Goal: Task Accomplishment & Management: Manage account settings

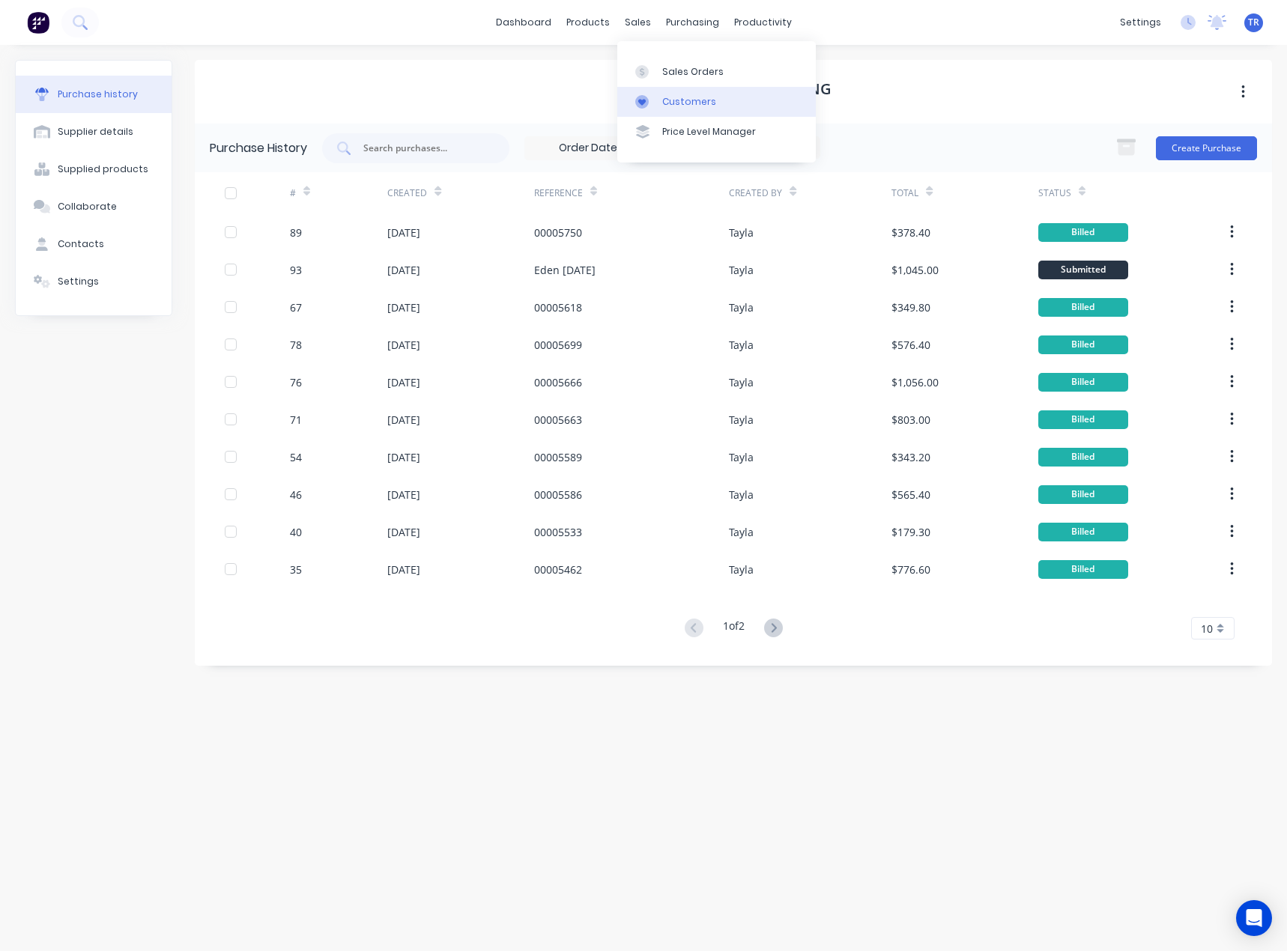
click at [649, 95] on div at bounding box center [646, 101] width 22 height 13
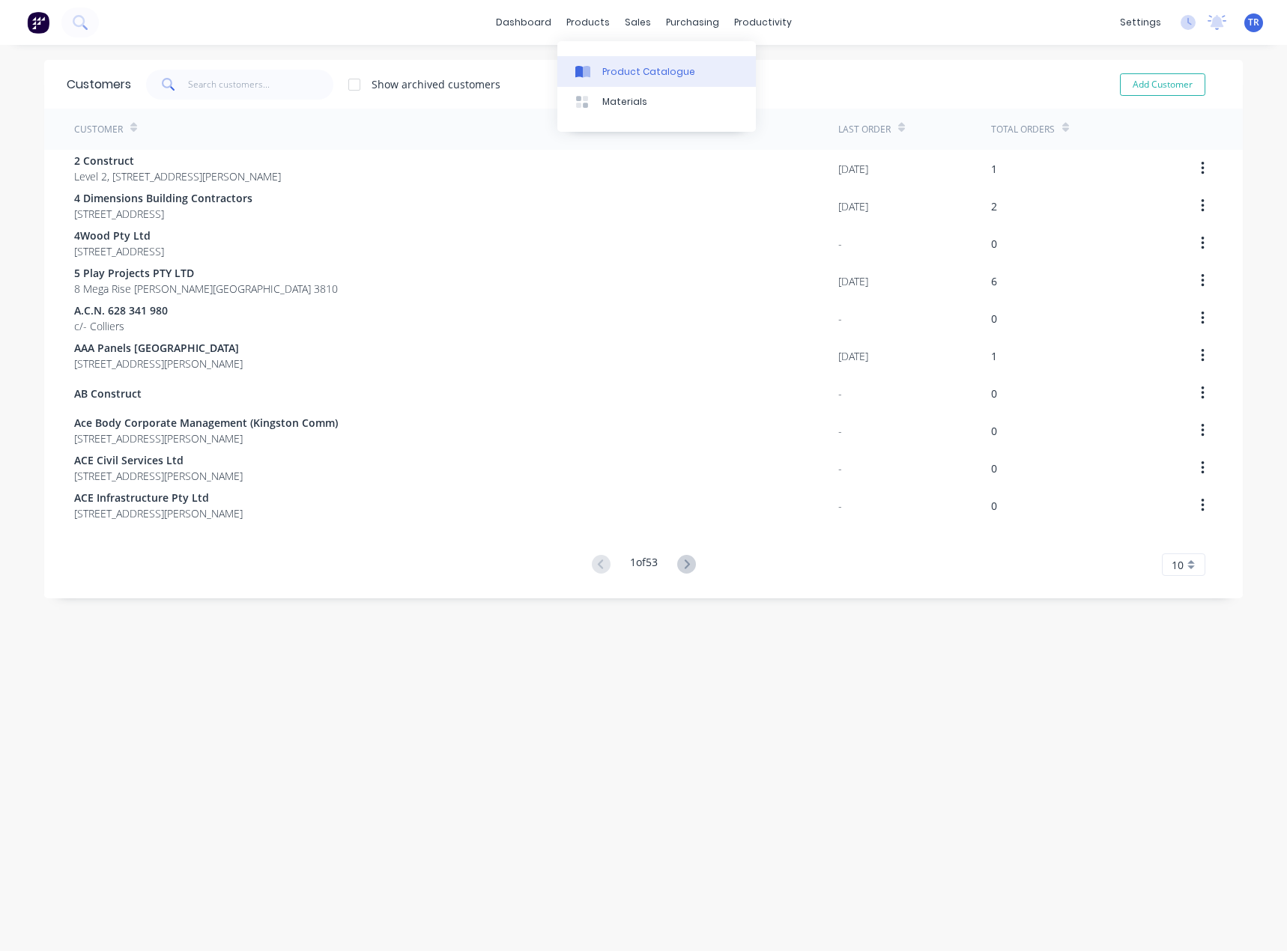
click at [586, 60] on link "Product Catalogue" at bounding box center [656, 71] width 198 height 30
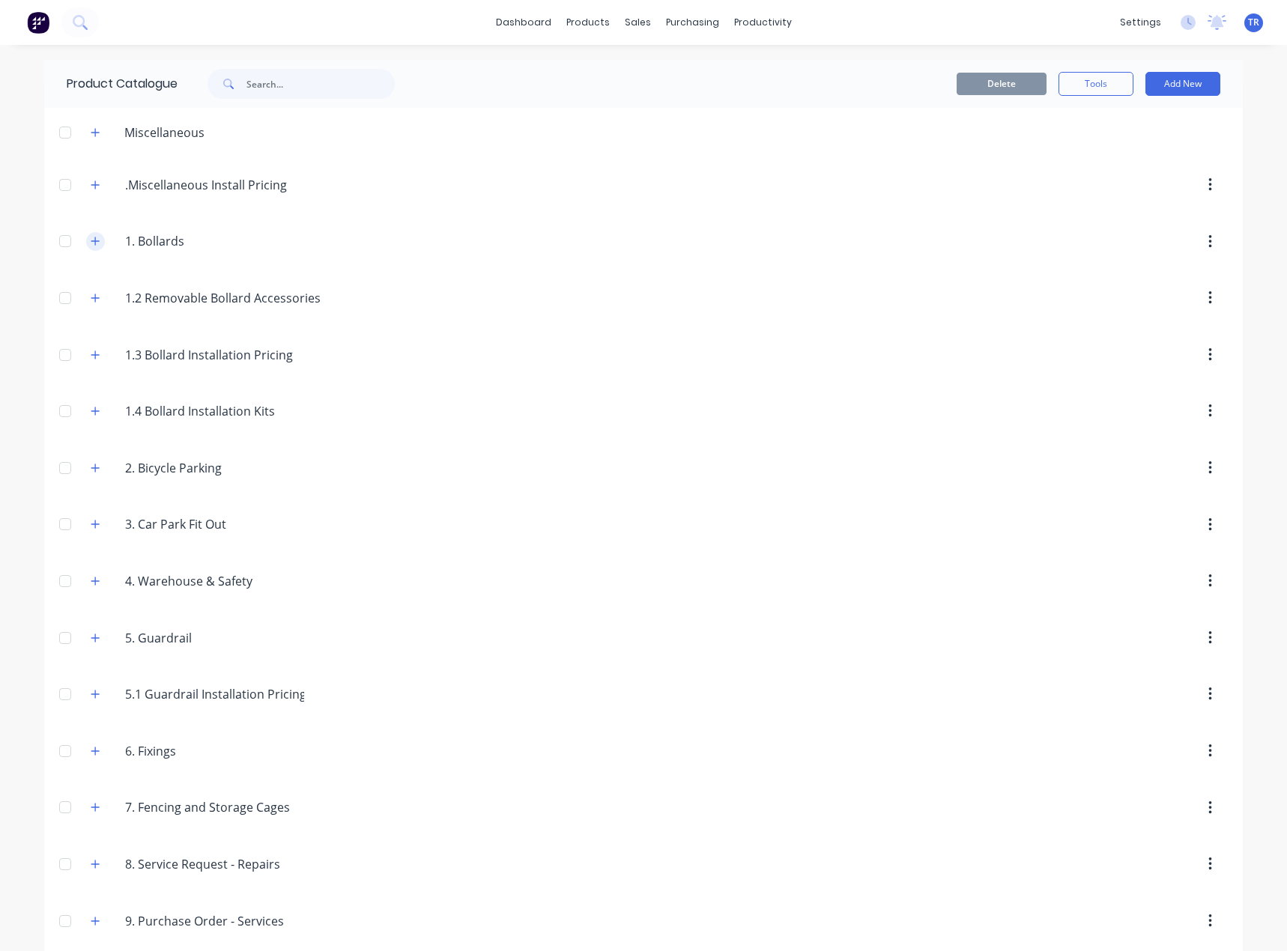
click at [86, 234] on button "button" at bounding box center [95, 241] width 19 height 19
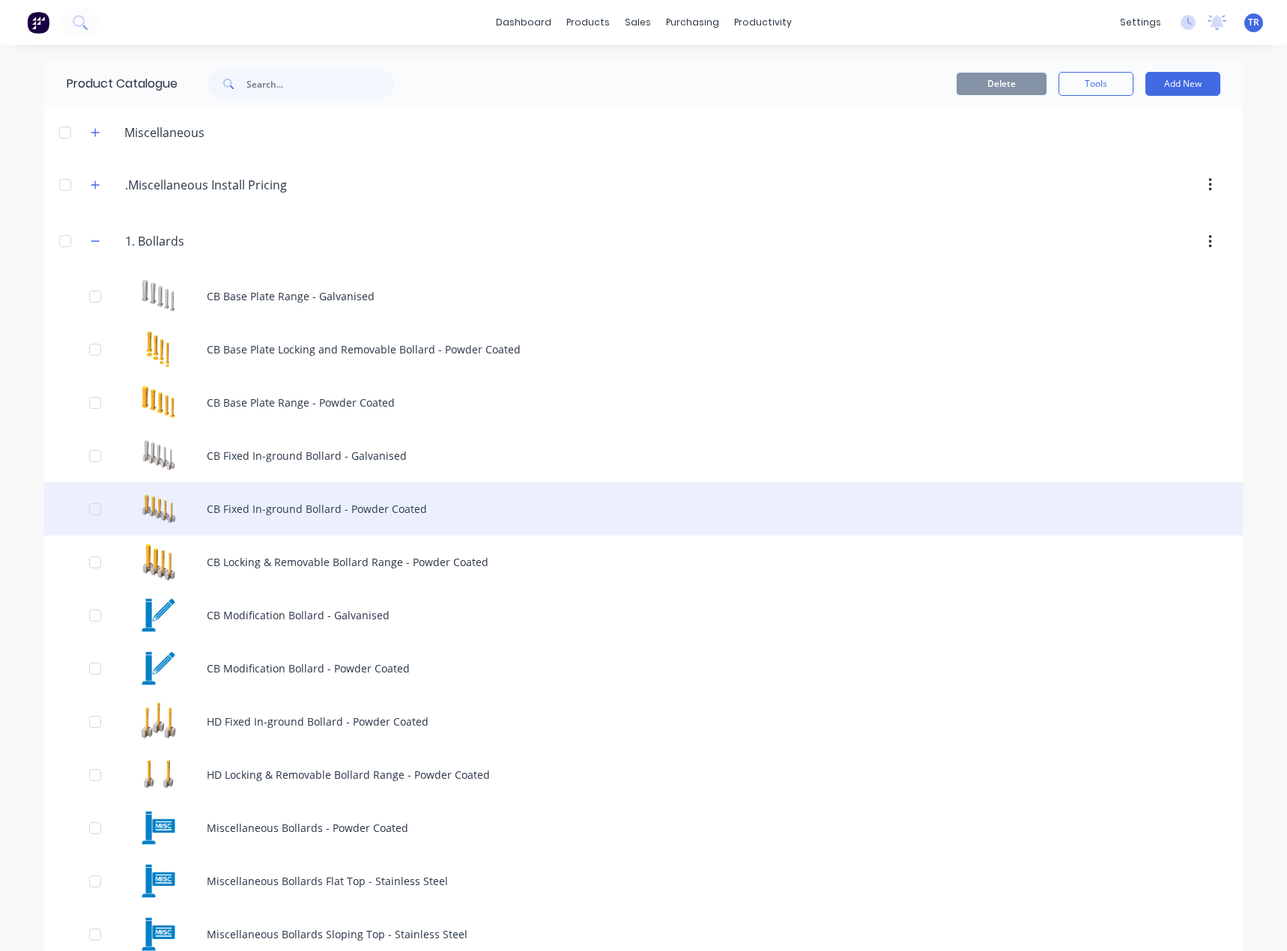
click at [269, 508] on div "CB Fixed In-ground Bollard - Powder Coated" at bounding box center [643, 508] width 1198 height 53
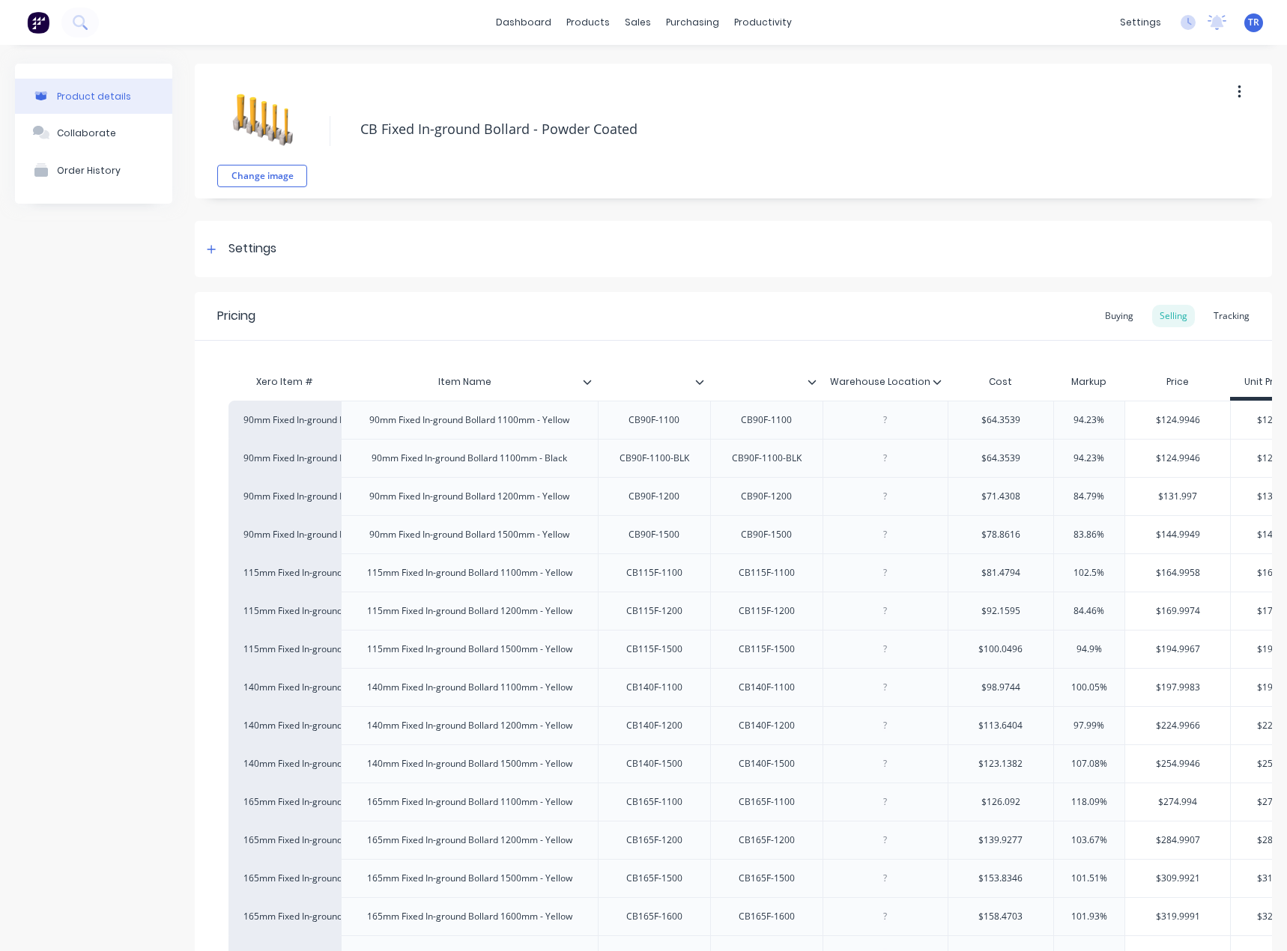
click at [808, 383] on icon at bounding box center [811, 381] width 9 height 9
click at [704, 382] on div at bounding box center [705, 381] width 9 height 13
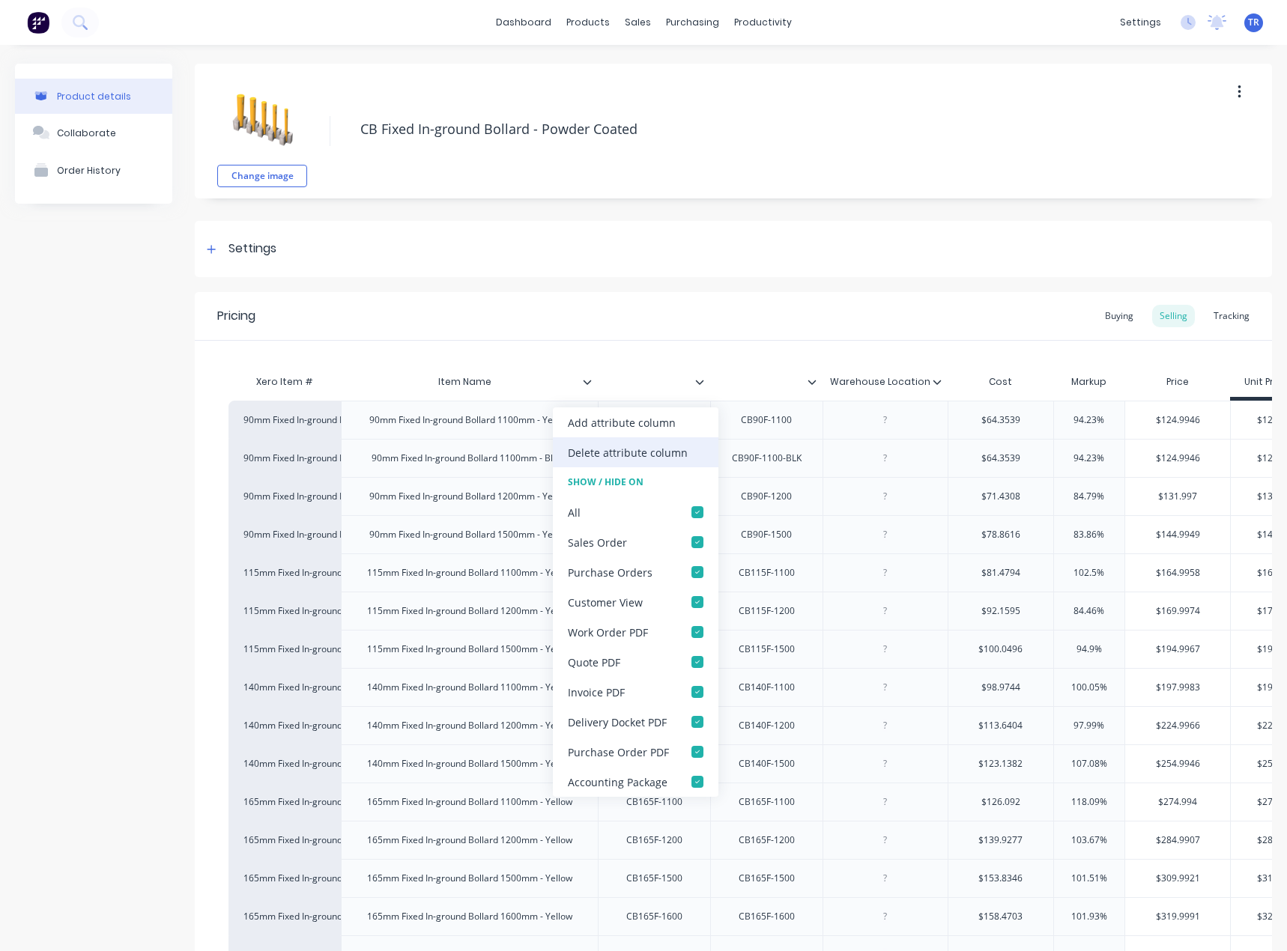
click at [673, 458] on div "Delete attribute column" at bounding box center [628, 453] width 120 height 16
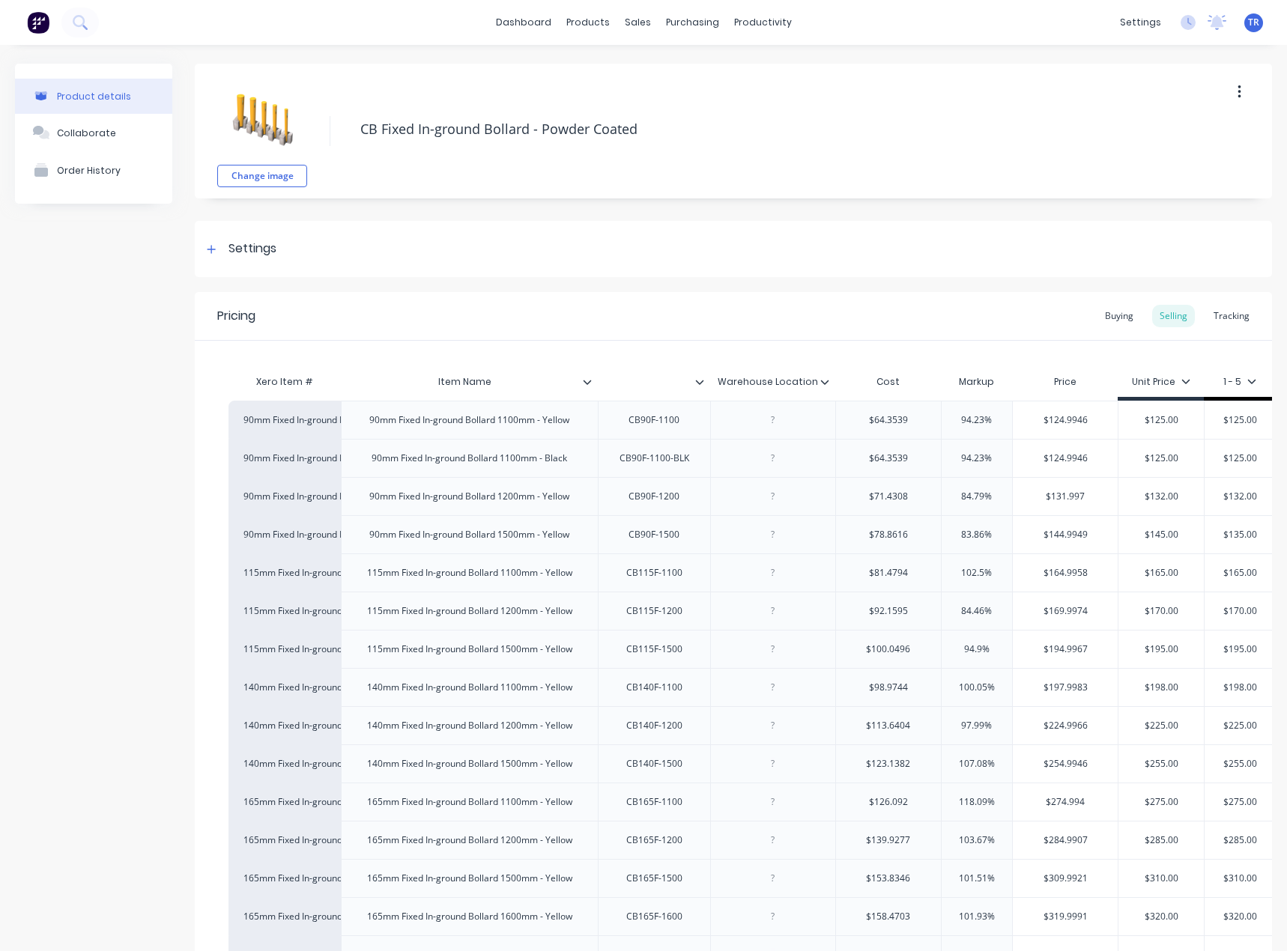
click at [587, 390] on div "Item Name" at bounding box center [465, 381] width 248 height 37
type input "Item Name"
click at [586, 382] on icon at bounding box center [587, 381] width 9 height 9
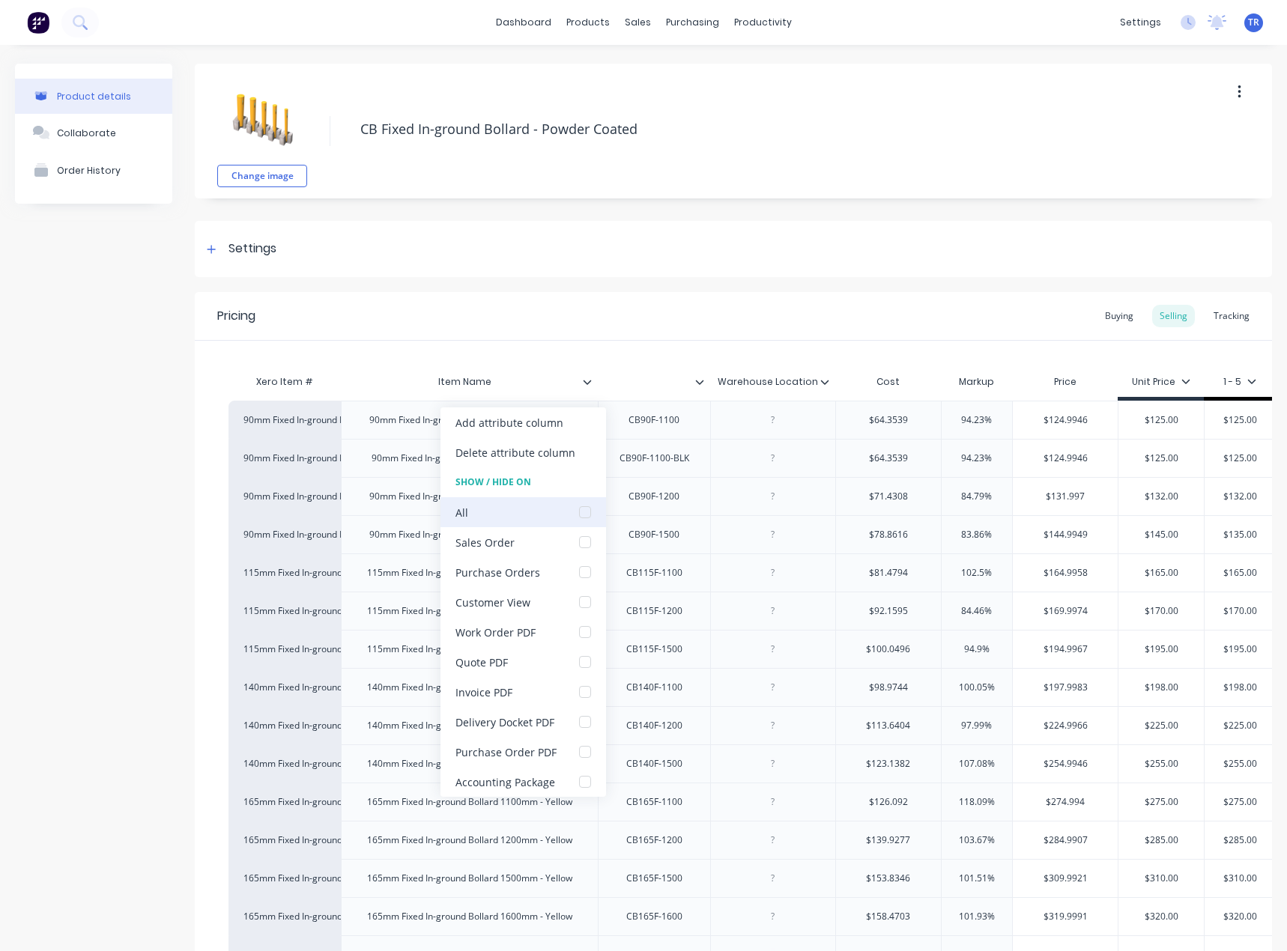
click at [584, 511] on div at bounding box center [585, 512] width 30 height 30
click at [165, 354] on div "Product details Collaborate Order History" at bounding box center [93, 584] width 157 height 1040
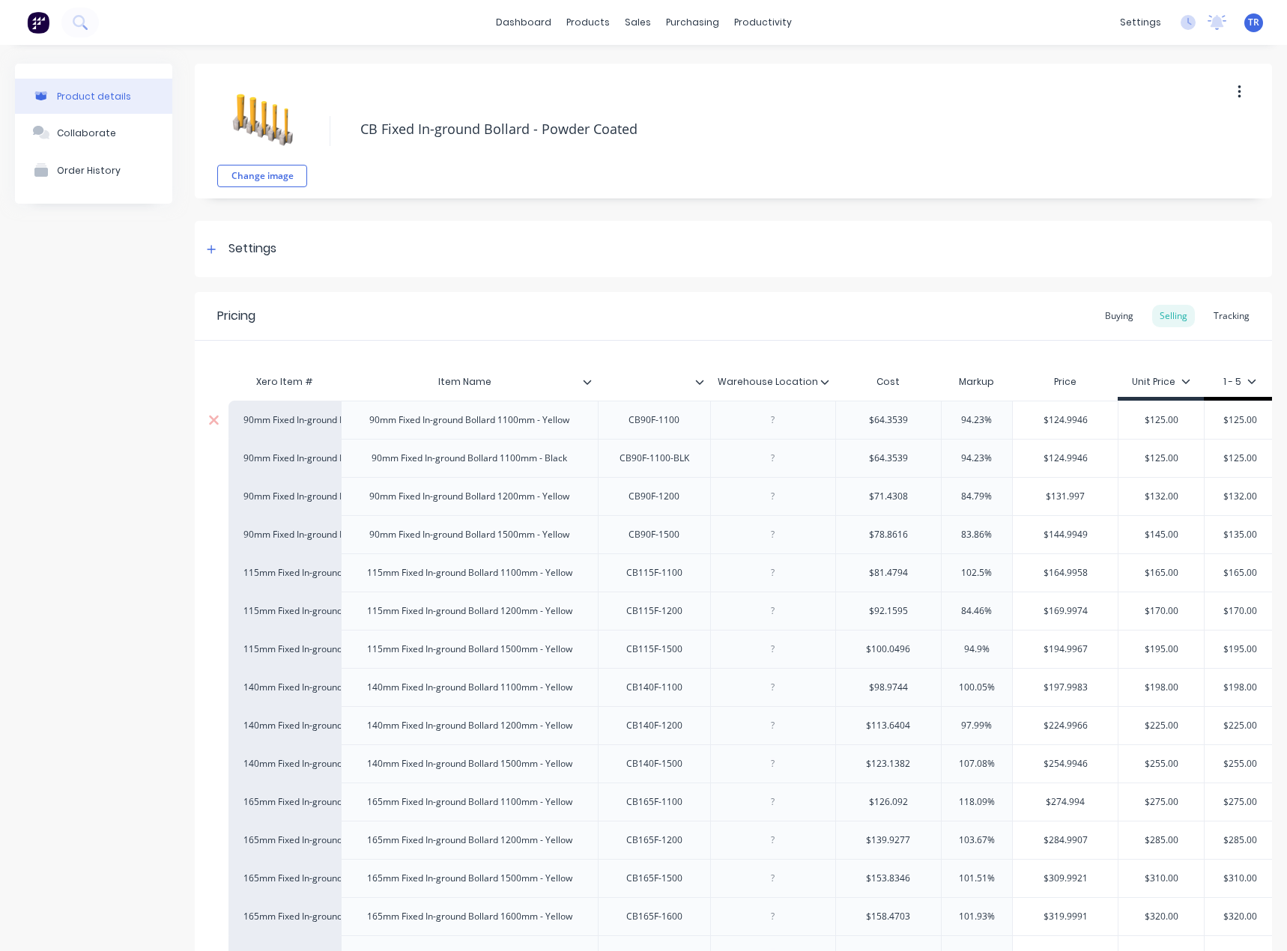
click at [362, 417] on div "90mm Fixed In-ground Bollard 1100mm - Yellow" at bounding box center [469, 419] width 224 height 19
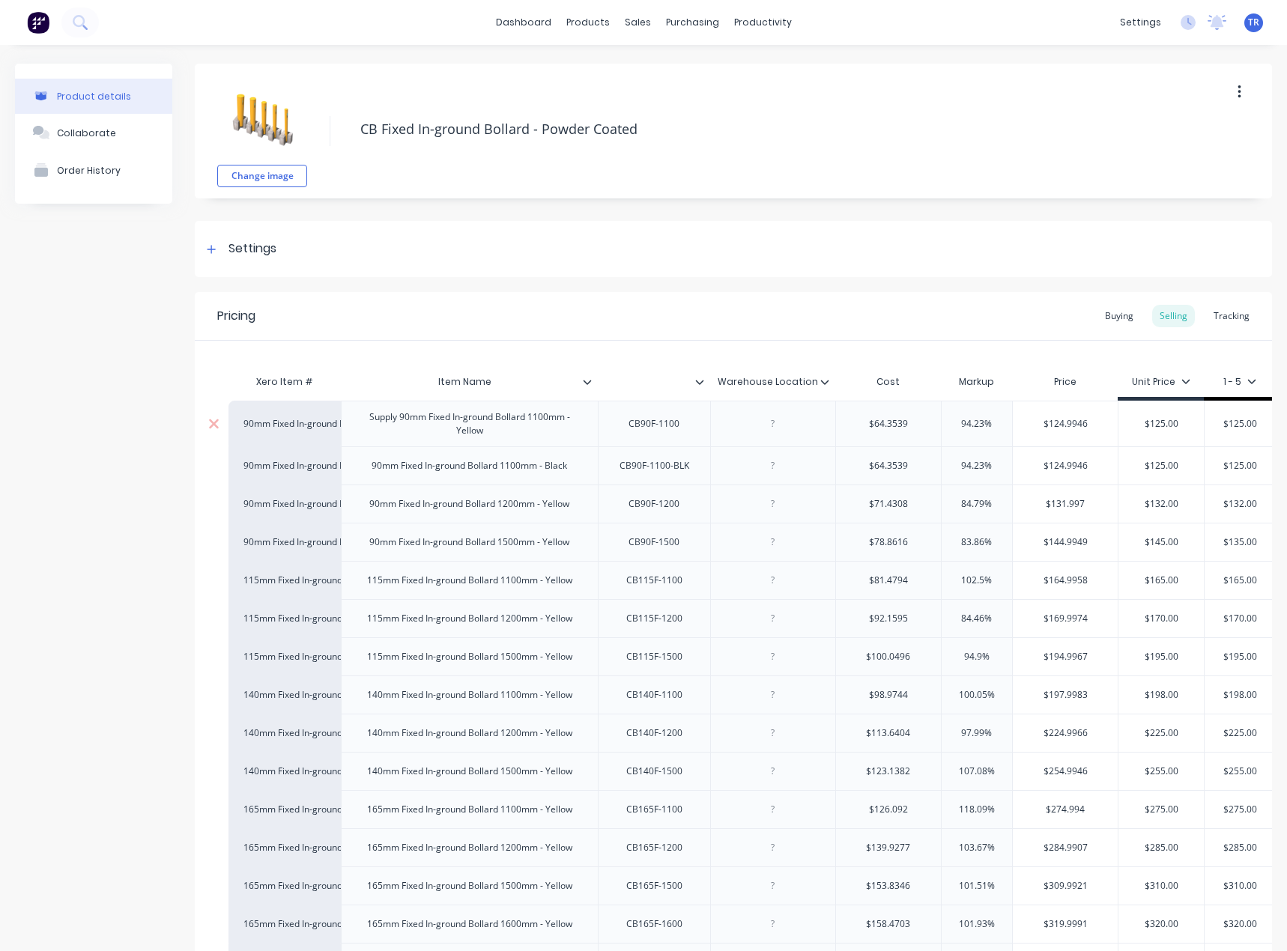
click at [384, 420] on div "Supply 90mm Fixed In-ground Bollard 1100mm - Yellow" at bounding box center [469, 423] width 244 height 33
copy div "Supply"
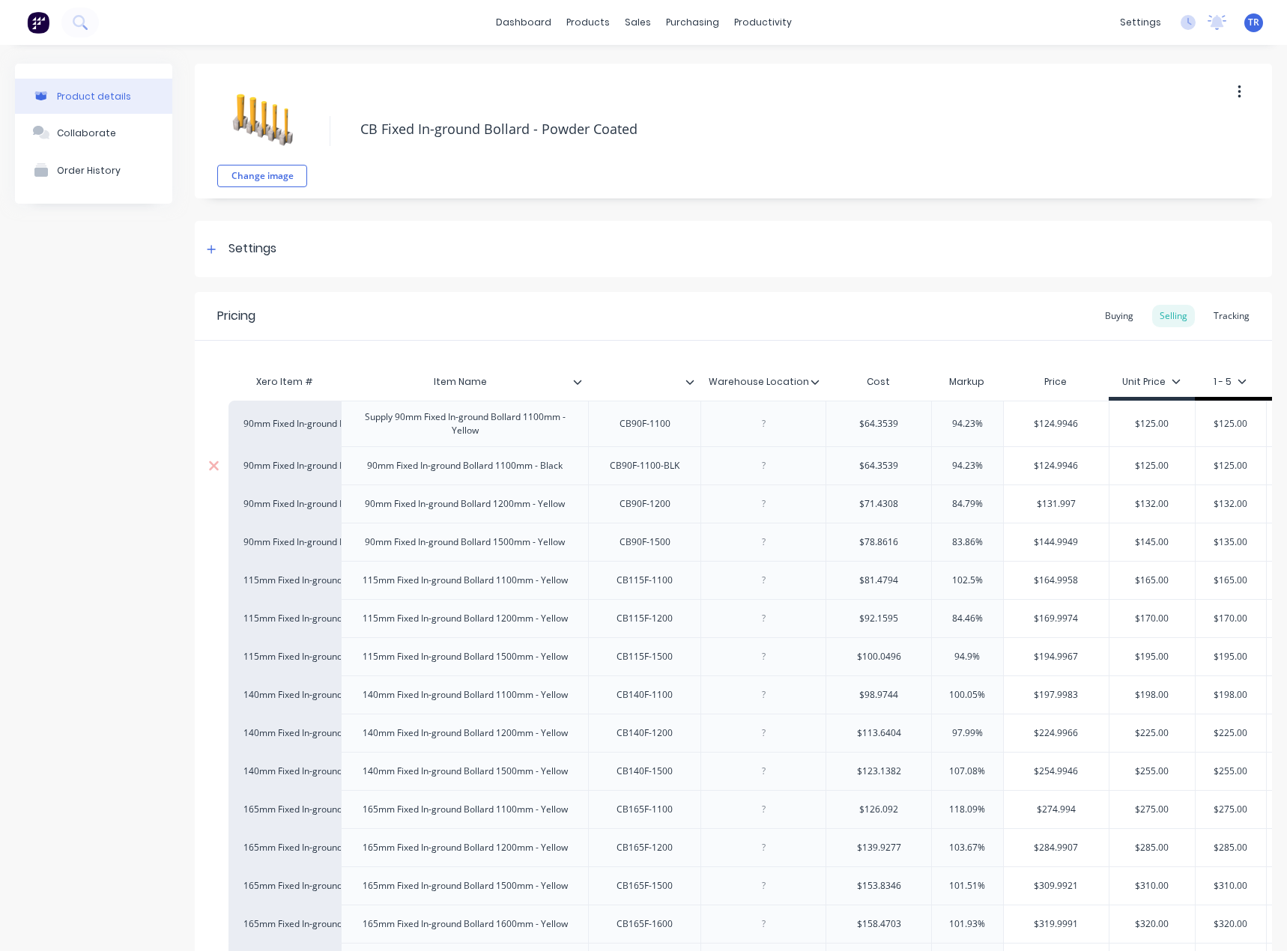
click at [362, 464] on div "90mm Fixed In-ground Bollard 1100mm - Black" at bounding box center [464, 465] width 219 height 19
paste div
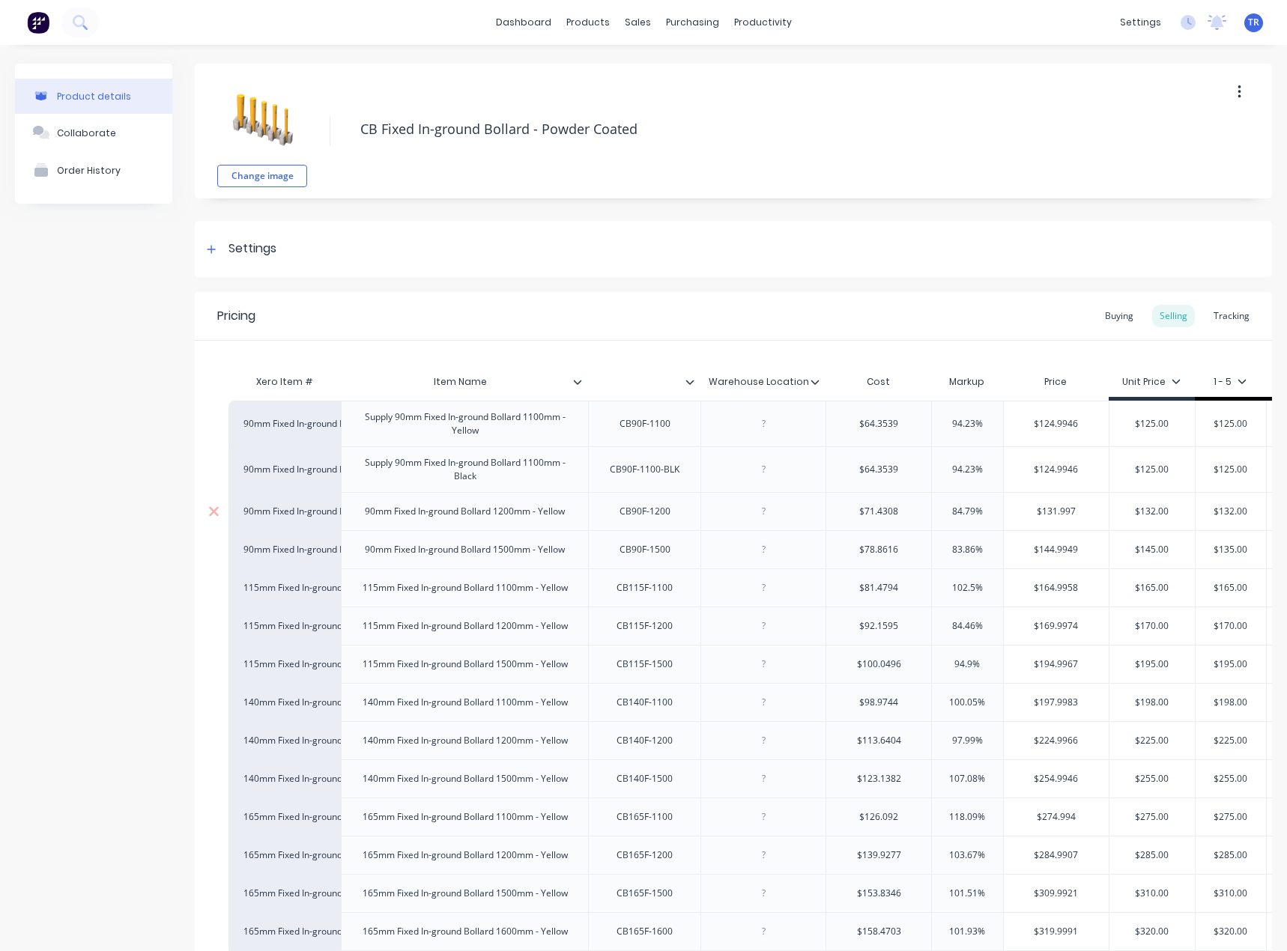
click at [367, 514] on div "90mm Fixed In-ground Bollard 1200mm - Yellow" at bounding box center [465, 511] width 224 height 19
click at [362, 512] on div "90mm Fixed In-ground Bollard 1200mm - Yellow" at bounding box center [465, 511] width 224 height 19
paste div
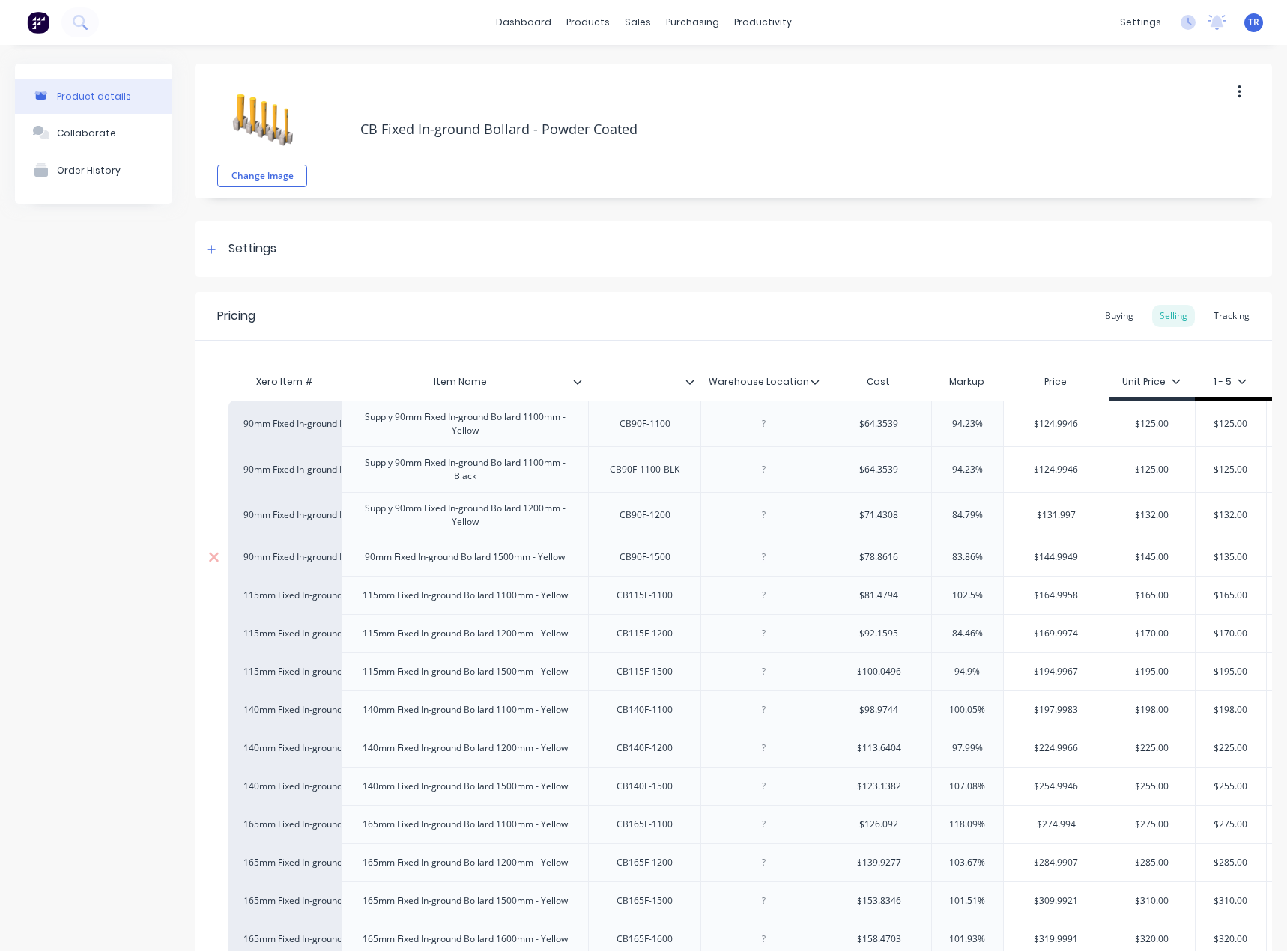
click at [364, 558] on div "90mm Fixed In-ground Bollard 1500mm - Yellow" at bounding box center [465, 556] width 224 height 19
paste div
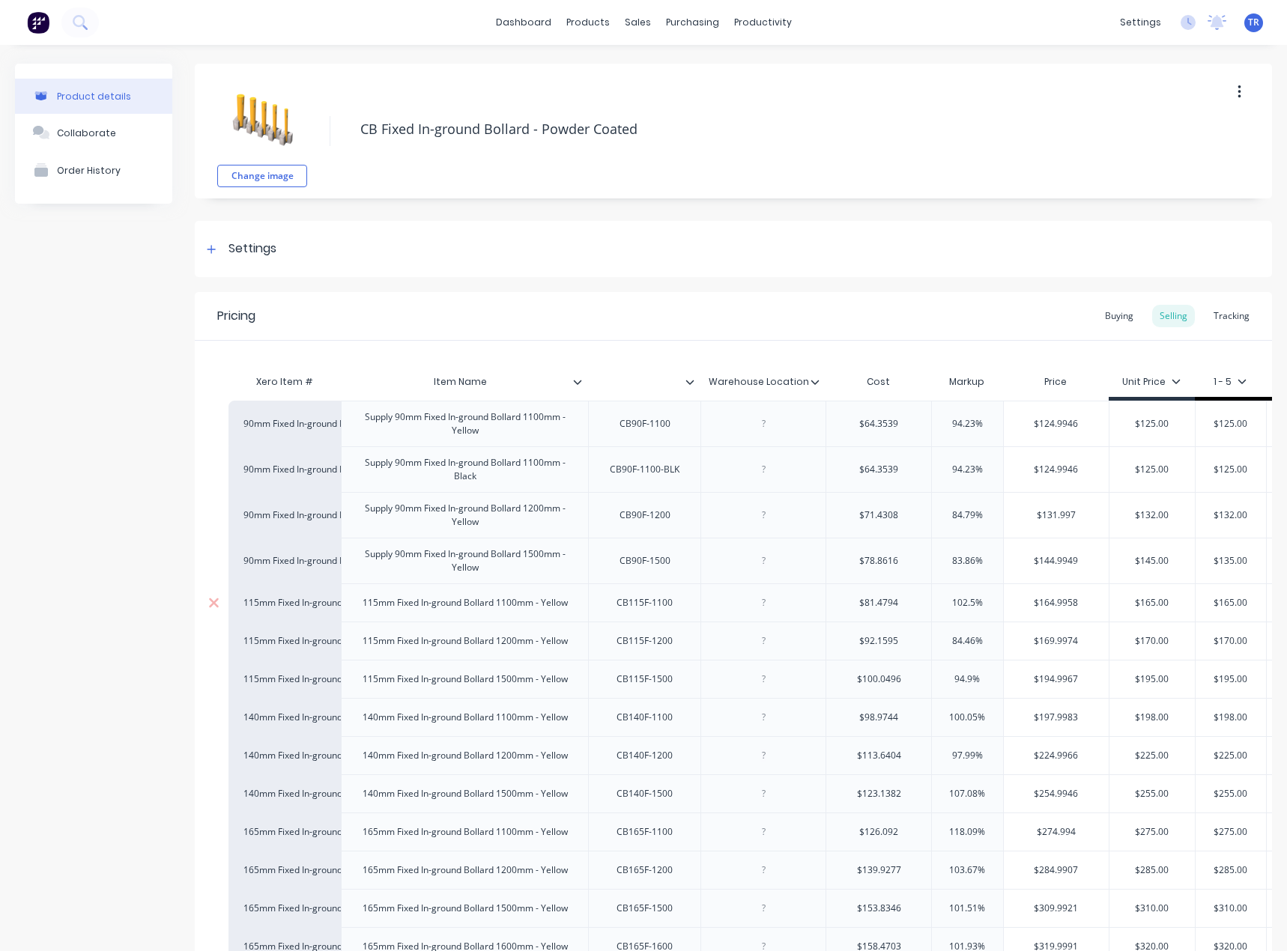
click at [356, 610] on div "115mm Fixed In-ground Bollard 1100mm - Yellow" at bounding box center [464, 602] width 229 height 19
paste div
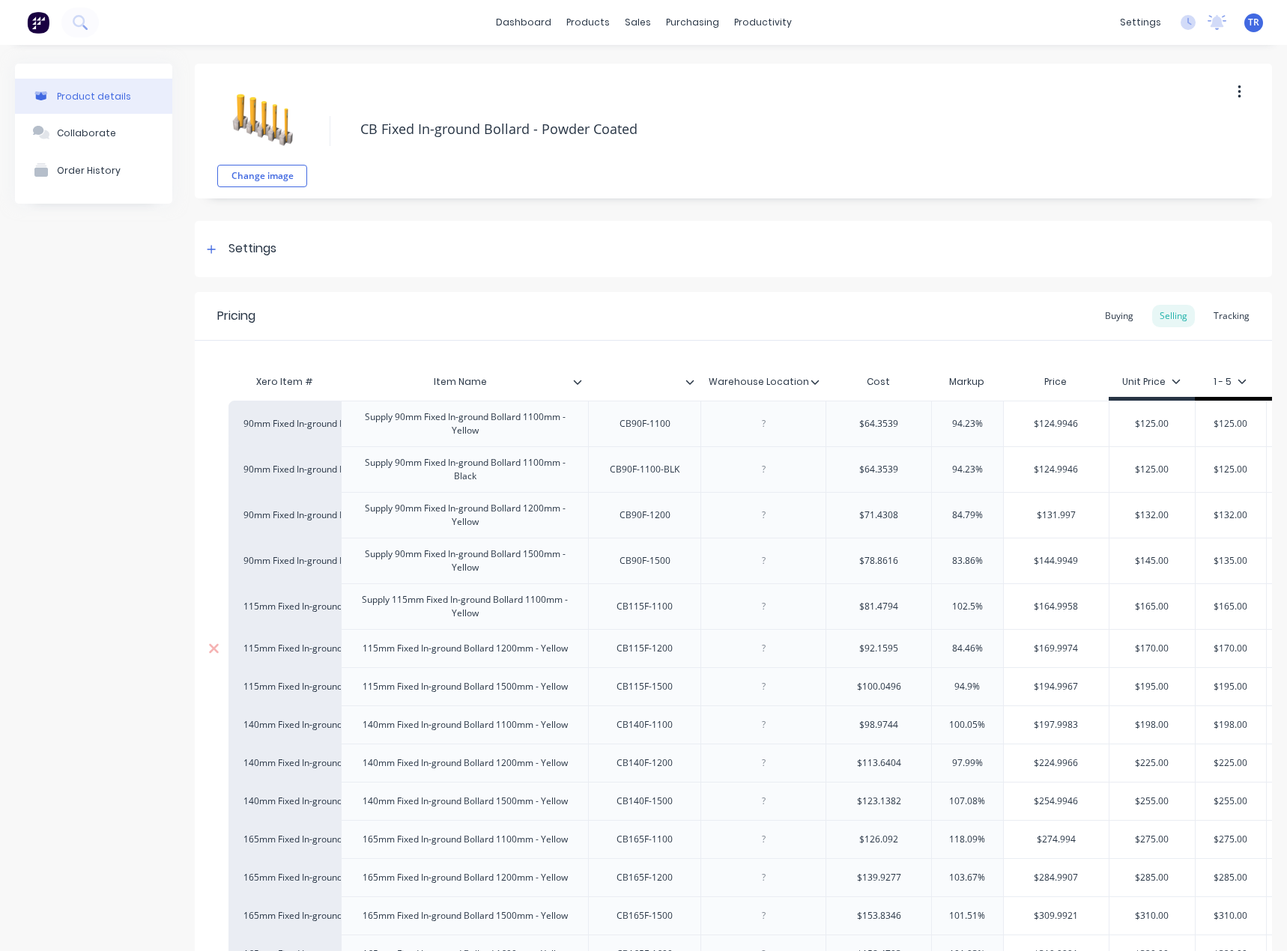
click at [360, 648] on div "115mm Fixed In-ground Bollard 1200mm - Yellow" at bounding box center [464, 648] width 229 height 19
paste div
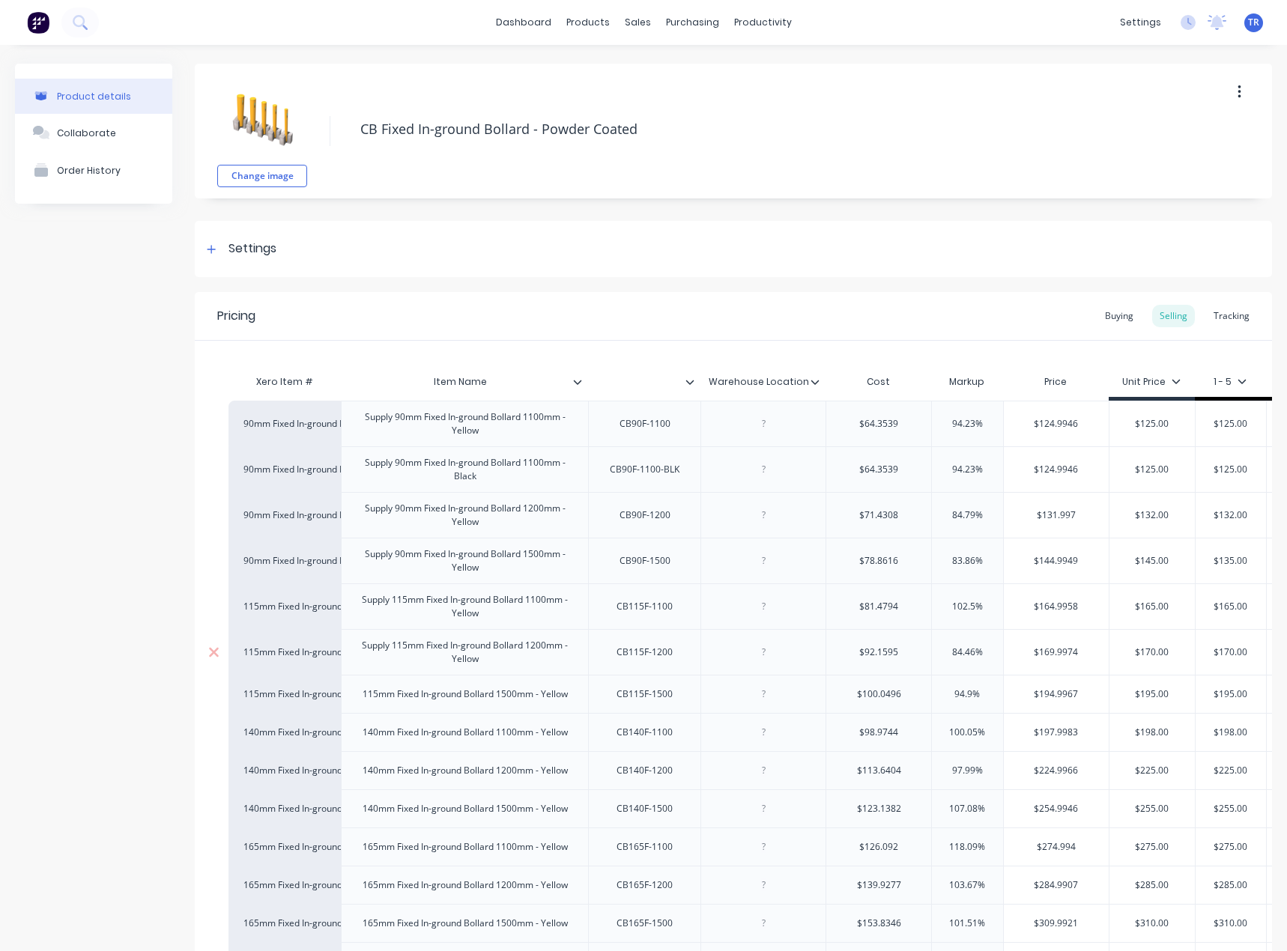
click at [356, 673] on div "Supply 115mm Fixed In-ground Bollard 1200mm - Yellow" at bounding box center [464, 652] width 247 height 46
click at [362, 683] on div "115mm Fixed In-ground Bollard 1500mm - Yellow" at bounding box center [464, 694] width 247 height 38
click at [356, 692] on div "115mm Fixed In-ground Bollard 1500mm - Yellow" at bounding box center [464, 693] width 229 height 19
paste div
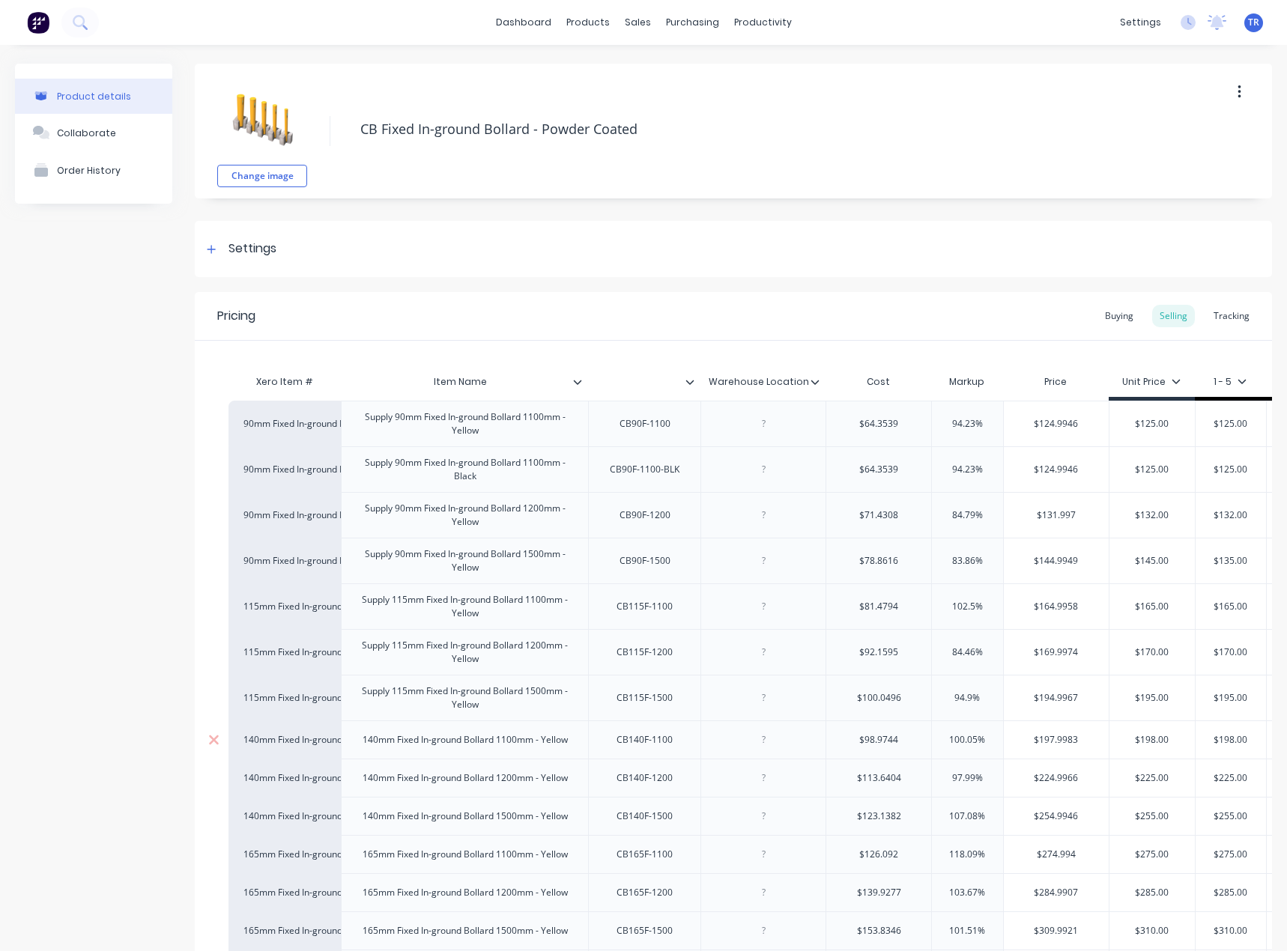
click at [359, 737] on div "140mm Fixed In-ground Bollard 1100mm - Yellow" at bounding box center [464, 739] width 229 height 19
paste div
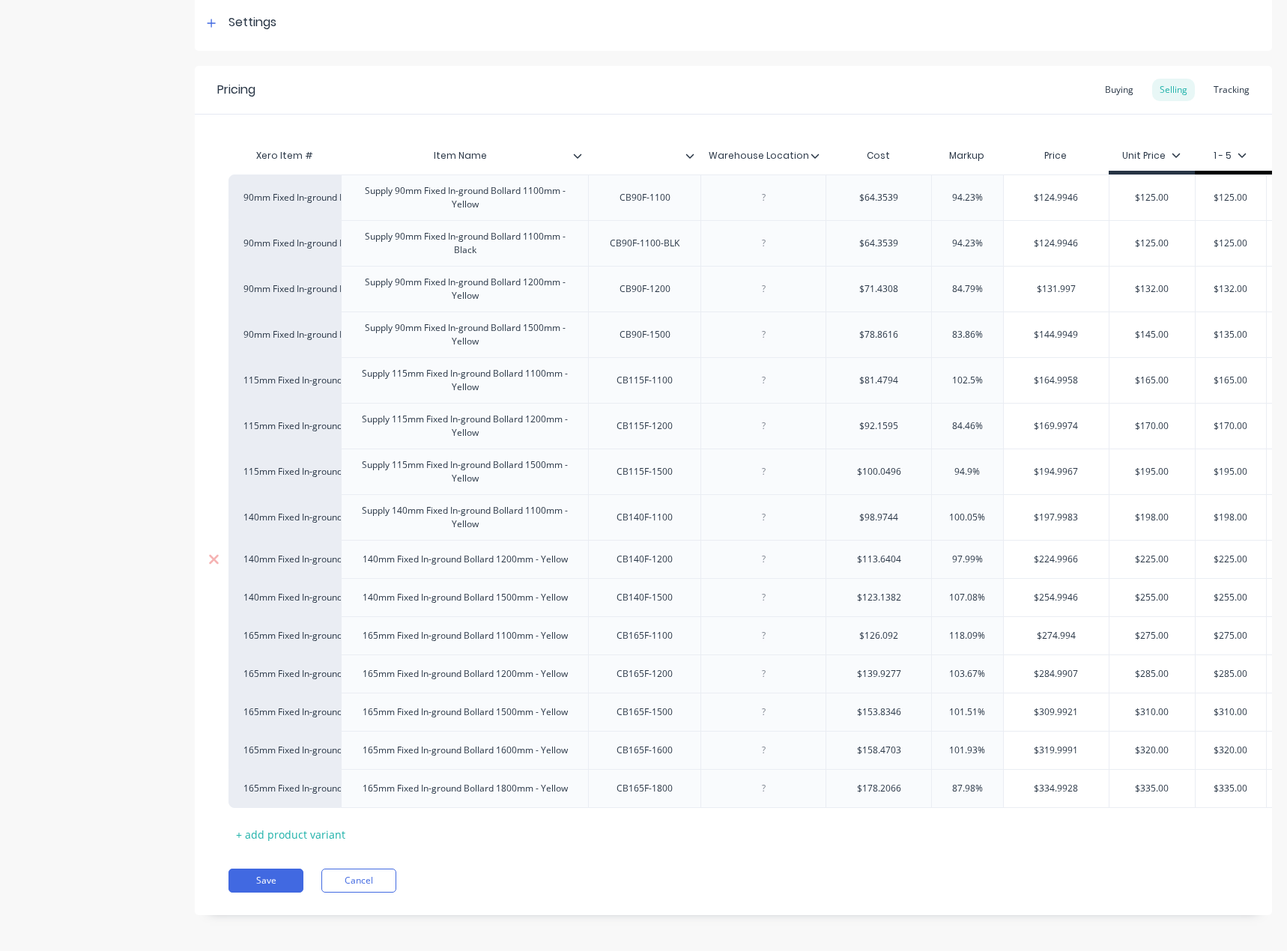
scroll to position [243, 0]
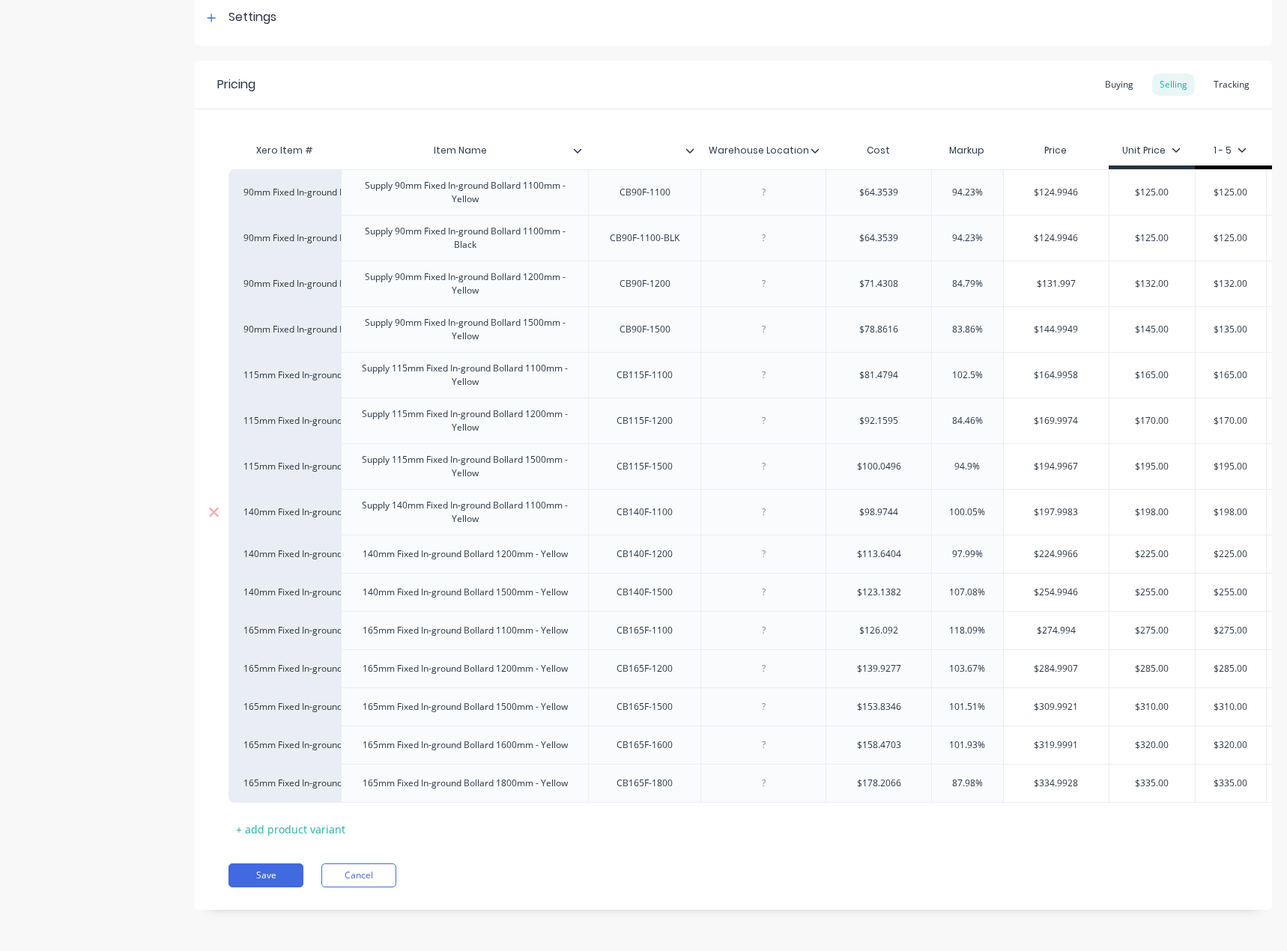
click at [354, 505] on div "Supply 140mm Fixed In-ground Bollard 1100mm - Yellow" at bounding box center [464, 512] width 234 height 33
click at [357, 496] on div "Supply 140mm Fixed In-ground Bollard 1100mm - Yellow" at bounding box center [464, 512] width 234 height 33
click at [355, 544] on div "140mm Fixed In-ground Bollard 1200mm - Yellow" at bounding box center [464, 553] width 229 height 19
paste div
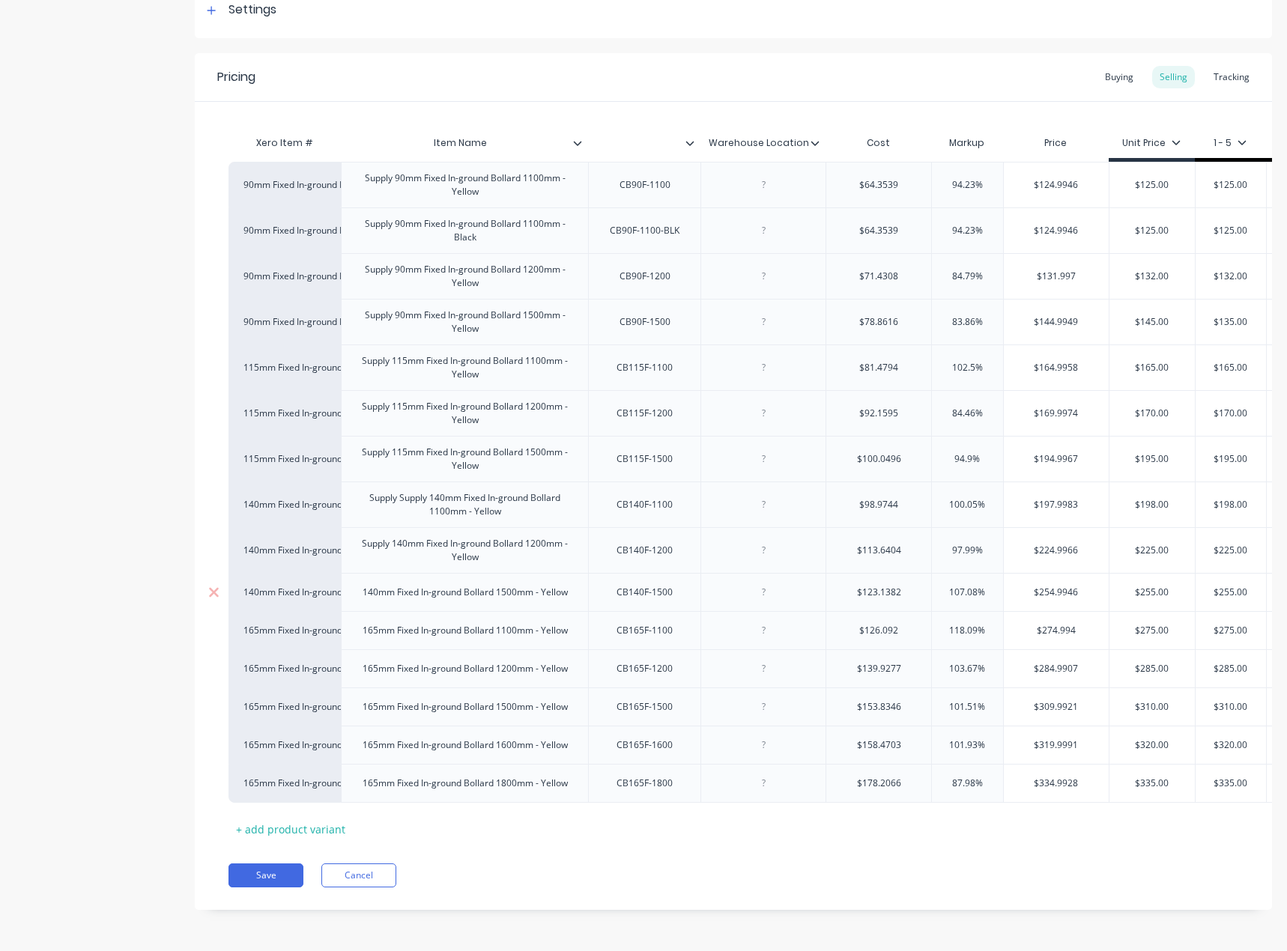
click at [360, 584] on div "140mm Fixed In-ground Bollard 1500mm - Yellow" at bounding box center [464, 592] width 229 height 19
paste div
click at [355, 645] on div "165mm Fixed In-ground Bollard 1100mm - Yellow" at bounding box center [464, 634] width 247 height 38
click at [356, 640] on div "165mm Fixed In-ground Bollard 1100mm - Yellow" at bounding box center [464, 634] width 229 height 19
paste div
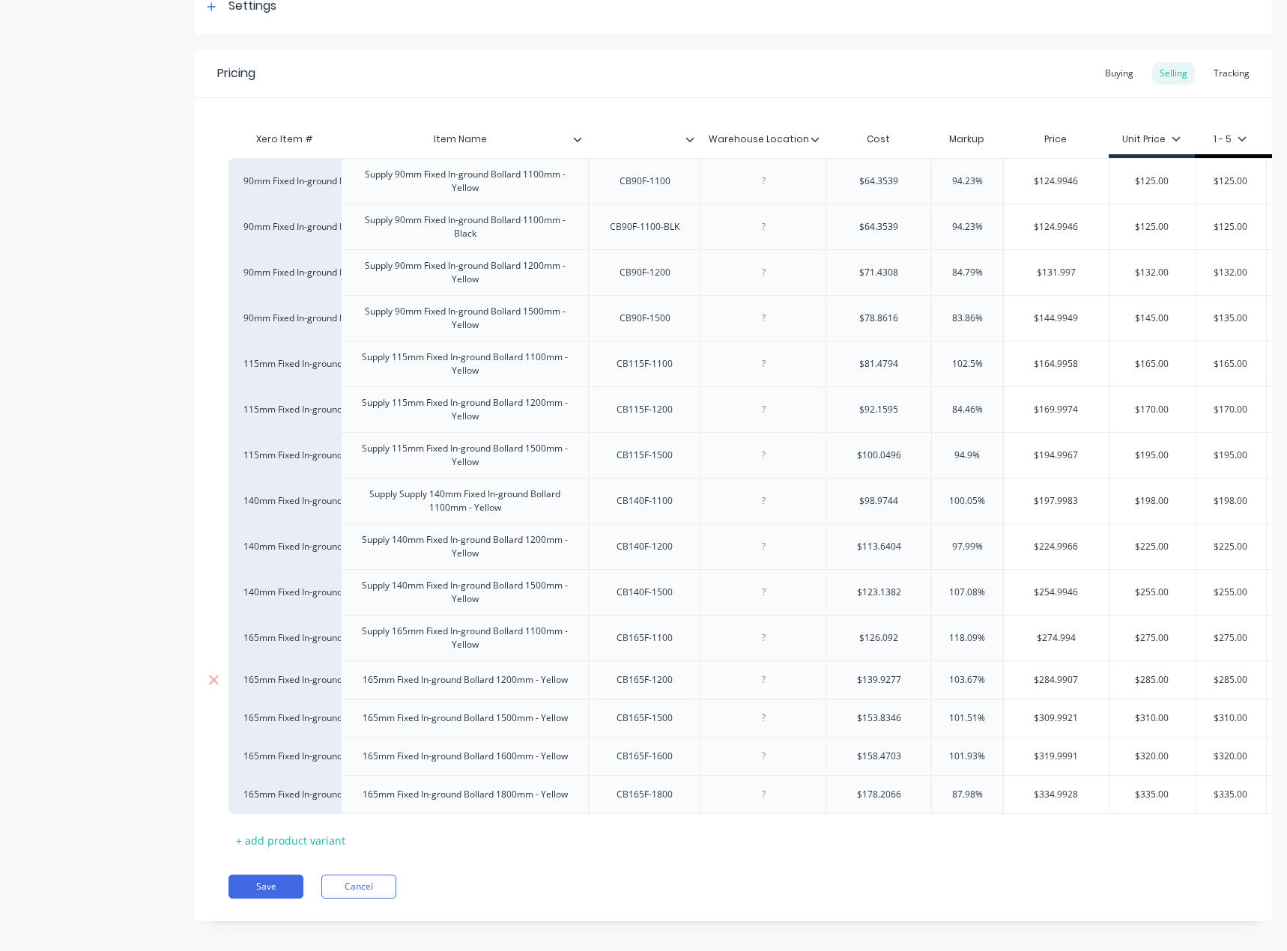
click at [363, 682] on div "165mm Fixed In-ground Bollard 1200mm - Yellow" at bounding box center [464, 679] width 229 height 19
paste div
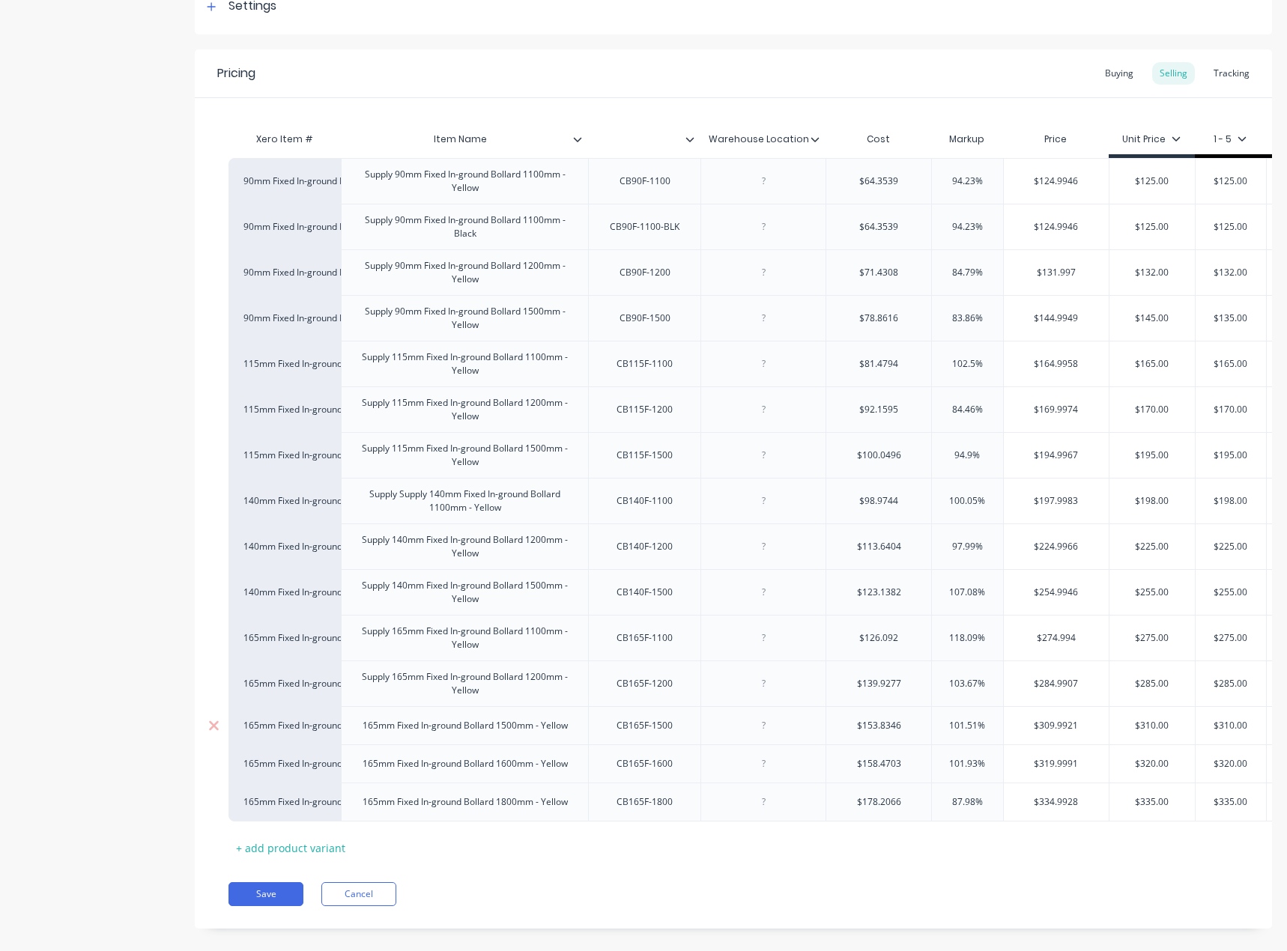
click at [353, 721] on div "165mm Fixed In-ground Bollard 1500mm - Yellow" at bounding box center [464, 725] width 229 height 19
paste div
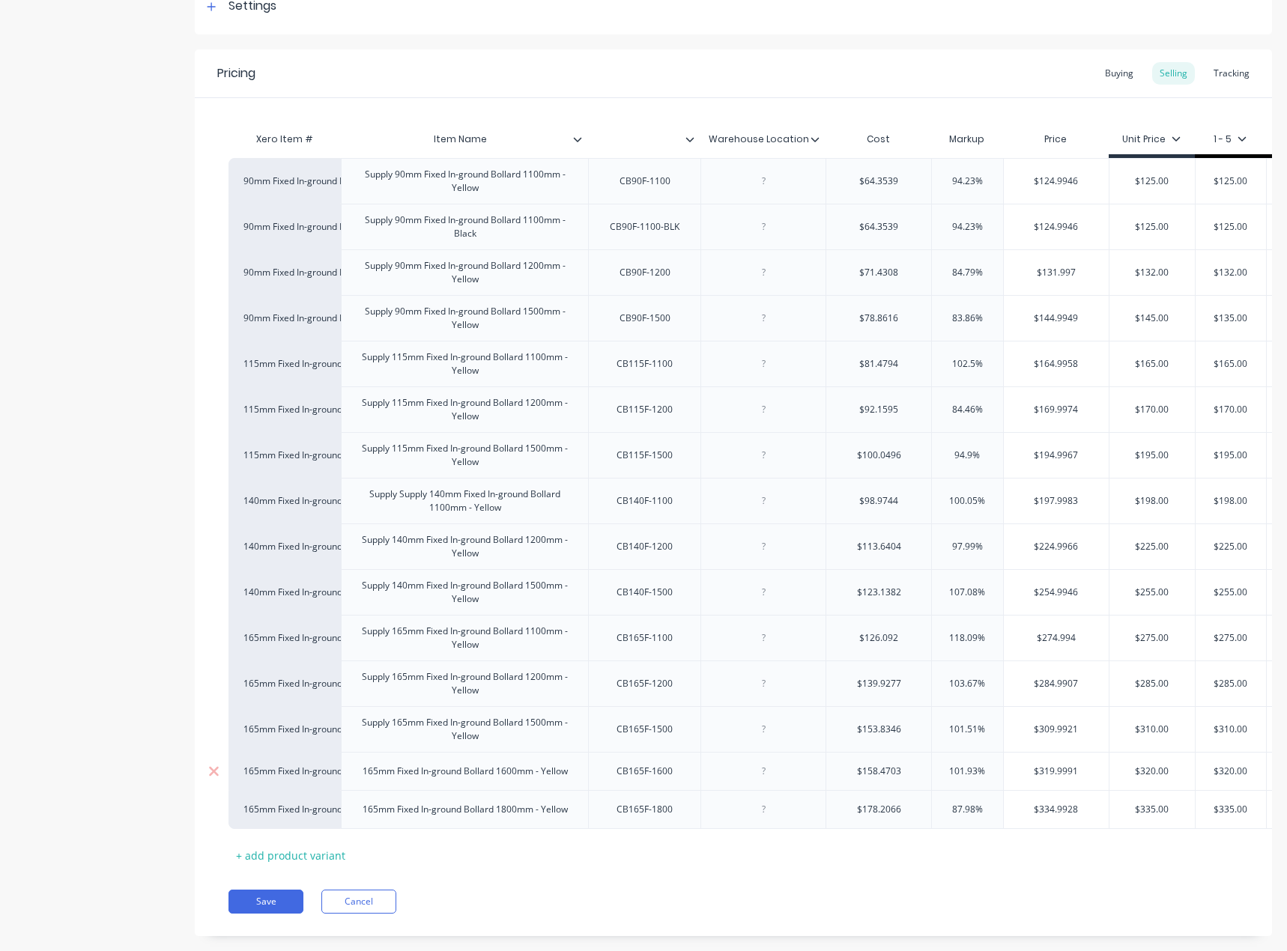
click at [363, 773] on div "165mm Fixed In-ground Bollard 1600mm - Yellow" at bounding box center [464, 771] width 229 height 19
paste div
click at [359, 816] on div "165mm Fixed In-ground Bollard 1800mm - Yellow" at bounding box center [464, 816] width 229 height 19
paste div
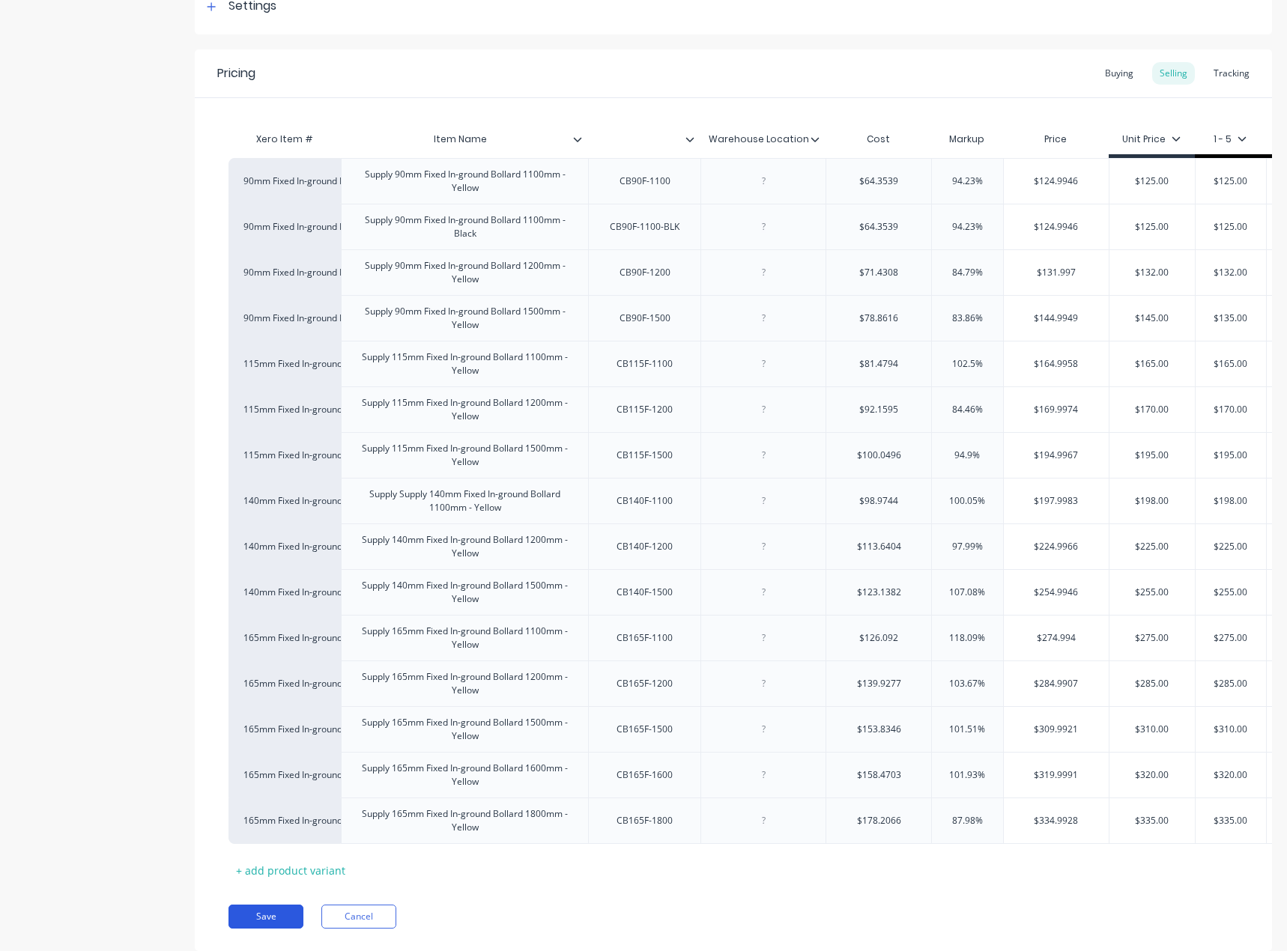
click at [301, 917] on button "Save" at bounding box center [265, 917] width 75 height 24
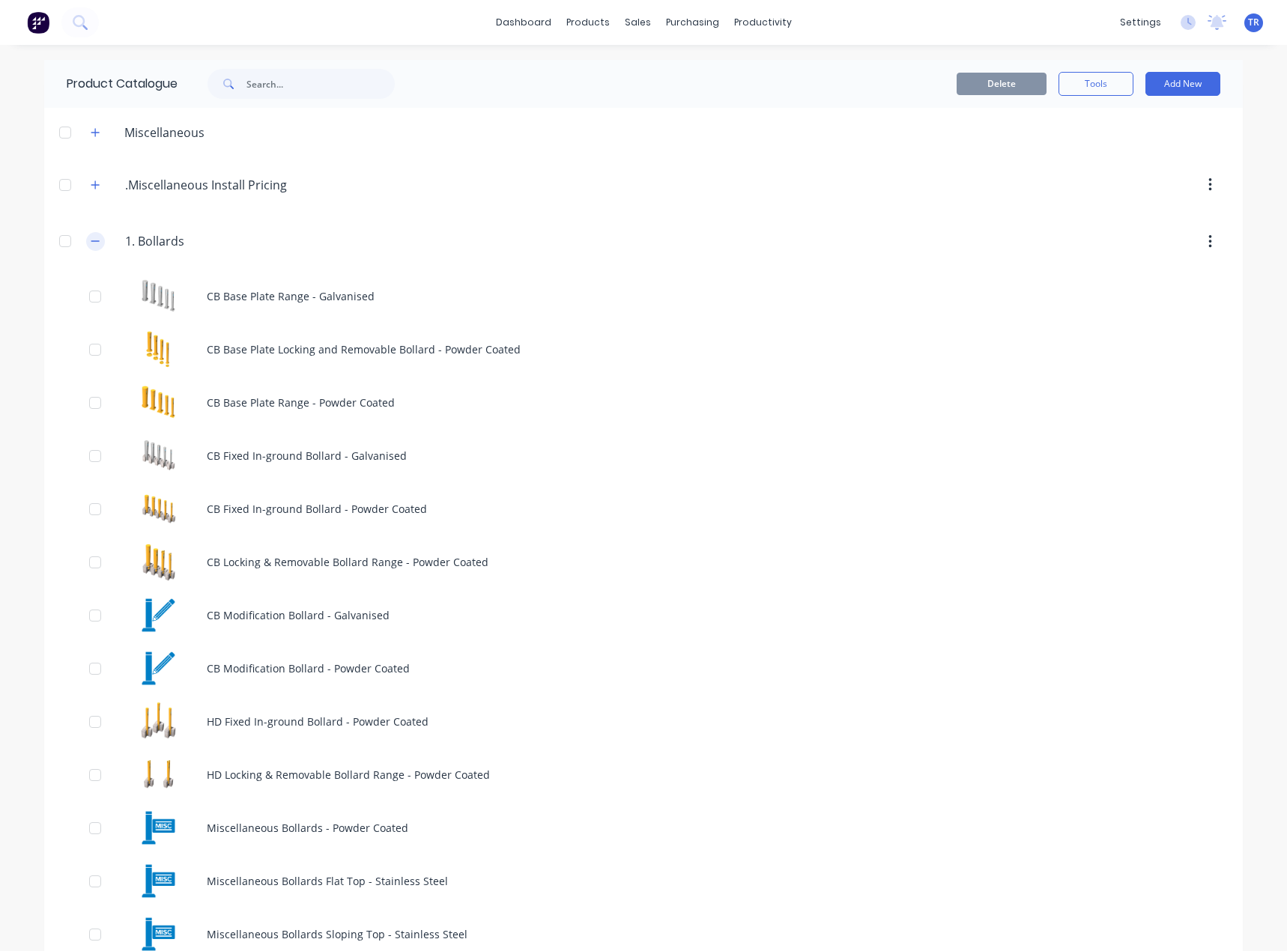
click at [93, 242] on icon "button" at bounding box center [95, 241] width 8 height 1
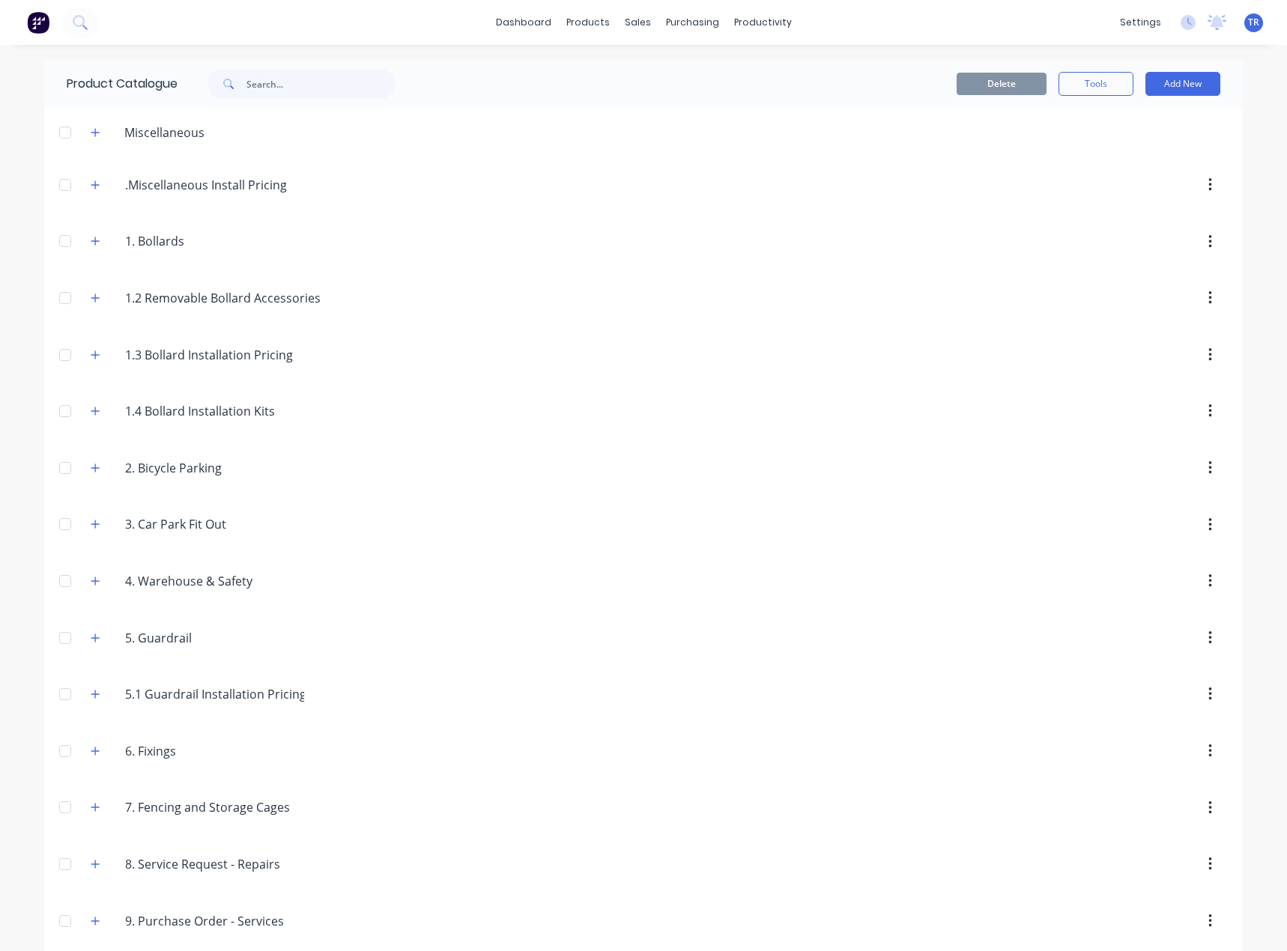
click at [73, 416] on div at bounding box center [65, 411] width 30 height 30
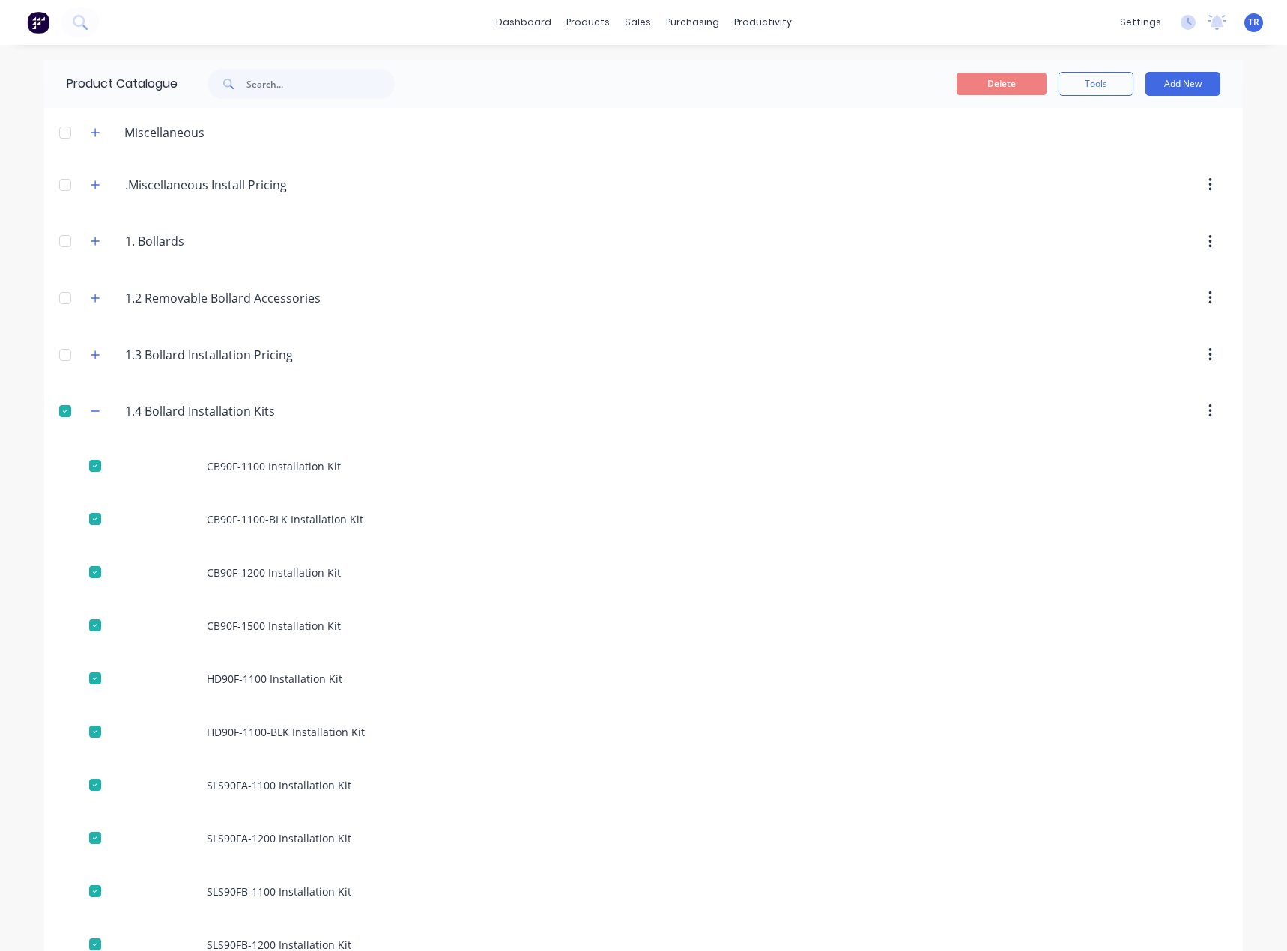
click at [73, 416] on div at bounding box center [65, 411] width 30 height 30
click at [91, 362] on button "button" at bounding box center [95, 354] width 19 height 19
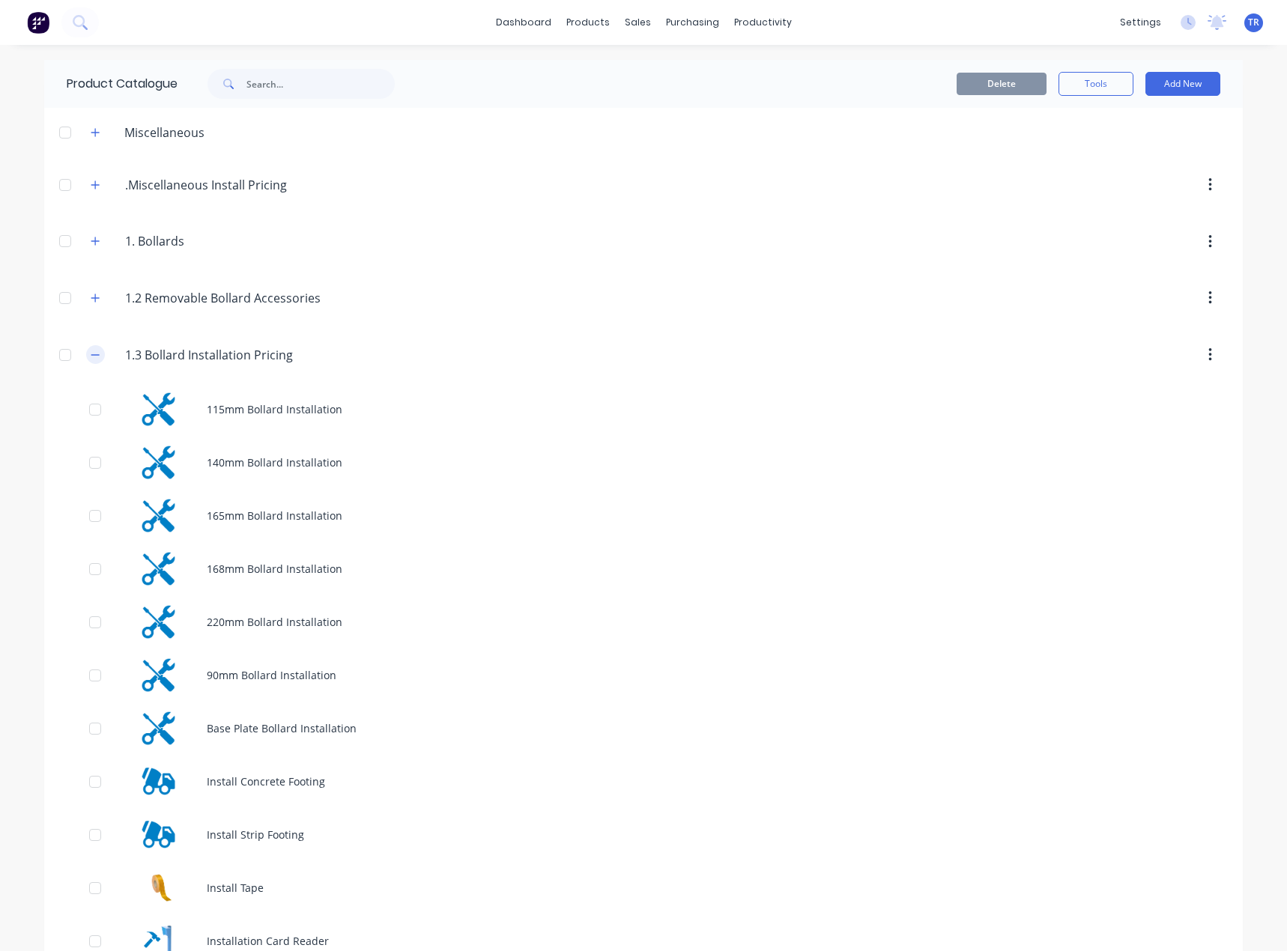
click at [91, 355] on icon "button" at bounding box center [95, 354] width 8 height 1
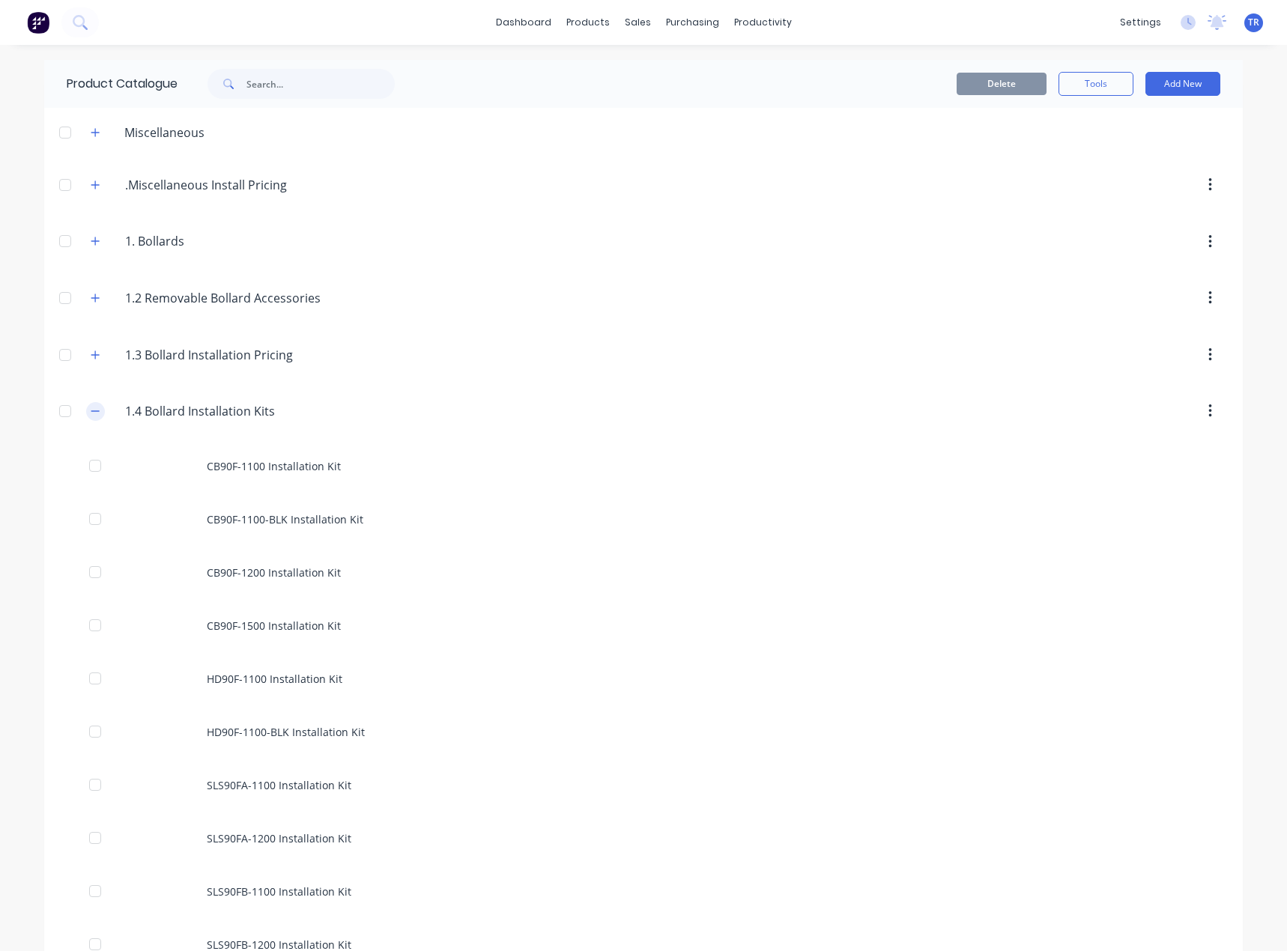
click at [91, 410] on icon "button" at bounding box center [95, 411] width 9 height 10
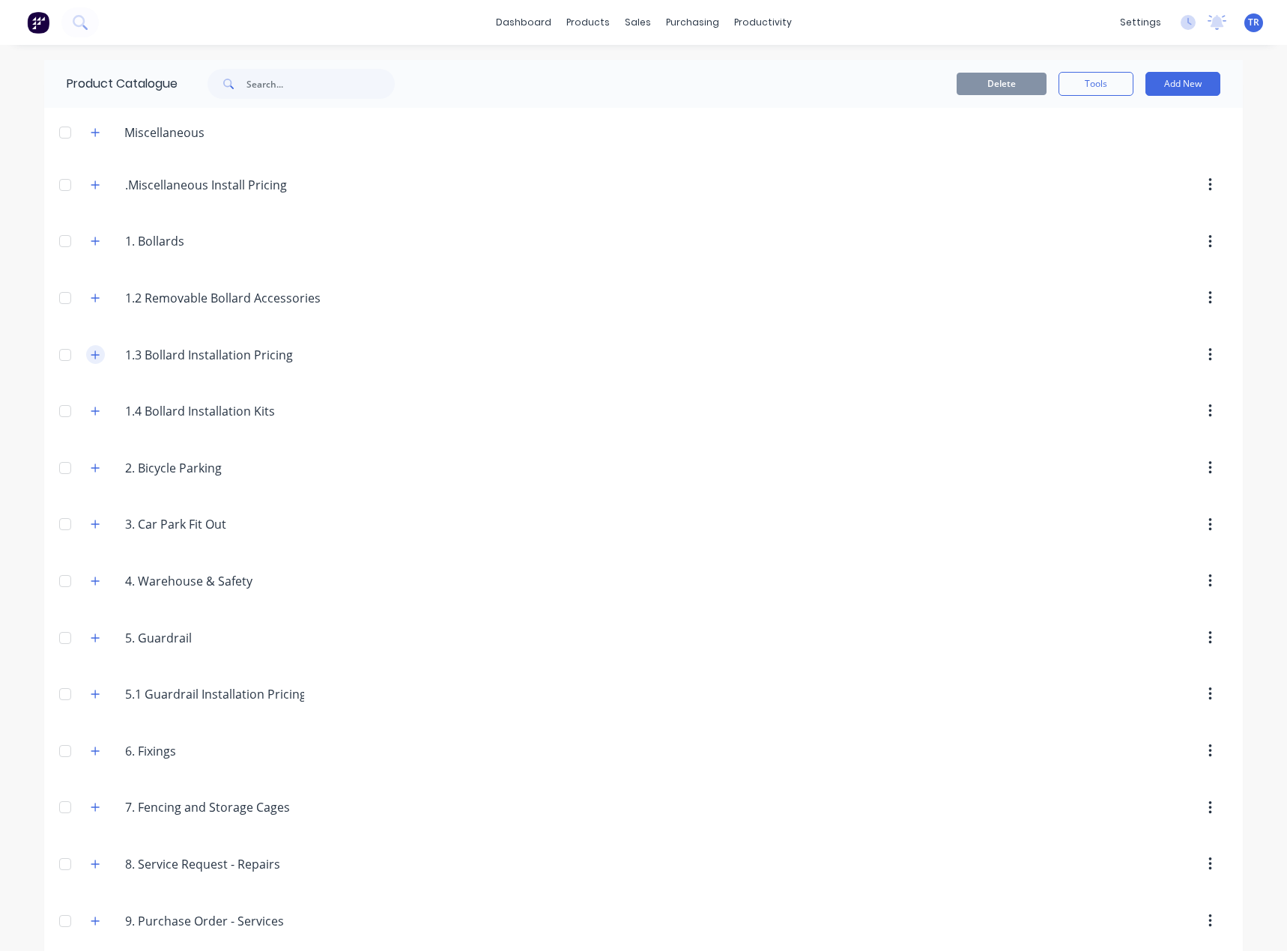
click at [86, 358] on button "button" at bounding box center [95, 354] width 19 height 19
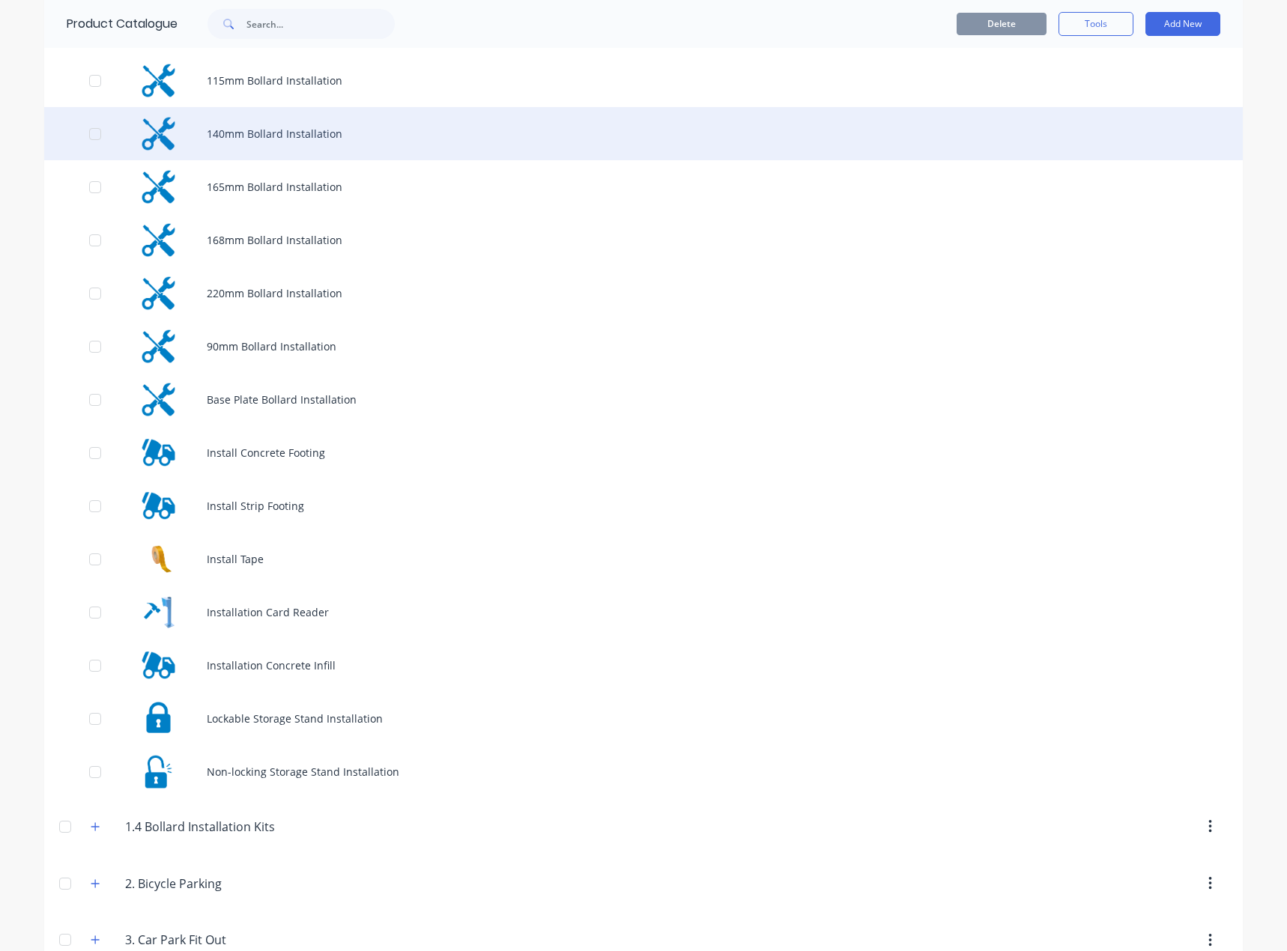
scroll to position [374, 0]
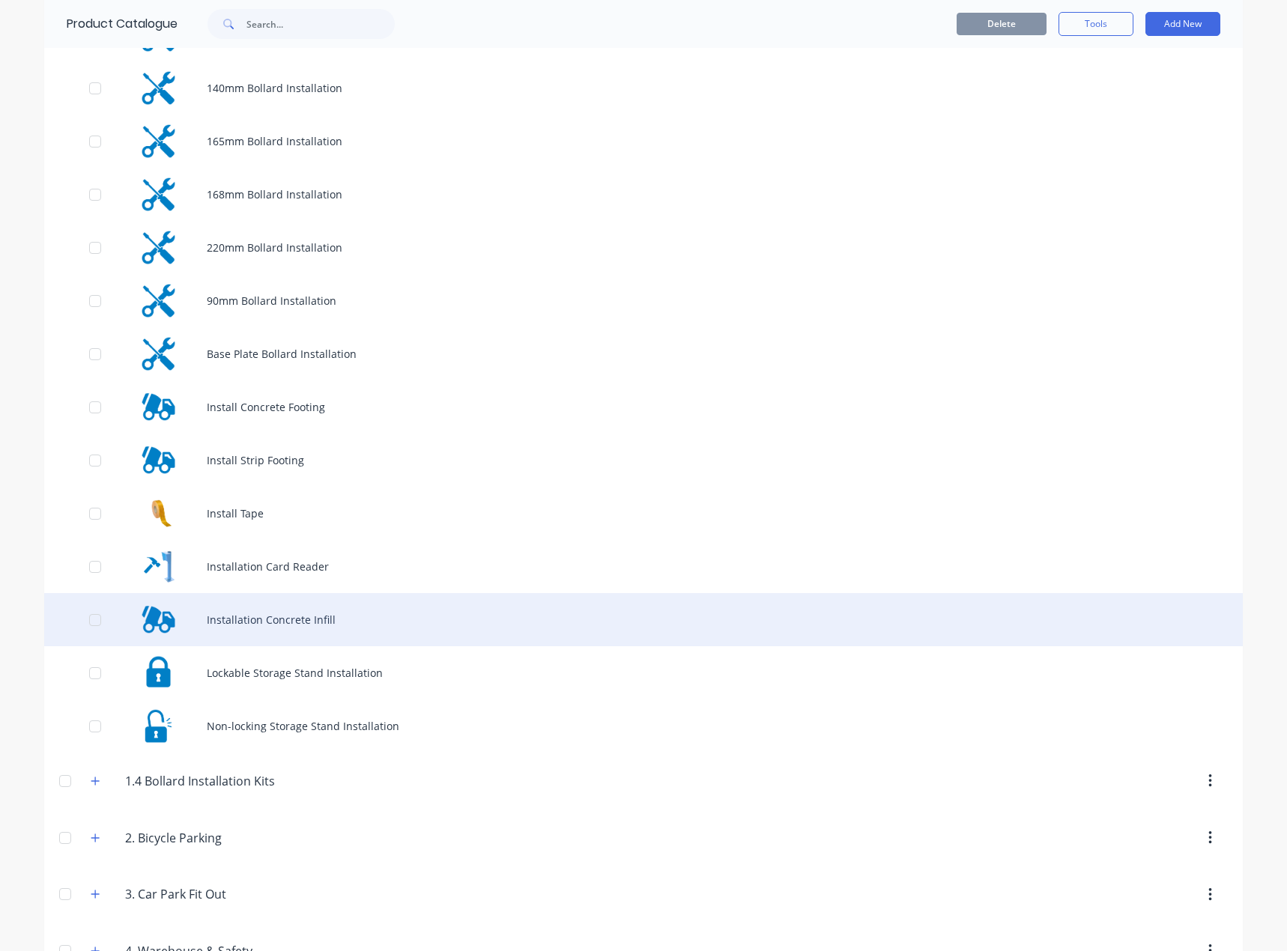
click at [316, 625] on div "Installation Concrete Infill" at bounding box center [643, 619] width 1198 height 53
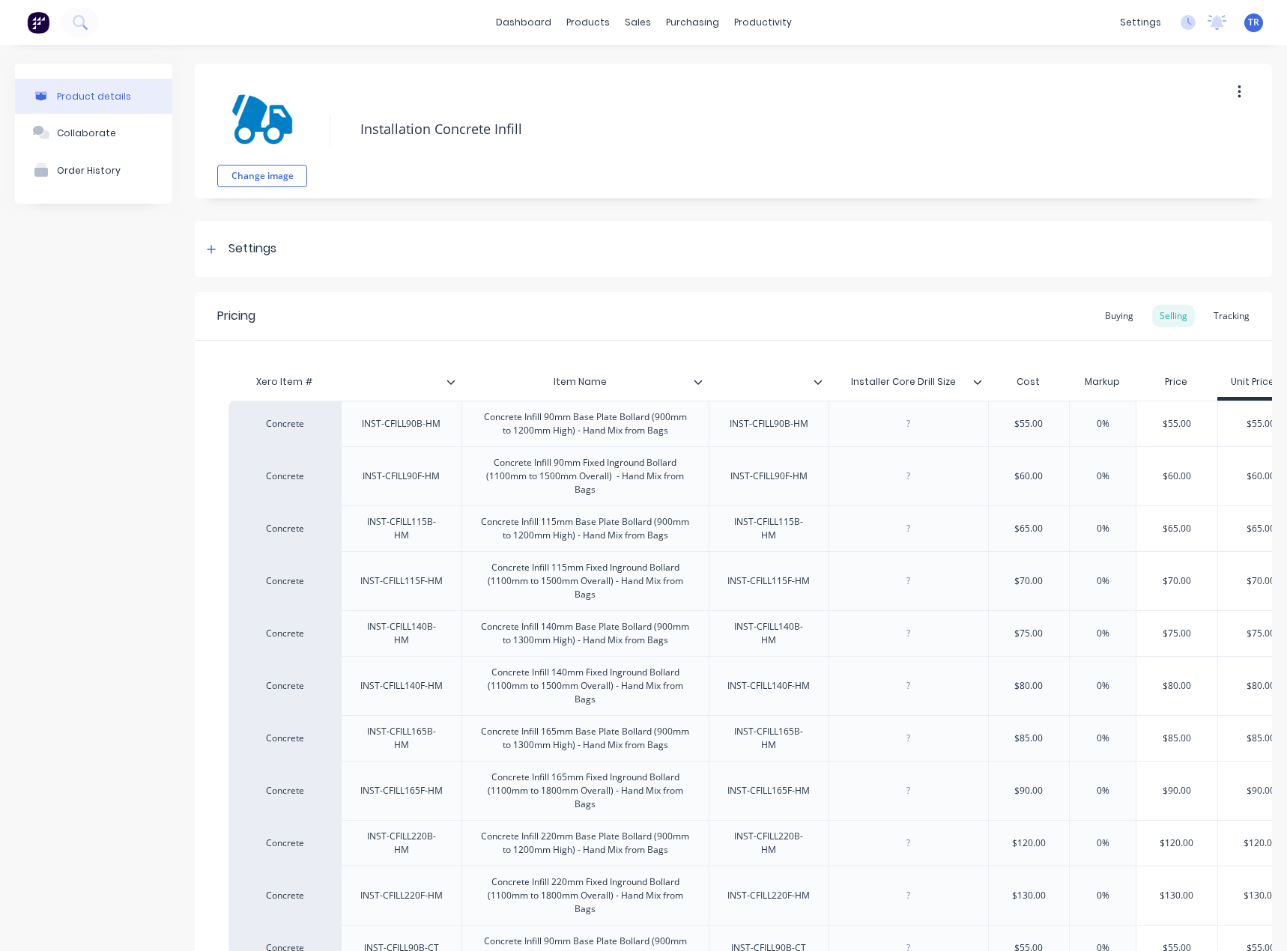
click at [449, 381] on icon at bounding box center [450, 382] width 8 height 4
click at [821, 382] on icon at bounding box center [817, 381] width 9 height 9
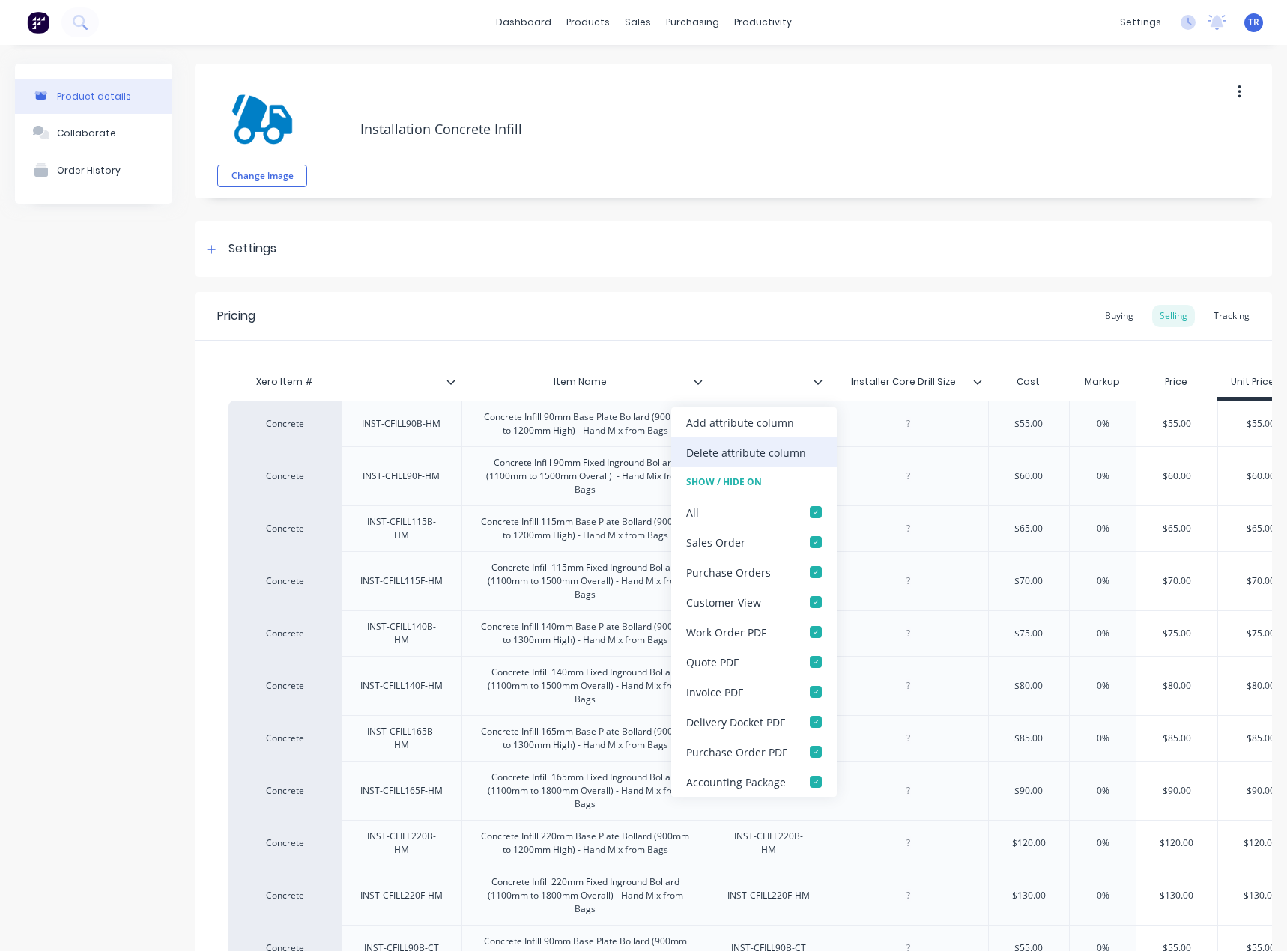
click at [785, 448] on div "Delete attribute column" at bounding box center [746, 453] width 120 height 16
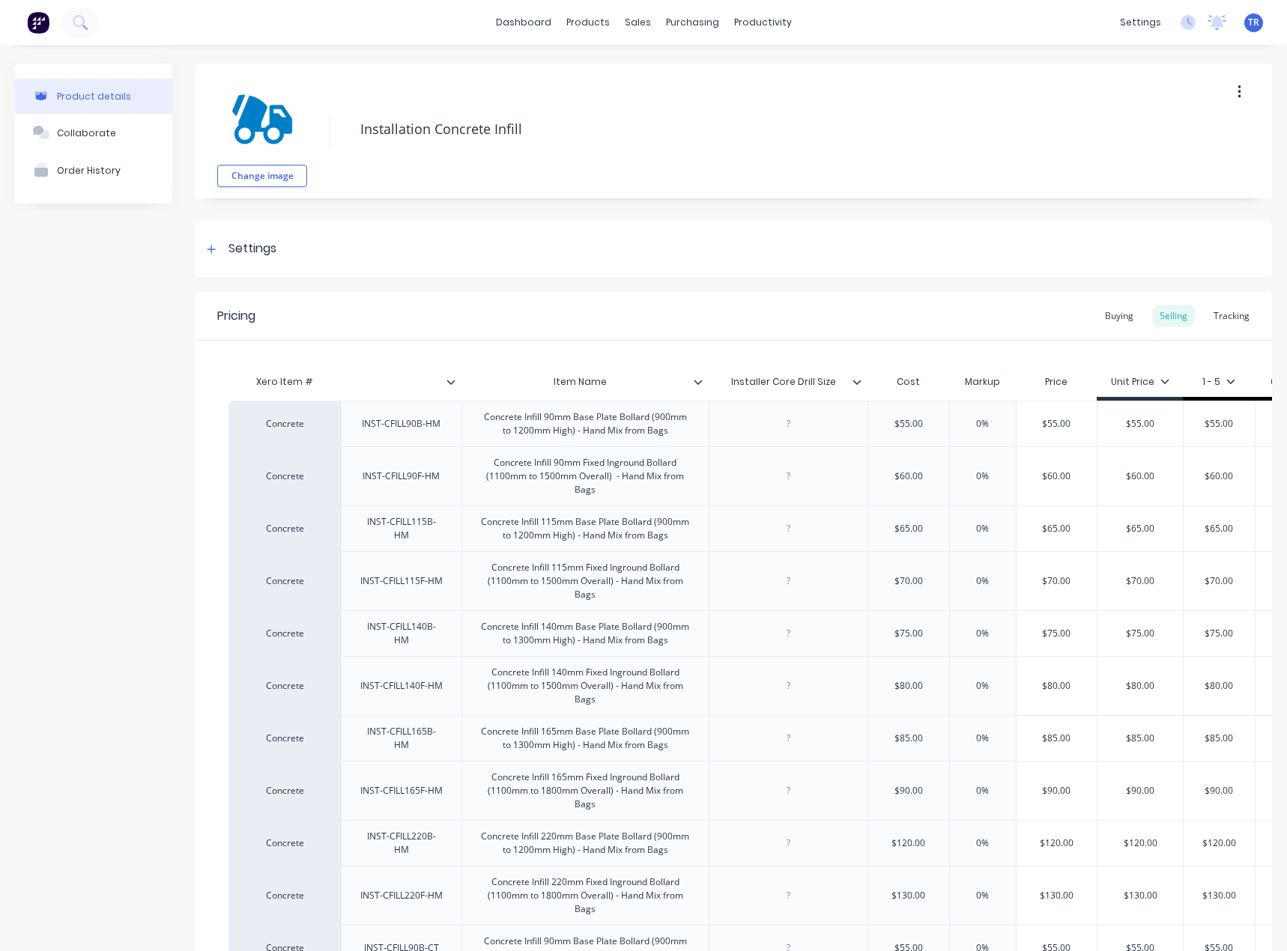
click at [699, 376] on div at bounding box center [703, 381] width 9 height 13
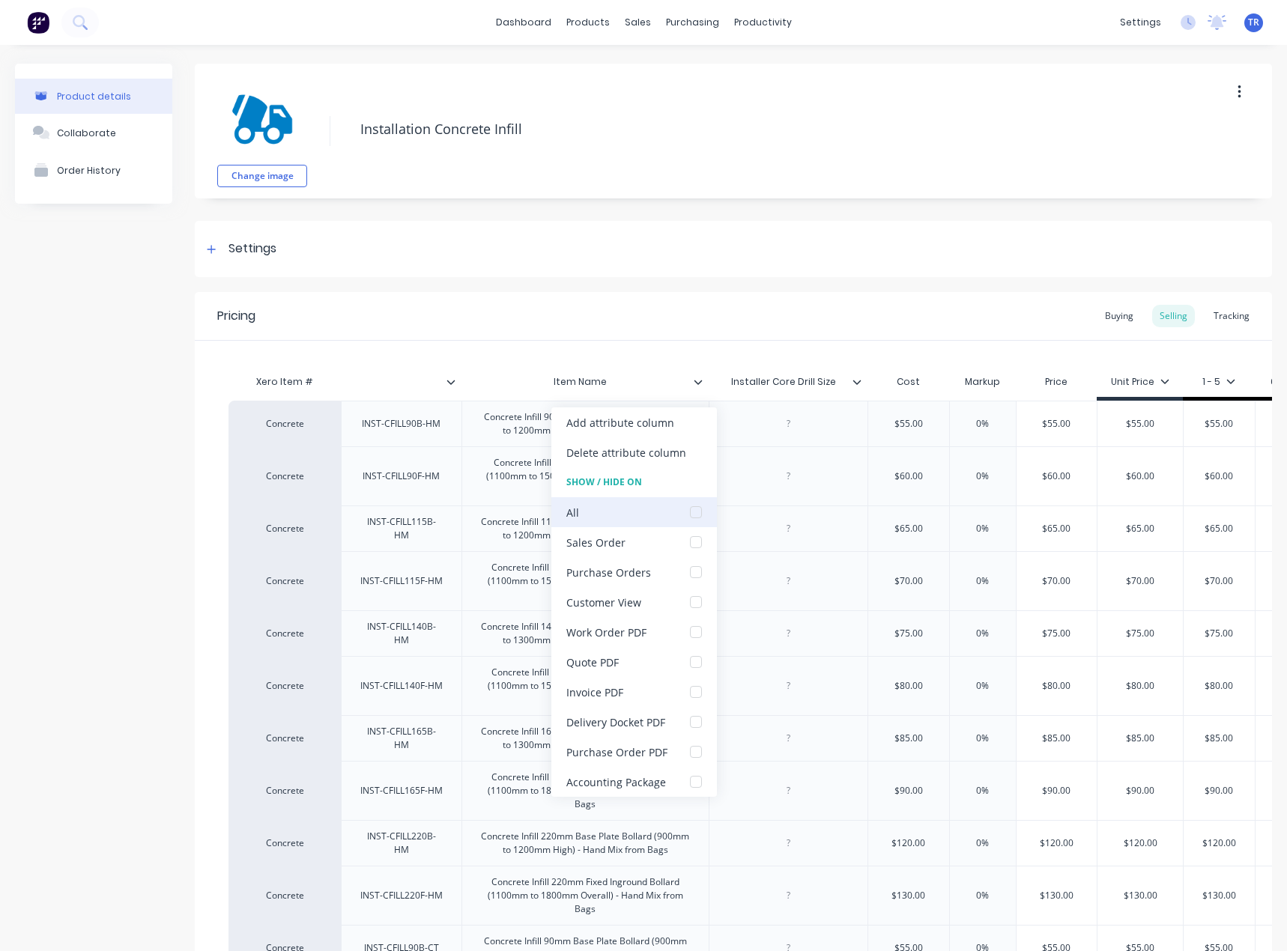
click at [702, 505] on div at bounding box center [696, 512] width 30 height 30
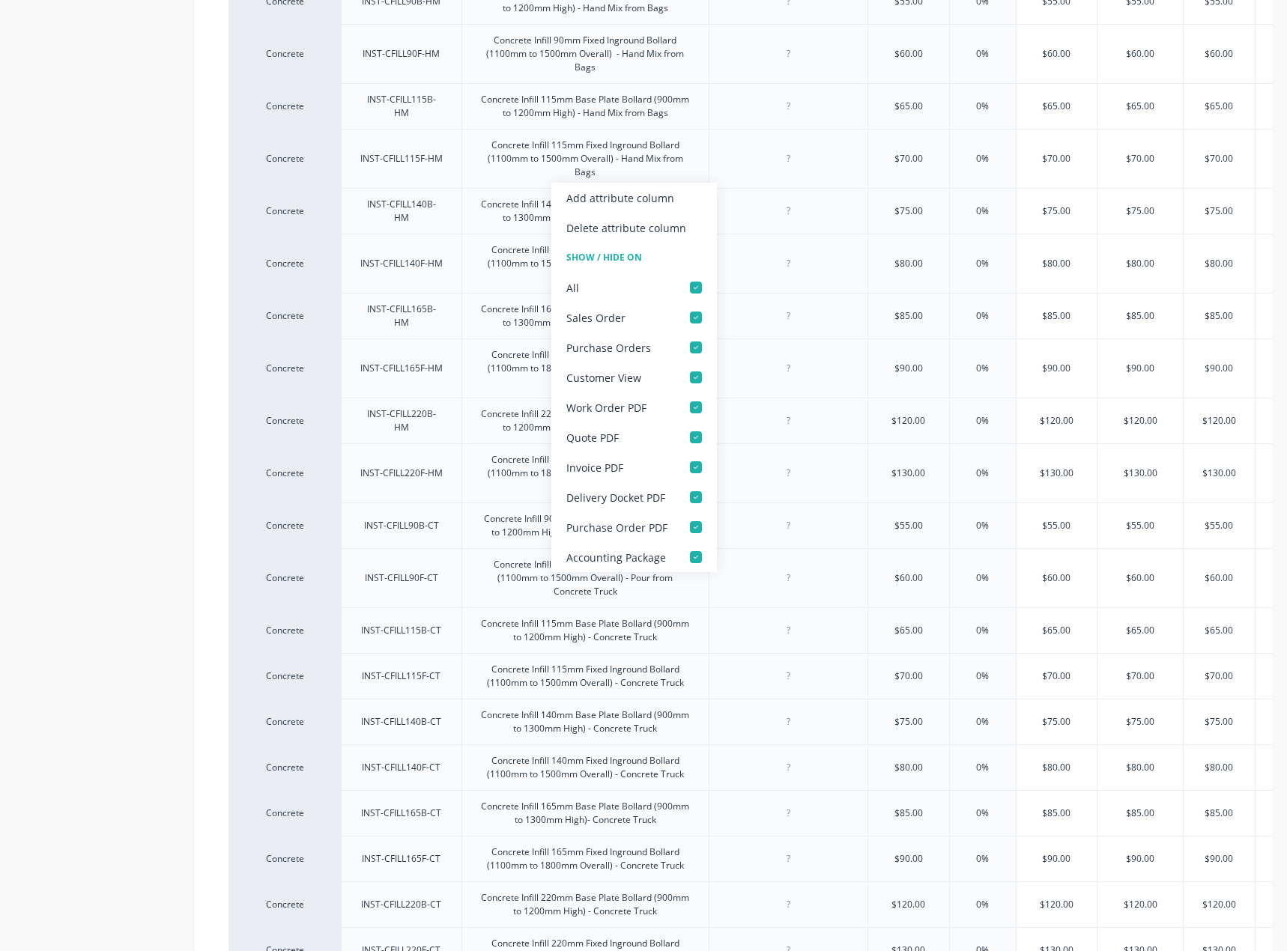
scroll to position [604, 0]
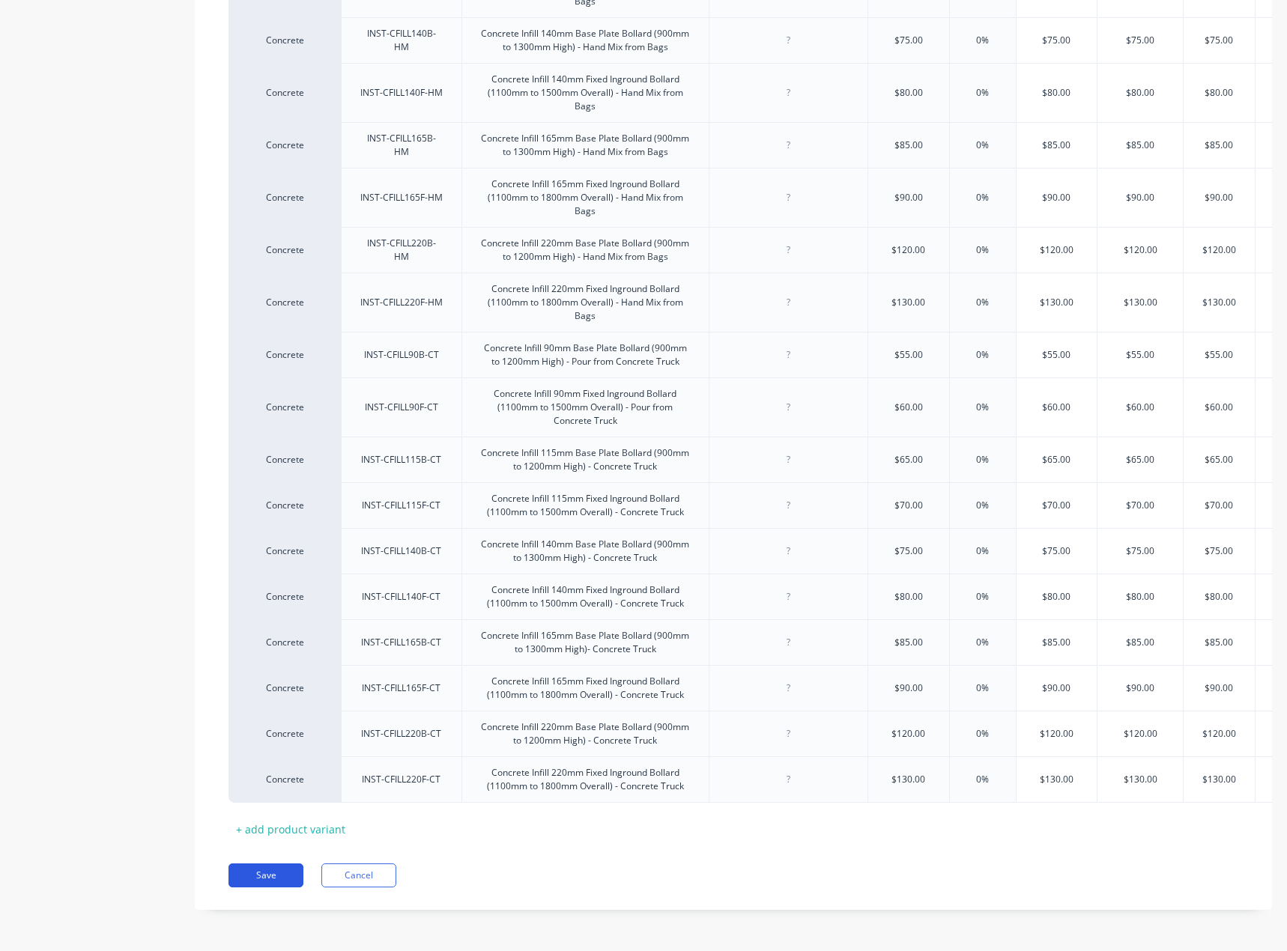
click at [276, 869] on button "Save" at bounding box center [265, 875] width 75 height 24
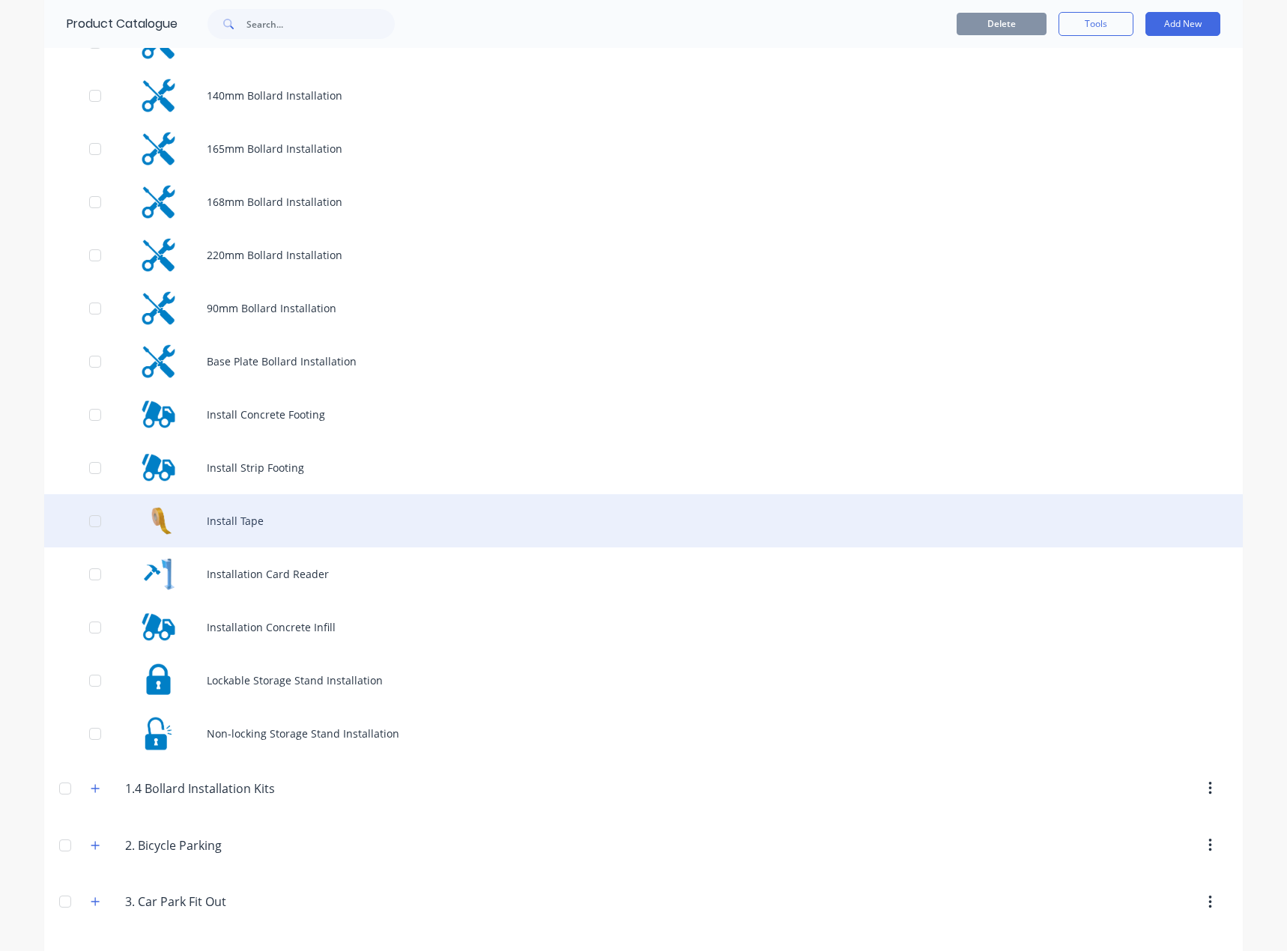
scroll to position [374, 0]
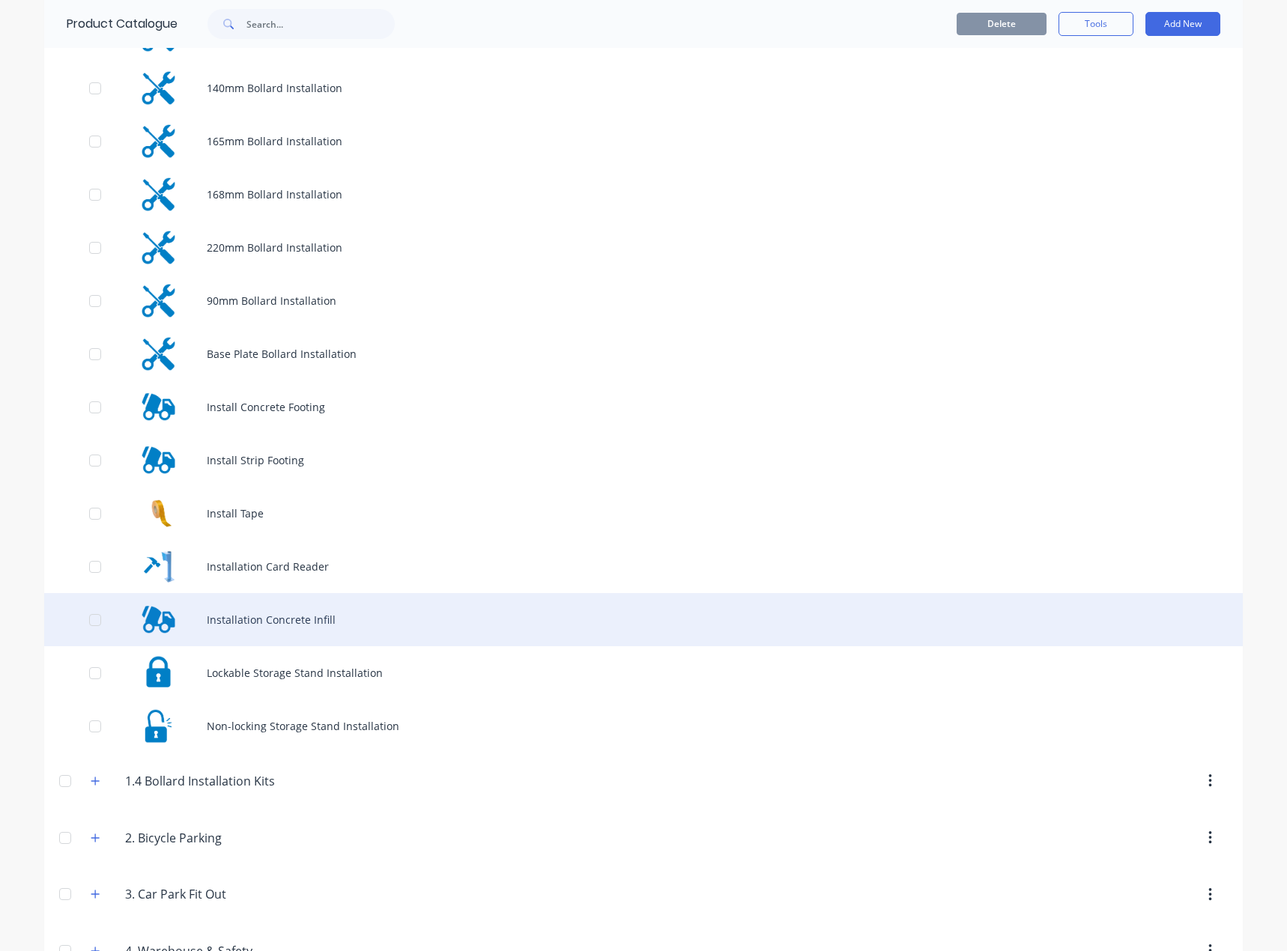
click at [284, 607] on div "Installation Concrete Infill" at bounding box center [643, 619] width 1198 height 53
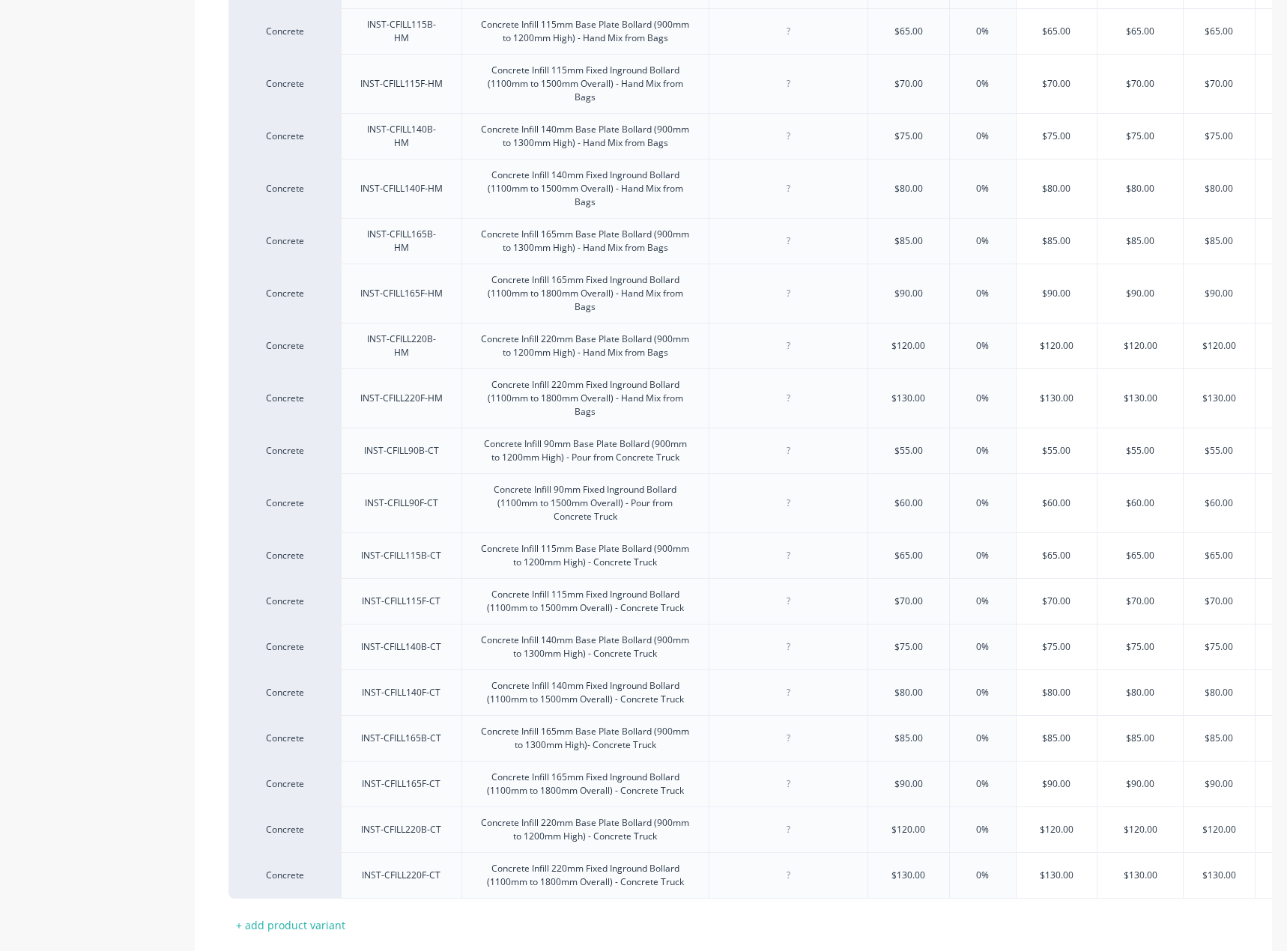
scroll to position [604, 0]
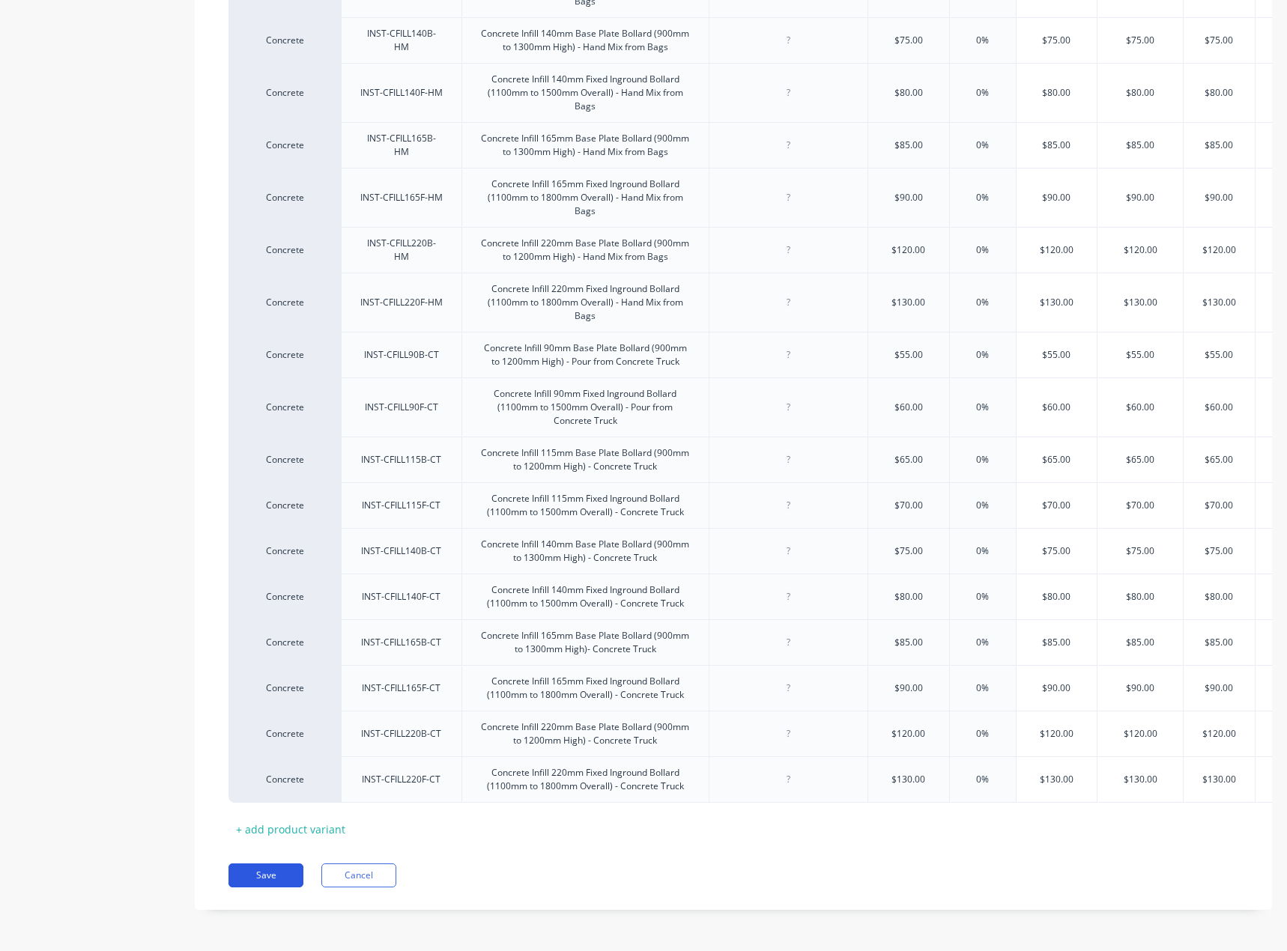
click at [255, 887] on div "Pricing Buying Selling Tracking Xero Item # Item Name Installer Core Drill Size…" at bounding box center [733, 304] width 1077 height 1211
click at [261, 880] on button "Save" at bounding box center [265, 875] width 75 height 24
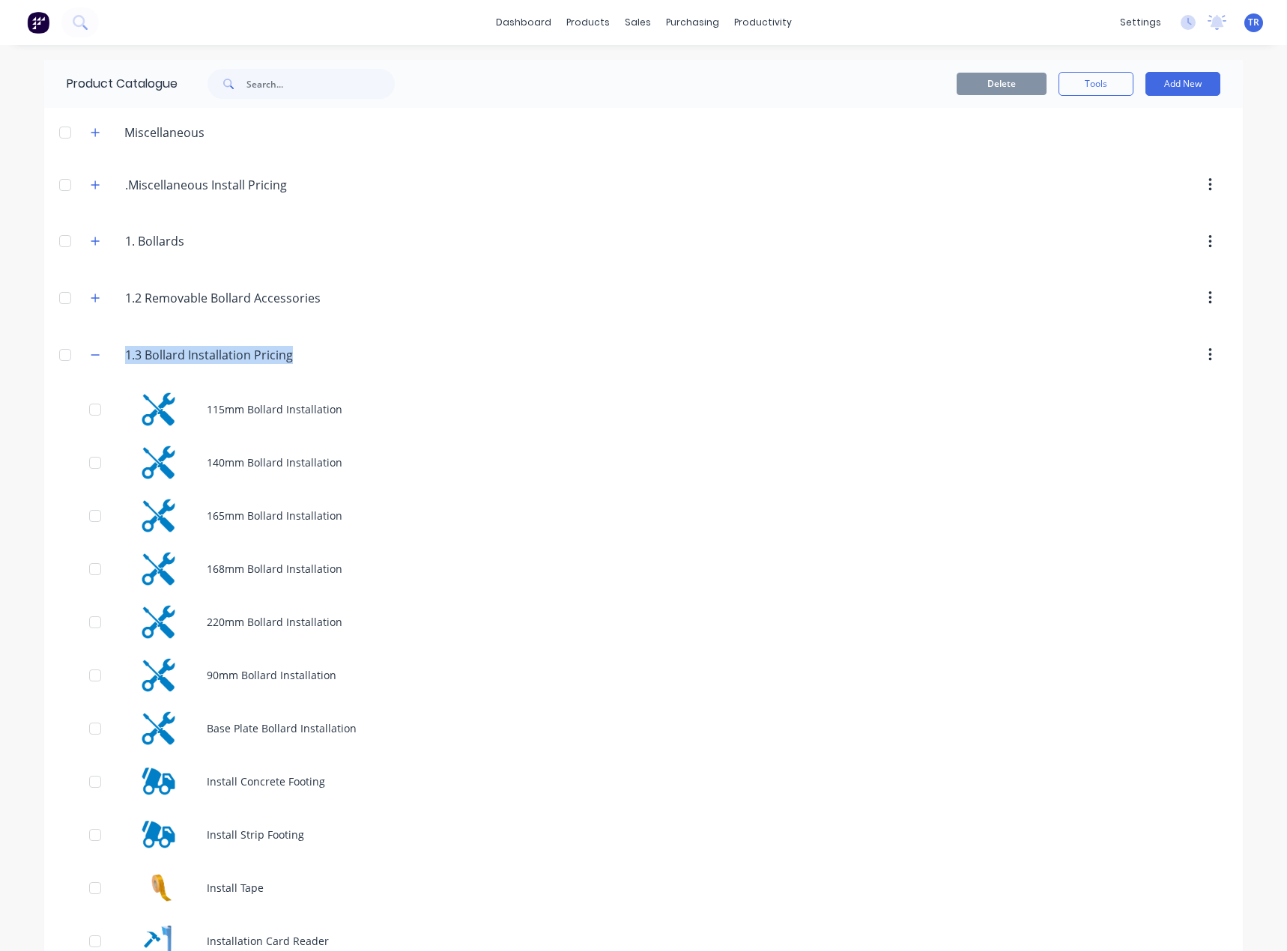
drag, startPoint x: 255, startPoint y: 413, endPoint x: 76, endPoint y: 352, distance: 189.0
click at [64, 350] on div "1.3.Bollard.Installation.Pricing 1.3 Bollard Installation Pricing 115mm Bollard…" at bounding box center [643, 726] width 1198 height 801
click at [86, 353] on span at bounding box center [95, 354] width 19 height 19
click at [91, 351] on icon "button" at bounding box center [95, 355] width 9 height 10
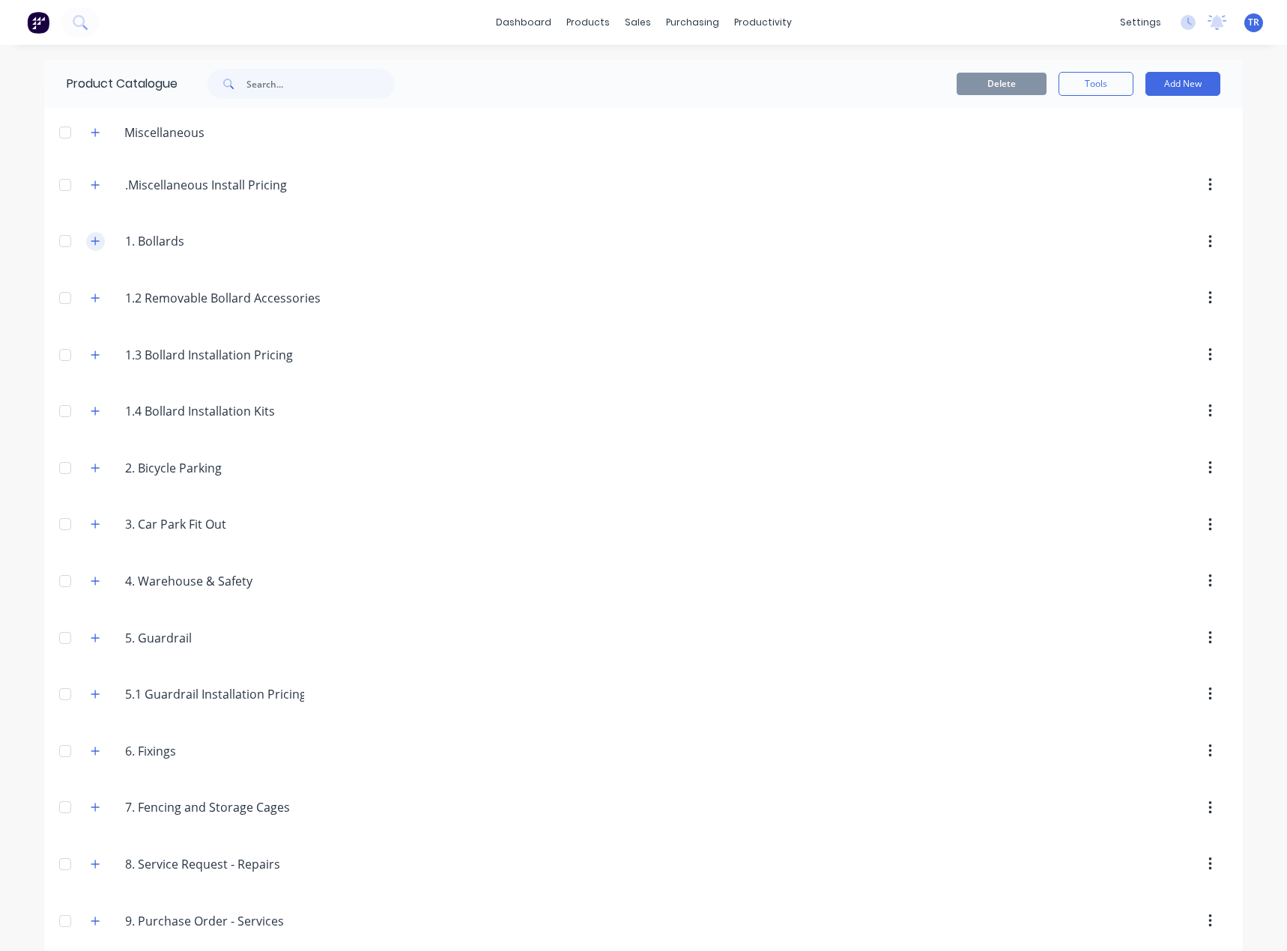
click at [91, 243] on icon "button" at bounding box center [95, 241] width 9 height 10
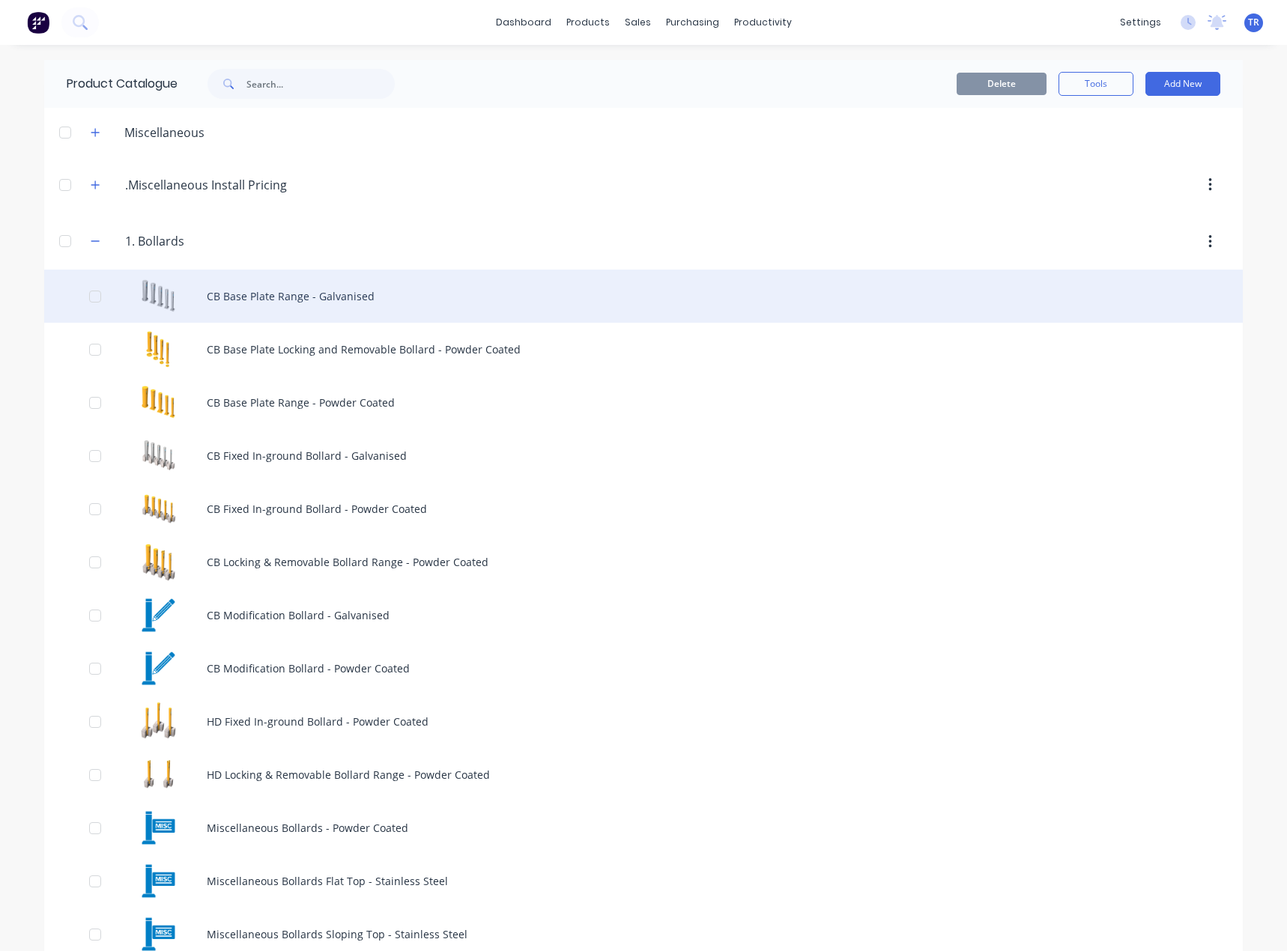
click at [197, 310] on div "CB Base Plate Range - Galvanised" at bounding box center [643, 296] width 1198 height 53
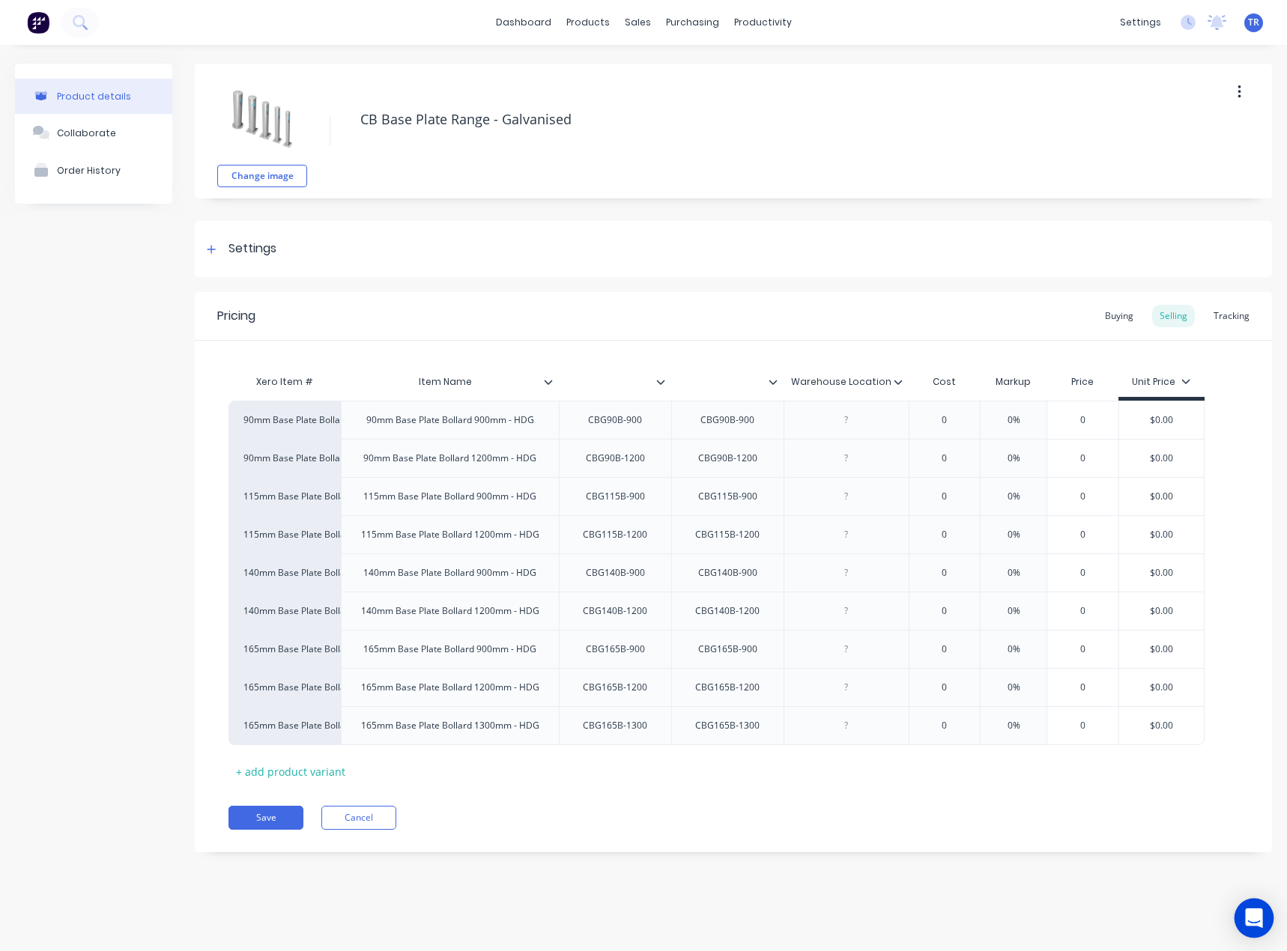
click at [1248, 926] on icon "Open Intercom Messenger" at bounding box center [1253, 917] width 19 height 19
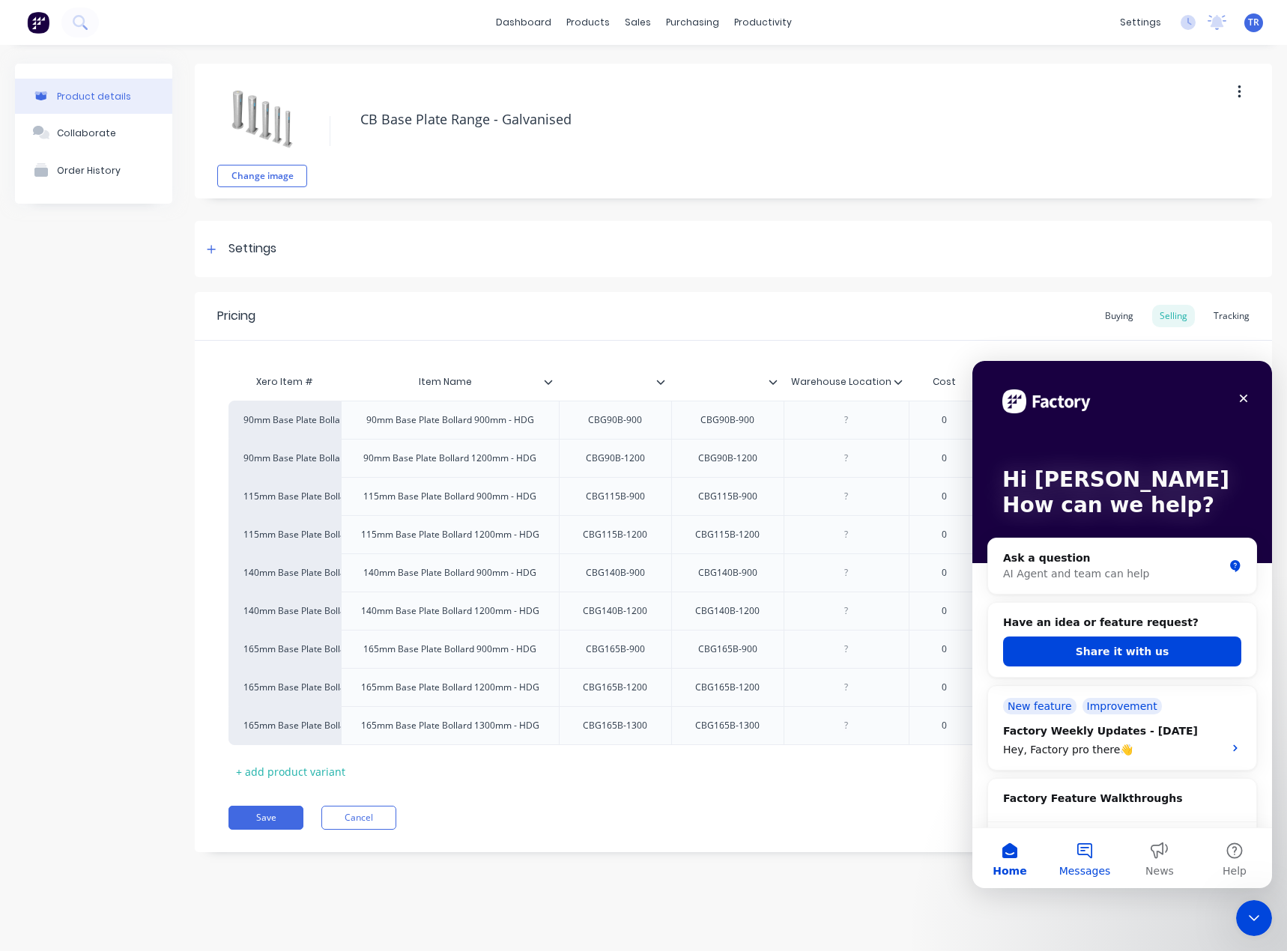
click at [1098, 860] on button "Messages" at bounding box center [1084, 858] width 75 height 60
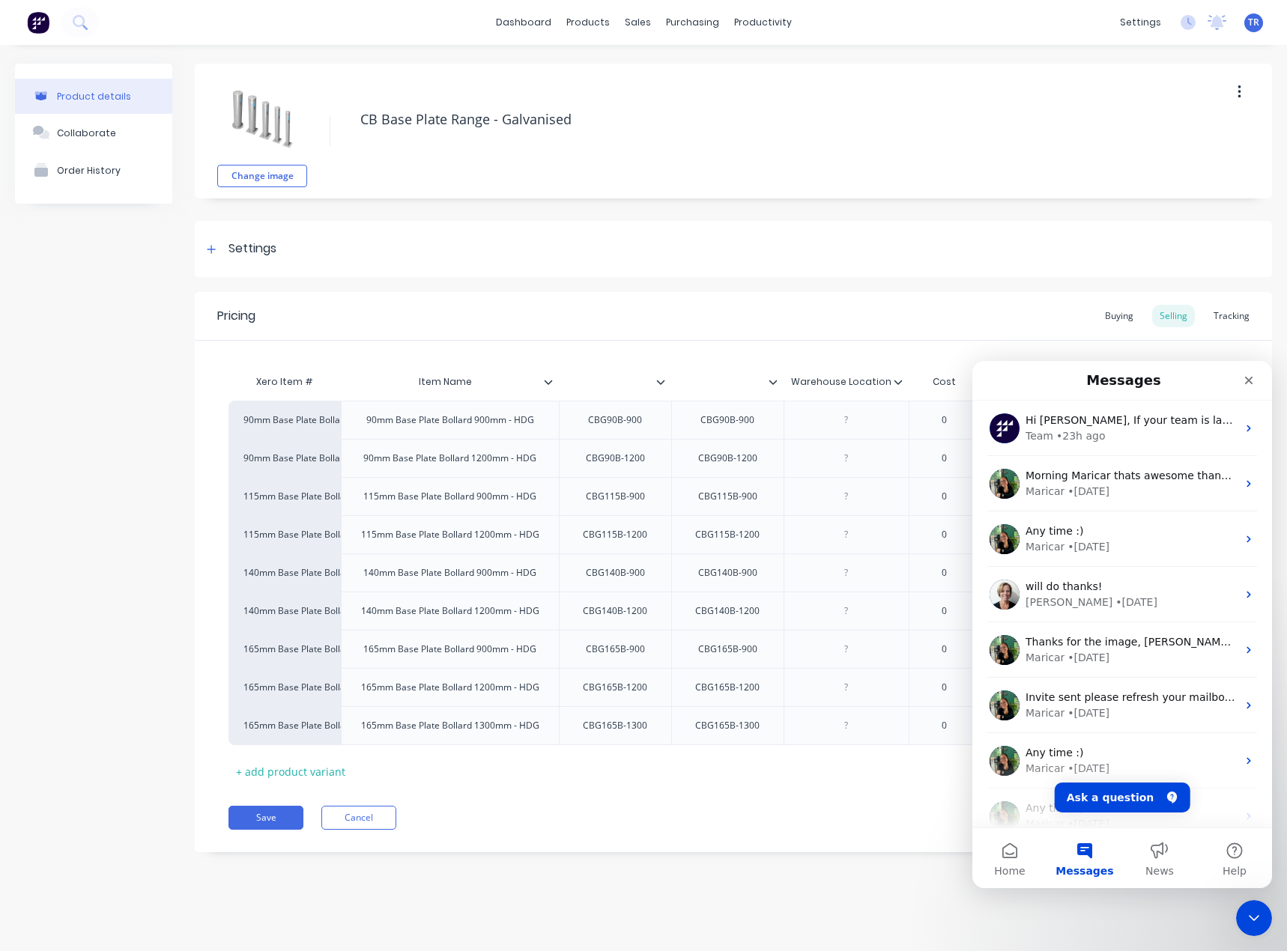
type textarea "x"
drag, startPoint x: 2484, startPoint y: 1840, endPoint x: 1248, endPoint y: 932, distance: 1534.1
click html
click at [1249, 917] on icon "Close Intercom Messenger" at bounding box center [1251, 916] width 18 height 18
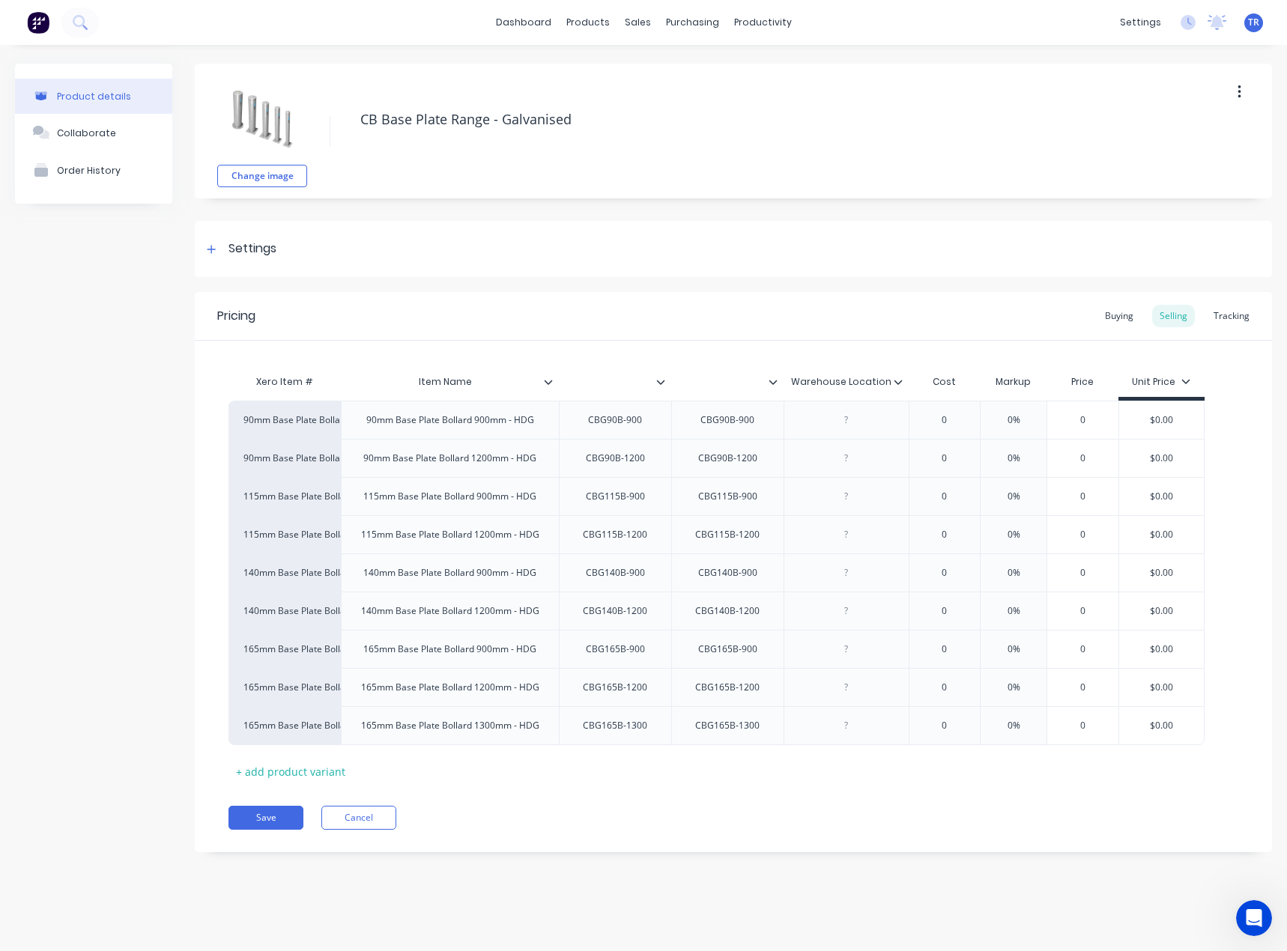
click at [554, 387] on div at bounding box center [554, 381] width 9 height 13
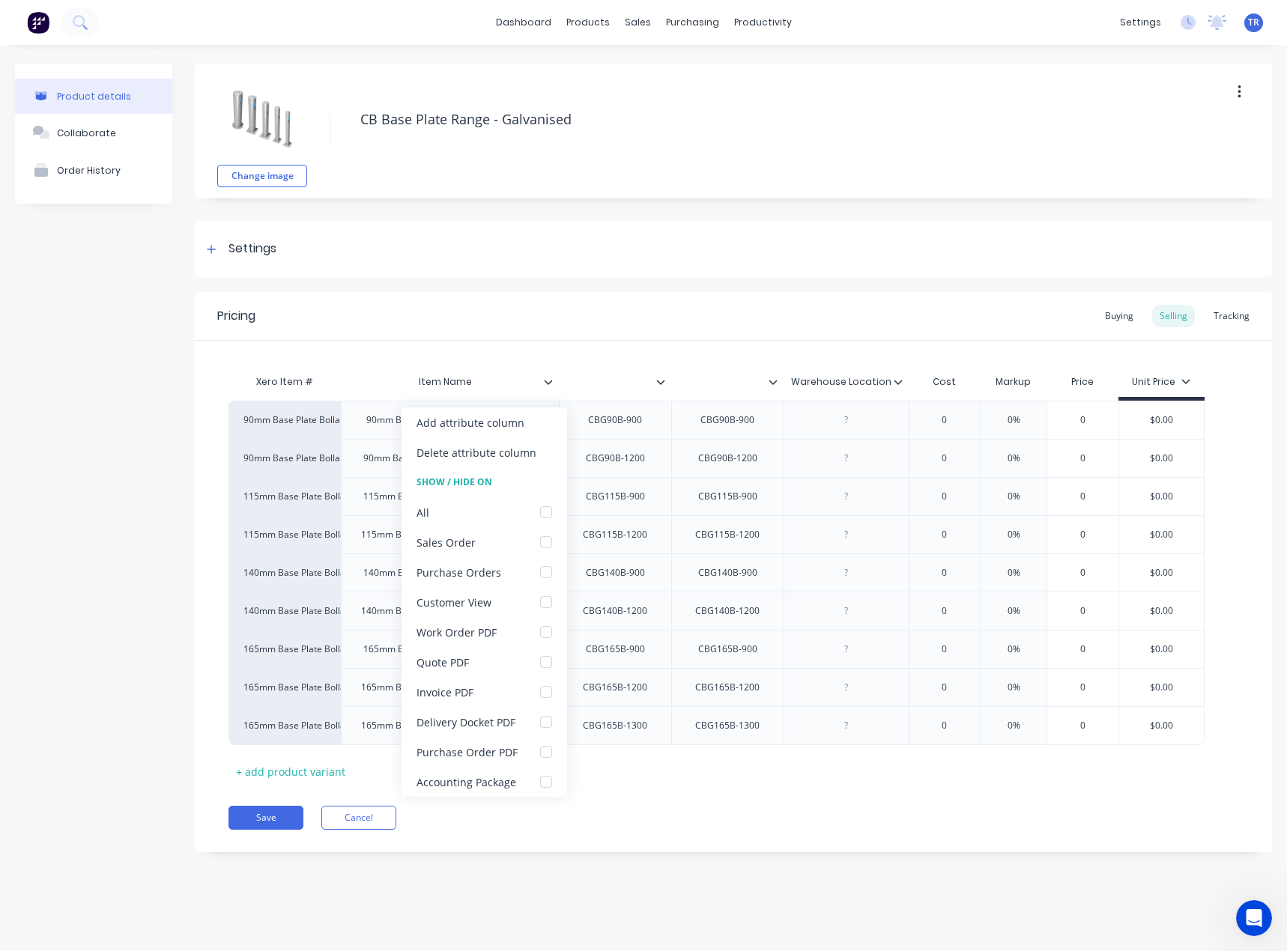
click at [554, 385] on div at bounding box center [554, 381] width 9 height 13
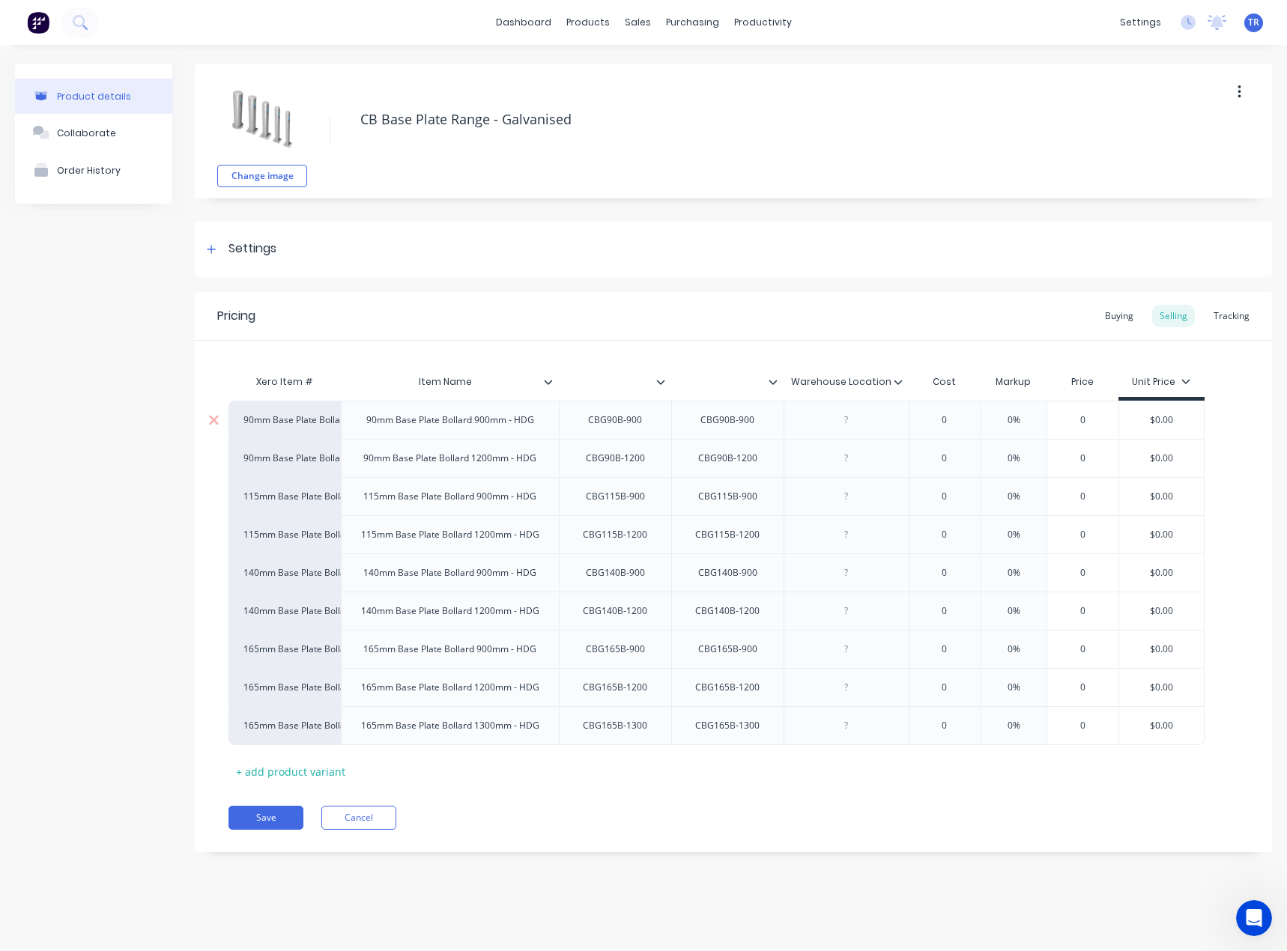
click at [620, 422] on div "CBG90B-900" at bounding box center [615, 419] width 78 height 19
paste div
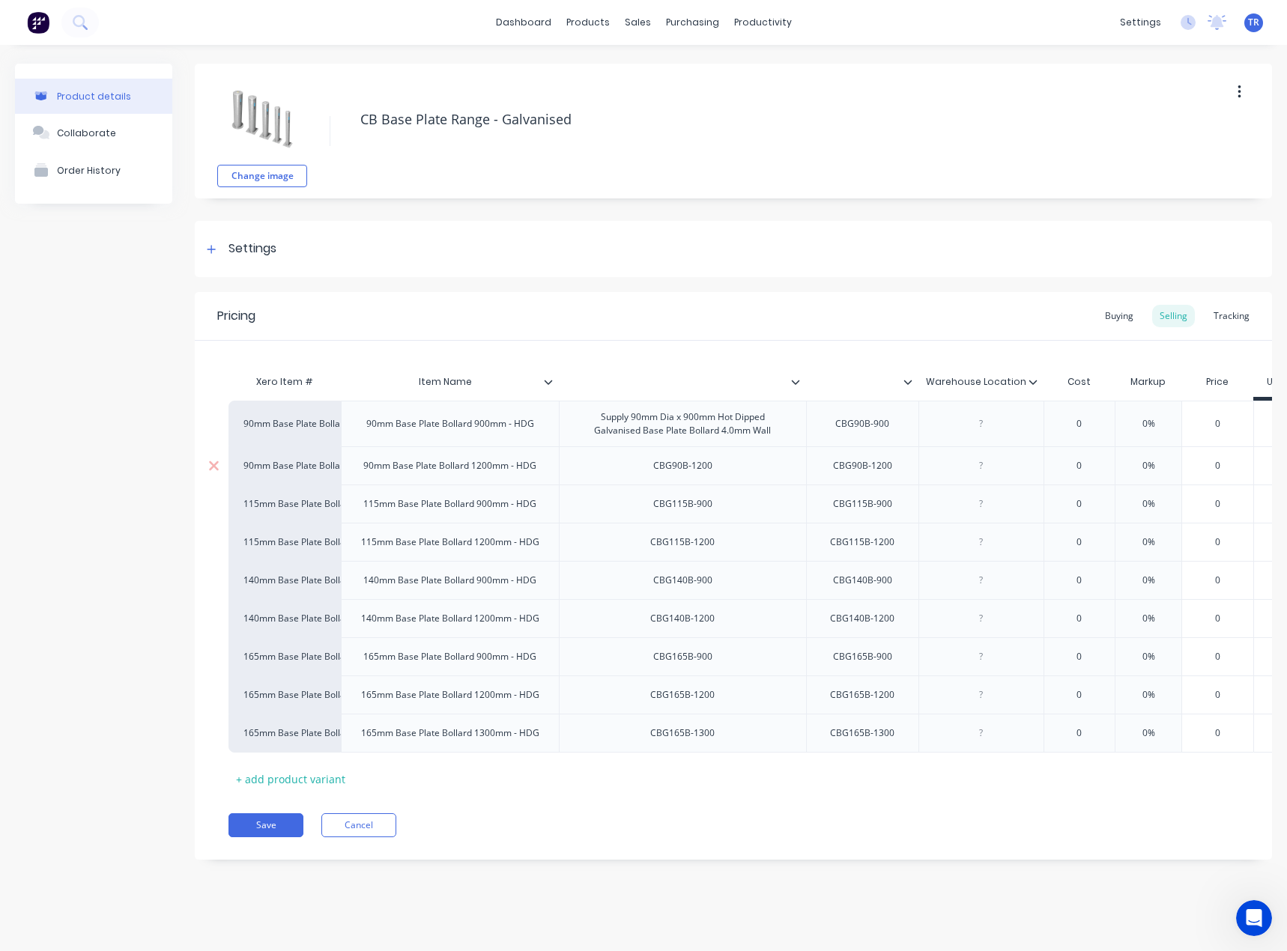
click at [633, 470] on div "CBG90B-1200" at bounding box center [682, 465] width 247 height 38
click at [665, 464] on div "CBG90B-1200" at bounding box center [682, 465] width 83 height 19
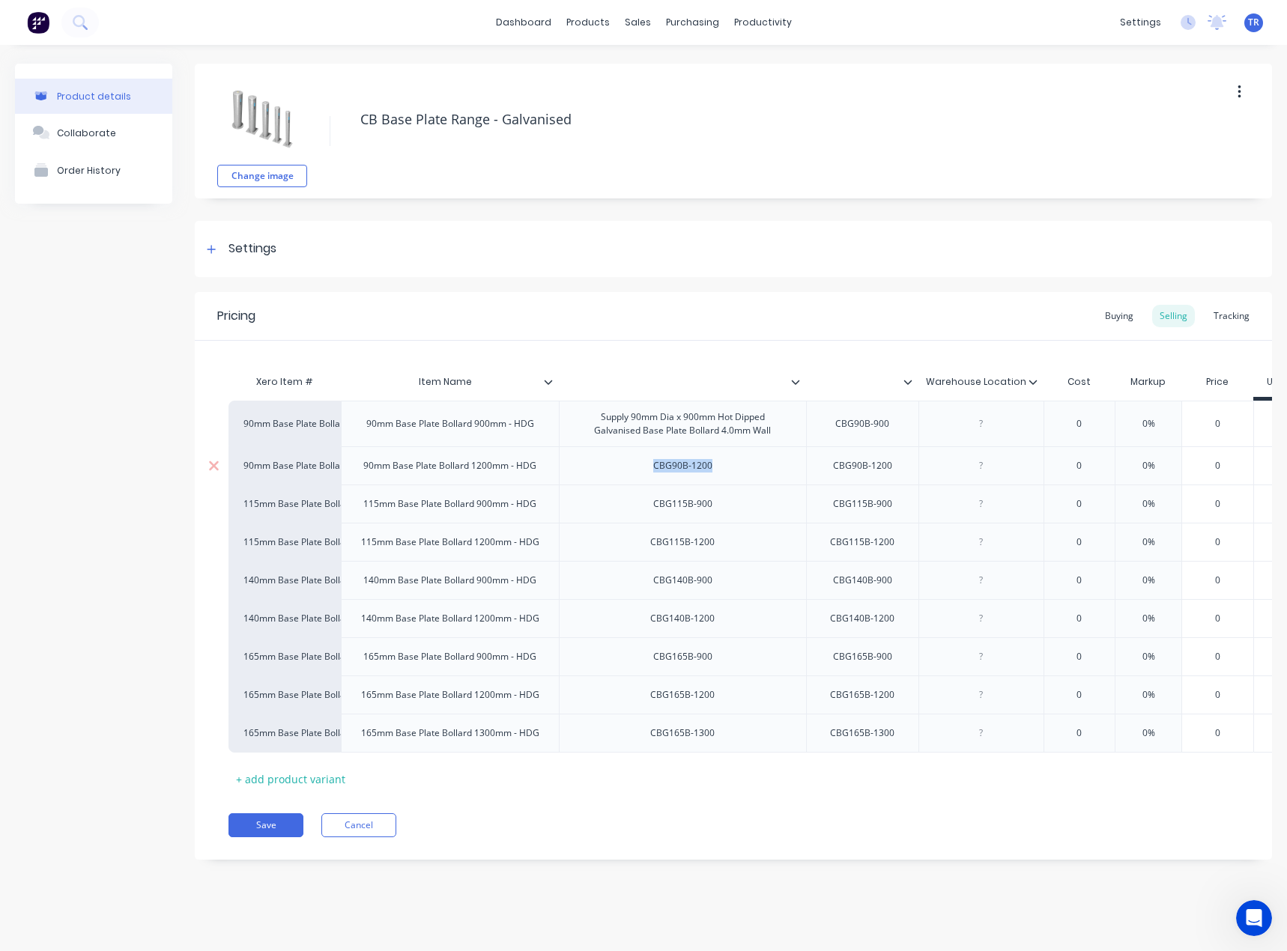
paste div
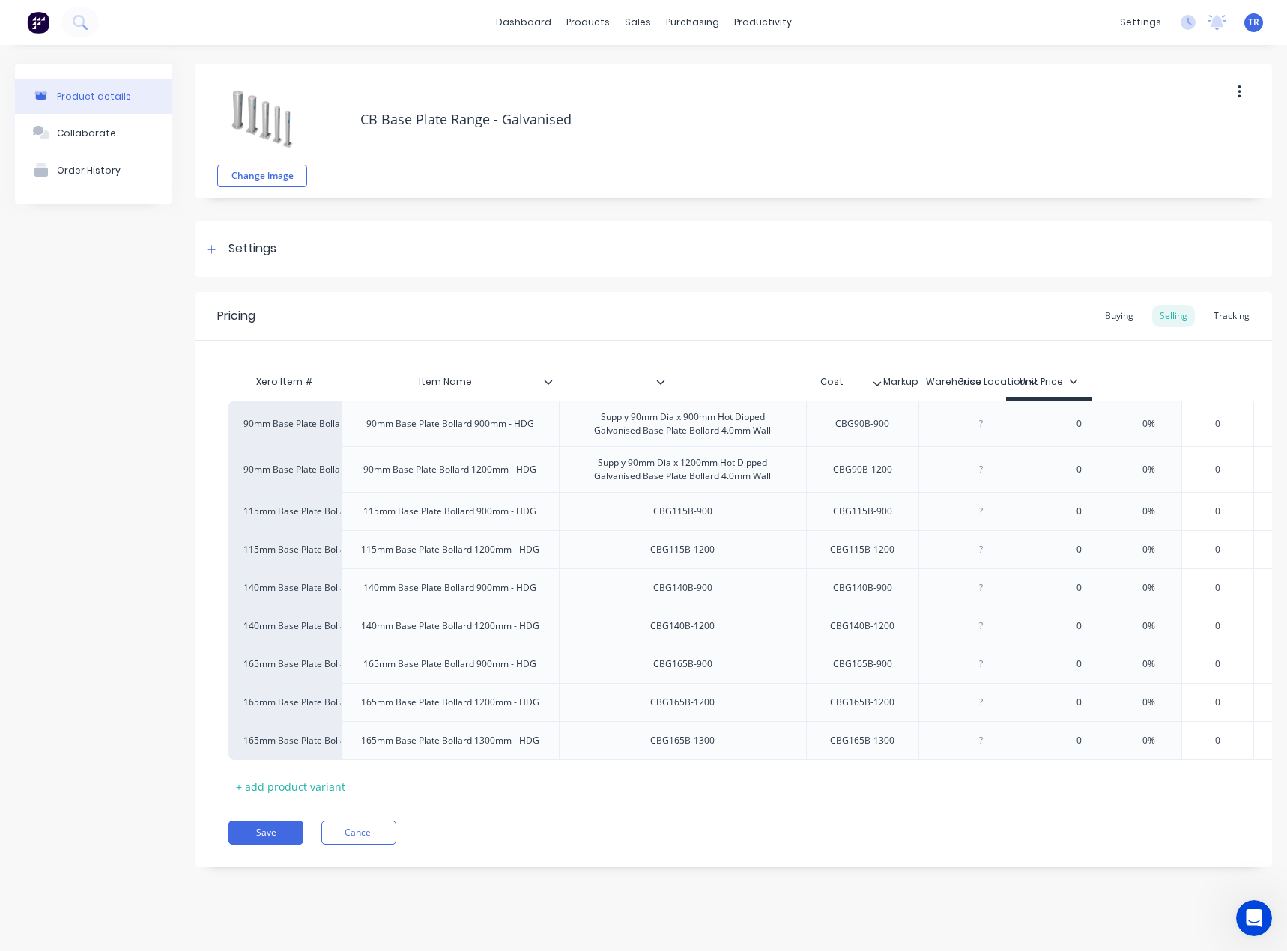
drag, startPoint x: 796, startPoint y: 377, endPoint x: 870, endPoint y: 380, distance: 74.2
click at [870, 380] on div "Xero Item # Item Name Warehouse Location Cost Markup Price Unit Price" at bounding box center [783, 384] width 1111 height 34
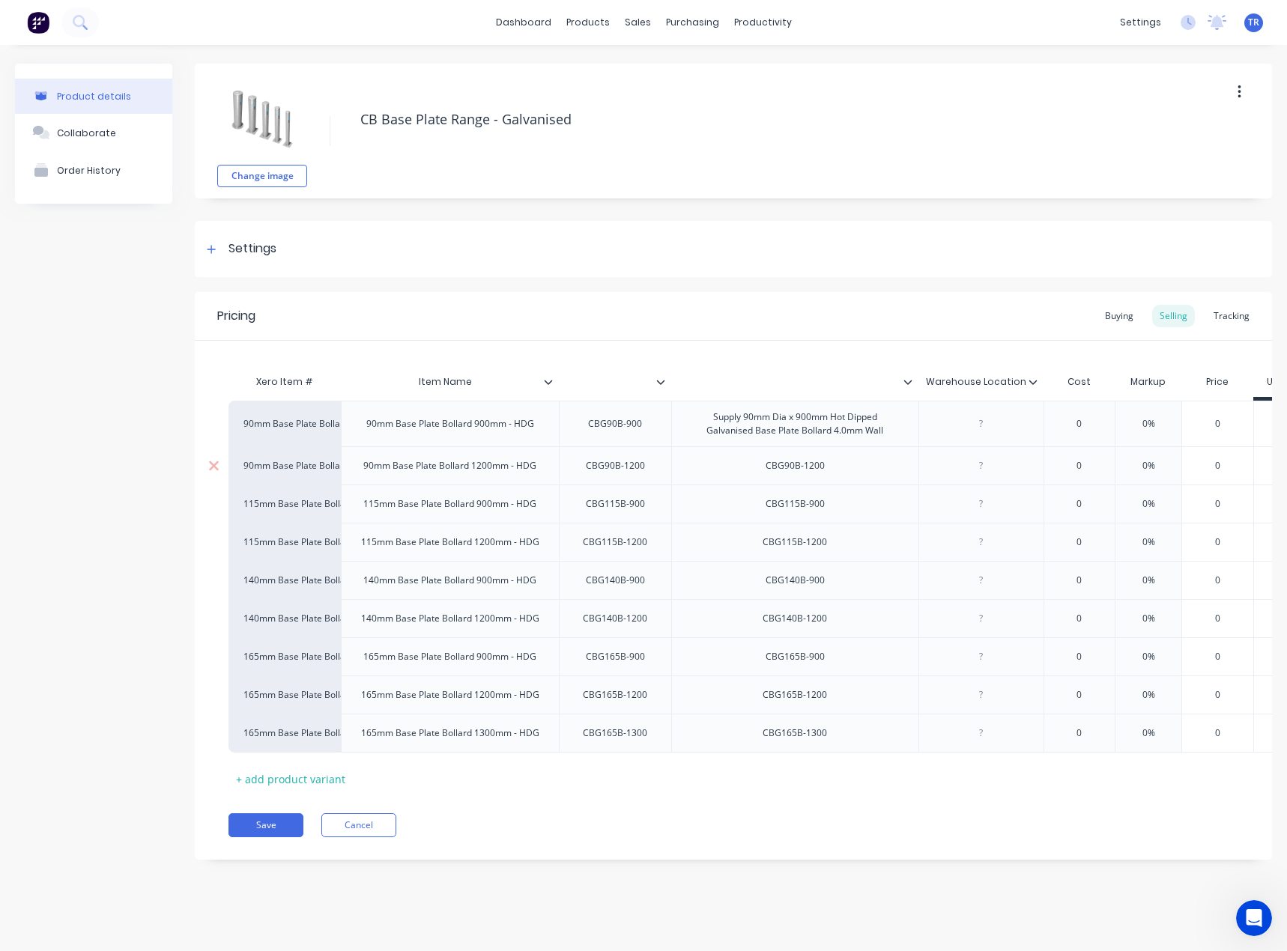
click at [793, 469] on div "CBG90B-1200" at bounding box center [794, 465] width 83 height 19
paste div
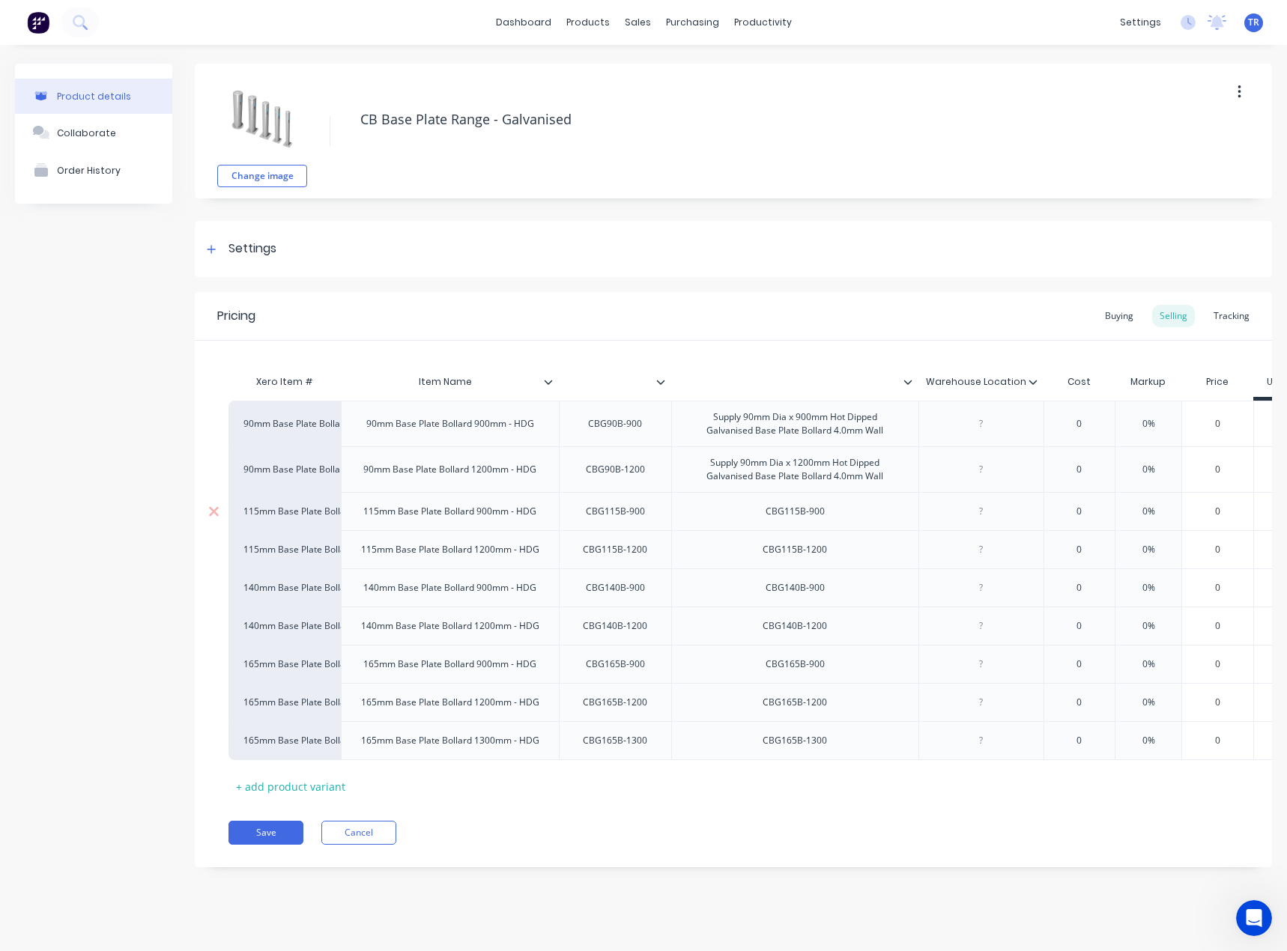
click at [790, 507] on div "CBG115B-900" at bounding box center [794, 511] width 83 height 19
paste div
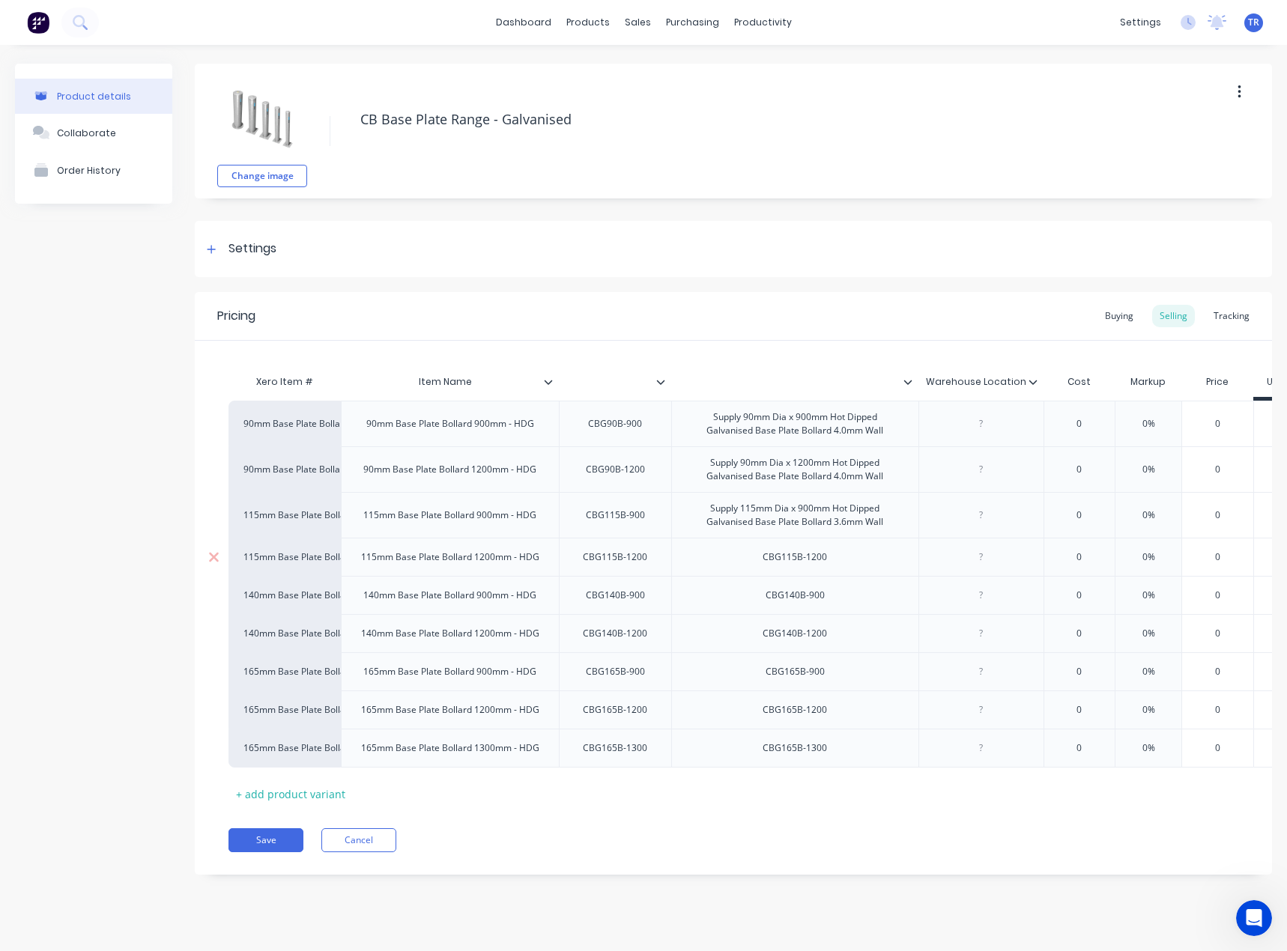
click at [785, 562] on div "CBG115B-1200" at bounding box center [794, 556] width 88 height 19
paste div
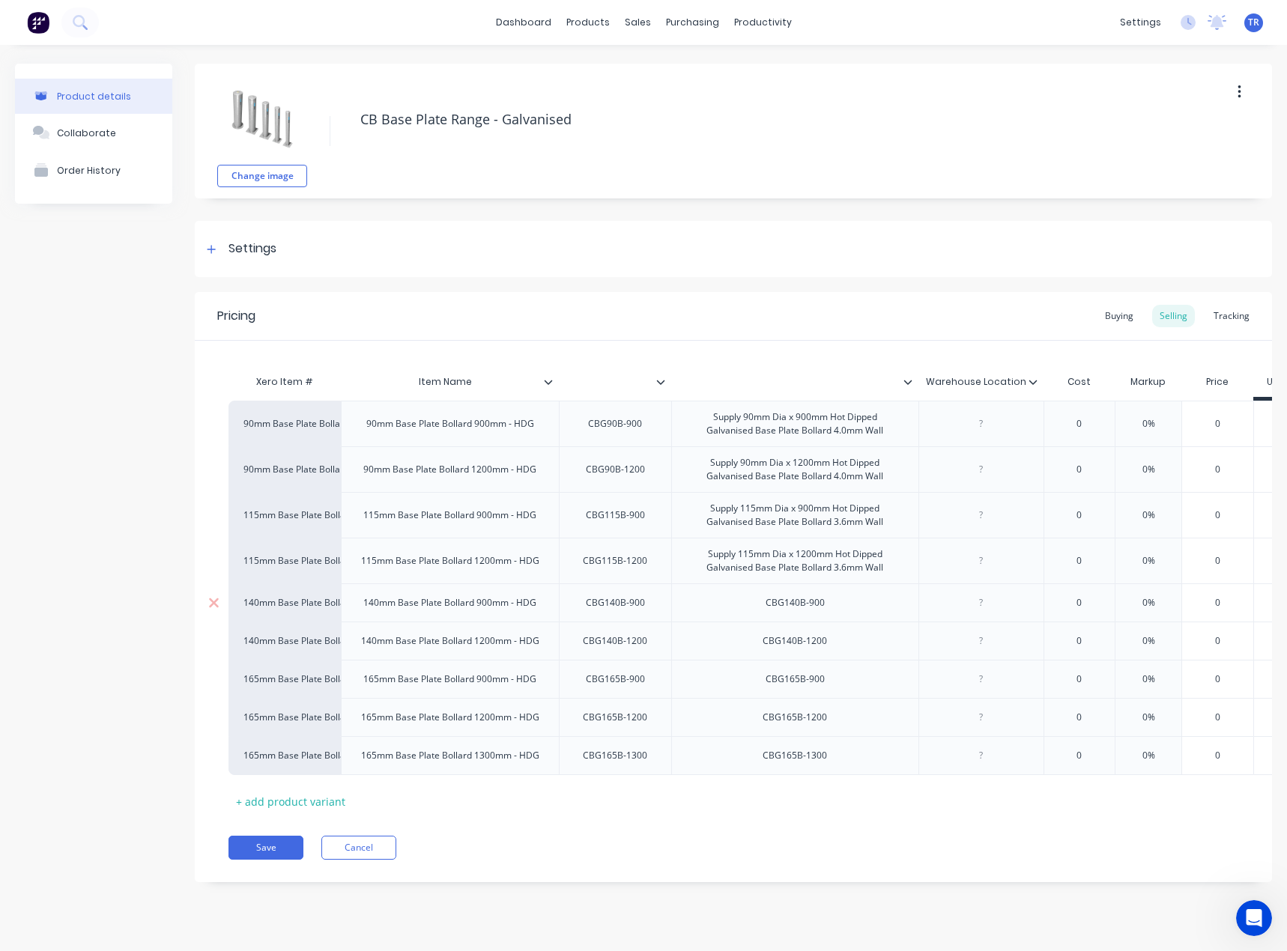
click at [798, 604] on div "CBG140B-900" at bounding box center [794, 602] width 83 height 19
paste div
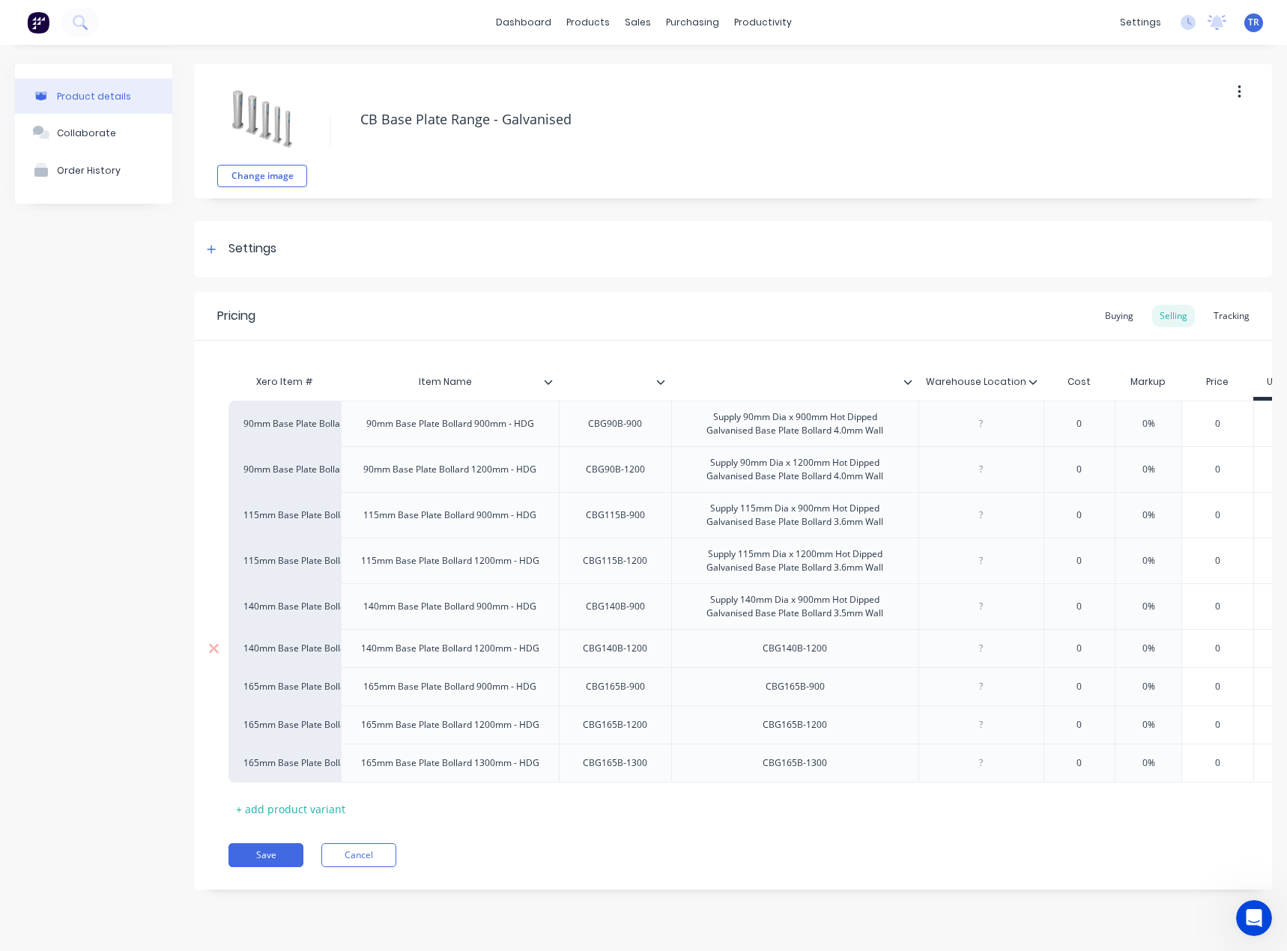
click at [802, 651] on div "CBG140B-1200" at bounding box center [794, 648] width 88 height 19
paste div
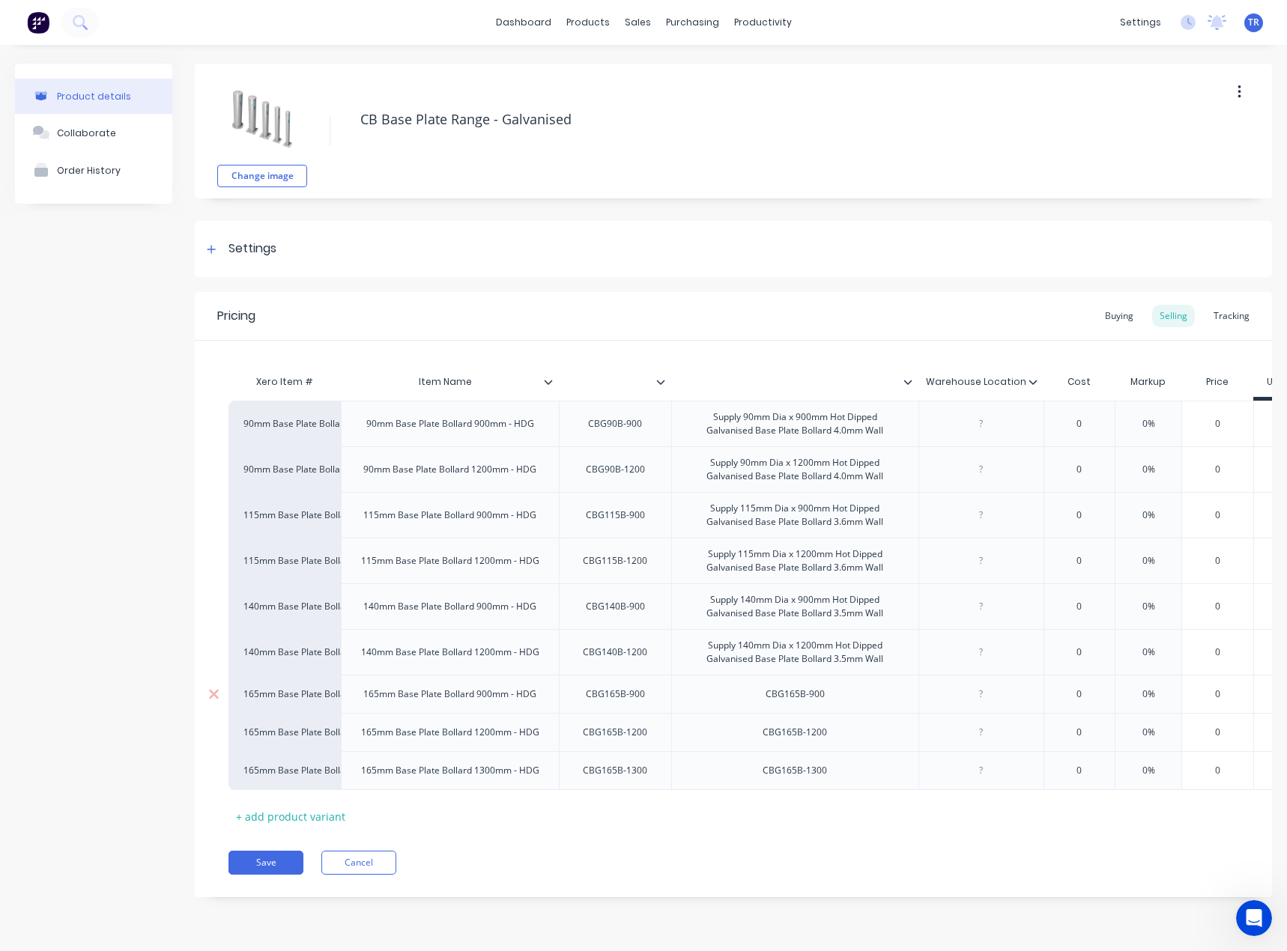
click at [792, 689] on div "CBG165B-900" at bounding box center [794, 693] width 83 height 19
paste div
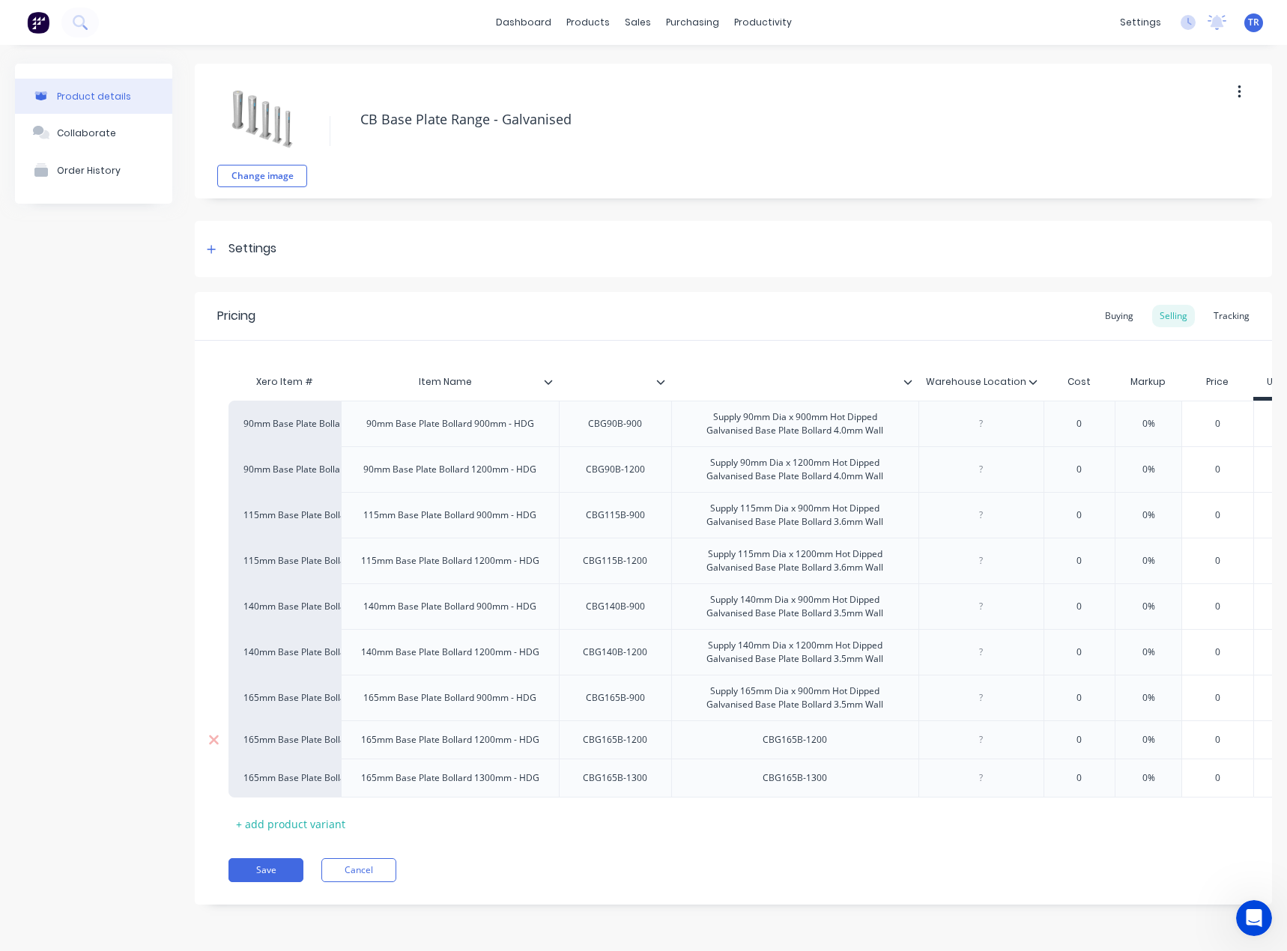
click at [787, 741] on div "CBG165B-1200" at bounding box center [794, 739] width 88 height 19
click at [787, 744] on div "CBG165B-1200" at bounding box center [794, 739] width 88 height 19
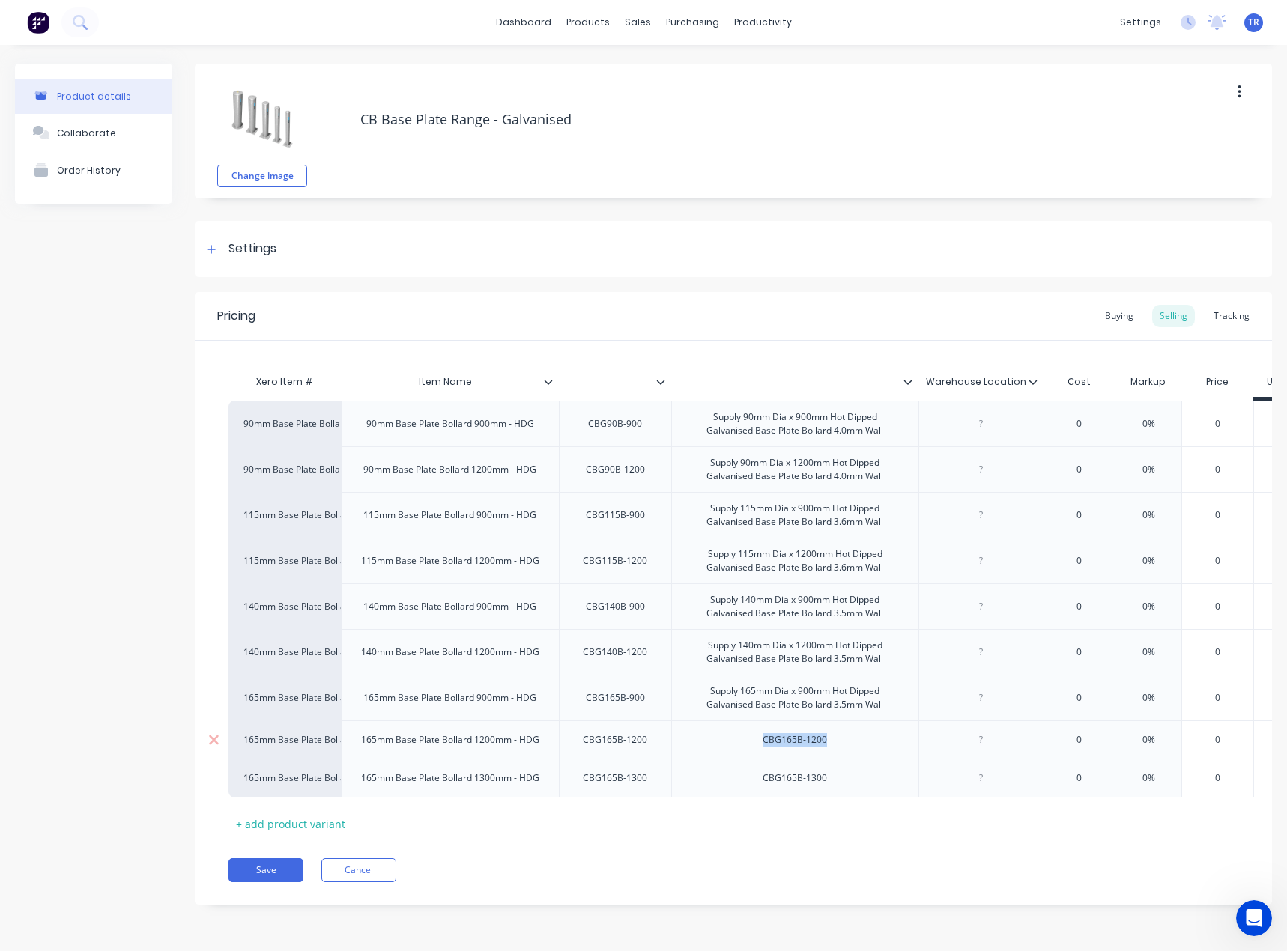
paste div
click at [821, 778] on div "CBG165B-1300" at bounding box center [794, 785] width 88 height 19
click at [817, 785] on div "CBG165B-1300" at bounding box center [794, 785] width 88 height 19
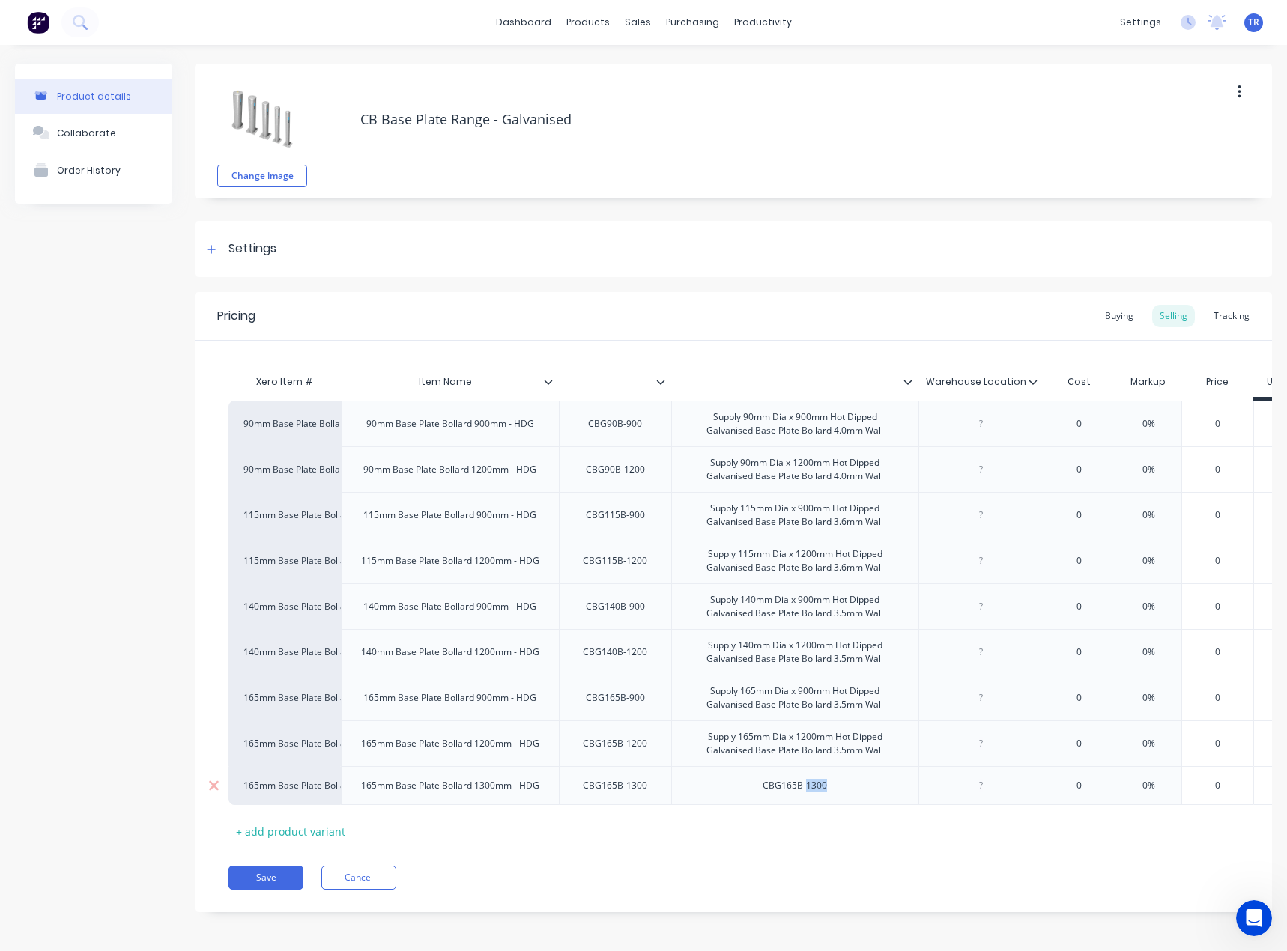
click at [817, 785] on div "CBG165B-1300" at bounding box center [794, 785] width 88 height 19
paste div
click at [728, 843] on div "Xero Item # Item Name Warehouse Location Cost Markup Price Unit Price 90mm Base…" at bounding box center [732, 609] width 1009 height 484
click at [906, 383] on icon at bounding box center [907, 382] width 8 height 4
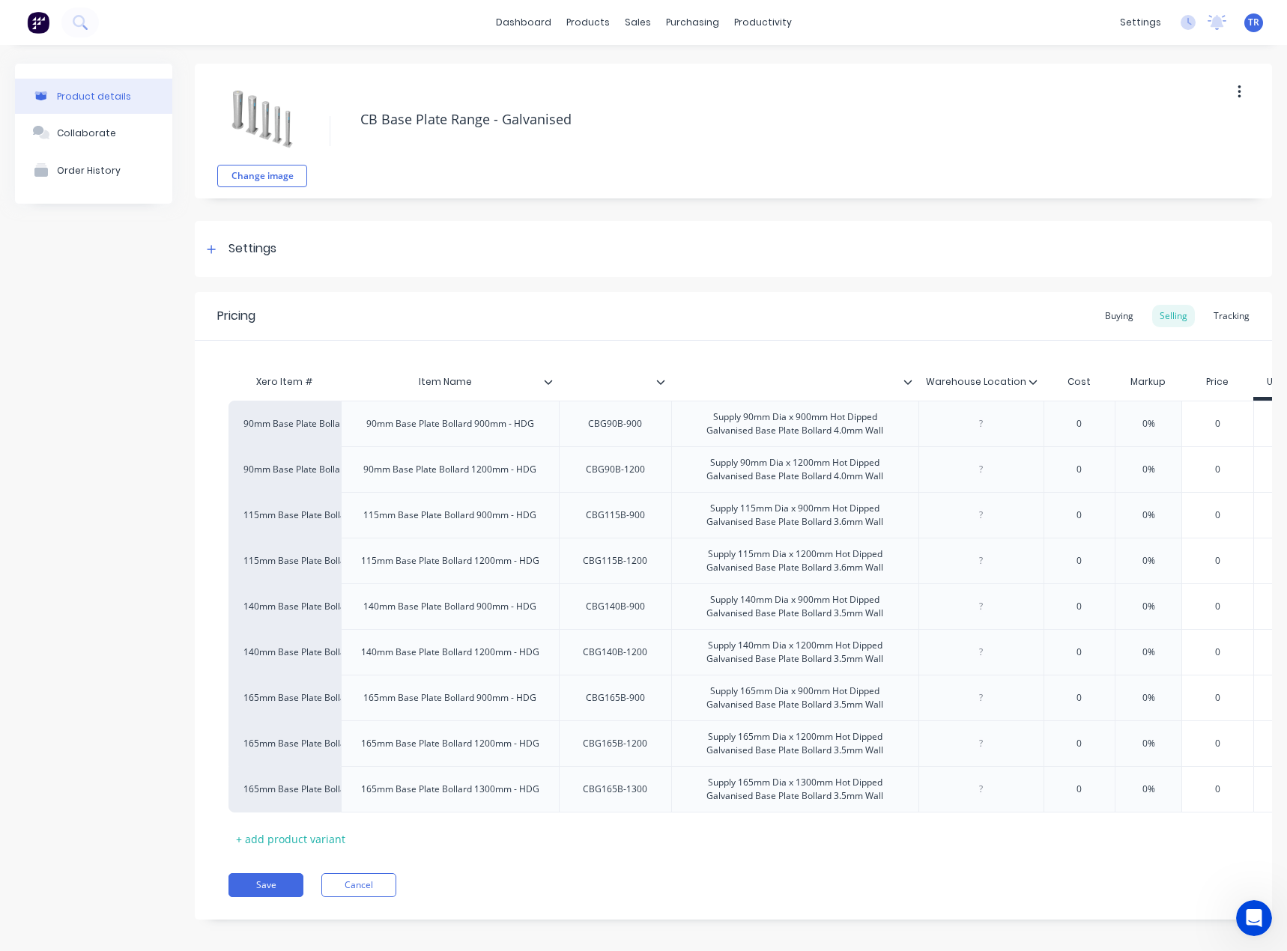
click at [1033, 382] on icon at bounding box center [1032, 381] width 9 height 9
click at [658, 381] on icon at bounding box center [660, 382] width 8 height 4
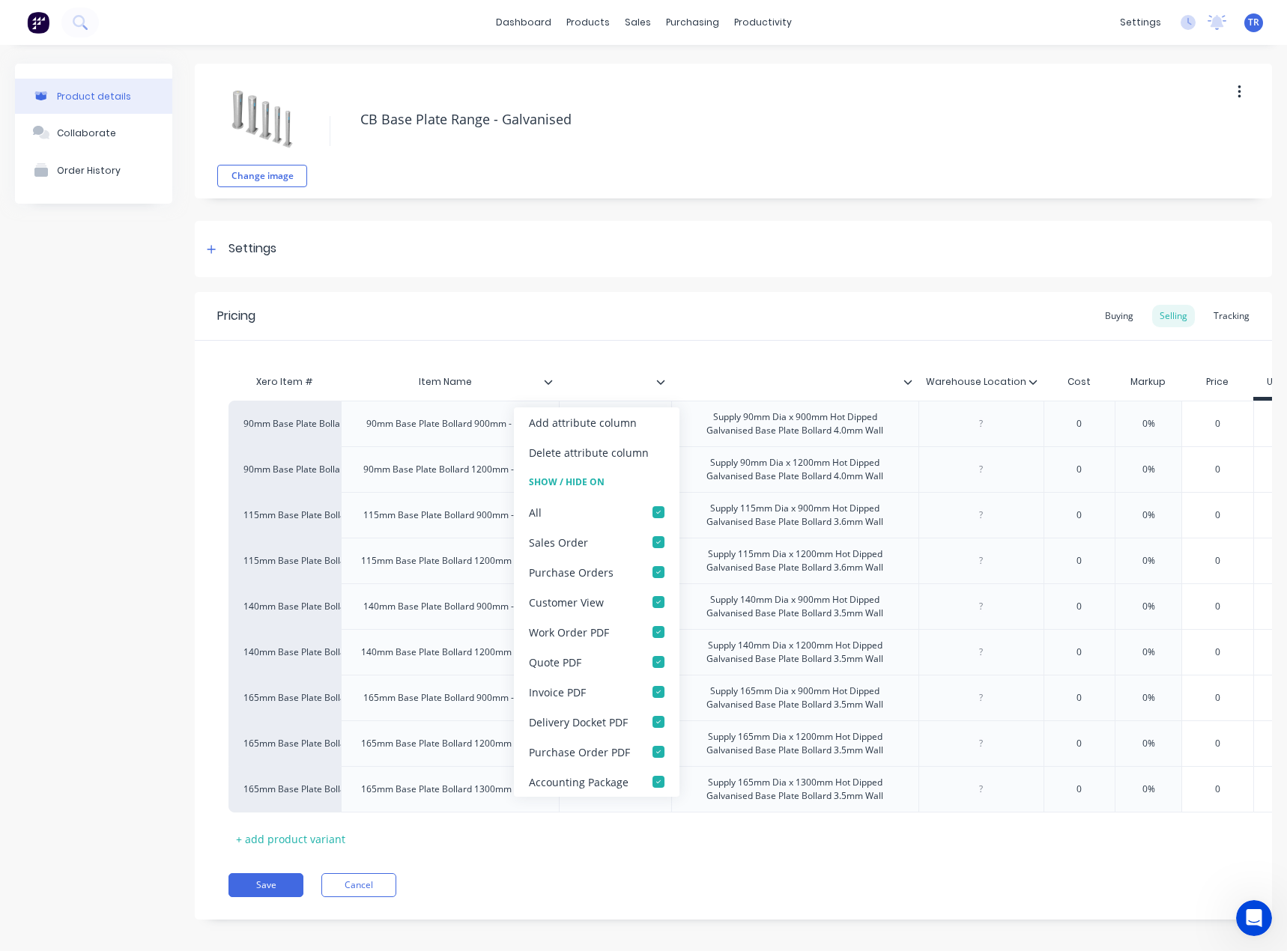
click at [658, 381] on icon at bounding box center [660, 382] width 8 height 4
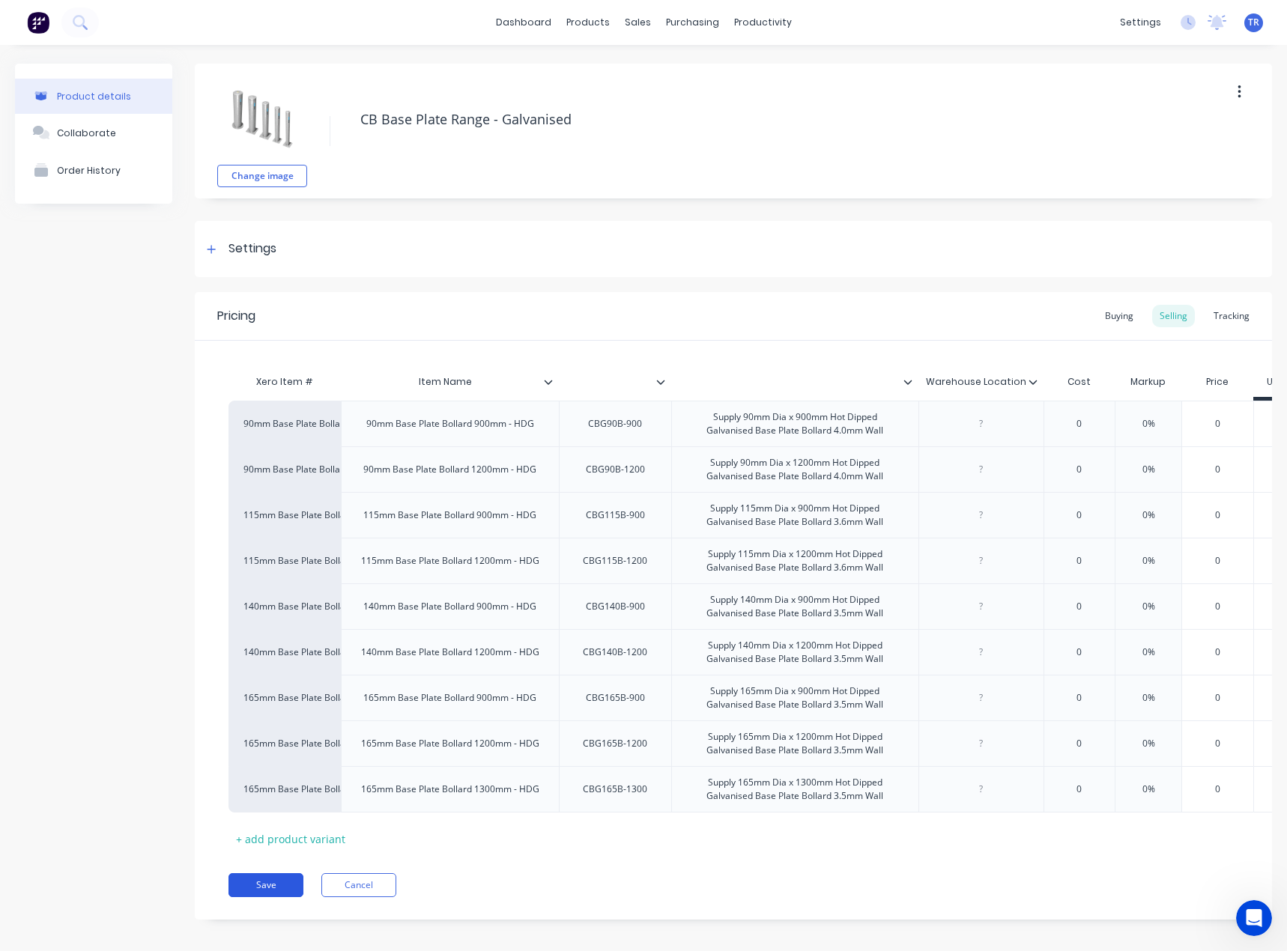
click at [252, 895] on button "Save" at bounding box center [265, 885] width 75 height 24
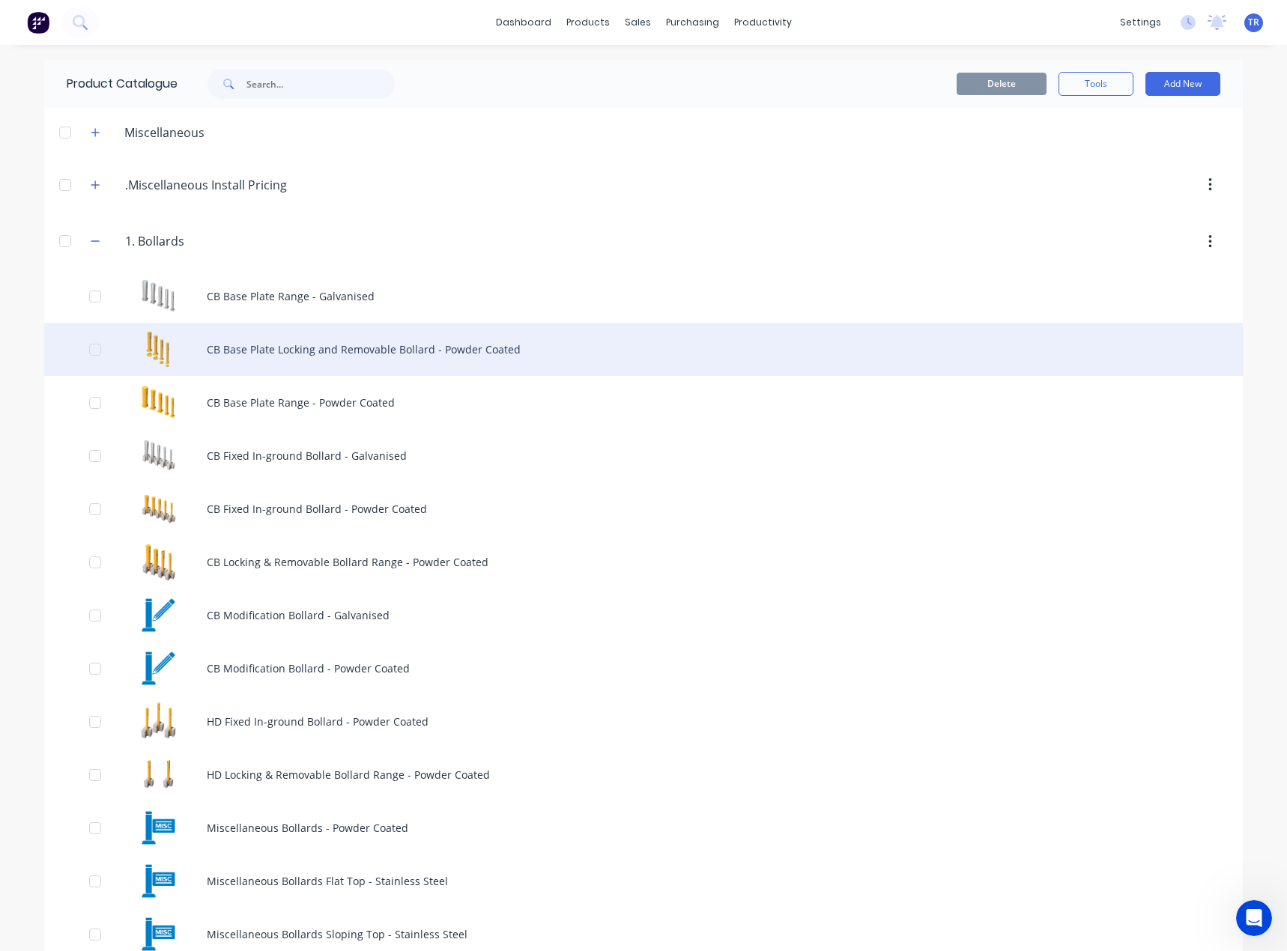
click at [310, 359] on div "CB Base Plate Locking and Removable Bollard - Powder Coated" at bounding box center [643, 349] width 1198 height 53
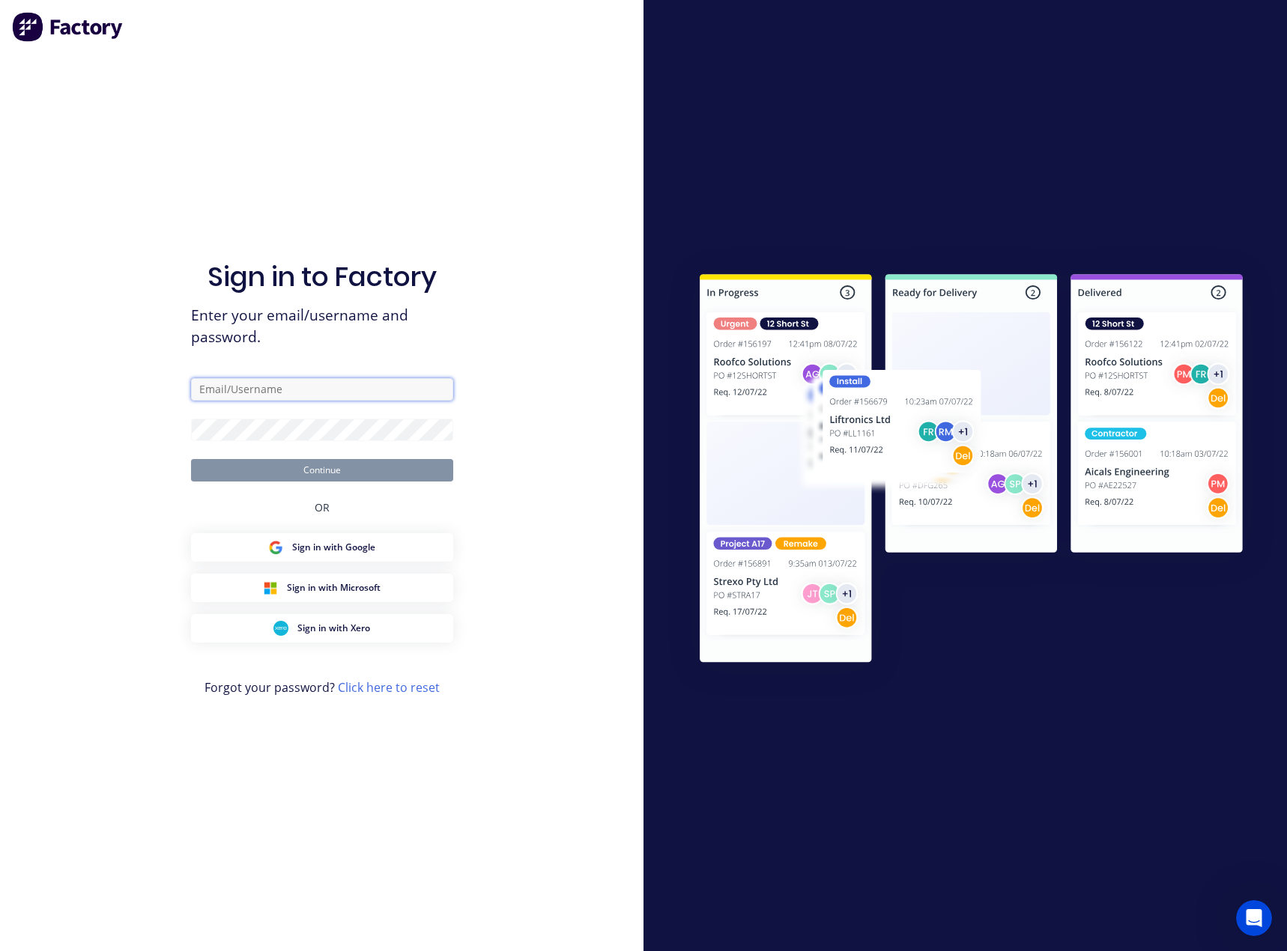
type input "admin@supamaxx.com.au"
click at [326, 473] on button "Continue" at bounding box center [322, 470] width 262 height 22
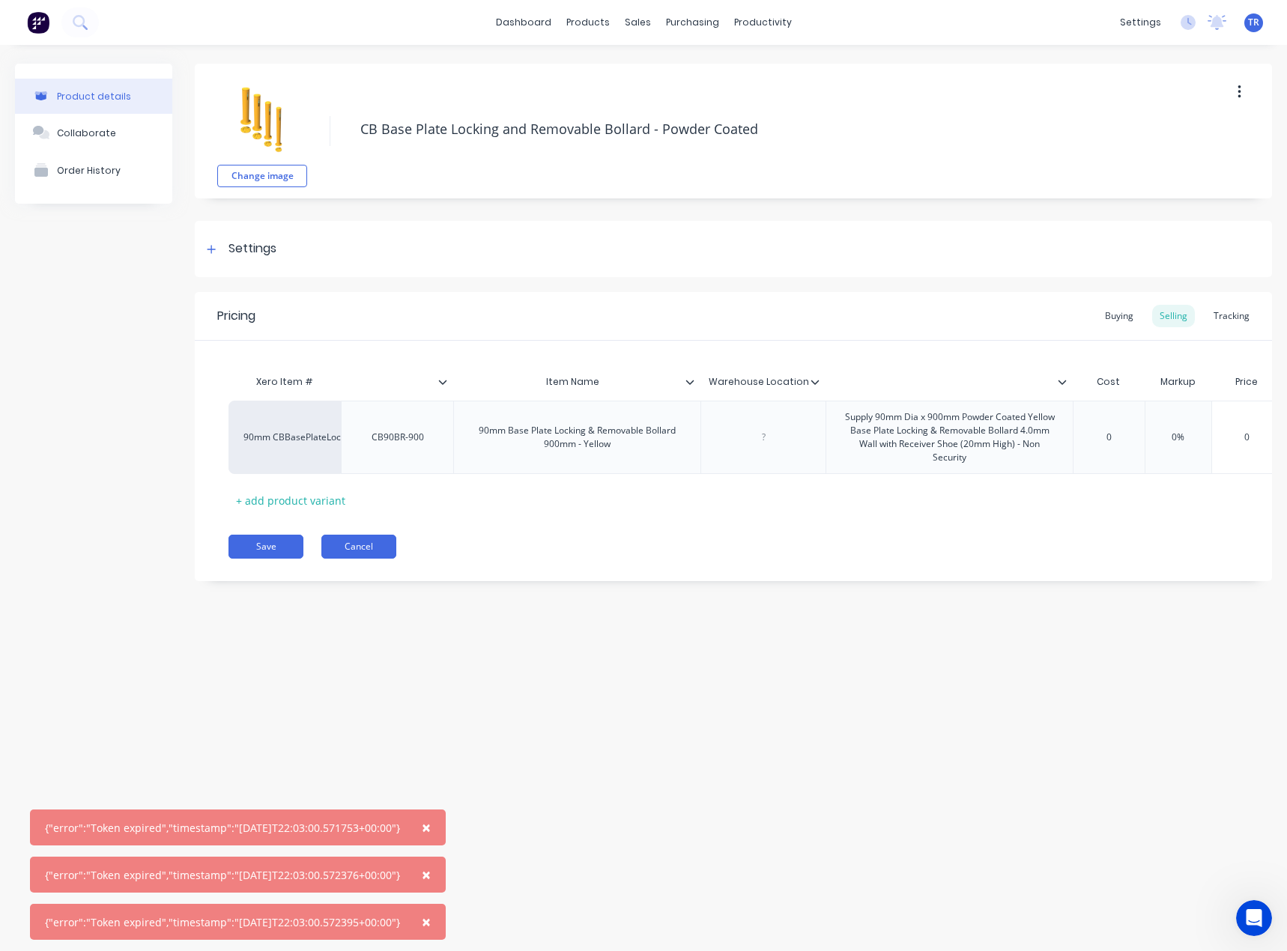
click at [366, 556] on button "Cancel" at bounding box center [358, 547] width 75 height 24
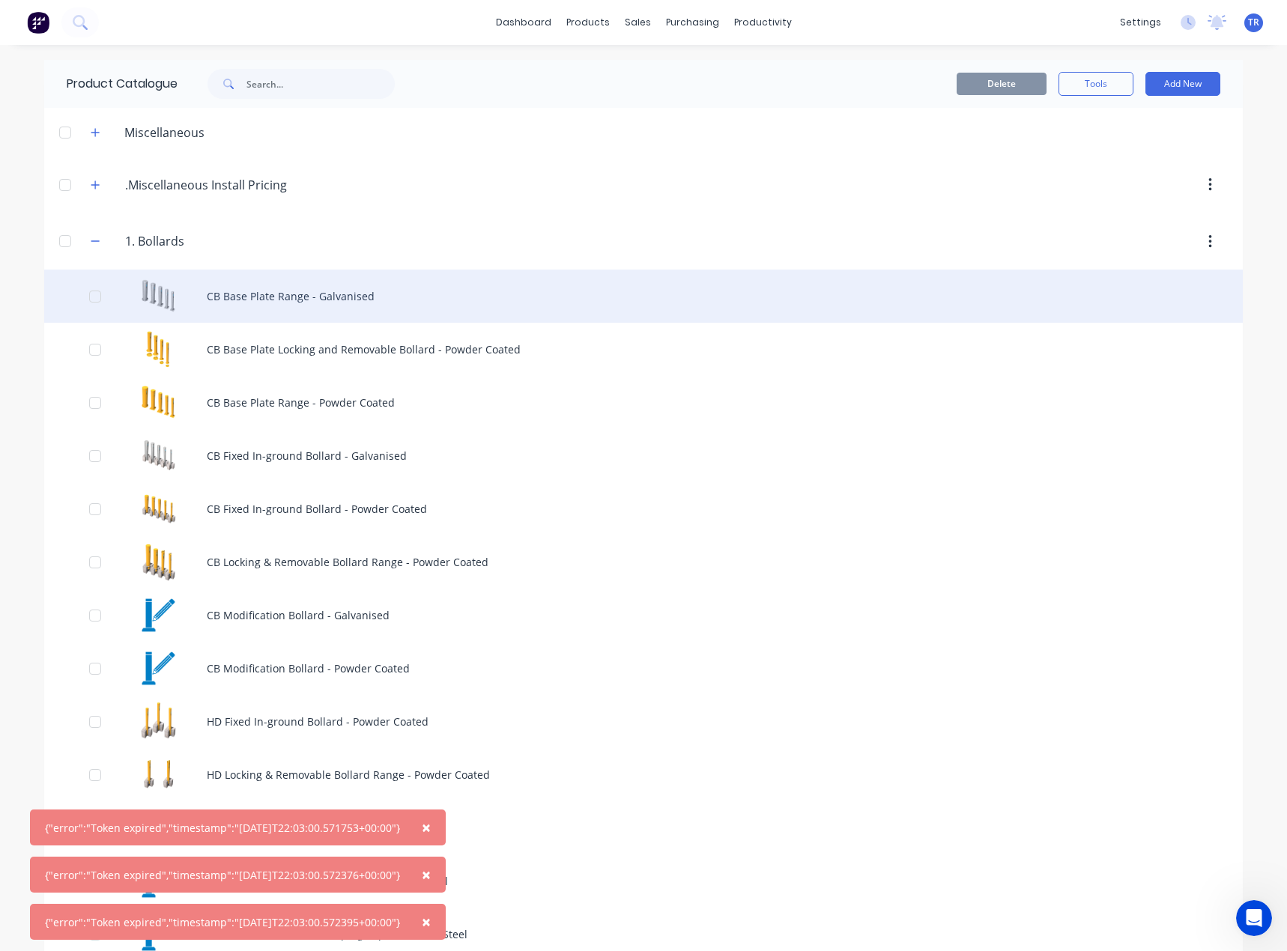
click at [318, 298] on div "CB Base Plate Range - Galvanised" at bounding box center [643, 296] width 1198 height 53
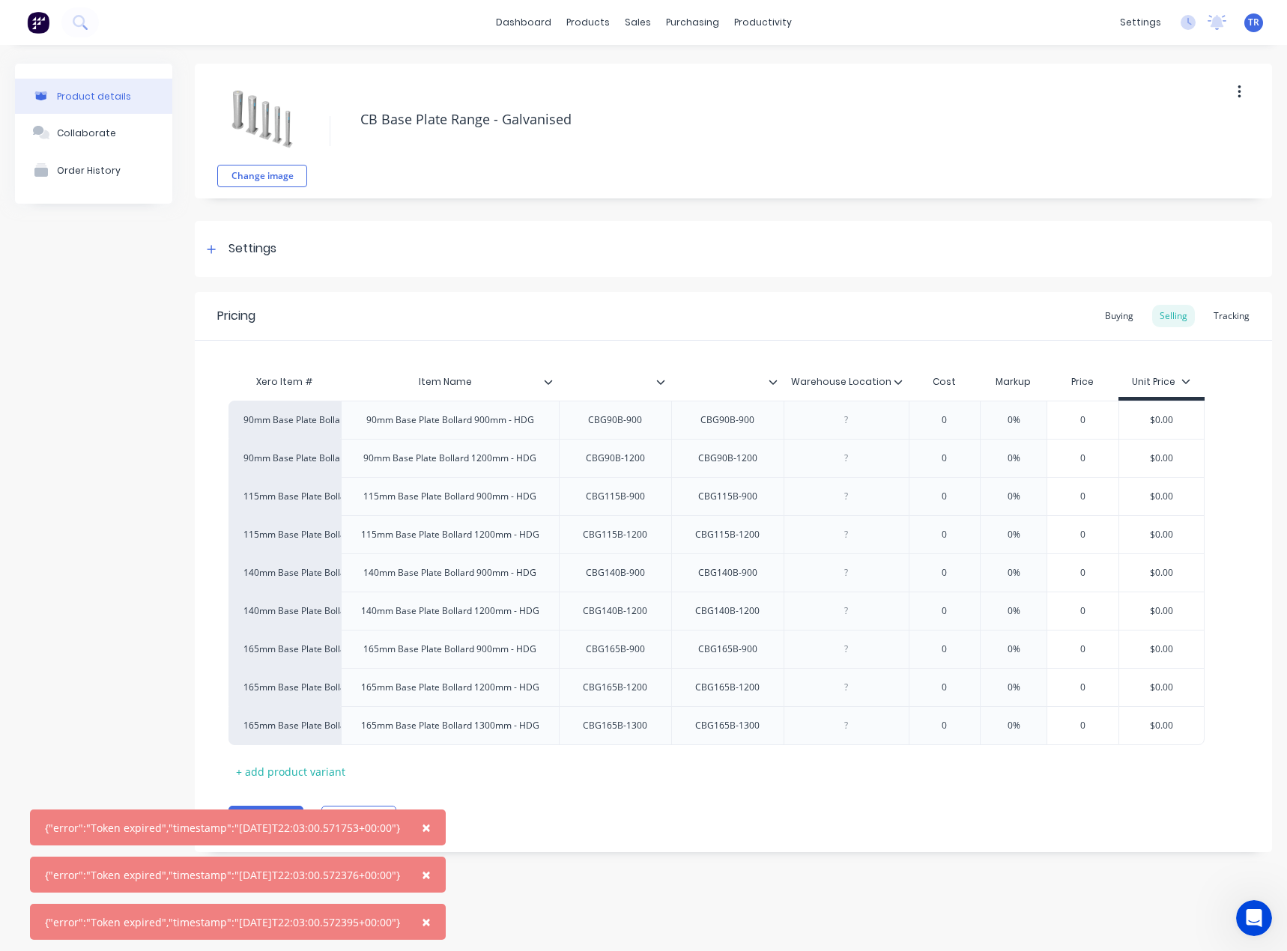
click at [434, 830] on button "×" at bounding box center [426, 827] width 39 height 36
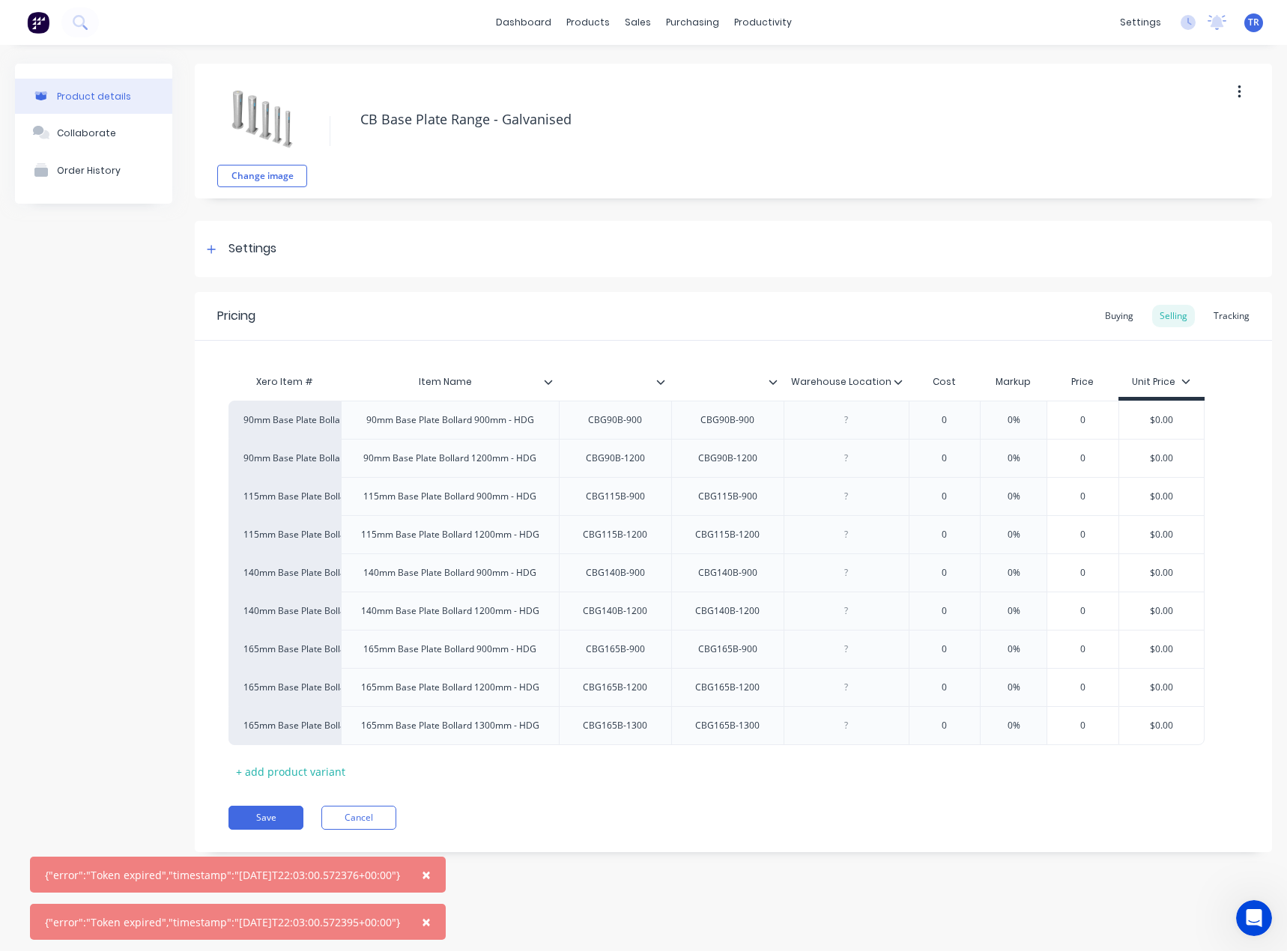
click at [434, 830] on div "Pricing Buying Selling Tracking Xero Item # Item Name Warehouse Location Cost M…" at bounding box center [733, 572] width 1077 height 560
click at [431, 874] on span "×" at bounding box center [426, 874] width 9 height 21
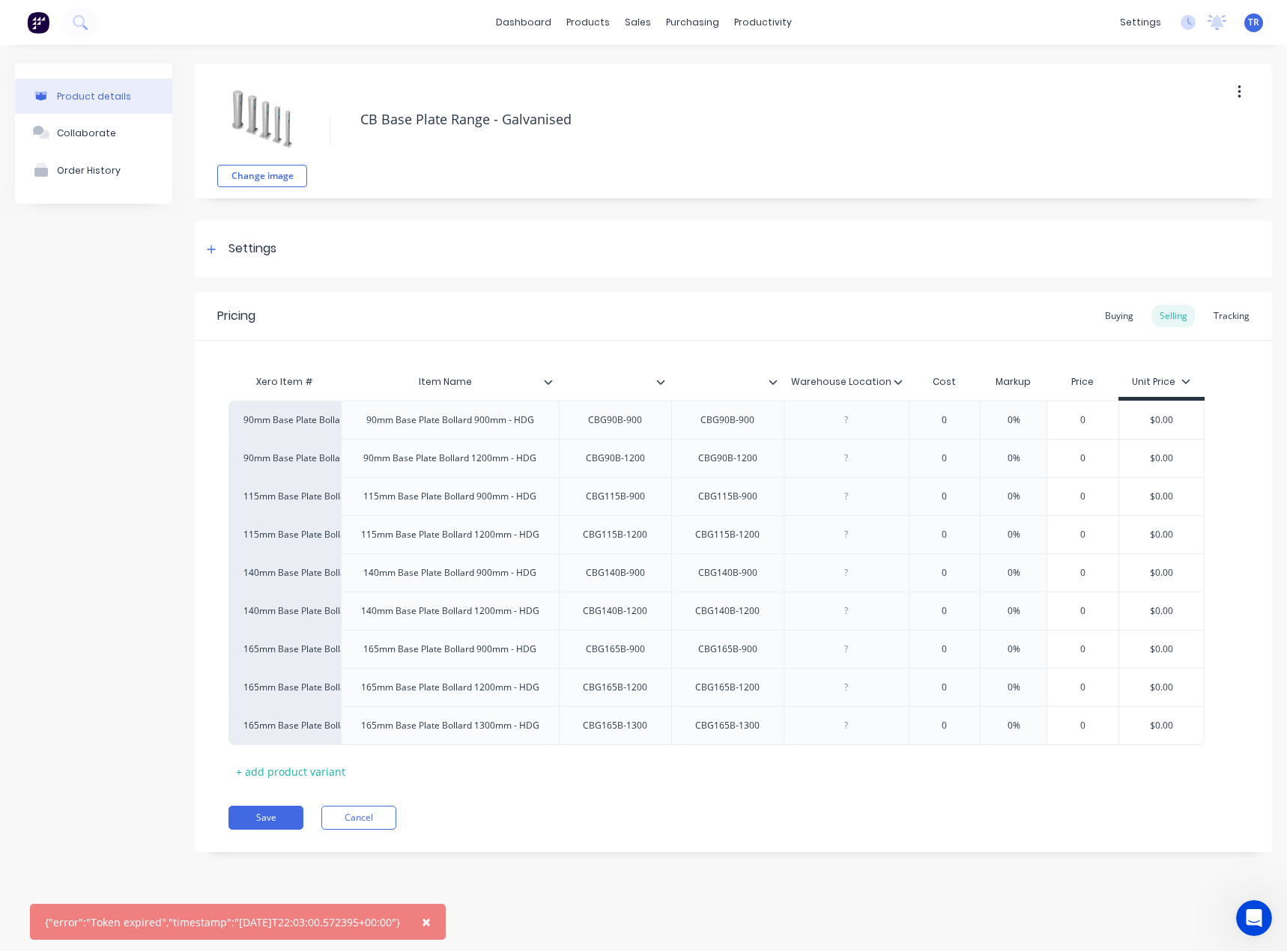
click at [431, 919] on span "×" at bounding box center [426, 921] width 9 height 21
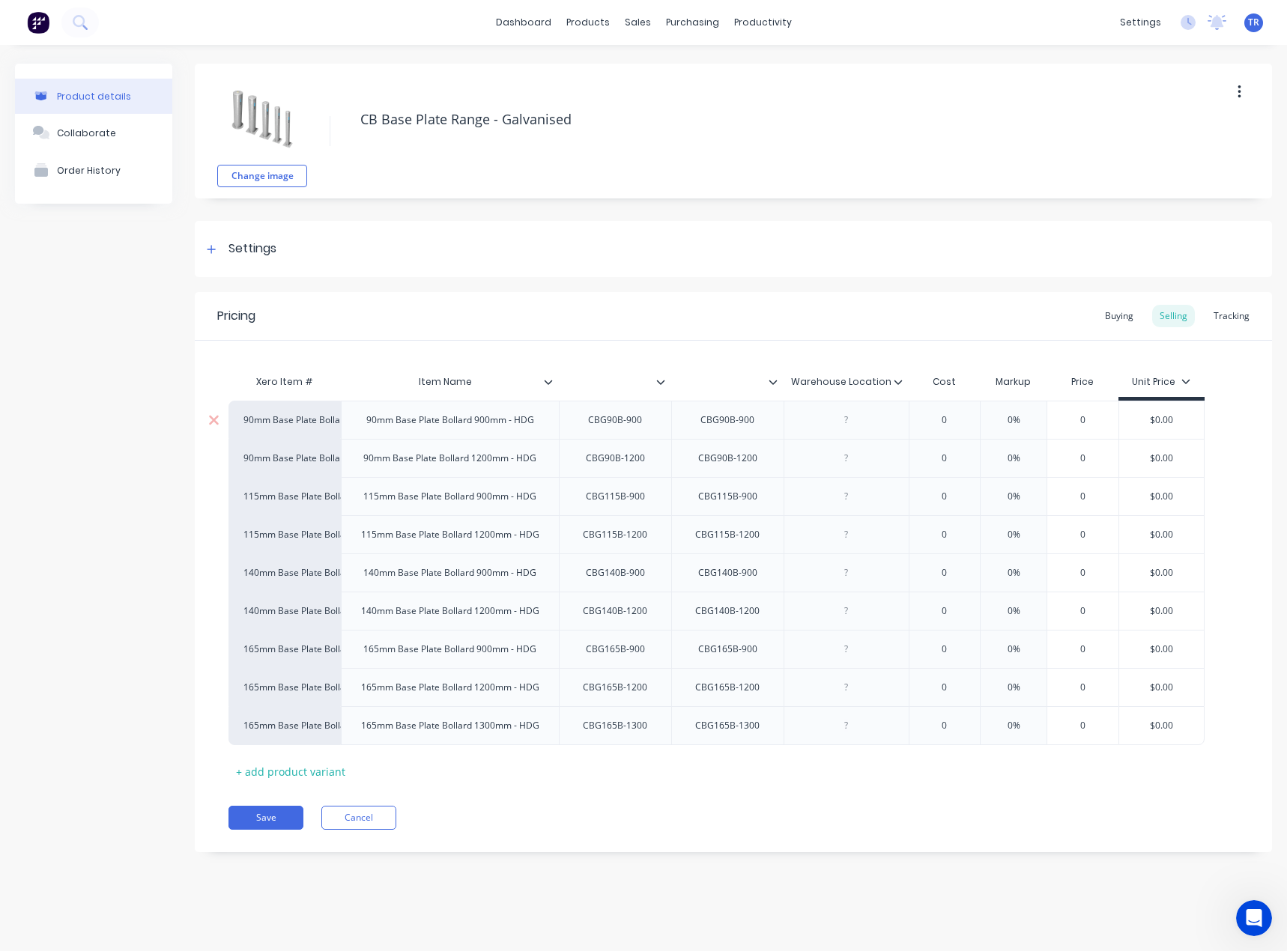
click at [707, 419] on div "CBG90B-900" at bounding box center [727, 419] width 78 height 19
paste div
click at [718, 422] on div "CBG90B-900" at bounding box center [727, 419] width 78 height 19
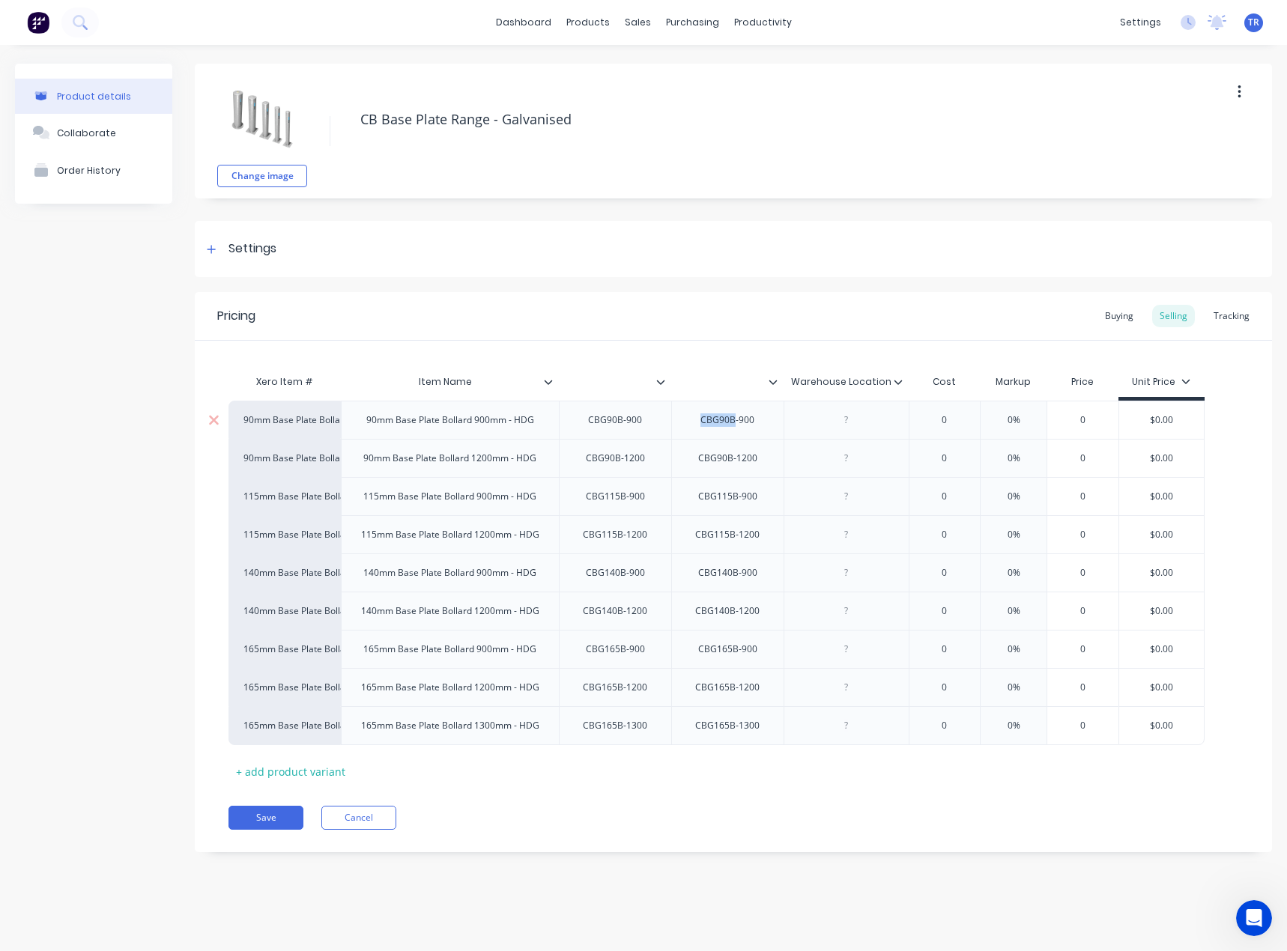
click at [718, 422] on div "CBG90B-900" at bounding box center [727, 419] width 78 height 19
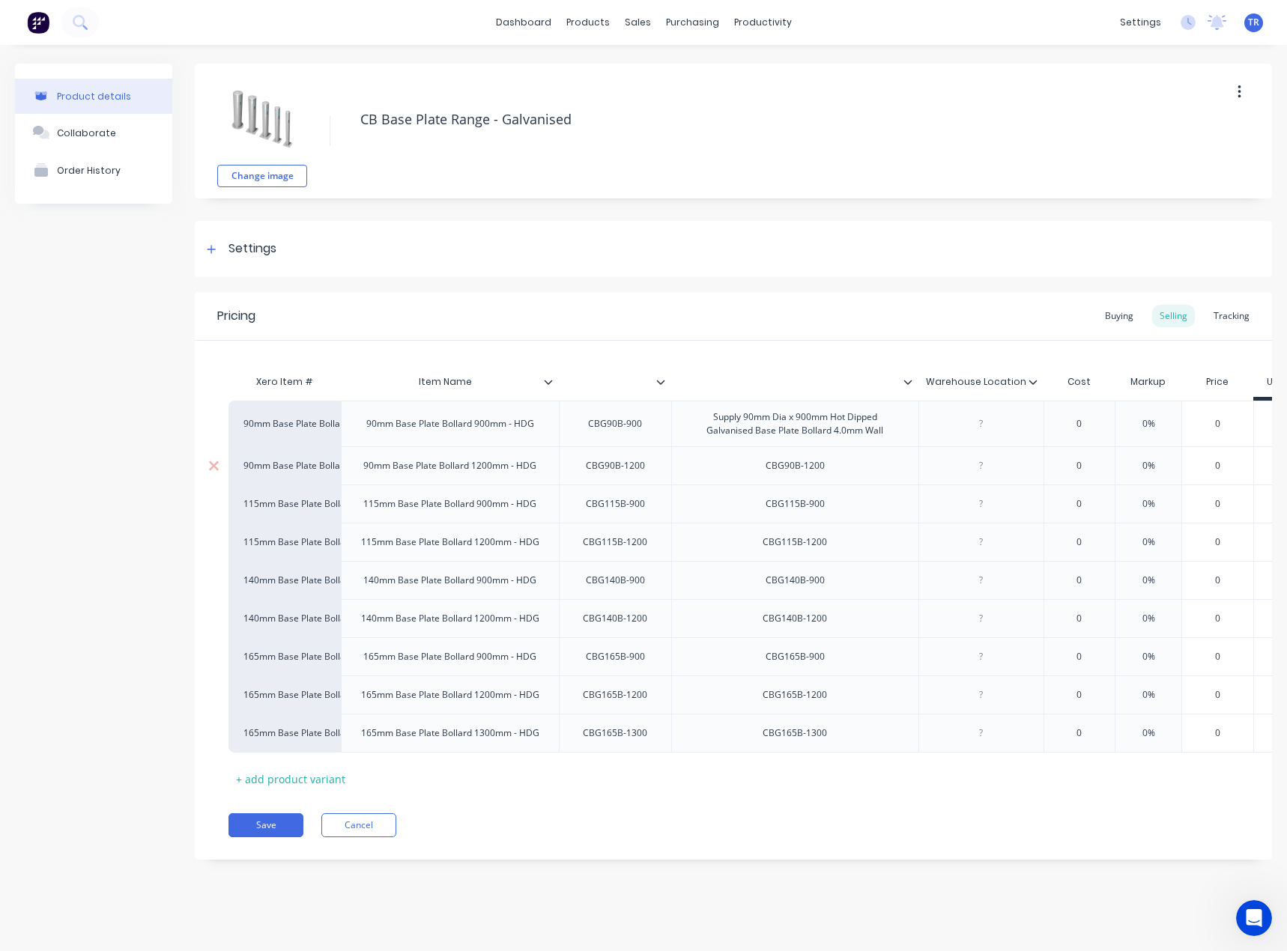
click at [775, 470] on div "CBG90B-1200" at bounding box center [794, 465] width 83 height 19
paste div
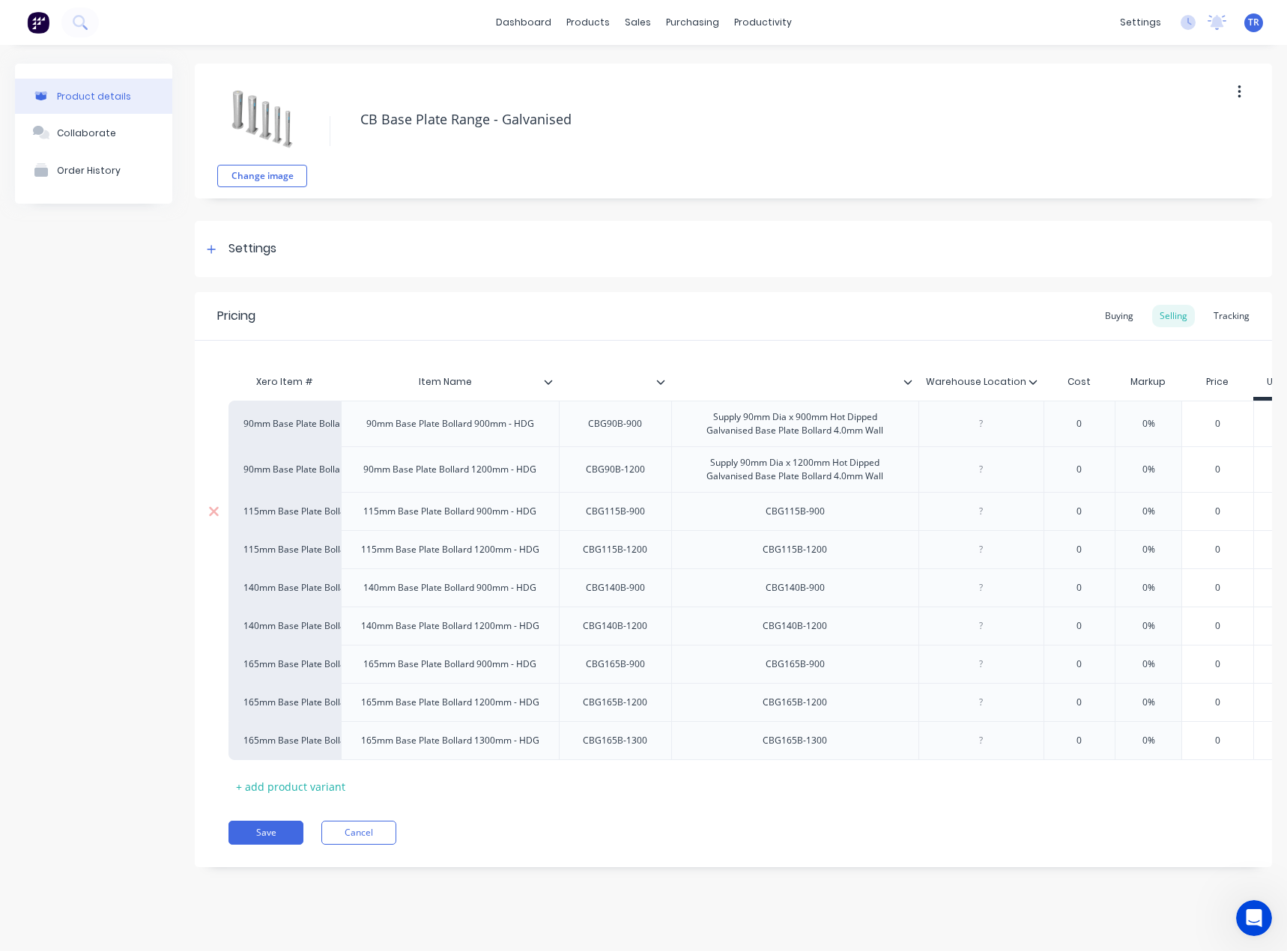
click at [776, 519] on div "CBG115B-900" at bounding box center [794, 511] width 83 height 19
paste div
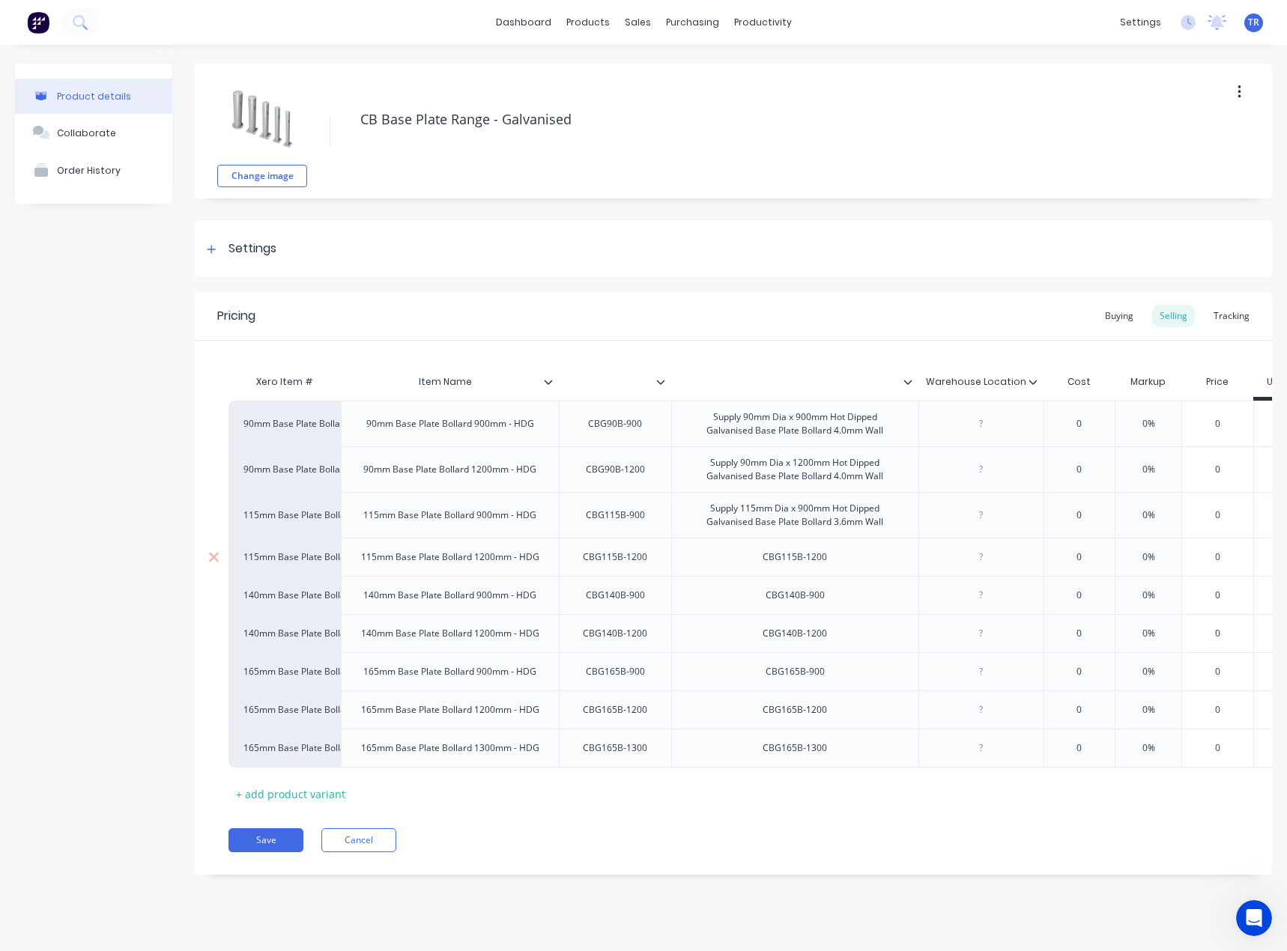
click at [787, 567] on div "CBG115B-1200" at bounding box center [794, 557] width 247 height 38
click at [789, 558] on div "CBG115B-1200" at bounding box center [794, 556] width 88 height 19
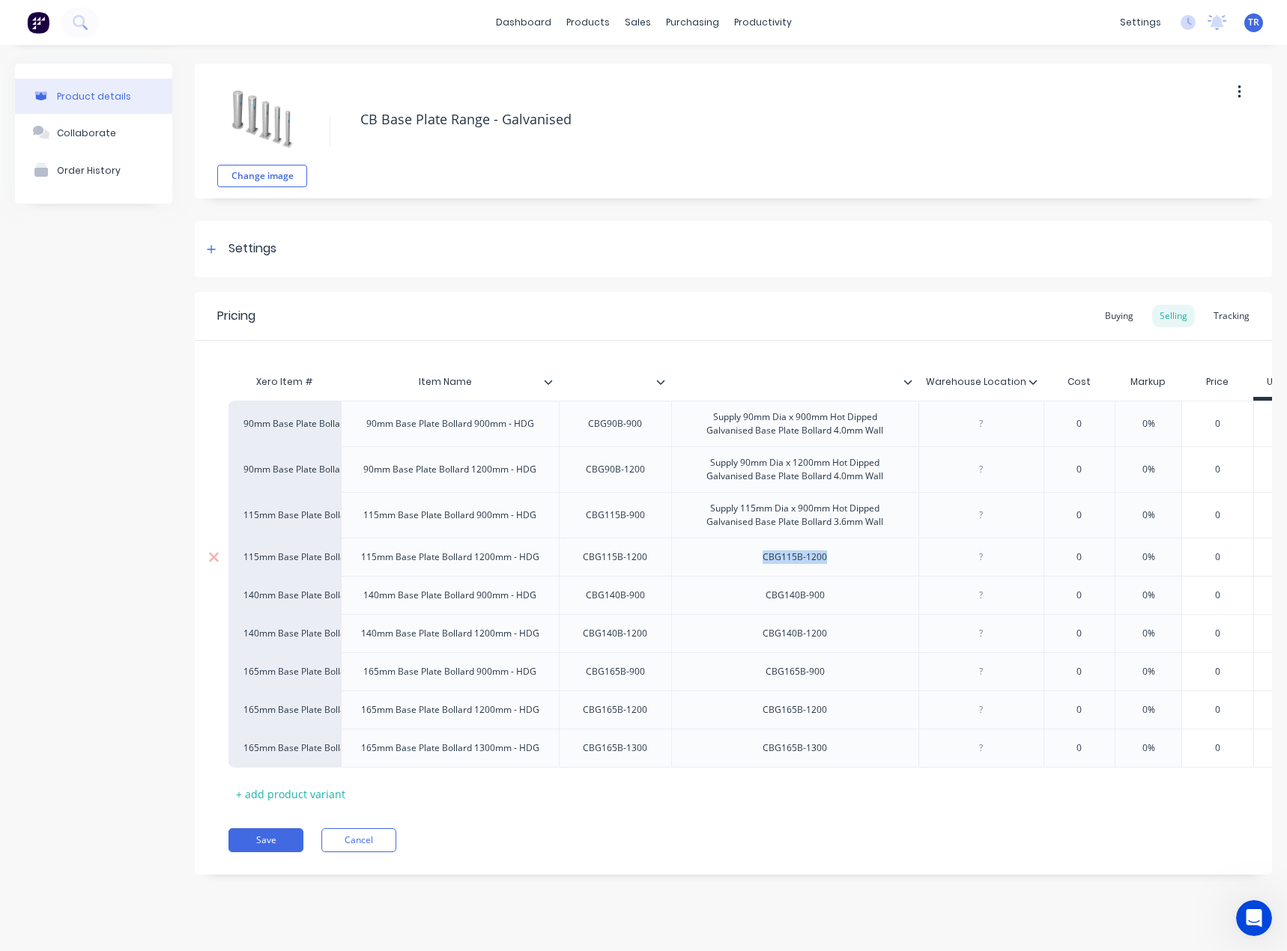
paste div
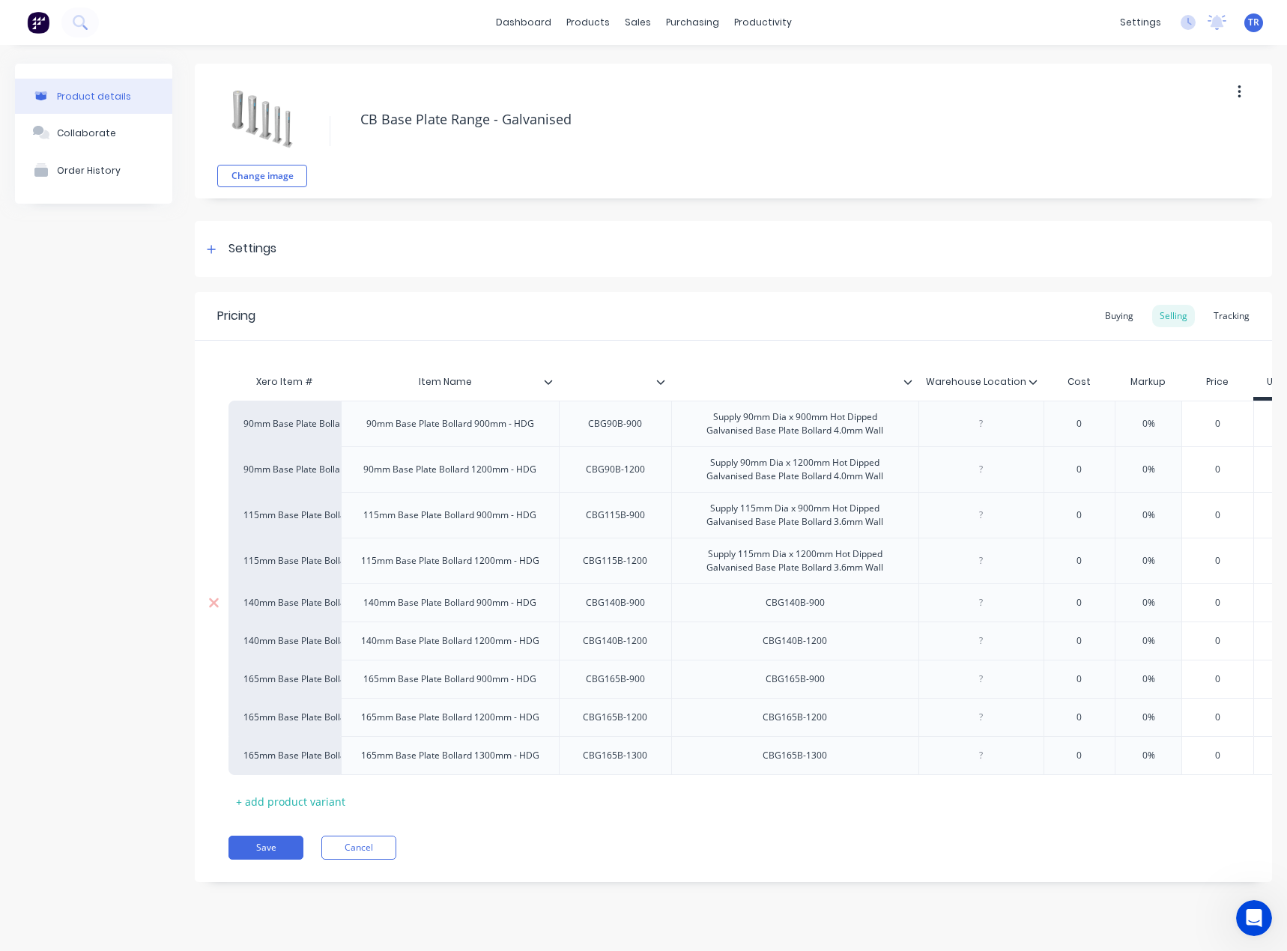
click at [789, 595] on div "CBG140B-900" at bounding box center [794, 602] width 83 height 19
paste div
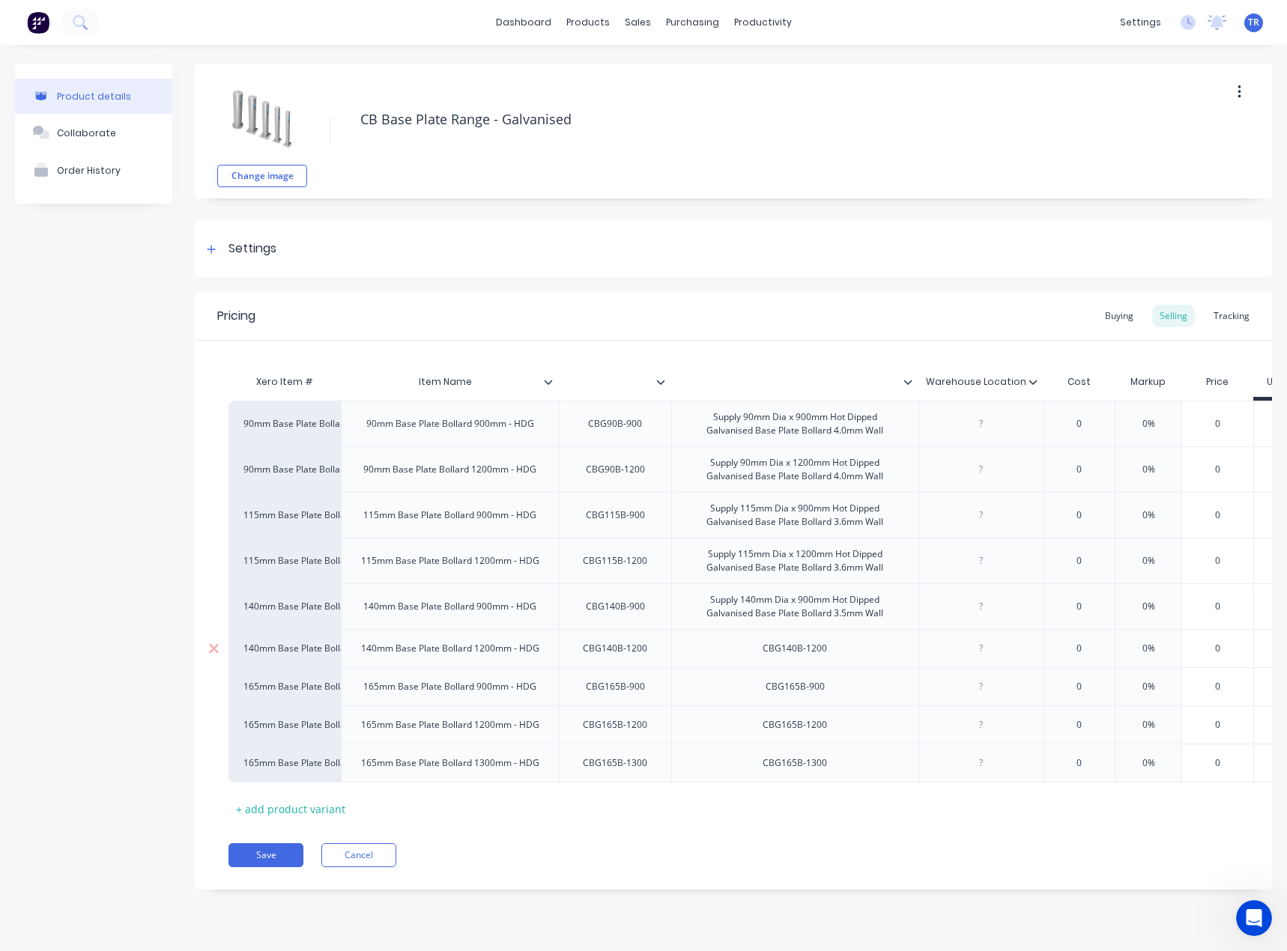
click at [799, 653] on div "CBG140B-1200" at bounding box center [794, 648] width 88 height 19
paste div
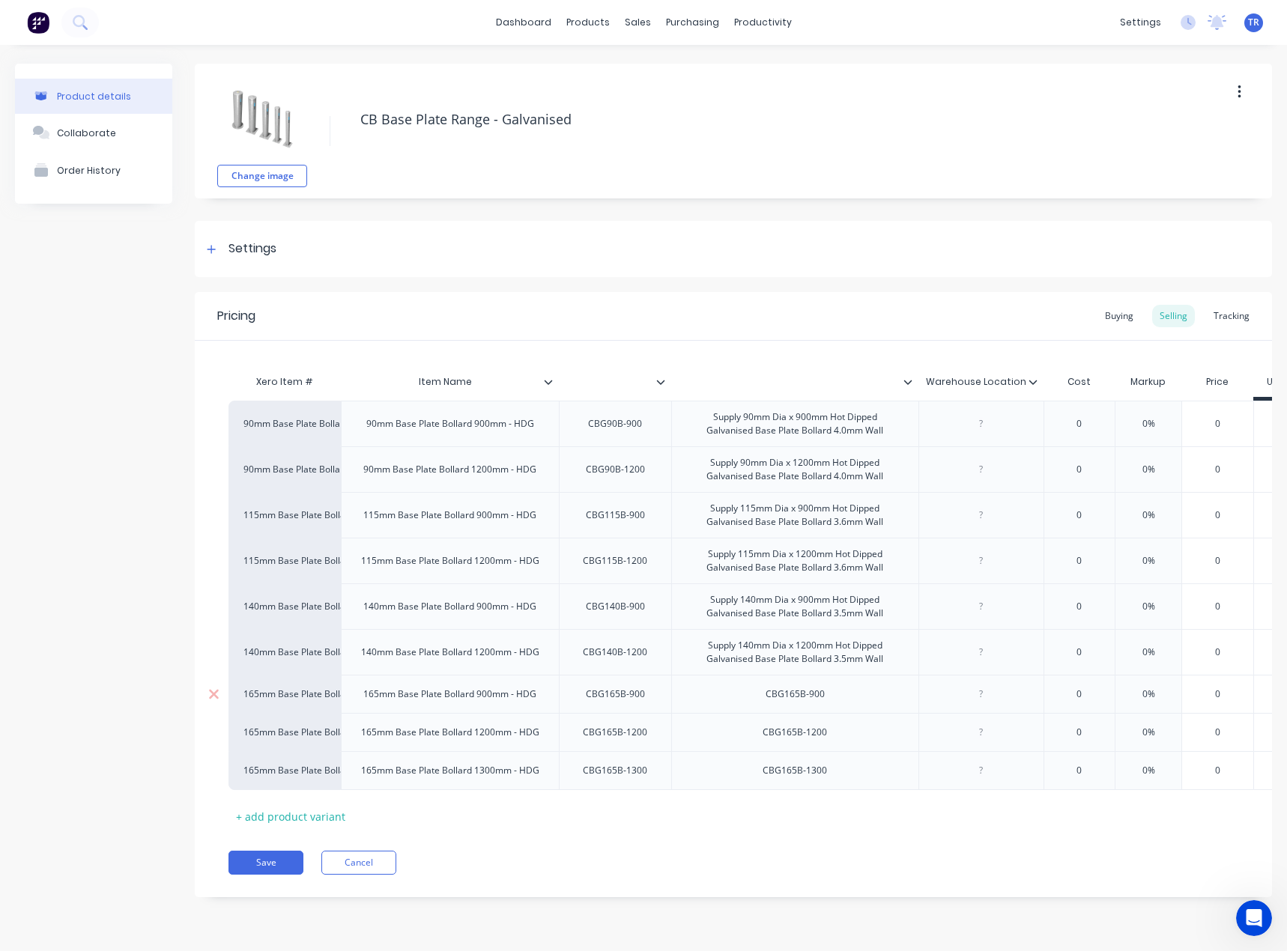
click at [788, 700] on div "CBG165B-900" at bounding box center [794, 693] width 83 height 19
paste div
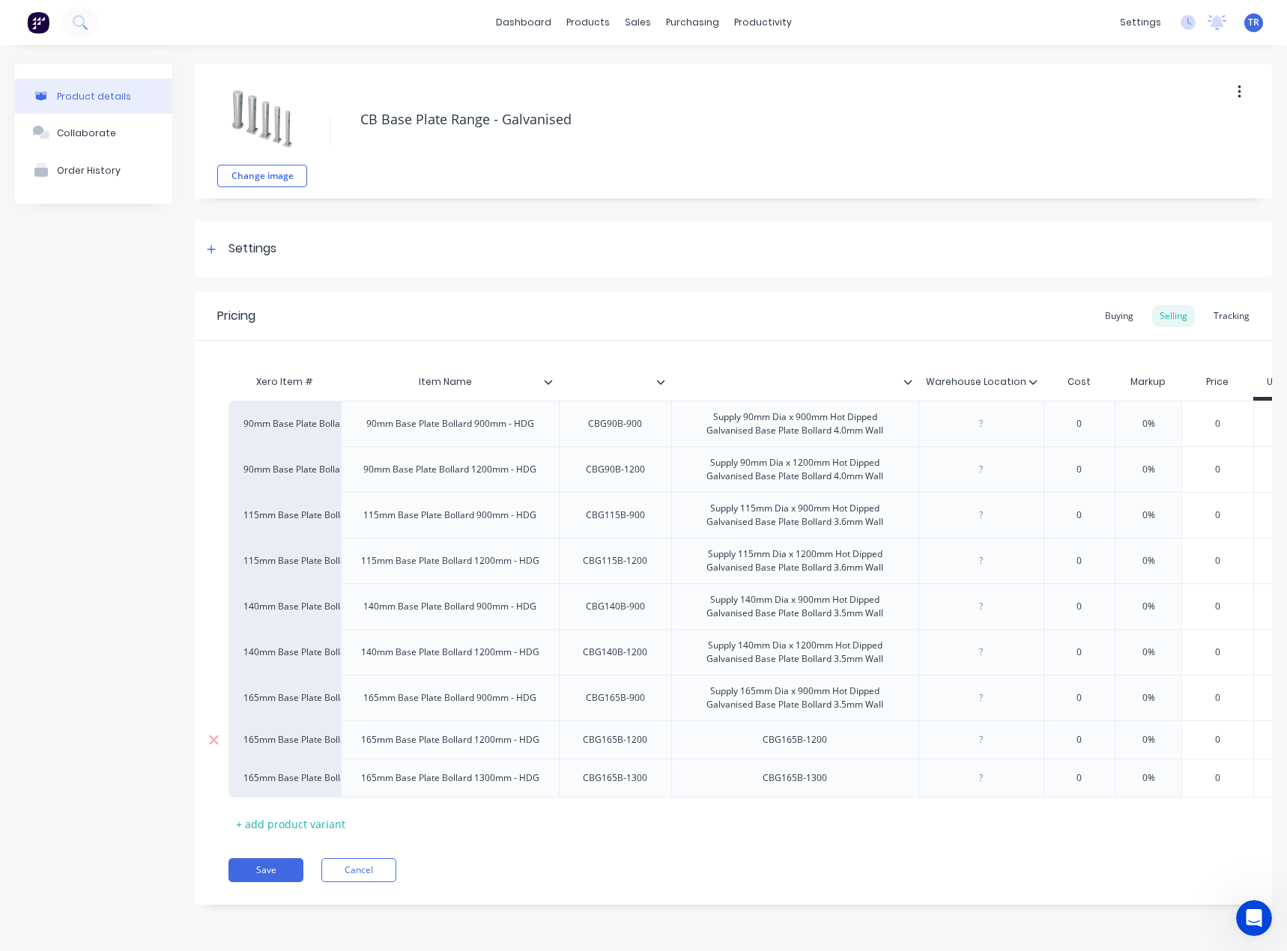
click at [783, 741] on div "CBG165B-1200" at bounding box center [794, 739] width 88 height 19
click at [783, 739] on div "CBG165B-1200" at bounding box center [794, 739] width 88 height 19
paste div
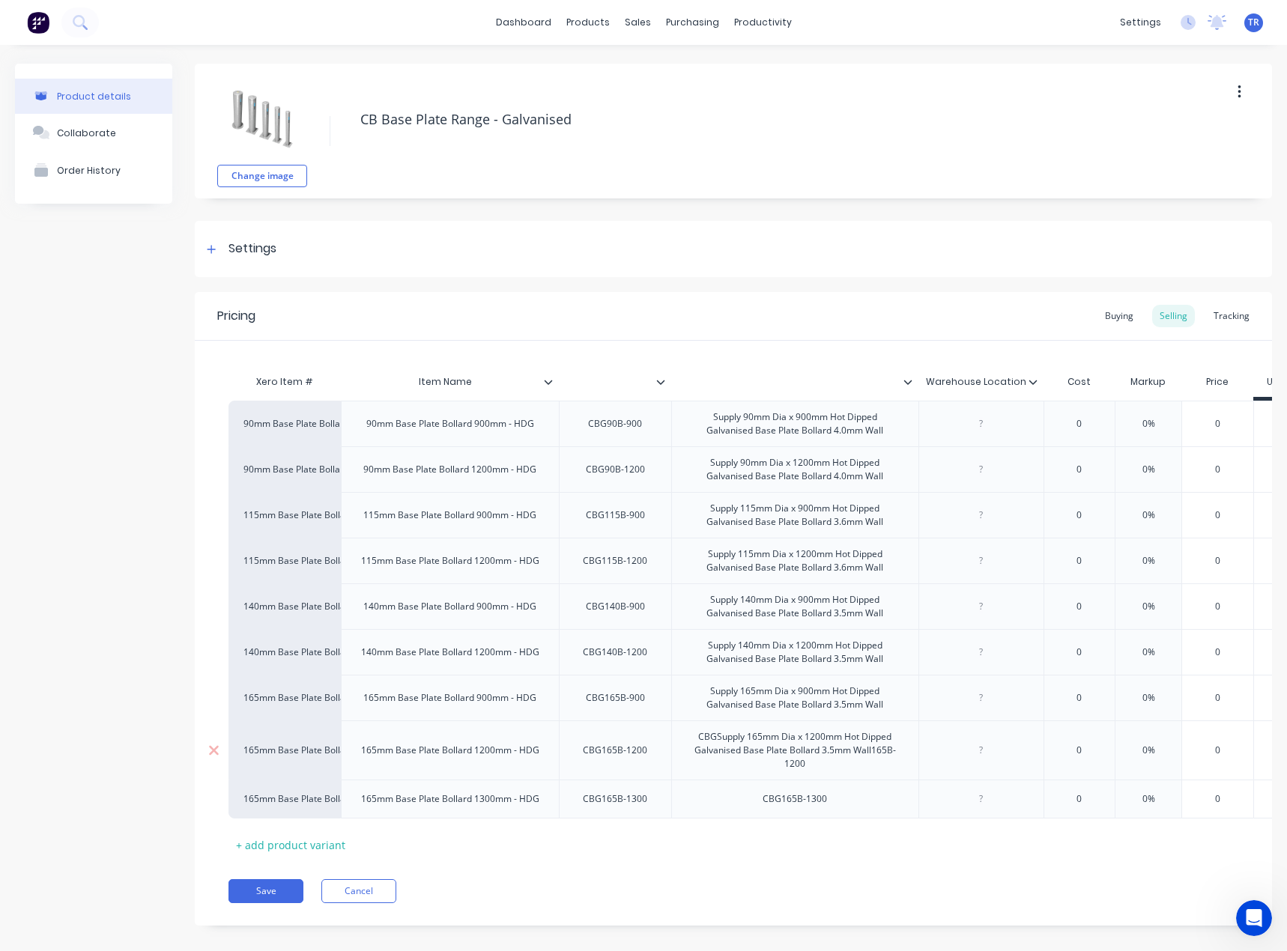
click at [792, 748] on div "CBGSupply 165mm Dia x 1200mm Hot Dipped Galvanised Base Plate Bollard 3.5mm Wal…" at bounding box center [795, 750] width 234 height 46
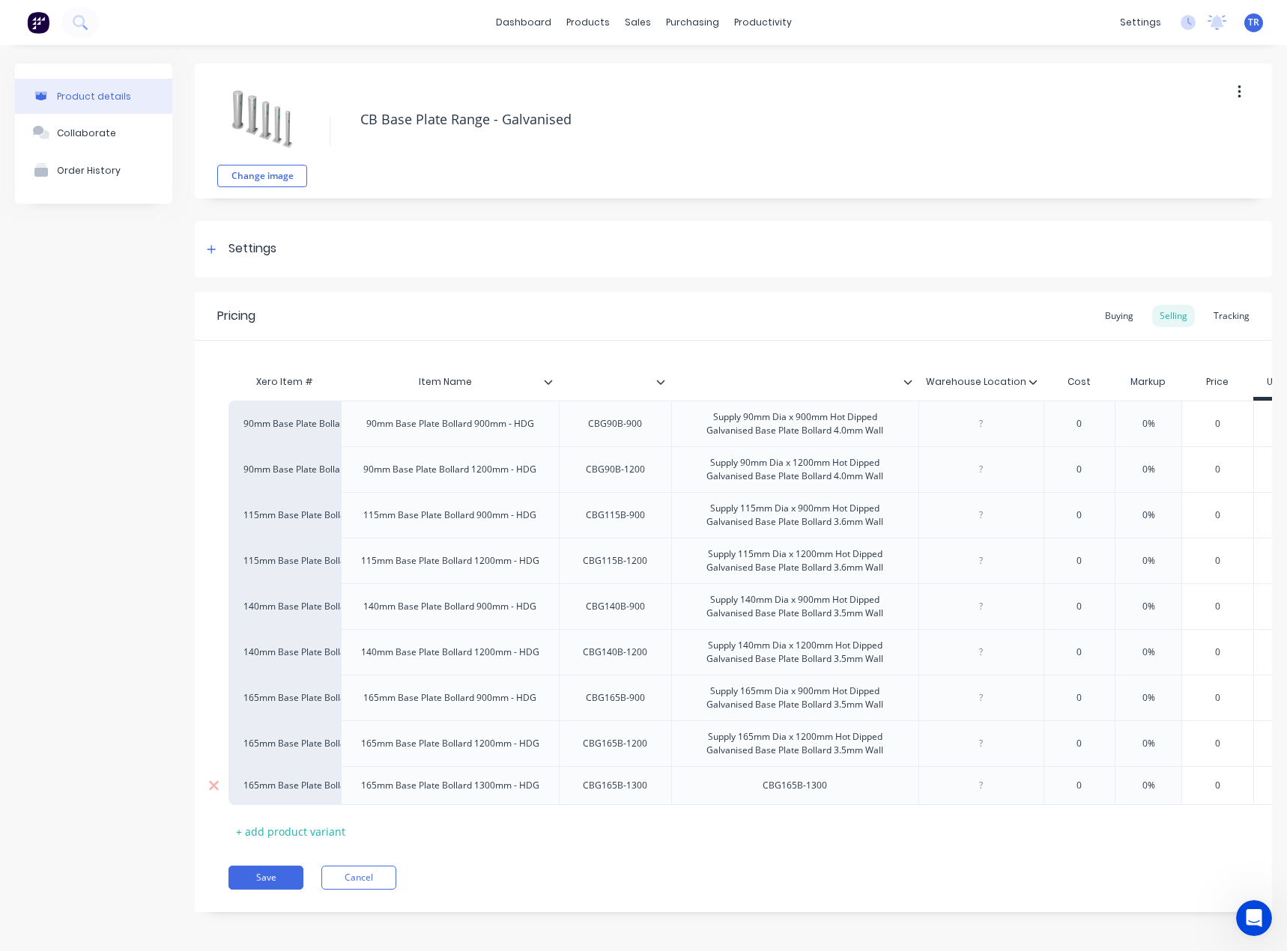
click at [786, 784] on div "CBG165B-1300" at bounding box center [794, 785] width 88 height 19
paste div
click at [252, 896] on button "Save" at bounding box center [265, 885] width 75 height 24
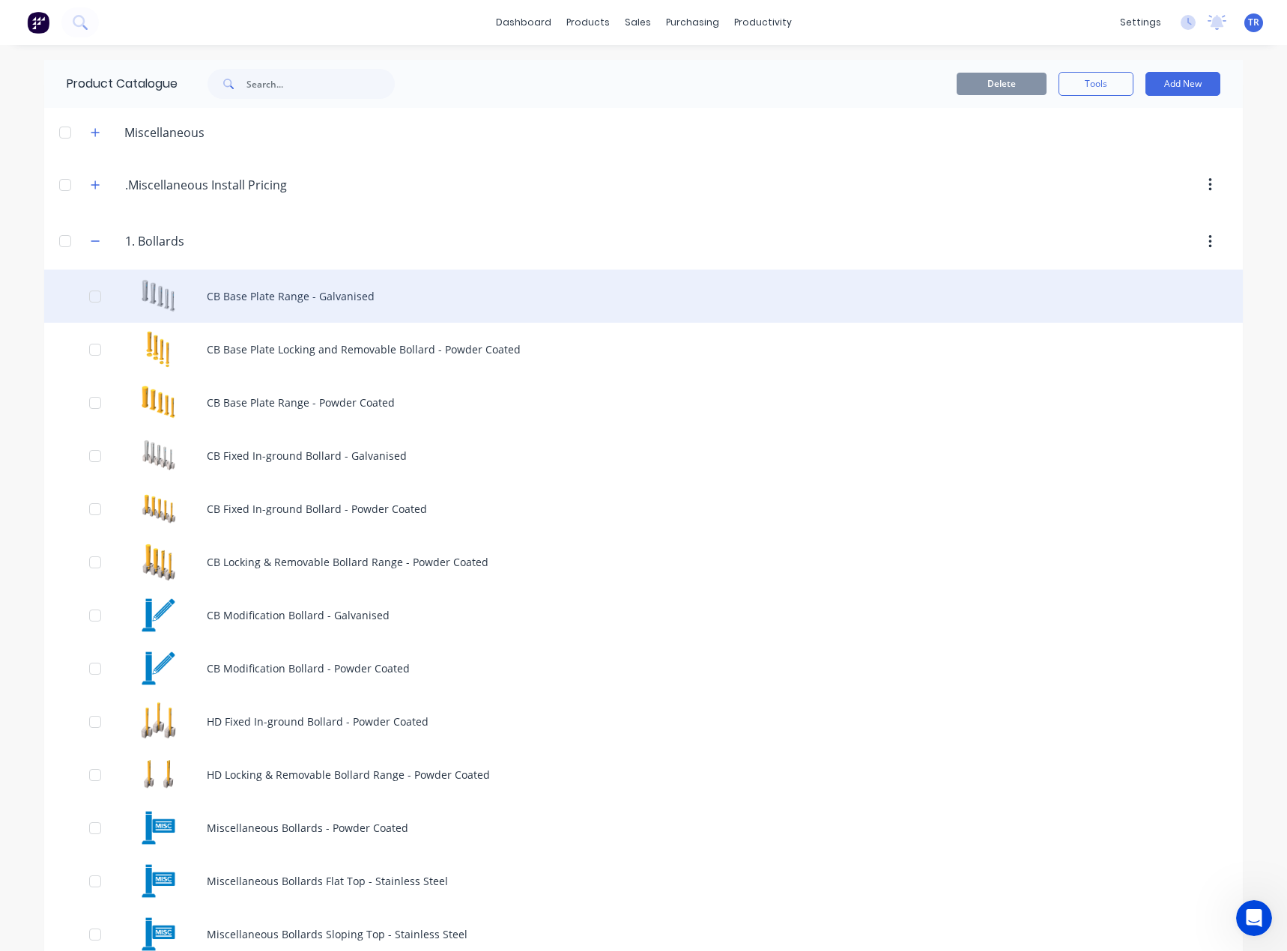
click at [322, 306] on div "CB Base Plate Range - Galvanised" at bounding box center [643, 296] width 1198 height 53
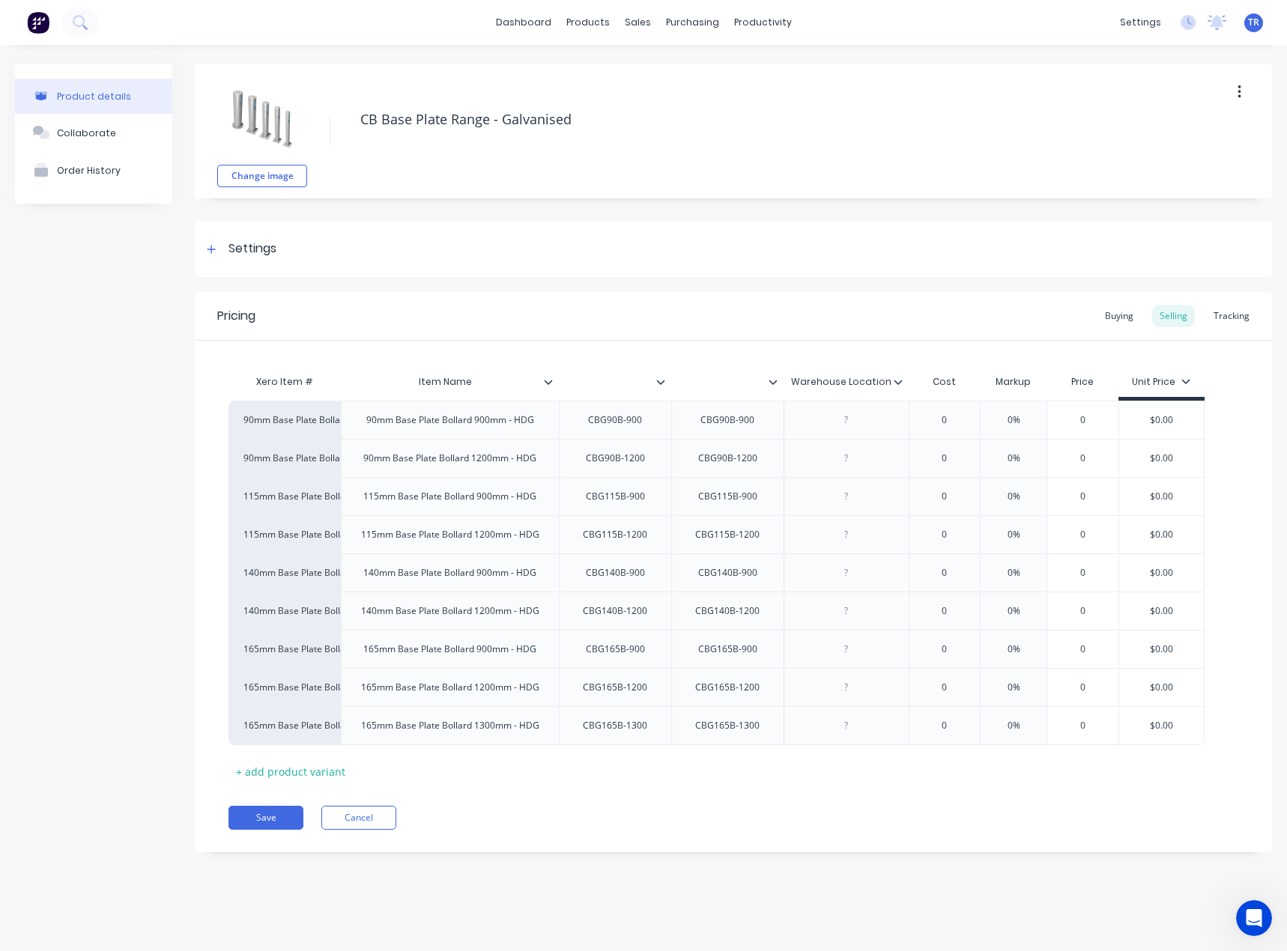
click at [775, 388] on div at bounding box center [778, 381] width 9 height 13
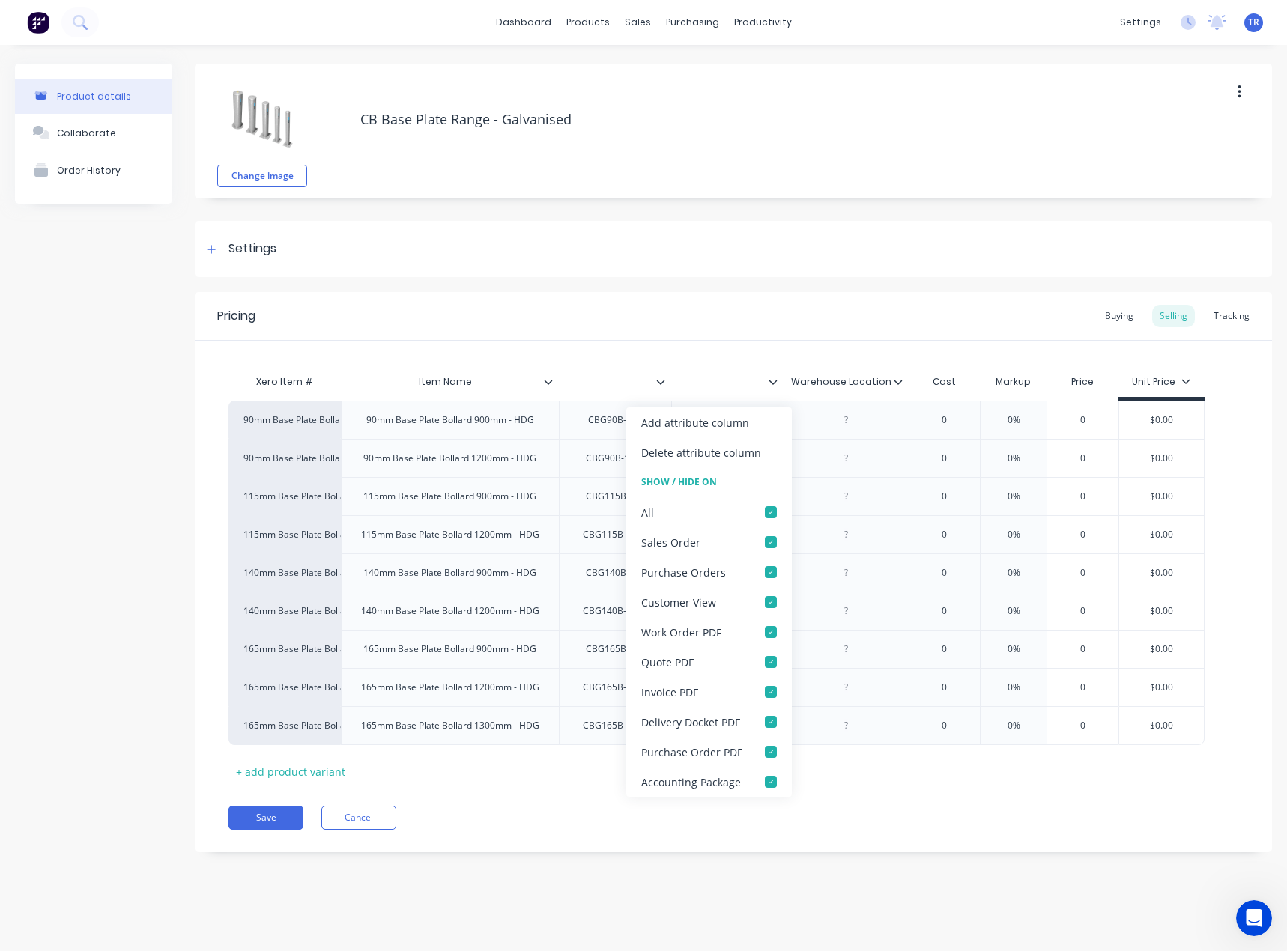
click at [1254, 26] on span "TR" at bounding box center [1253, 22] width 11 height 13
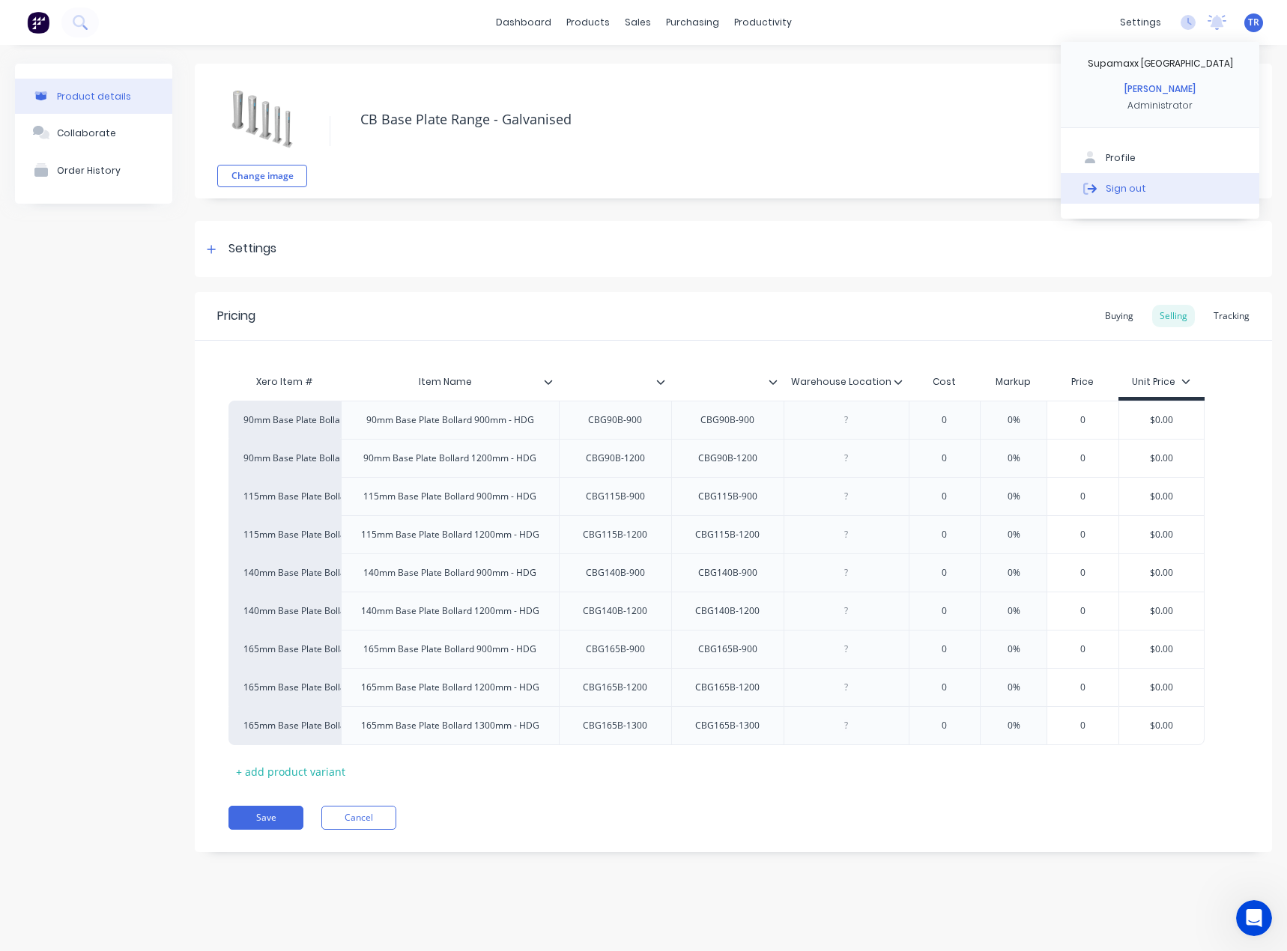
click at [1117, 192] on div "Sign out" at bounding box center [1125, 187] width 40 height 13
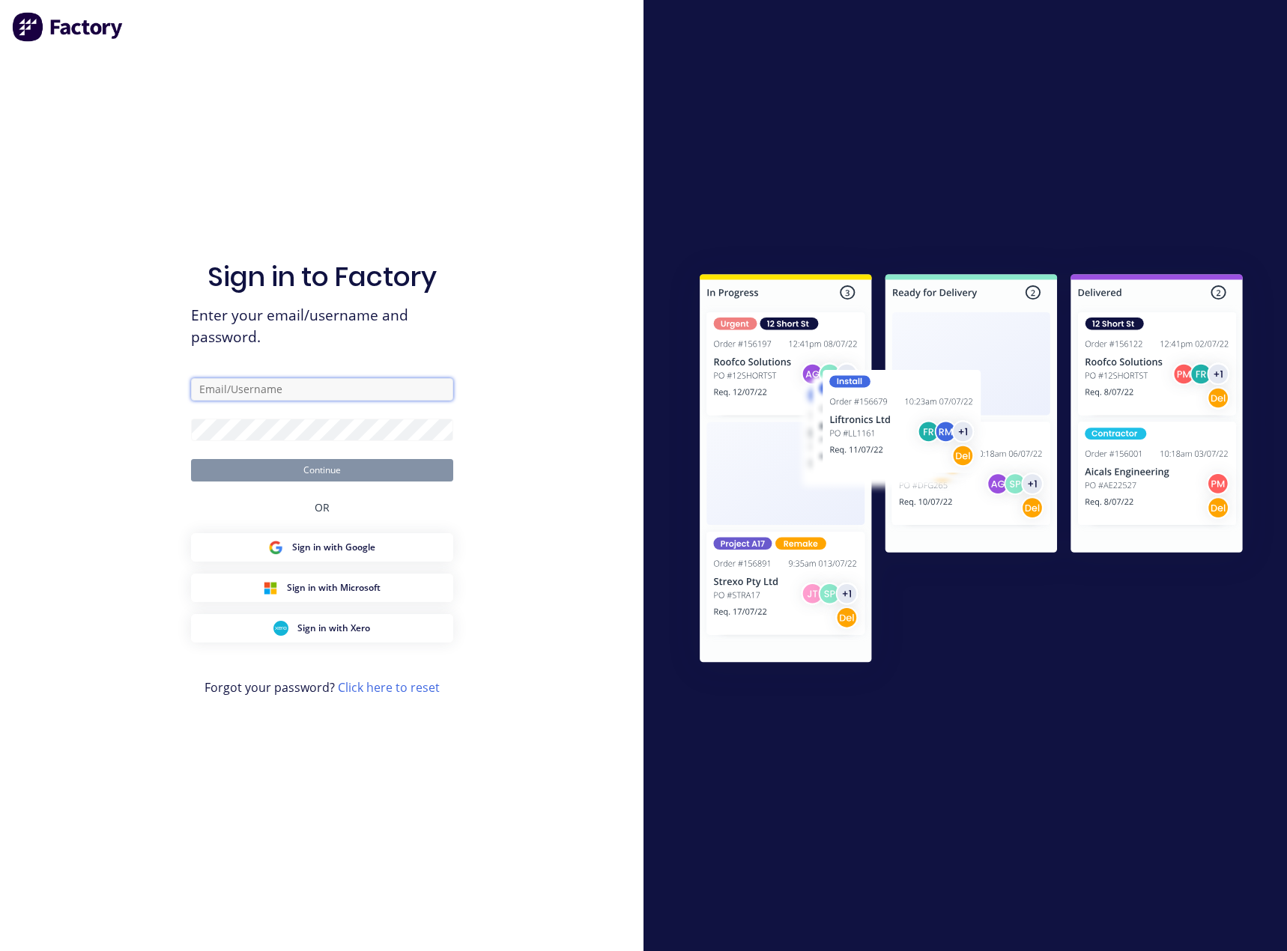
type input "[EMAIL_ADDRESS][DOMAIN_NAME]"
click at [325, 464] on button "Continue" at bounding box center [322, 470] width 262 height 22
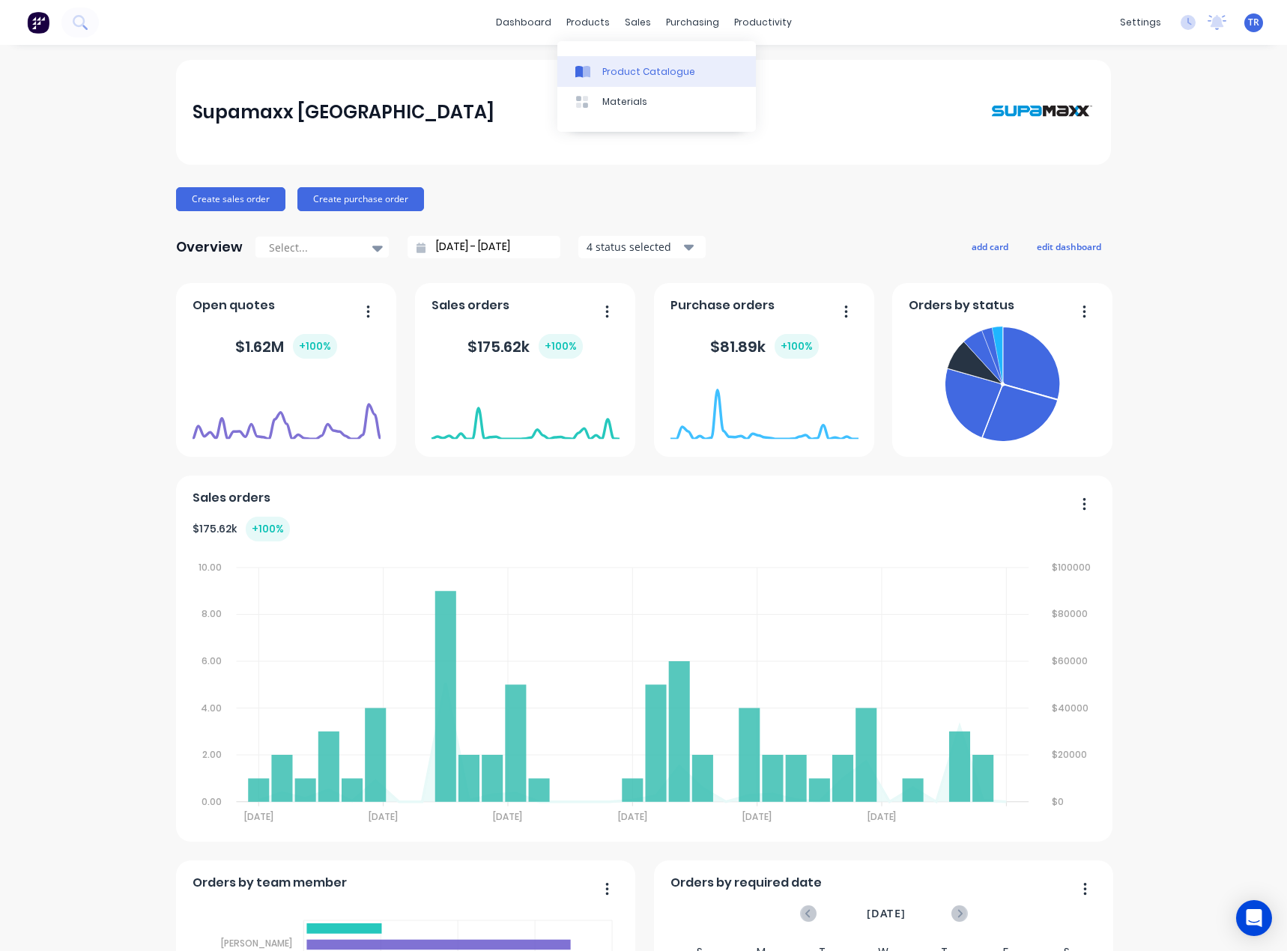
click at [629, 82] on link "Product Catalogue" at bounding box center [656, 71] width 198 height 30
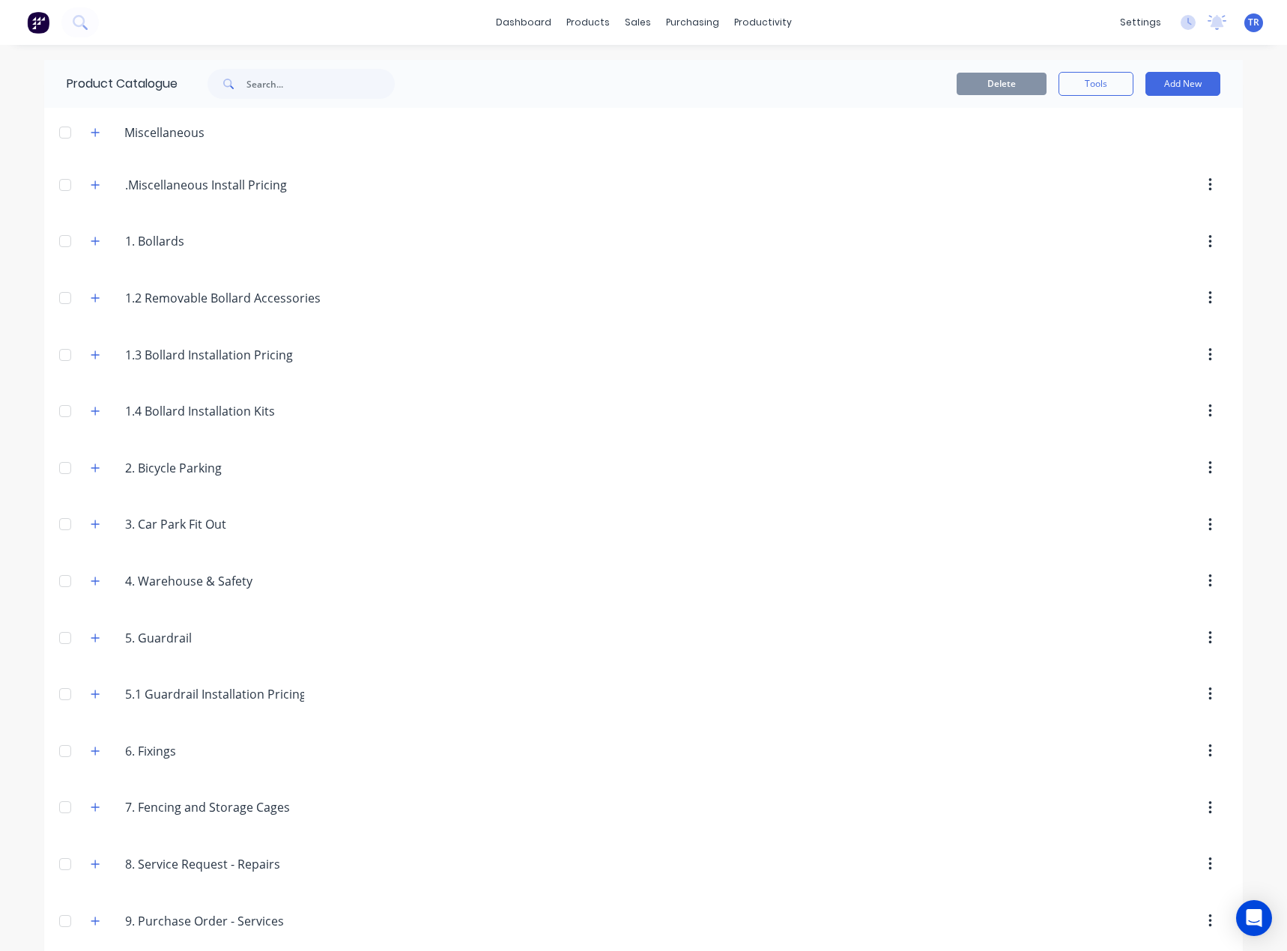
drag, startPoint x: 94, startPoint y: 248, endPoint x: 117, endPoint y: 264, distance: 27.4
click at [94, 247] on button "button" at bounding box center [95, 241] width 19 height 19
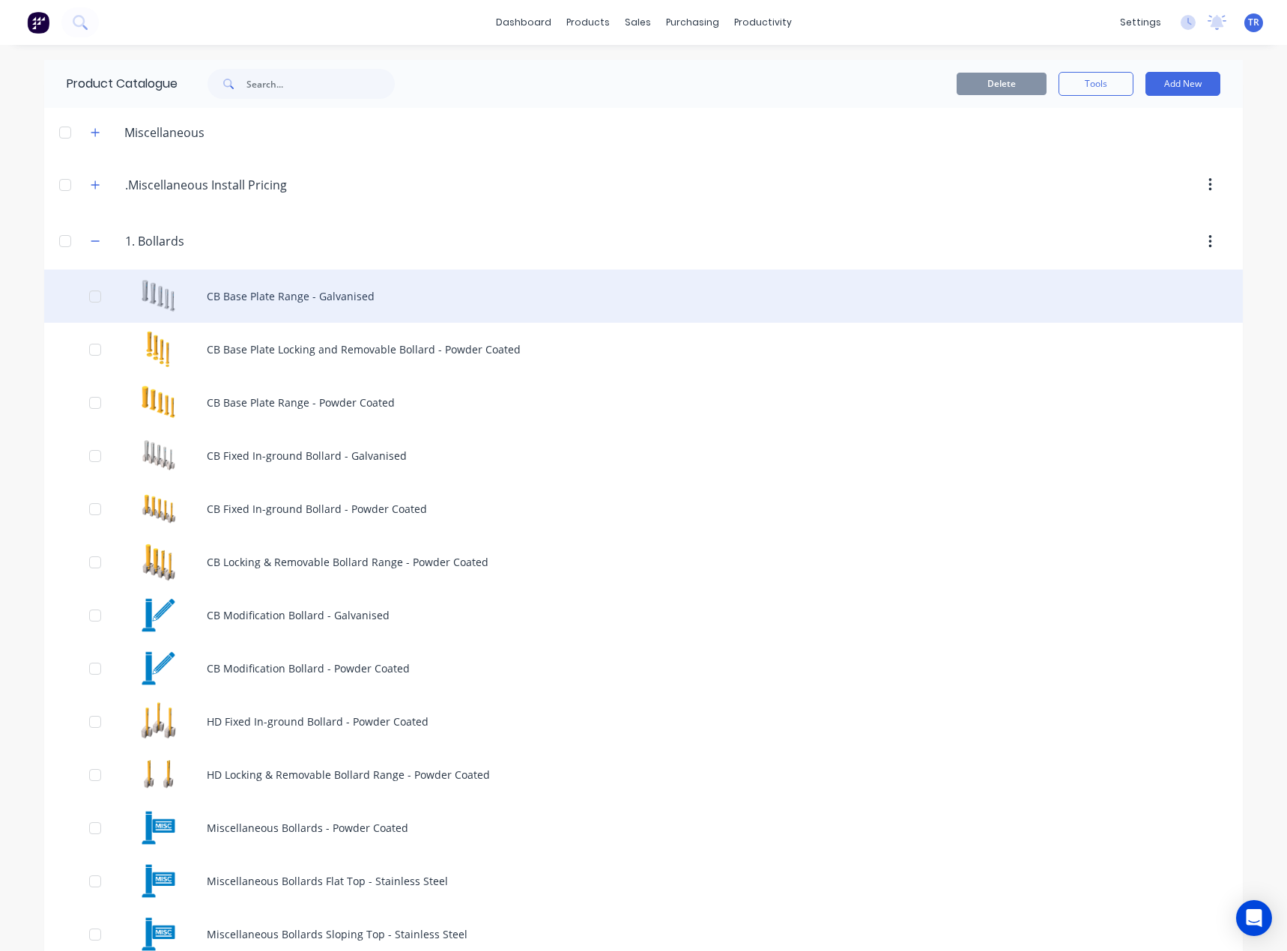
click at [210, 298] on div "CB Base Plate Range - Galvanised" at bounding box center [643, 296] width 1198 height 53
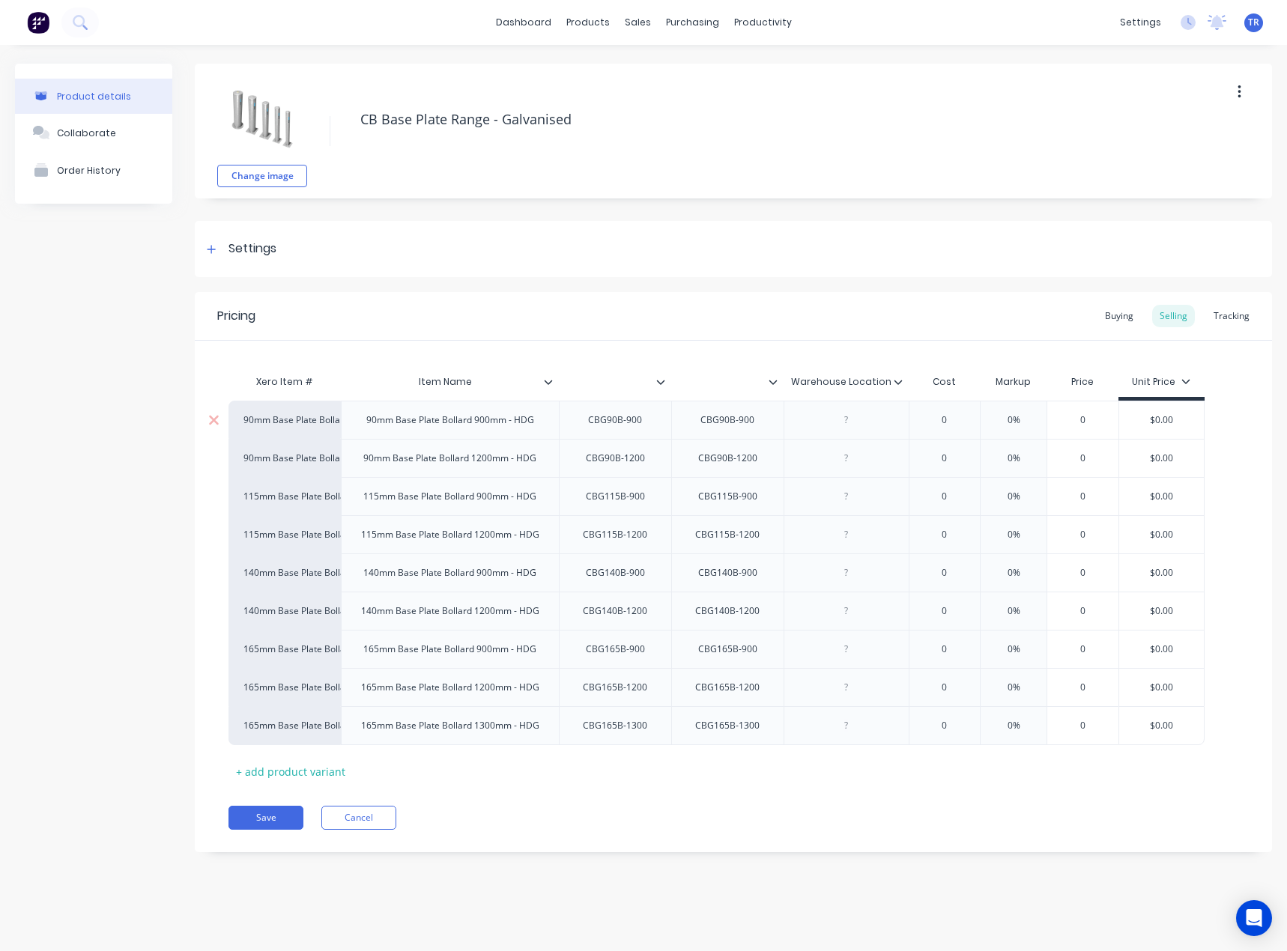
click at [723, 425] on div "CBG90B-900" at bounding box center [727, 419] width 78 height 19
paste div
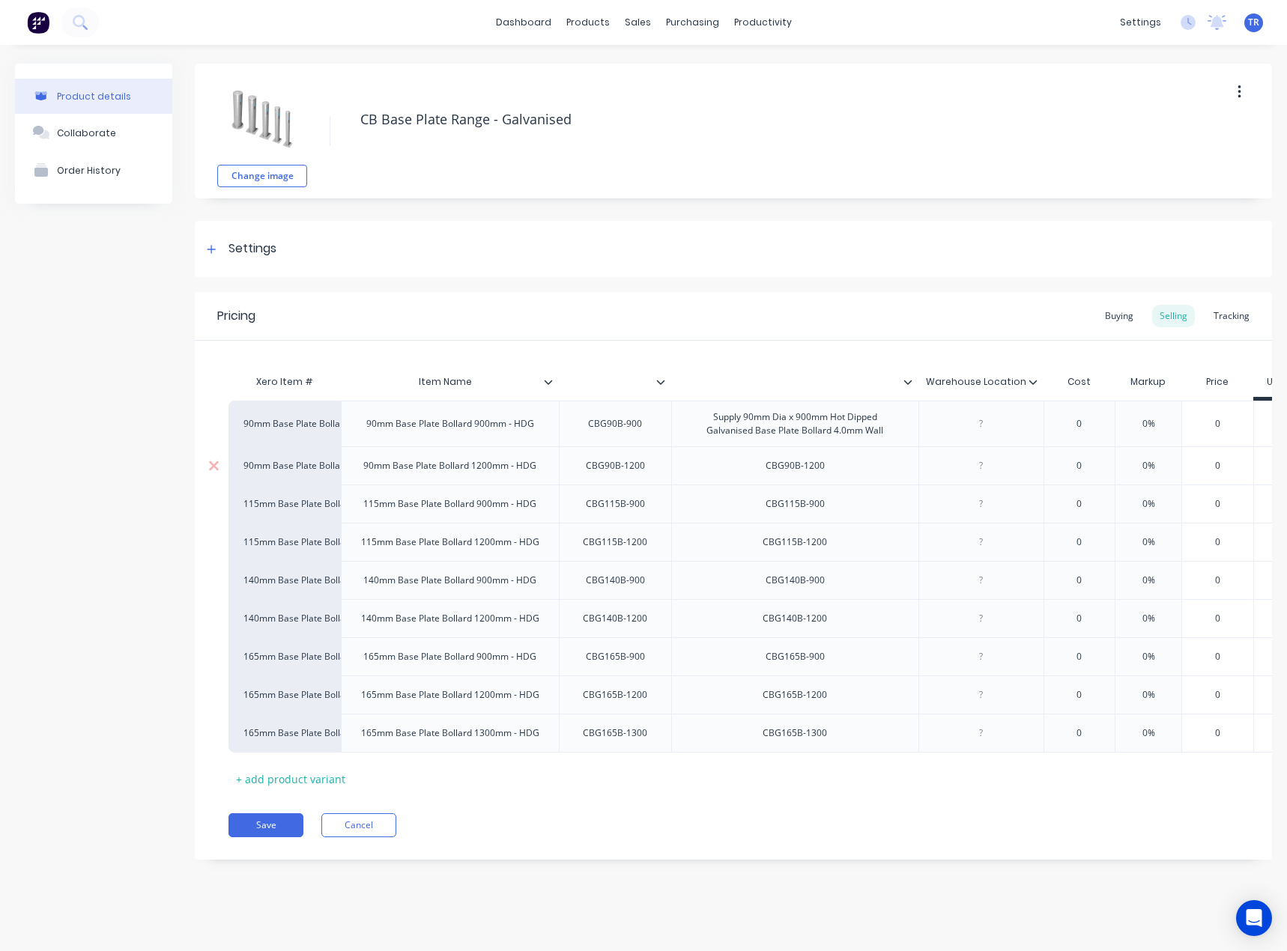
click at [810, 469] on div "CBG90B-1200" at bounding box center [794, 465] width 83 height 19
paste div
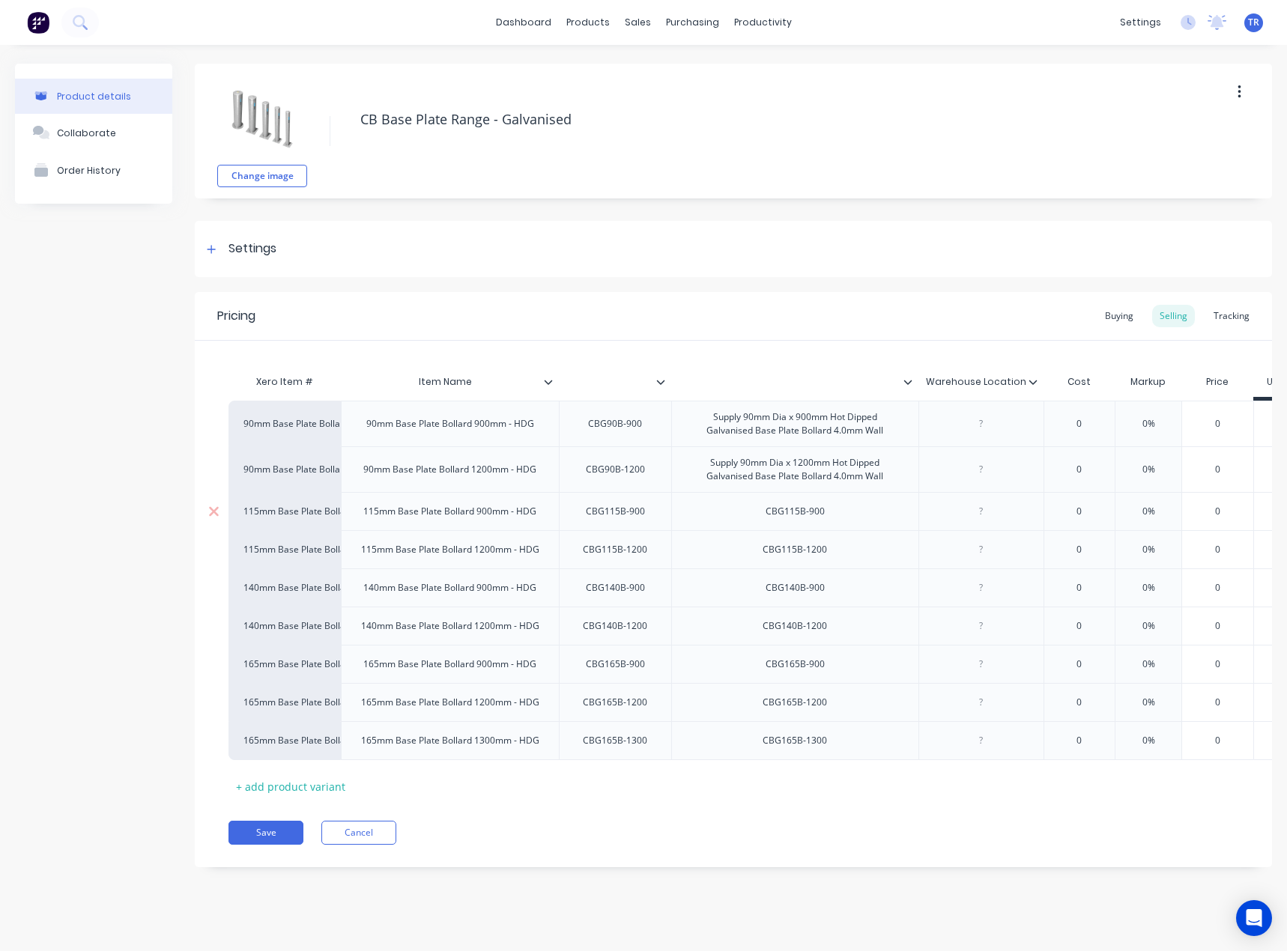
click at [805, 506] on div "CBG115B-900" at bounding box center [794, 511] width 83 height 19
click at [804, 506] on div "CBG115B-900" at bounding box center [794, 511] width 83 height 19
paste div
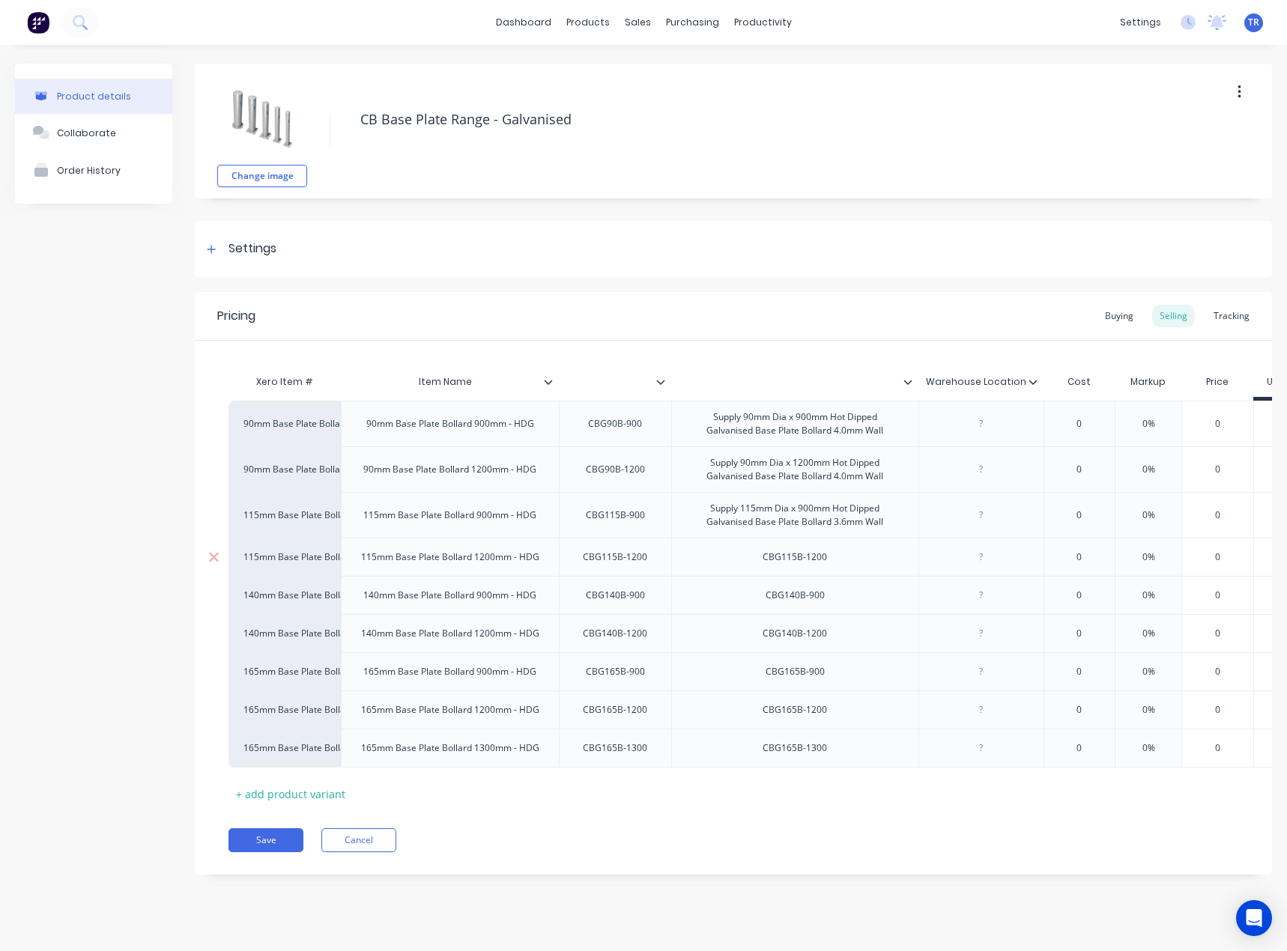
click at [810, 553] on div "CBG115B-1200" at bounding box center [794, 556] width 88 height 19
paste div
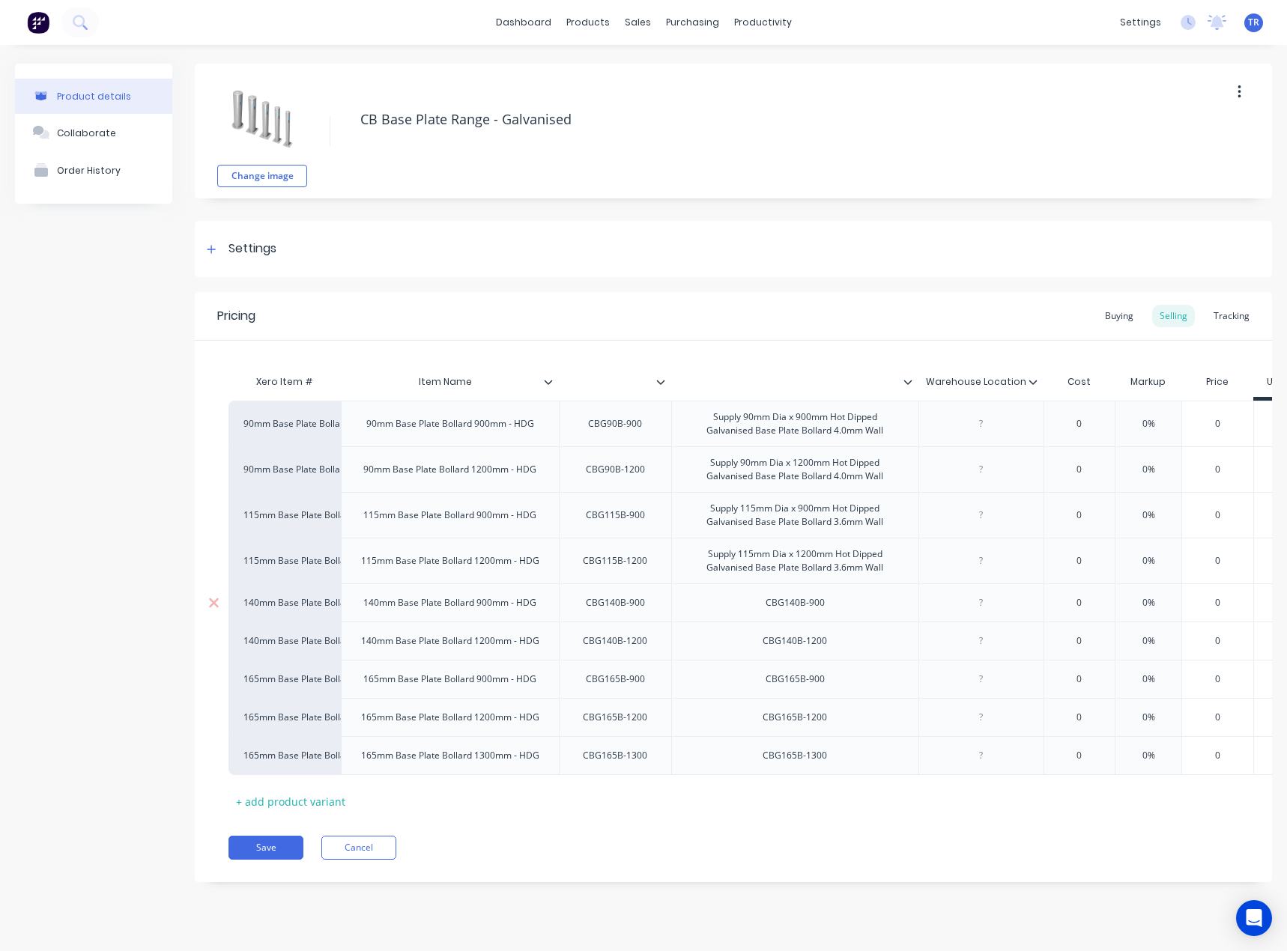
click at [789, 601] on div "CBG140B-900" at bounding box center [794, 602] width 83 height 19
paste div
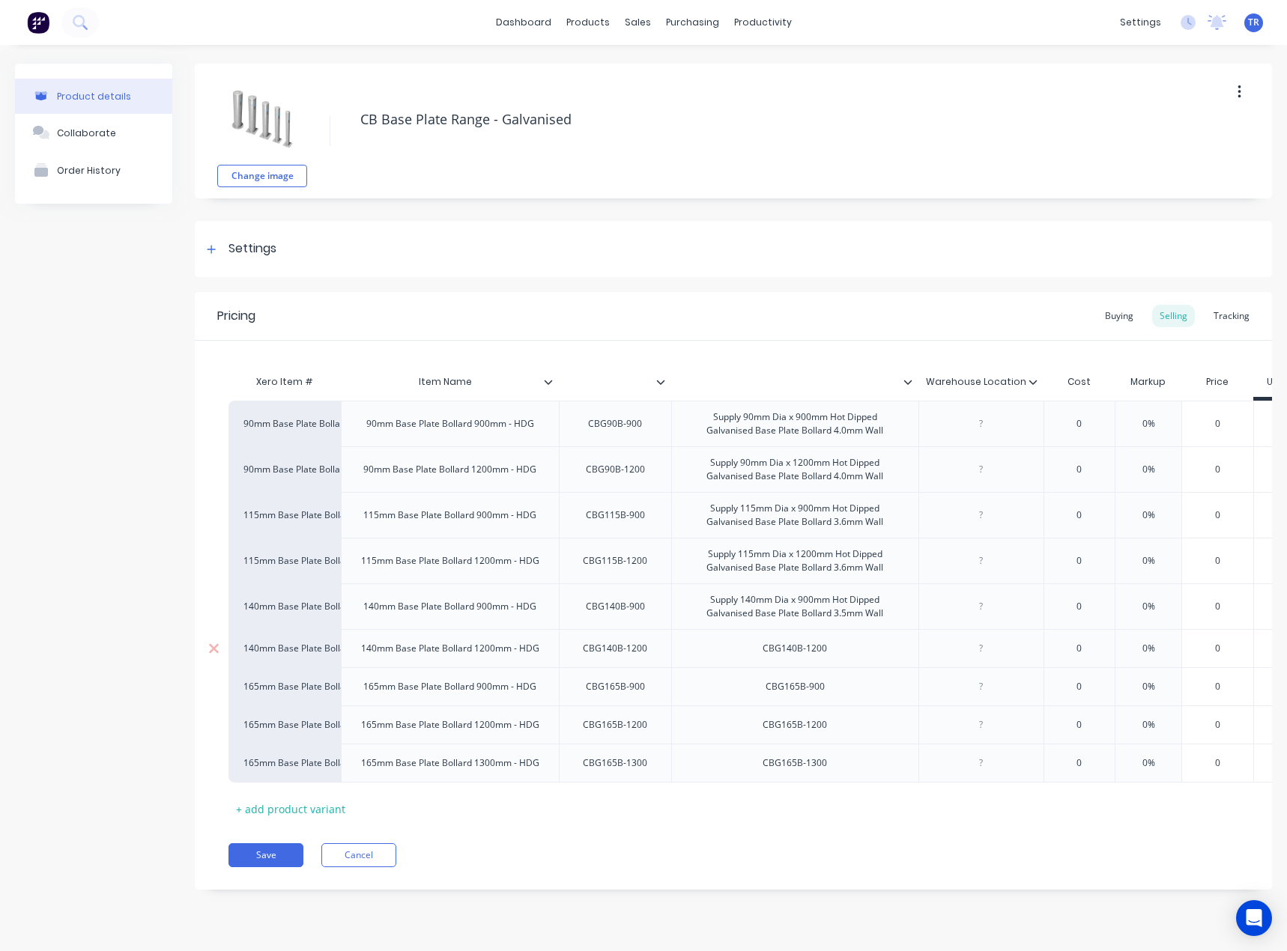
click at [787, 649] on div "CBG140B-1200" at bounding box center [794, 648] width 88 height 19
paste div
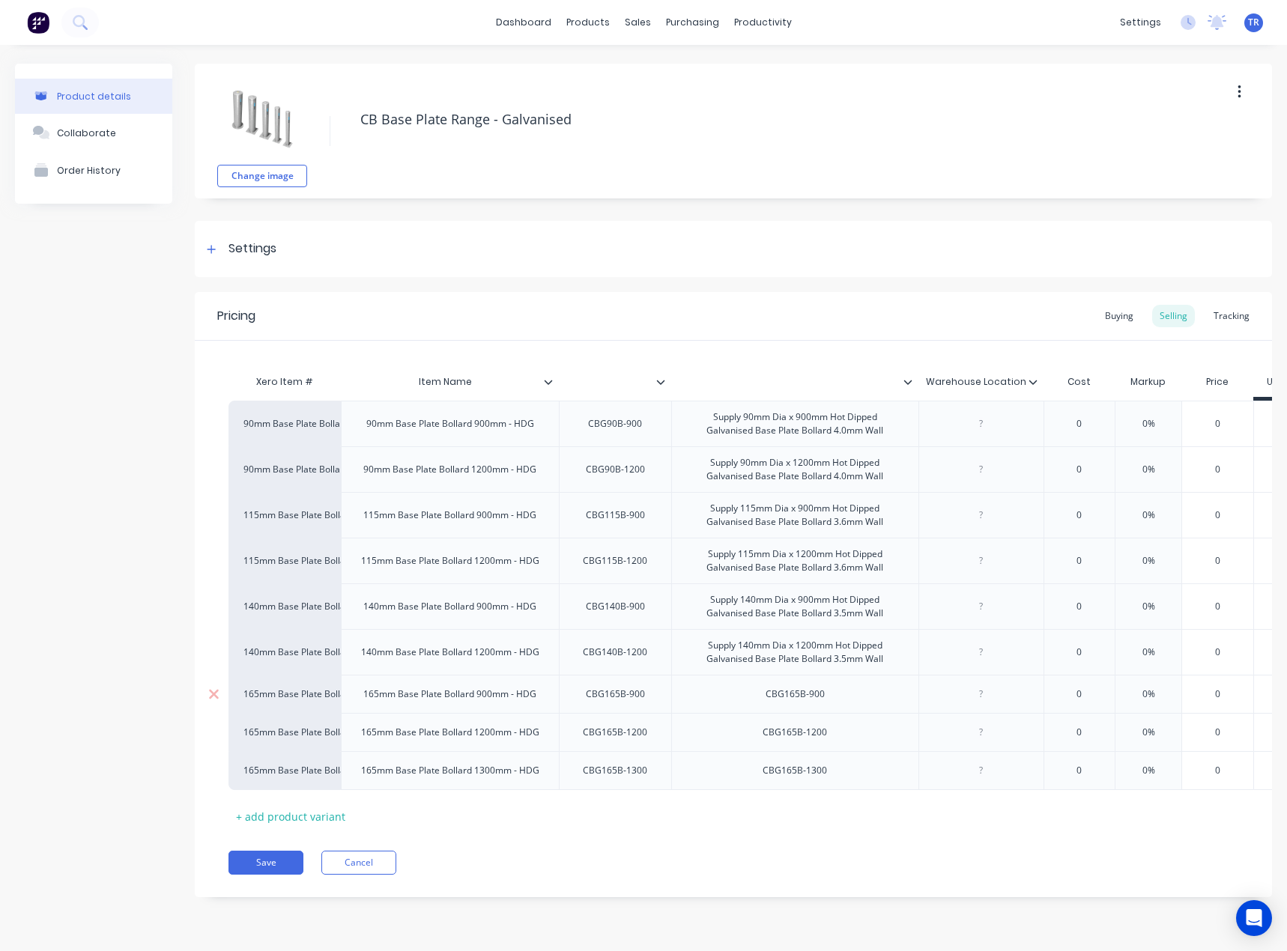
click at [764, 690] on div "CBG165B-900" at bounding box center [794, 693] width 83 height 19
paste div
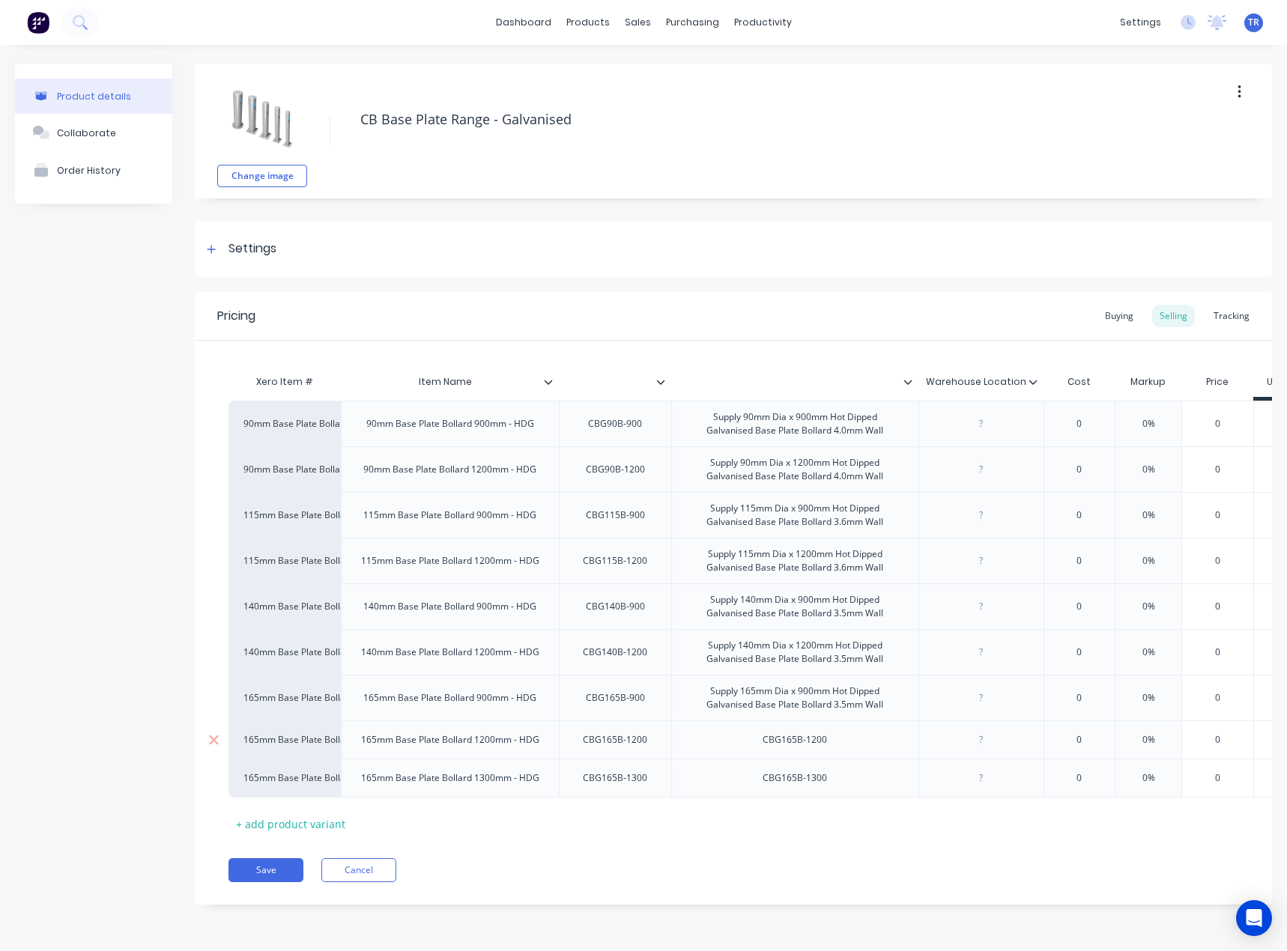
click at [778, 740] on div "CBG165B-1200" at bounding box center [794, 739] width 88 height 19
paste div
click at [801, 782] on div "CBG165B-1300" at bounding box center [794, 785] width 88 height 19
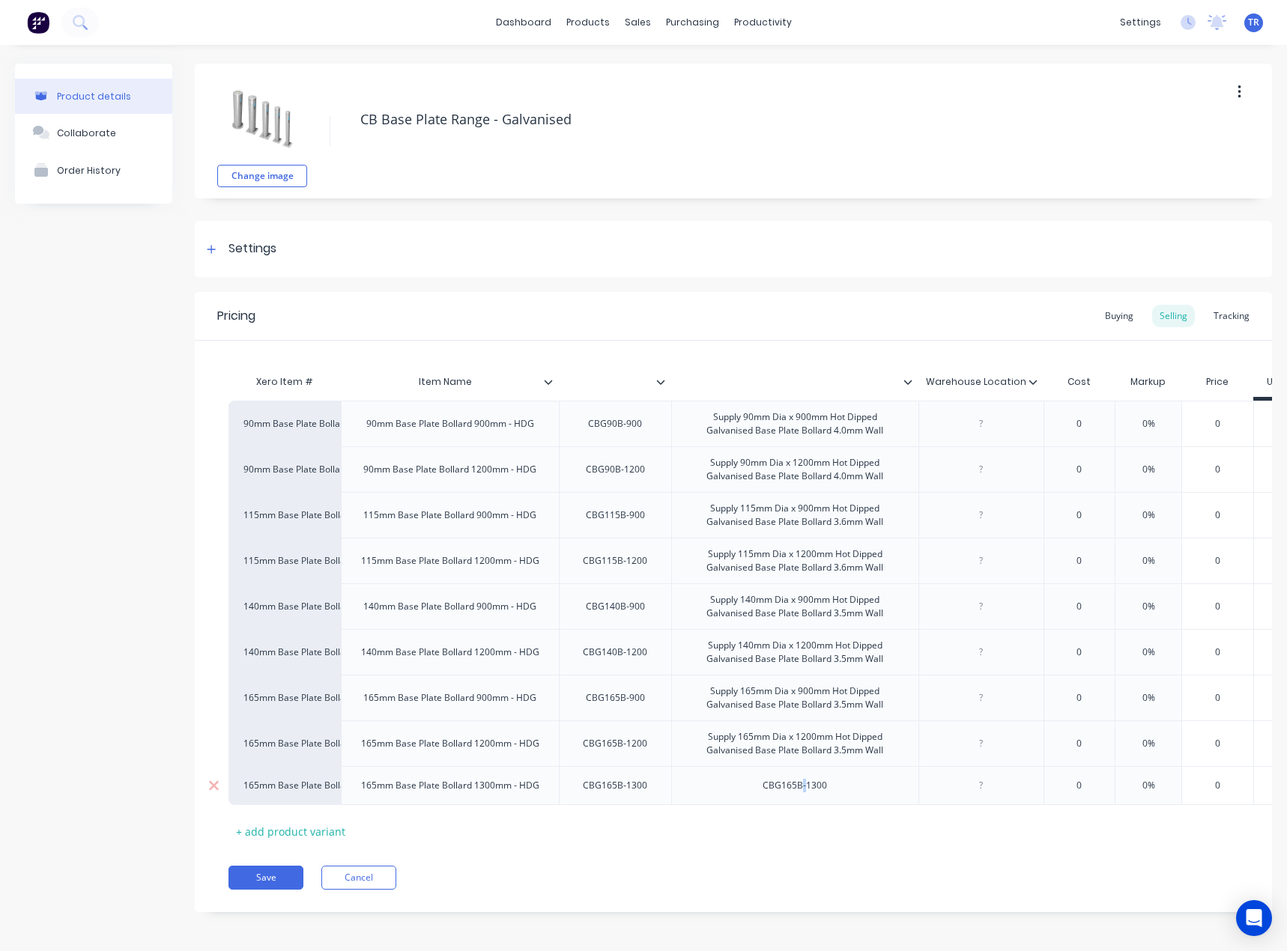
click at [801, 782] on div "CBG165B-1300" at bounding box center [794, 785] width 88 height 19
paste div
click at [907, 380] on icon at bounding box center [907, 381] width 9 height 9
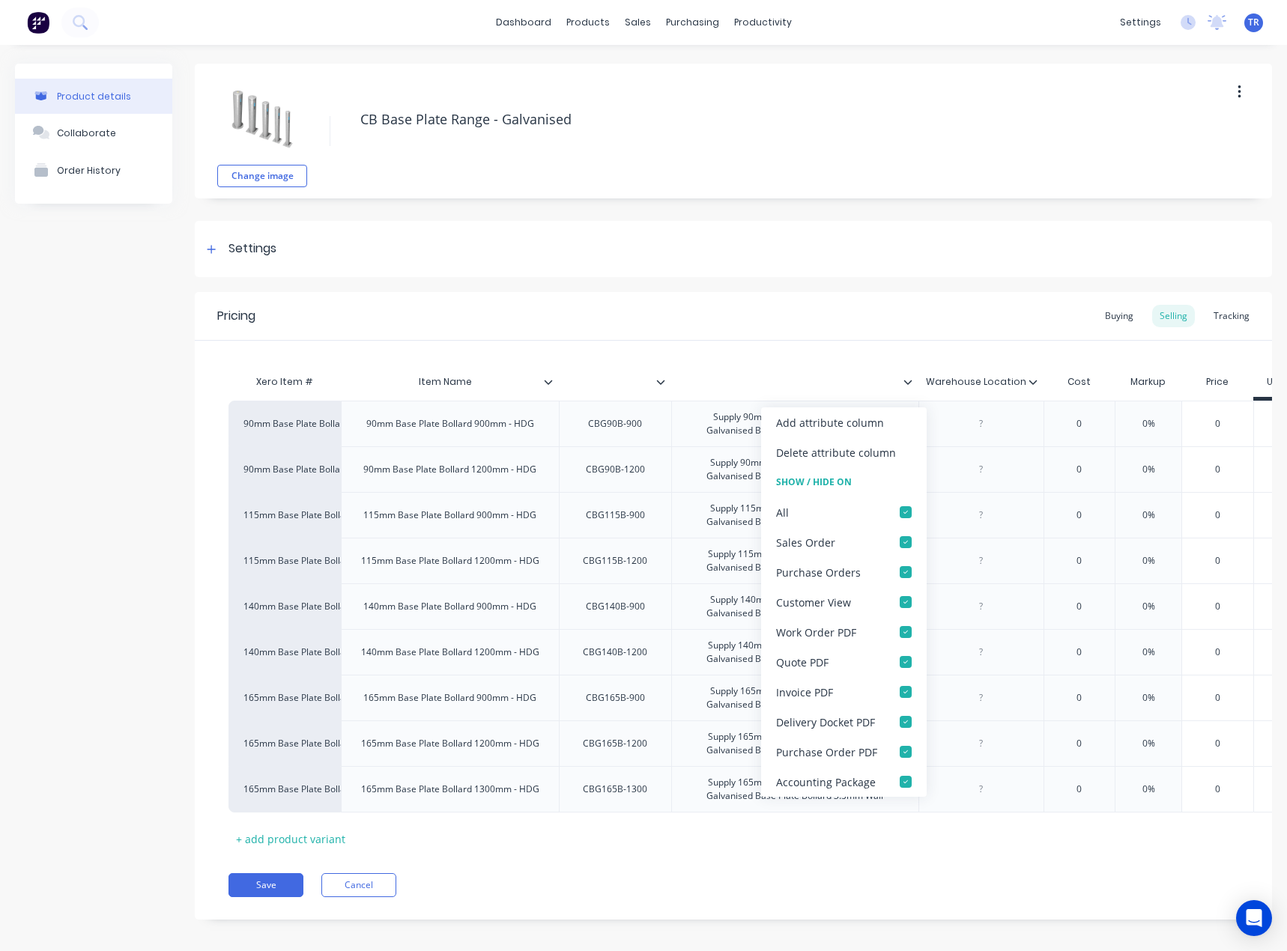
click at [907, 380] on icon at bounding box center [907, 381] width 9 height 9
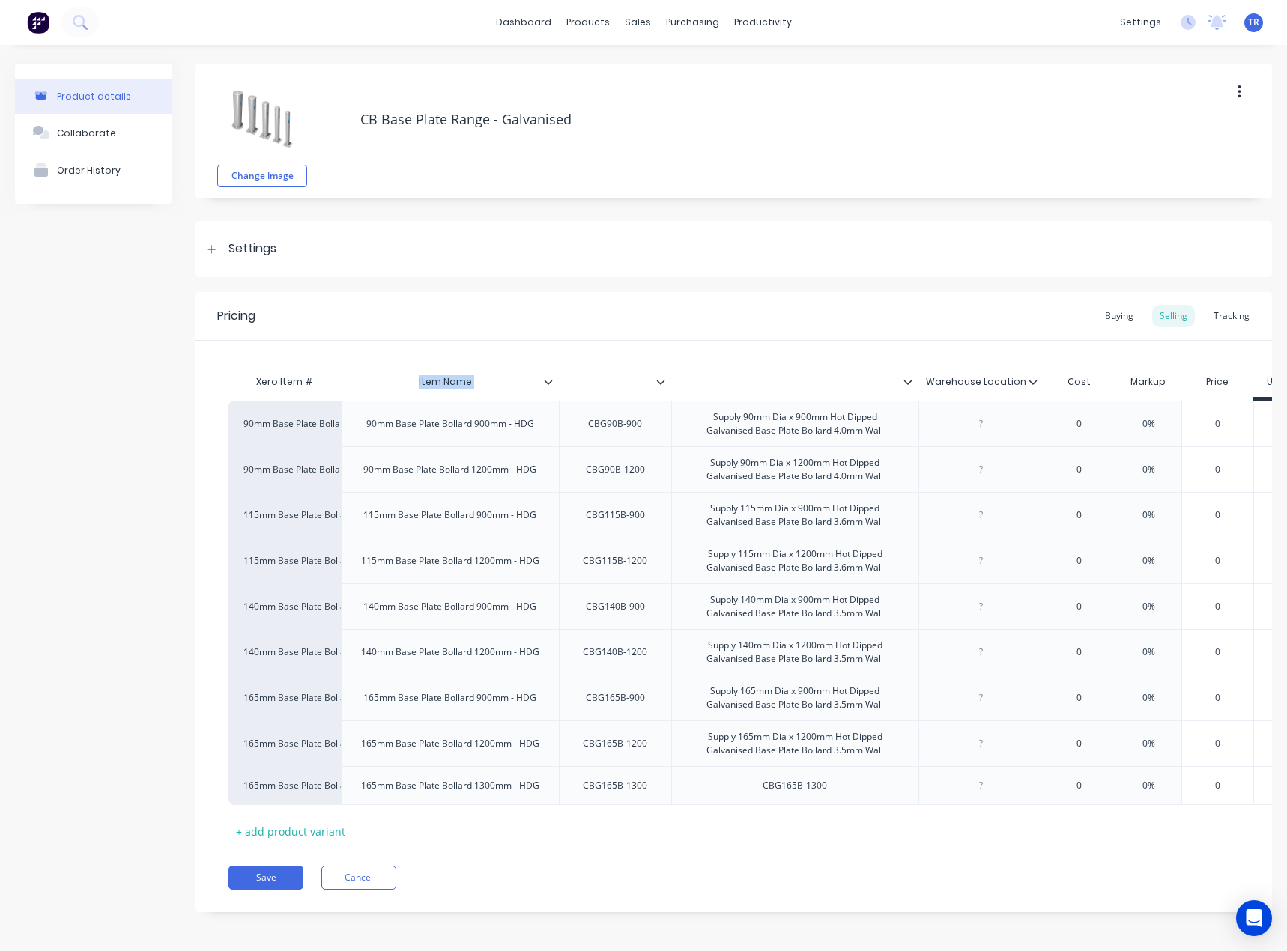
click at [544, 382] on icon at bounding box center [548, 381] width 9 height 9
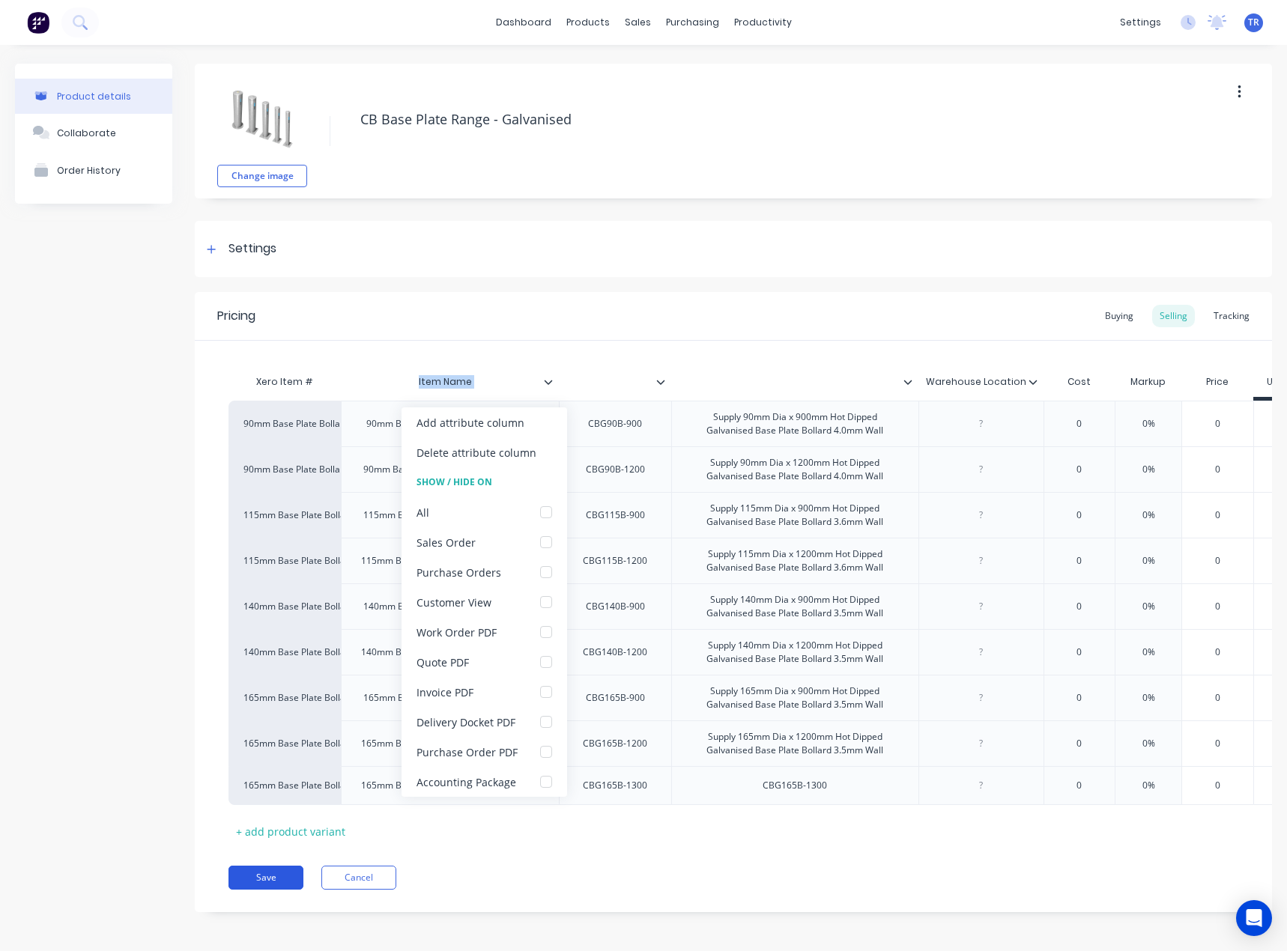
click at [277, 884] on button "Save" at bounding box center [265, 878] width 75 height 24
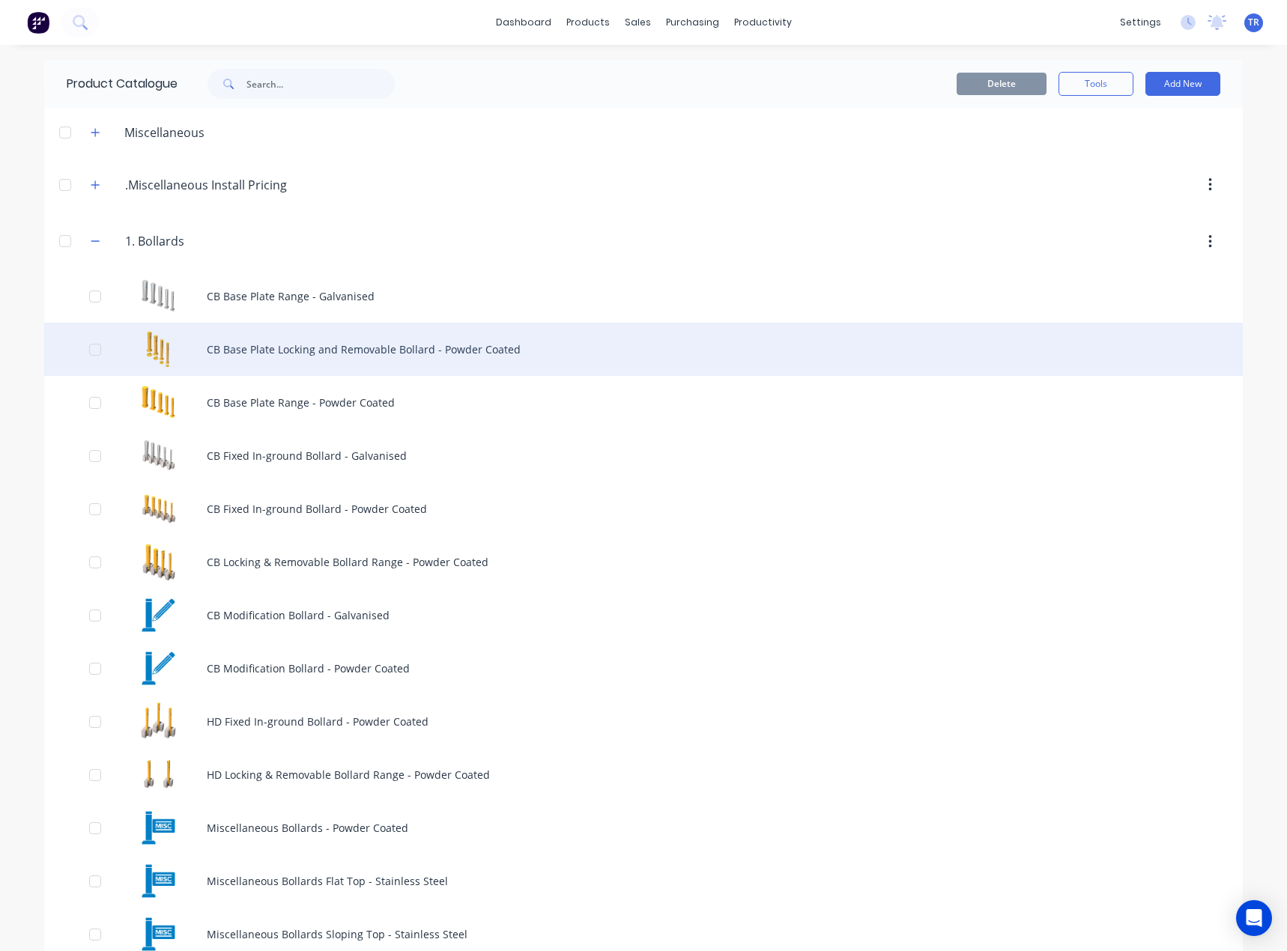
click at [371, 364] on div "CB Base Plate Locking and Removable Bollard - Powder Coated" at bounding box center [643, 349] width 1198 height 53
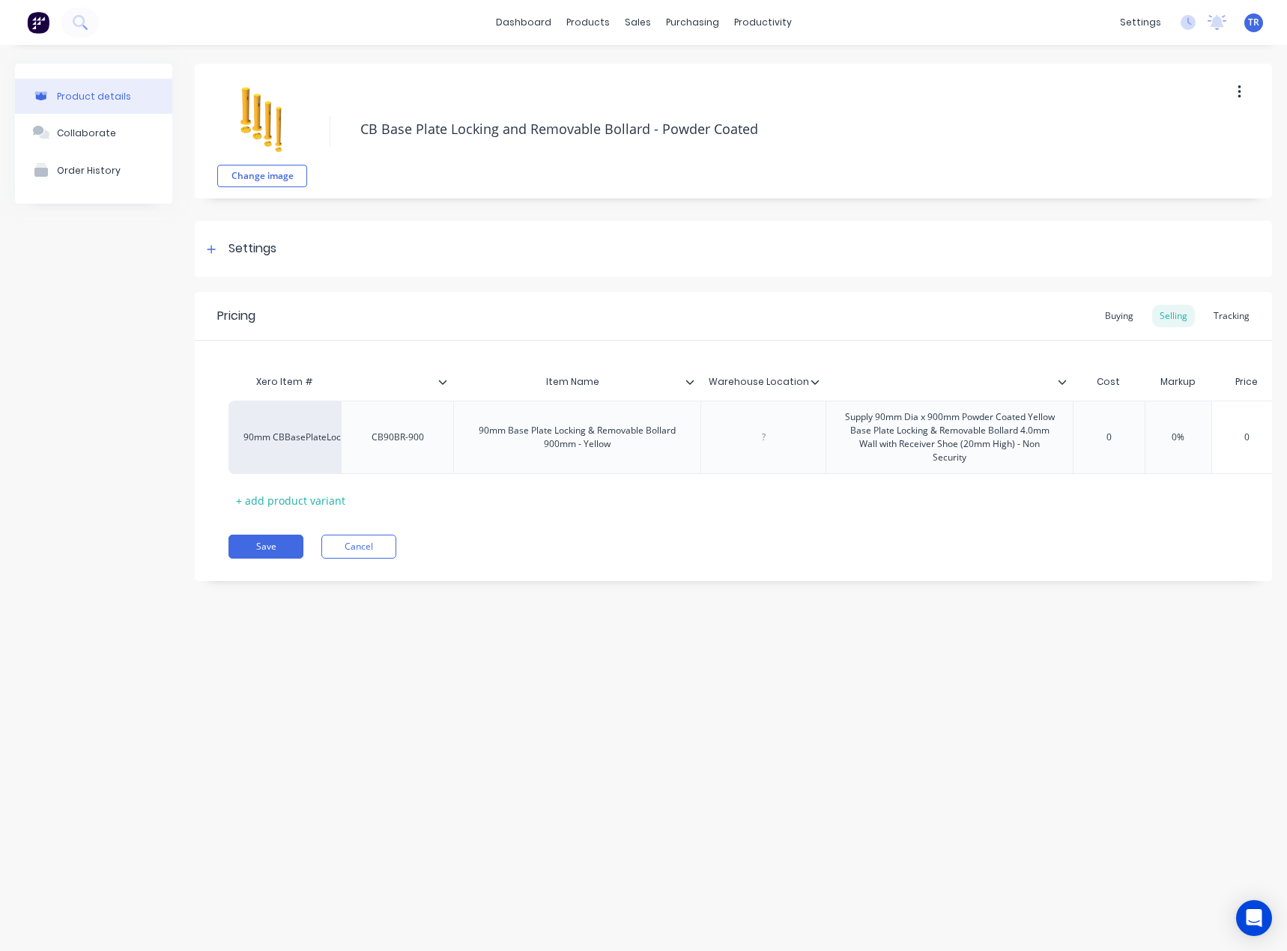
scroll to position [0, 1]
drag, startPoint x: 1031, startPoint y: 395, endPoint x: 782, endPoint y: 388, distance: 249.5
click at [782, 388] on div "Xero Item # Item Name Warehouse Location Cost Markup Price Unit Price 1 - 5 6 -…" at bounding box center [905, 384] width 1355 height 34
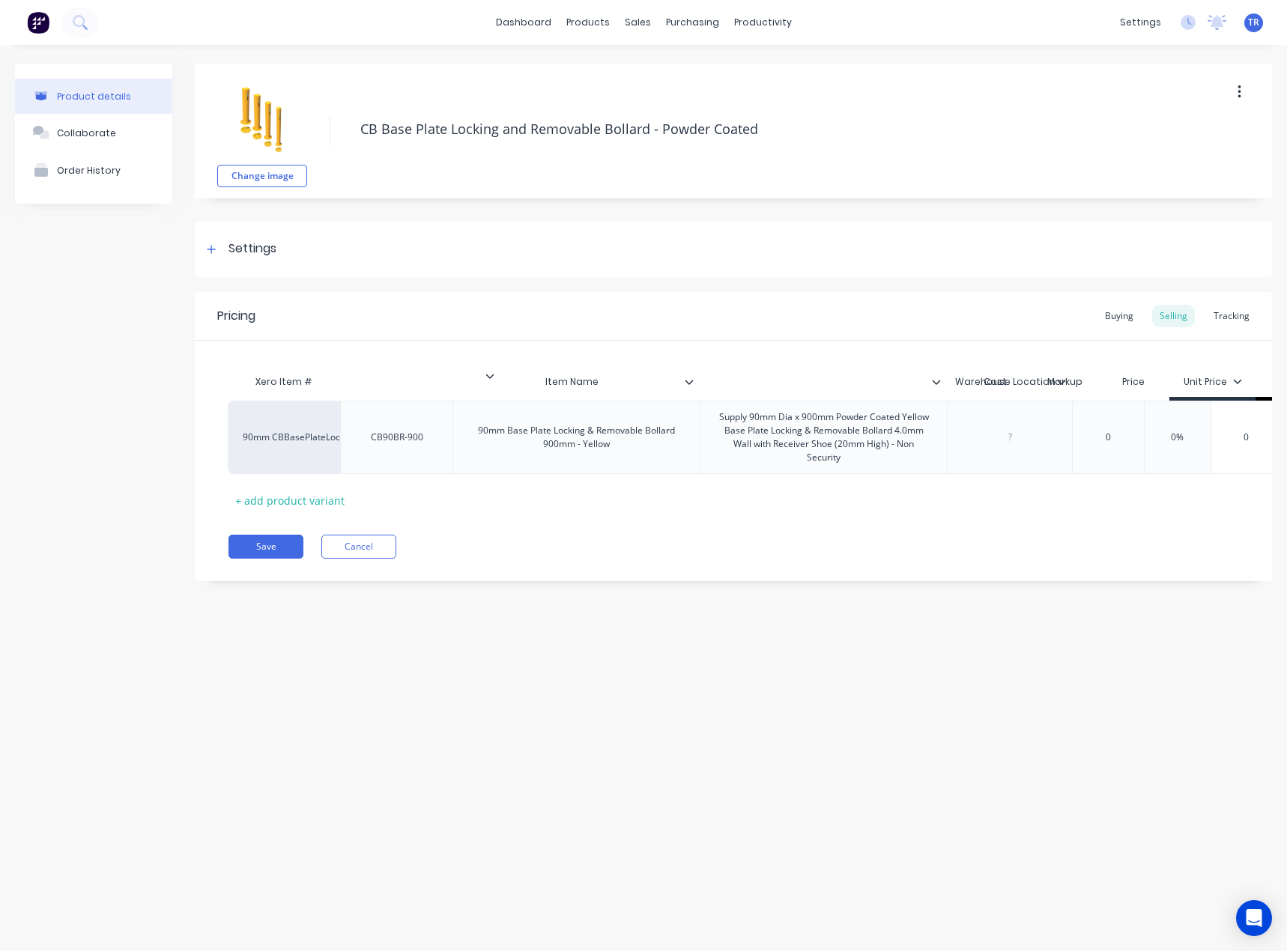
scroll to position [0, 0]
drag, startPoint x: 443, startPoint y: 379, endPoint x: 649, endPoint y: 371, distance: 206.1
click at [649, 371] on div "Xero Item # Item Name Warehouse Location Cost Markup Price Unit Price 1 - 5 6 -…" at bounding box center [905, 384] width 1355 height 34
type input "Item Name"
click at [575, 376] on input "Item Name" at bounding box center [460, 381] width 238 height 13
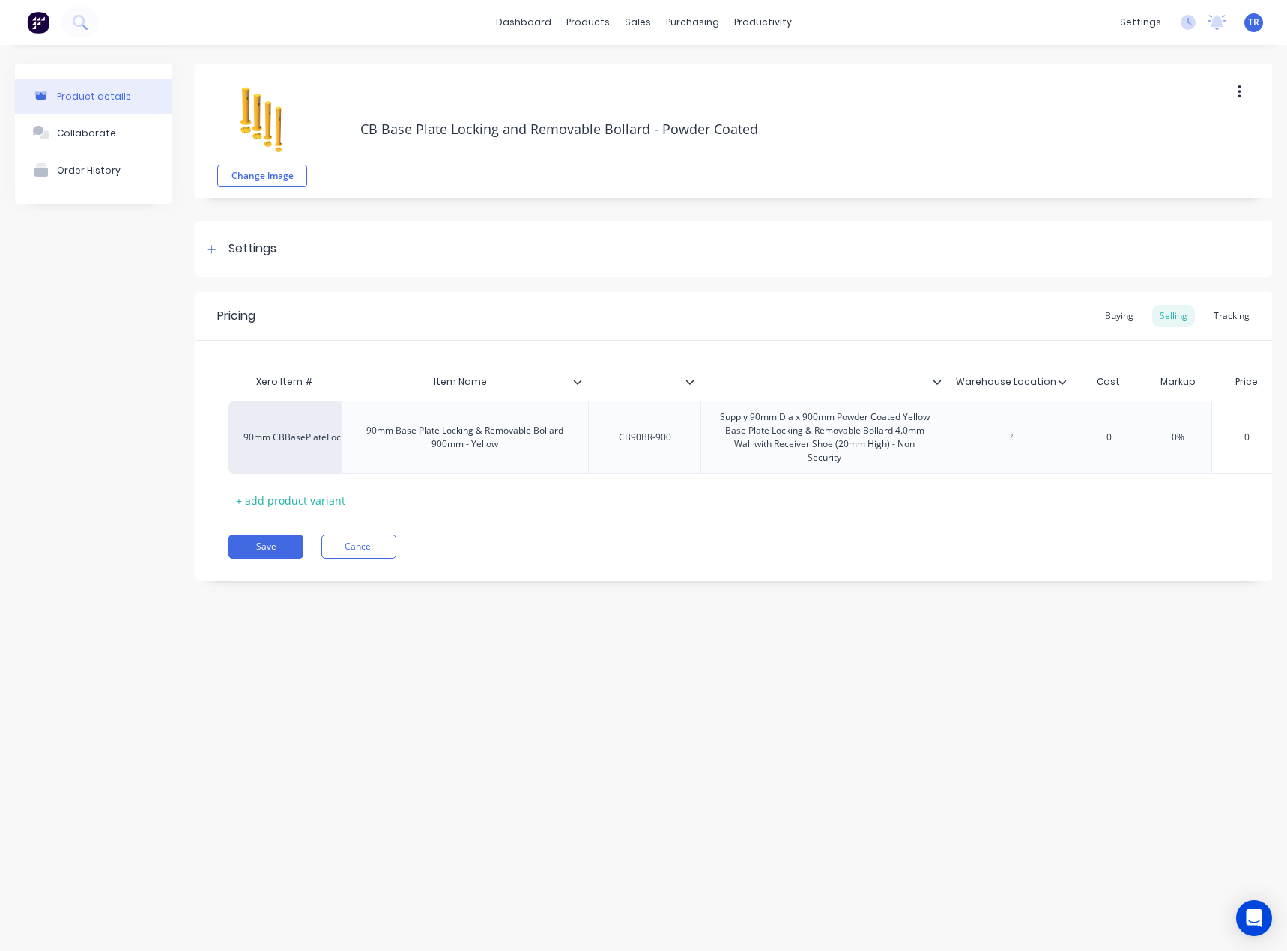
click at [573, 385] on icon at bounding box center [577, 381] width 9 height 9
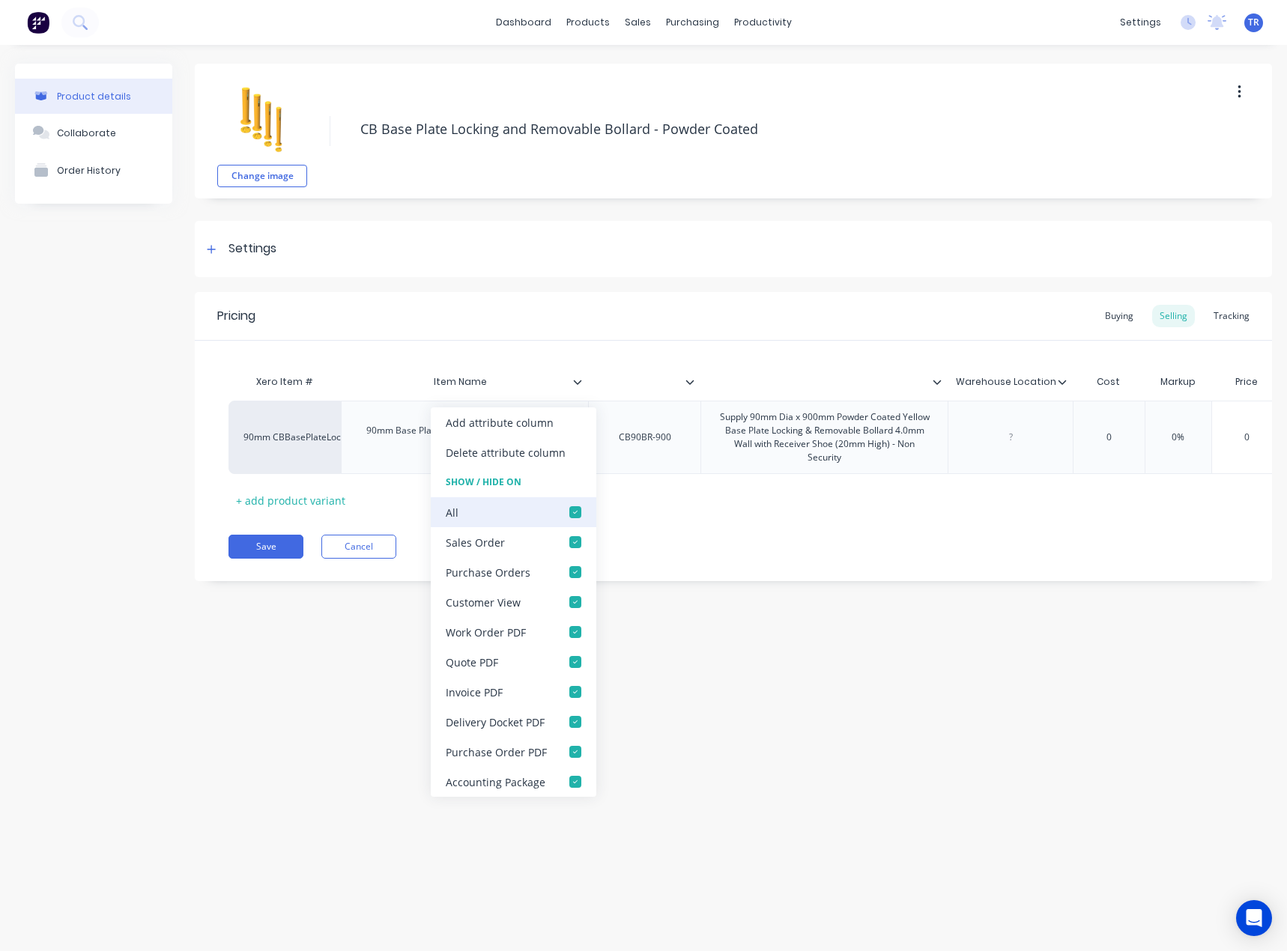
click at [582, 505] on div at bounding box center [575, 512] width 30 height 30
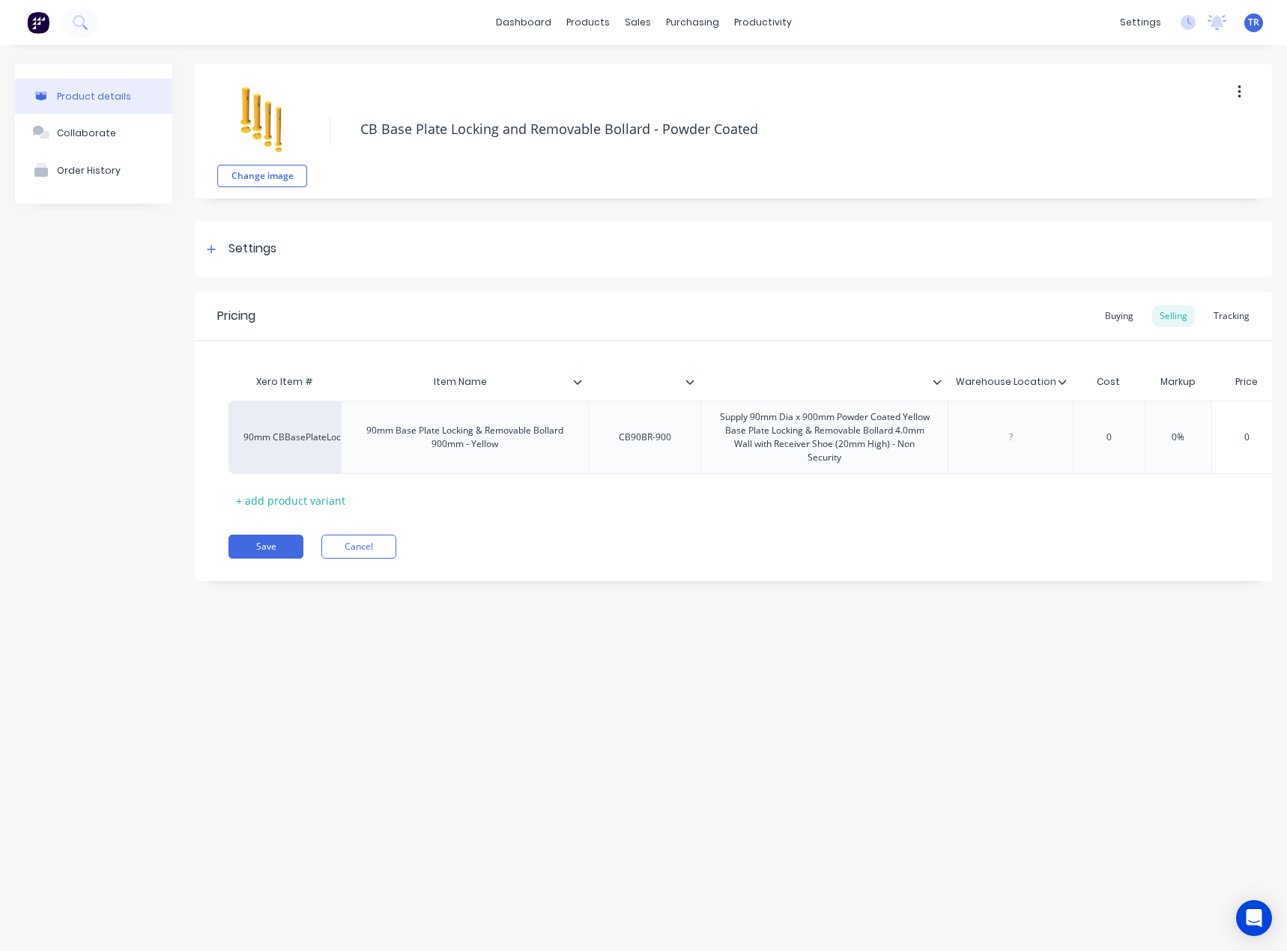
click at [692, 380] on icon at bounding box center [689, 381] width 9 height 9
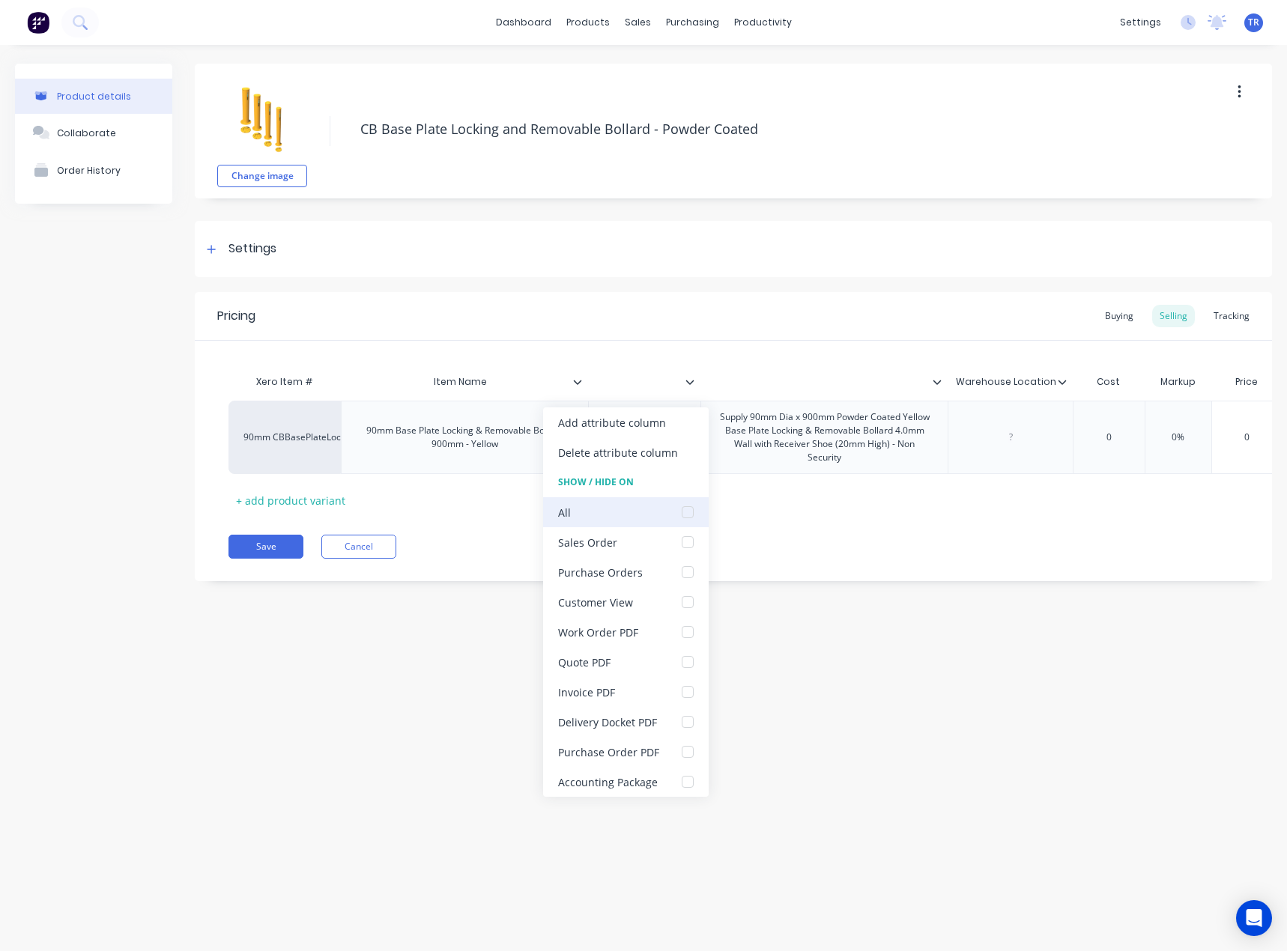
click at [687, 503] on div at bounding box center [687, 512] width 30 height 30
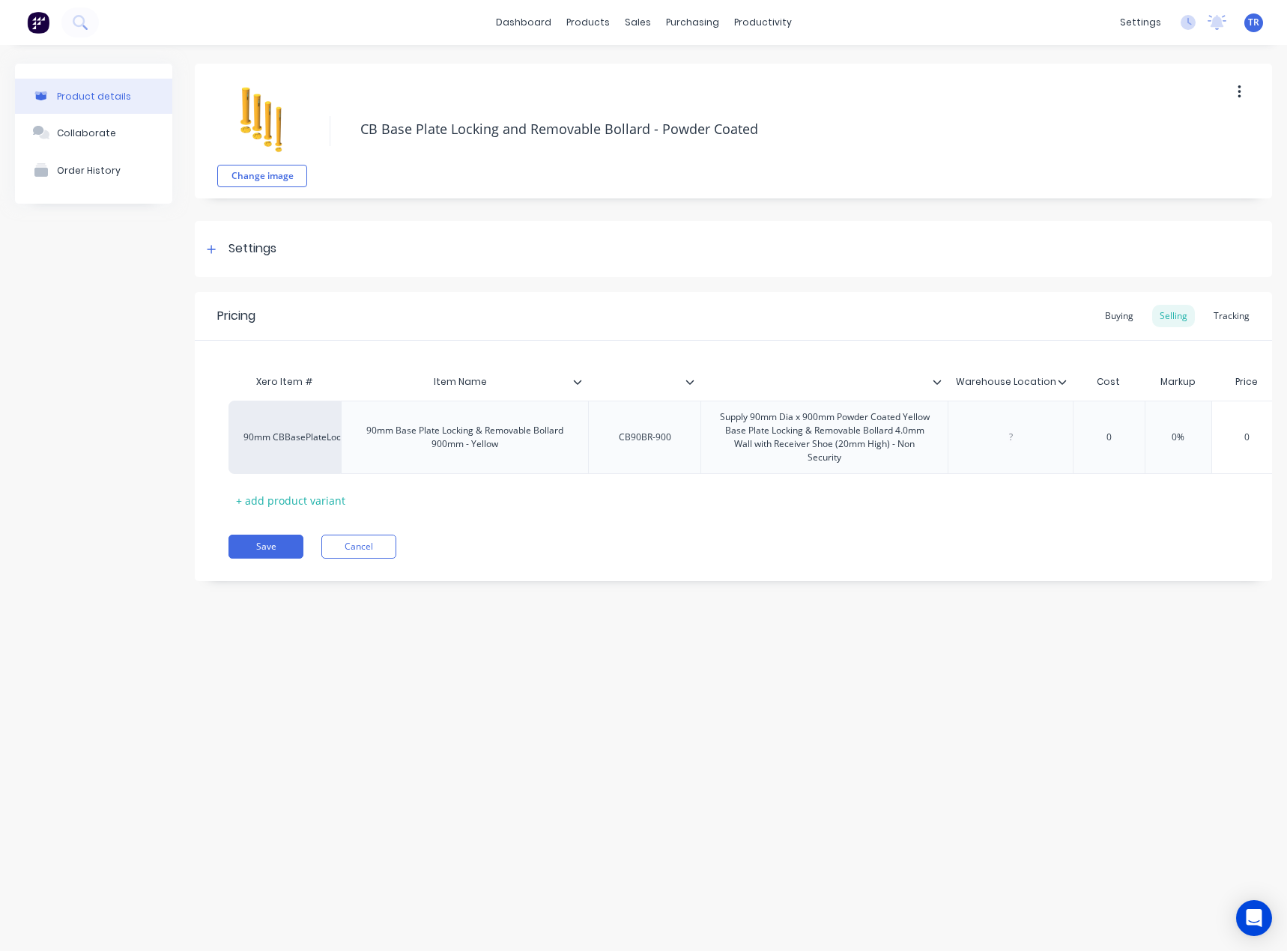
click at [940, 380] on icon at bounding box center [936, 381] width 9 height 9
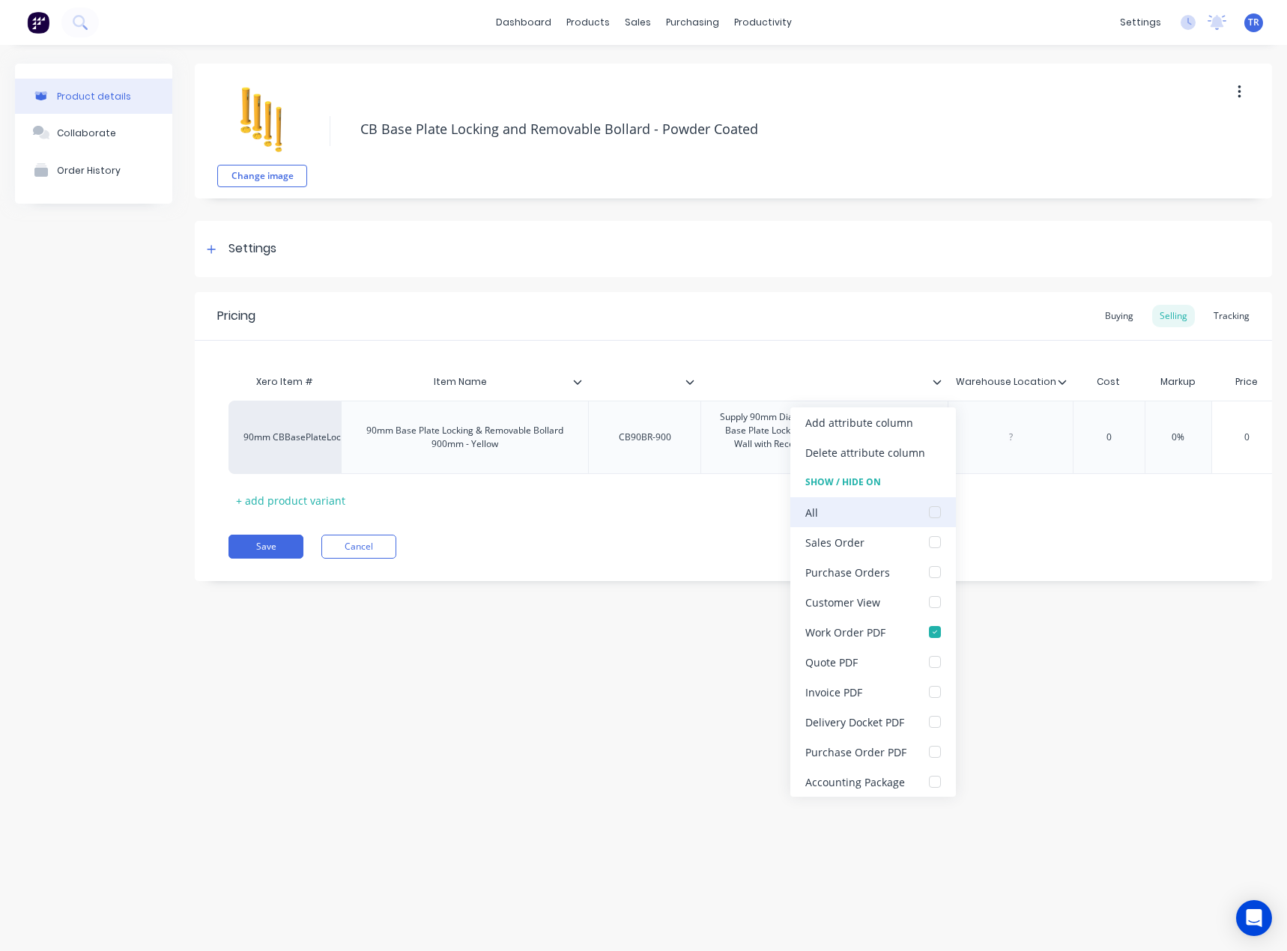
click at [932, 511] on div at bounding box center [935, 512] width 30 height 30
click at [881, 723] on div "Delivery Docket PDF" at bounding box center [854, 722] width 99 height 16
click at [864, 635] on div "Work Order PDF" at bounding box center [845, 633] width 80 height 16
click at [273, 548] on button "Save" at bounding box center [265, 547] width 75 height 24
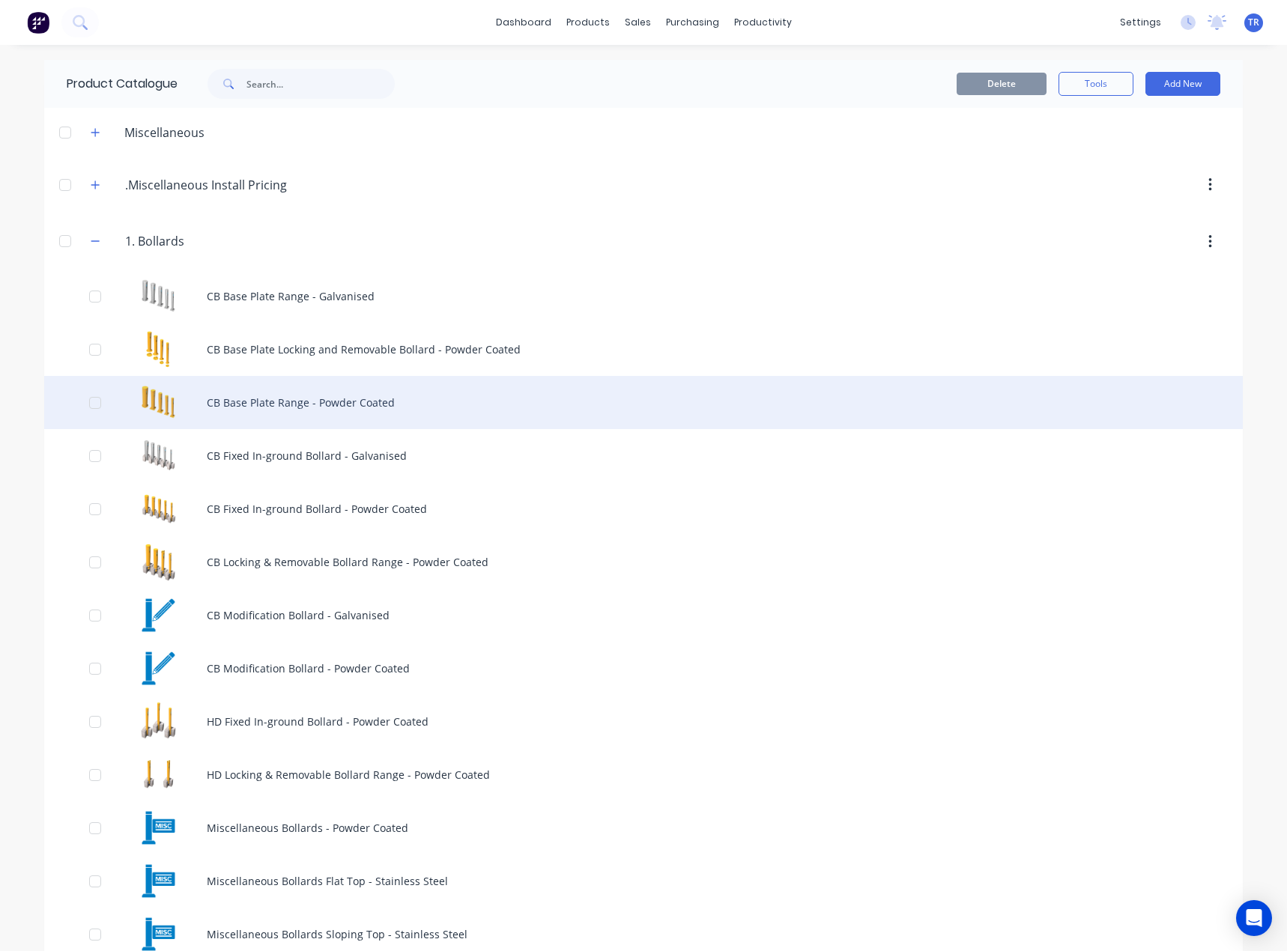
click at [286, 389] on div "CB Base Plate Range - Powder Coated" at bounding box center [643, 402] width 1198 height 53
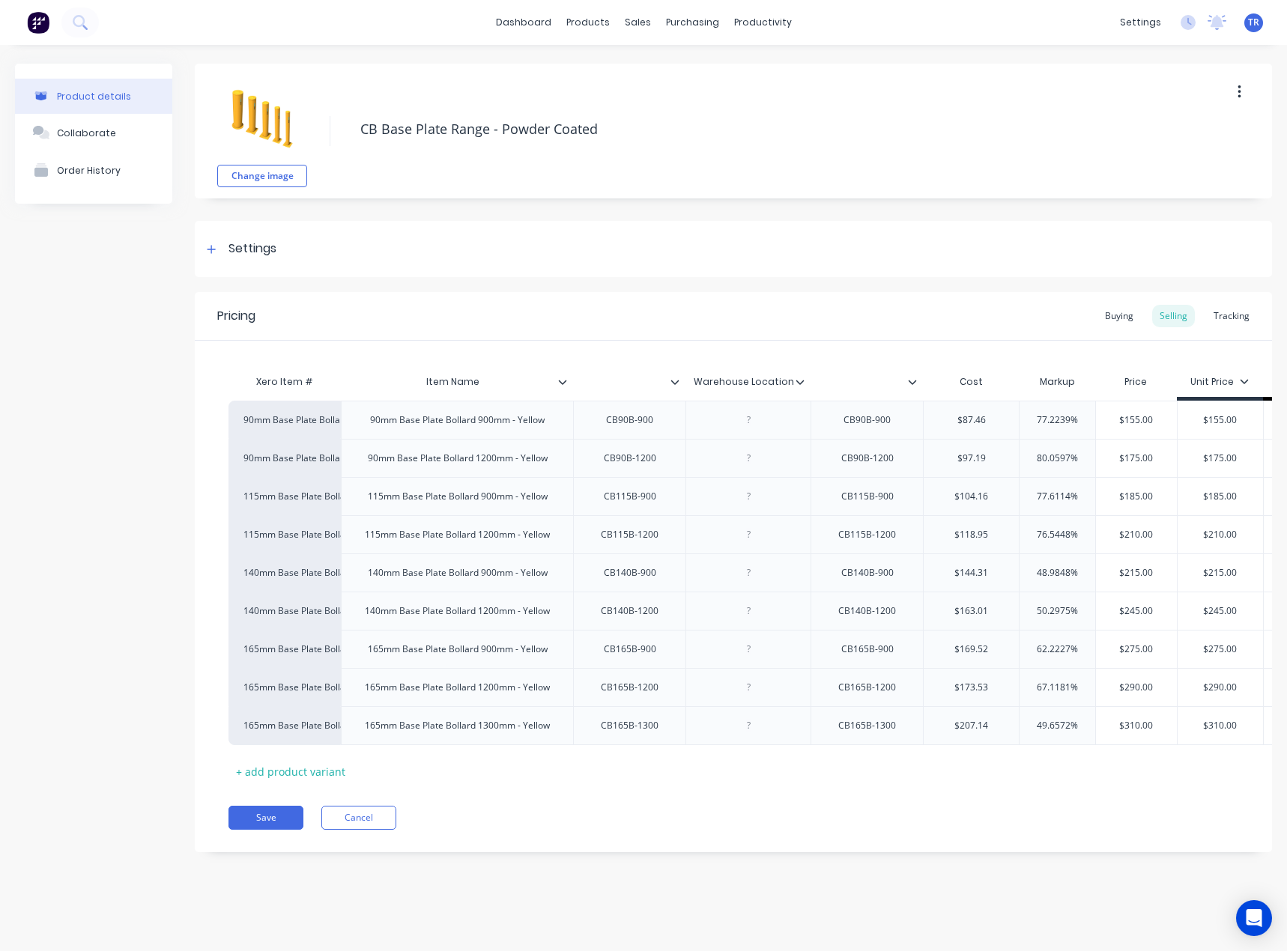
click at [917, 389] on div at bounding box center [866, 381] width 112 height 37
click at [911, 383] on icon at bounding box center [912, 382] width 8 height 4
drag, startPoint x: 801, startPoint y: 384, endPoint x: 904, endPoint y: 378, distance: 102.8
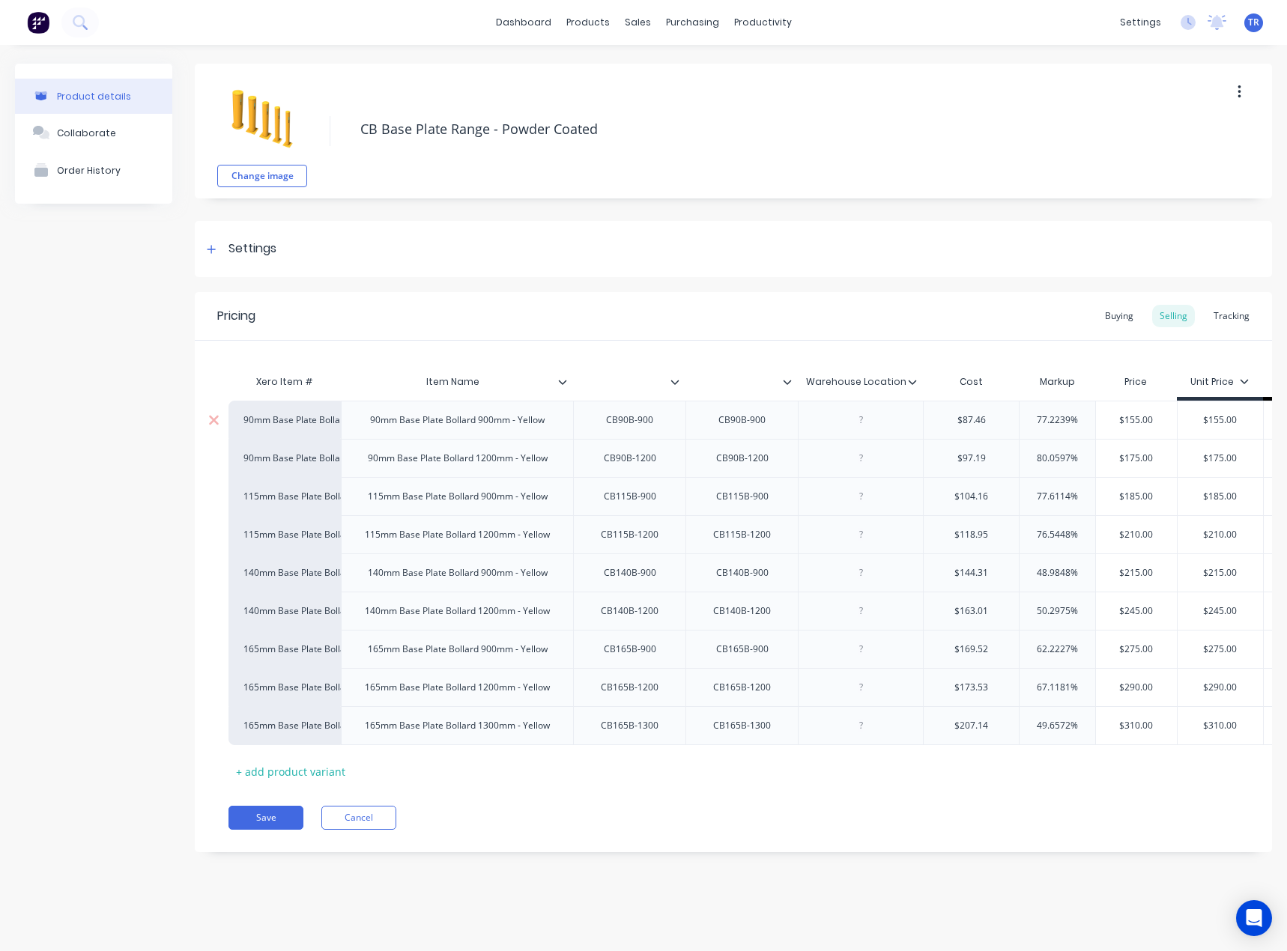
click at [732, 418] on div "CB90B-900" at bounding box center [742, 419] width 75 height 19
paste div
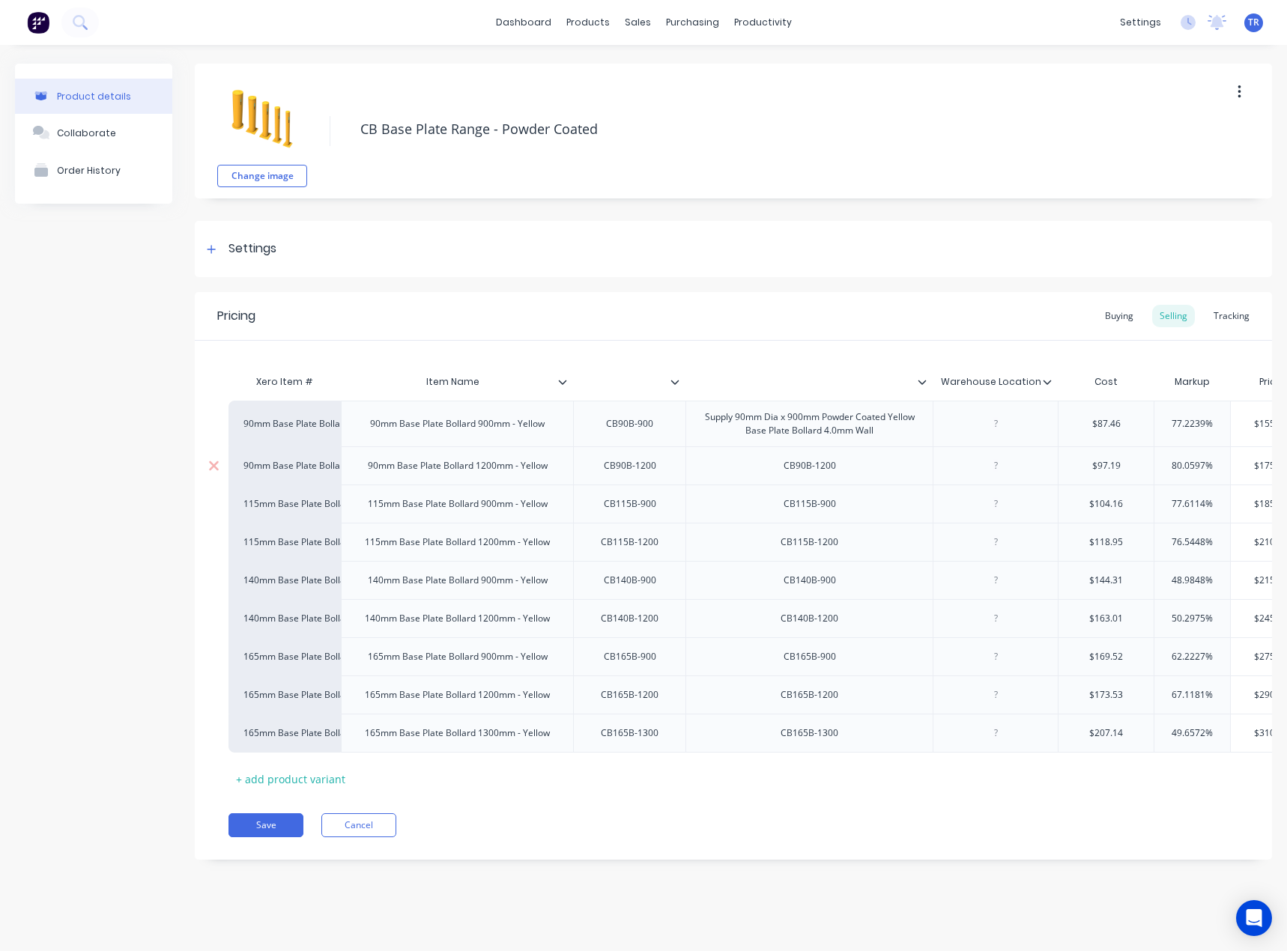
click at [809, 467] on div "CB90B-1200" at bounding box center [809, 465] width 76 height 19
paste div
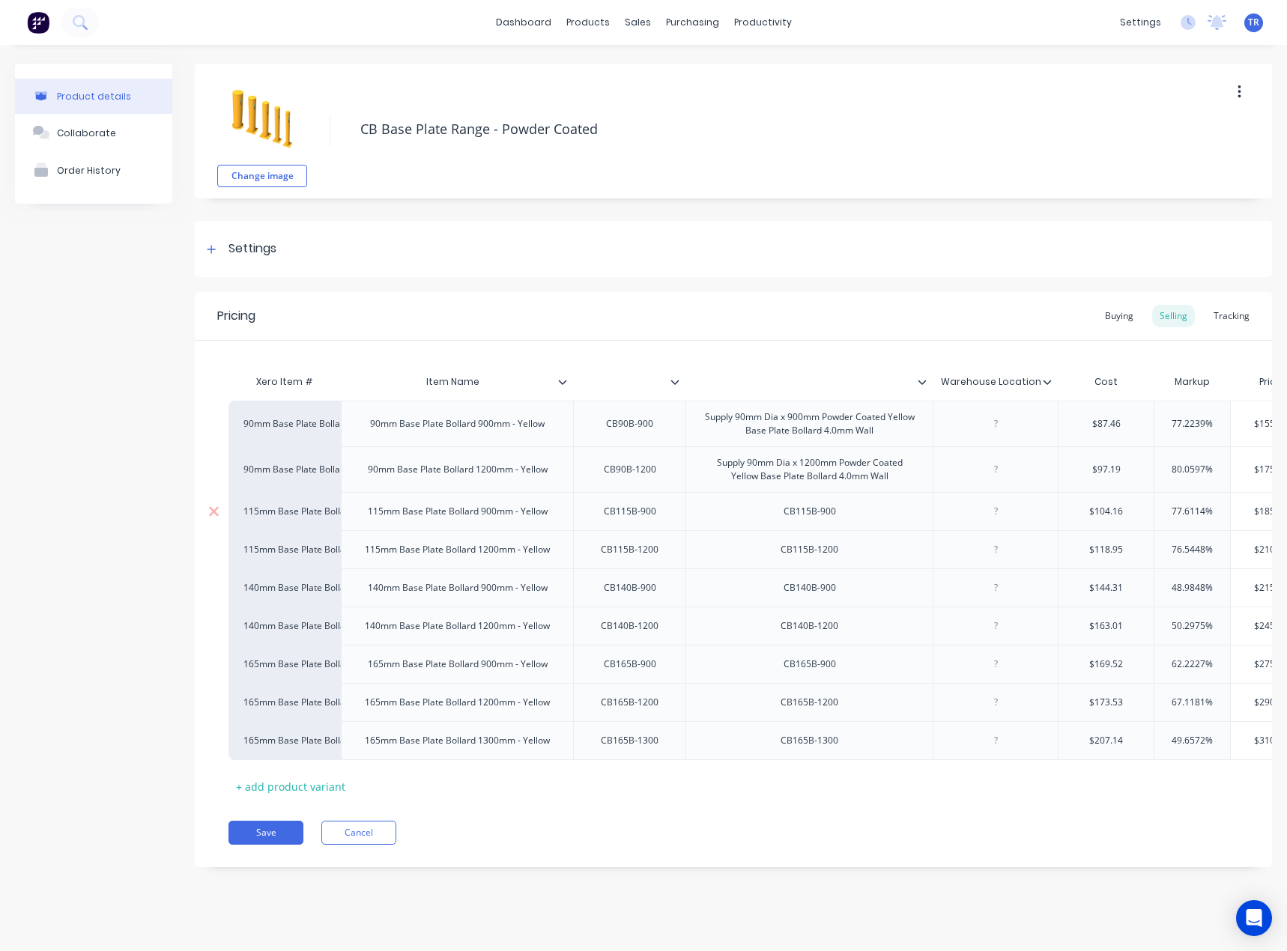
click at [811, 510] on div "CB115B-900" at bounding box center [809, 511] width 76 height 19
paste div
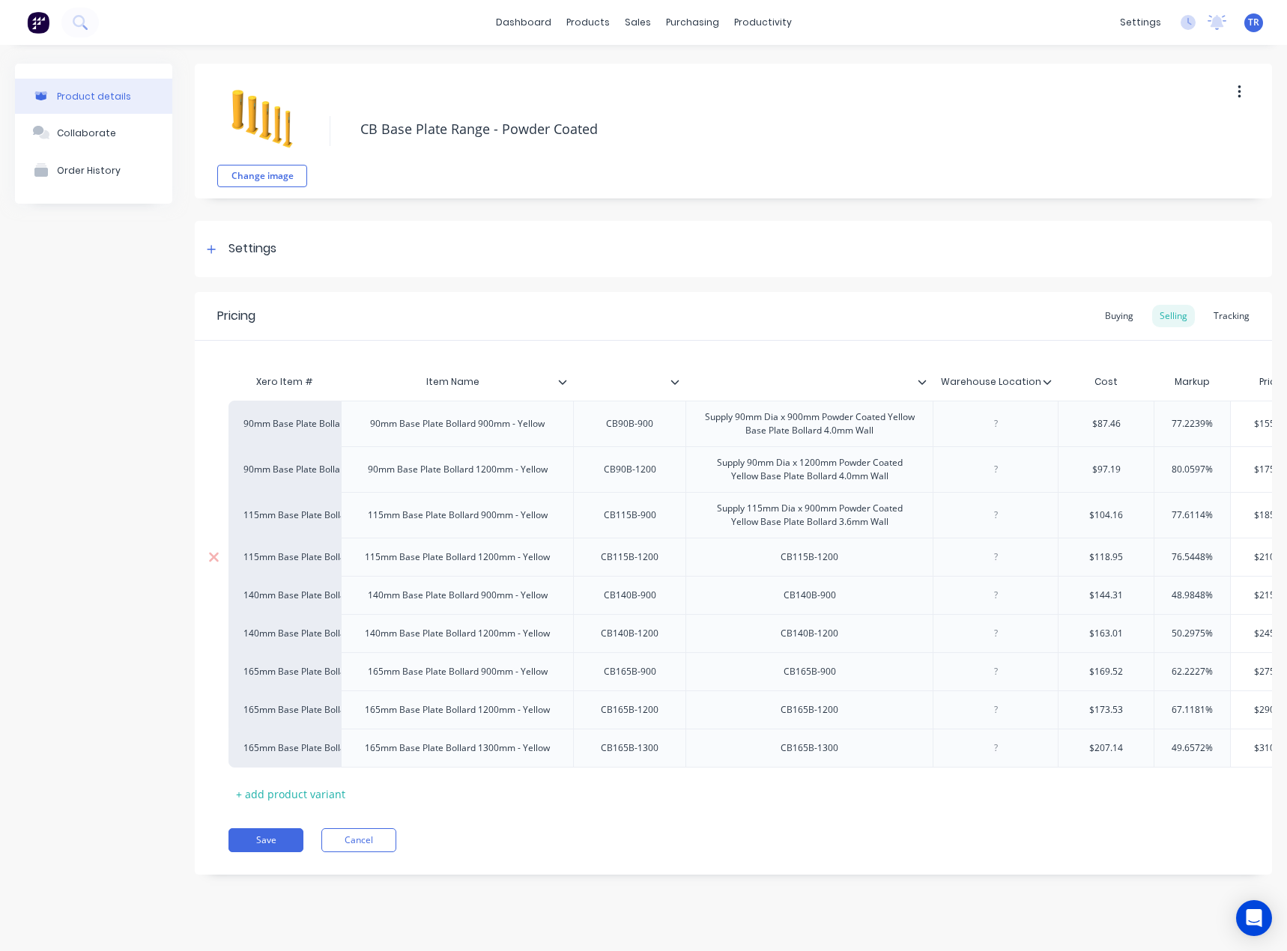
click at [830, 559] on div "CB115B-1200" at bounding box center [809, 556] width 82 height 19
paste div
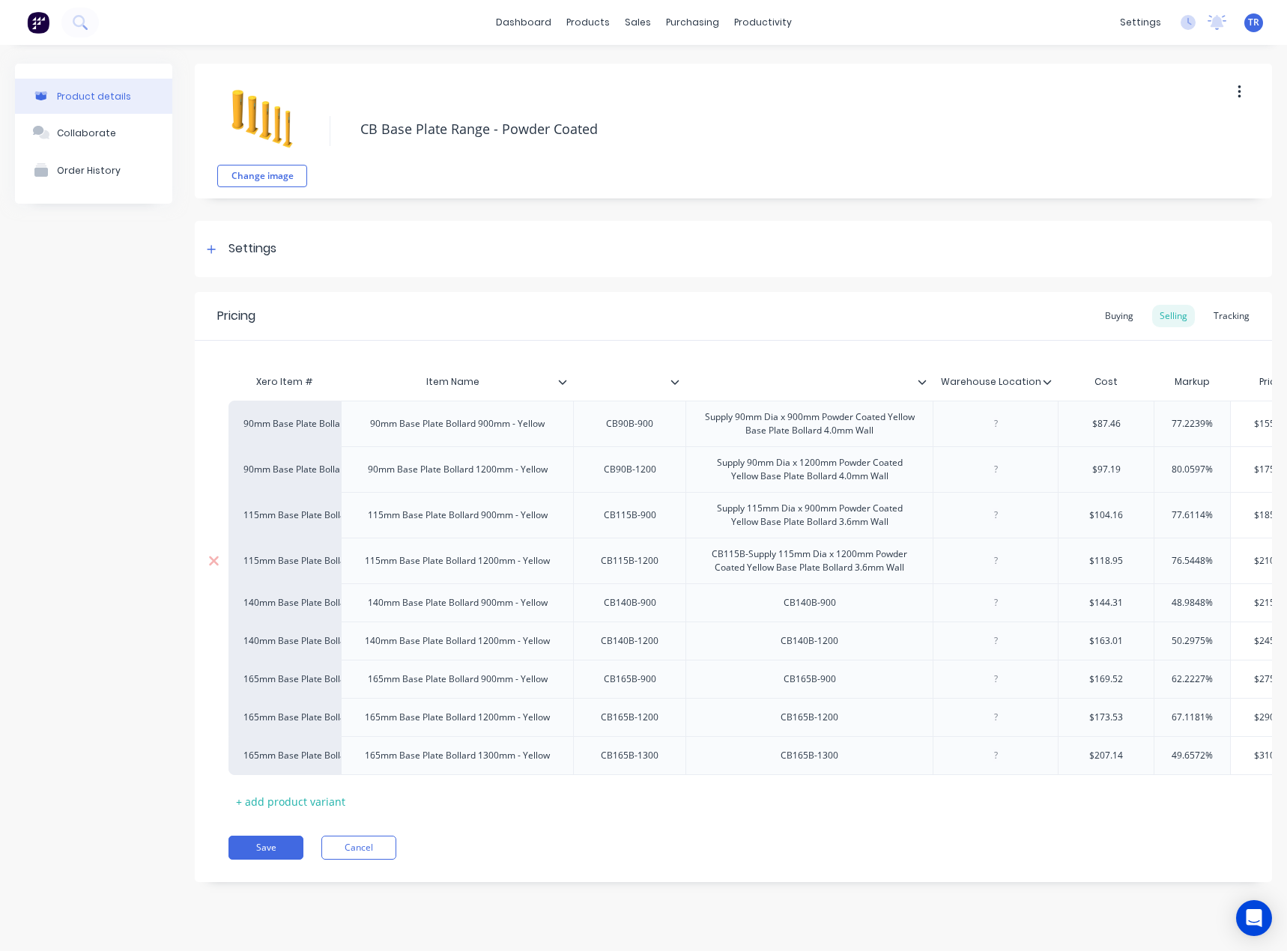
click at [851, 556] on div "CB115B-Supply 115mm Dia x 1200mm Powder Coated Yellow Base Plate Bollard 3.6mm …" at bounding box center [809, 560] width 234 height 33
click at [783, 600] on div "CB140B-900" at bounding box center [809, 602] width 76 height 19
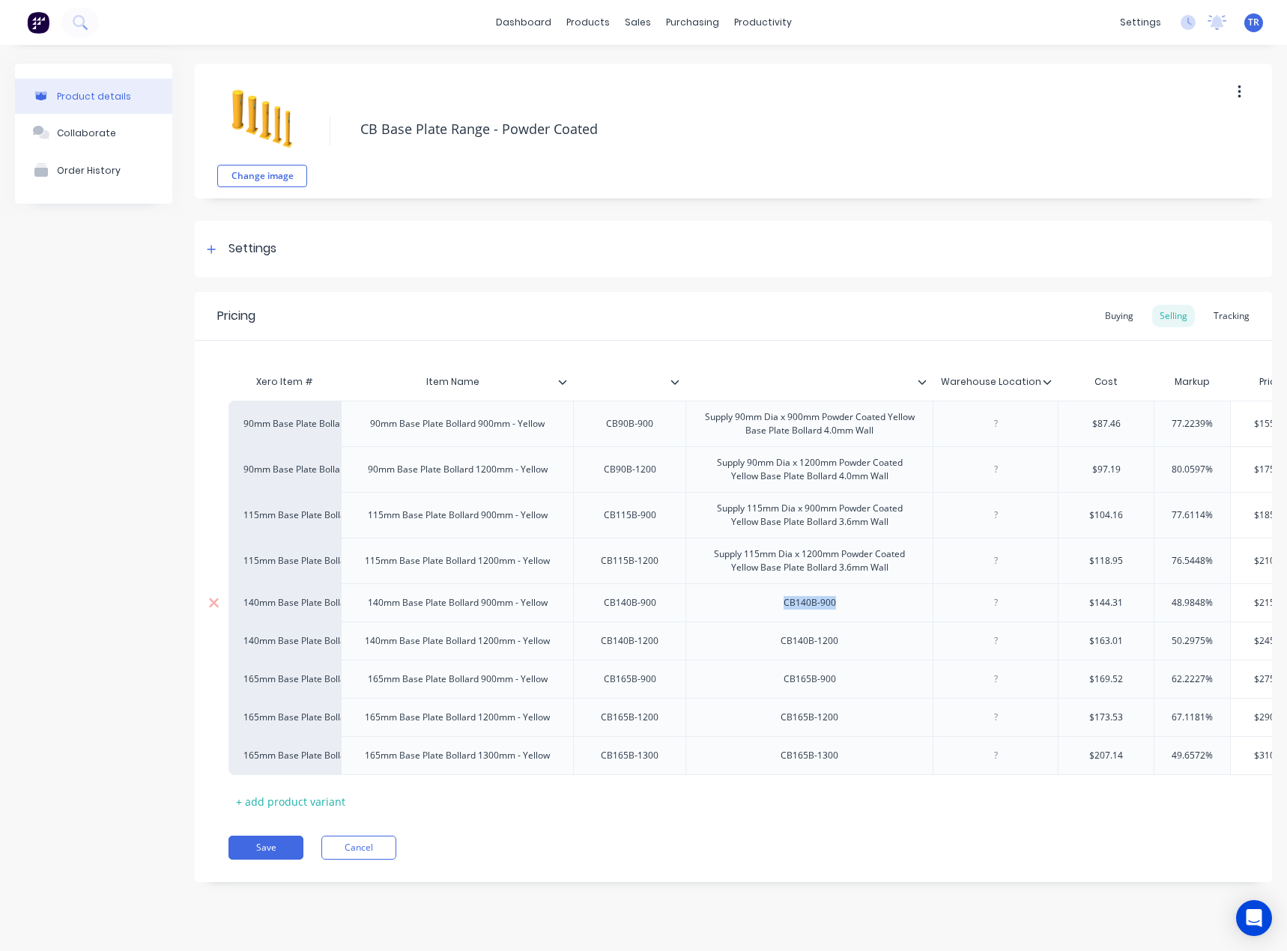
click at [783, 600] on div "CB140B-900" at bounding box center [809, 602] width 76 height 19
paste div
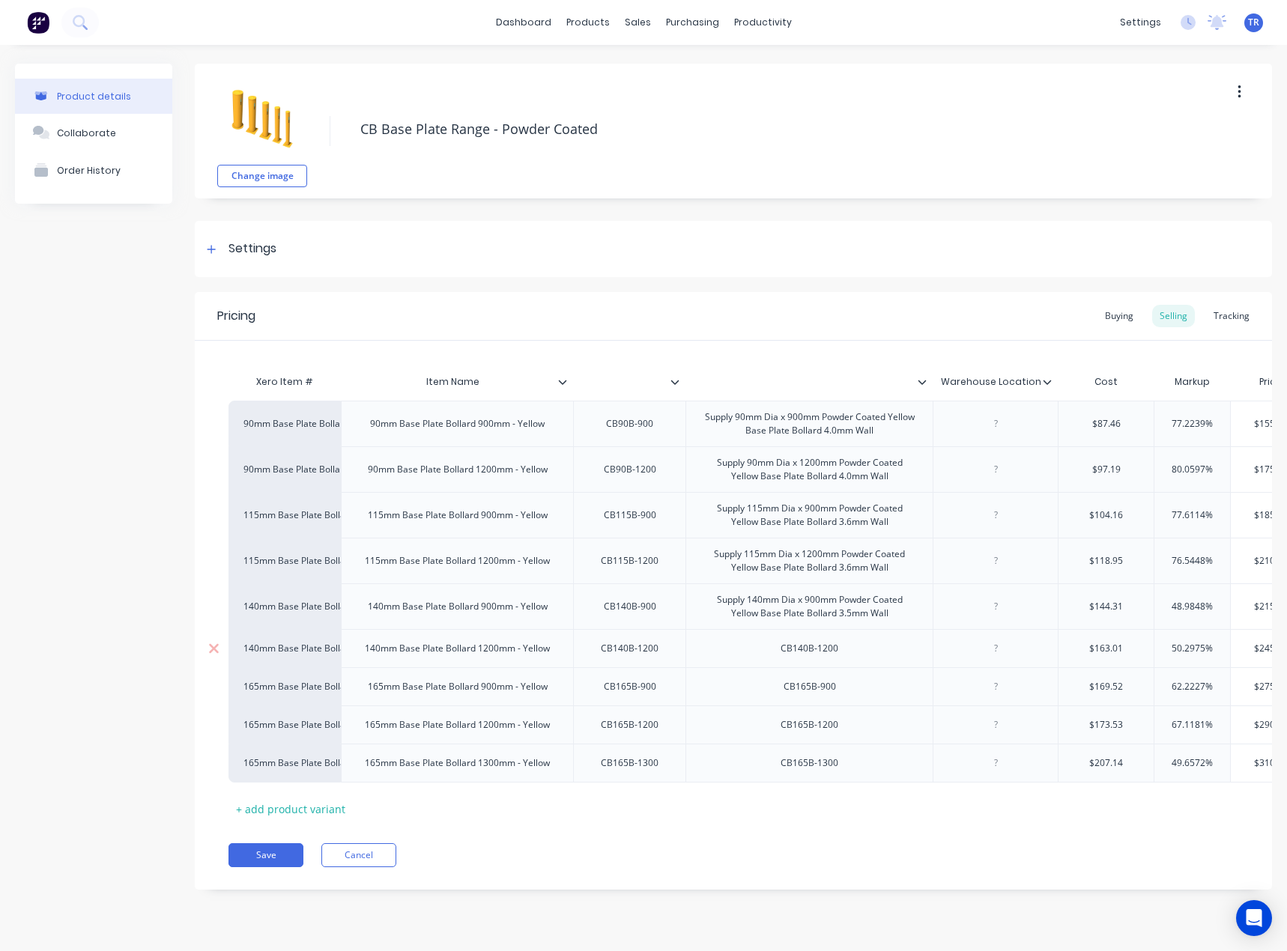
click at [822, 649] on div "CB140B-1200" at bounding box center [809, 648] width 82 height 19
paste div
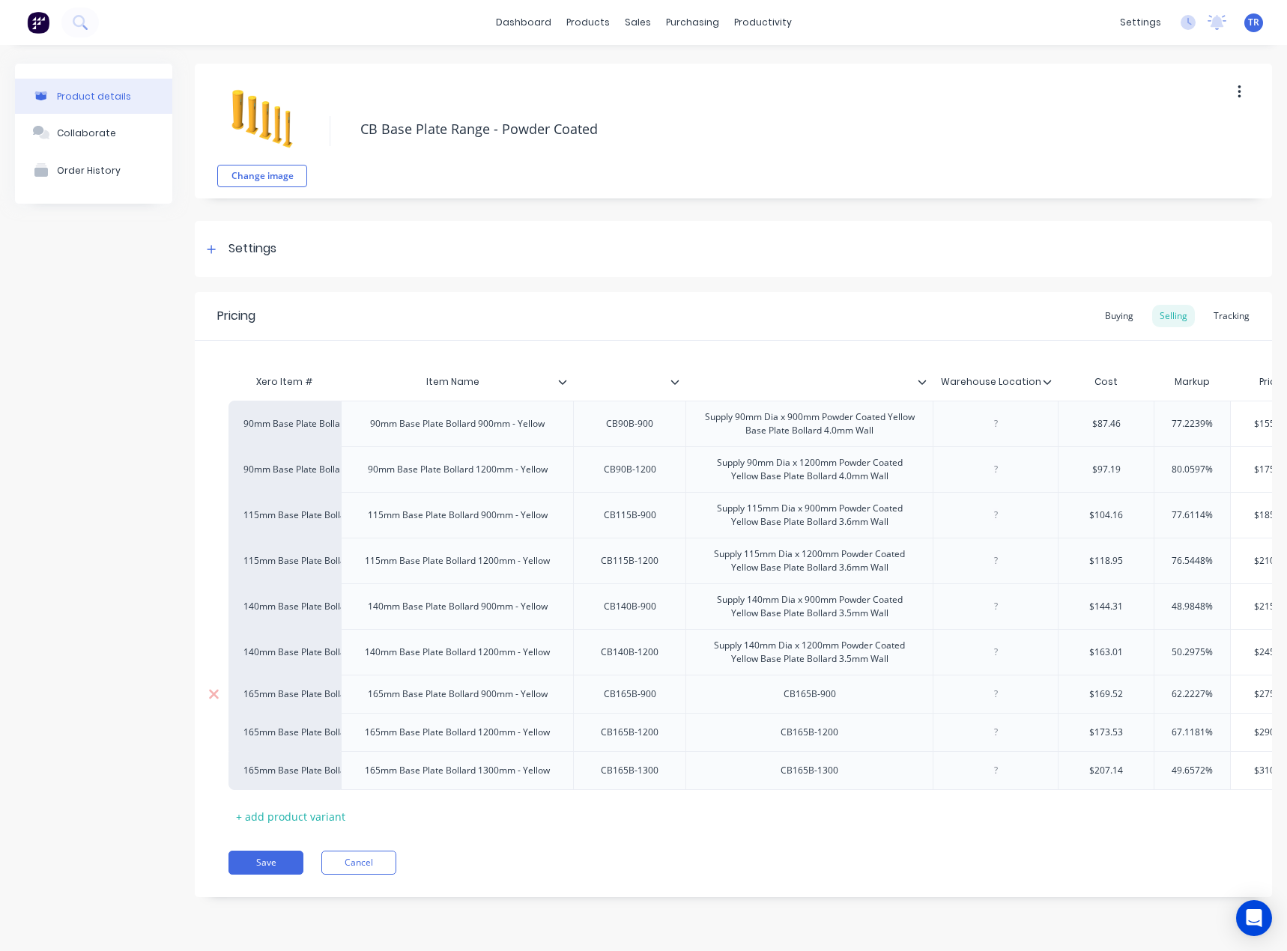
click at [841, 701] on div "CB165B-900" at bounding box center [809, 693] width 76 height 19
click at [840, 701] on div "CB165B-900" at bounding box center [809, 693] width 76 height 19
paste div
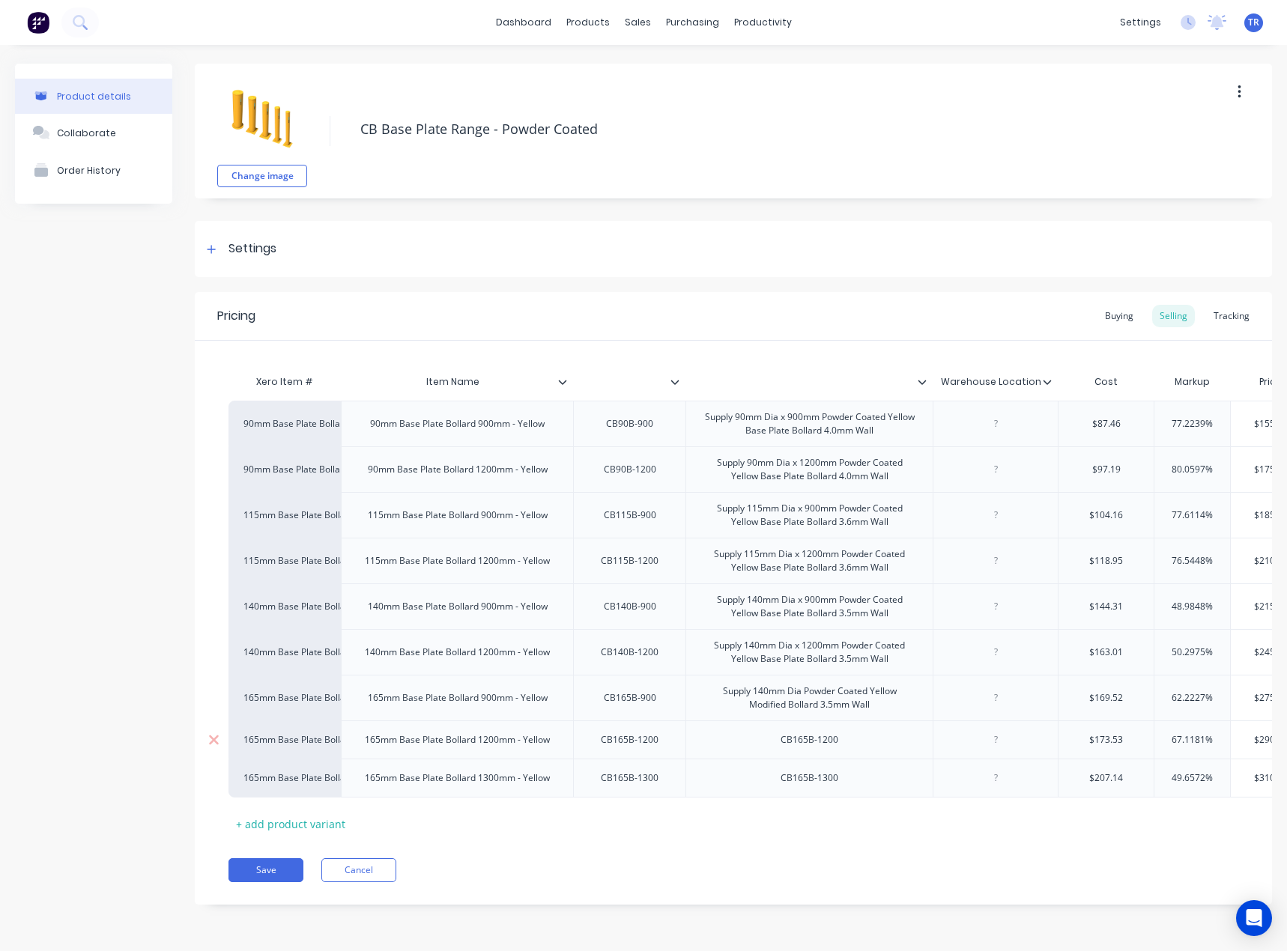
click at [830, 733] on div "CB165B-1200" at bounding box center [809, 739] width 82 height 19
paste div
click at [821, 789] on div "CB165B-1300" at bounding box center [809, 785] width 82 height 19
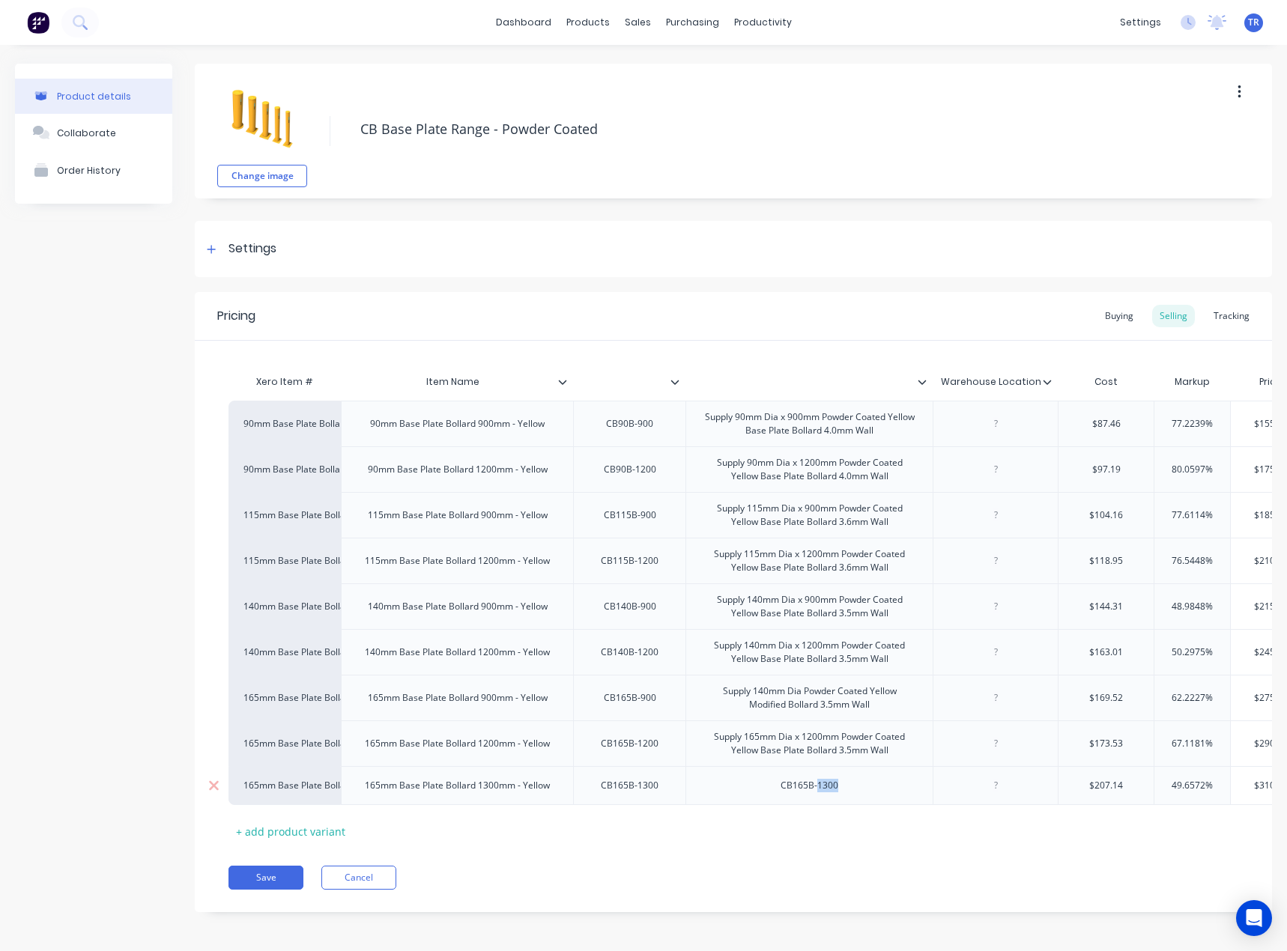
click at [821, 789] on div "CB165B-1300" at bounding box center [809, 785] width 82 height 19
paste div
click at [988, 516] on div at bounding box center [995, 514] width 75 height 19
click at [1026, 563] on div at bounding box center [995, 560] width 75 height 19
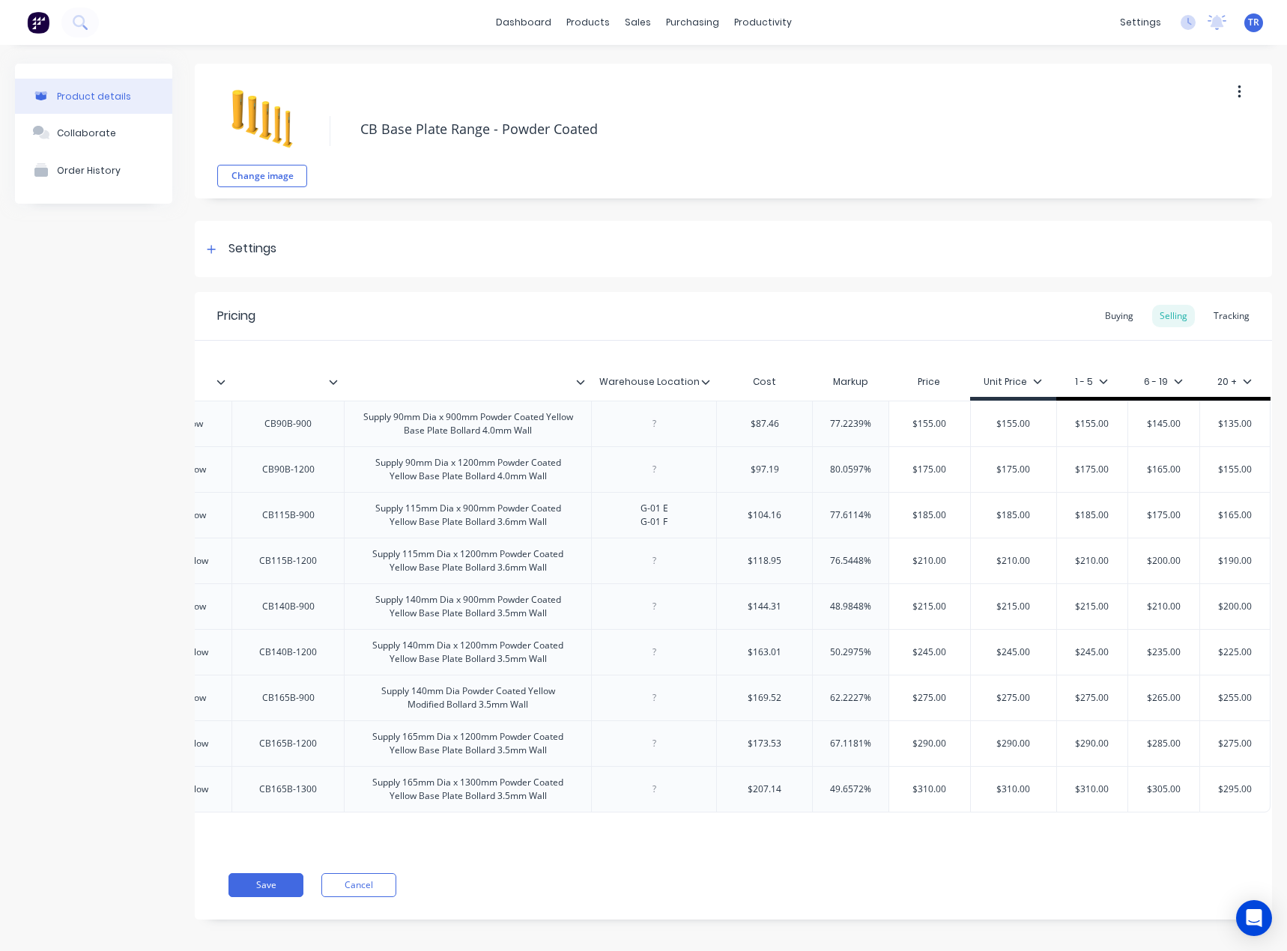
scroll to position [0, 353]
click at [642, 521] on div "G-01 E G-01 F" at bounding box center [653, 515] width 75 height 33
copy div "G-01 F"
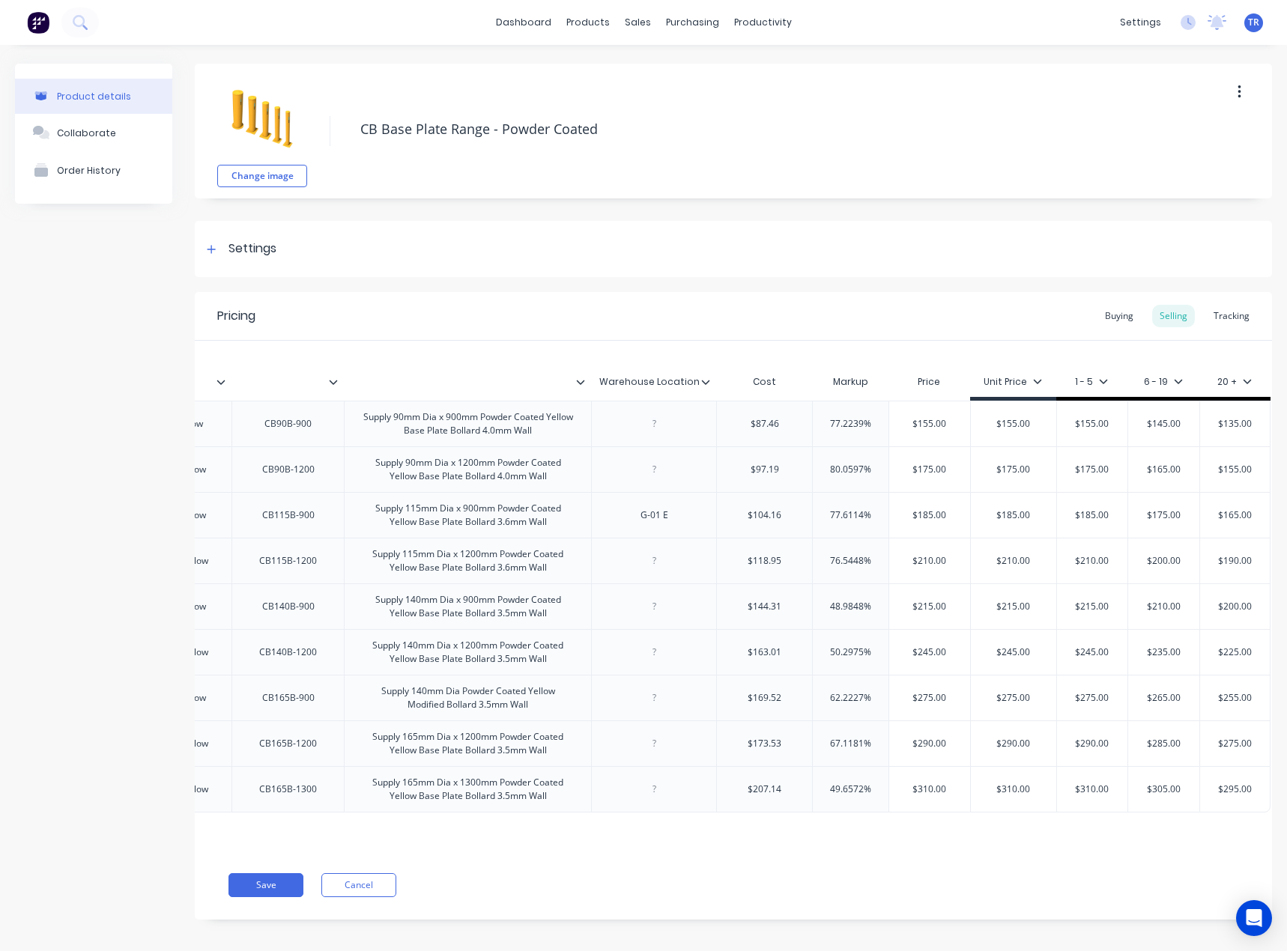
click at [636, 563] on div at bounding box center [653, 560] width 75 height 19
paste div
type input "$185.00"
drag, startPoint x: 1004, startPoint y: 517, endPoint x: 994, endPoint y: 514, distance: 10.9
click at [994, 514] on input "$185.00" at bounding box center [1012, 514] width 85 height 13
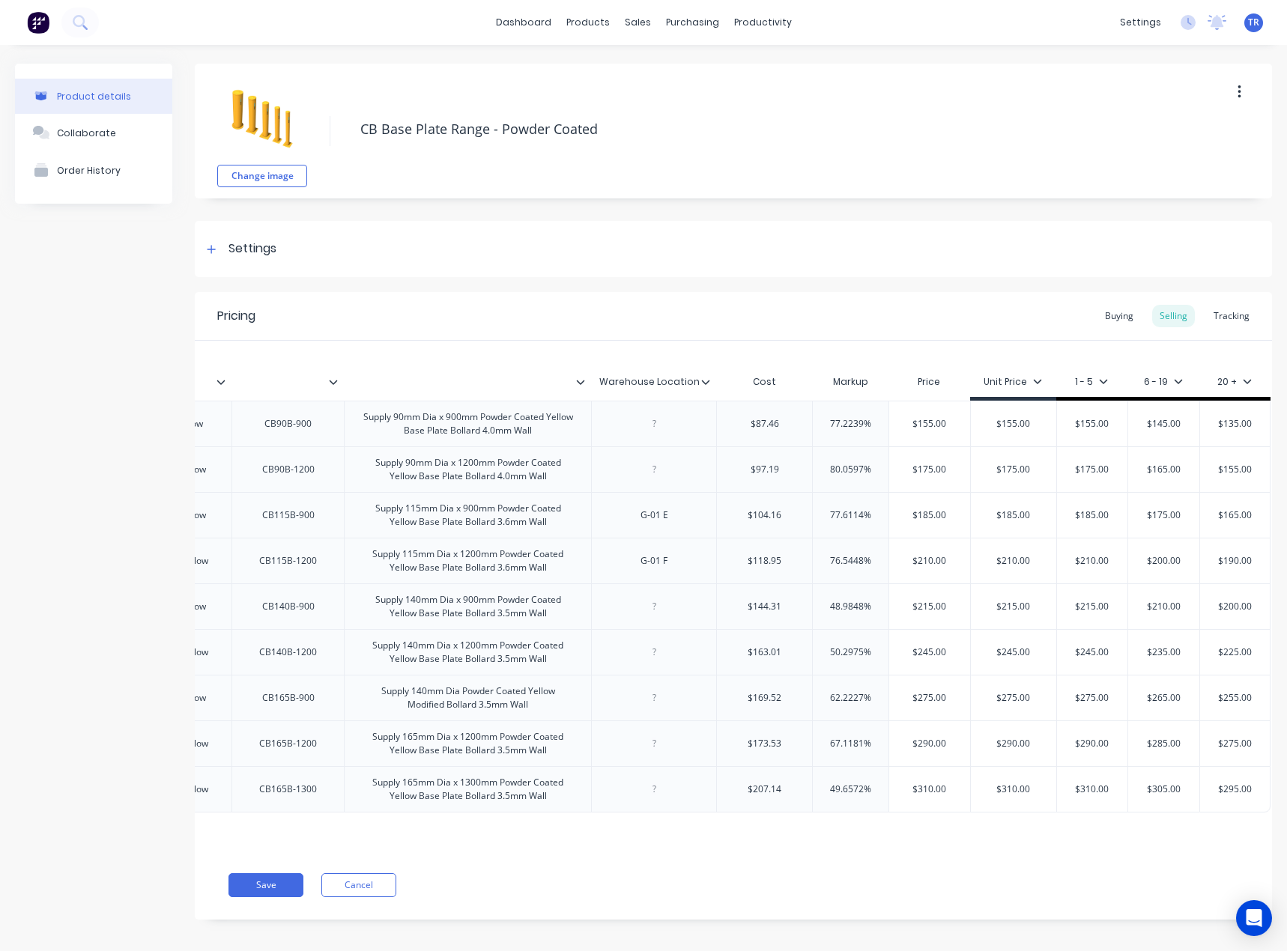
type input "$185.00"
click at [1075, 517] on input "$185.00" at bounding box center [1091, 514] width 75 height 13
type input "$175.00"
click at [1143, 515] on input "$175.00" at bounding box center [1163, 514] width 75 height 13
type input "$165.00"
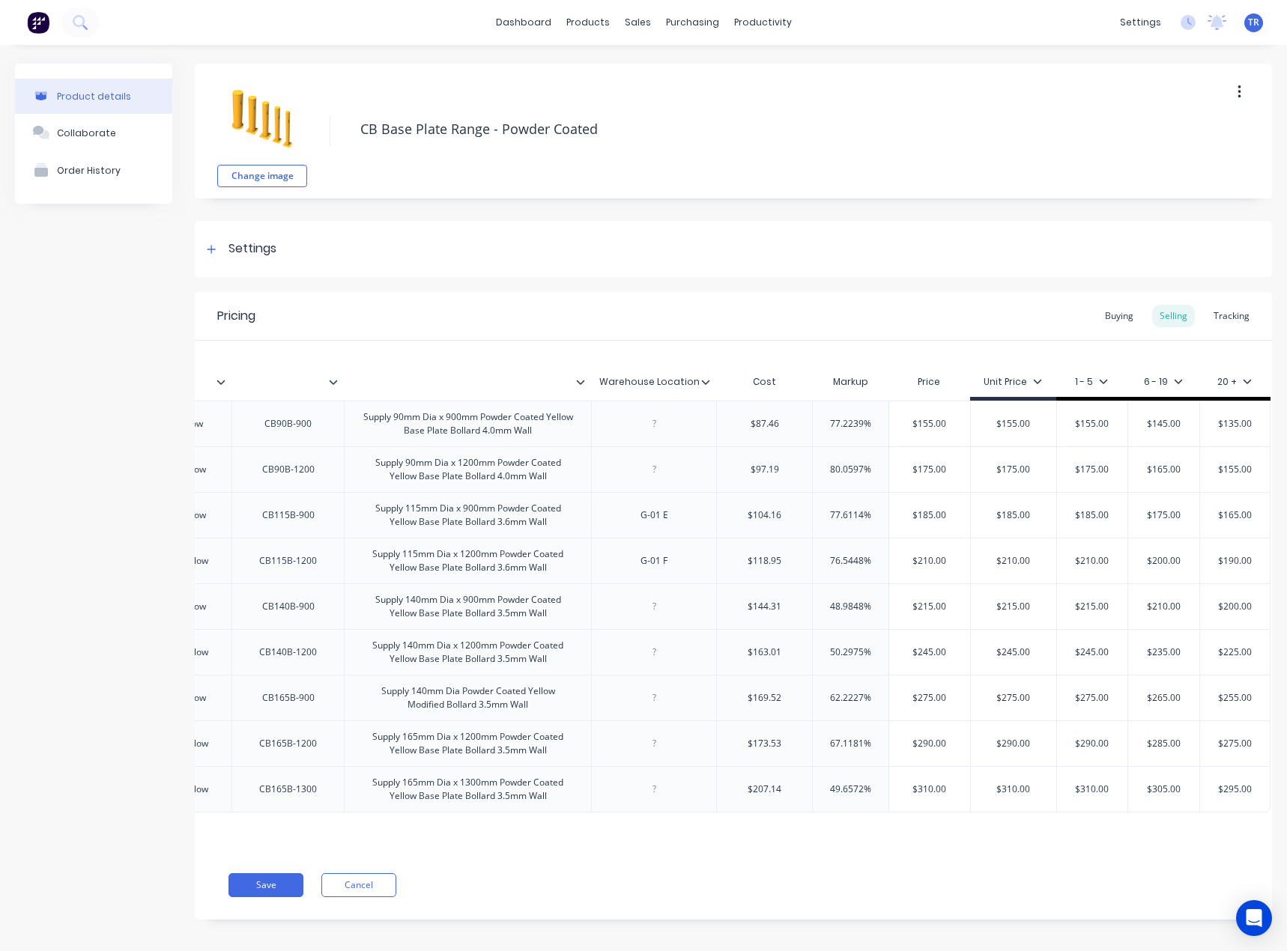
click at [1232, 519] on input "$165.00" at bounding box center [1234, 514] width 75 height 13
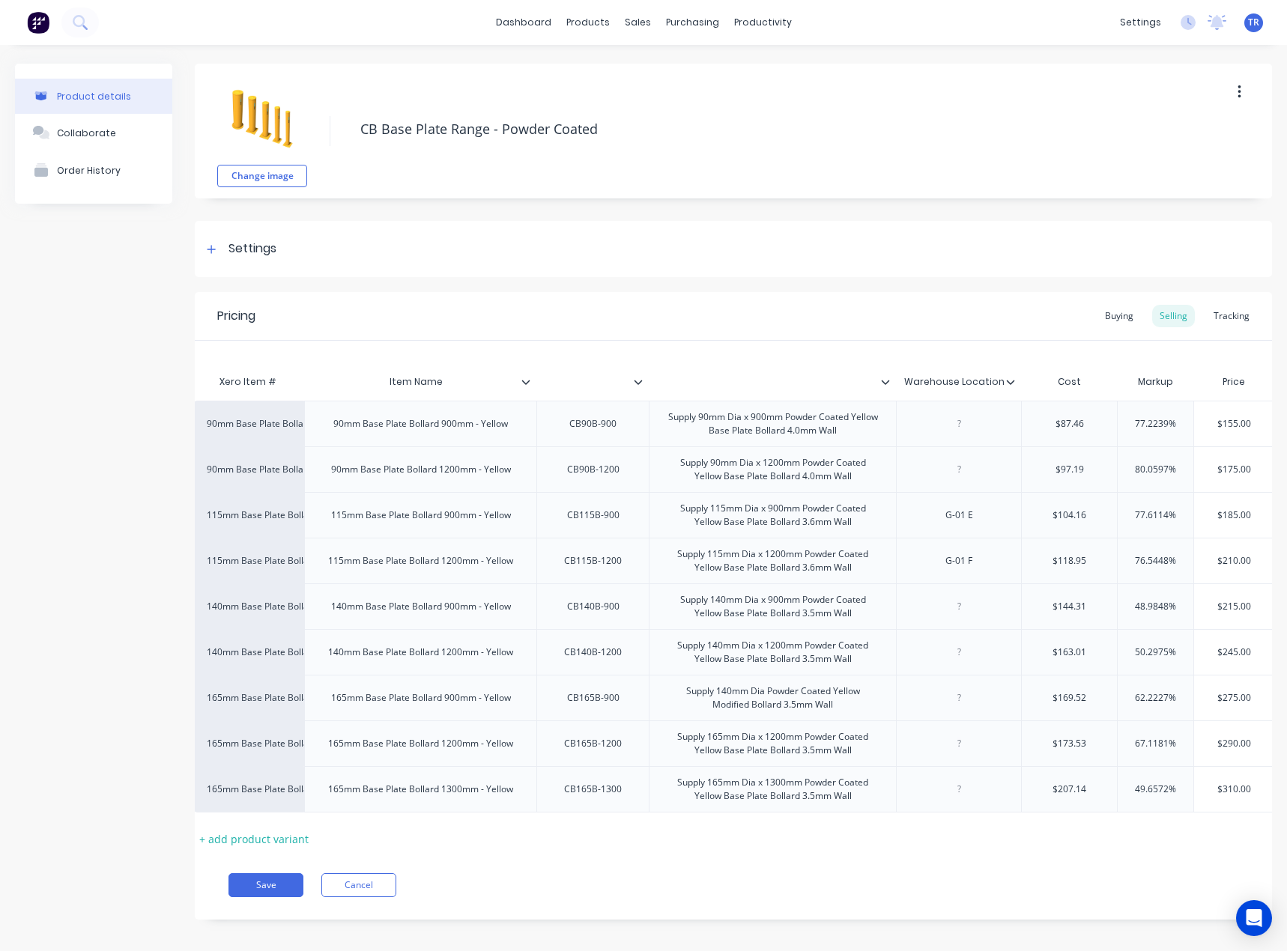
scroll to position [0, 0]
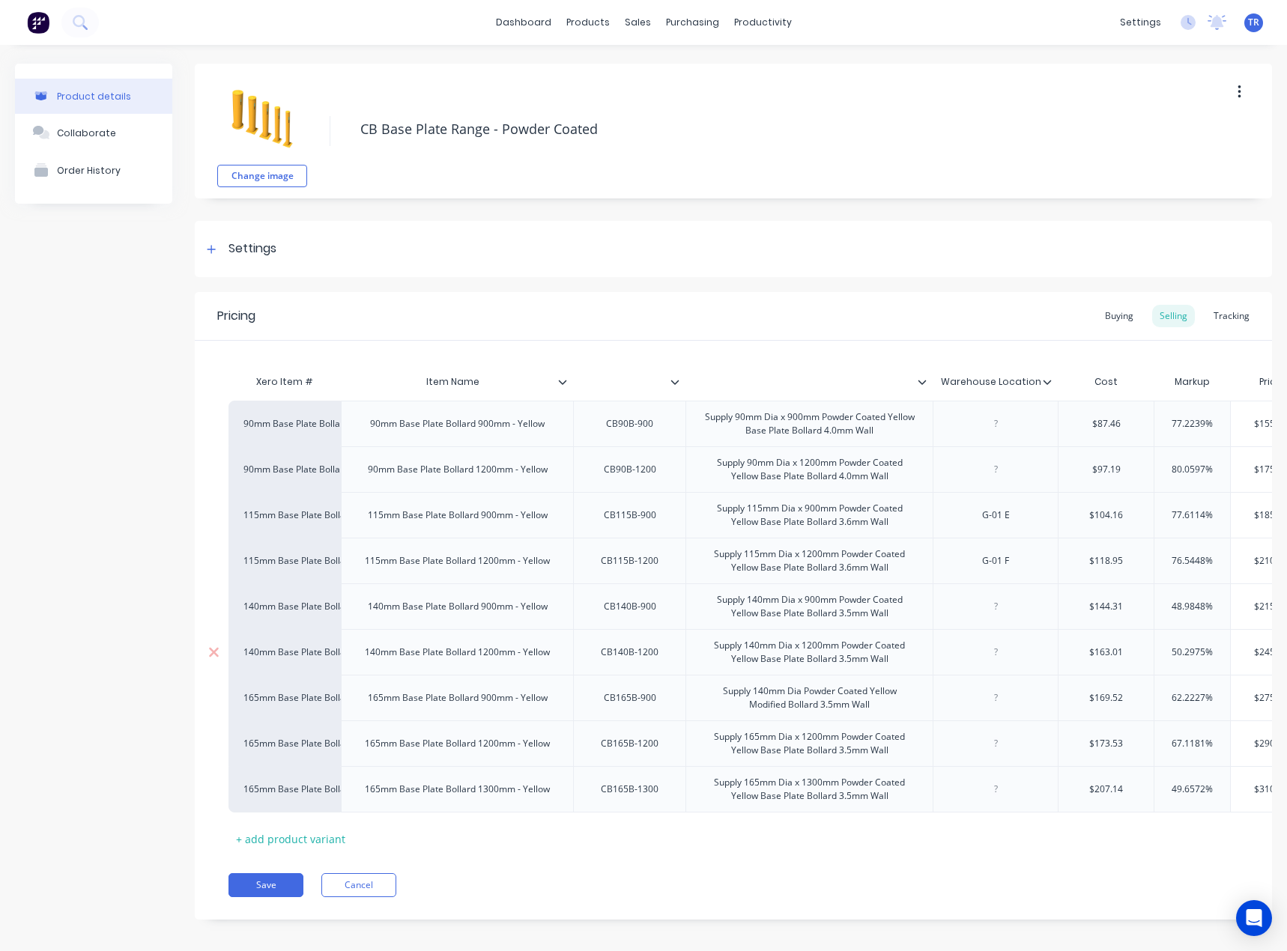
click at [1028, 661] on div at bounding box center [995, 652] width 75 height 19
click at [1011, 702] on div at bounding box center [995, 697] width 75 height 19
click at [988, 742] on div at bounding box center [995, 743] width 75 height 19
click at [988, 742] on div "G-03 B" at bounding box center [995, 743] width 75 height 19
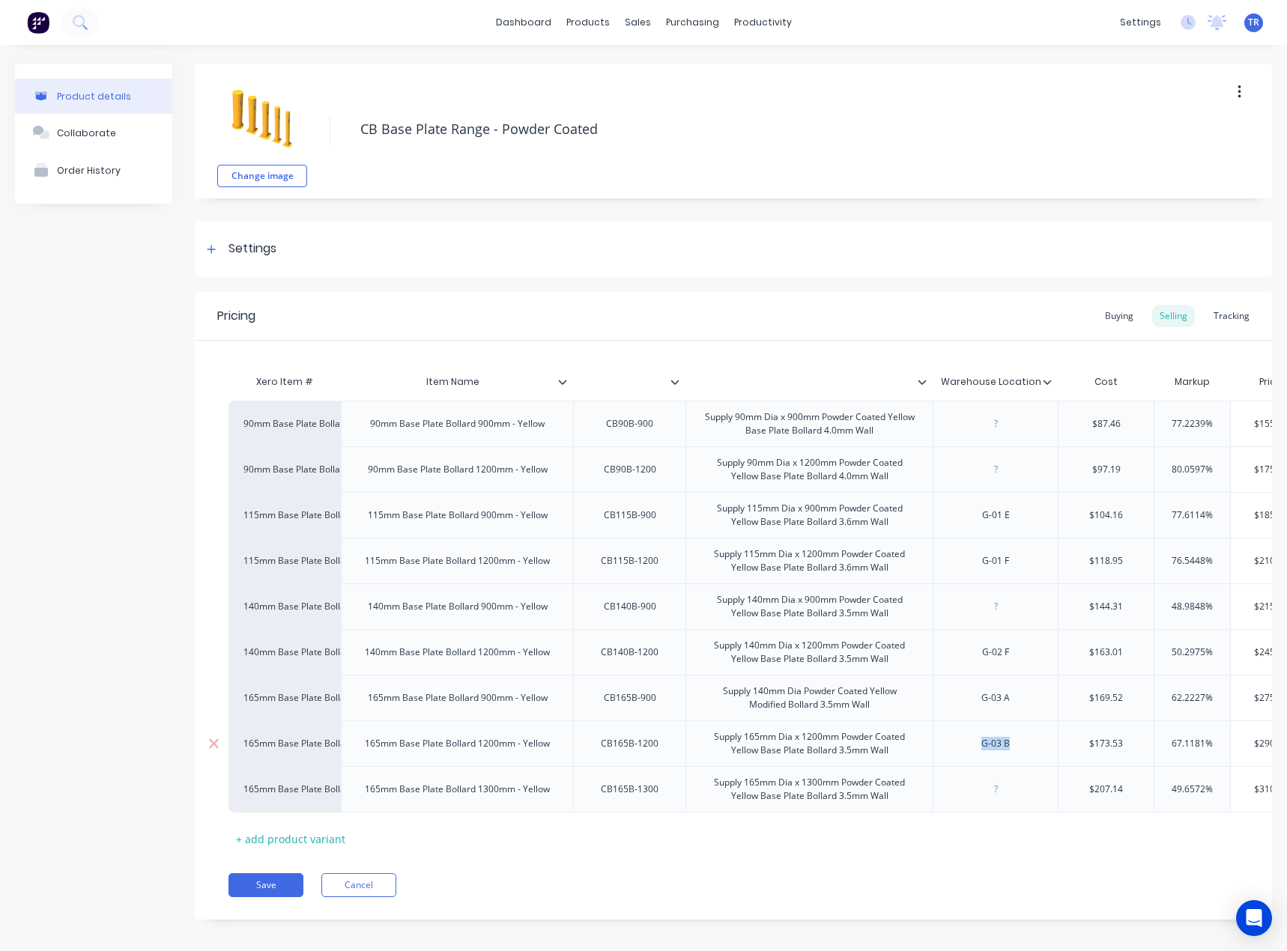
click at [988, 742] on div "G-03 B" at bounding box center [995, 743] width 75 height 19
copy div "G-03 B"
click at [1015, 741] on div "G-03 B" at bounding box center [995, 743] width 75 height 19
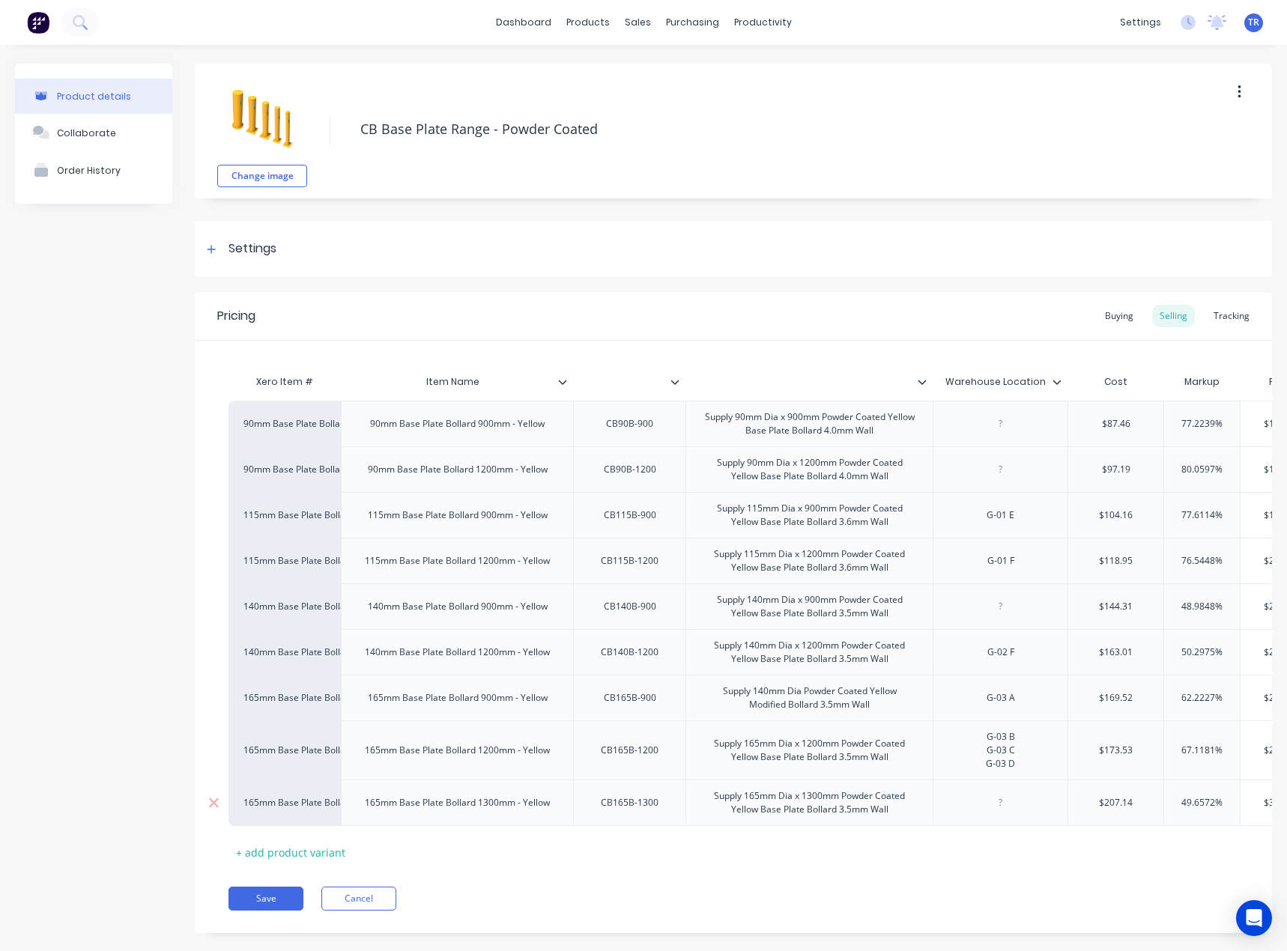
click at [1000, 799] on div at bounding box center [1000, 802] width 75 height 19
click at [270, 907] on button "Save" at bounding box center [265, 899] width 75 height 24
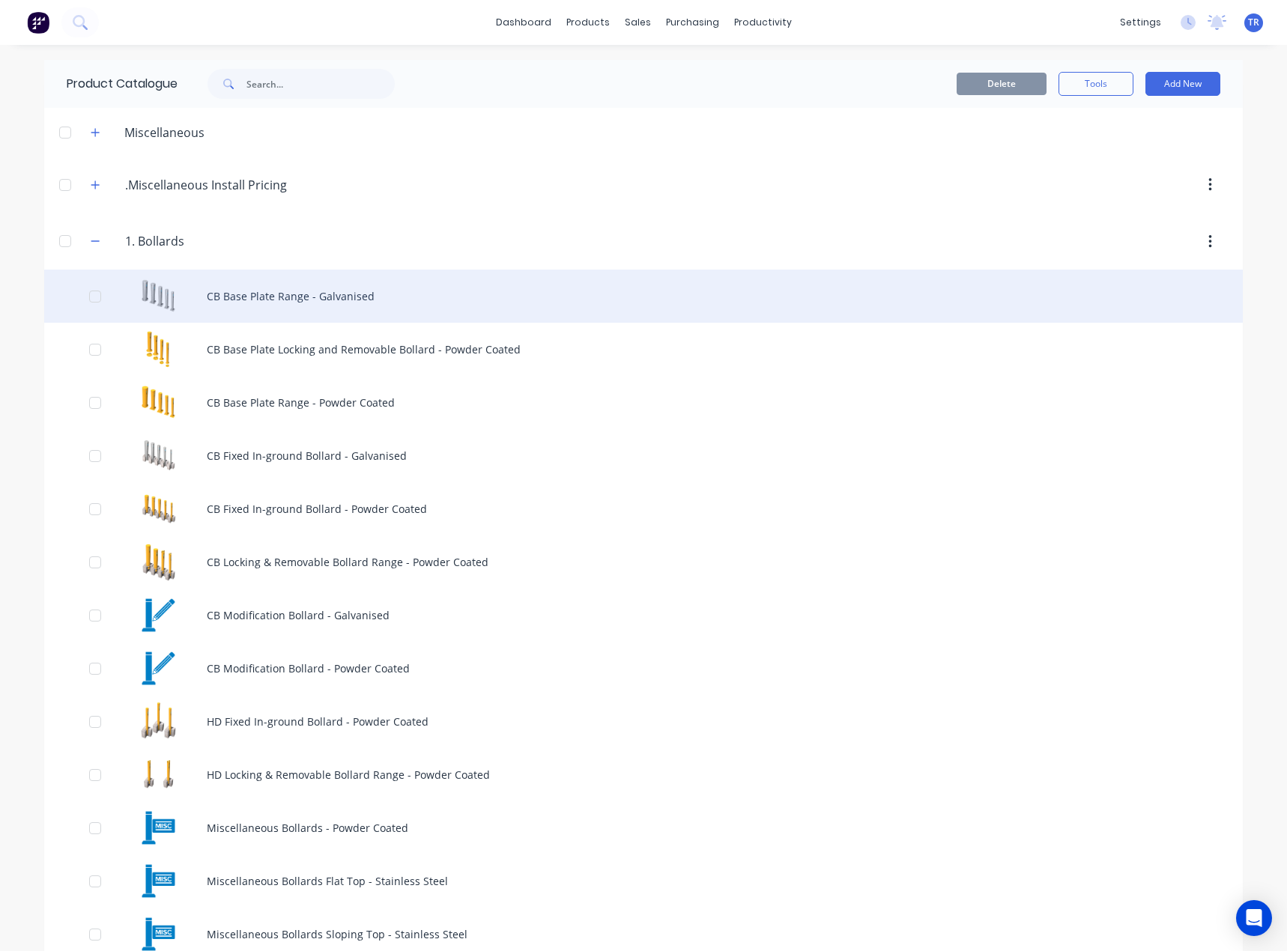
click at [373, 289] on div "CB Base Plate Range - Galvanised" at bounding box center [643, 296] width 1198 height 53
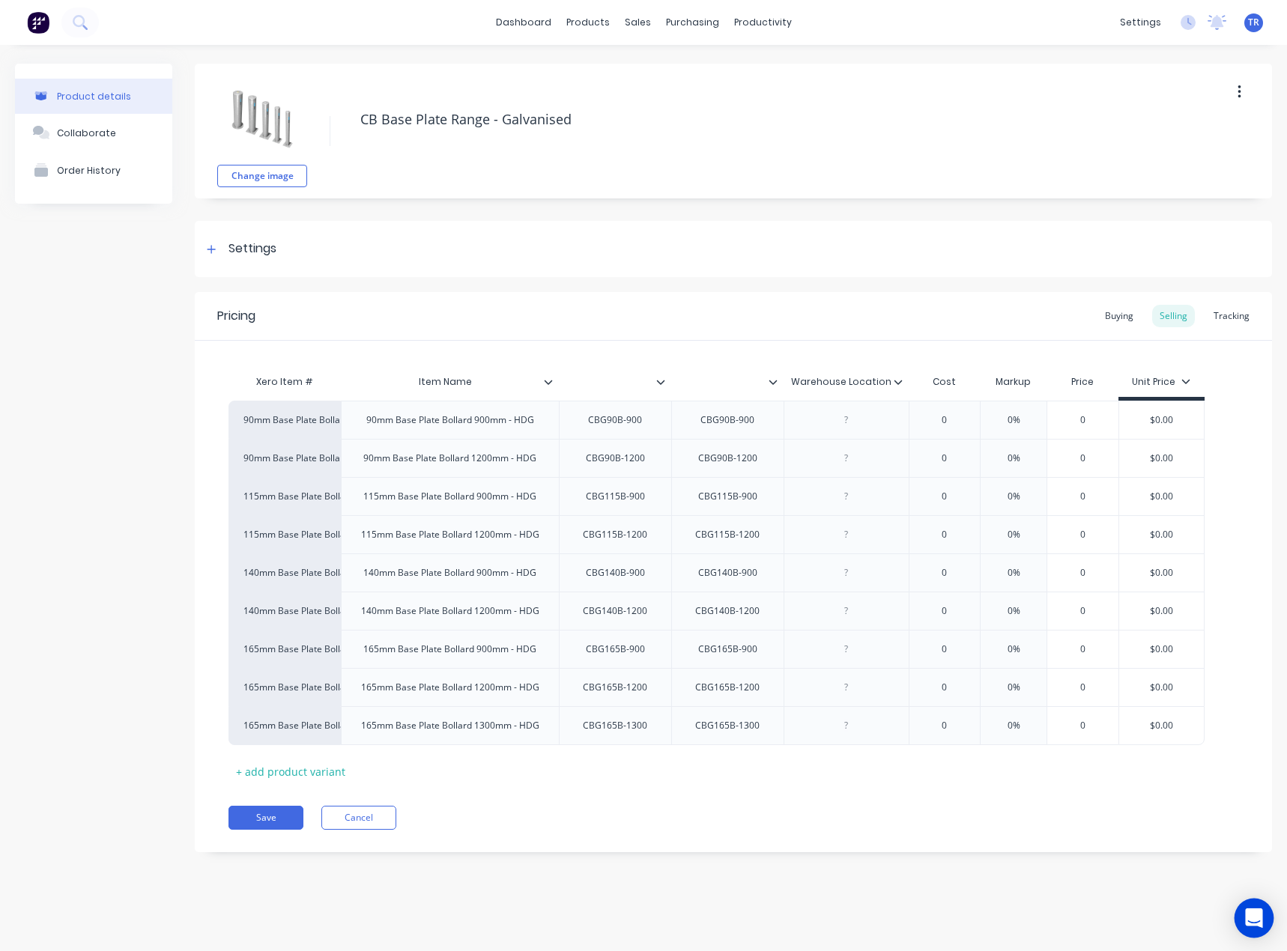
click at [1259, 906] on div "Open Intercom Messenger" at bounding box center [1254, 919] width 40 height 40
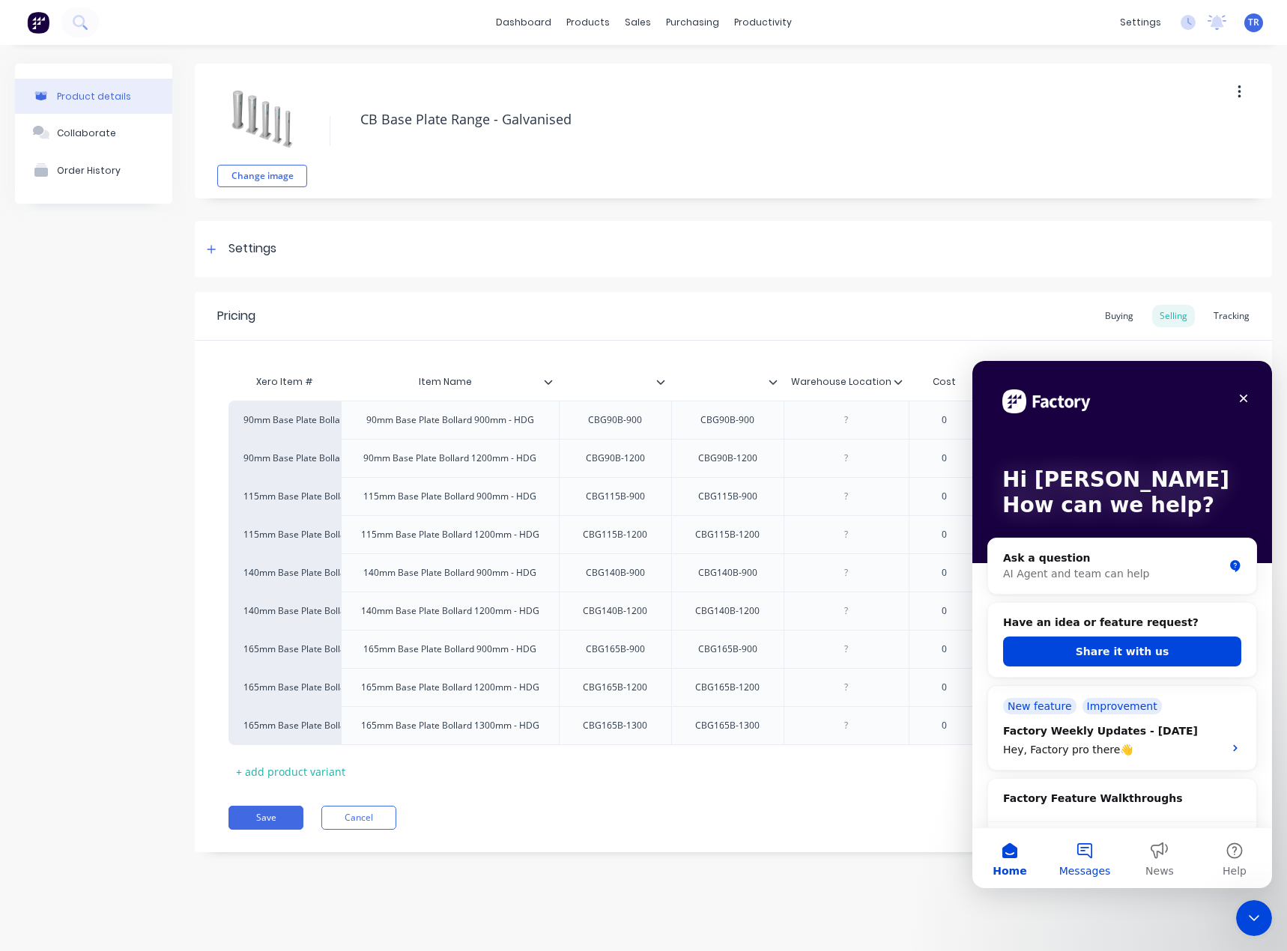
click at [1074, 857] on button "Messages" at bounding box center [1084, 858] width 75 height 60
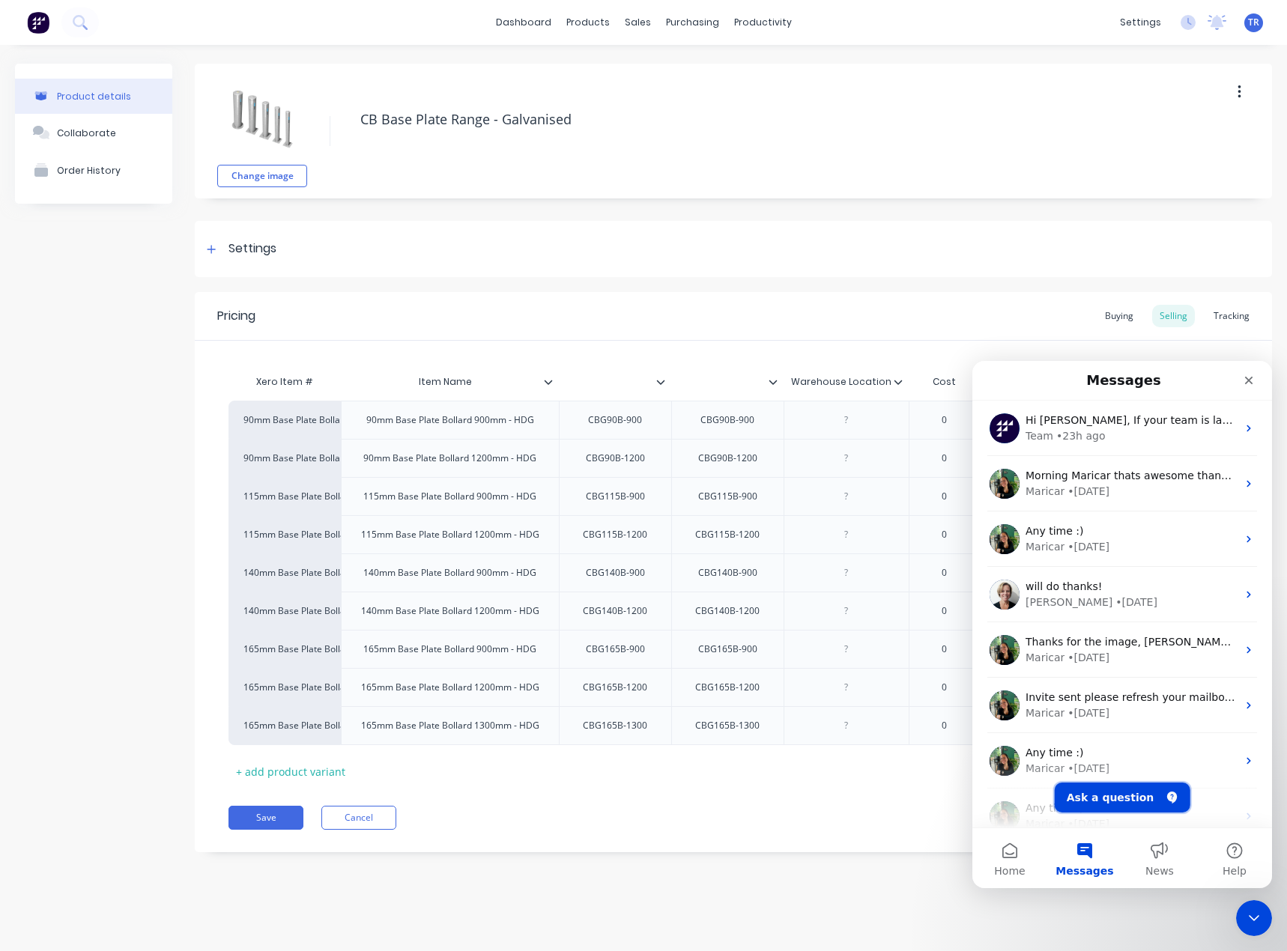
click at [1104, 792] on button "Ask a question" at bounding box center [1122, 798] width 136 height 30
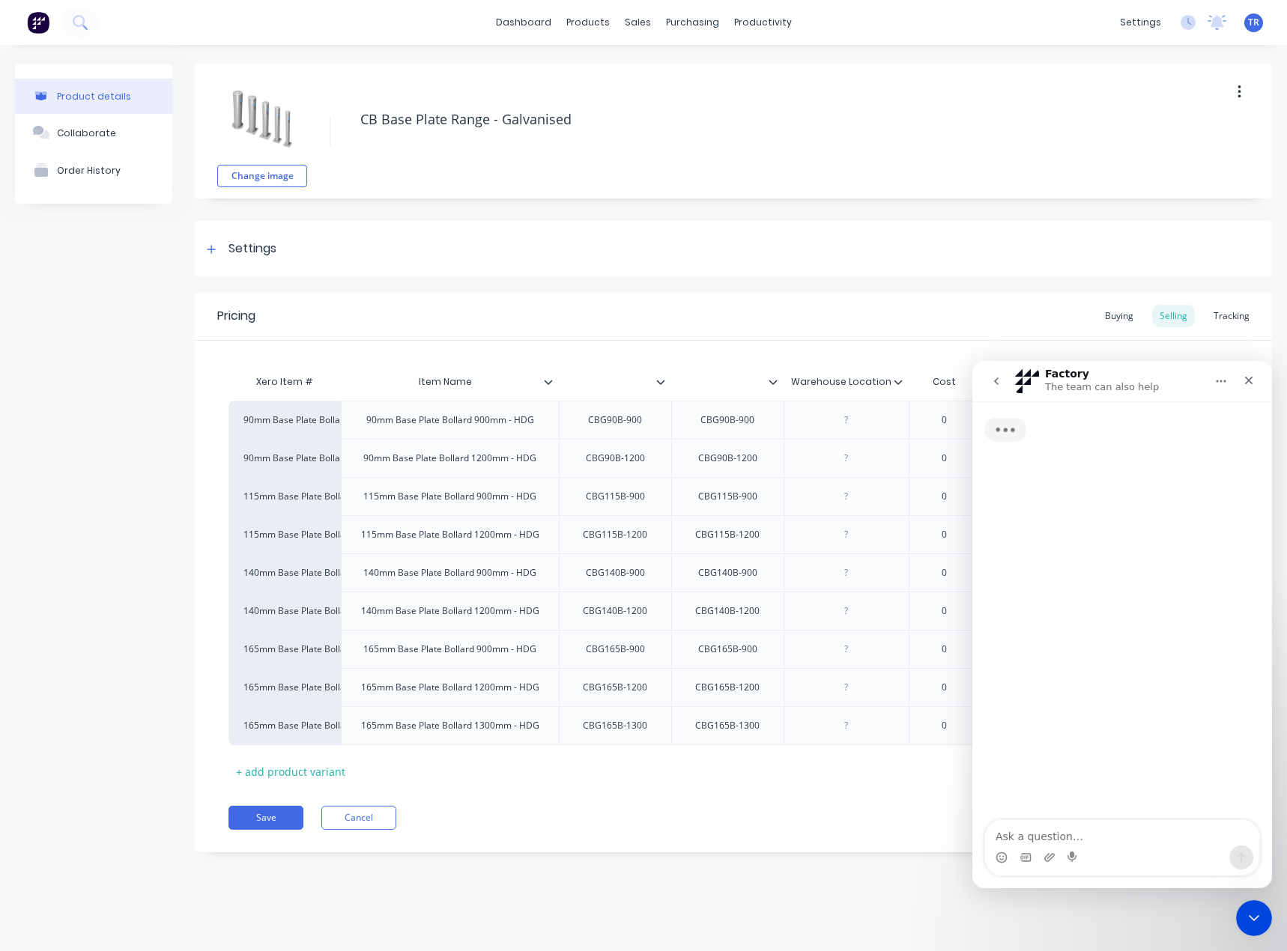
click at [1071, 839] on textarea "Ask a question…" at bounding box center [1122, 832] width 274 height 25
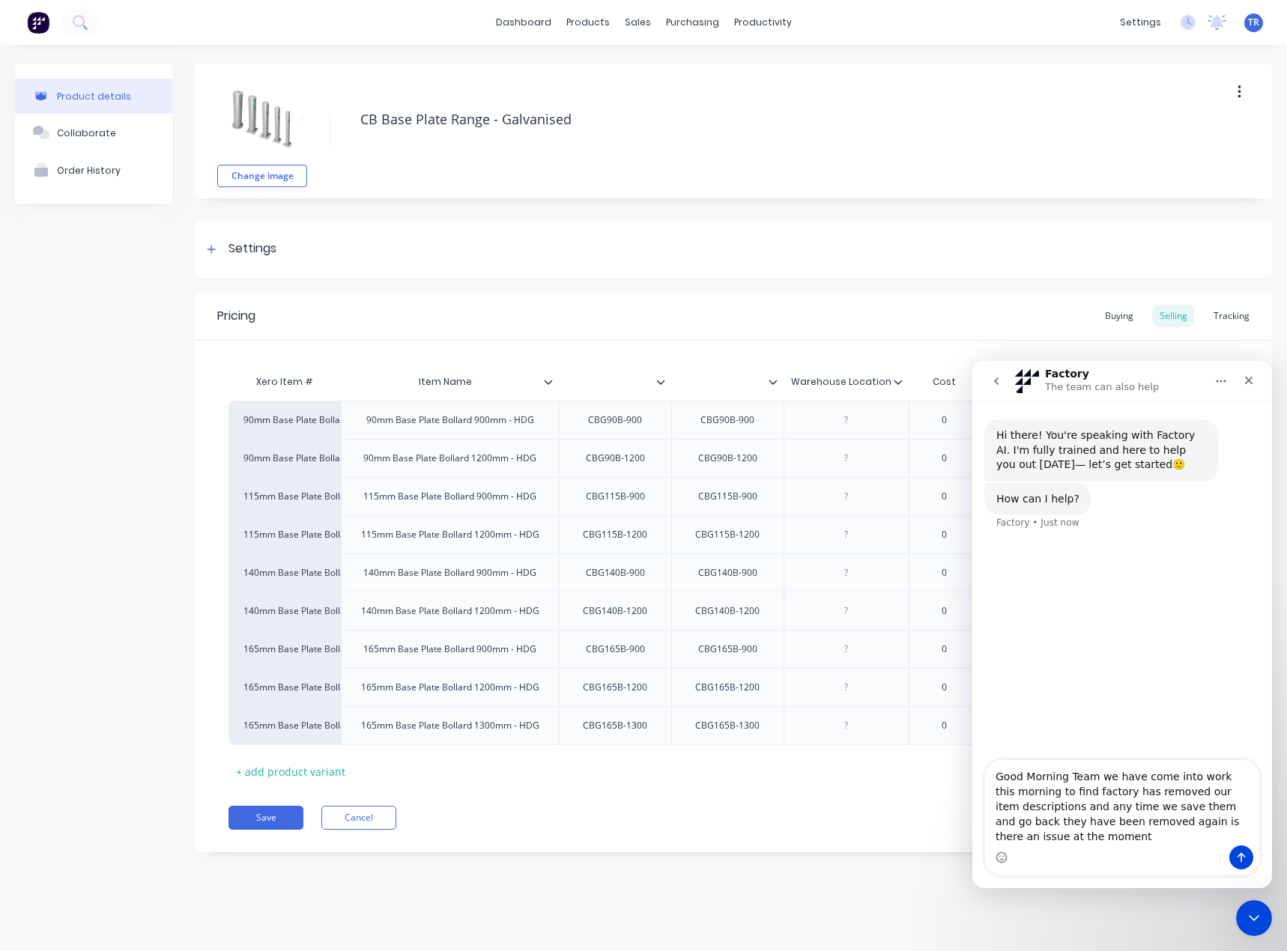
type textarea "Good Morning Team we have come into work this morning to find factory has remov…"
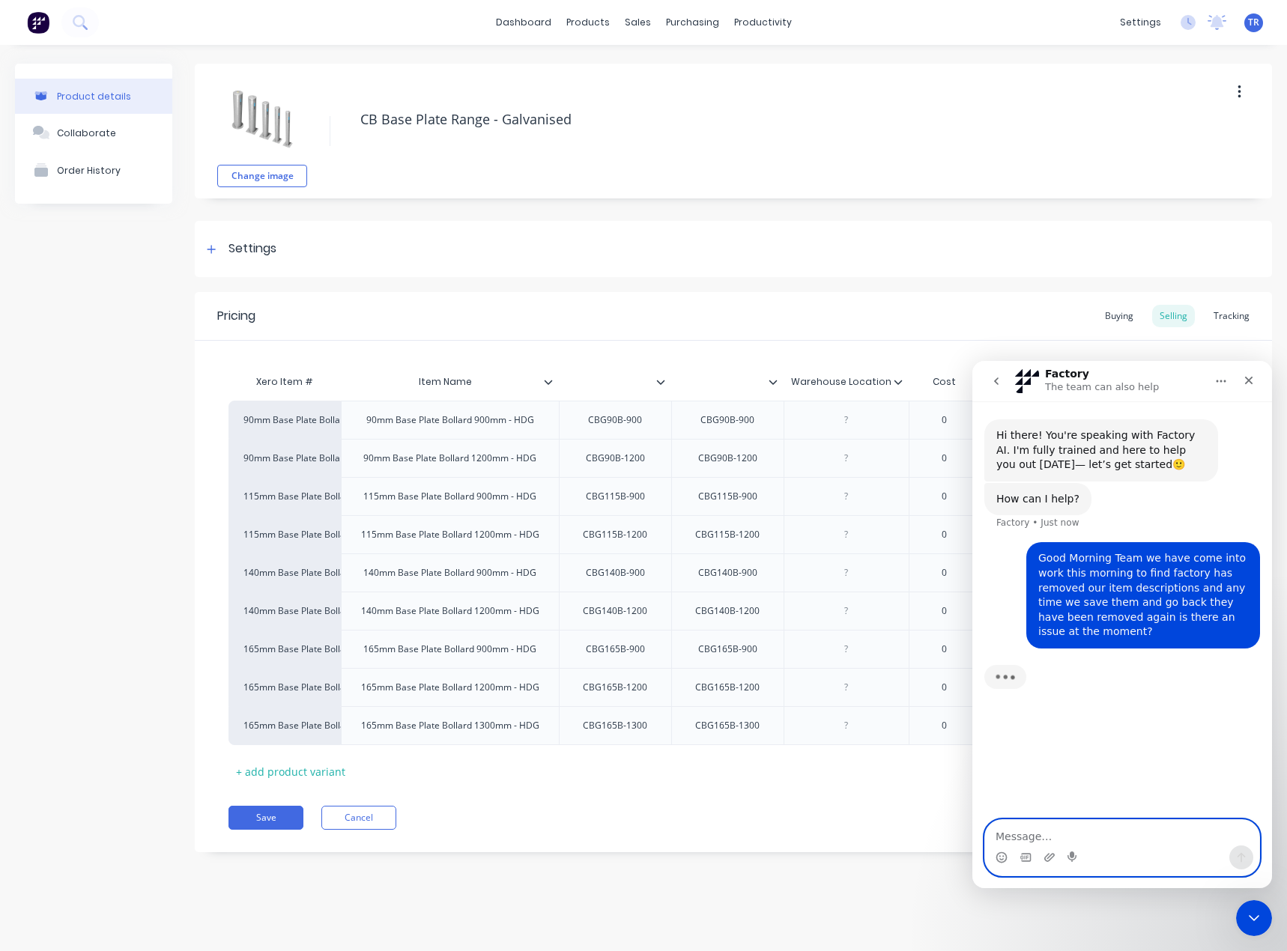
click at [1078, 827] on textarea "Message…" at bounding box center [1122, 832] width 274 height 25
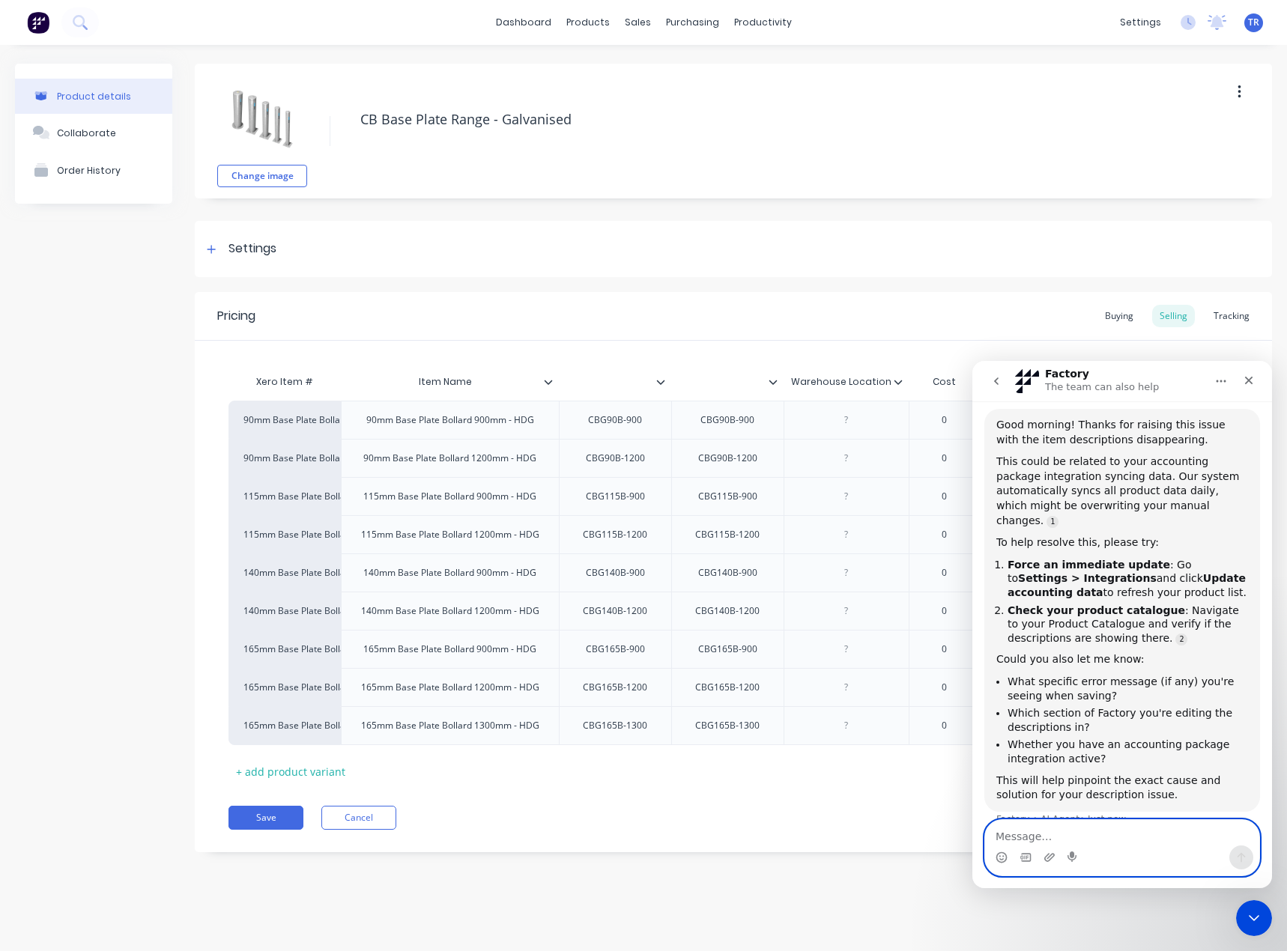
scroll to position [245, 0]
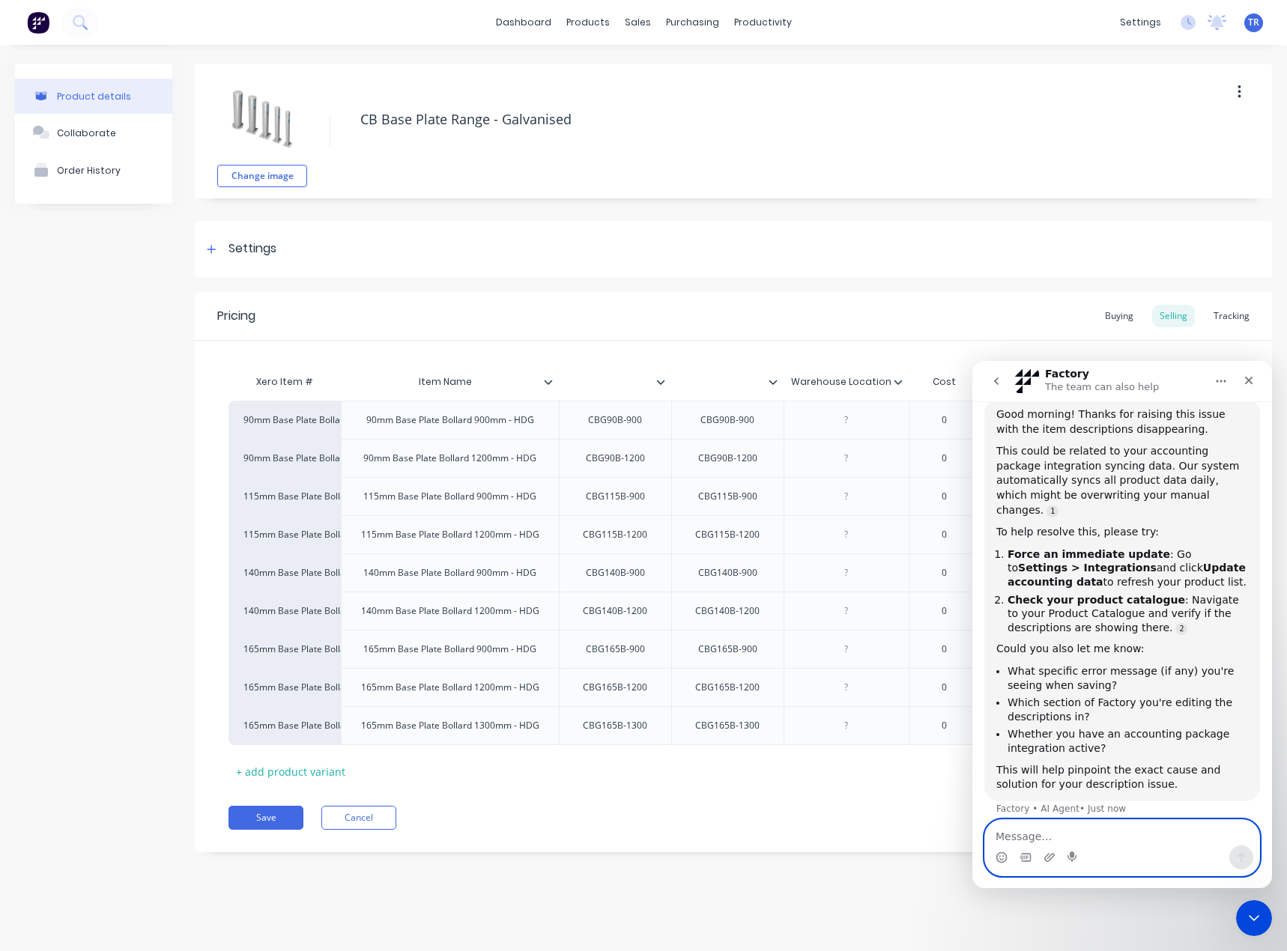
click at [1095, 833] on textarea "Message…" at bounding box center [1122, 832] width 274 height 25
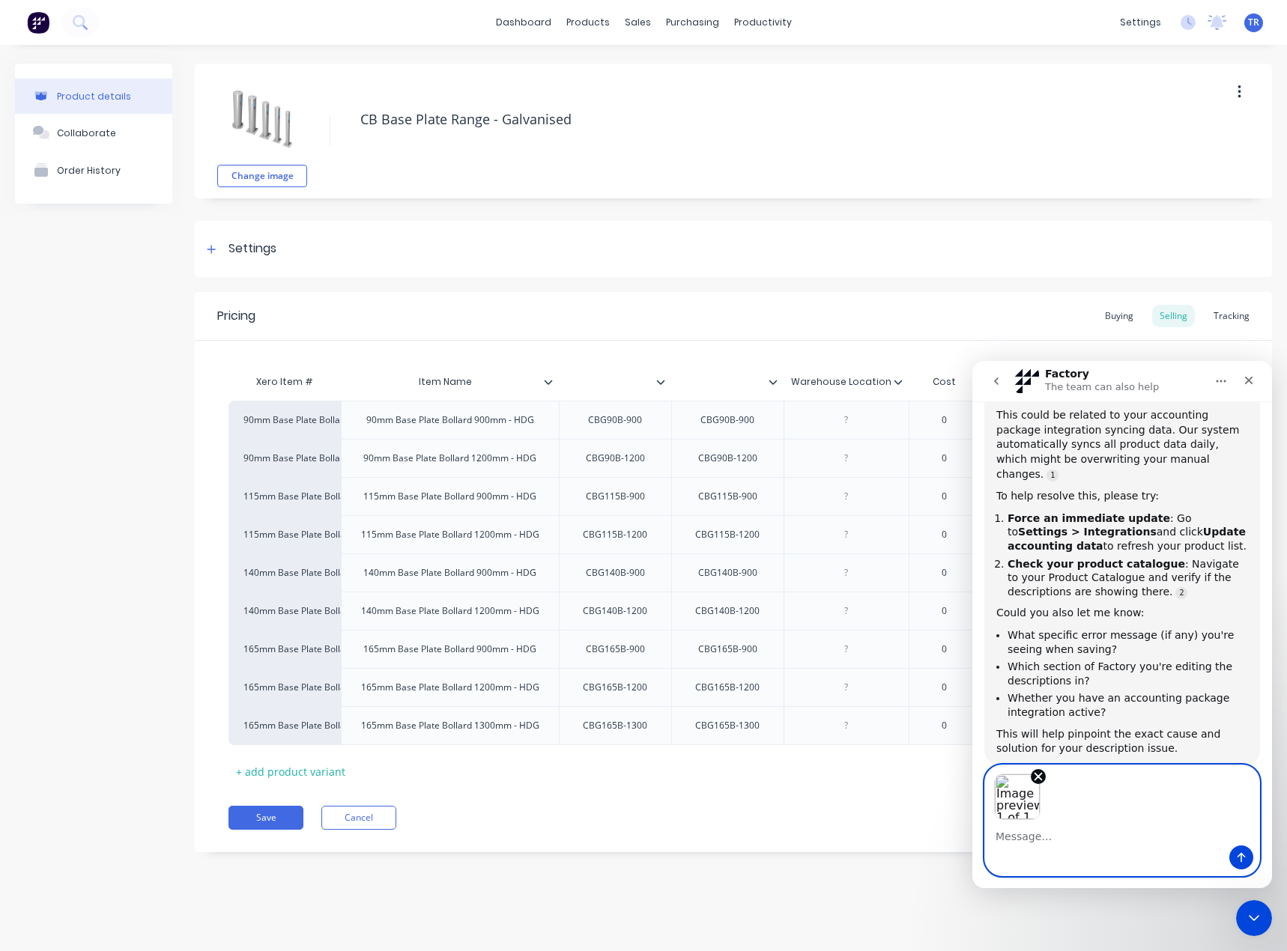
scroll to position [300, 0]
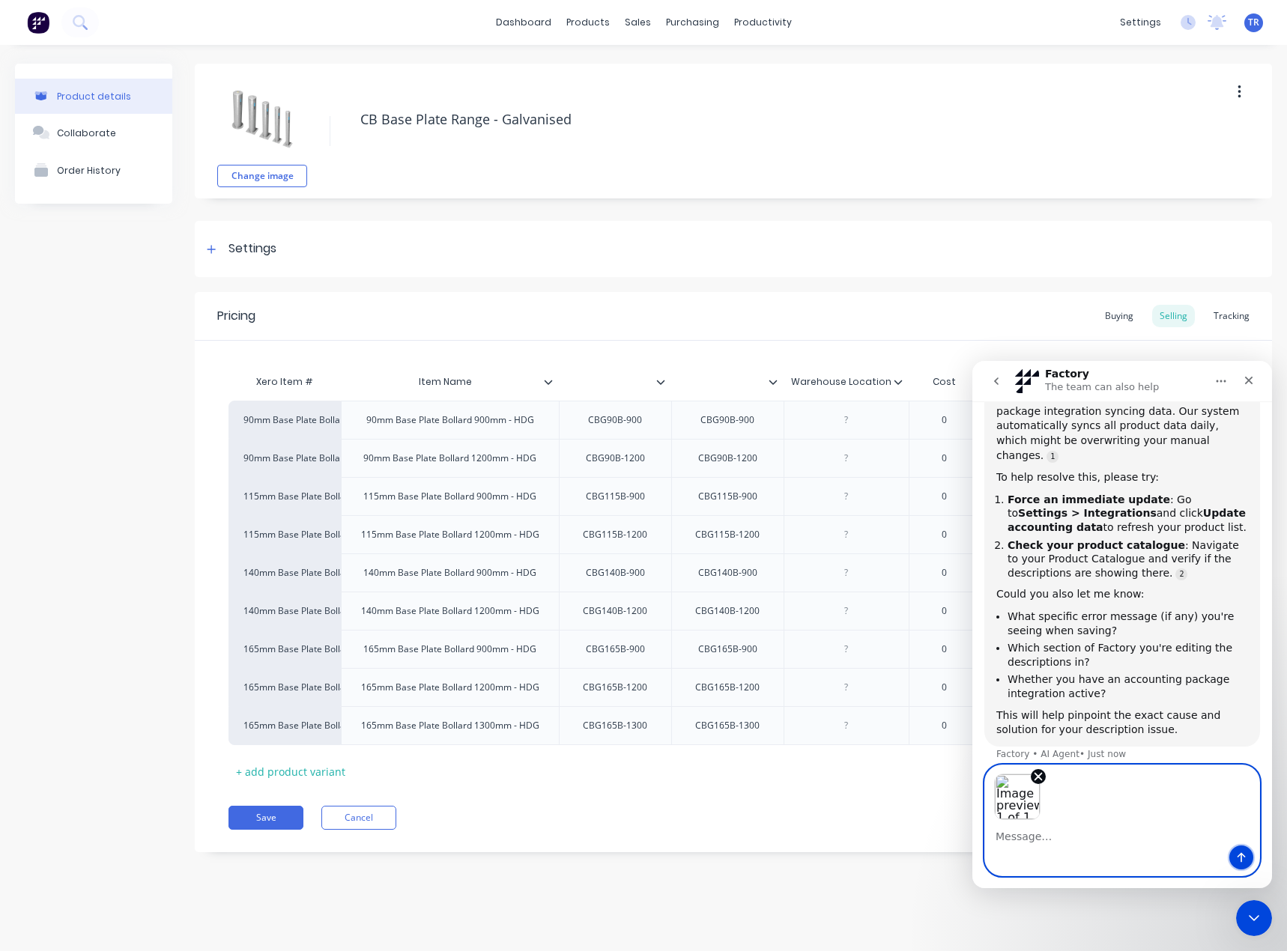
click at [1239, 858] on icon "Send a message…" at bounding box center [1241, 857] width 12 height 12
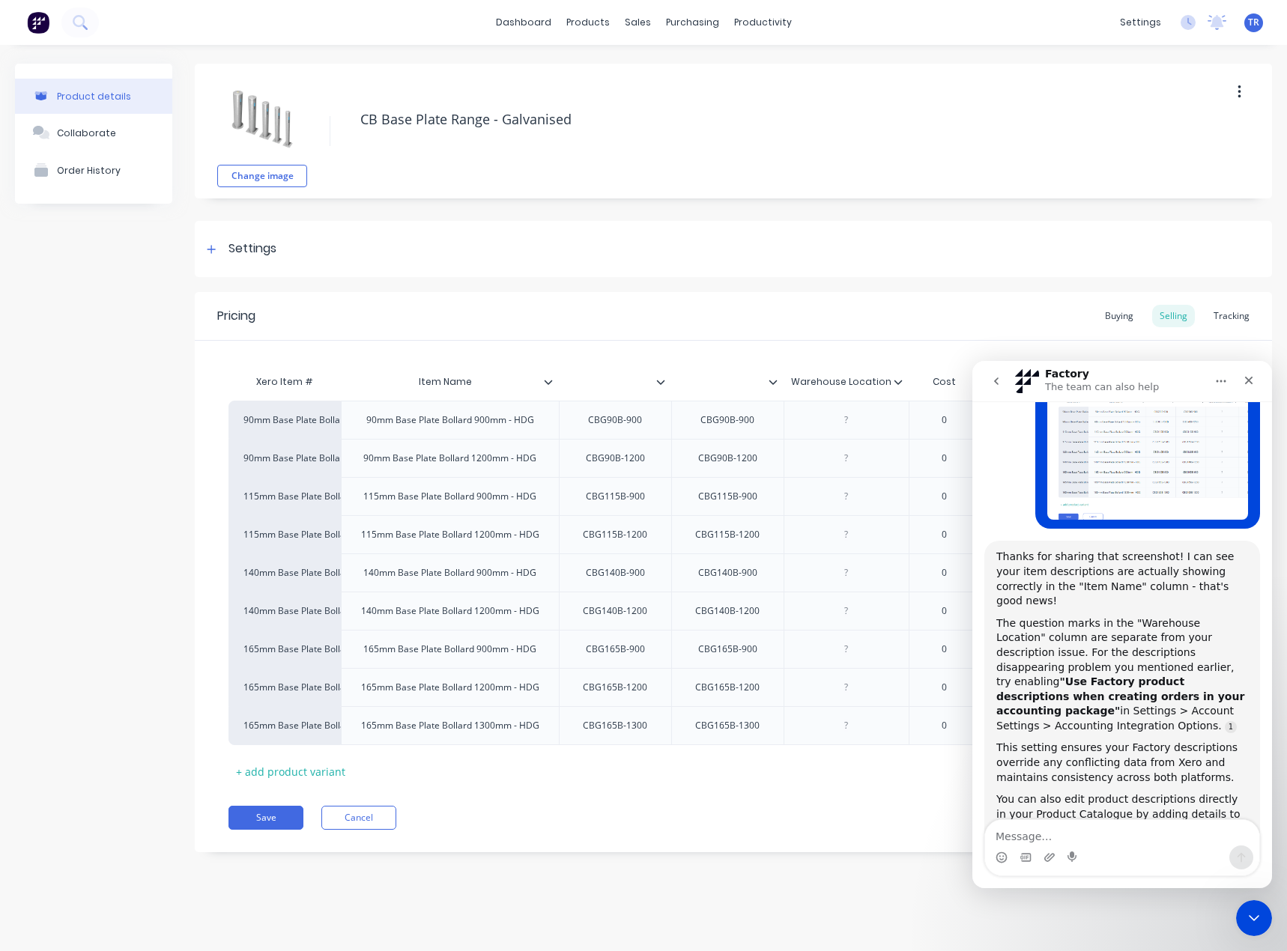
scroll to position [744, 0]
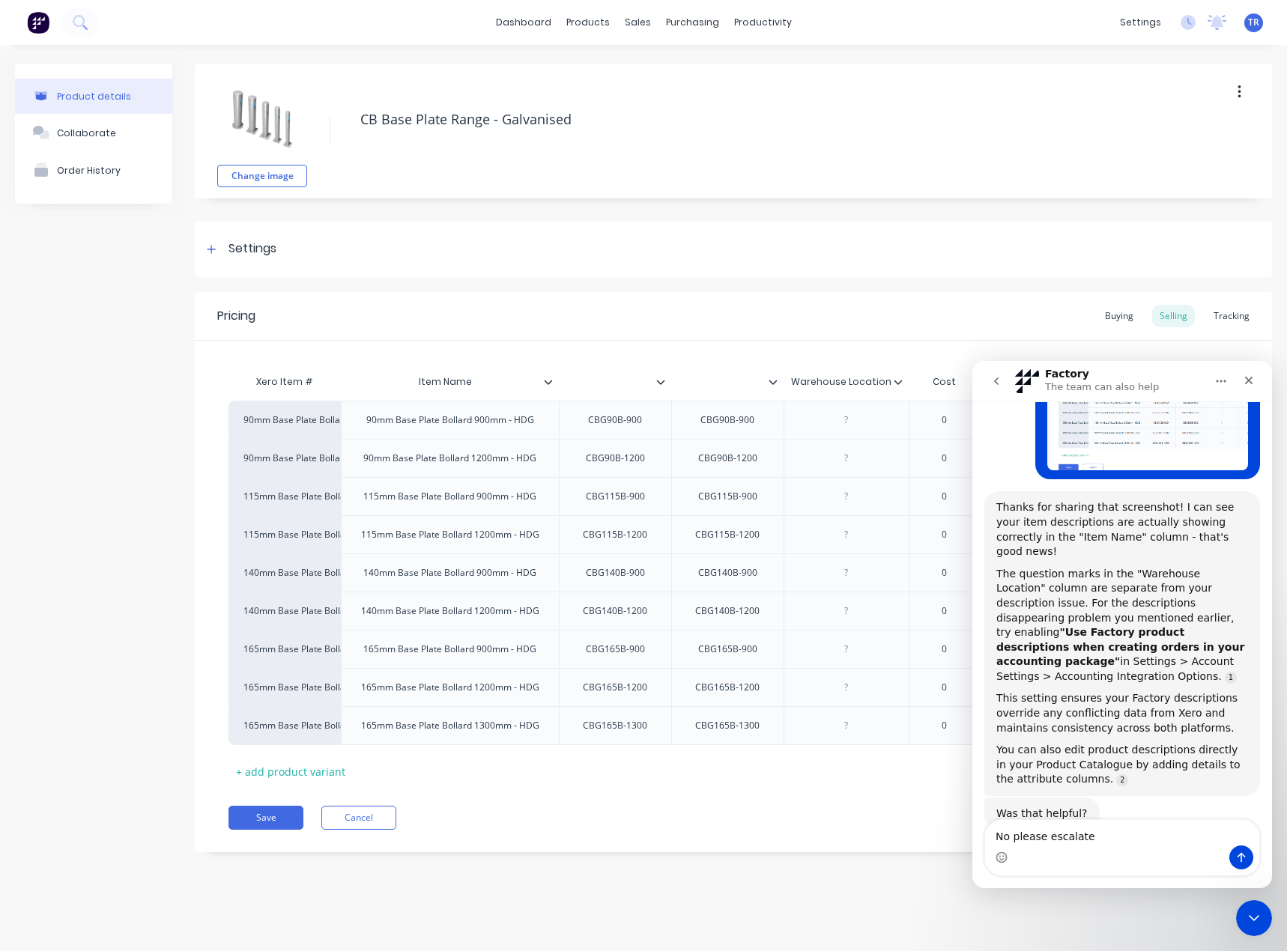
type textarea "No please escalate"
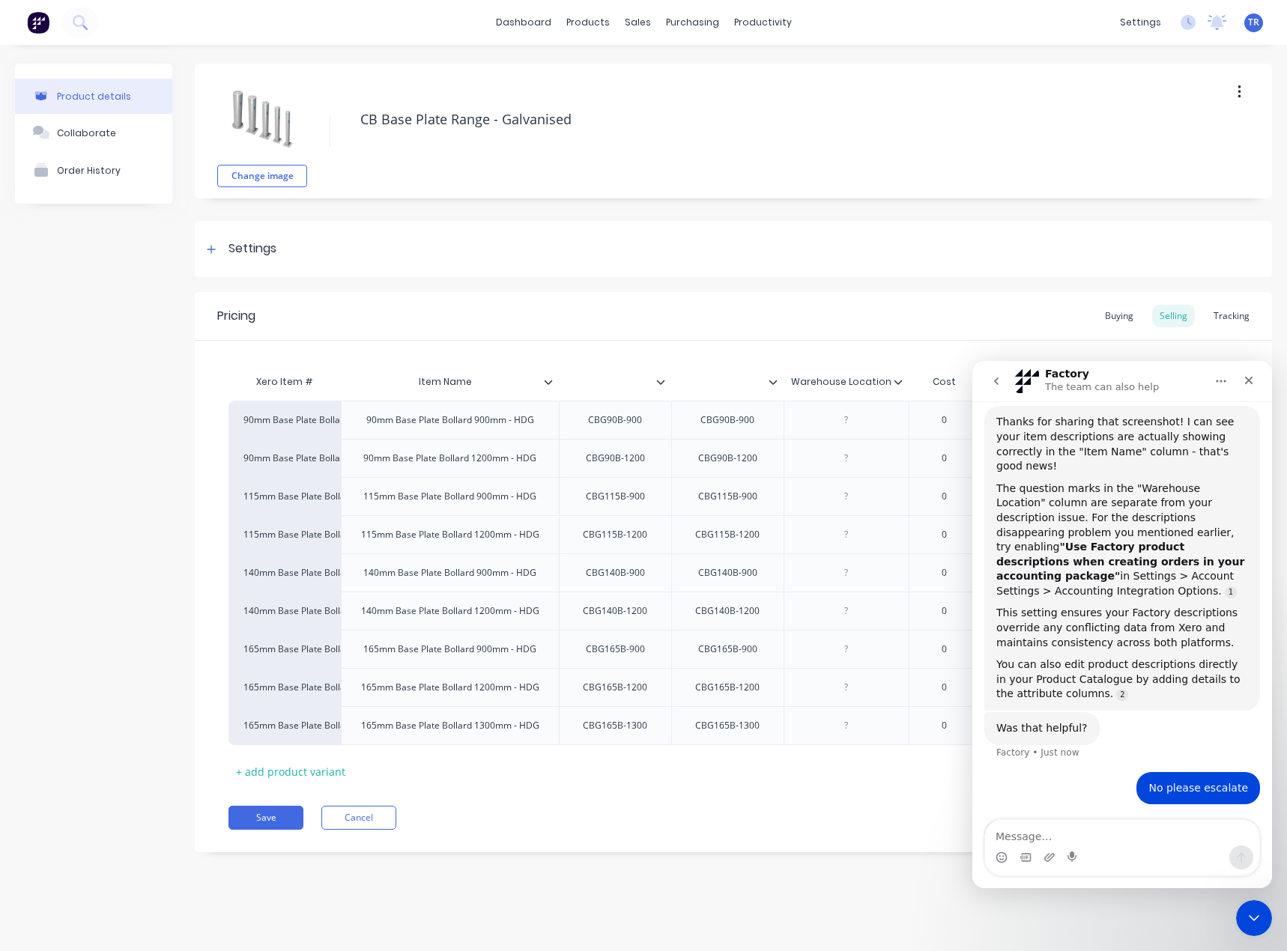
scroll to position [836, 0]
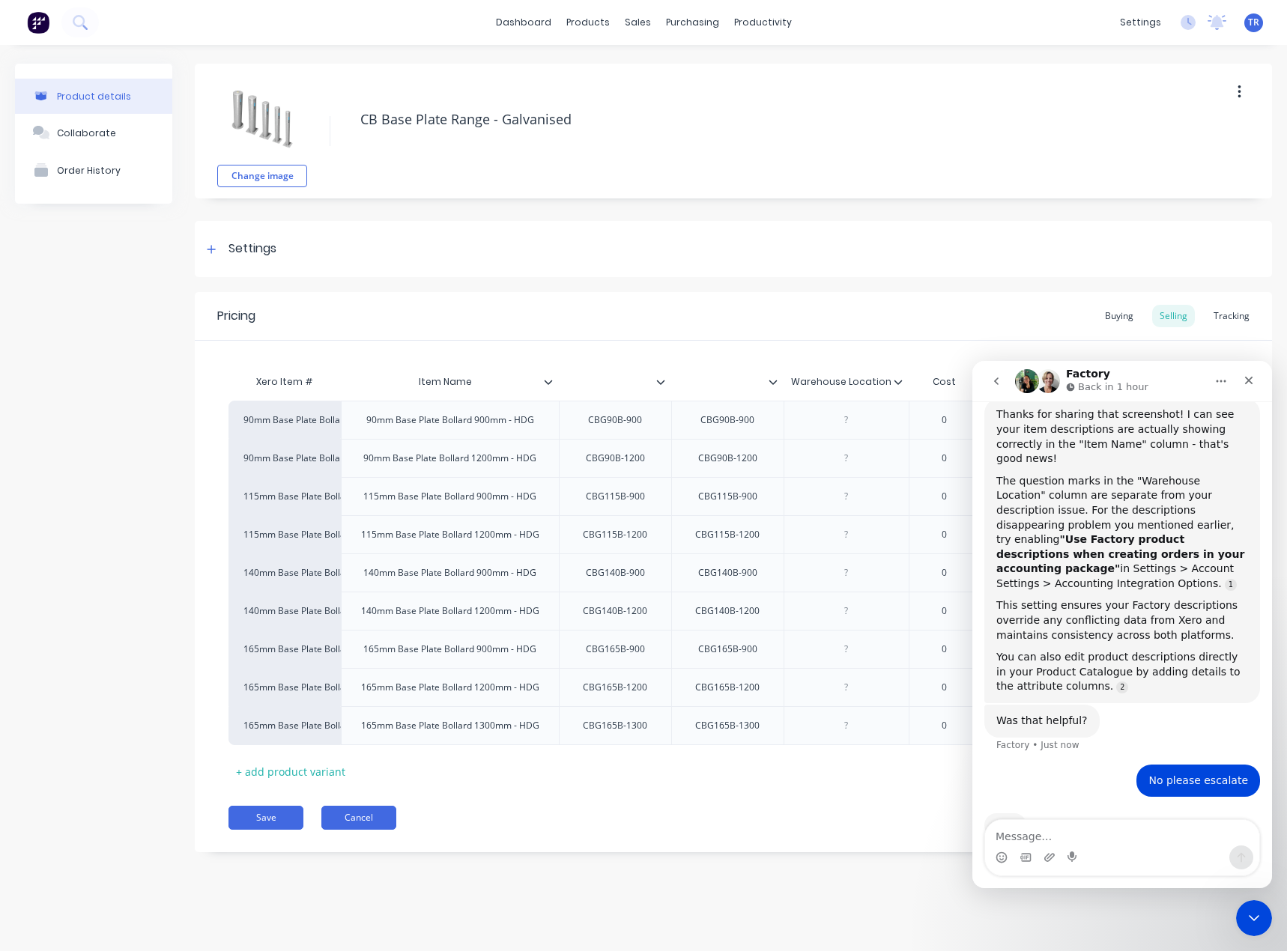
click at [376, 814] on button "Cancel" at bounding box center [358, 818] width 75 height 24
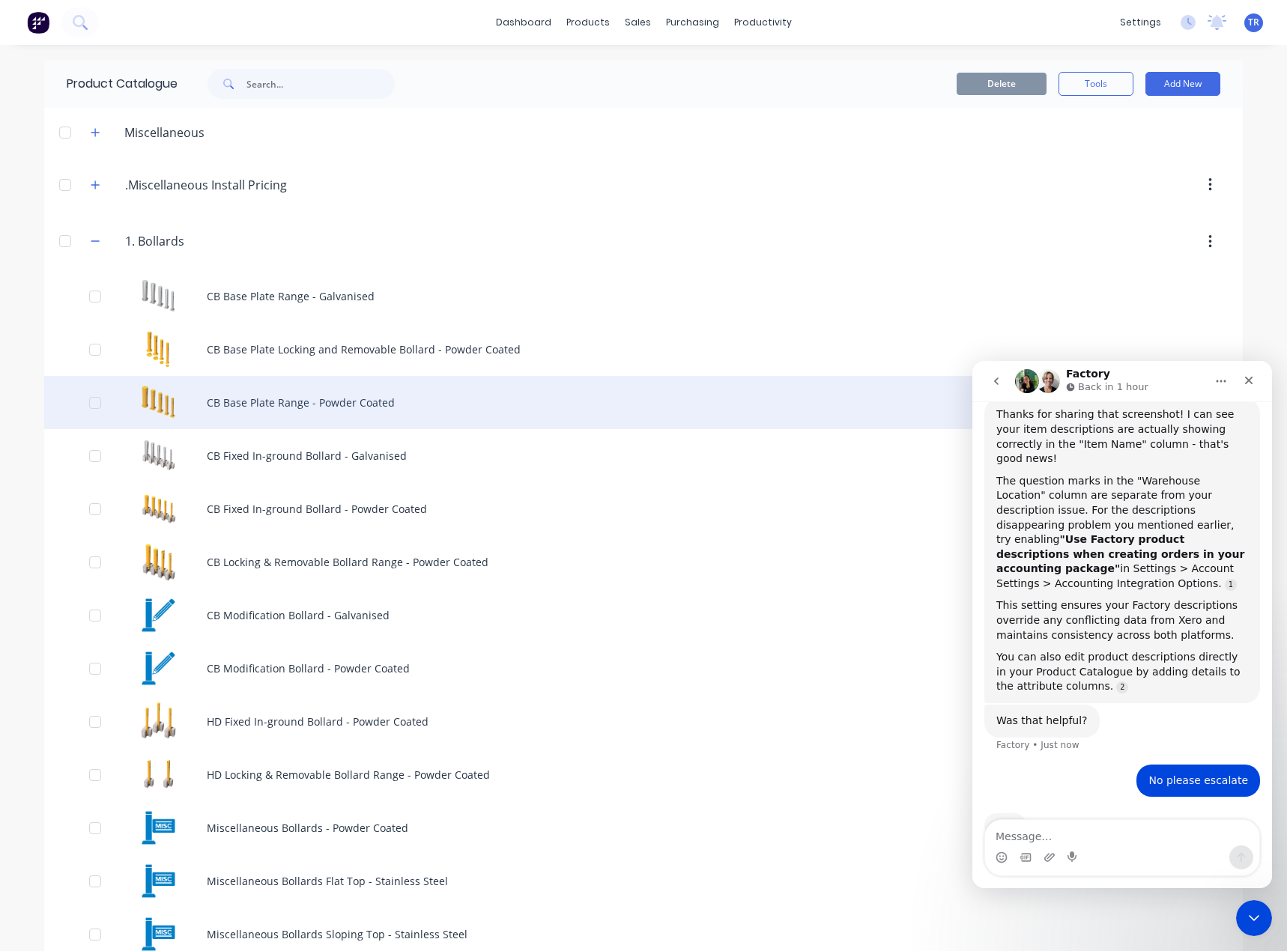
click at [240, 422] on div "CB Base Plate Range - Powder Coated" at bounding box center [643, 402] width 1198 height 53
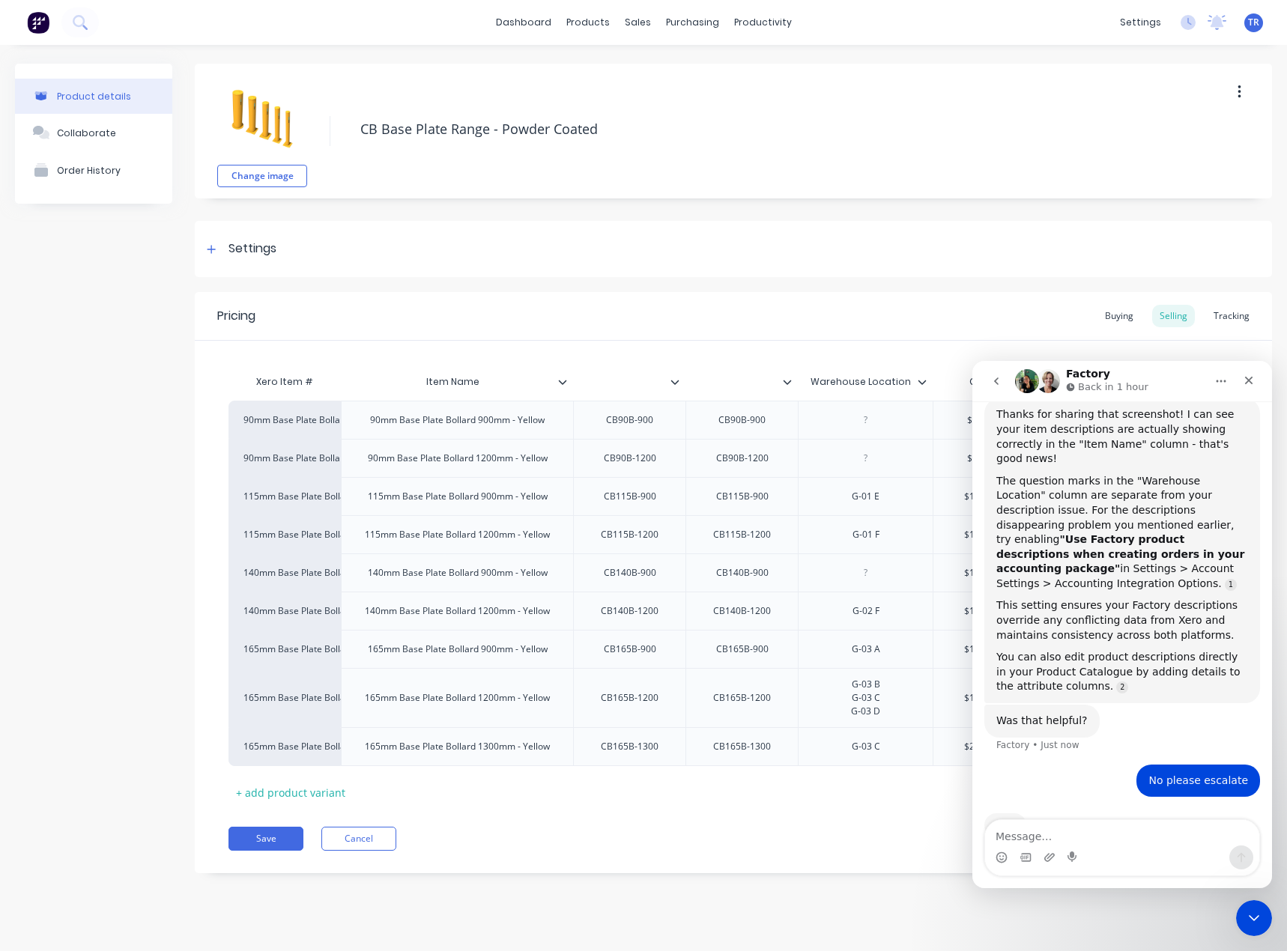
click at [562, 379] on icon at bounding box center [562, 381] width 9 height 9
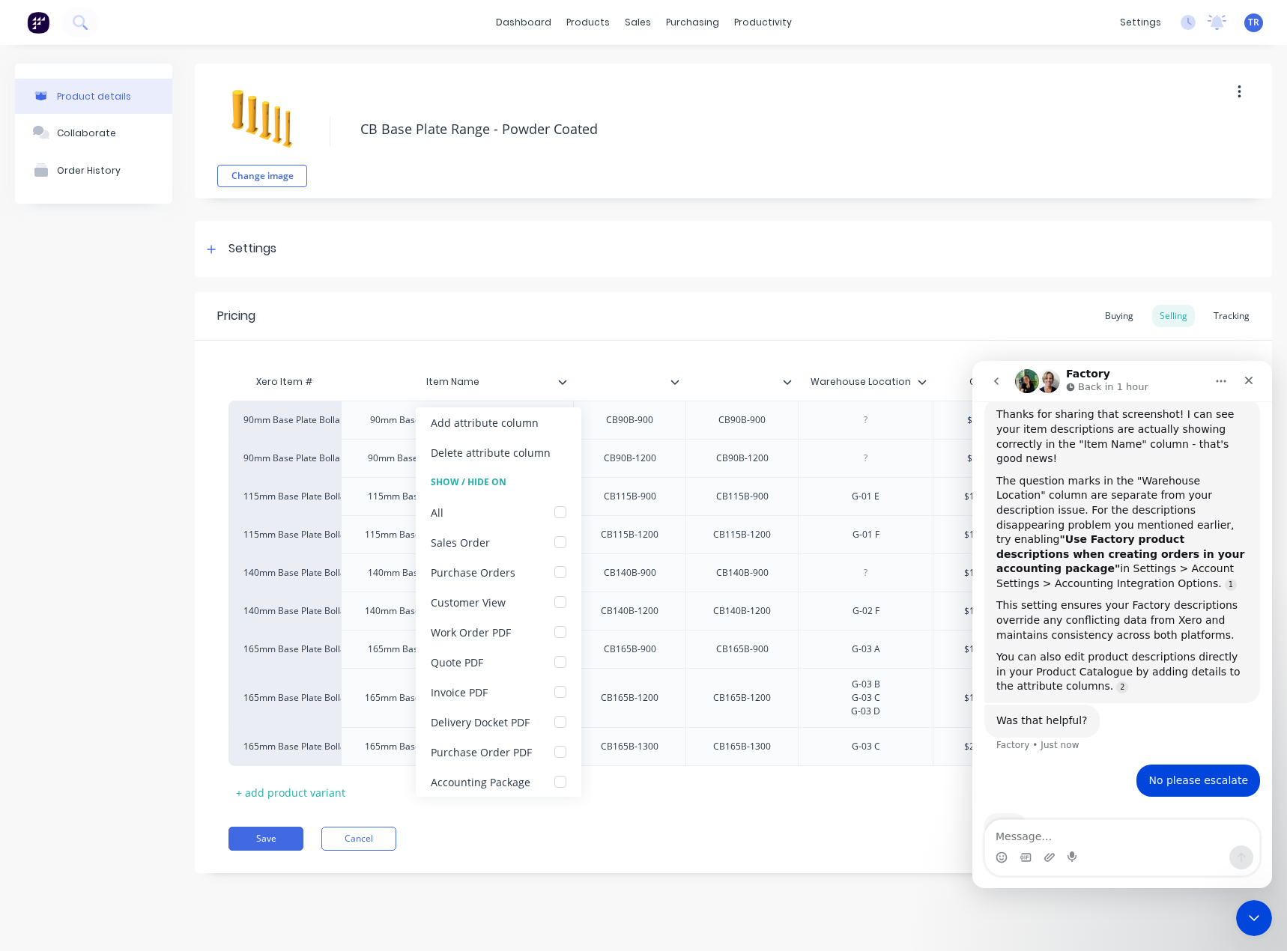
click at [562, 379] on icon at bounding box center [562, 381] width 9 height 9
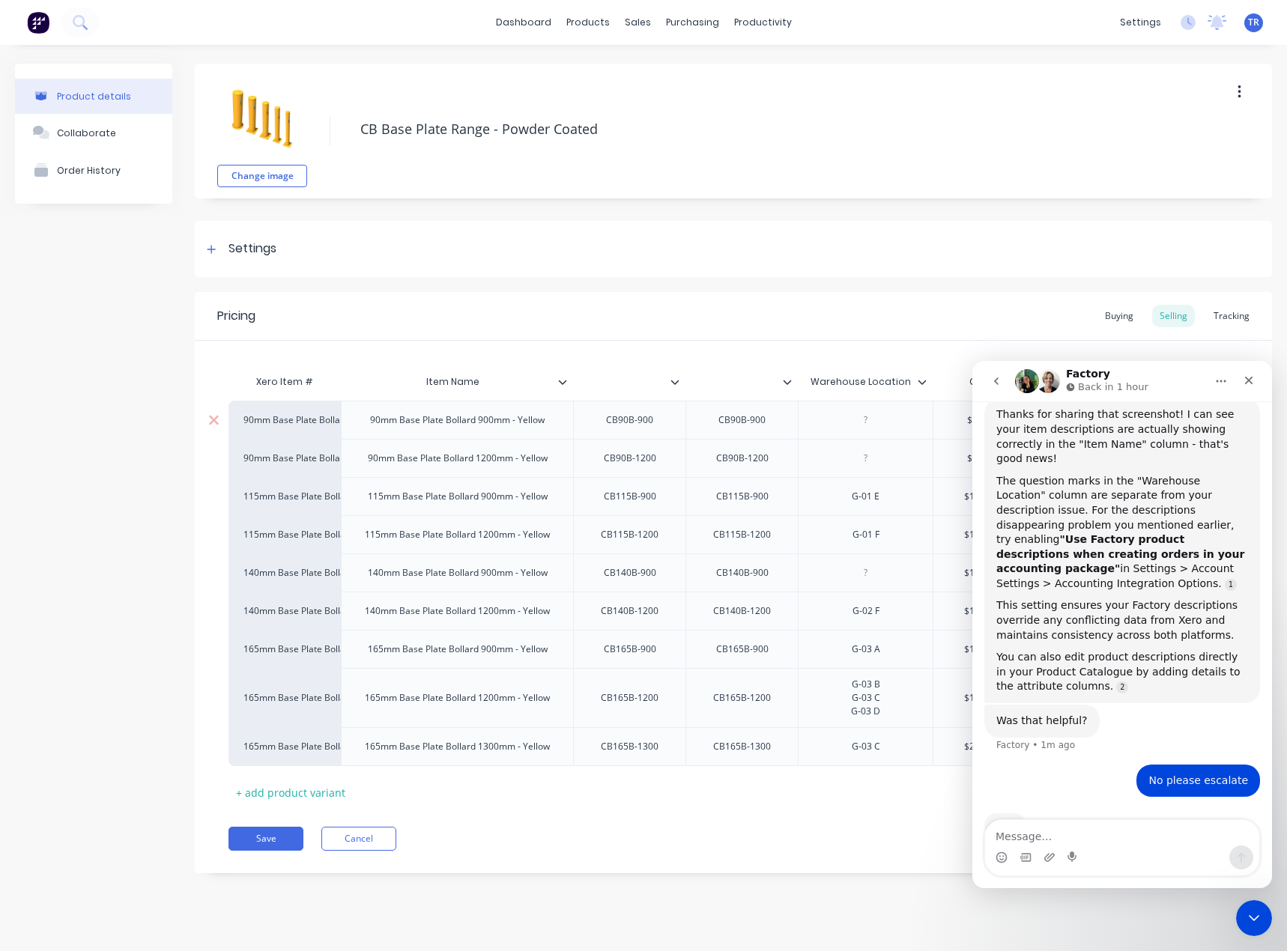
click at [747, 426] on div "CB90B-900" at bounding box center [742, 419] width 75 height 19
click at [747, 425] on div "CB90B-900" at bounding box center [742, 419] width 75 height 19
click at [786, 385] on icon at bounding box center [787, 381] width 9 height 9
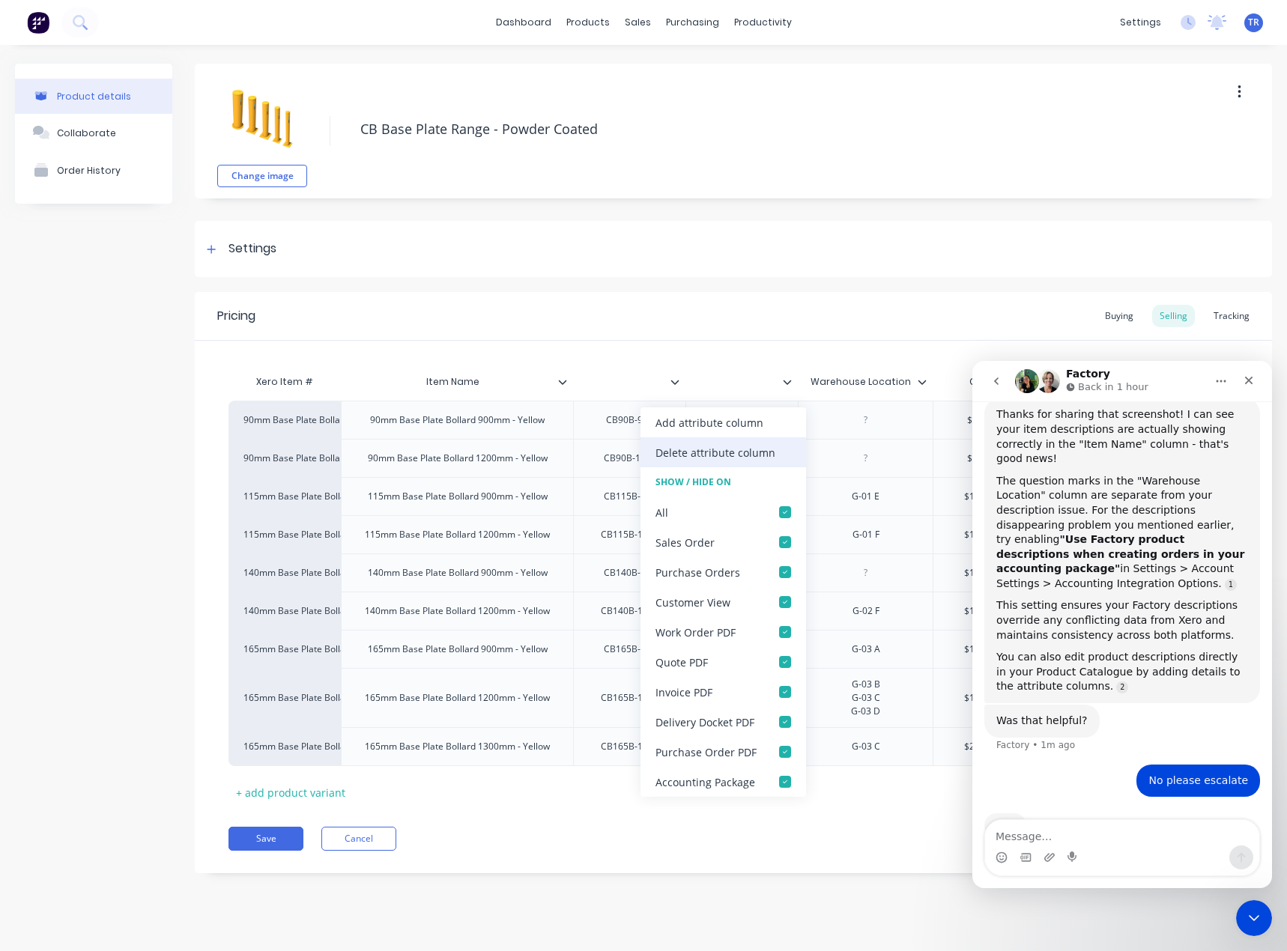
click at [763, 458] on div "Delete attribute column" at bounding box center [715, 453] width 120 height 16
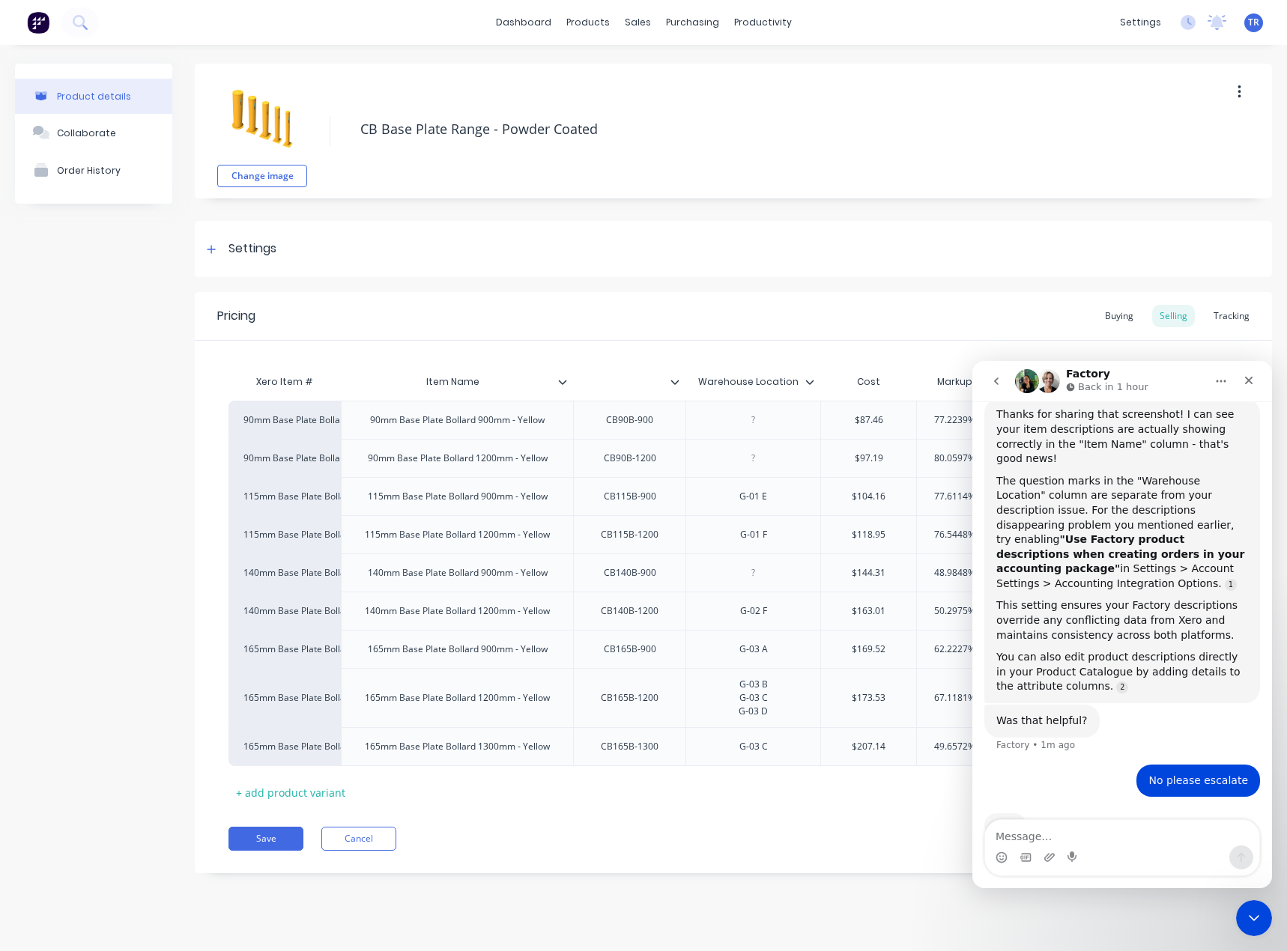
click at [809, 381] on icon at bounding box center [809, 381] width 9 height 9
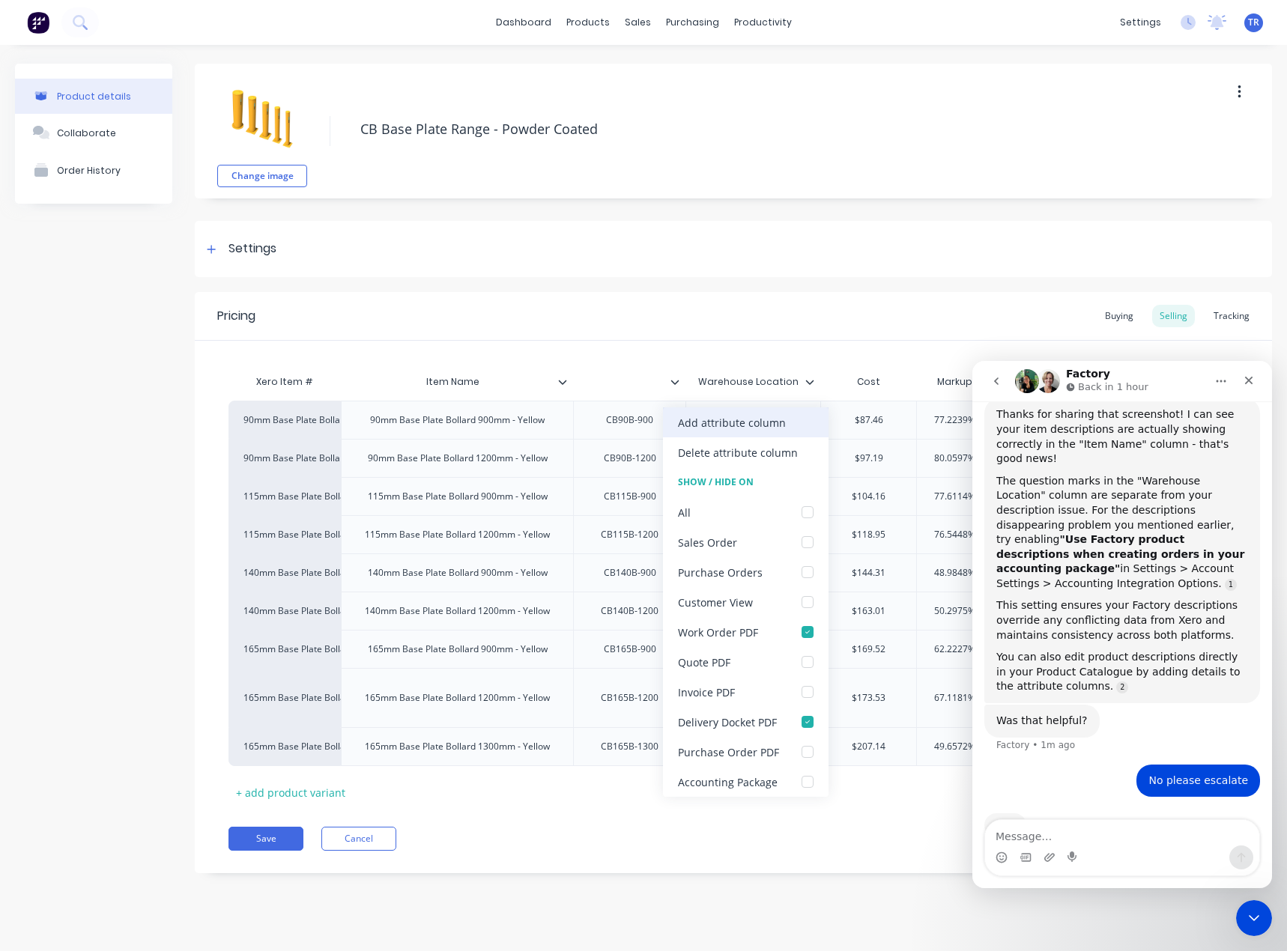
click at [782, 419] on div "Add attribute column" at bounding box center [732, 423] width 108 height 16
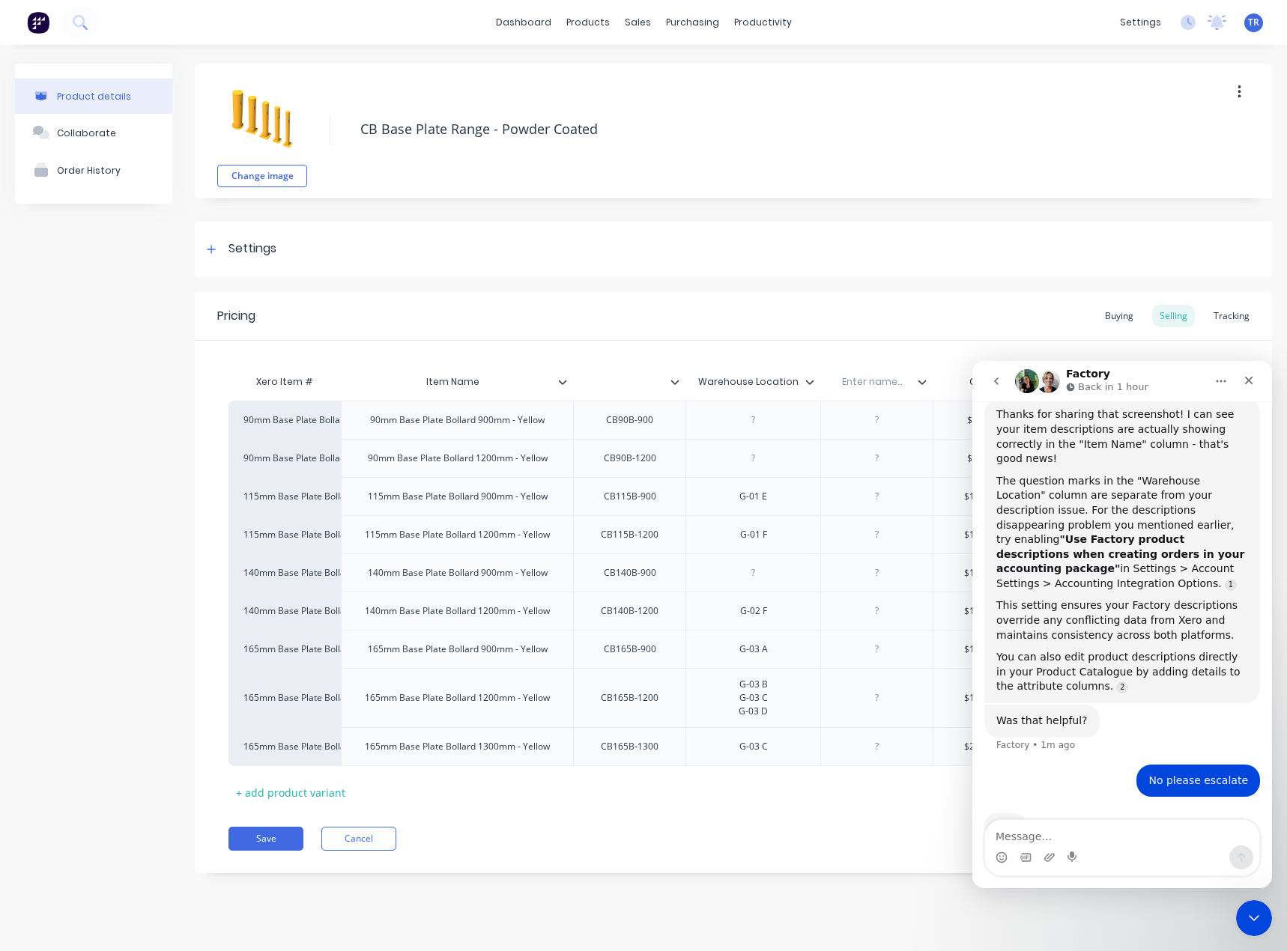
click at [881, 386] on input "text" at bounding box center [871, 381] width 103 height 13
drag, startPoint x: 925, startPoint y: 383, endPoint x: 746, endPoint y: 383, distance: 179.0
click at [746, 383] on div "Xero Item # Item Name Warehouse Location Enter name... Cost Markup Price Unit P…" at bounding box center [857, 384] width 1258 height 34
click at [753, 420] on div at bounding box center [742, 419] width 75 height 19
paste div
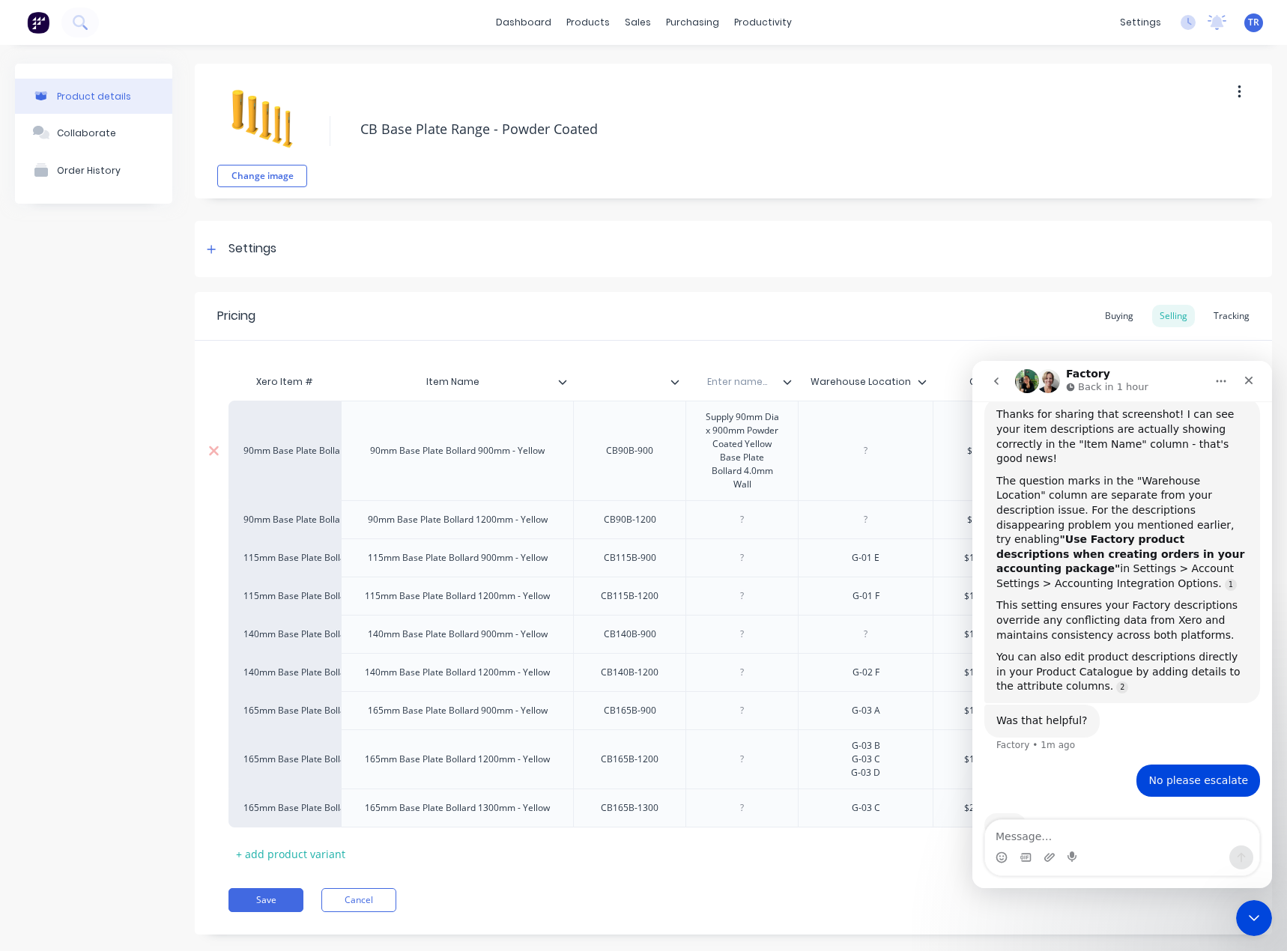
scroll to position [788, 0]
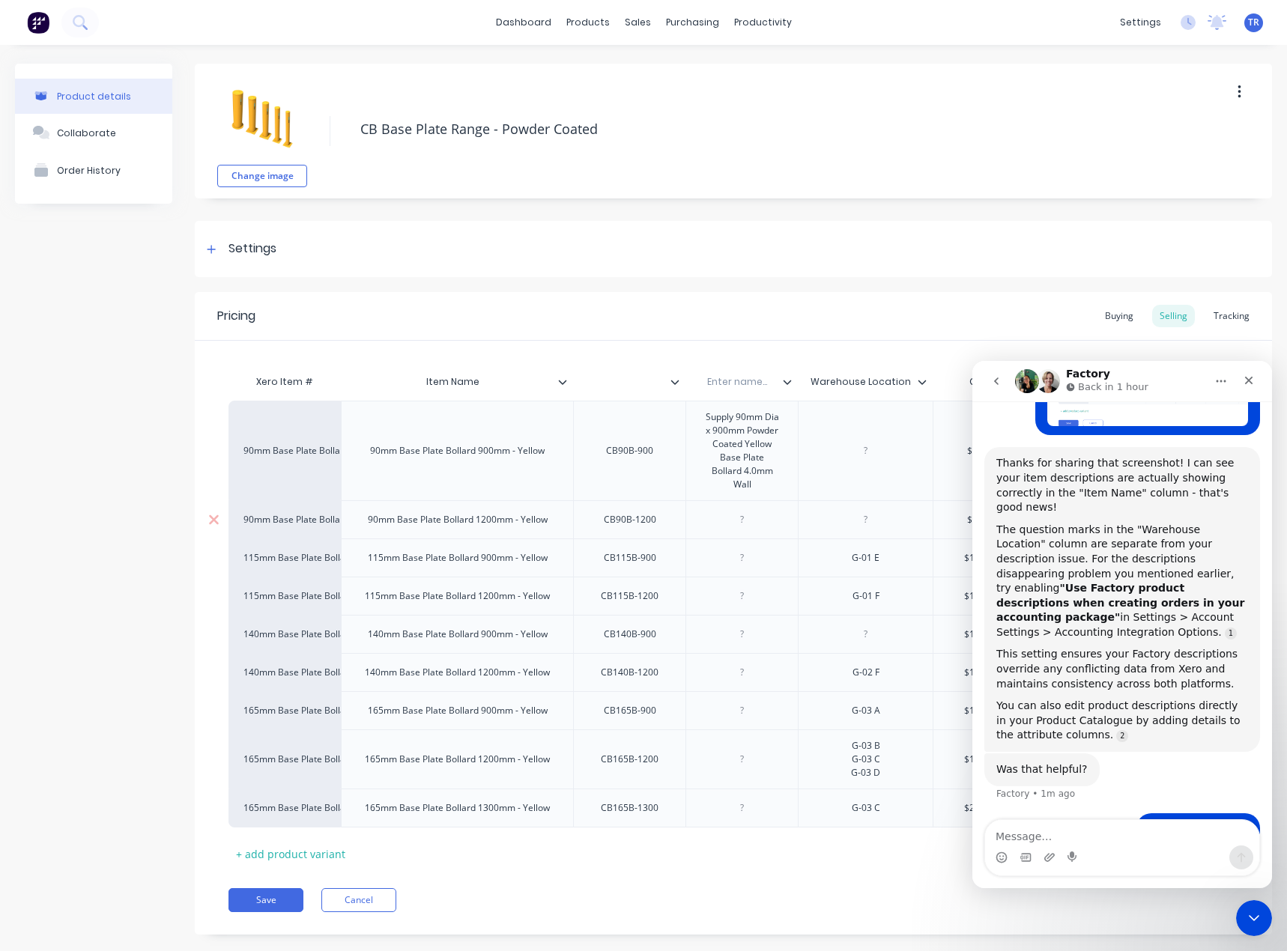
click at [724, 510] on div at bounding box center [742, 519] width 75 height 19
paste div
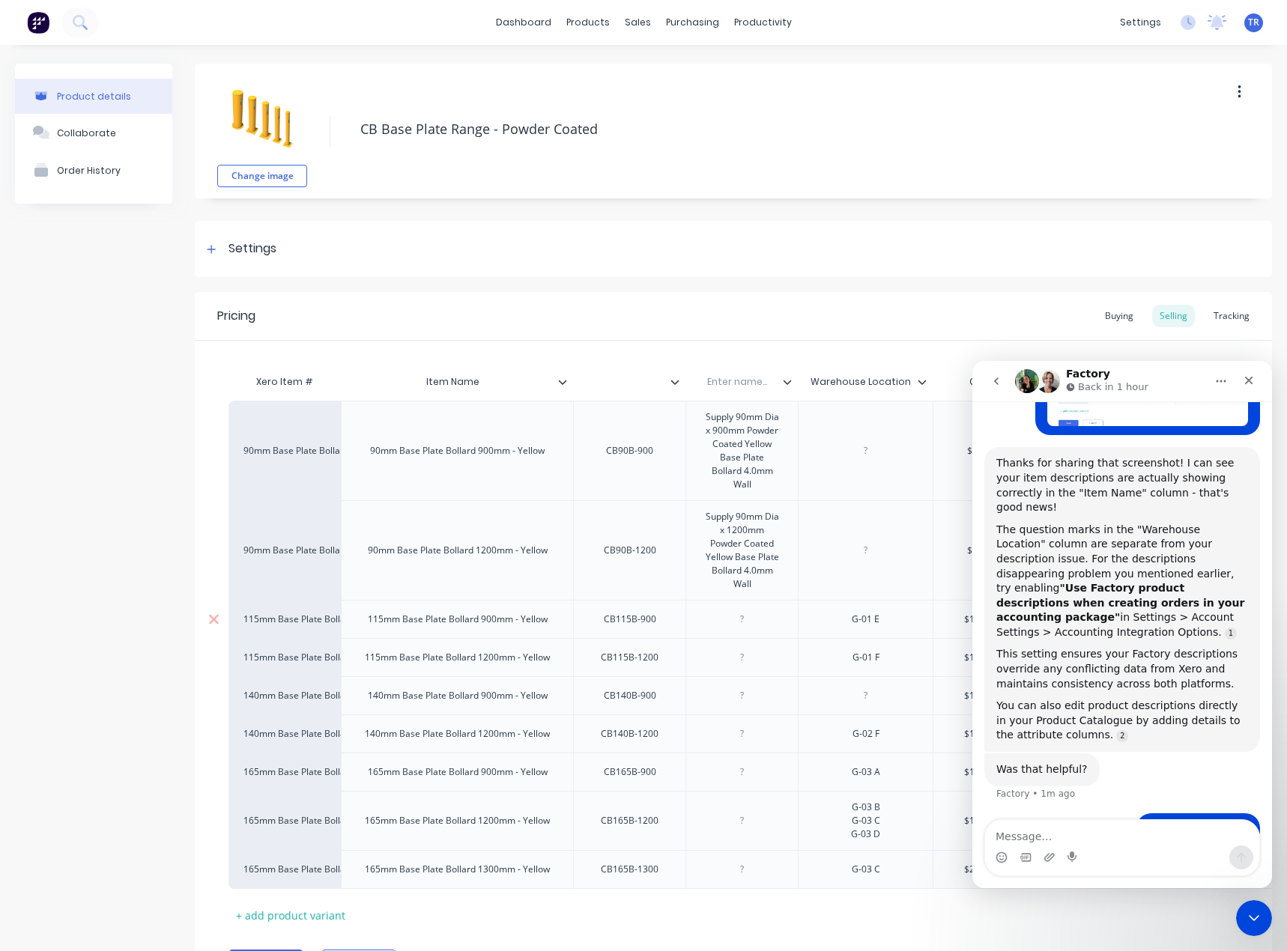
click at [748, 610] on div at bounding box center [742, 619] width 75 height 19
paste div
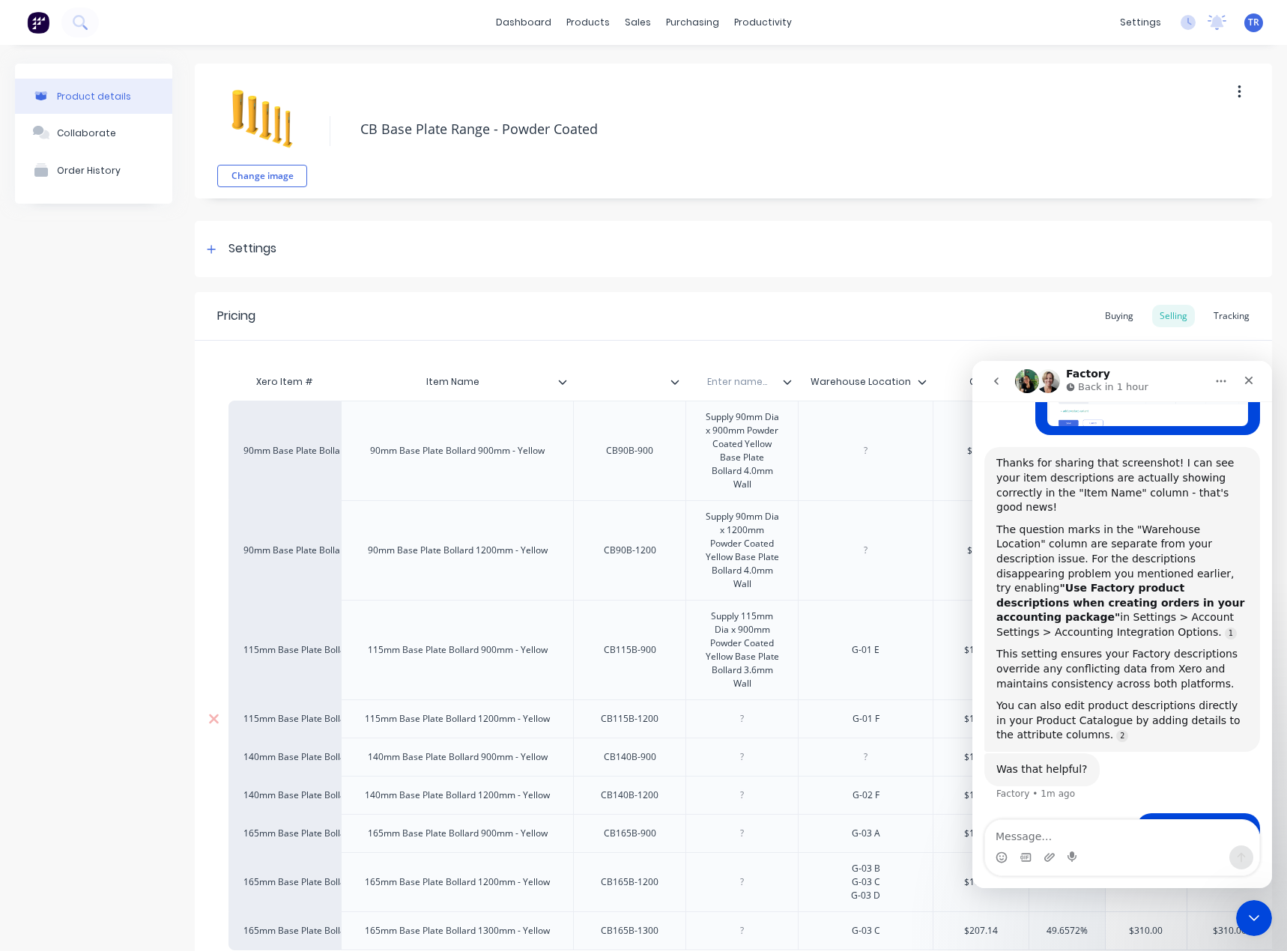
click at [743, 716] on div at bounding box center [741, 718] width 112 height 38
click at [748, 709] on div at bounding box center [742, 718] width 75 height 19
paste div
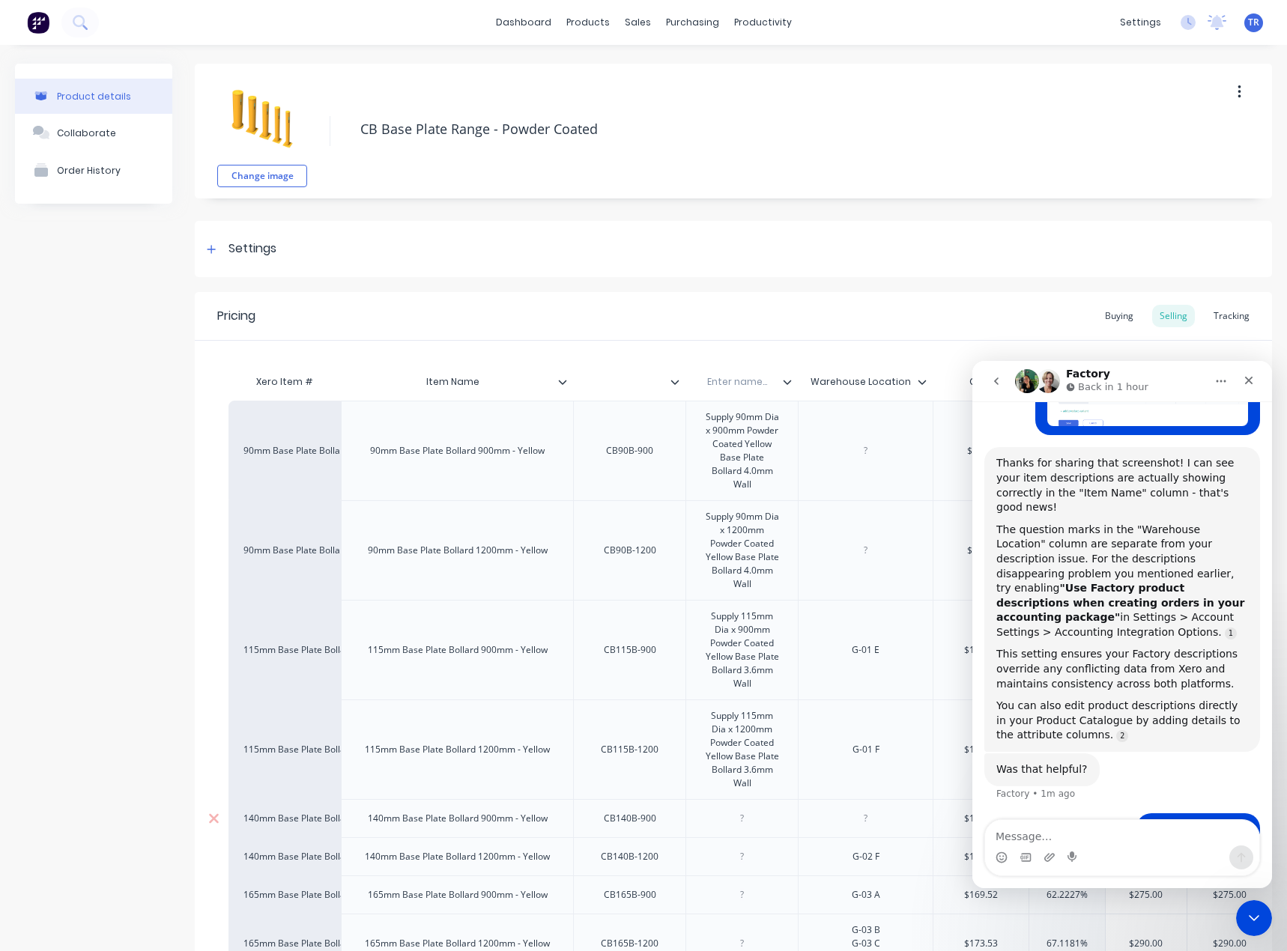
click at [741, 809] on div at bounding box center [742, 818] width 75 height 19
paste div
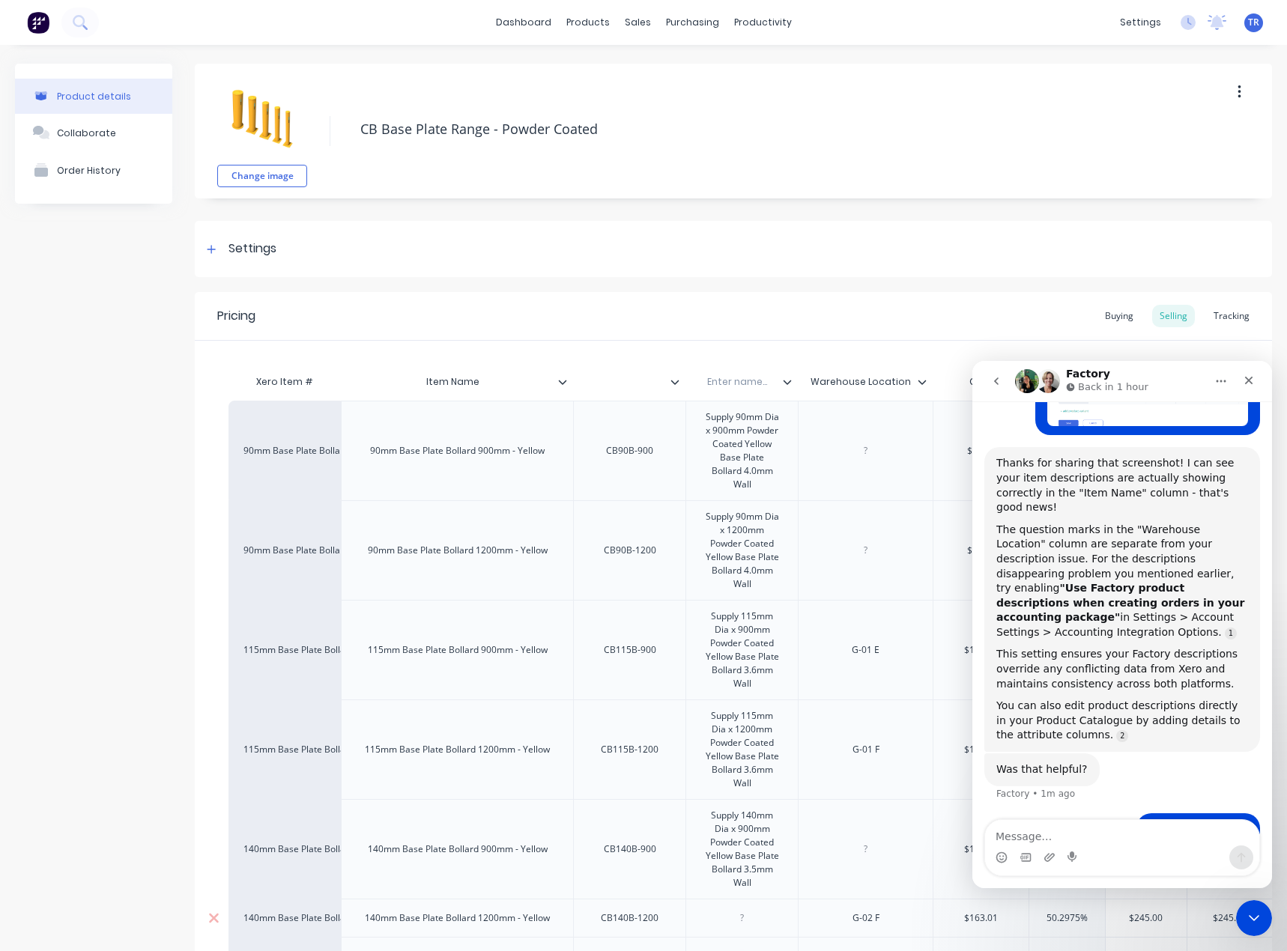
click at [749, 913] on div at bounding box center [742, 917] width 75 height 19
paste div
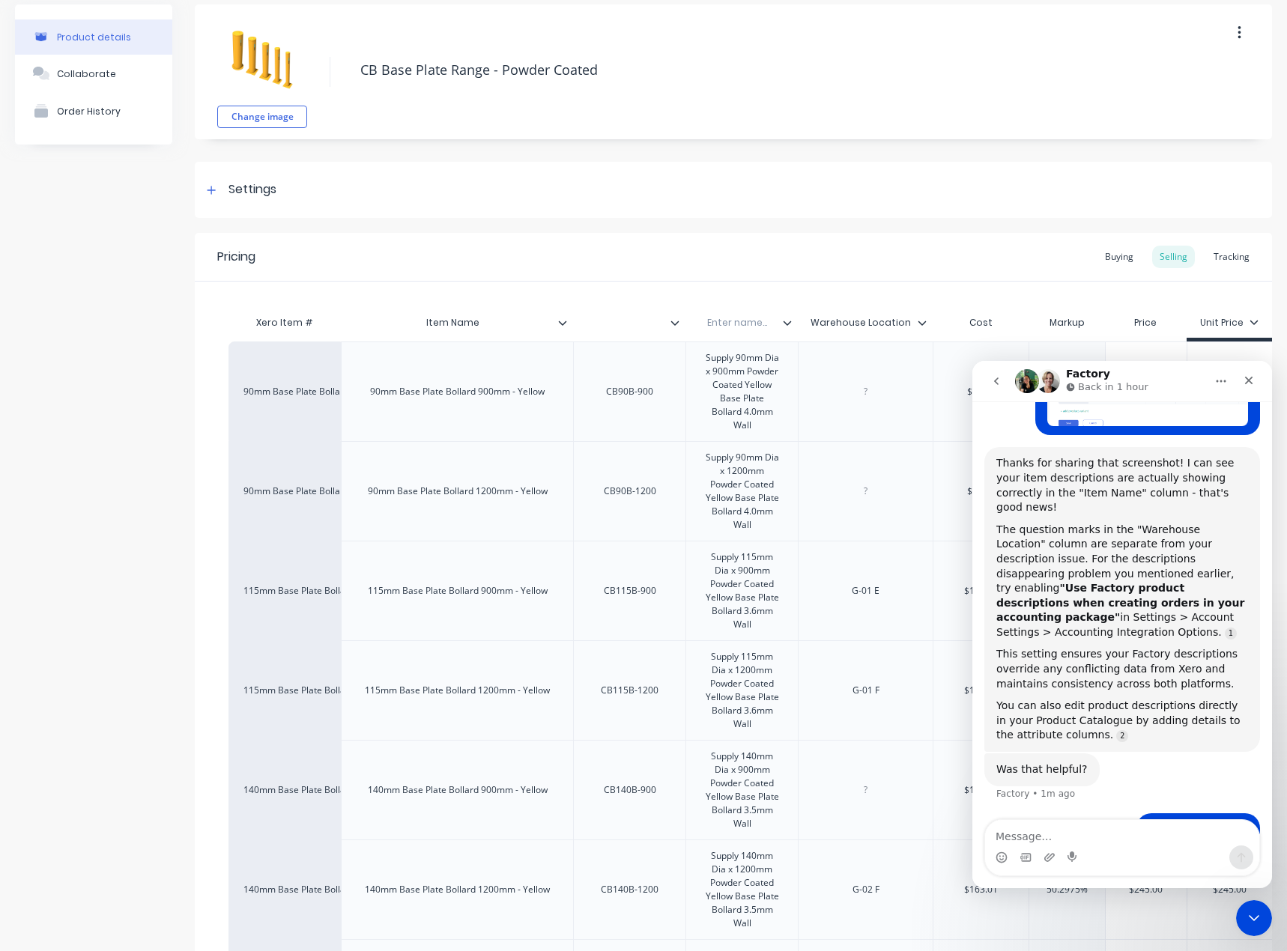
scroll to position [329, 0]
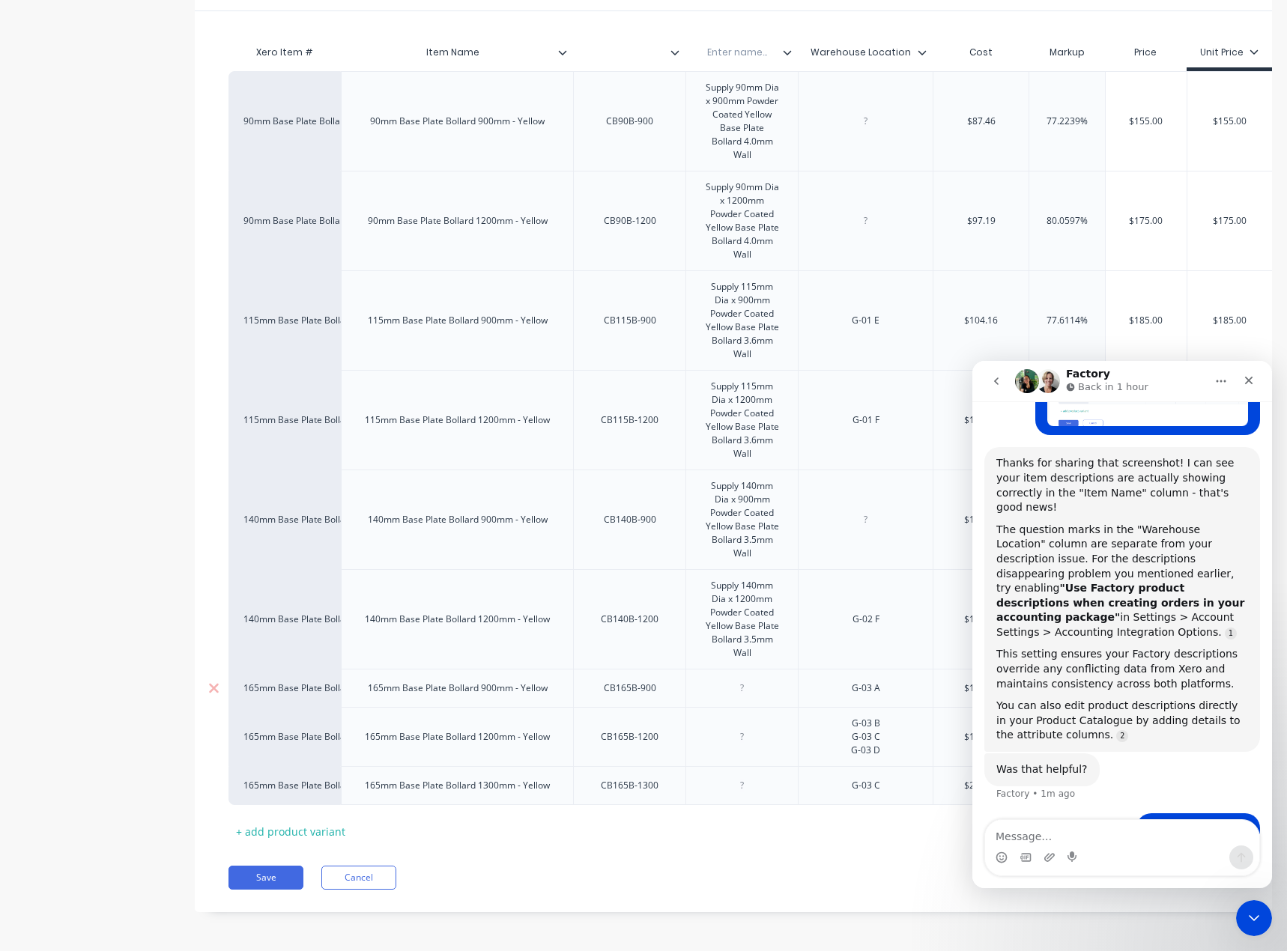
click at [740, 678] on div at bounding box center [742, 687] width 75 height 19
paste div
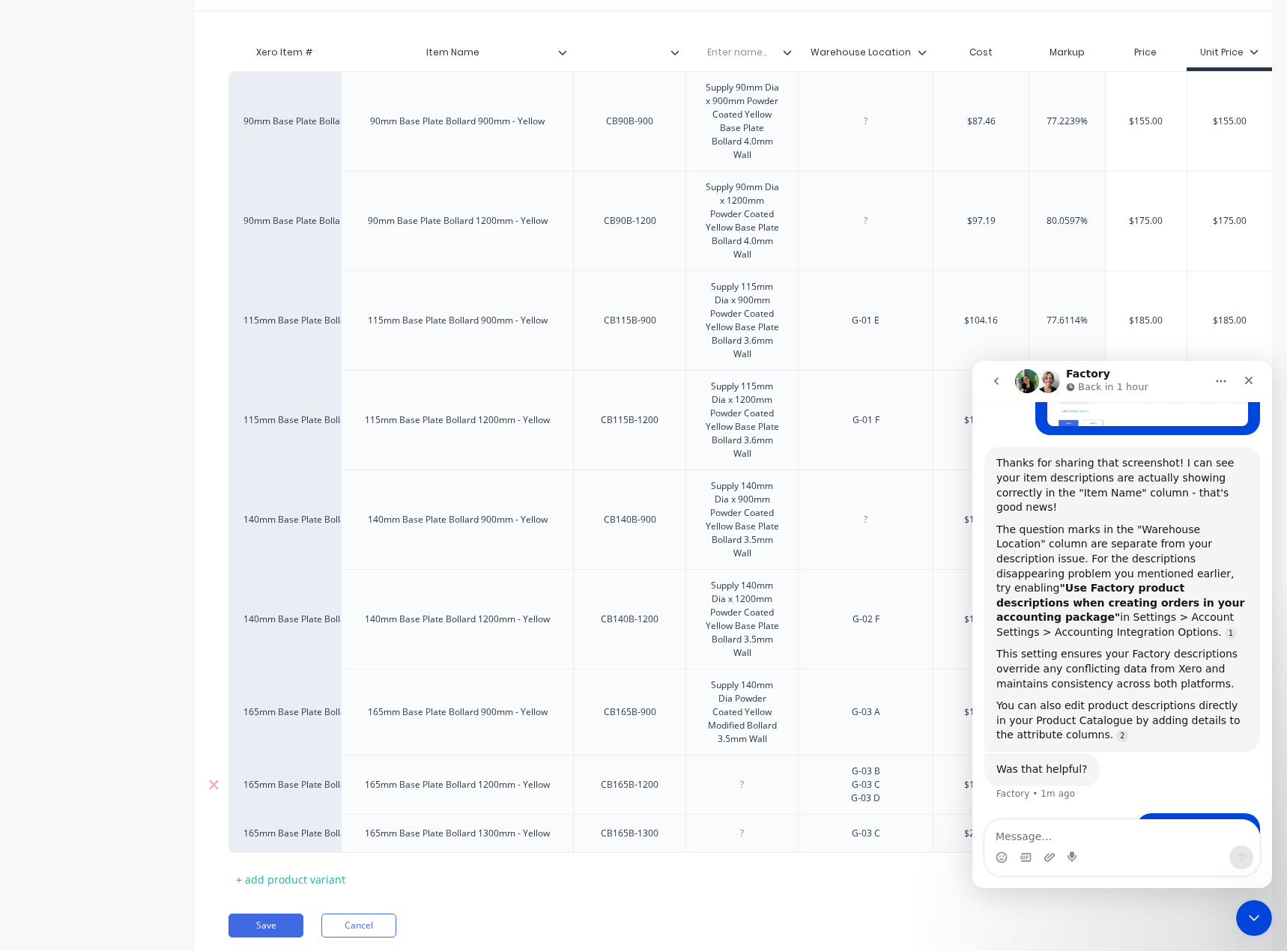
click at [737, 775] on div at bounding box center [742, 784] width 75 height 19
paste div
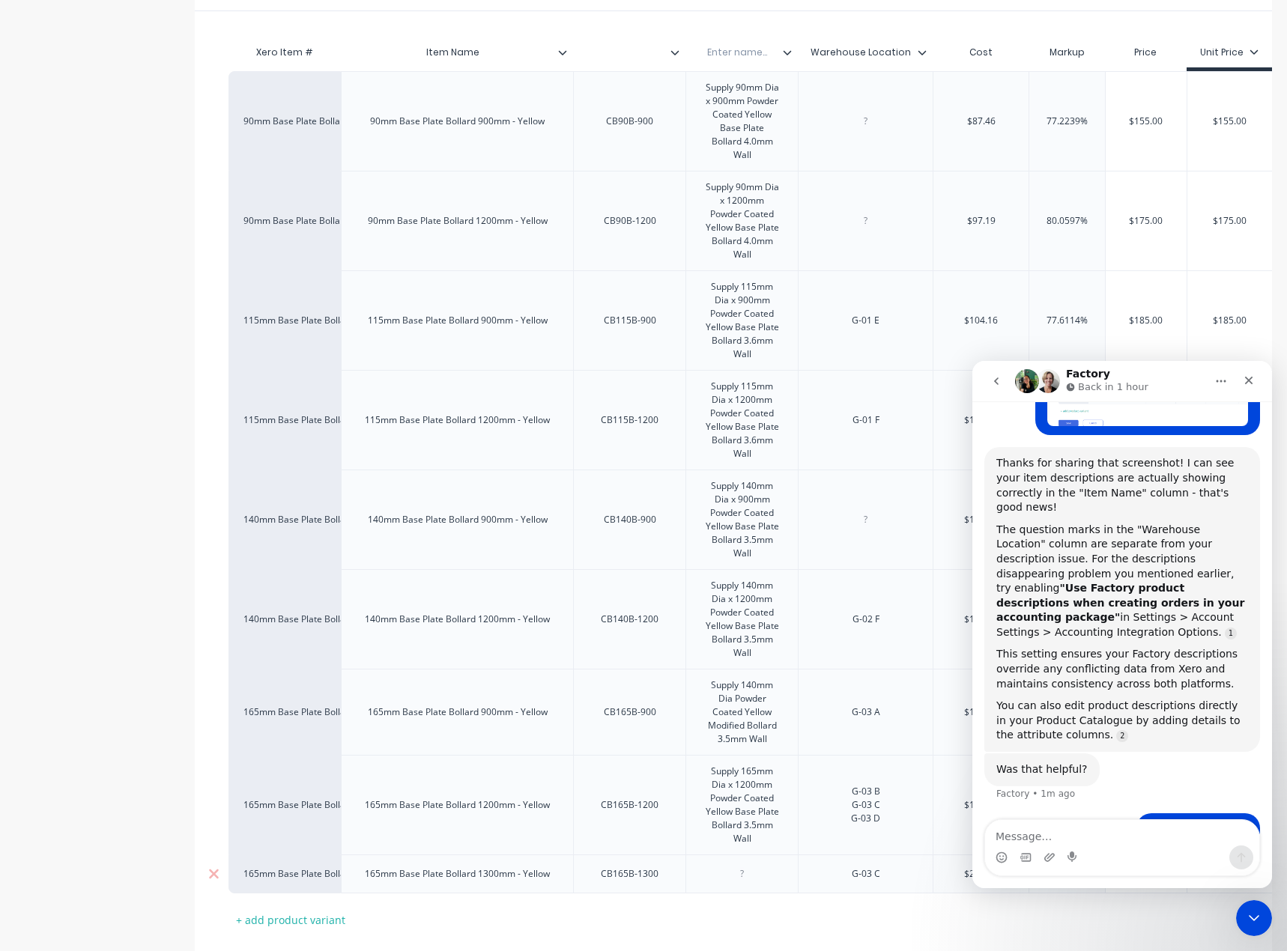
click at [756, 864] on div at bounding box center [742, 873] width 75 height 19
paste div
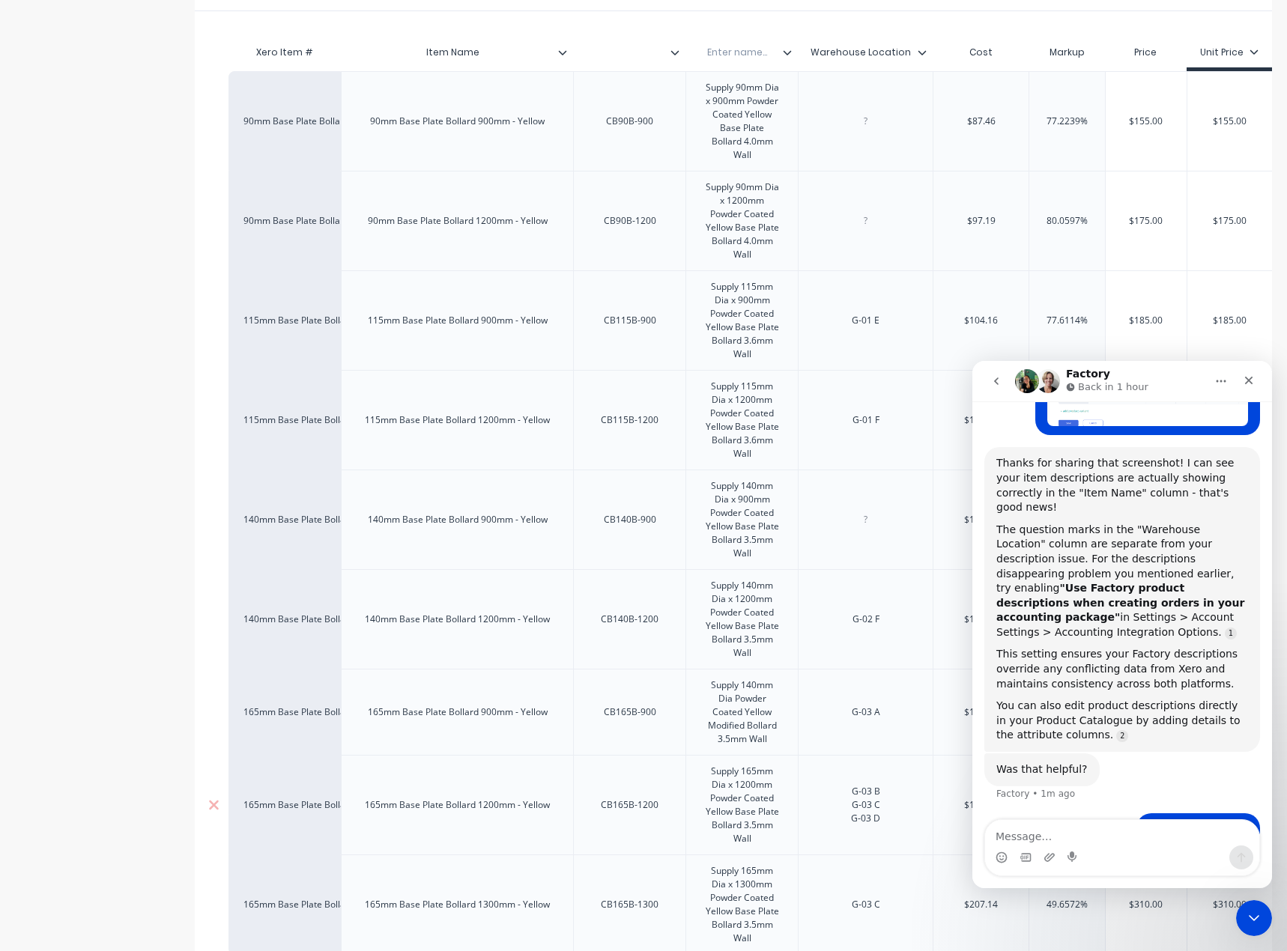
scroll to position [479, 0]
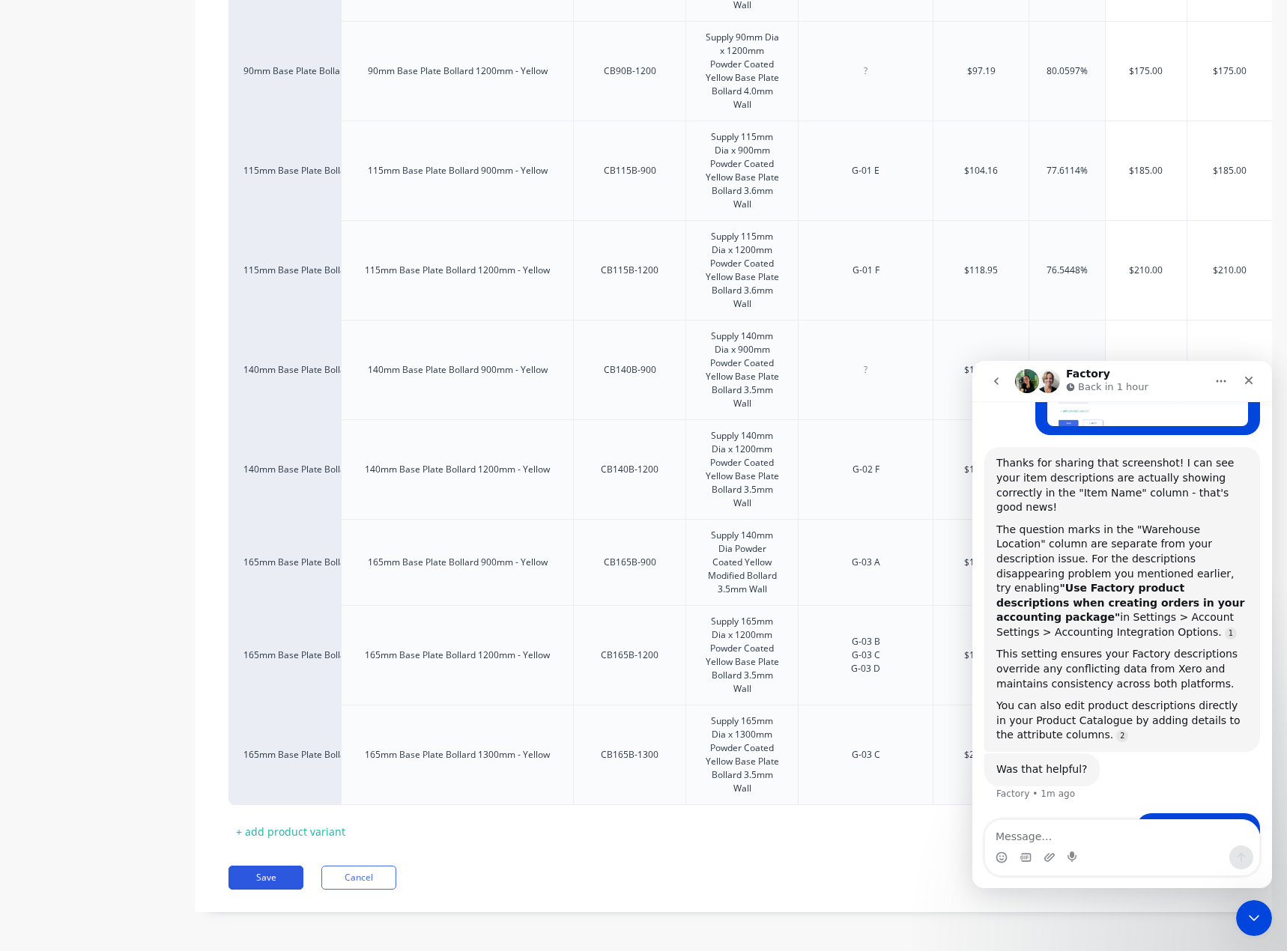
click at [276, 879] on button "Save" at bounding box center [265, 878] width 75 height 24
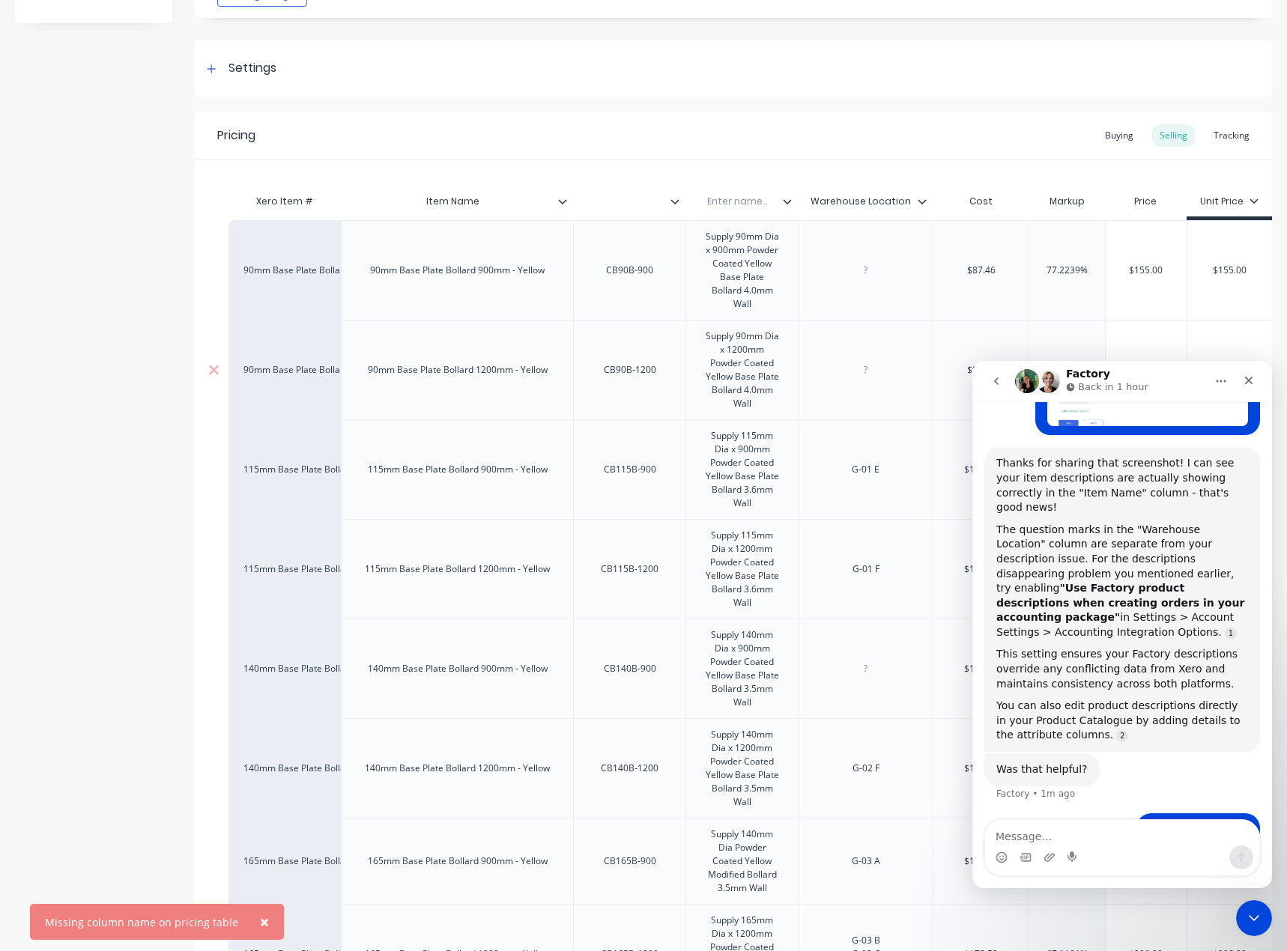
scroll to position [180, 0]
click at [729, 191] on div "Enter name..." at bounding box center [736, 201] width 103 height 37
click at [735, 201] on input "text" at bounding box center [736, 201] width 103 height 13
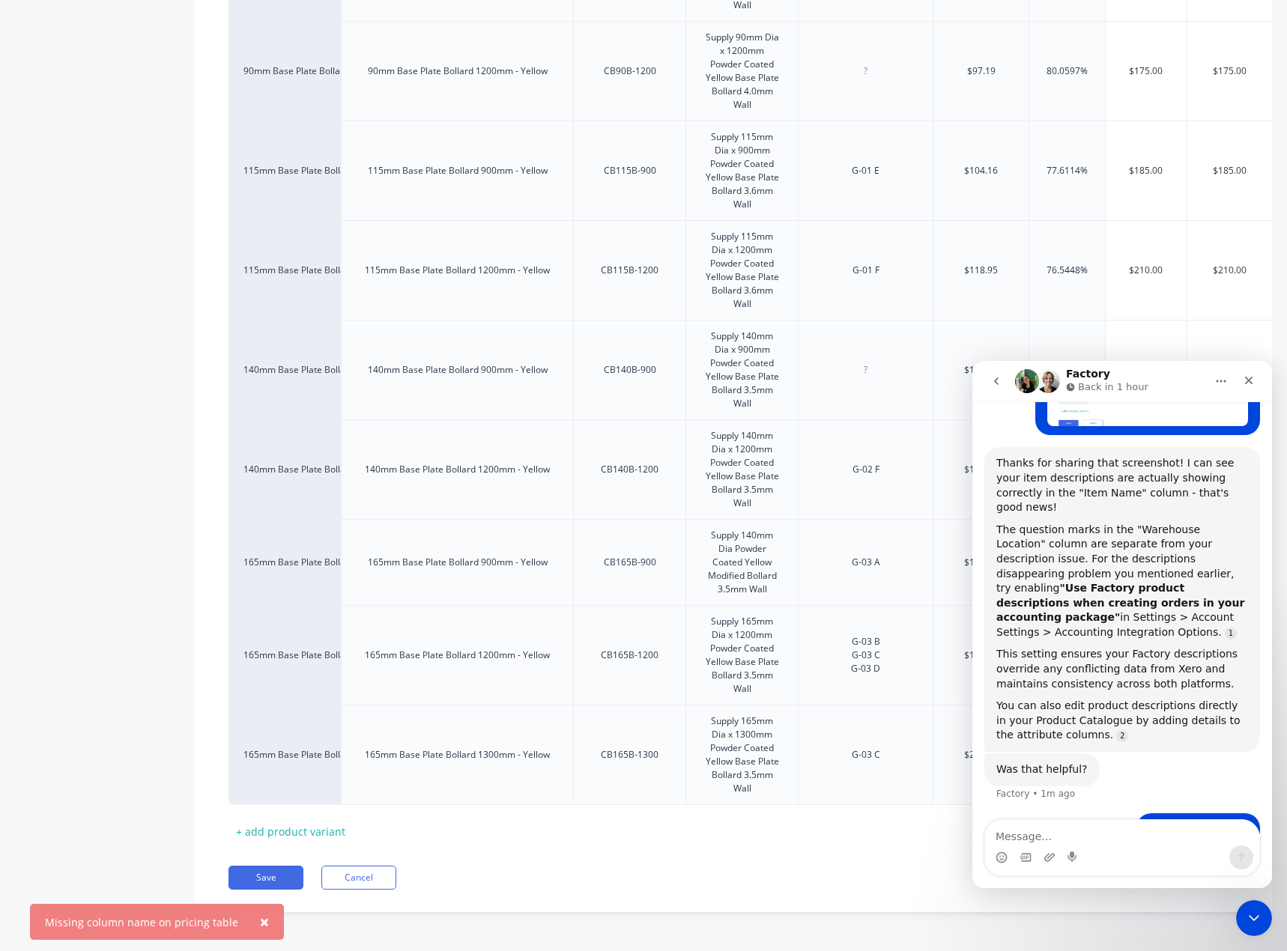
click at [249, 894] on div "Pricing Buying Selling Tracking Xero Item # Item Name Warehouse Location Cost M…" at bounding box center [733, 362] width 1077 height 1099
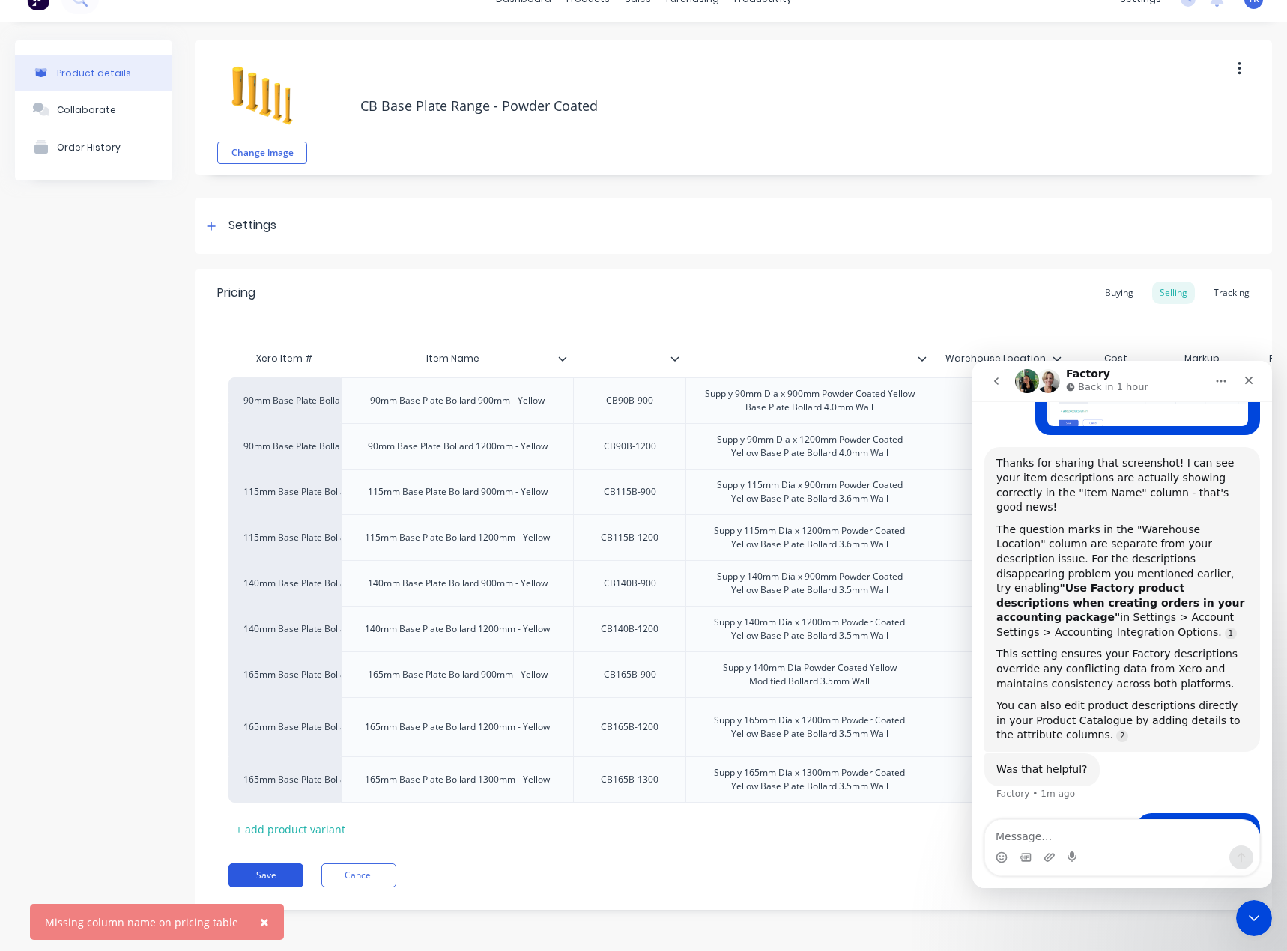
click at [261, 878] on button "Save" at bounding box center [265, 875] width 75 height 24
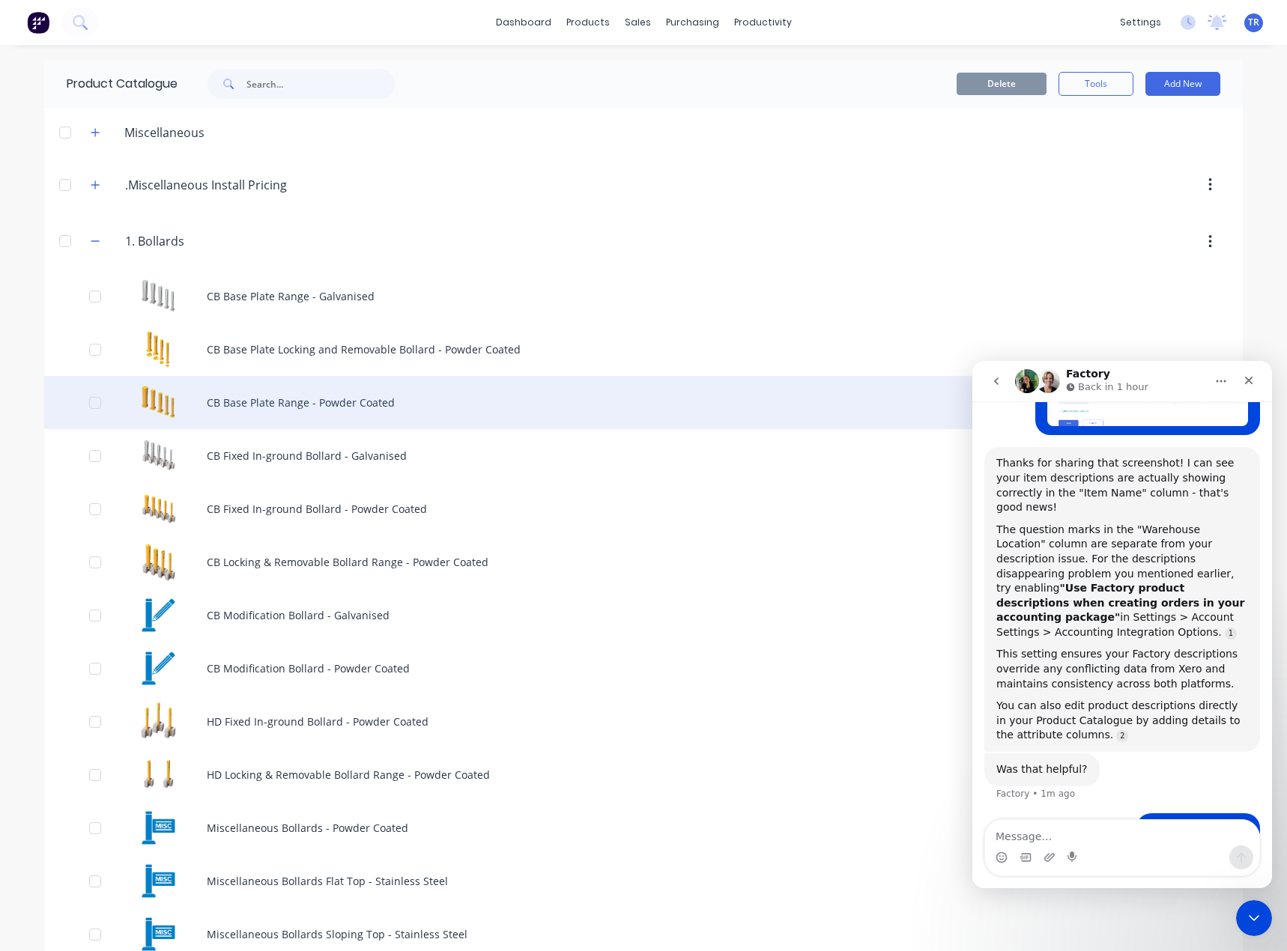
click at [293, 415] on div "CB Base Plate Range - Powder Coated" at bounding box center [643, 402] width 1198 height 53
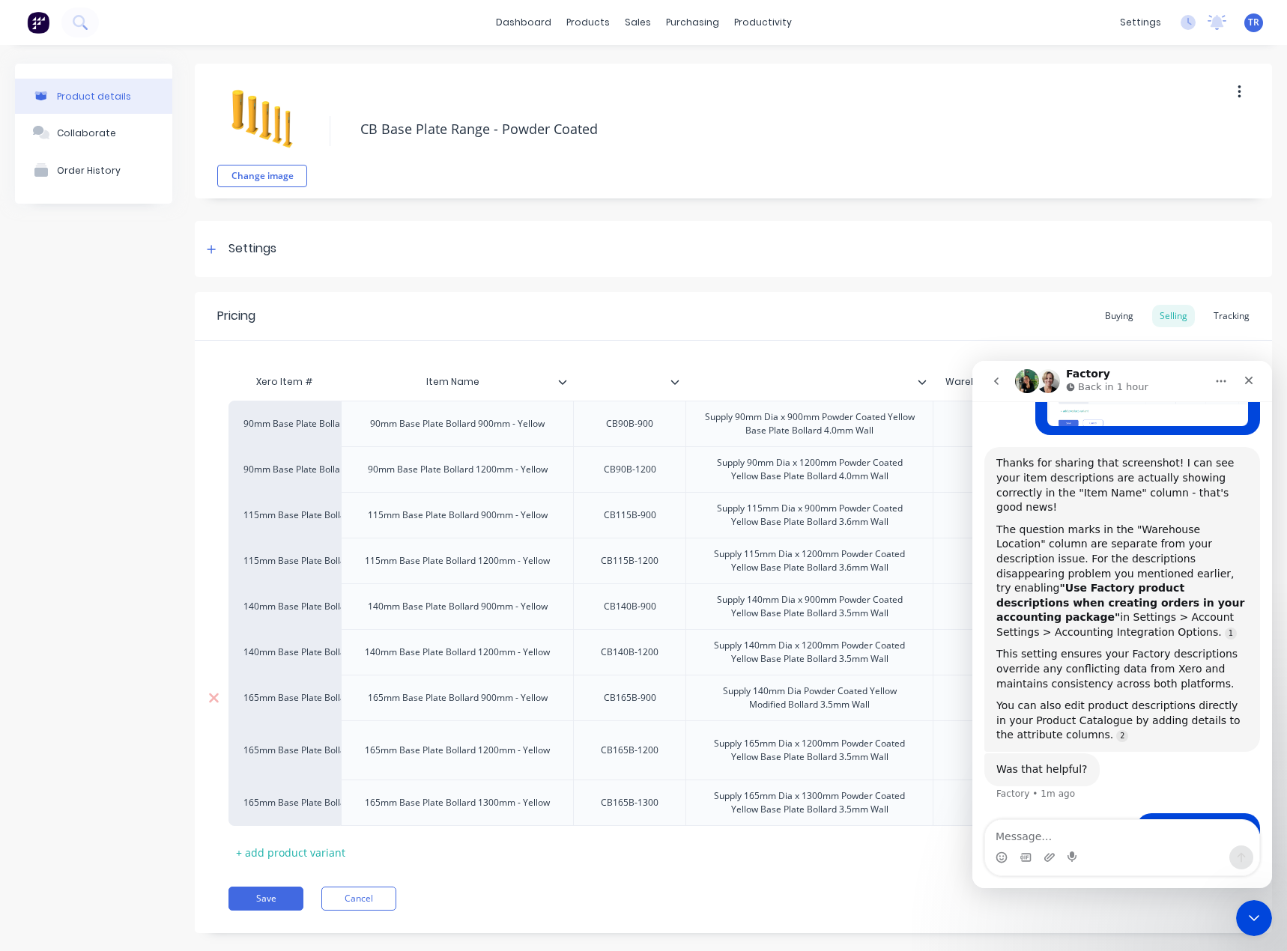
scroll to position [34, 0]
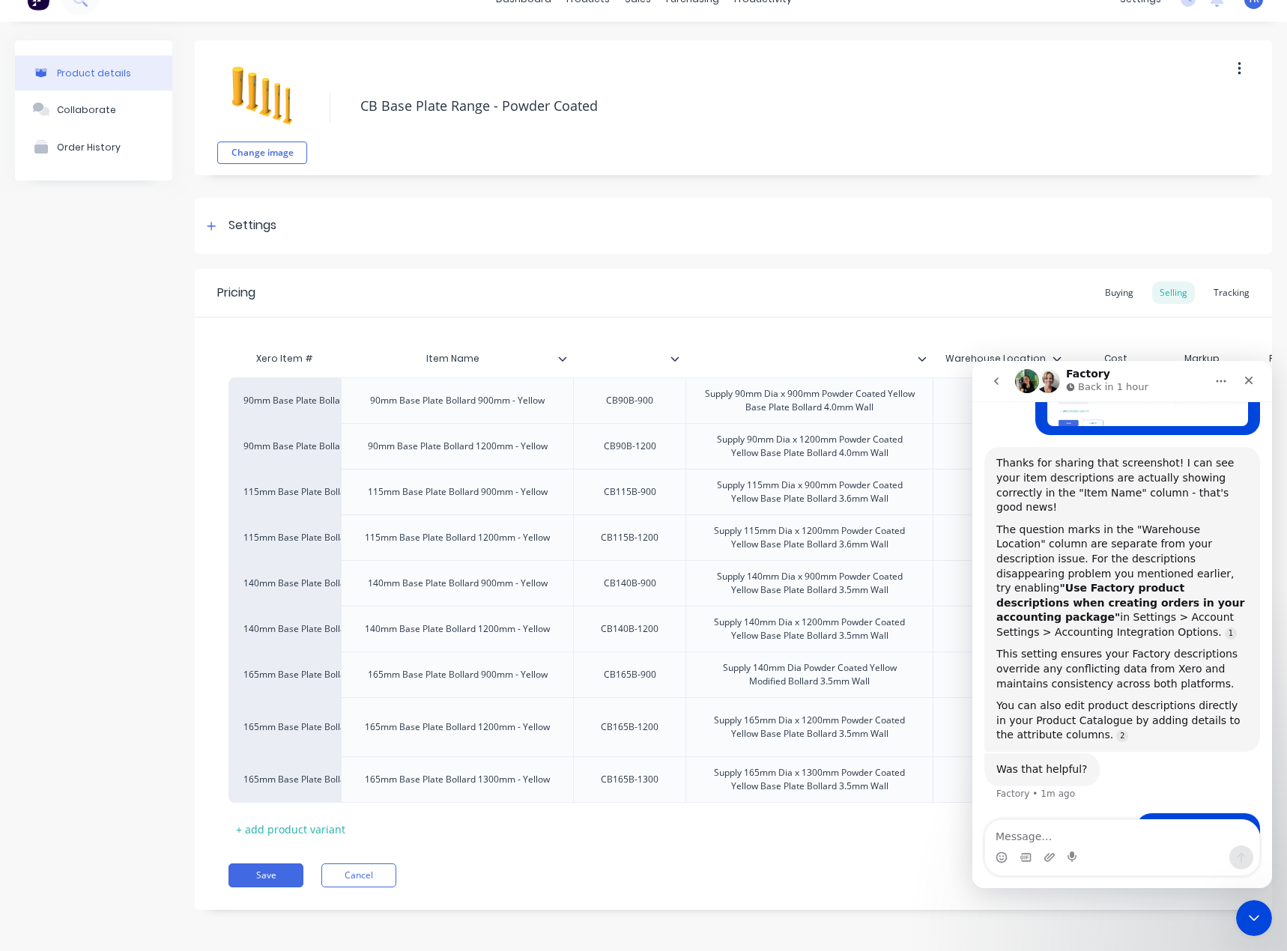
click at [246, 857] on div "Pricing Buying Selling Tracking Xero Item # Item Name Warehouse Location Cost M…" at bounding box center [733, 589] width 1077 height 641
click at [257, 866] on button "Save" at bounding box center [265, 875] width 75 height 24
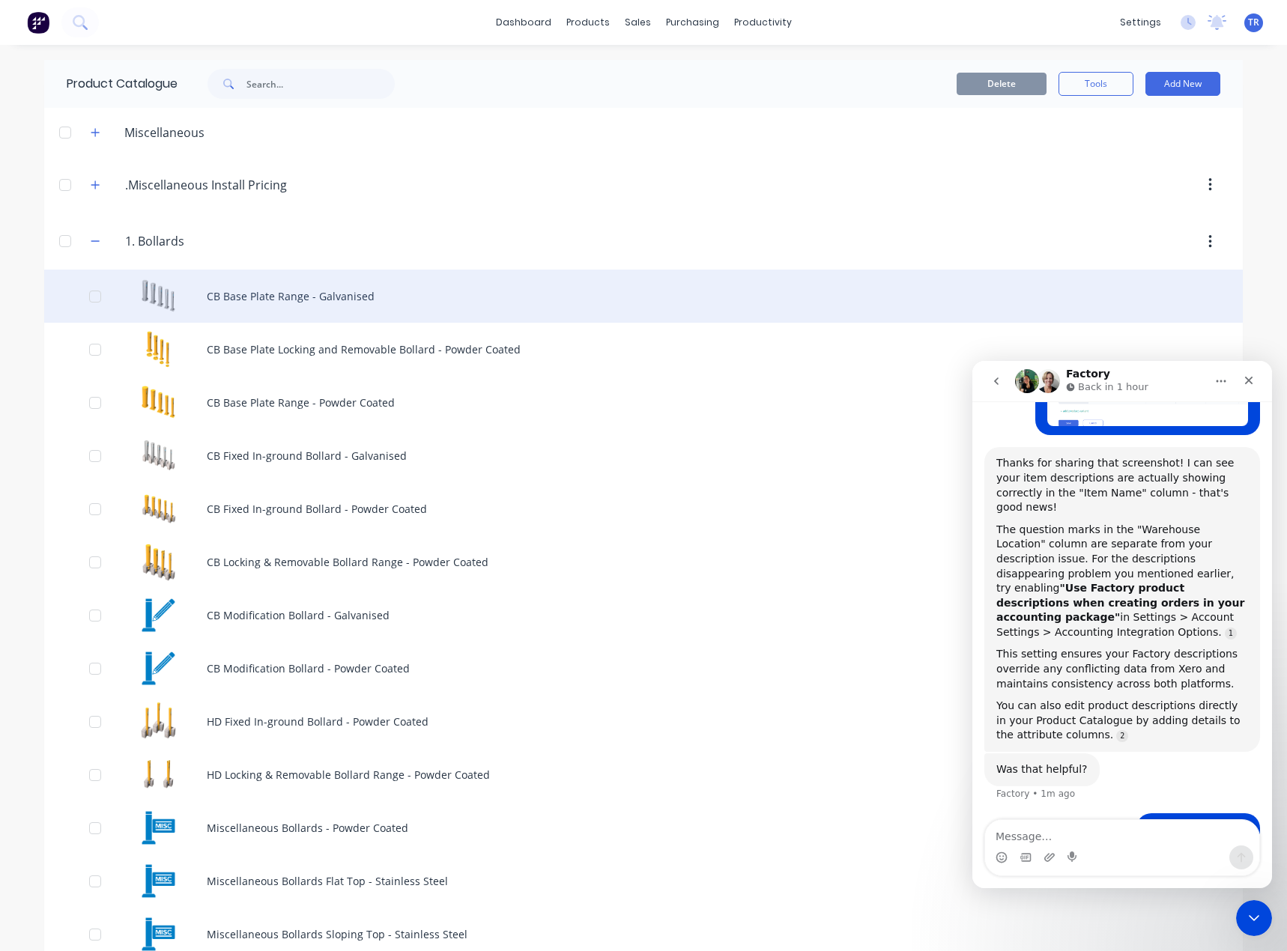
click at [267, 288] on div "CB Base Plate Range - Galvanised" at bounding box center [643, 296] width 1198 height 53
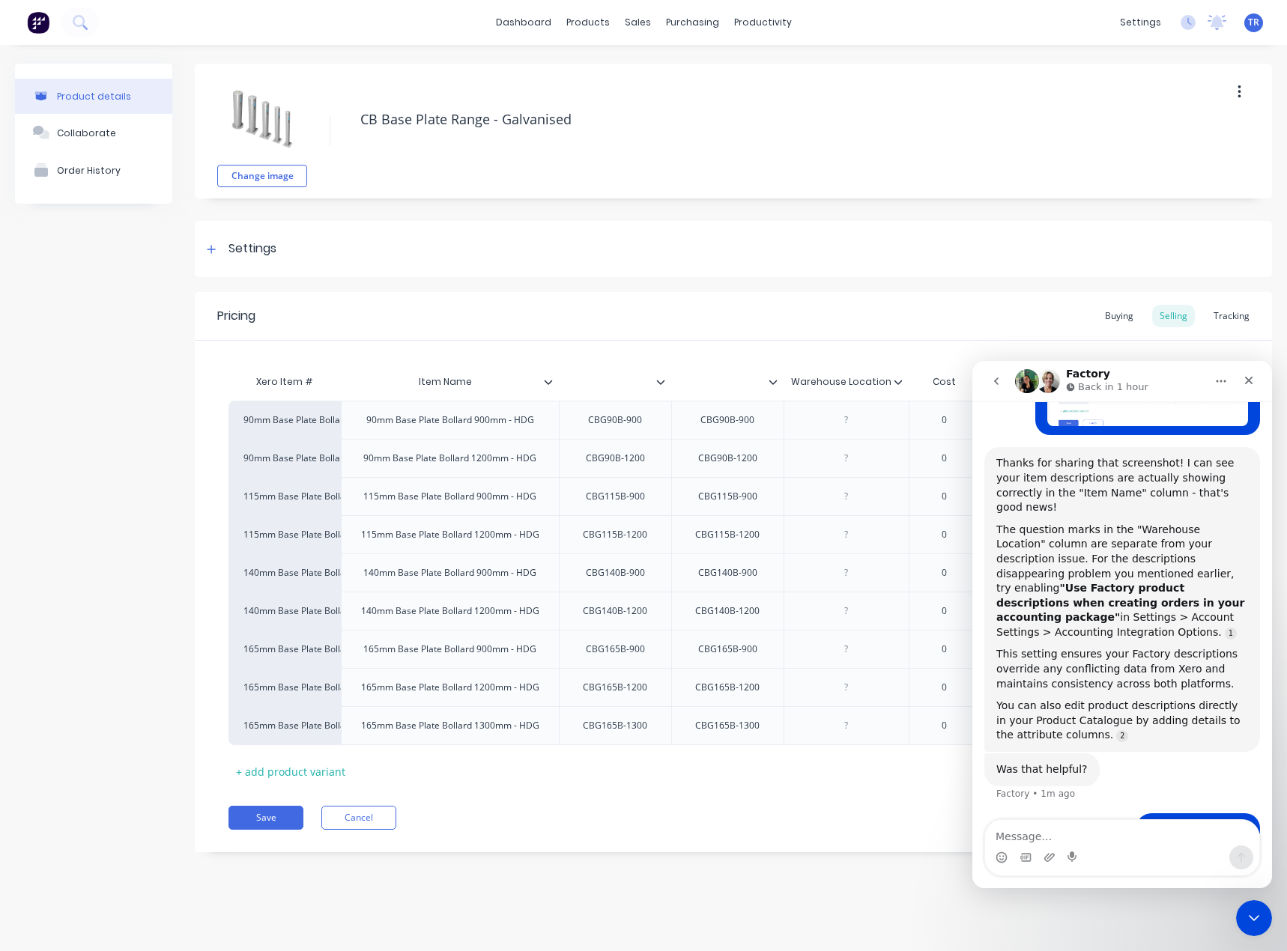
click at [700, 381] on input "text" at bounding box center [722, 381] width 103 height 13
click at [773, 380] on icon at bounding box center [772, 381] width 9 height 9
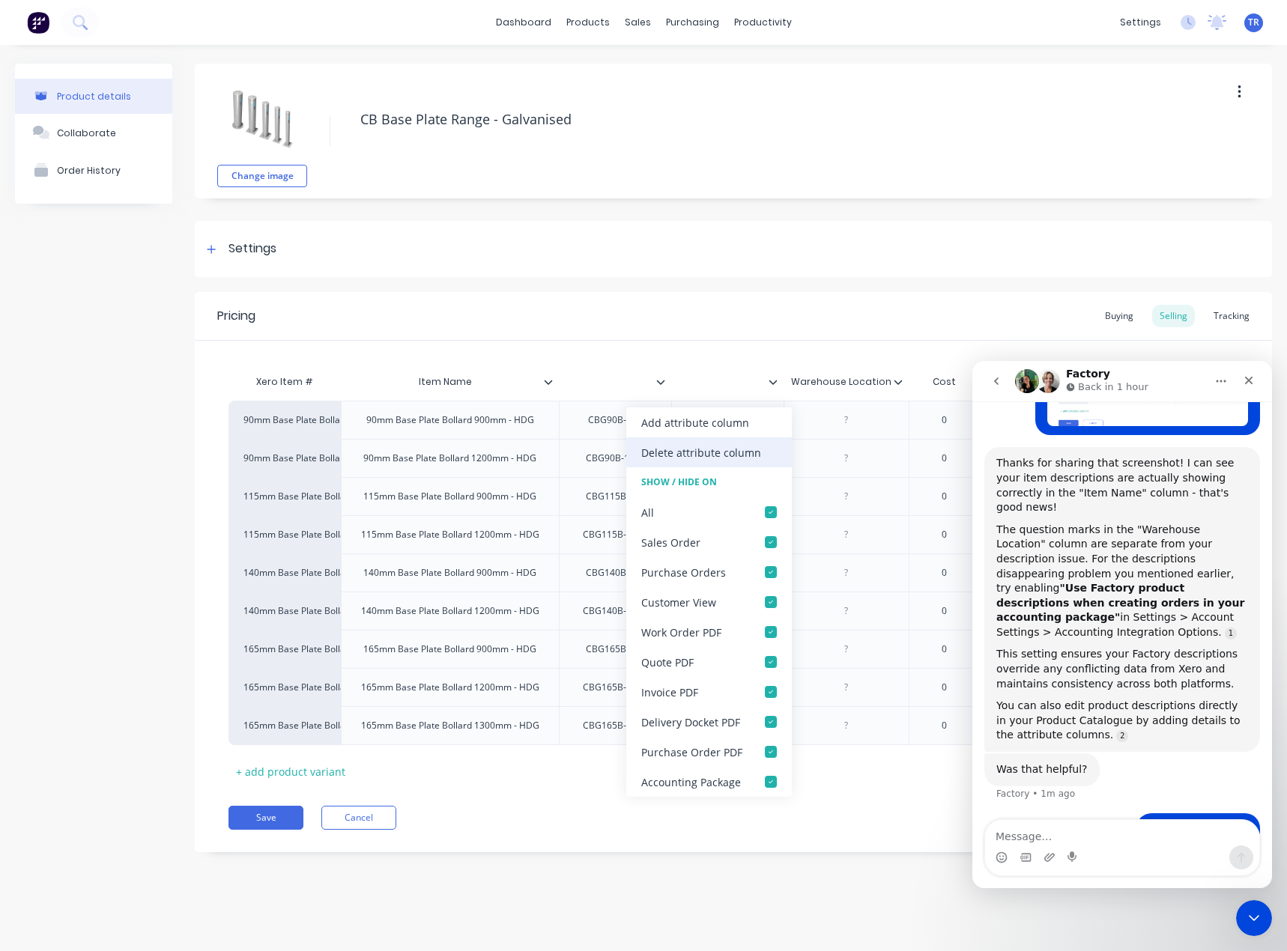
click at [755, 450] on div "Delete attribute column" at bounding box center [701, 453] width 120 height 16
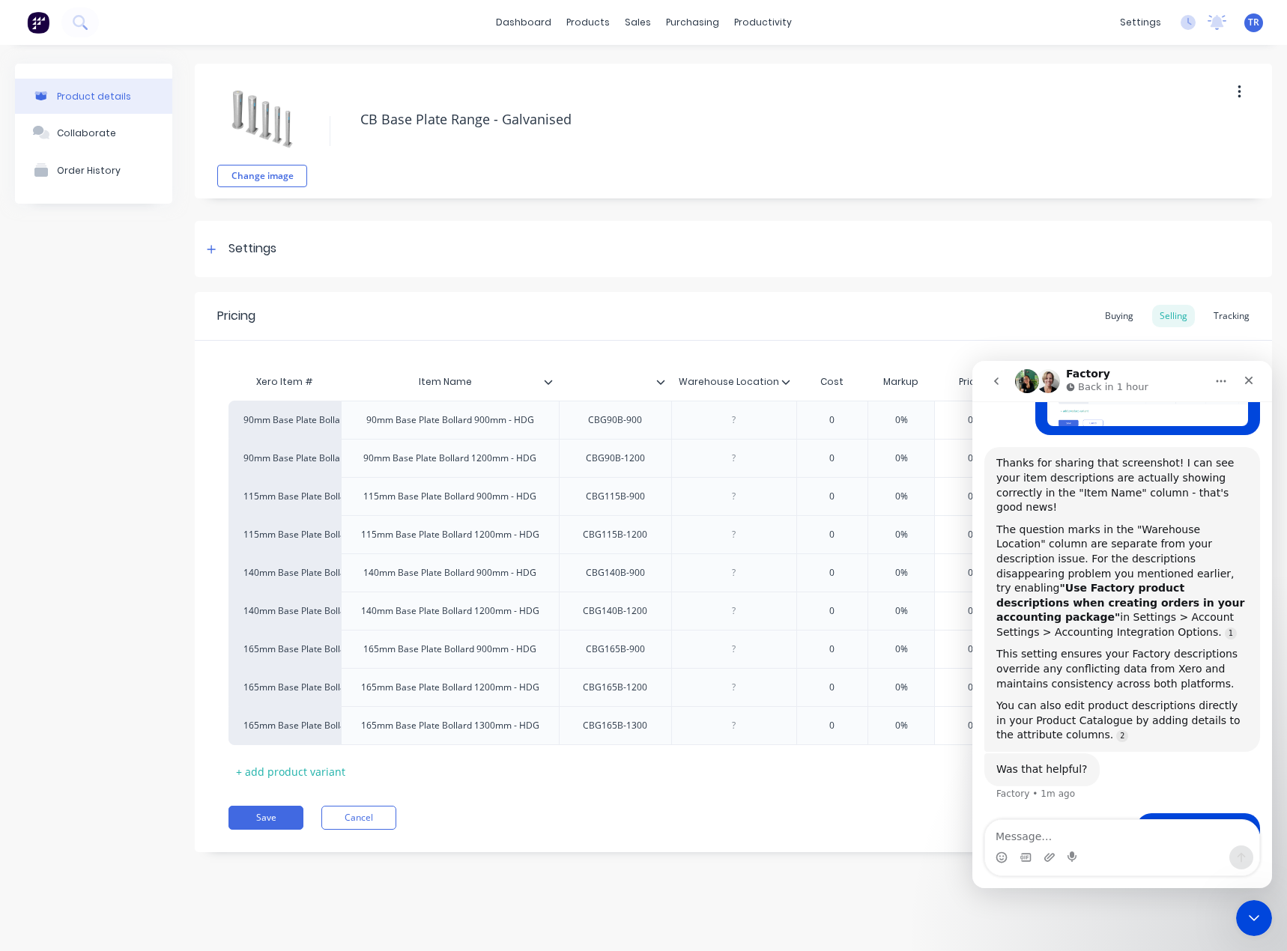
click at [793, 377] on div at bounding box center [791, 381] width 9 height 13
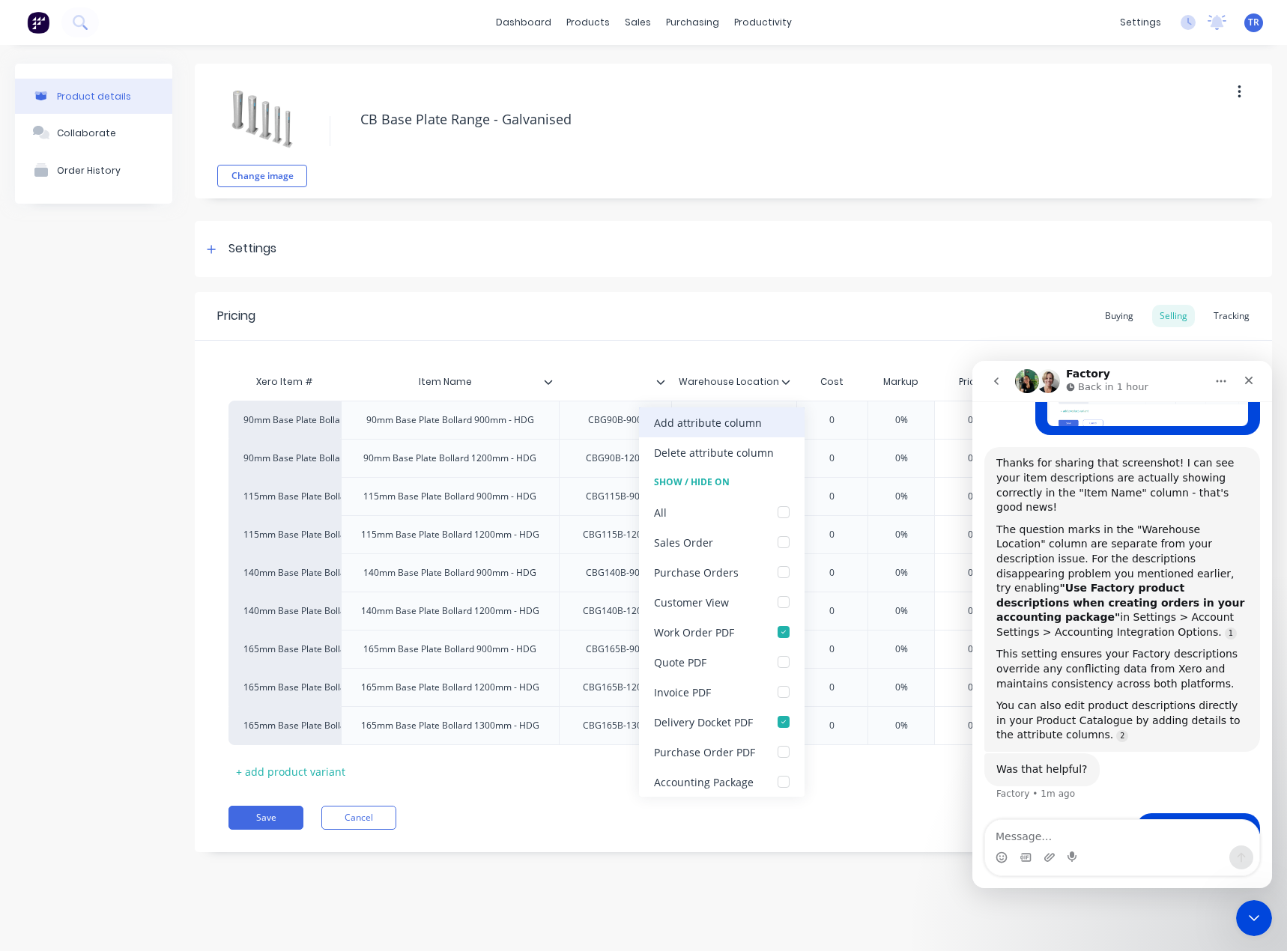
click at [762, 431] on div "Add attribute column" at bounding box center [721, 422] width 165 height 30
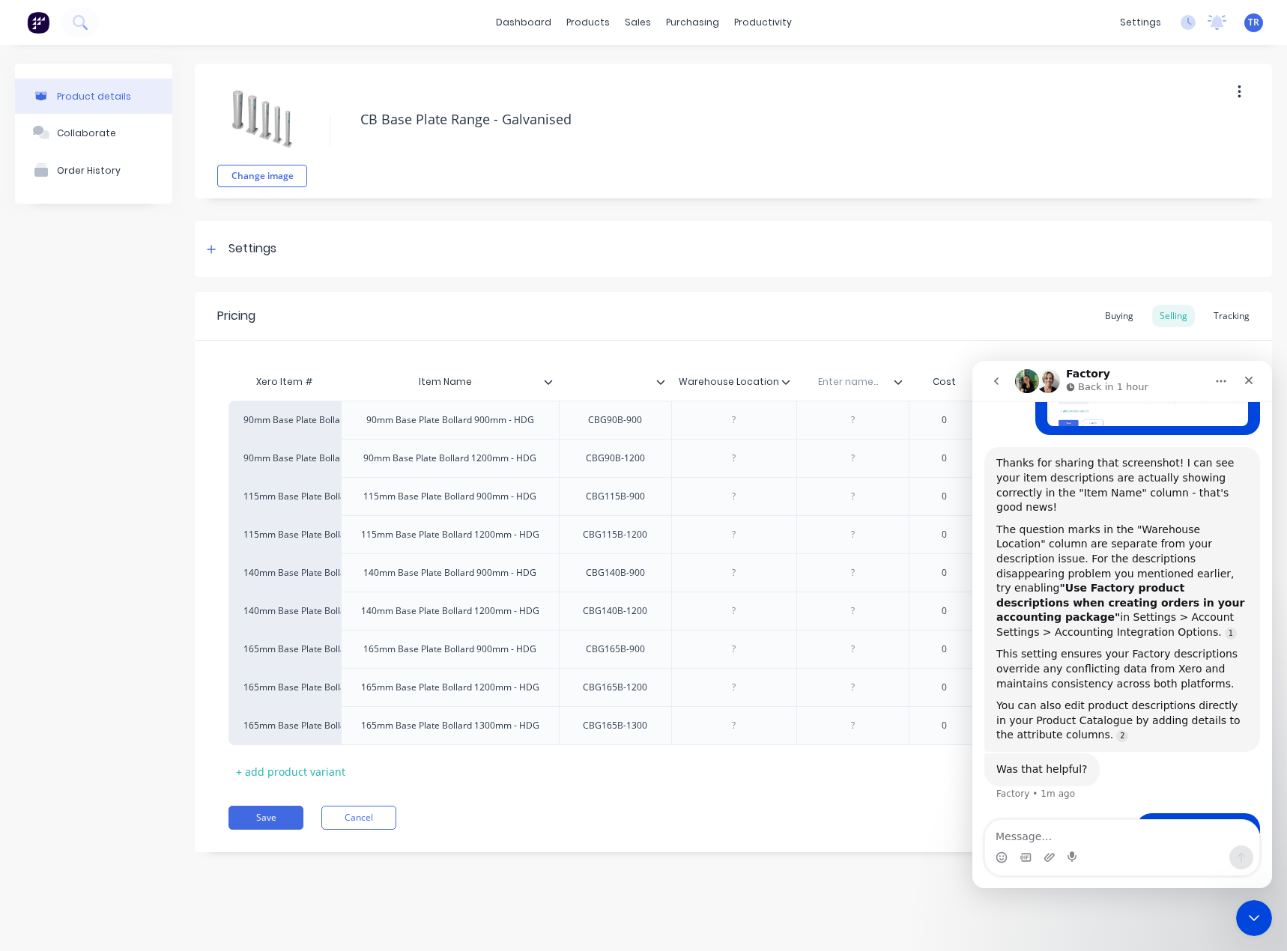
click at [827, 387] on input "text" at bounding box center [847, 381] width 103 height 13
drag, startPoint x: 901, startPoint y: 380, endPoint x: 738, endPoint y: 388, distance: 163.4
click at [738, 388] on div "Xero Item # Item Name Warehouse Location Enter name... Cost Markup Price Unit P…" at bounding box center [716, 384] width 976 height 34
click at [739, 416] on div at bounding box center [727, 419] width 75 height 19
paste div
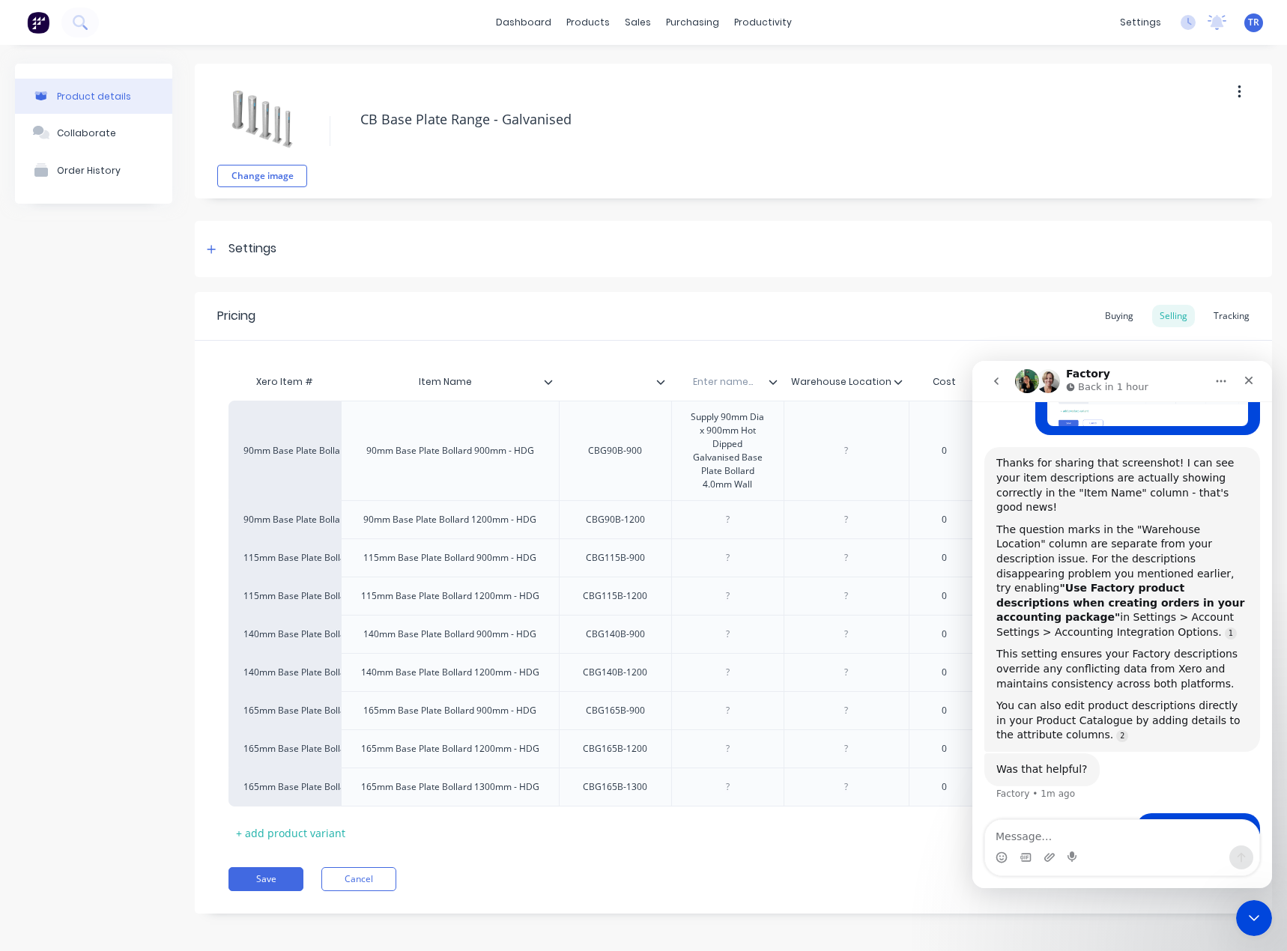
click at [728, 380] on input "text" at bounding box center [722, 381] width 103 height 13
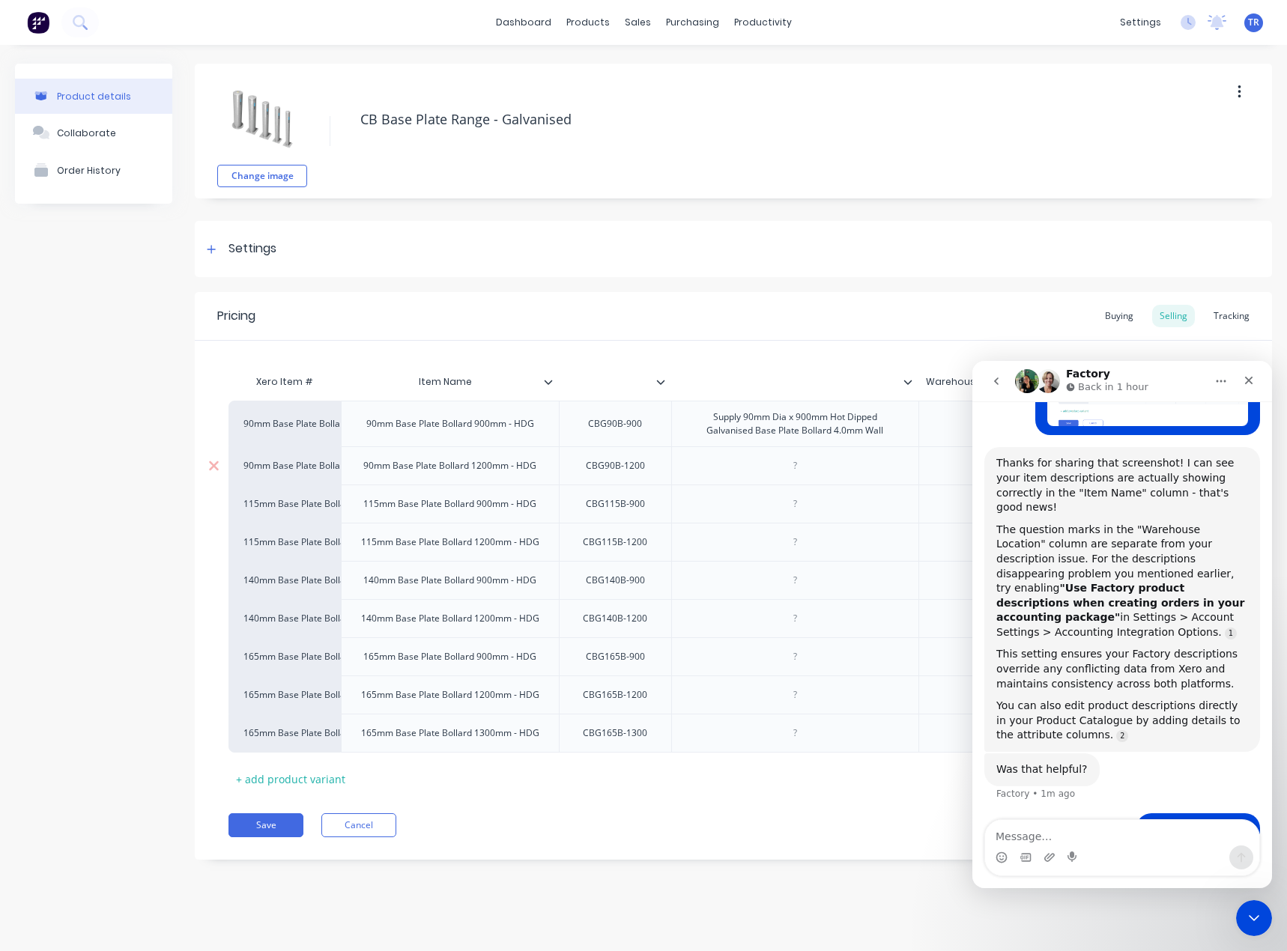
click at [804, 460] on div at bounding box center [794, 465] width 75 height 19
paste div
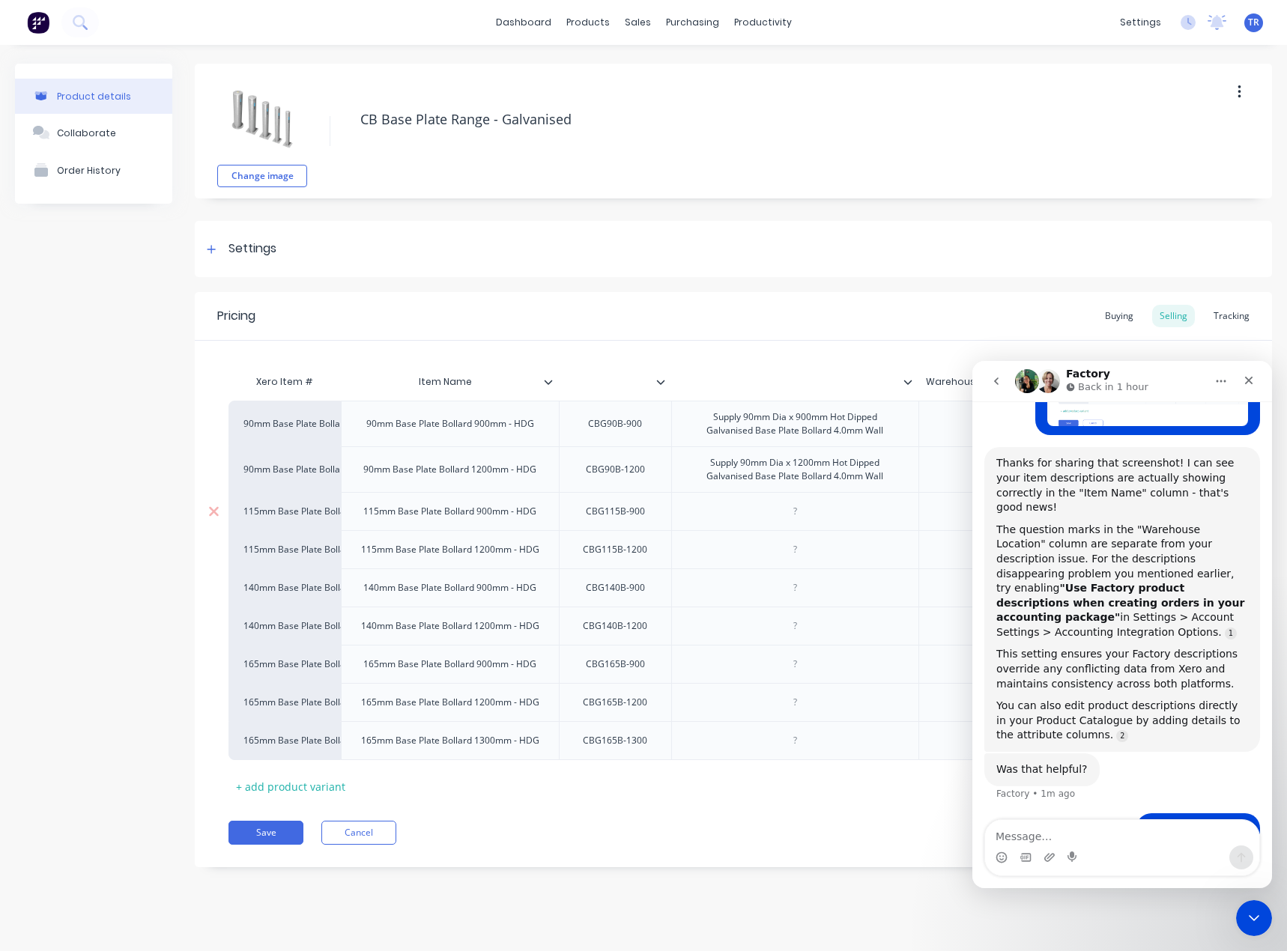
click at [785, 526] on div at bounding box center [794, 511] width 247 height 38
click at [798, 512] on div at bounding box center [794, 511] width 75 height 19
paste div
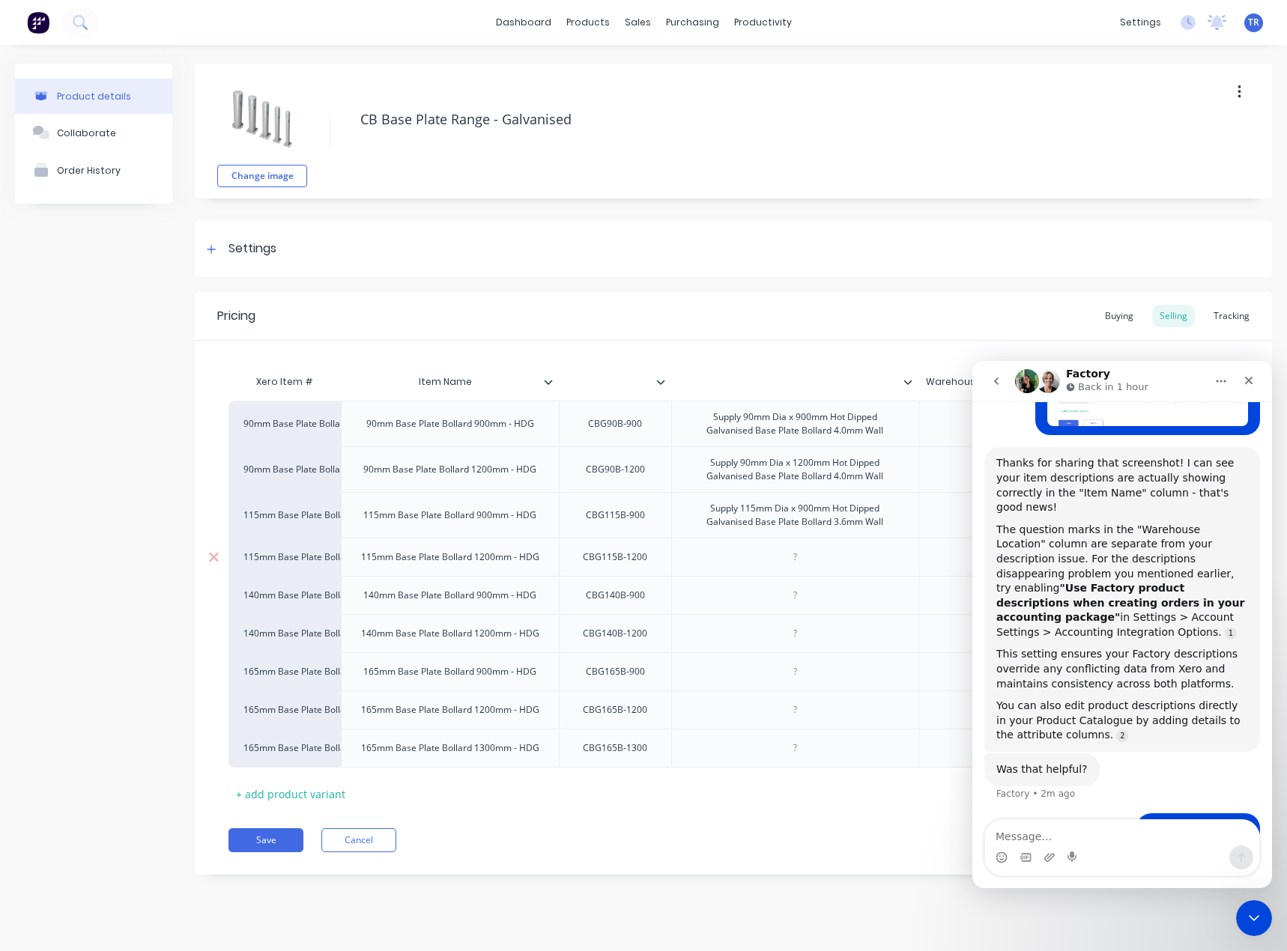
click at [804, 558] on div at bounding box center [794, 556] width 75 height 19
paste div
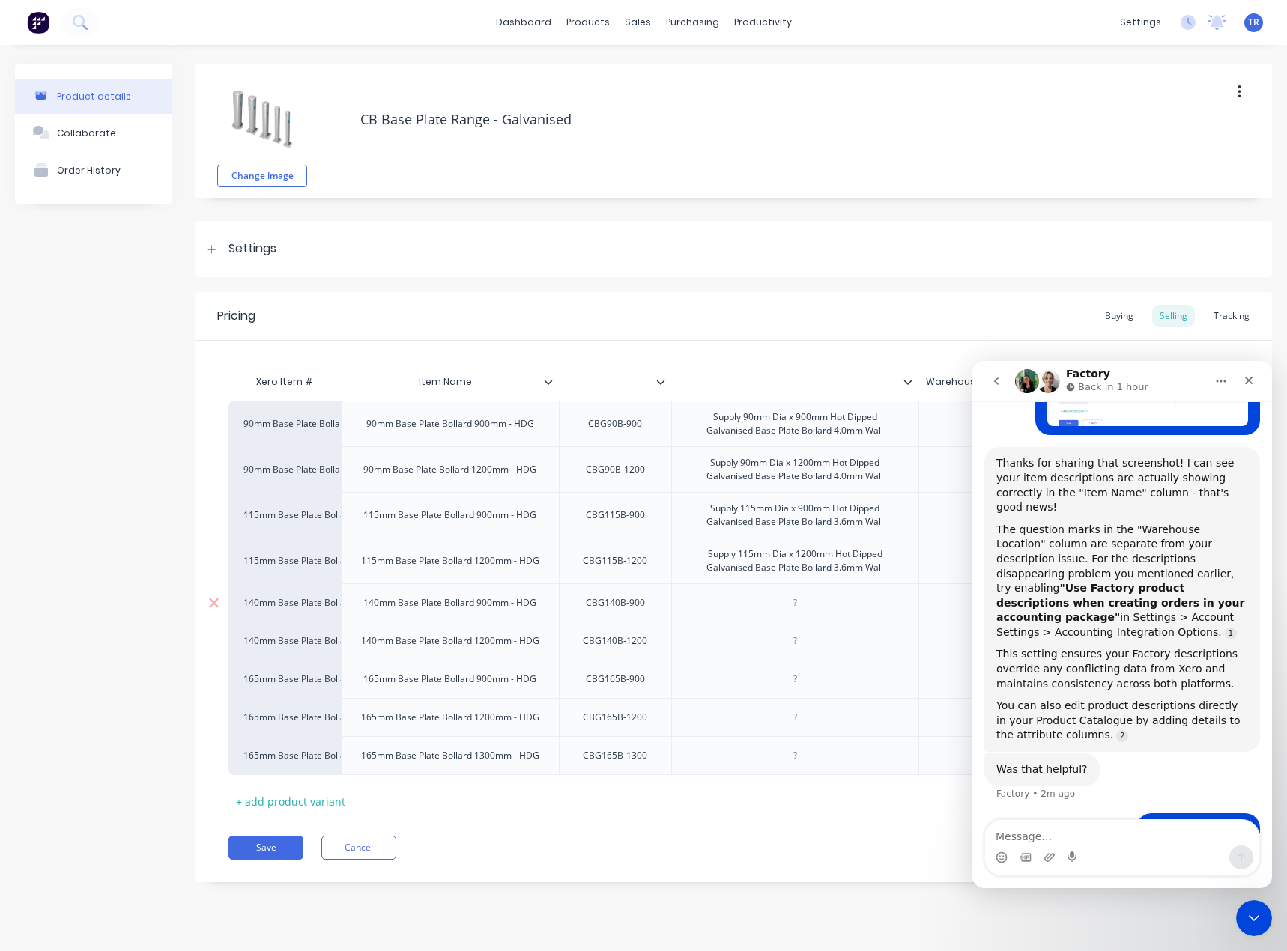
drag, startPoint x: 9, startPoint y: 216, endPoint x: 783, endPoint y: 600, distance: 864.0
click at [783, 600] on div at bounding box center [794, 602] width 75 height 19
paste div
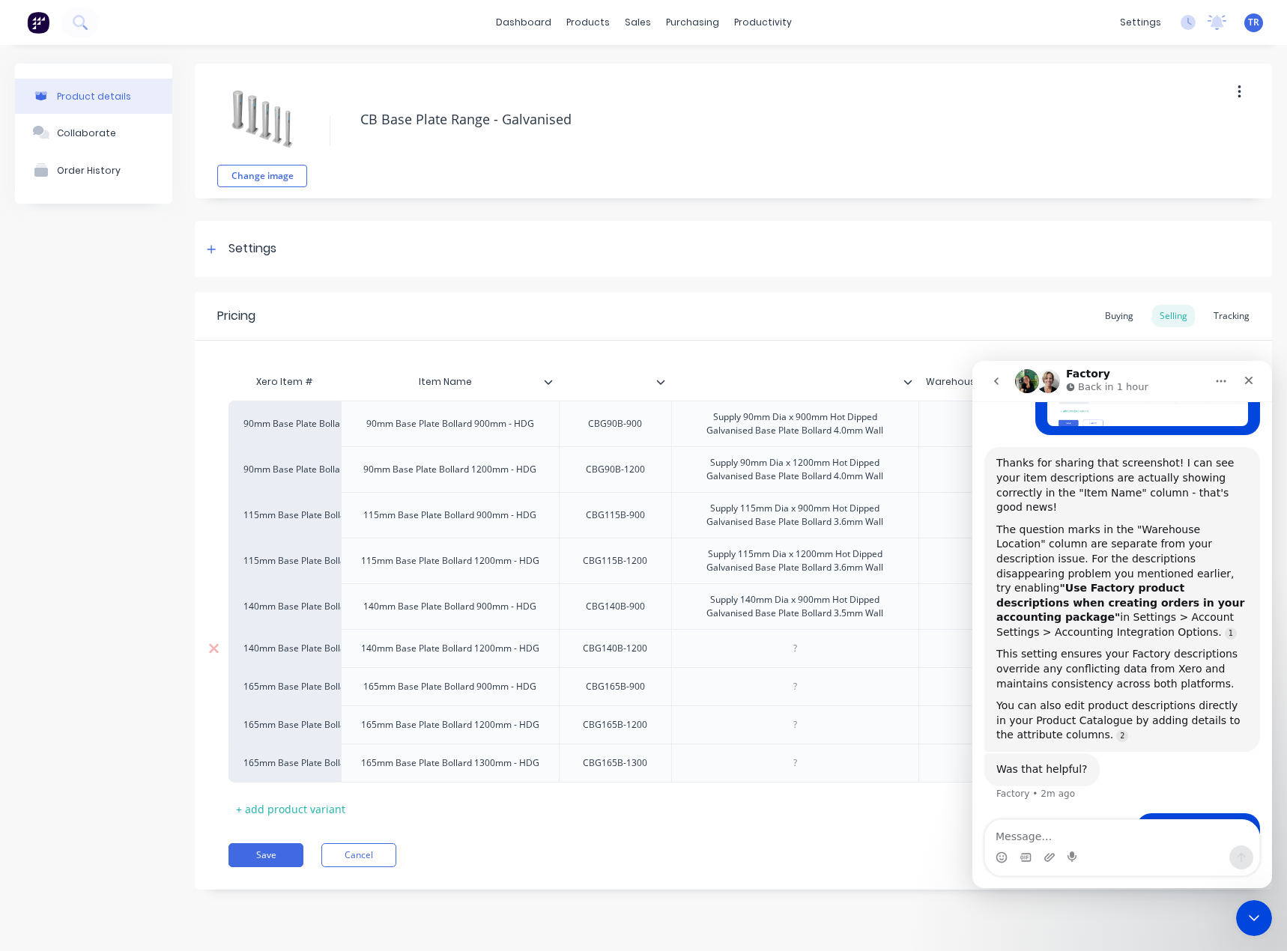
click at [771, 637] on div at bounding box center [794, 648] width 247 height 38
click at [769, 651] on div at bounding box center [794, 648] width 75 height 19
paste div
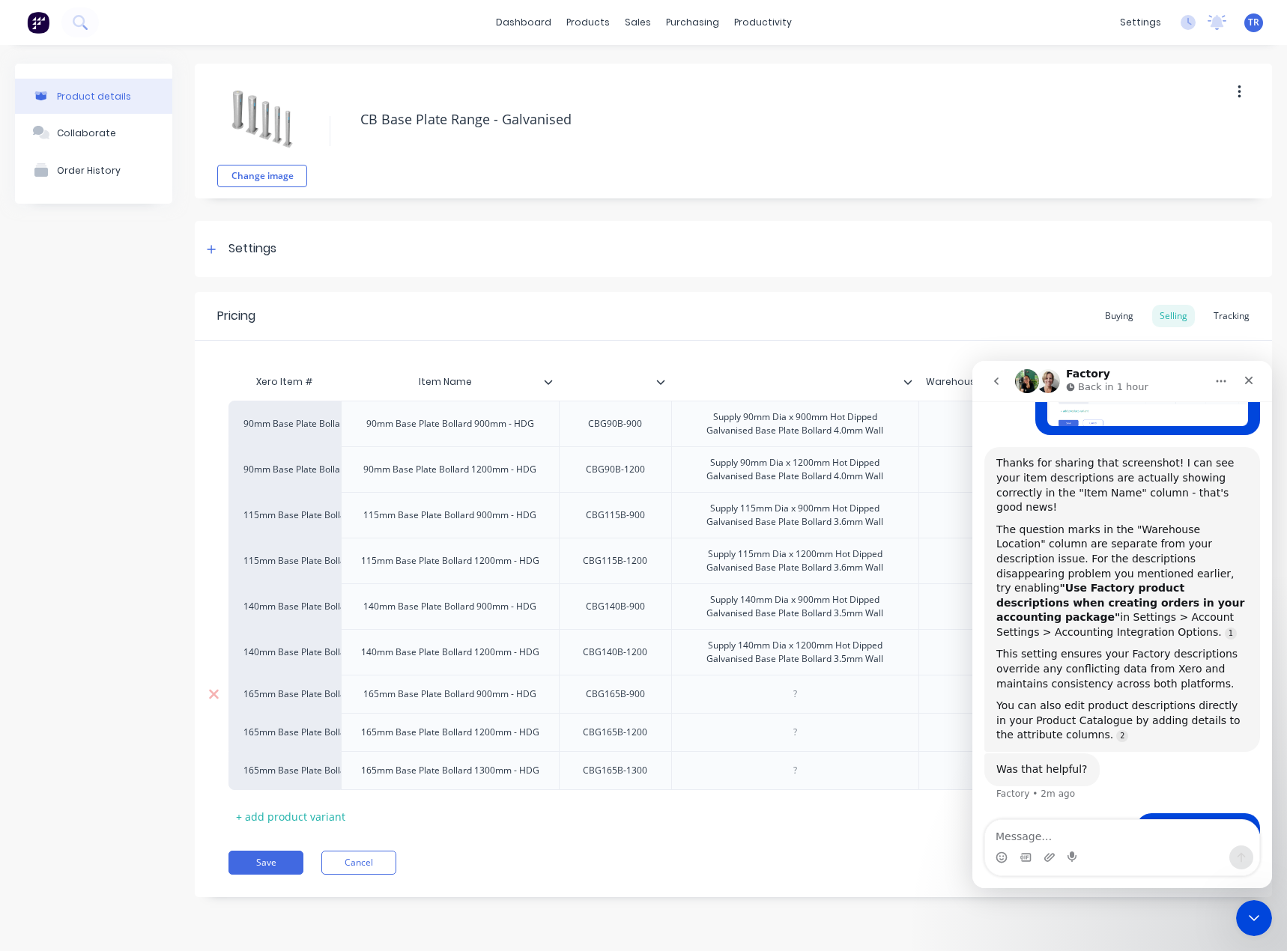
click at [806, 696] on div at bounding box center [794, 693] width 75 height 19
paste div
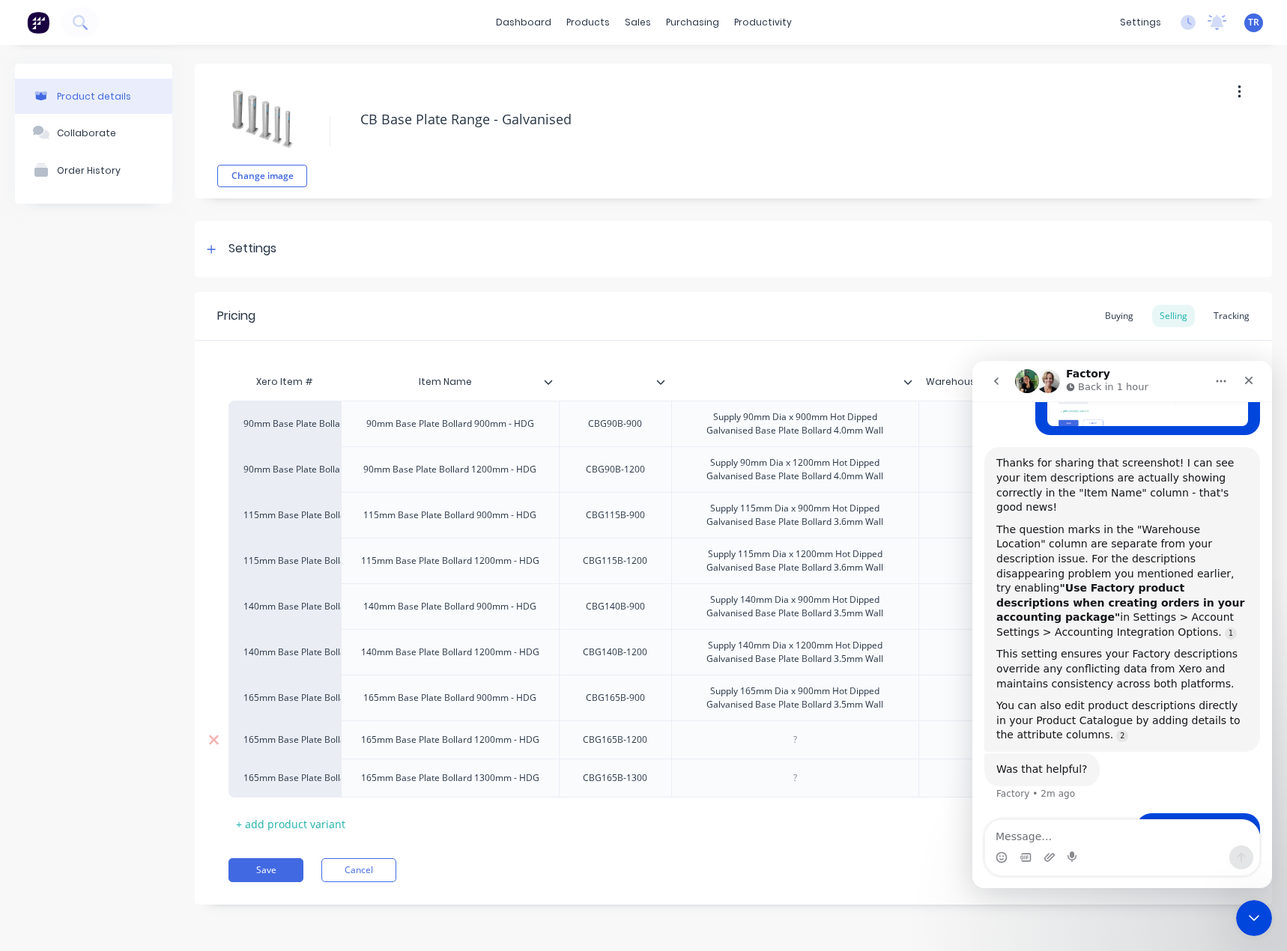
click at [765, 744] on div at bounding box center [794, 739] width 75 height 19
paste div
click at [789, 785] on div at bounding box center [794, 785] width 75 height 19
paste div
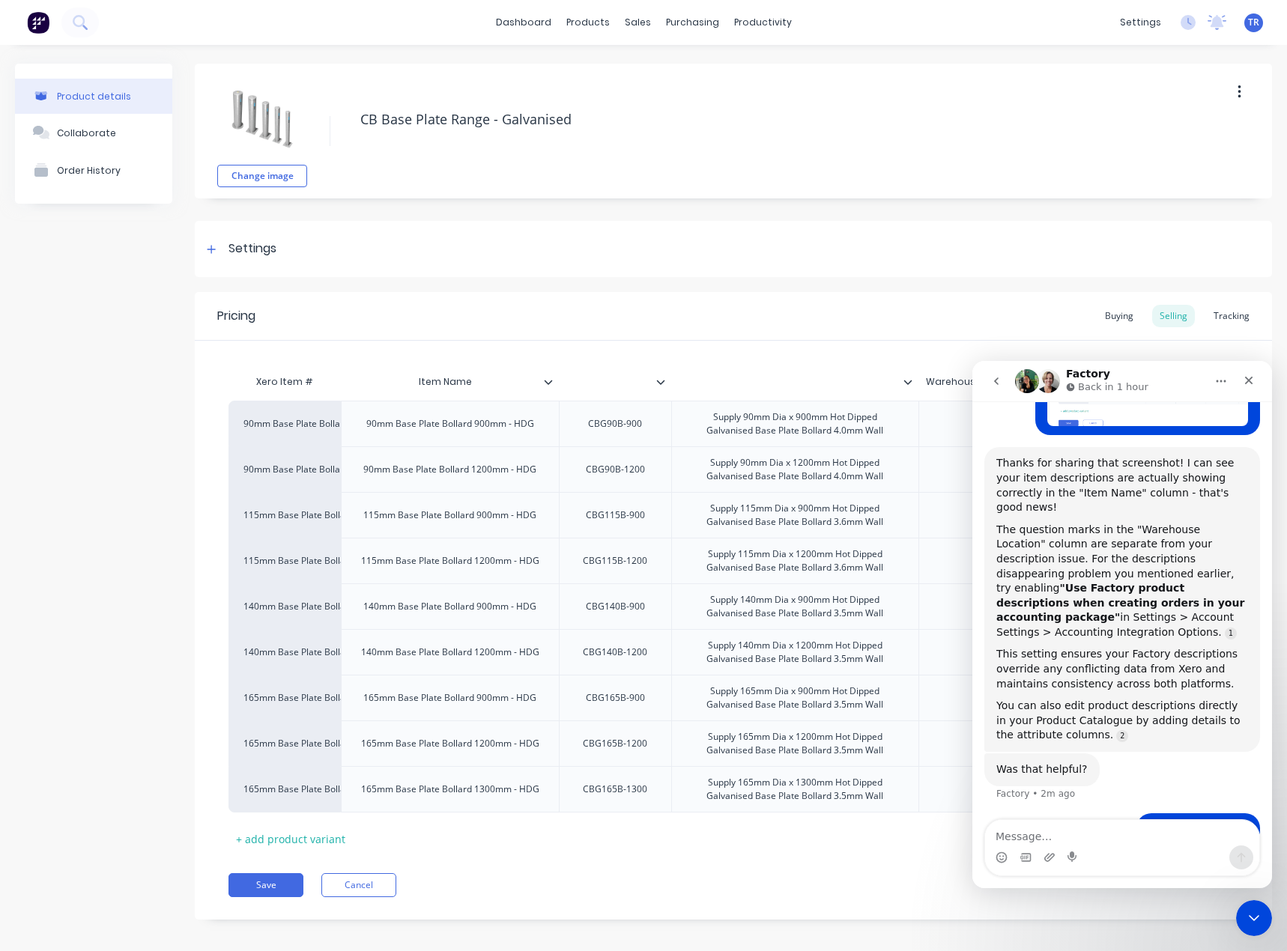
click at [547, 384] on icon at bounding box center [548, 381] width 9 height 9
click at [907, 380] on icon at bounding box center [907, 381] width 9 height 9
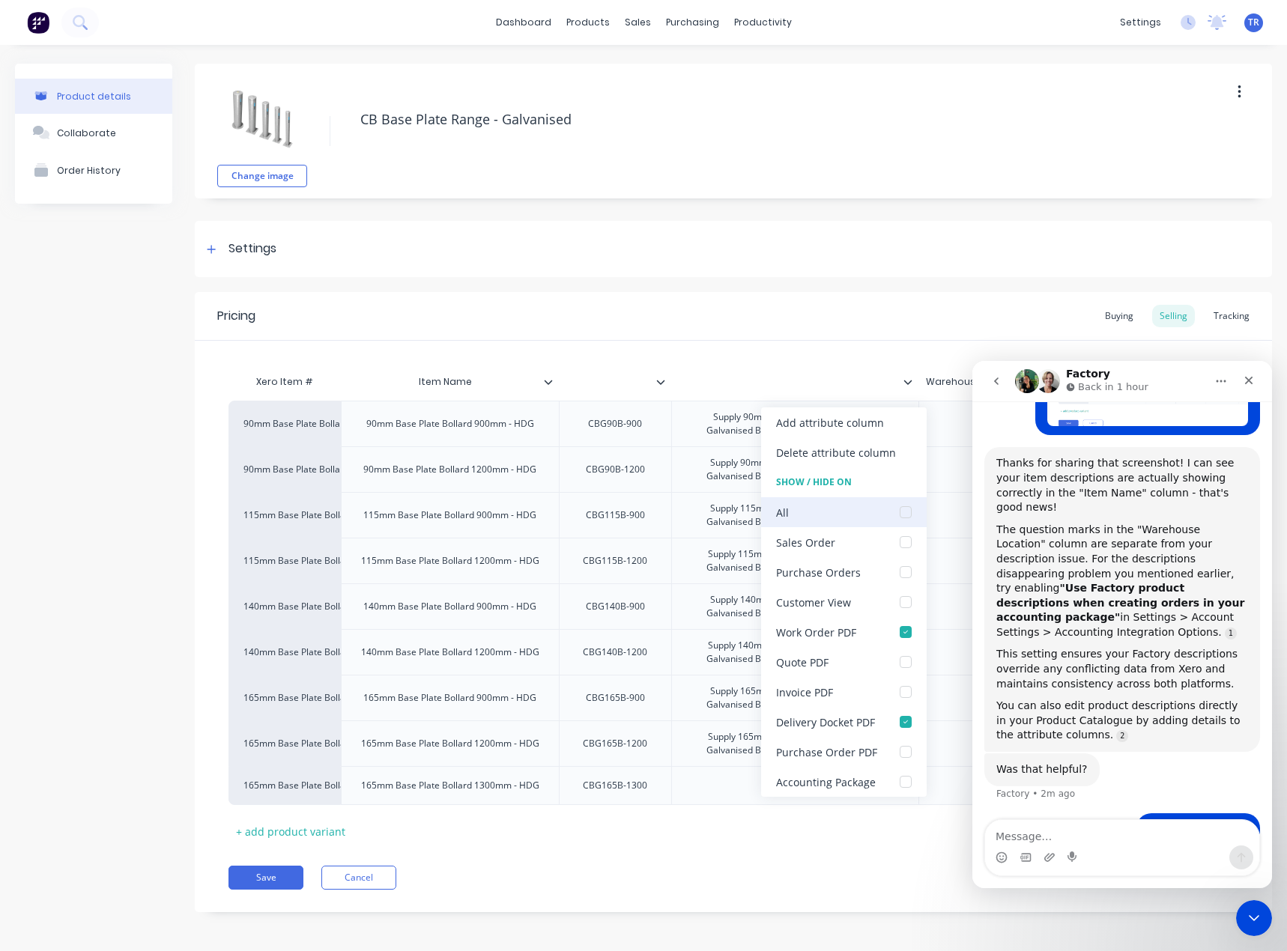
click at [893, 512] on div at bounding box center [905, 512] width 30 height 30
click at [929, 331] on div "Pricing Buying Selling Tracking" at bounding box center [733, 316] width 1077 height 49
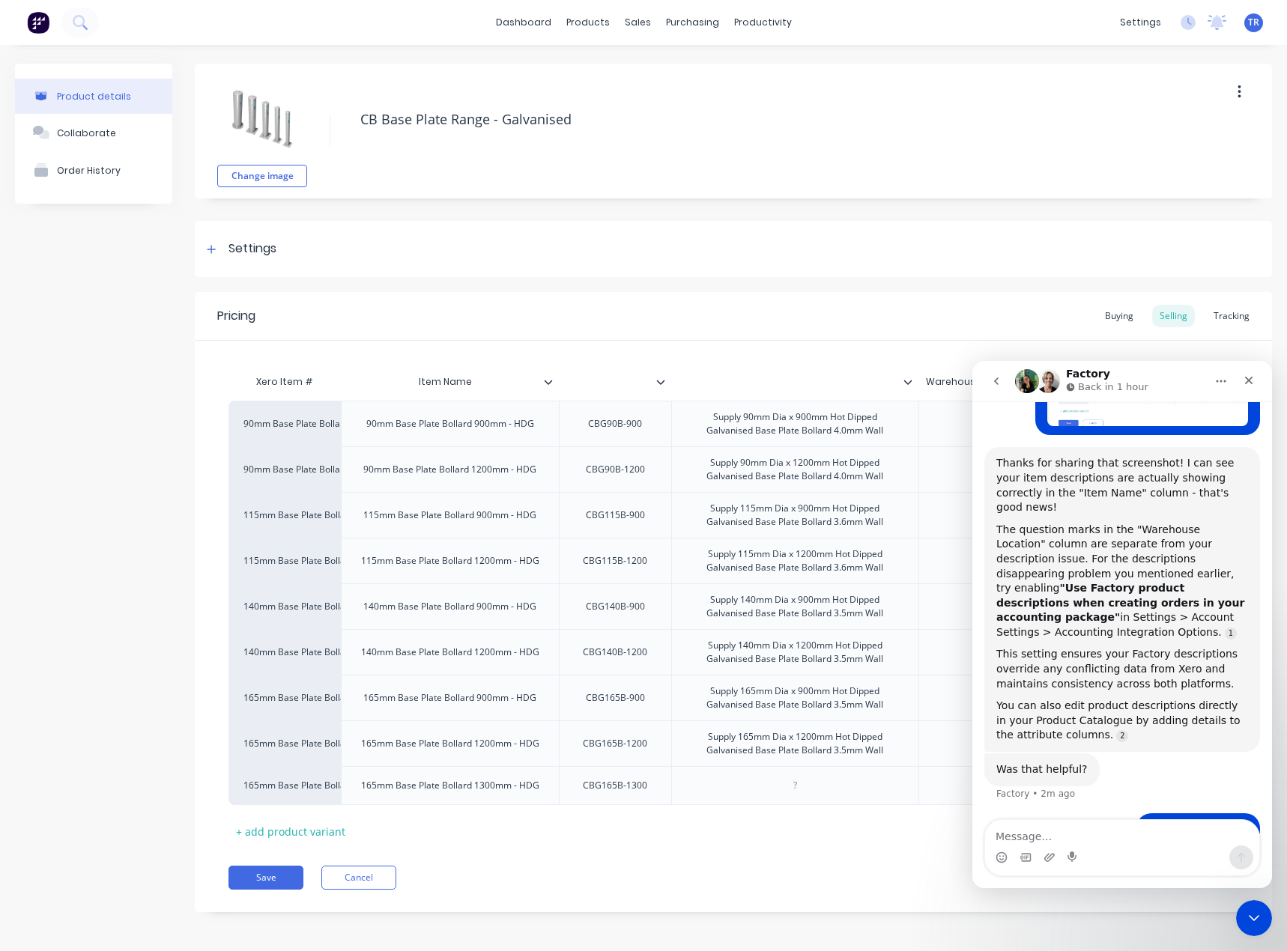
click at [666, 383] on div at bounding box center [666, 381] width 9 height 13
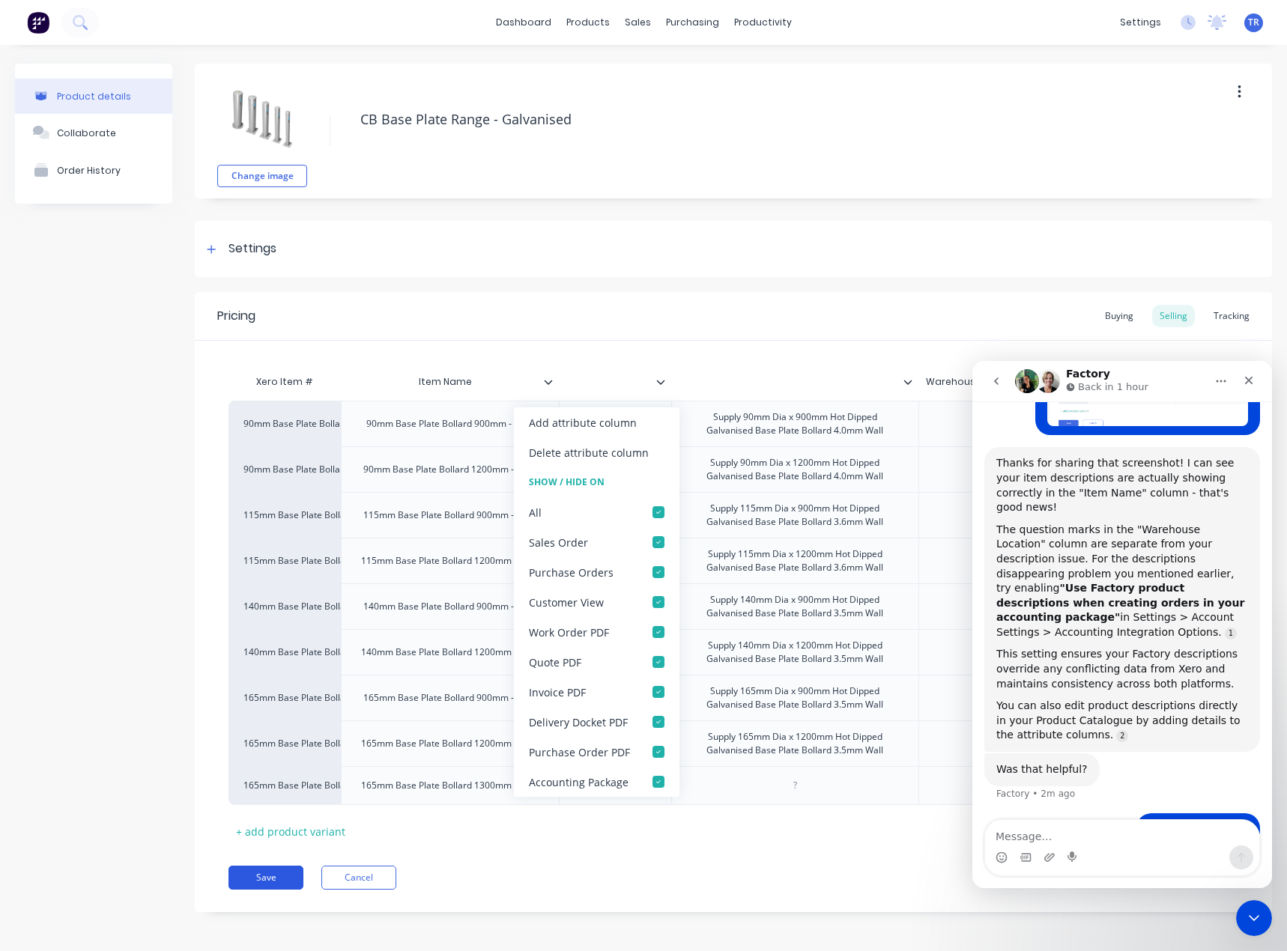
click at [279, 882] on button "Save" at bounding box center [265, 878] width 75 height 24
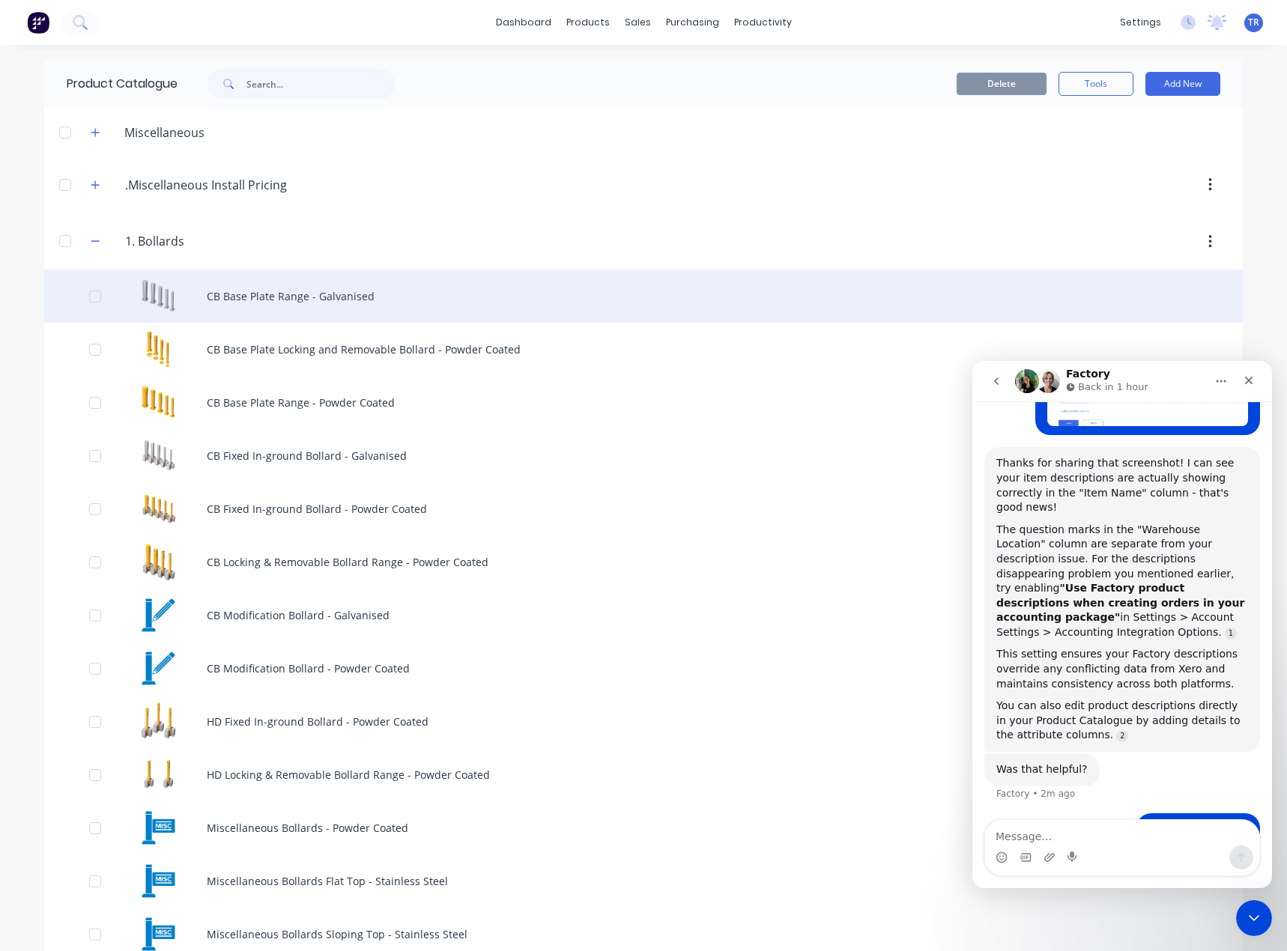
click at [361, 312] on div "CB Base Plate Range - Galvanised" at bounding box center [643, 296] width 1198 height 53
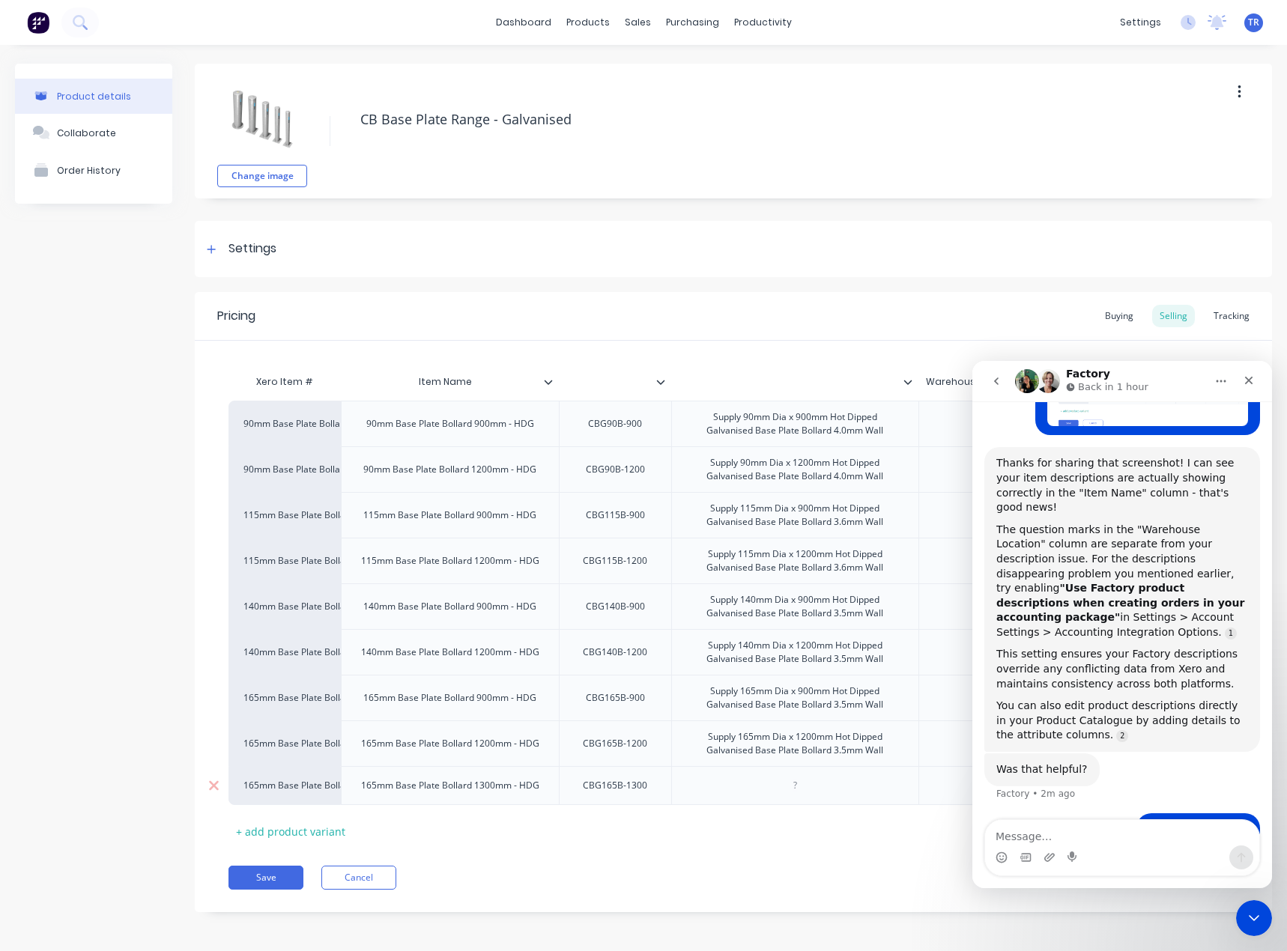
click at [765, 799] on div at bounding box center [794, 785] width 247 height 39
click at [770, 791] on div at bounding box center [794, 785] width 75 height 19
paste div
click at [269, 892] on button "Save" at bounding box center [265, 885] width 75 height 24
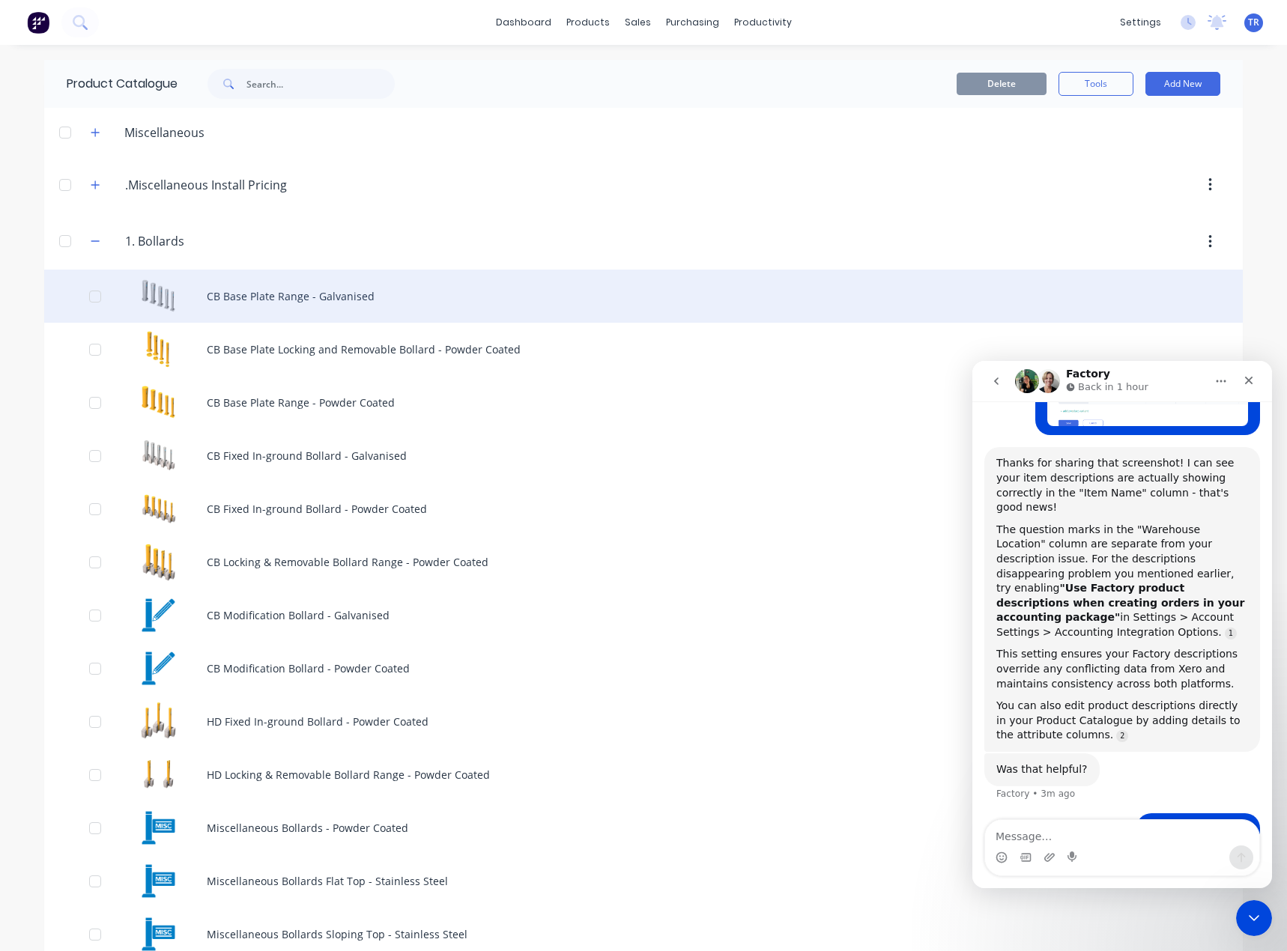
click at [289, 308] on div "CB Base Plate Range - Galvanised" at bounding box center [643, 296] width 1198 height 53
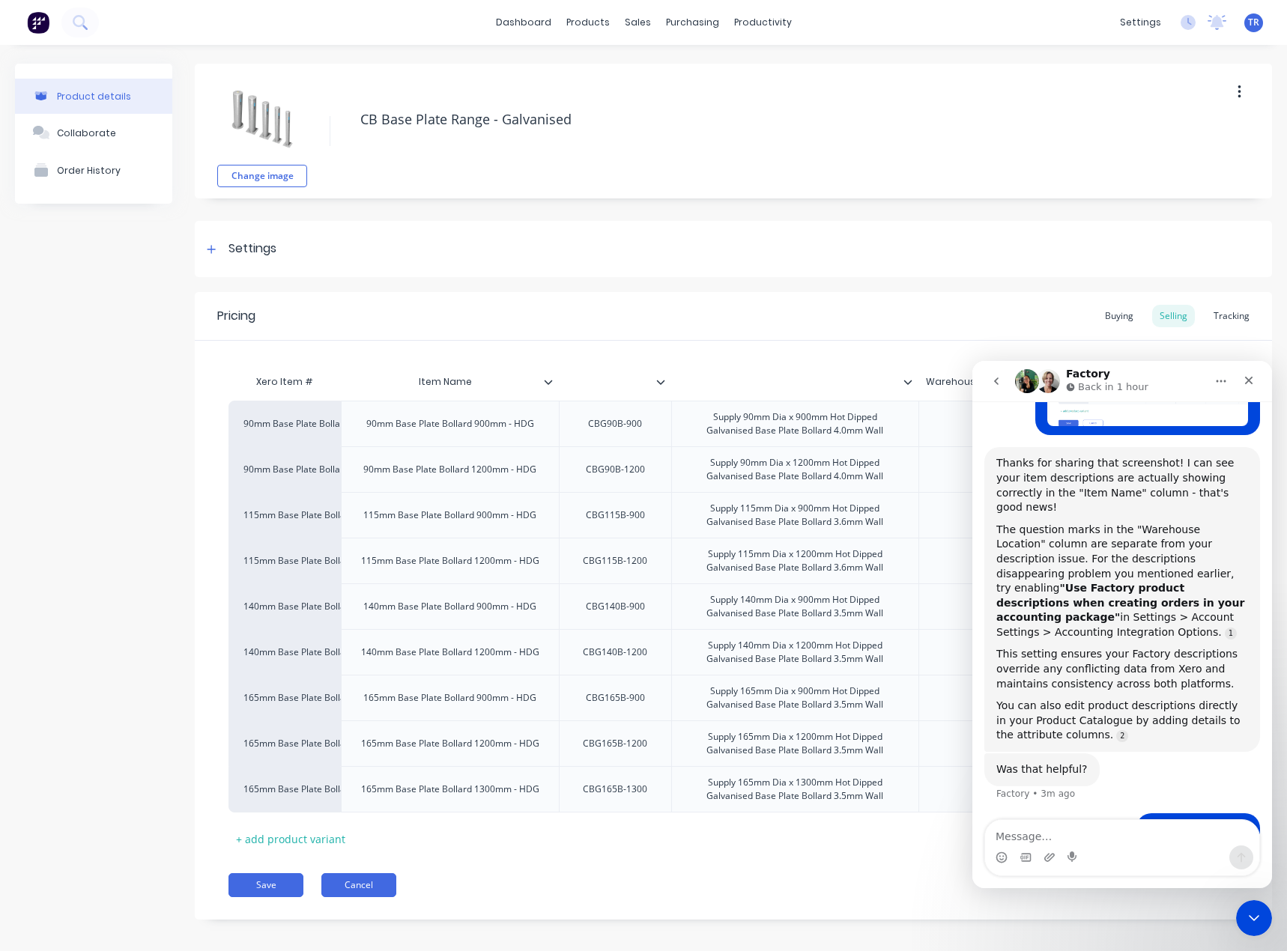
click at [346, 897] on button "Cancel" at bounding box center [358, 885] width 75 height 24
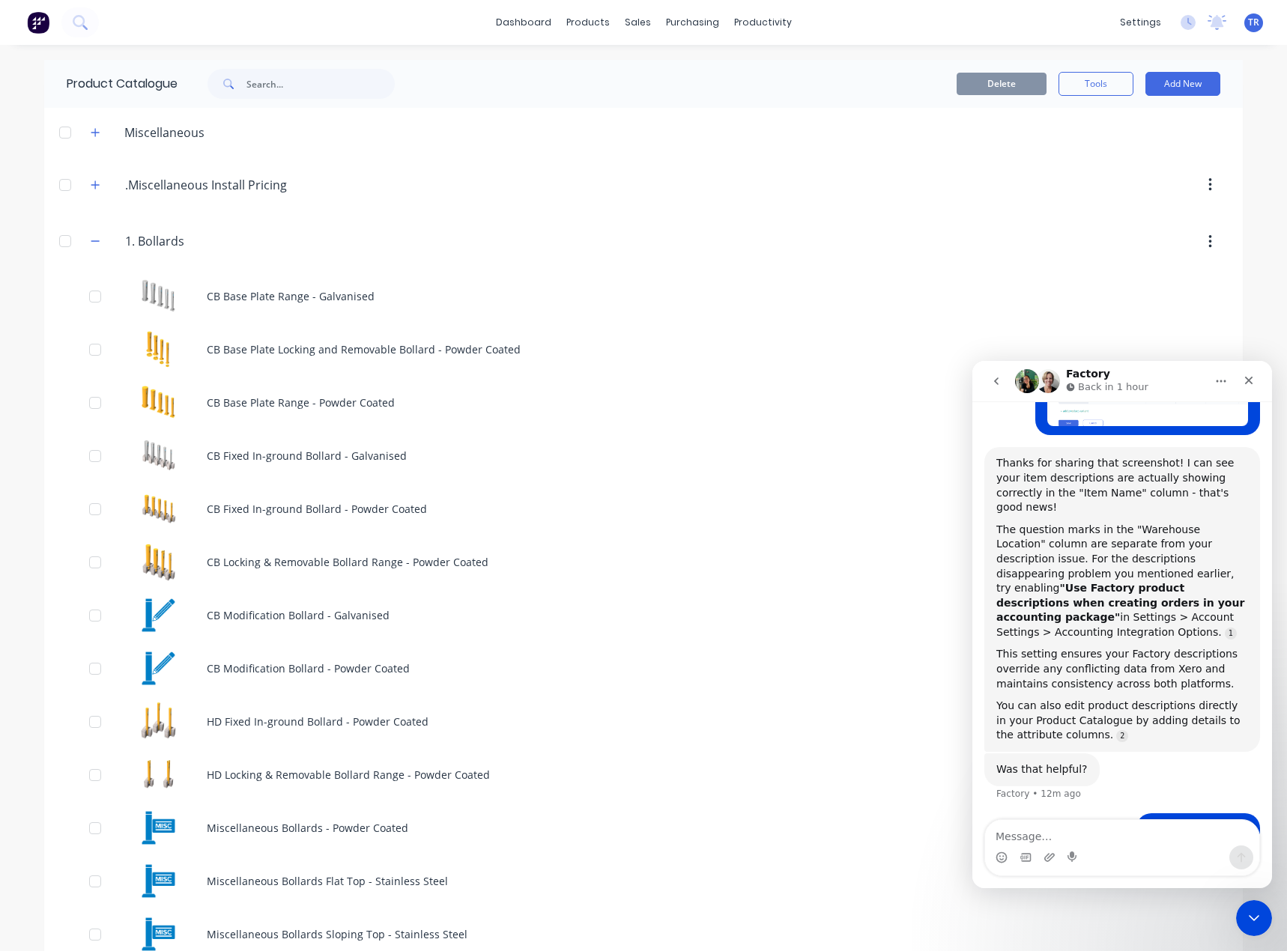
click at [1006, 380] on button "go back" at bounding box center [996, 381] width 28 height 28
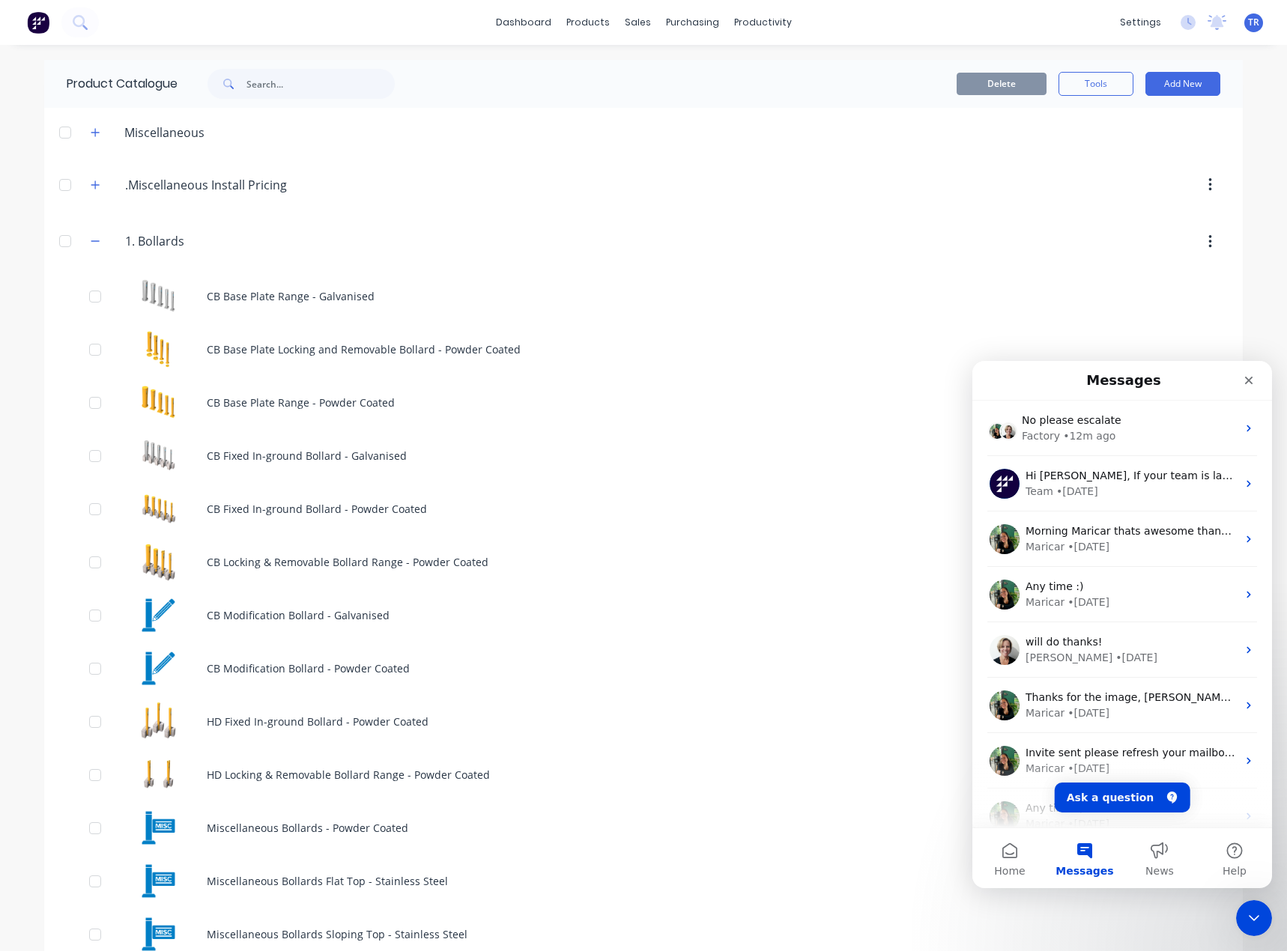
scroll to position [708, 0]
click at [1084, 454] on div "No please escalate Factory • 12m ago" at bounding box center [1122, 428] width 300 height 55
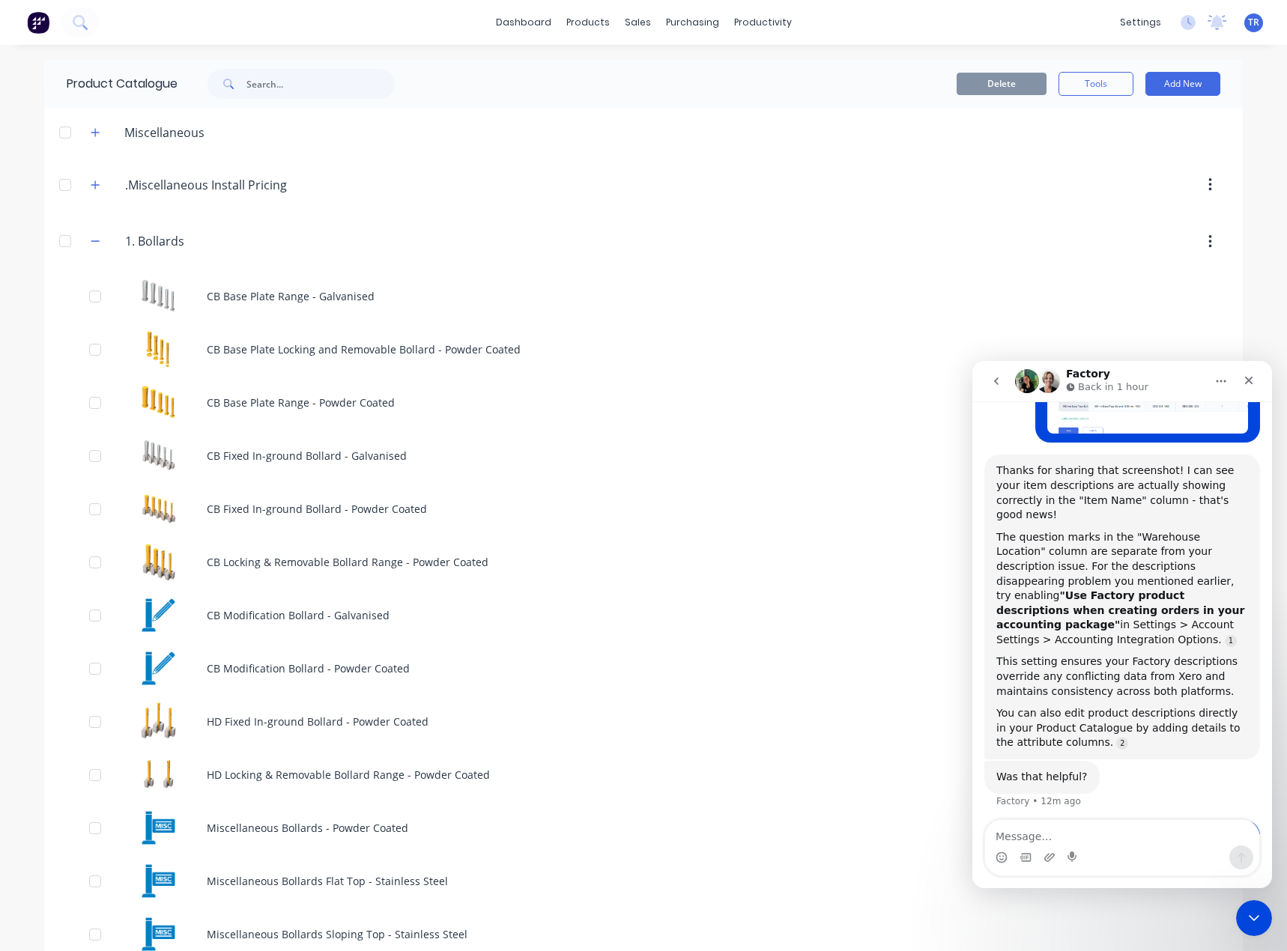
scroll to position [788, 0]
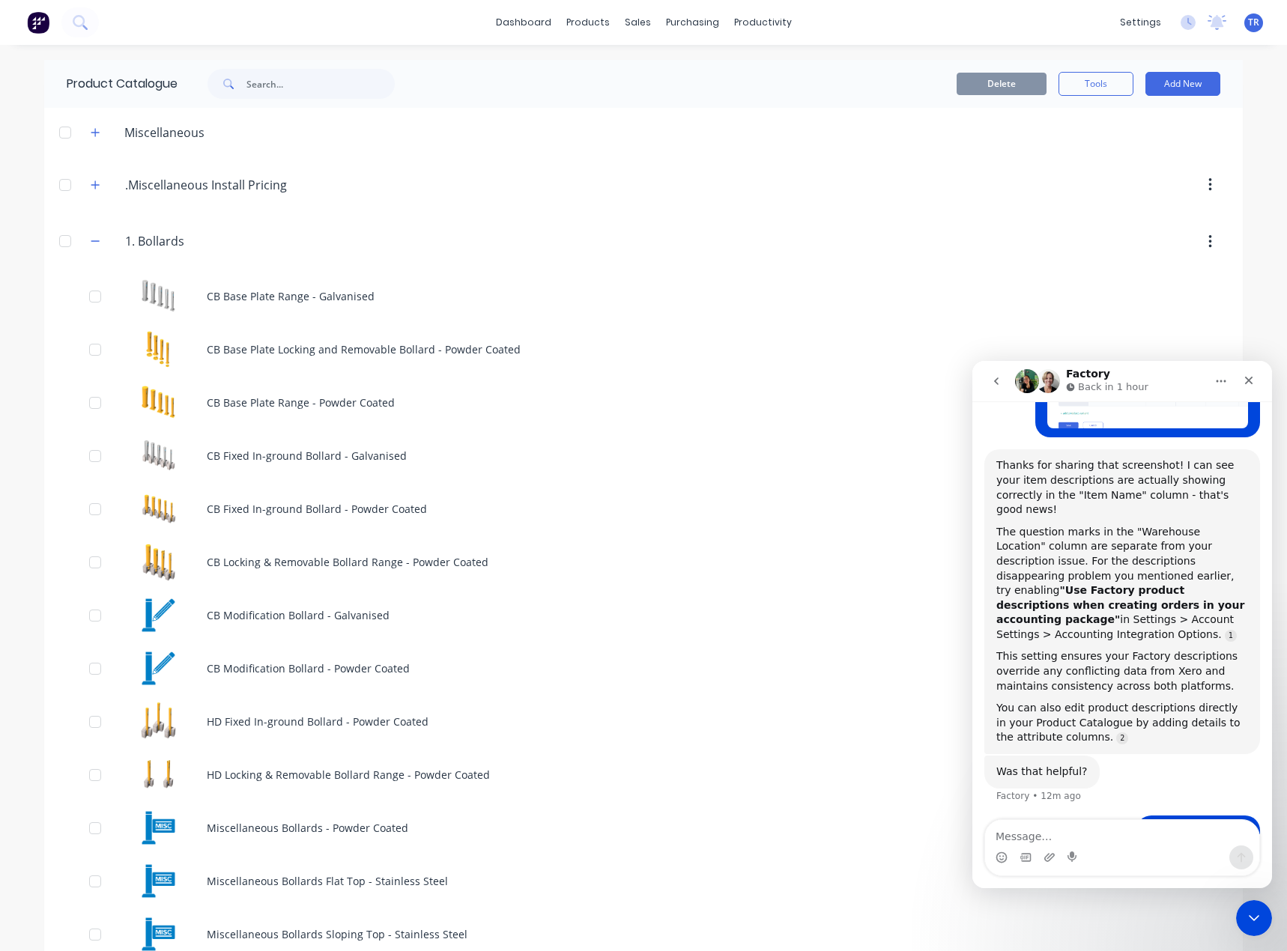
click at [1003, 386] on button "go back" at bounding box center [996, 381] width 28 height 28
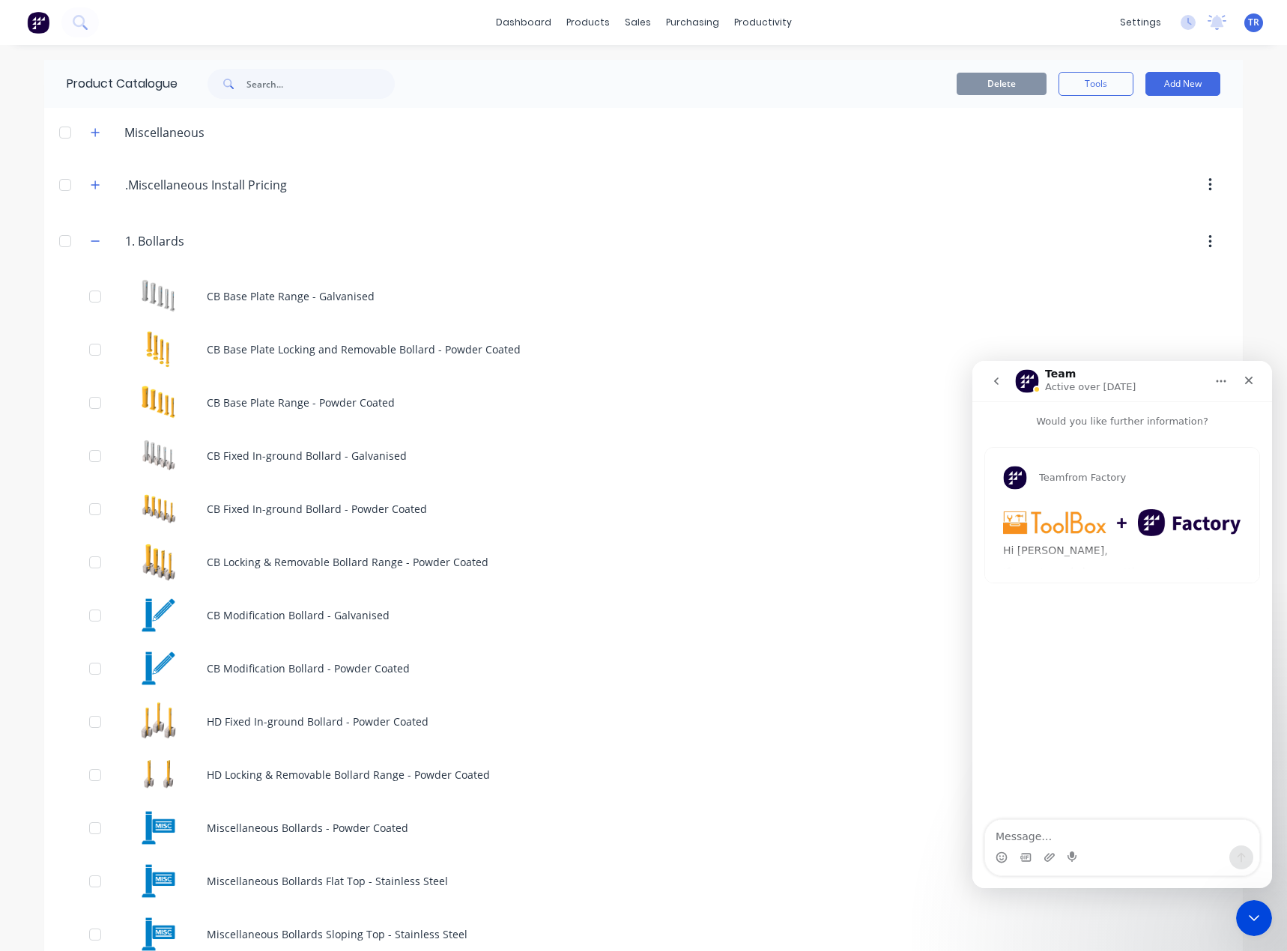
click at [1007, 385] on button "go back" at bounding box center [996, 381] width 28 height 28
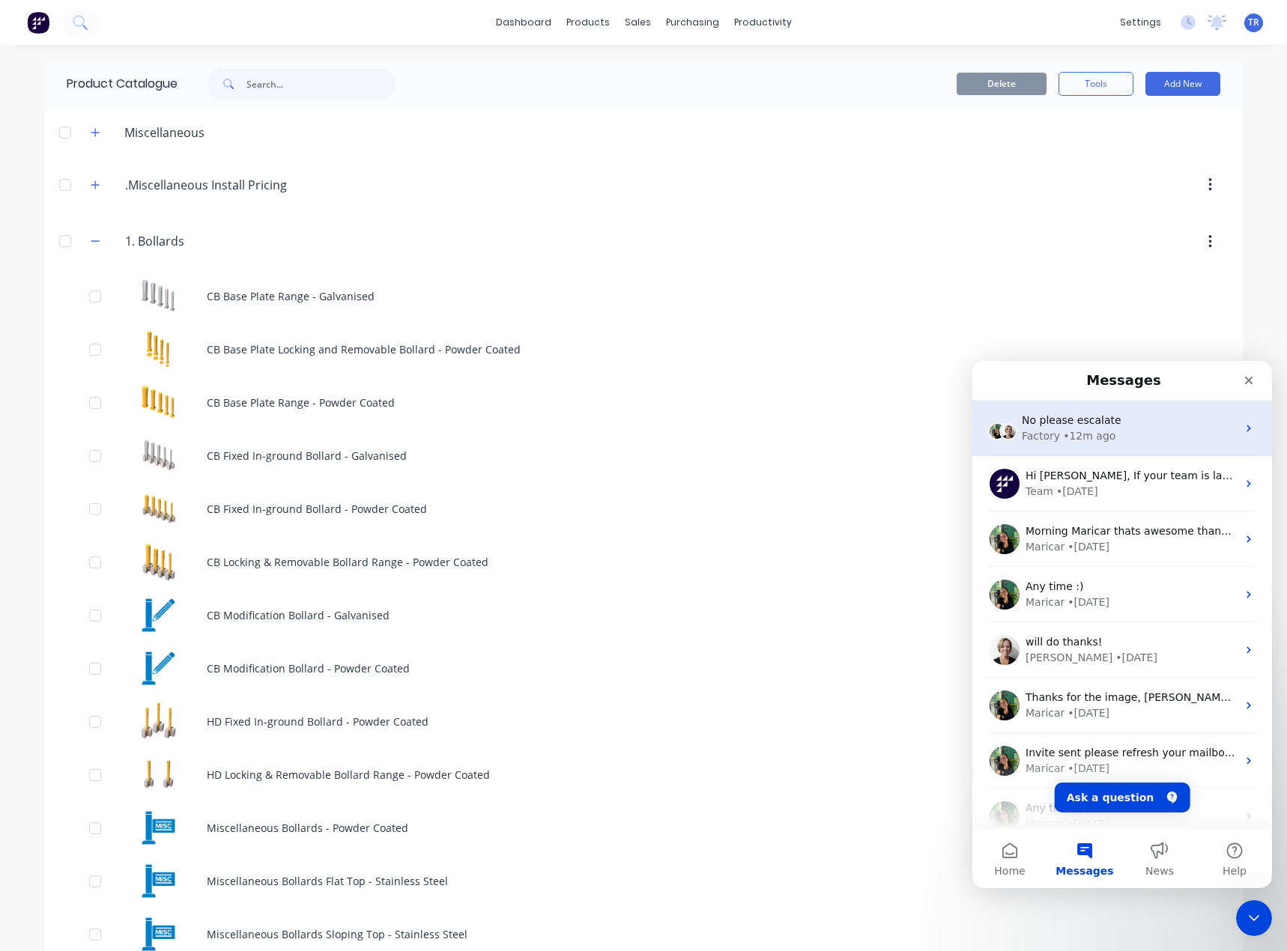
click at [1044, 446] on div "No please escalate Factory • 12m ago" at bounding box center [1122, 428] width 300 height 55
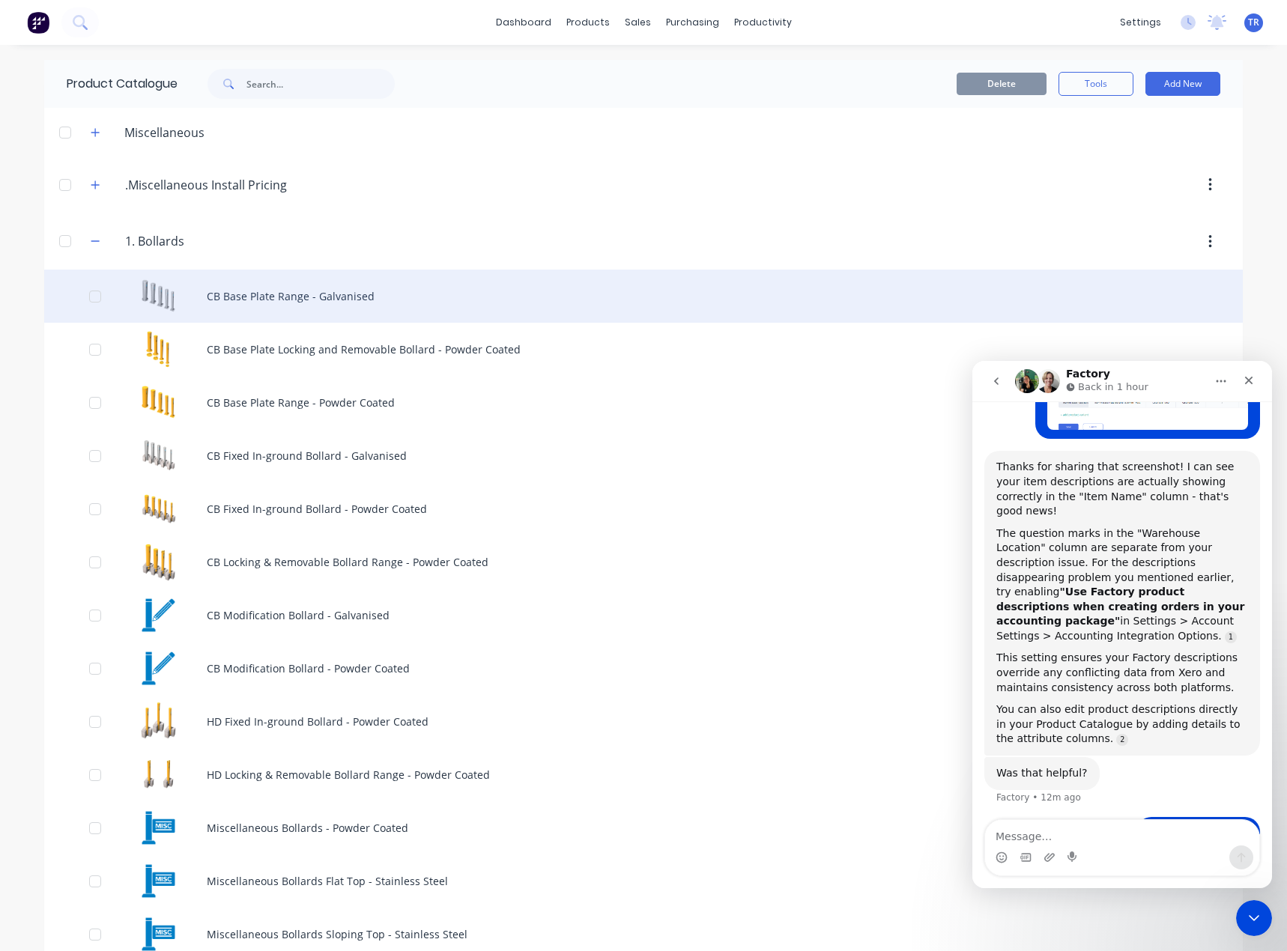
scroll to position [788, 0]
click at [353, 312] on div "CB Base Plate Range - Galvanised" at bounding box center [643, 296] width 1198 height 53
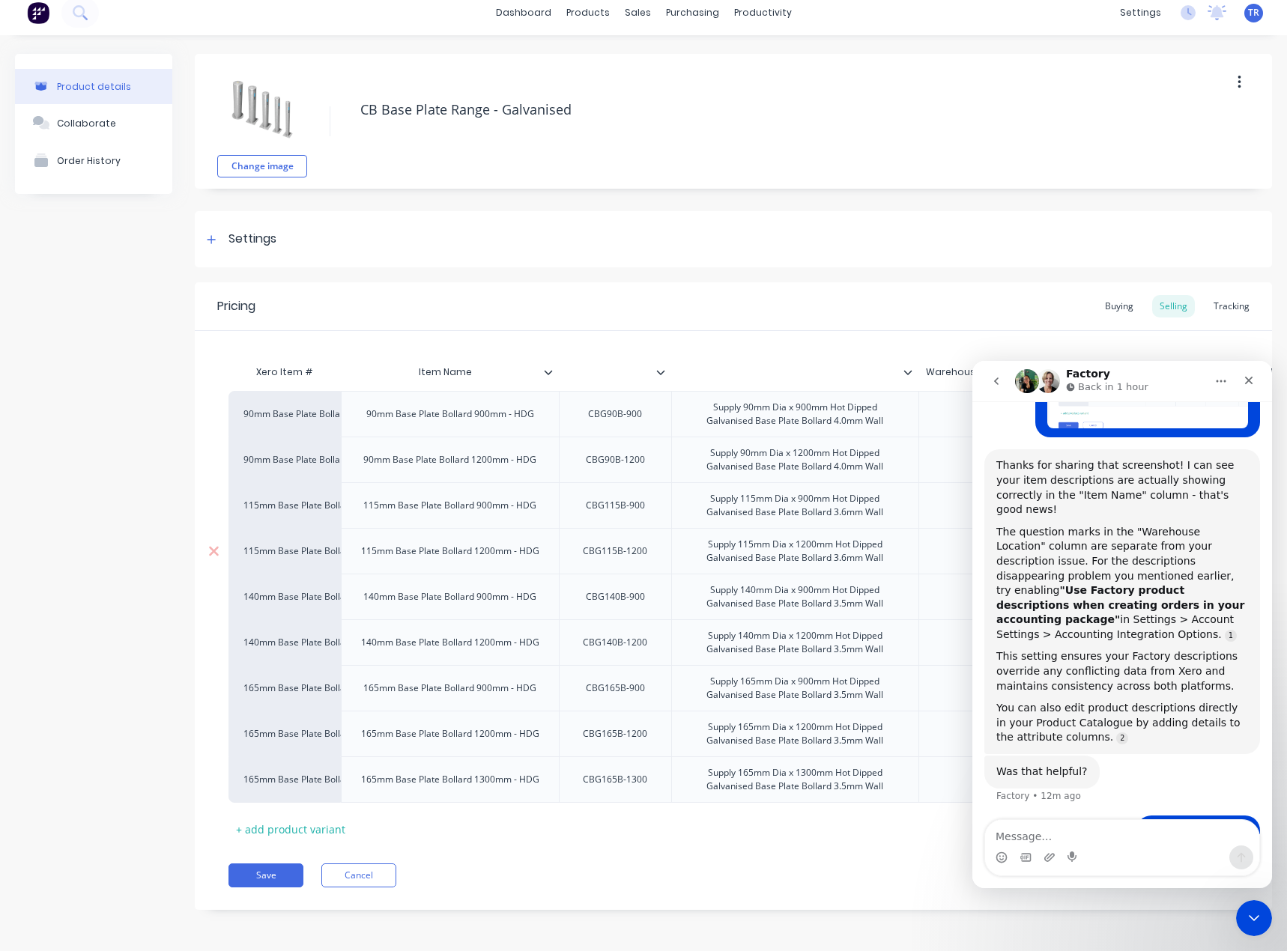
scroll to position [0, 79]
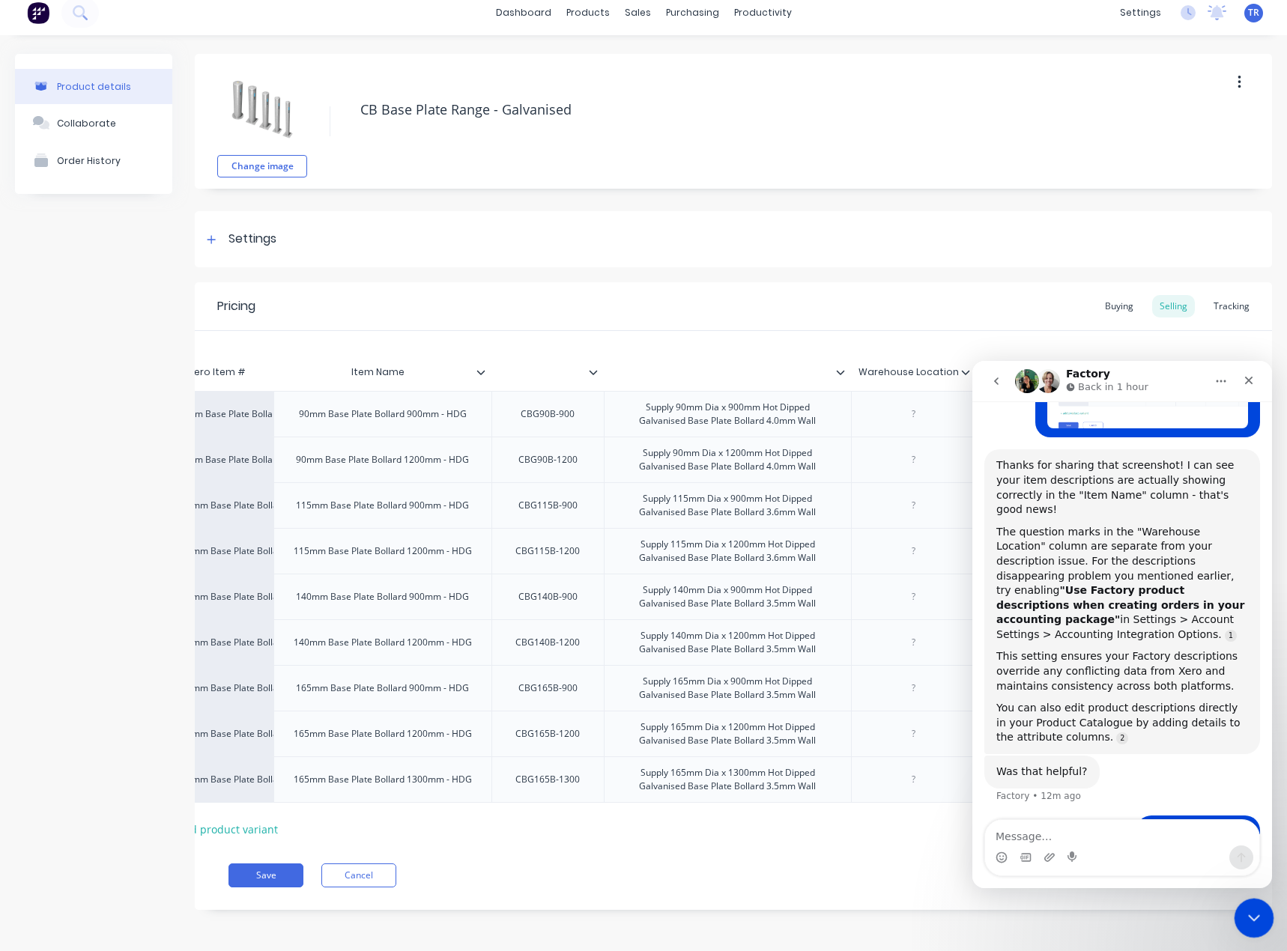
click at [1253, 927] on div "Close Intercom Messenger" at bounding box center [1251, 916] width 36 height 36
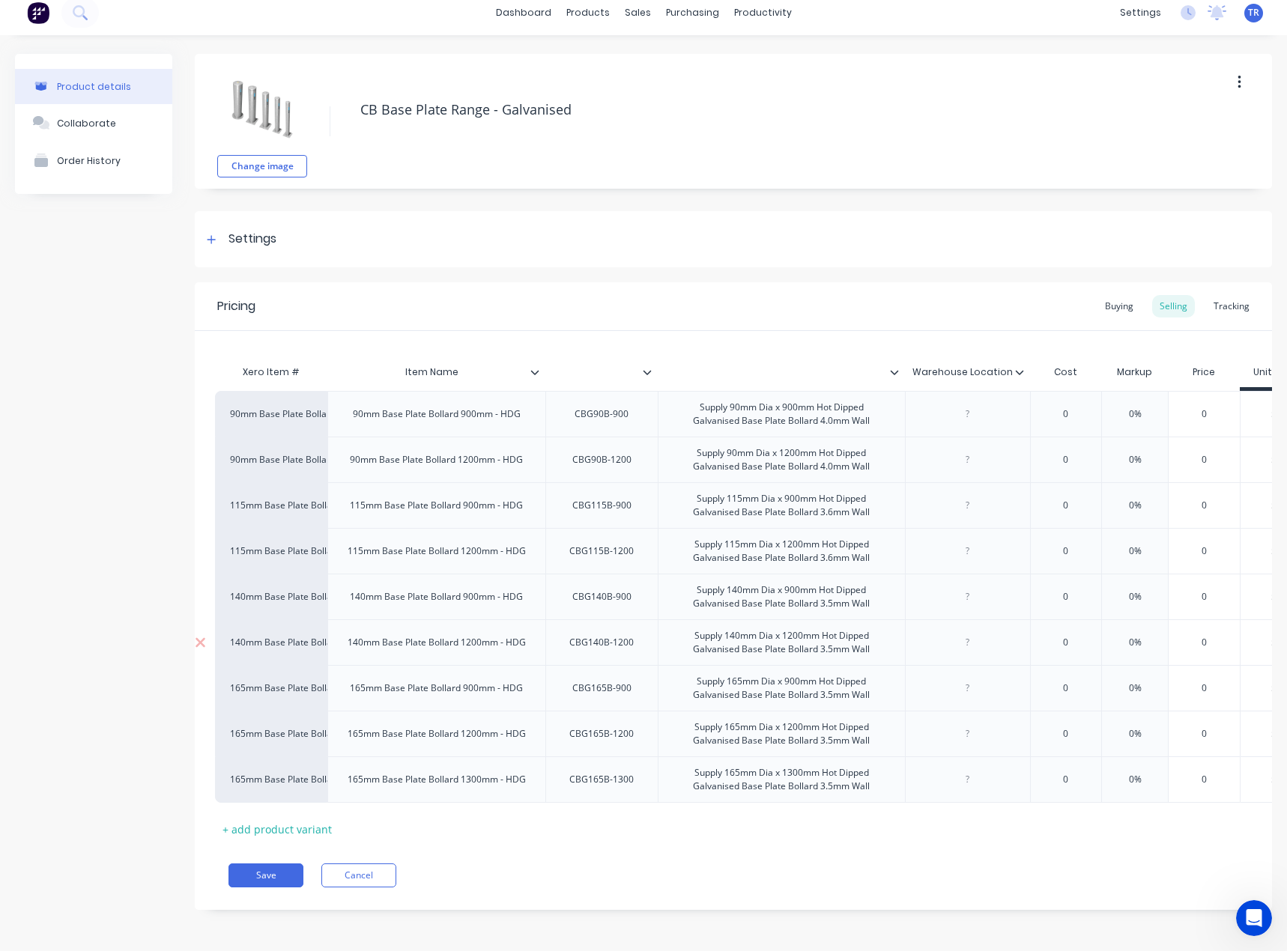
scroll to position [0, 0]
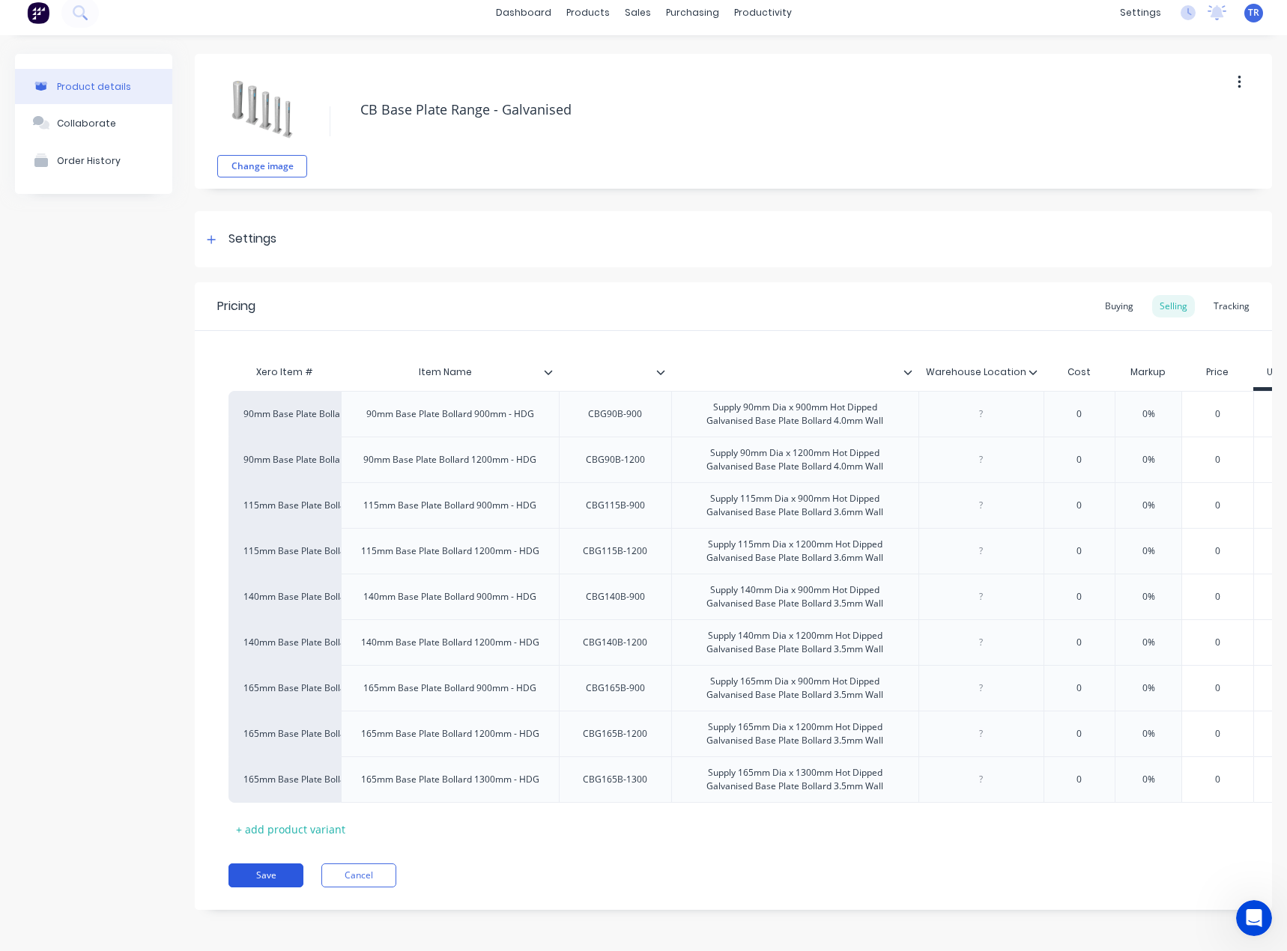
click at [280, 879] on button "Save" at bounding box center [265, 875] width 75 height 24
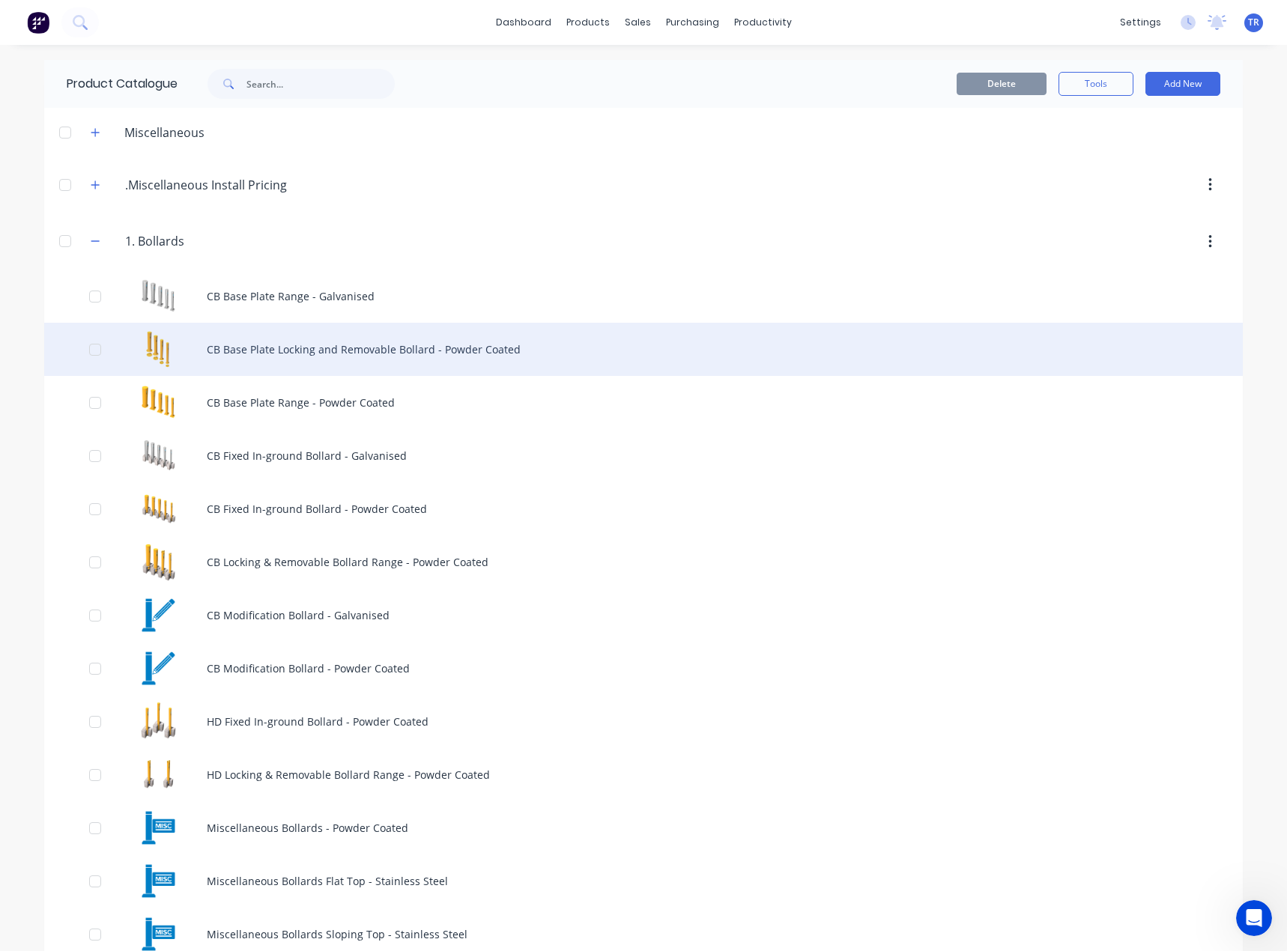
click at [262, 347] on div "CB Base Plate Locking and Removable Bollard - Powder Coated" at bounding box center [643, 349] width 1198 height 53
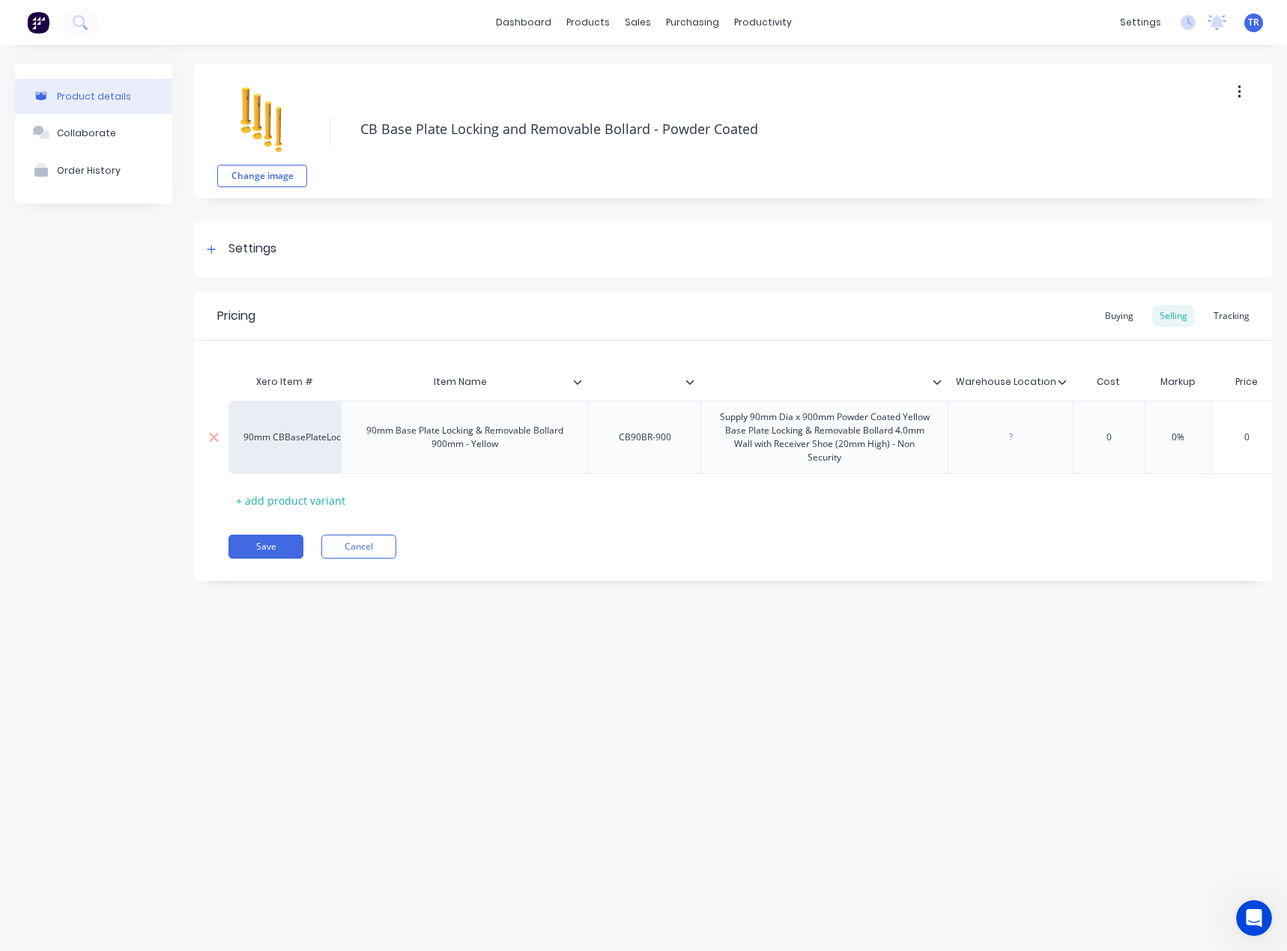
click at [636, 430] on div "CB90BR-900" at bounding box center [645, 437] width 76 height 19
copy div "CB90BR-900"
click at [935, 386] on icon at bounding box center [936, 381] width 9 height 9
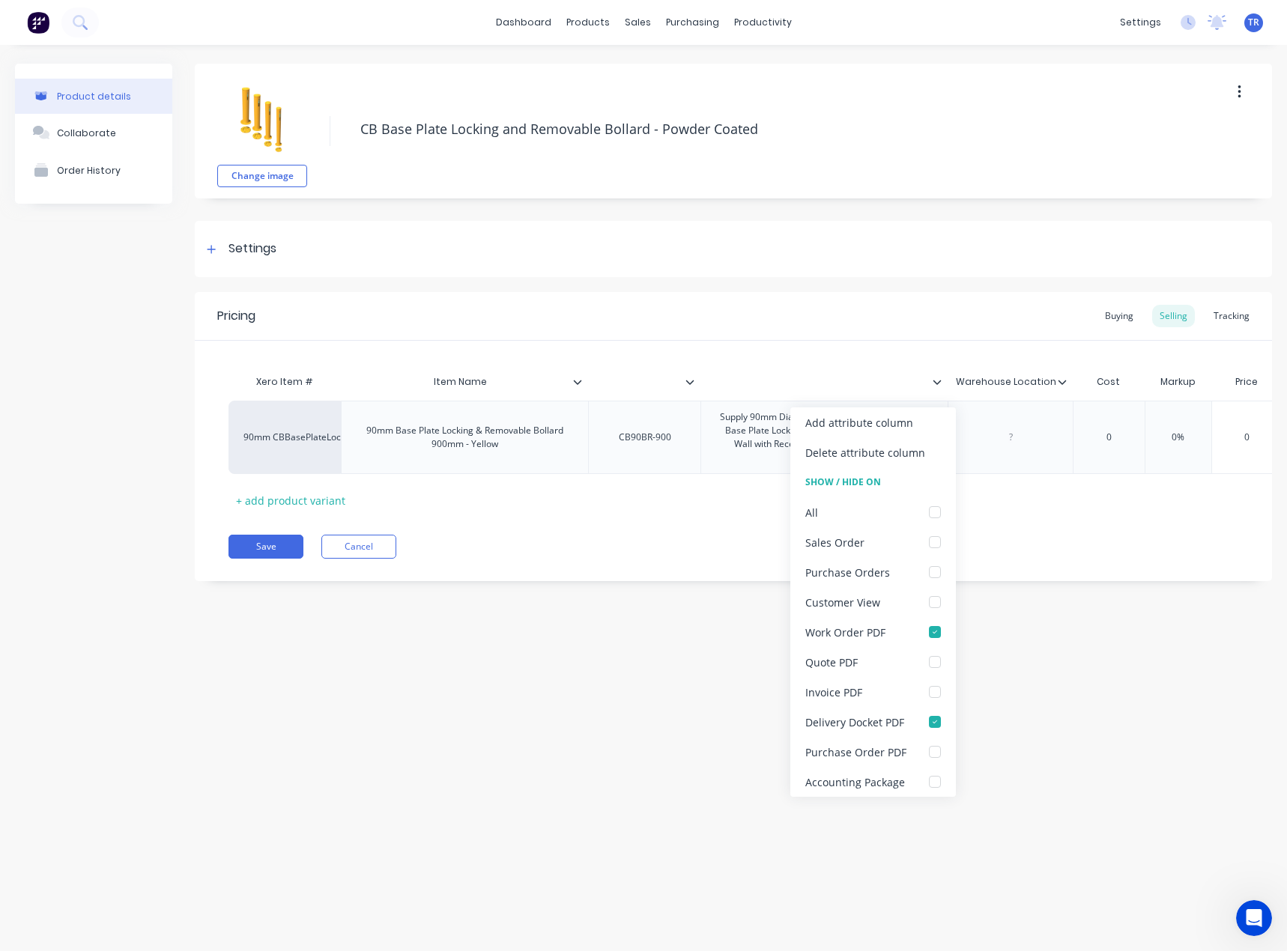
click at [938, 377] on icon at bounding box center [936, 381] width 9 height 9
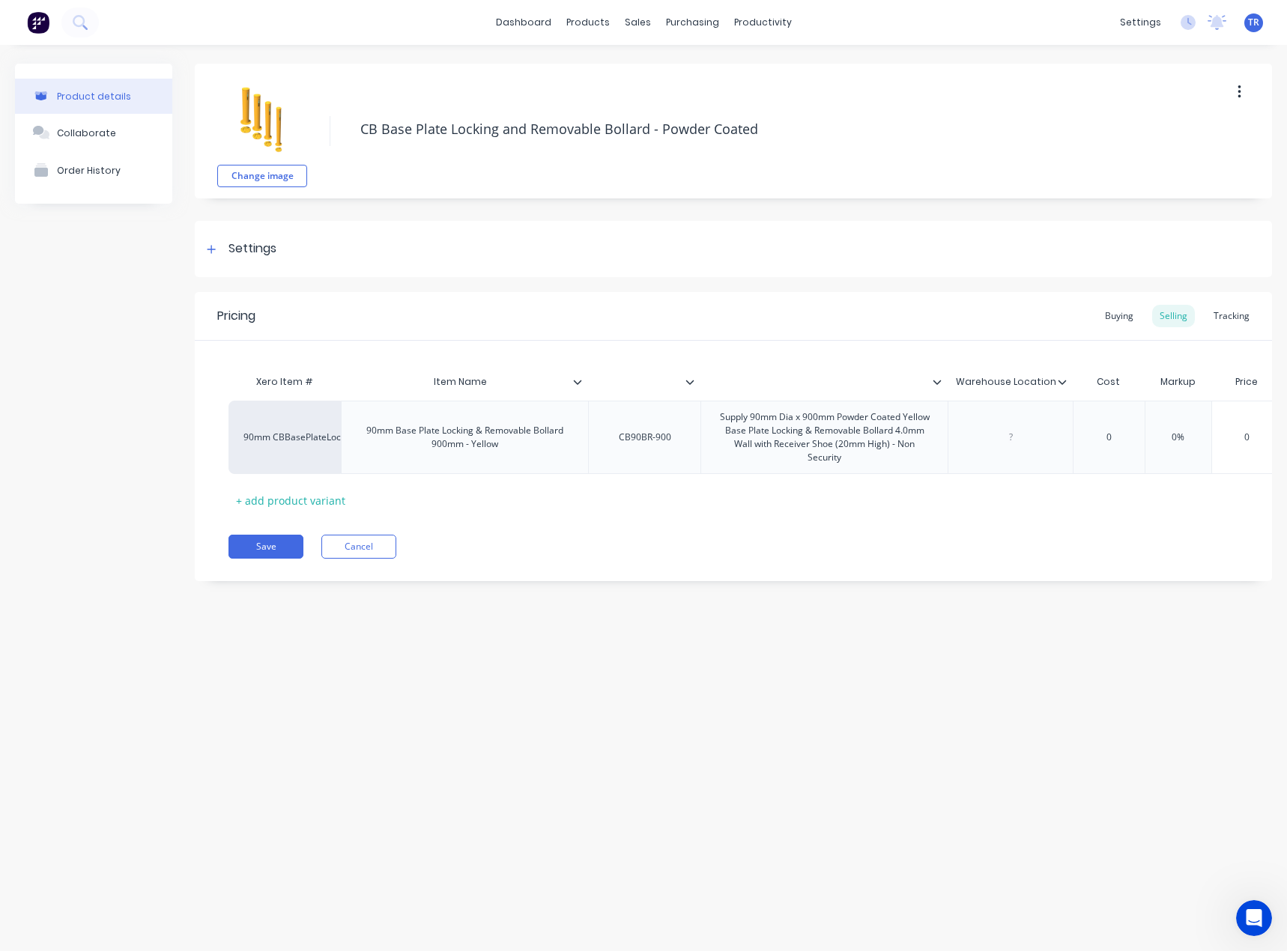
click at [938, 377] on icon at bounding box center [936, 381] width 9 height 9
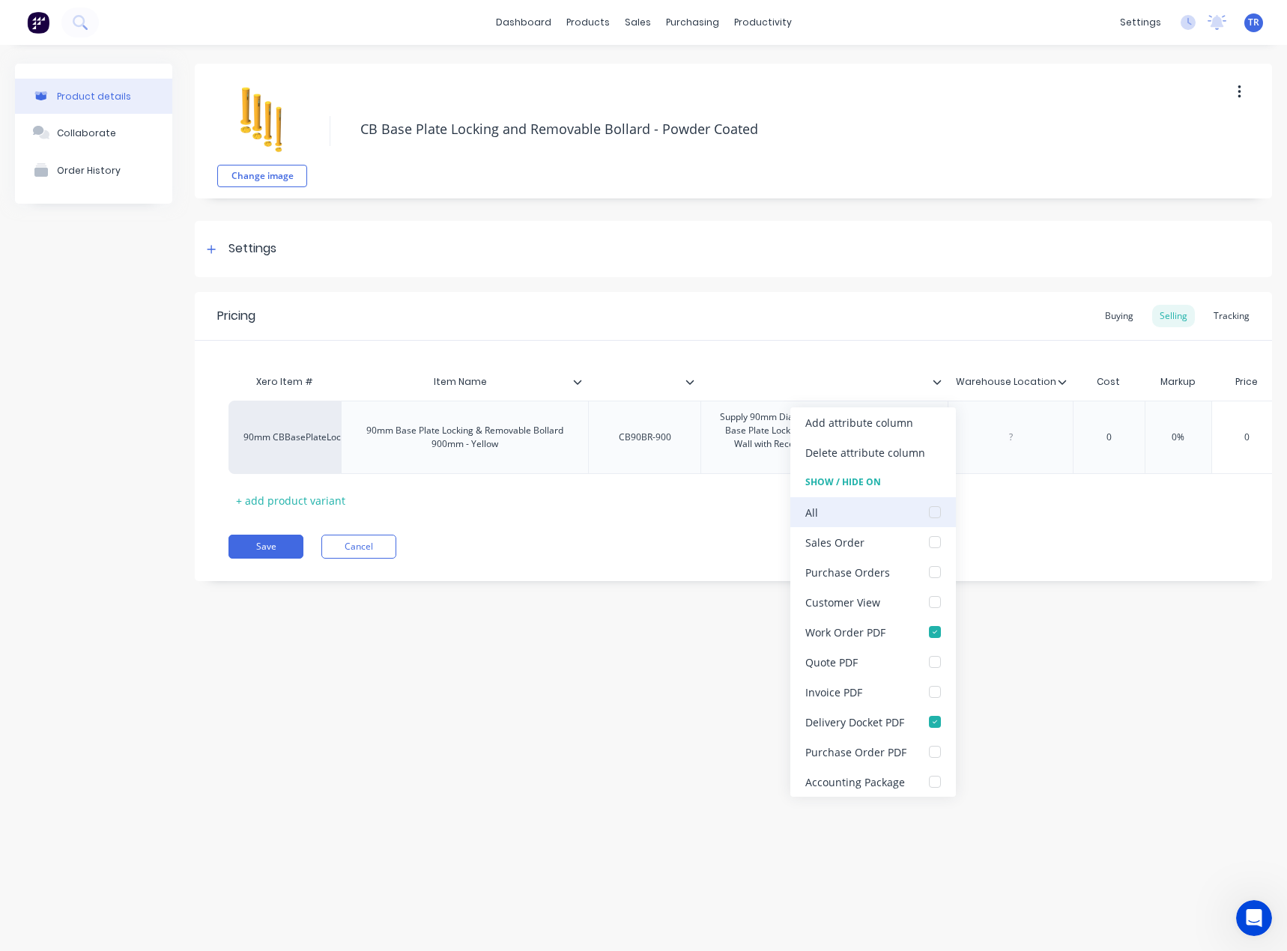
click at [931, 511] on div at bounding box center [935, 512] width 30 height 30
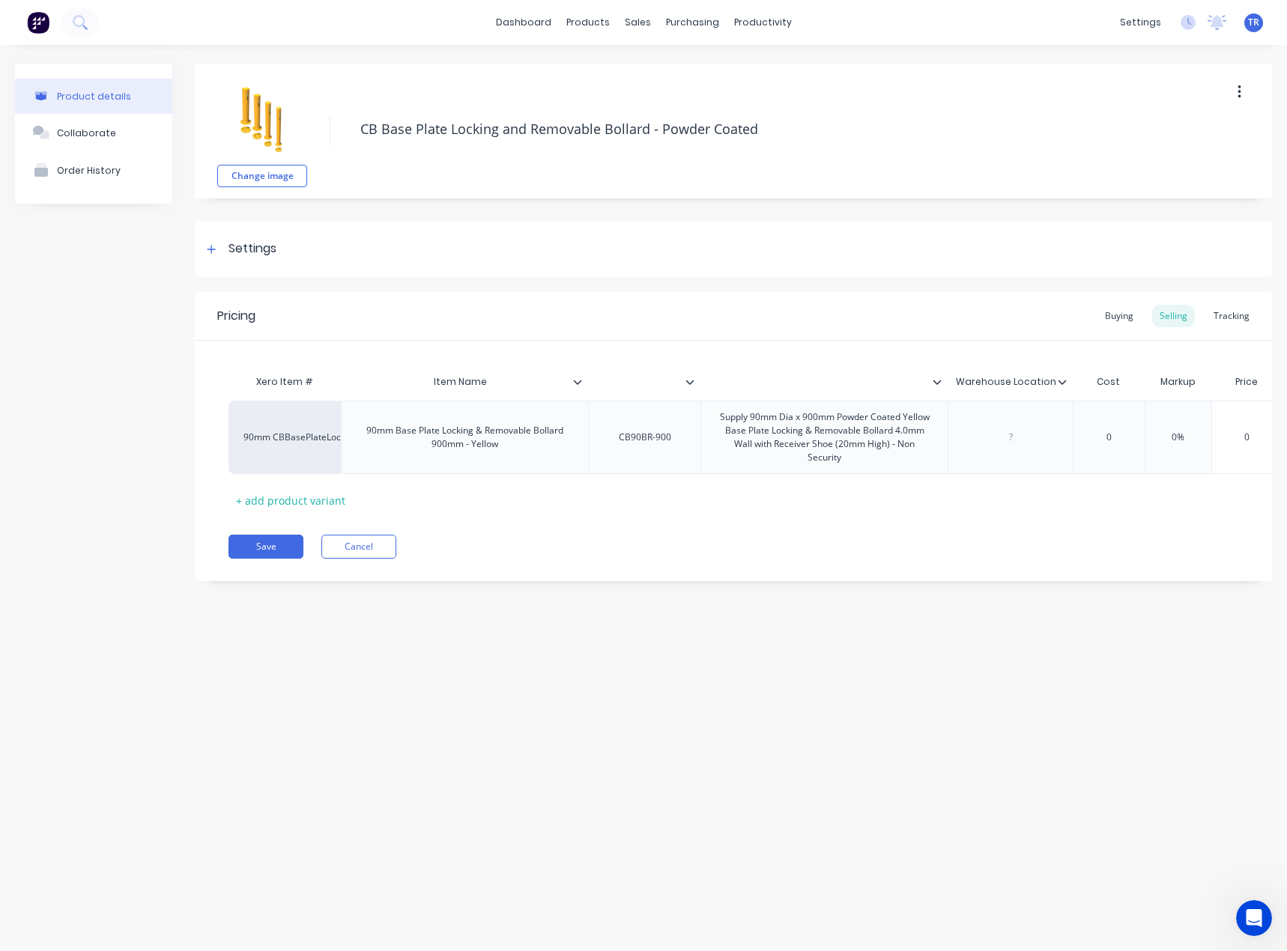
click at [688, 383] on icon at bounding box center [690, 382] width 8 height 4
click at [576, 381] on icon at bounding box center [577, 381] width 9 height 9
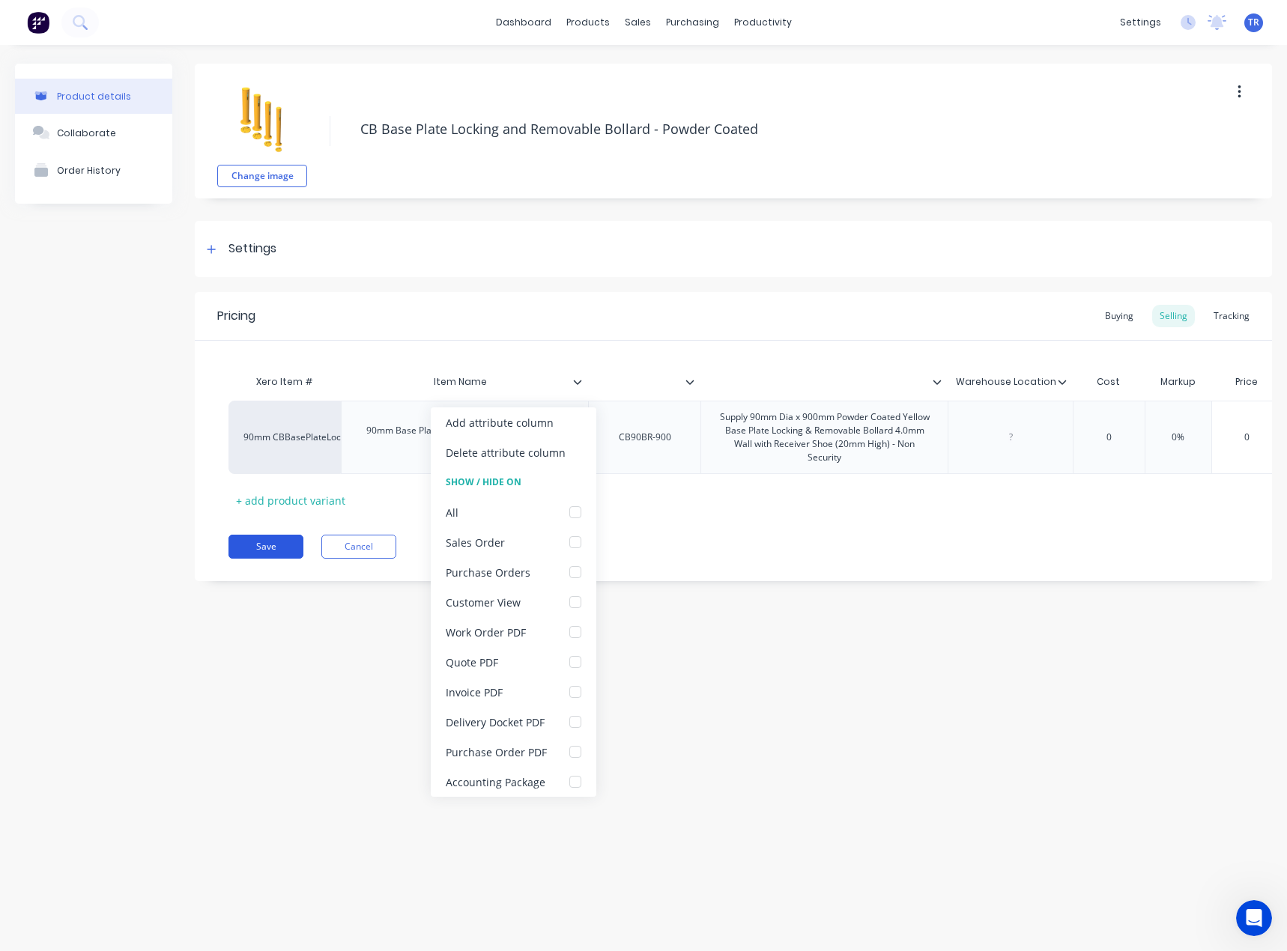
click at [261, 559] on button "Save" at bounding box center [265, 547] width 75 height 24
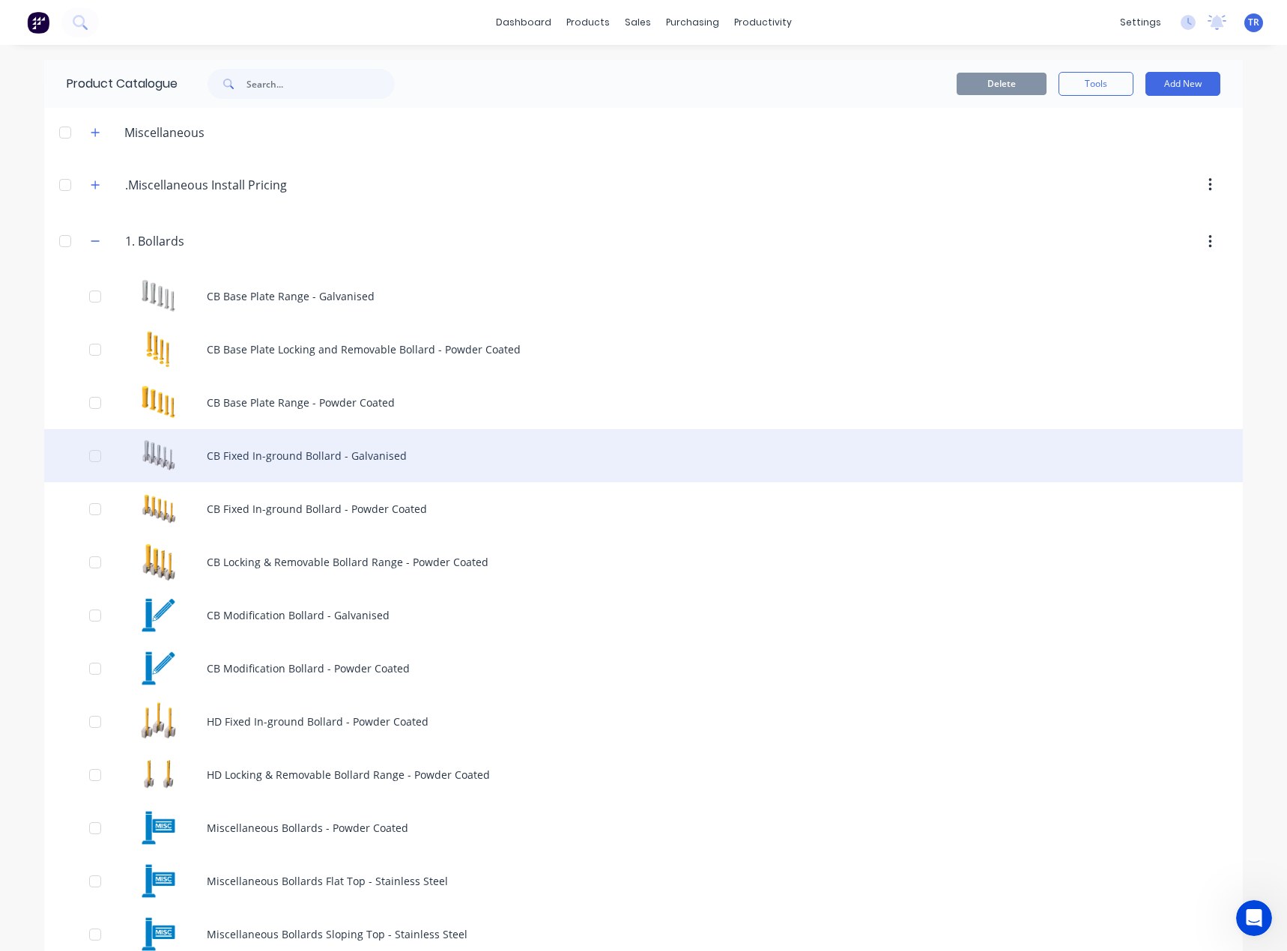
click at [332, 454] on div "CB Fixed In-ground Bollard - Galvanised" at bounding box center [643, 455] width 1198 height 53
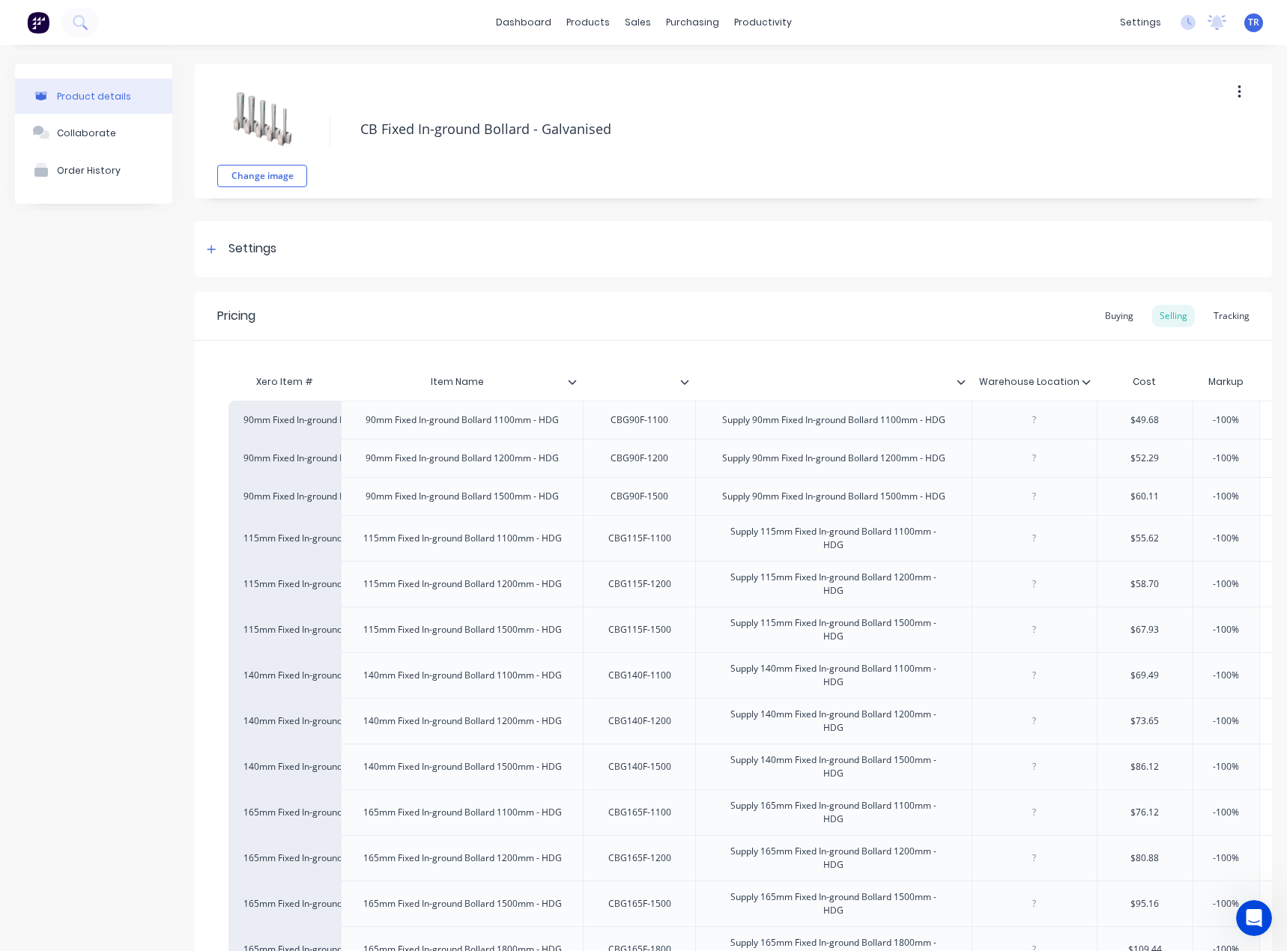
click at [962, 382] on icon at bounding box center [960, 382] width 8 height 4
click at [674, 381] on input "text" at bounding box center [634, 381] width 103 height 13
click at [681, 387] on input "text" at bounding box center [634, 381] width 103 height 13
click at [682, 385] on div at bounding box center [639, 381] width 112 height 37
click at [684, 383] on icon at bounding box center [684, 381] width 9 height 9
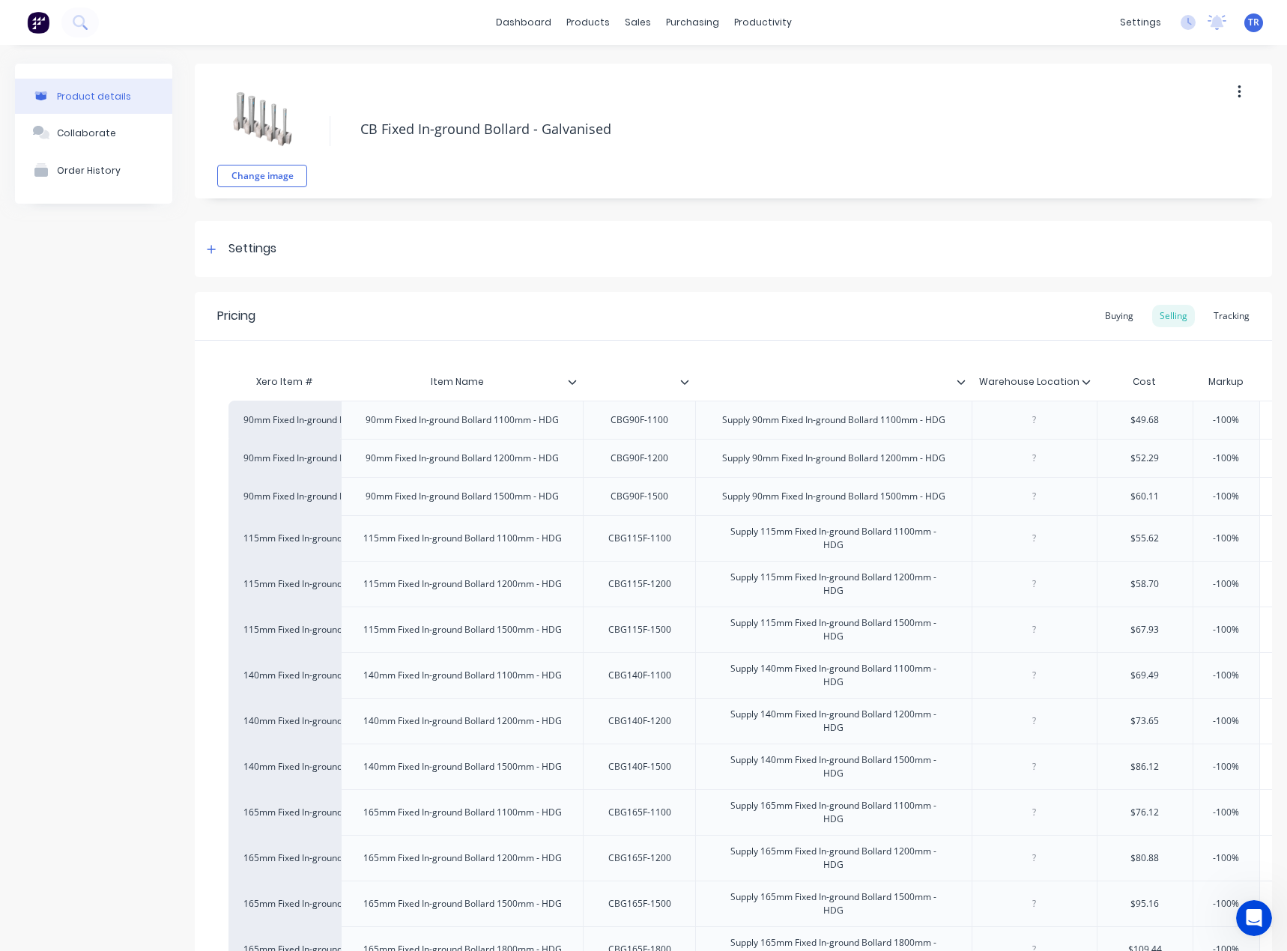
click at [571, 381] on icon at bounding box center [572, 381] width 9 height 9
click at [1086, 382] on icon at bounding box center [1085, 381] width 9 height 9
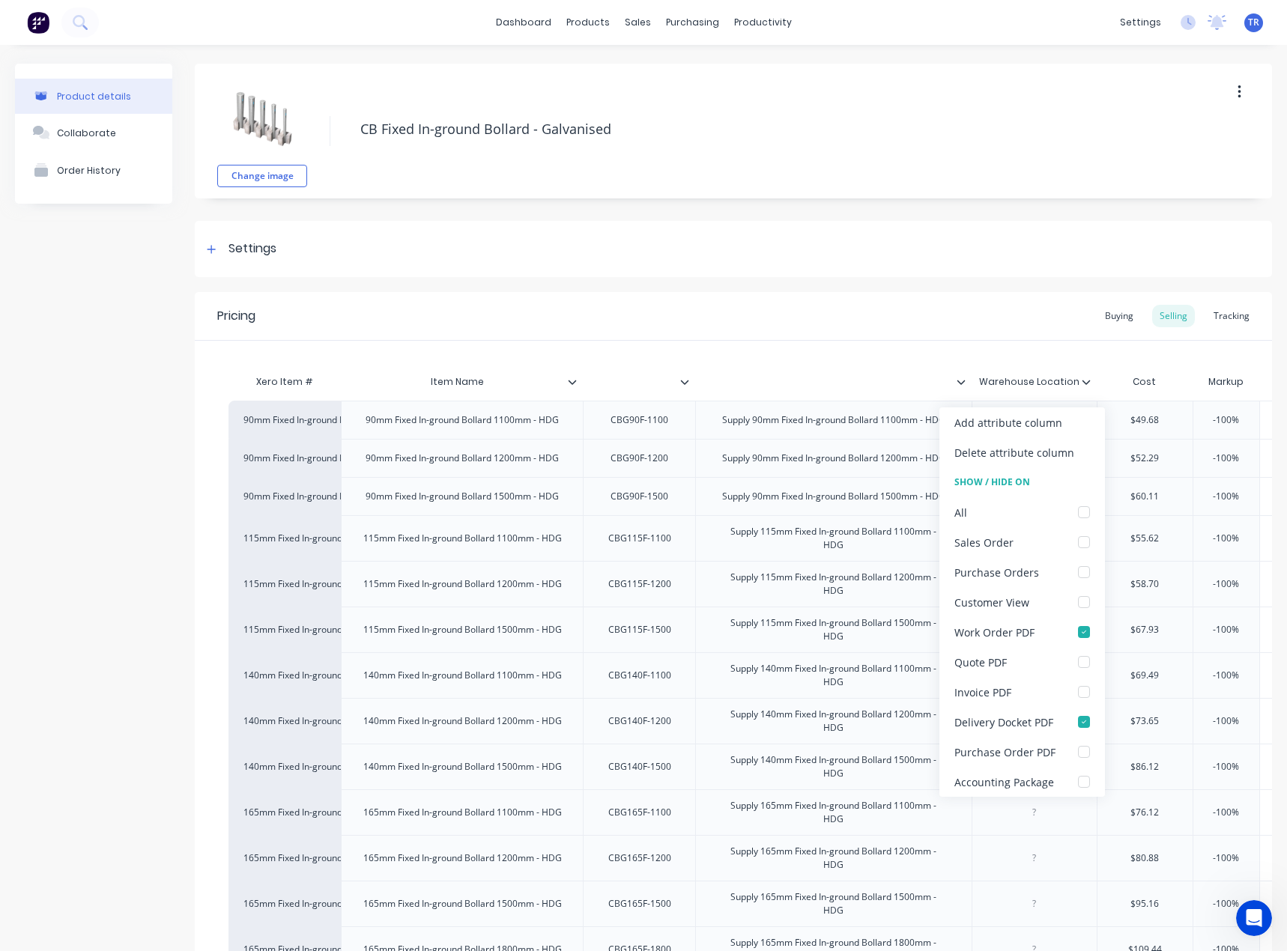
click at [864, 344] on div "Xero Item # Item Name Warehouse Location Cost Markup Price Unit Price 90mm Fixe…" at bounding box center [733, 763] width 1077 height 845
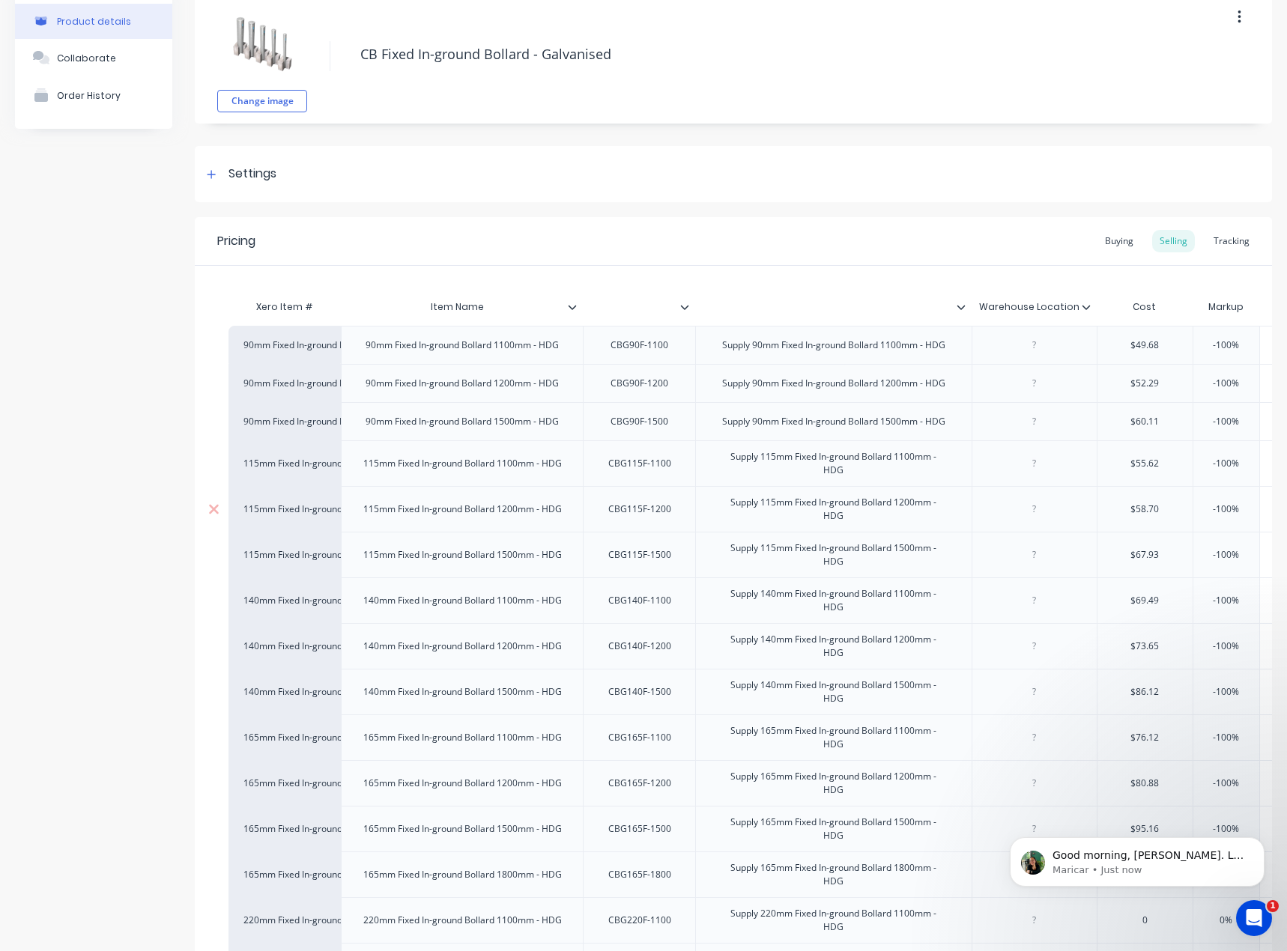
scroll to position [882, 0]
click at [1078, 857] on p "Good morning, [PERSON_NAME]. Let me have a look into this now." at bounding box center [1148, 855] width 193 height 15
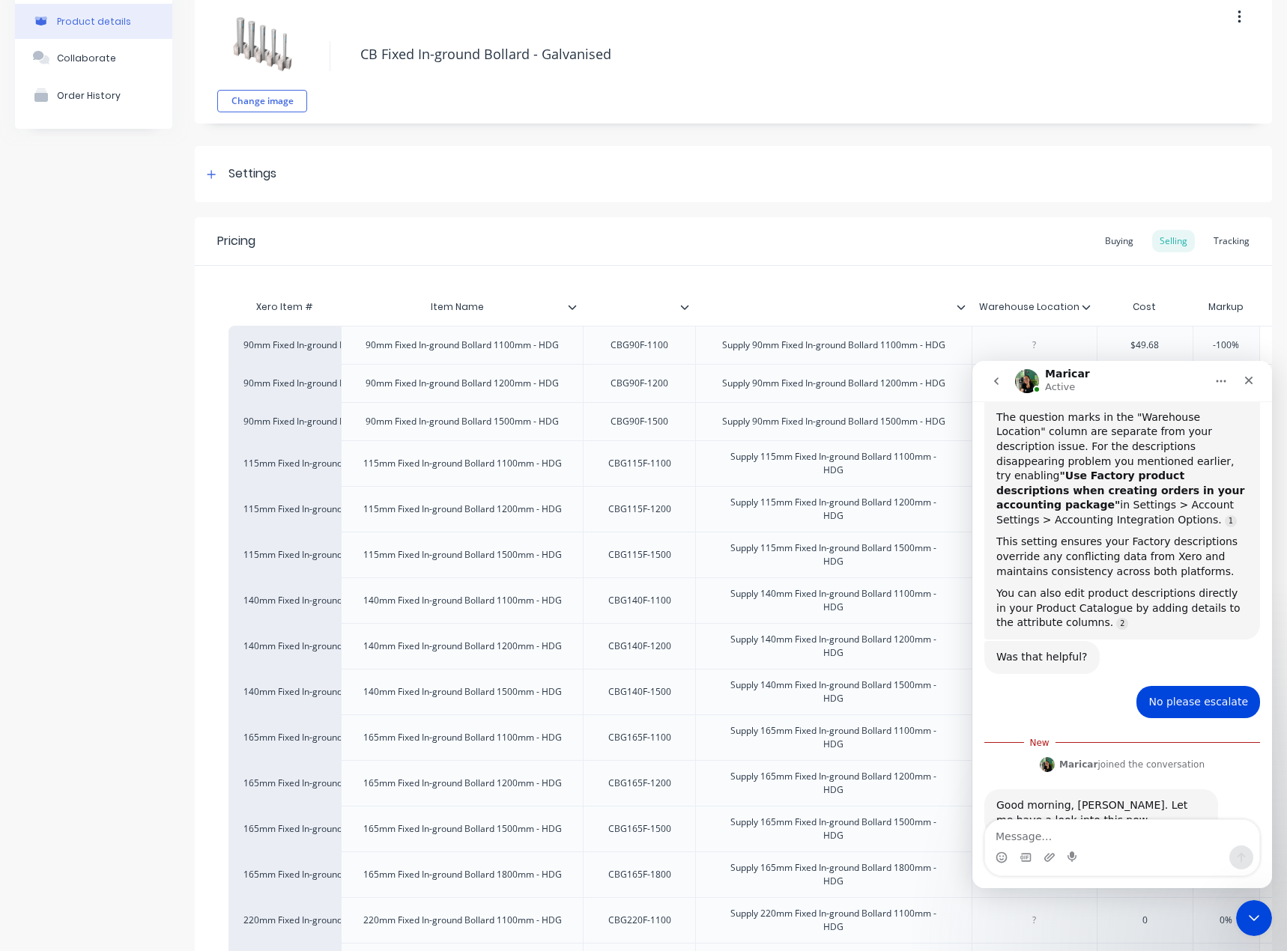
scroll to position [907, 0]
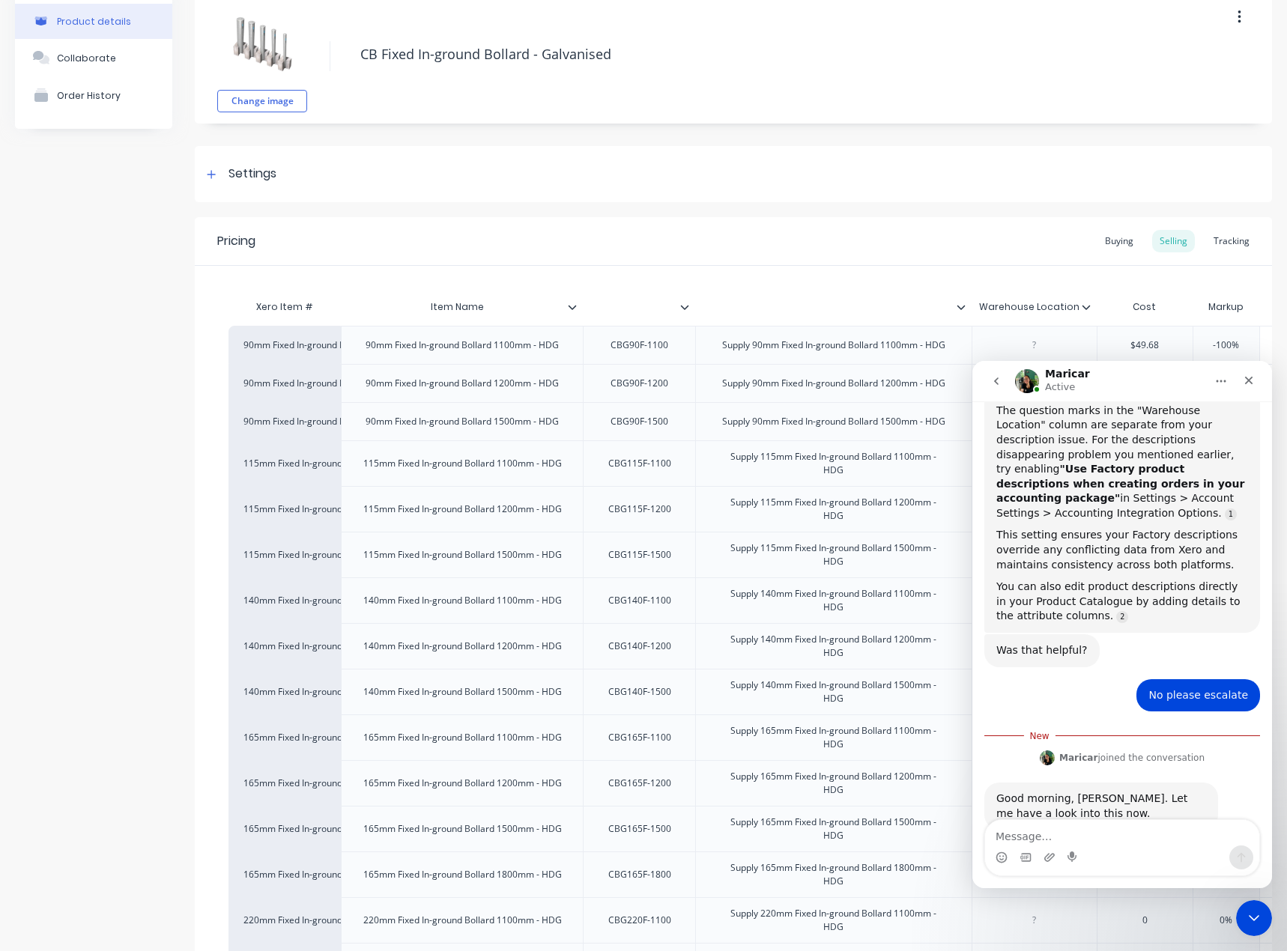
click at [1110, 849] on div "Intercom messenger" at bounding box center [1122, 857] width 274 height 24
click at [1098, 862] on div "Intercom messenger" at bounding box center [1122, 857] width 274 height 24
click at [1094, 839] on textarea "Message…" at bounding box center [1122, 832] width 274 height 25
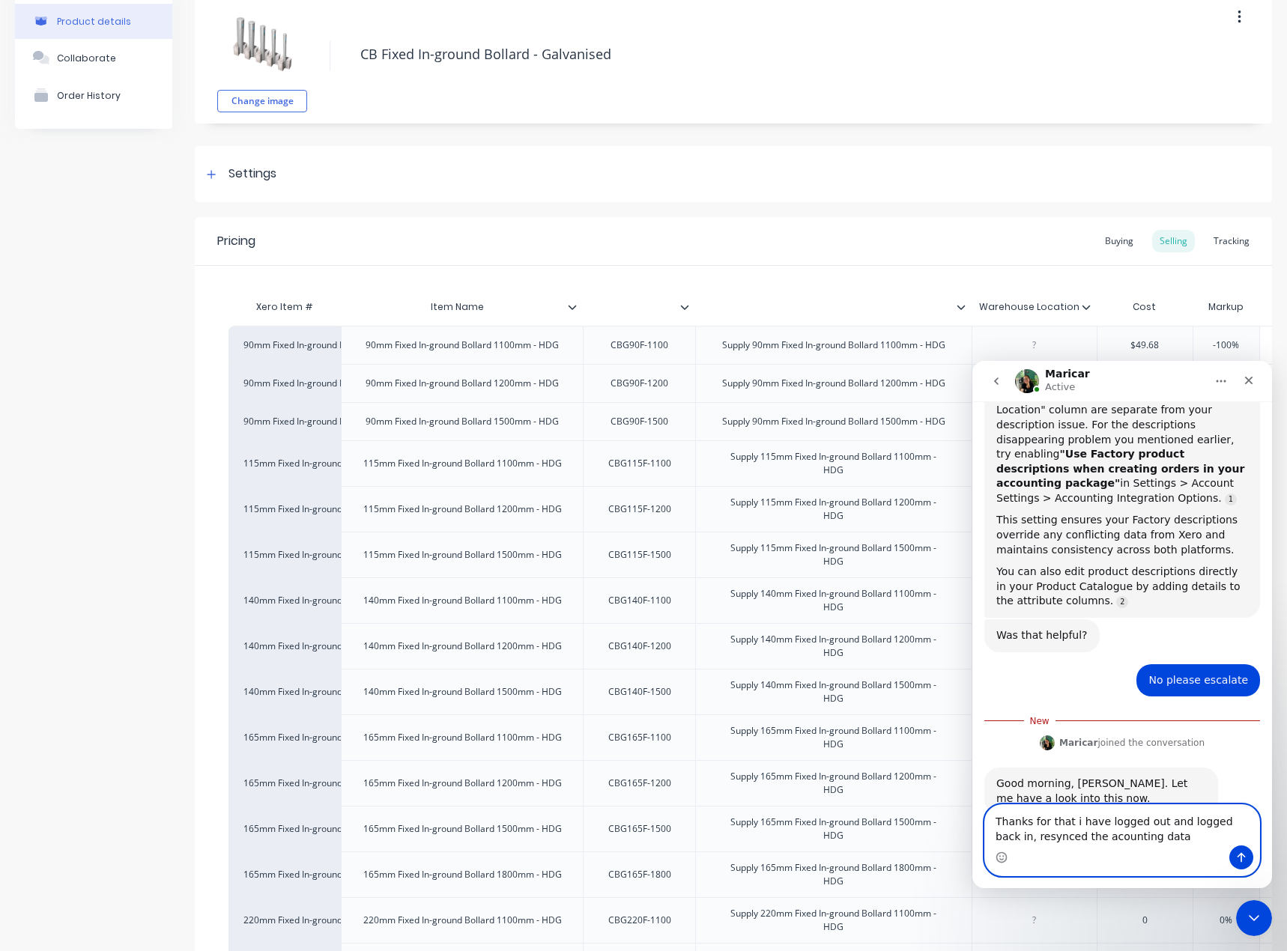
drag, startPoint x: 1095, startPoint y: 828, endPoint x: 1090, endPoint y: 841, distance: 13.5
click at [1161, 843] on textarea "Thanks for that i have logged out and logged back in, resynced the accounting d…" at bounding box center [1122, 825] width 274 height 40
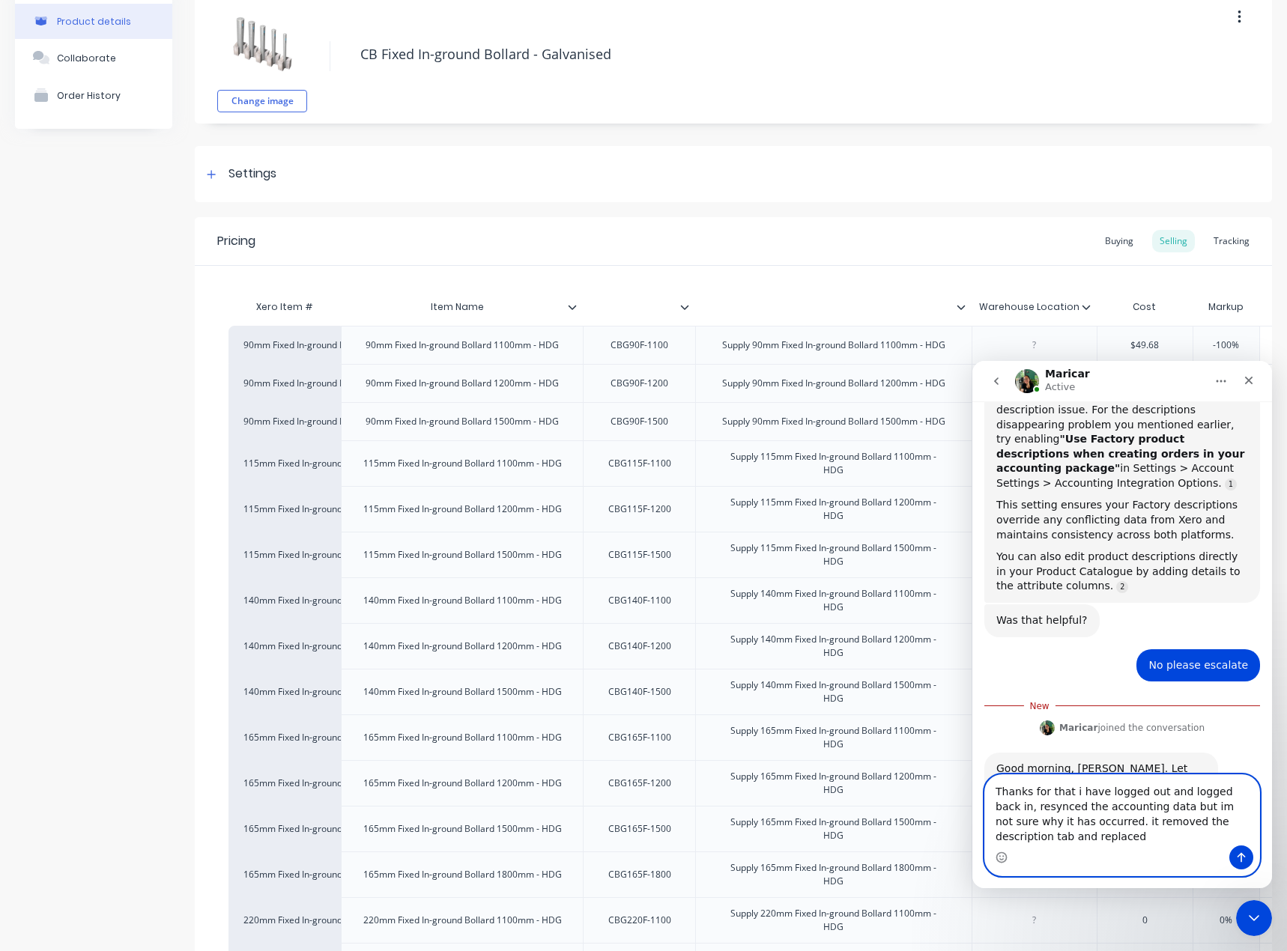
scroll to position [952, 0]
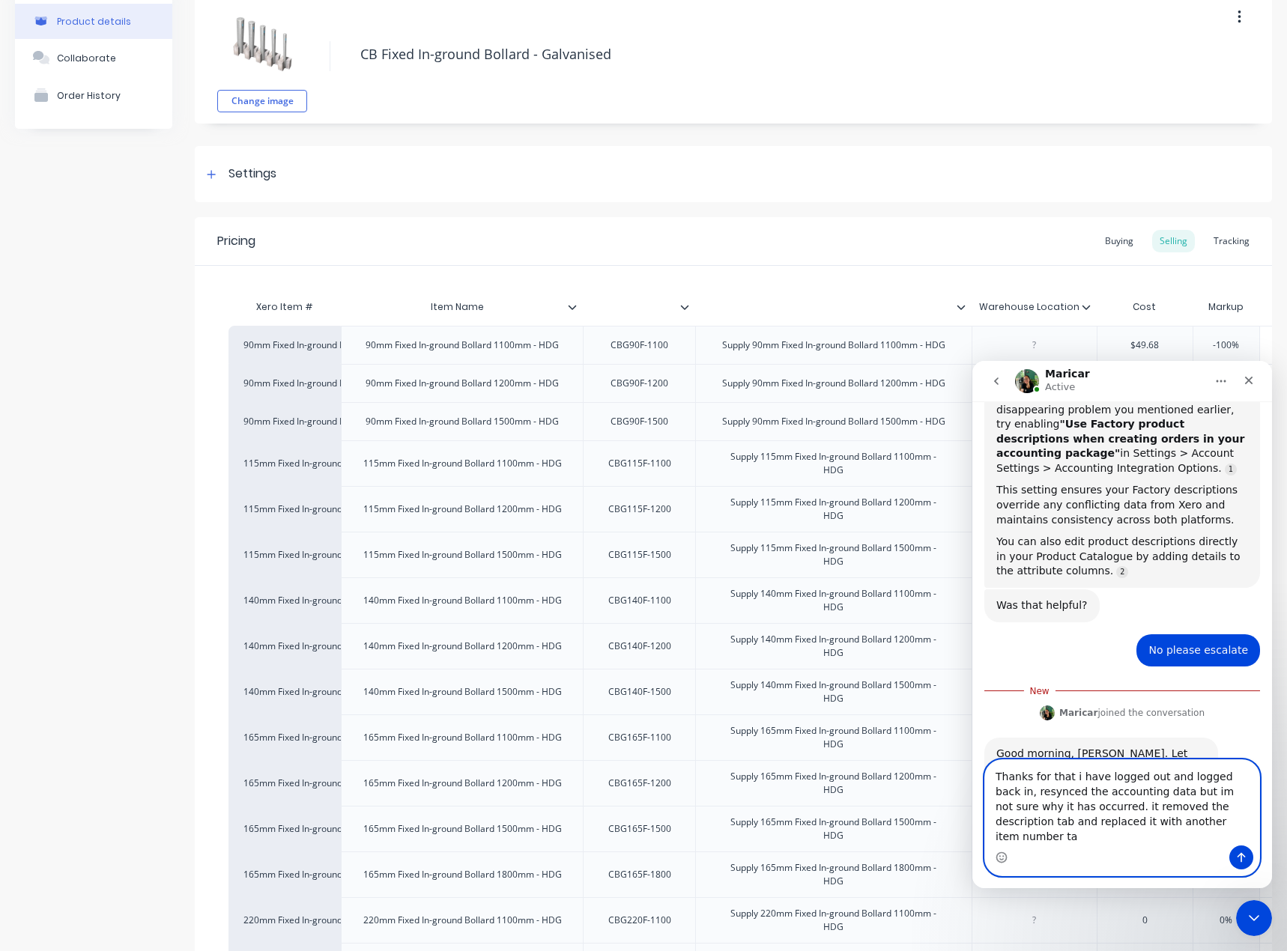
type textarea "Thanks for that i have logged out and logged back in, resynced the accounting d…"
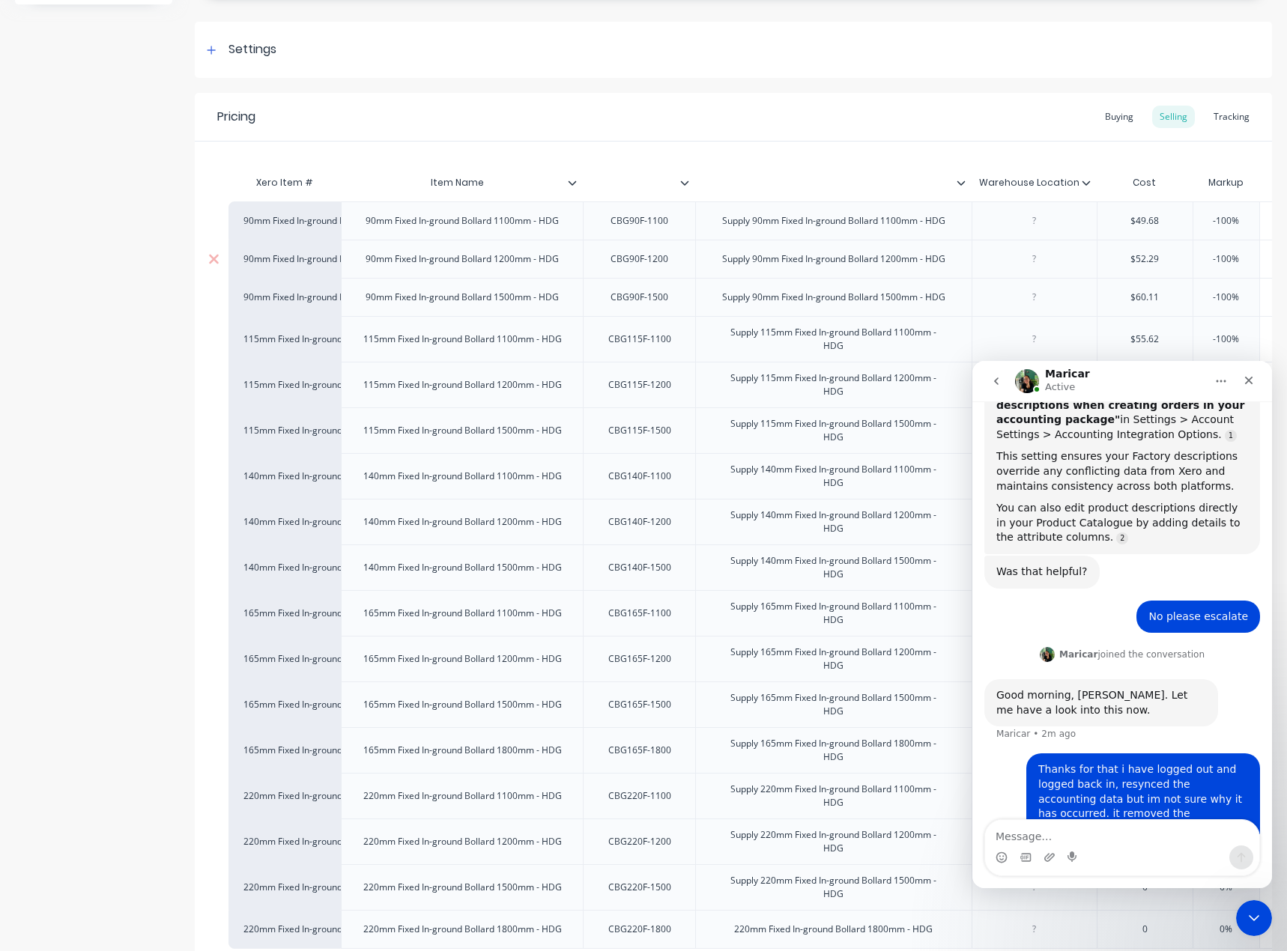
scroll to position [300, 0]
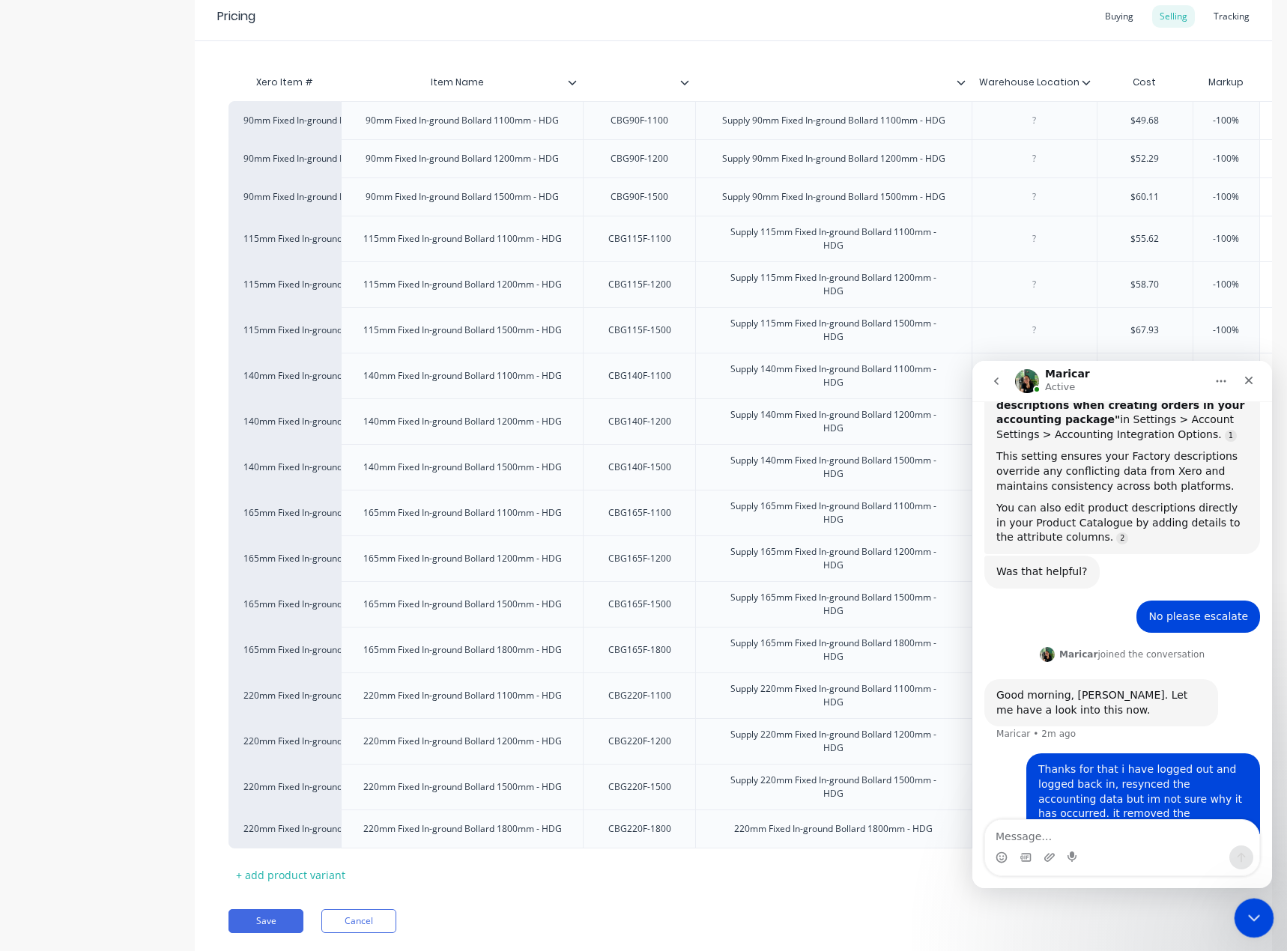
click at [1257, 923] on icon "Close Intercom Messenger" at bounding box center [1251, 916] width 18 height 18
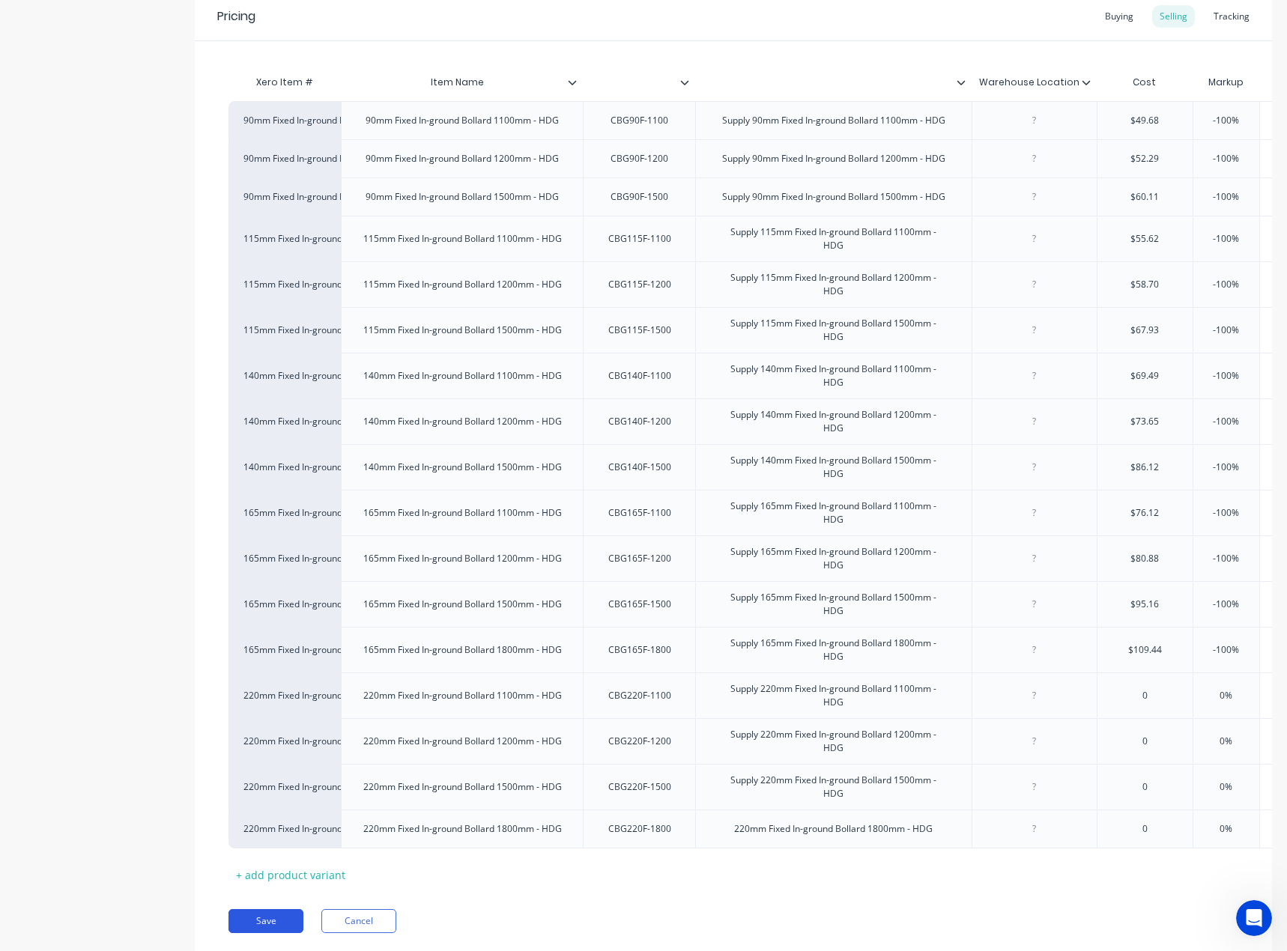
click at [294, 933] on button "Save" at bounding box center [265, 921] width 75 height 24
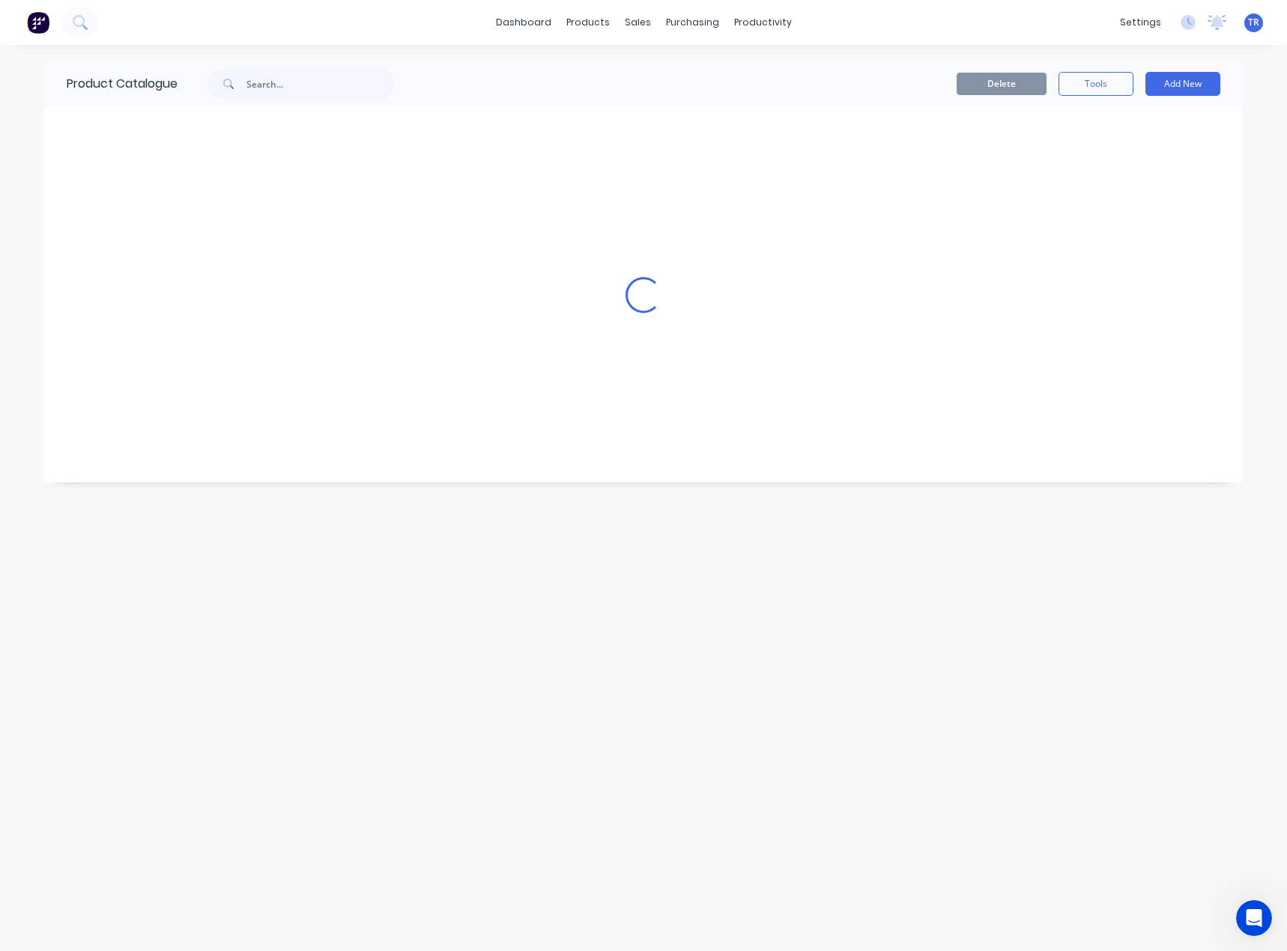
scroll to position [1043, 0]
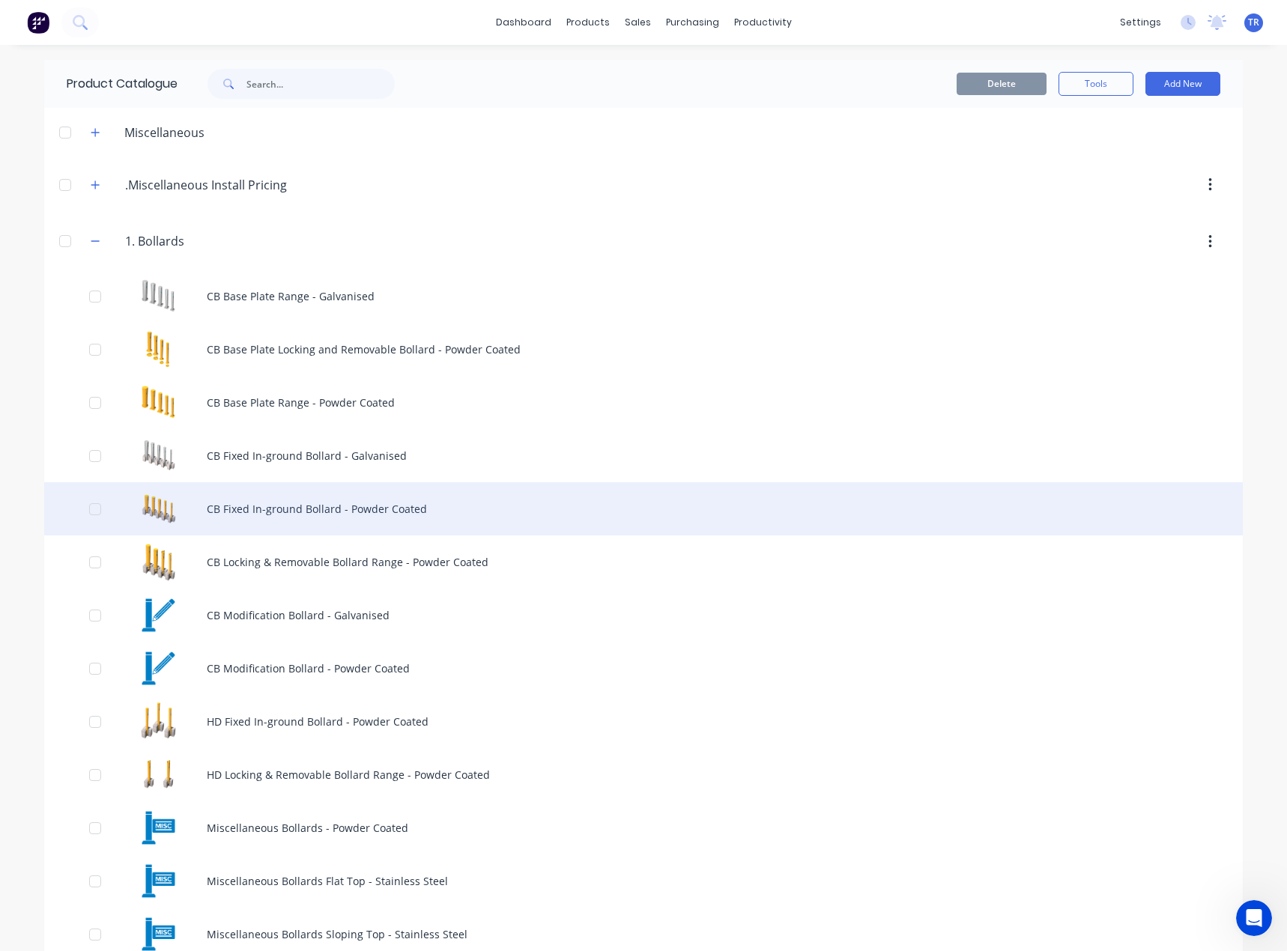
click at [379, 504] on div "CB Fixed In-ground Bollard - Powder Coated" at bounding box center [643, 508] width 1198 height 53
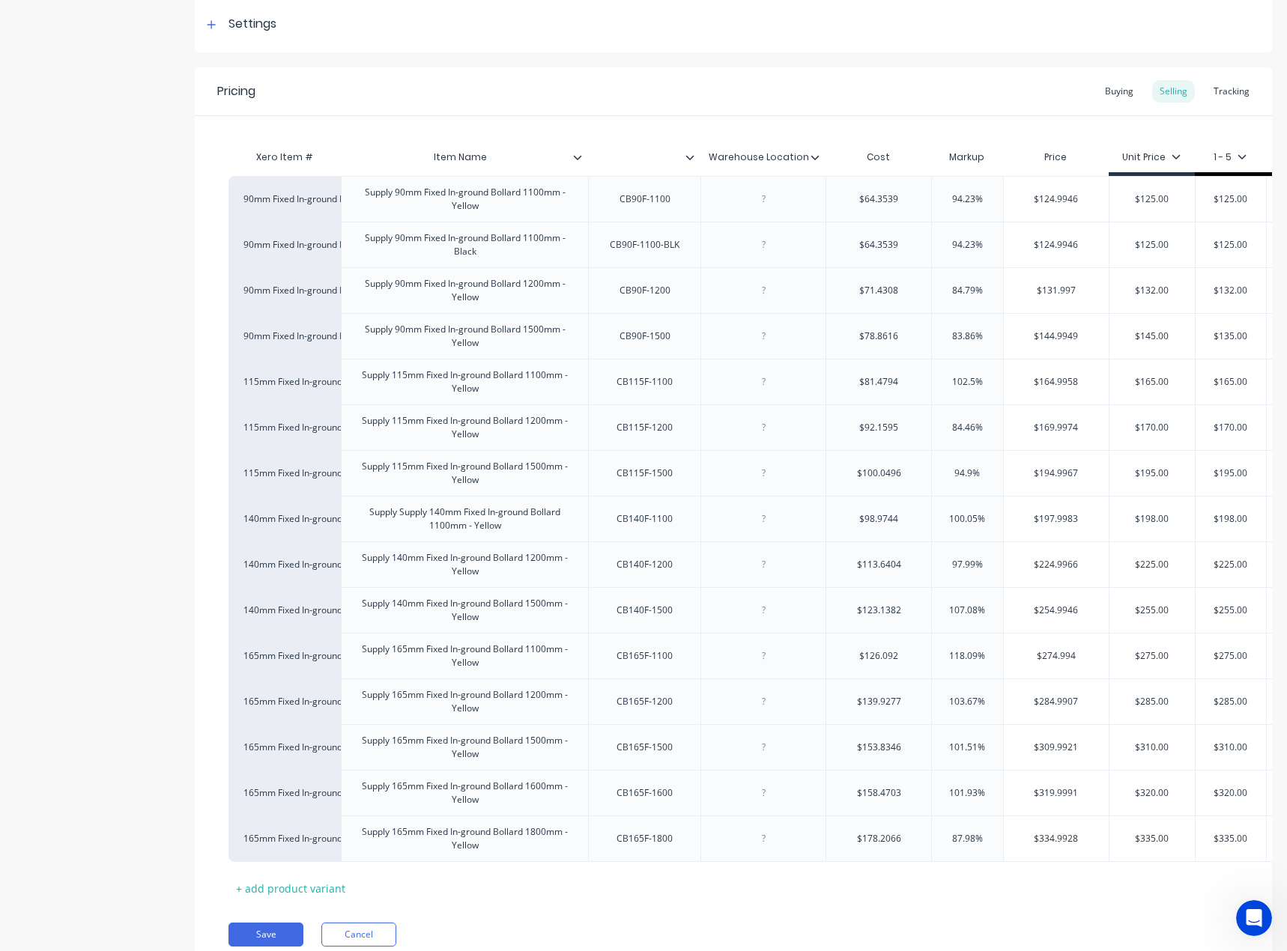
scroll to position [985, 0]
click at [1247, 910] on icon "Open Intercom Messenger" at bounding box center [1251, 916] width 25 height 25
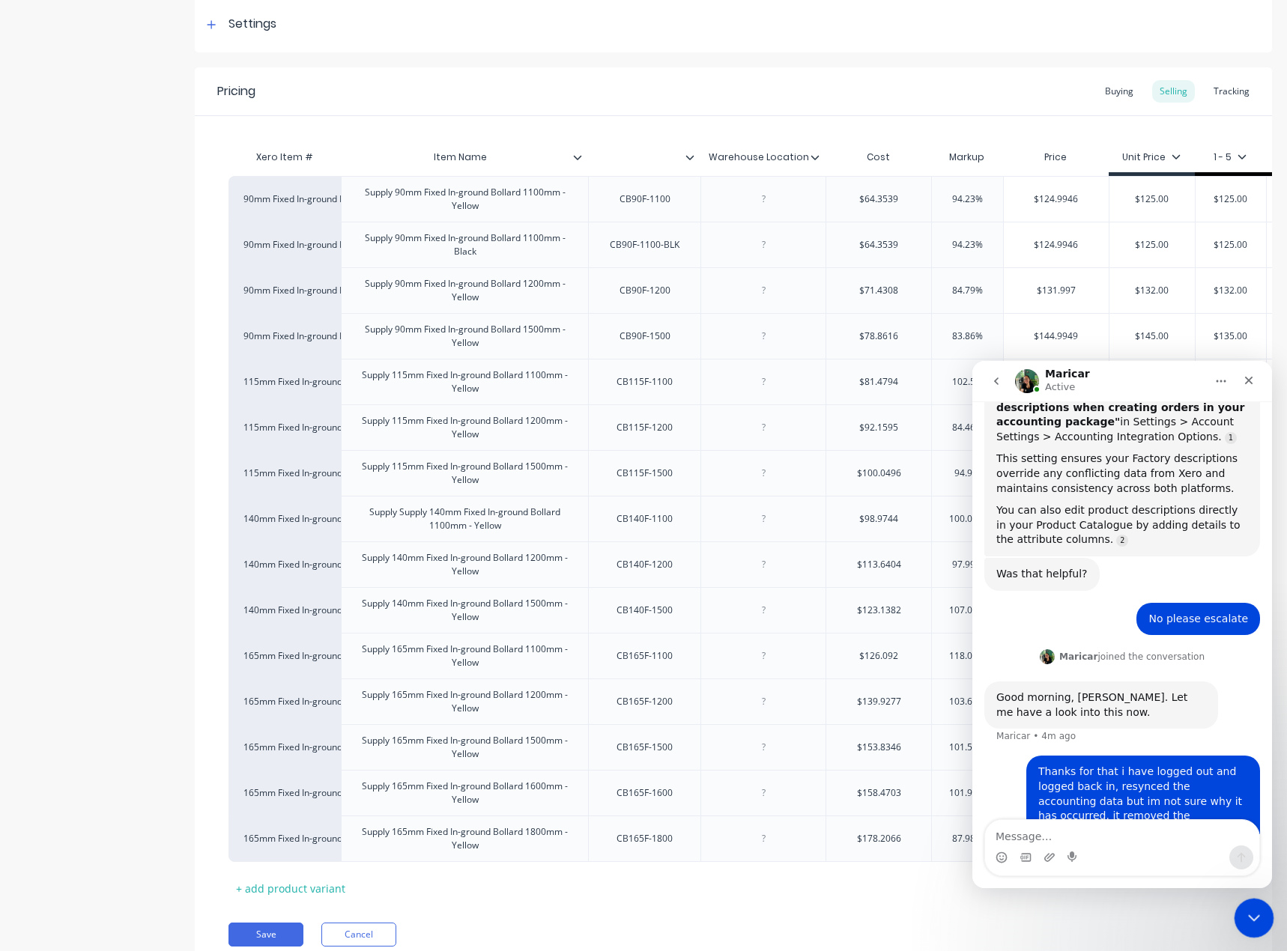
click at [1247, 909] on icon "Close Intercom Messenger" at bounding box center [1251, 916] width 18 height 18
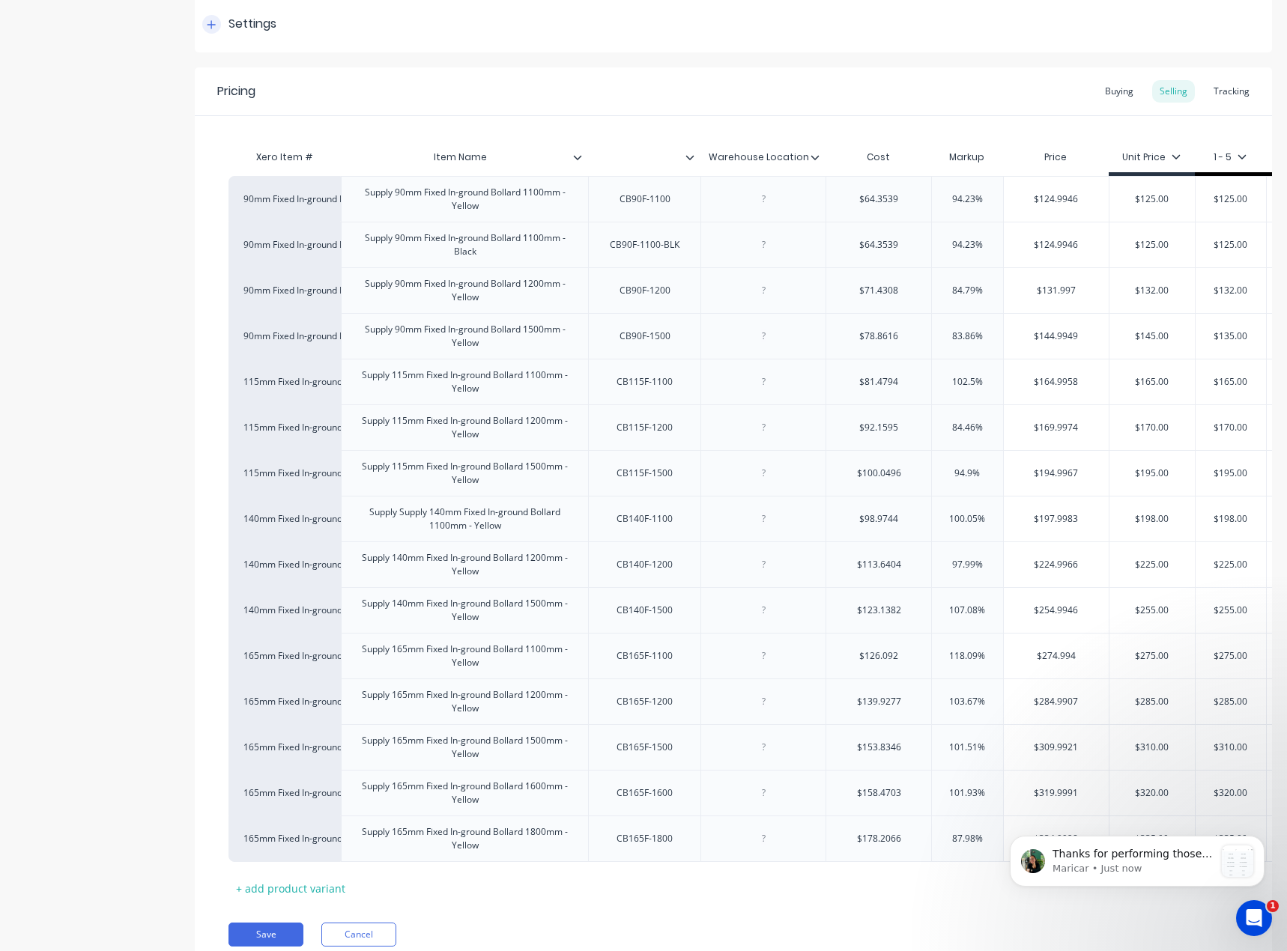
scroll to position [1275, 0]
click at [1127, 862] on p "Maricar • Just now" at bounding box center [1133, 868] width 162 height 13
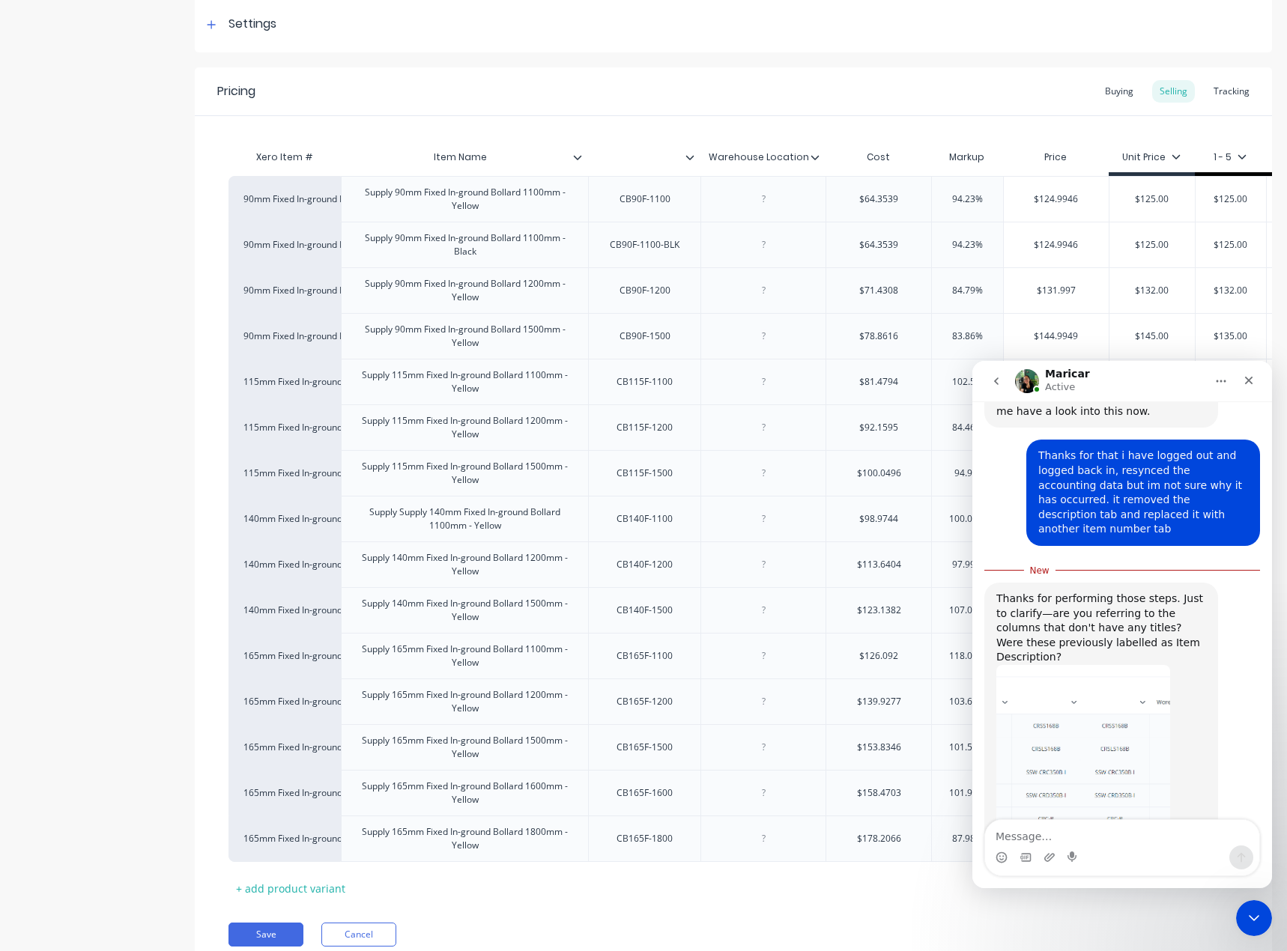
scroll to position [1299, 0]
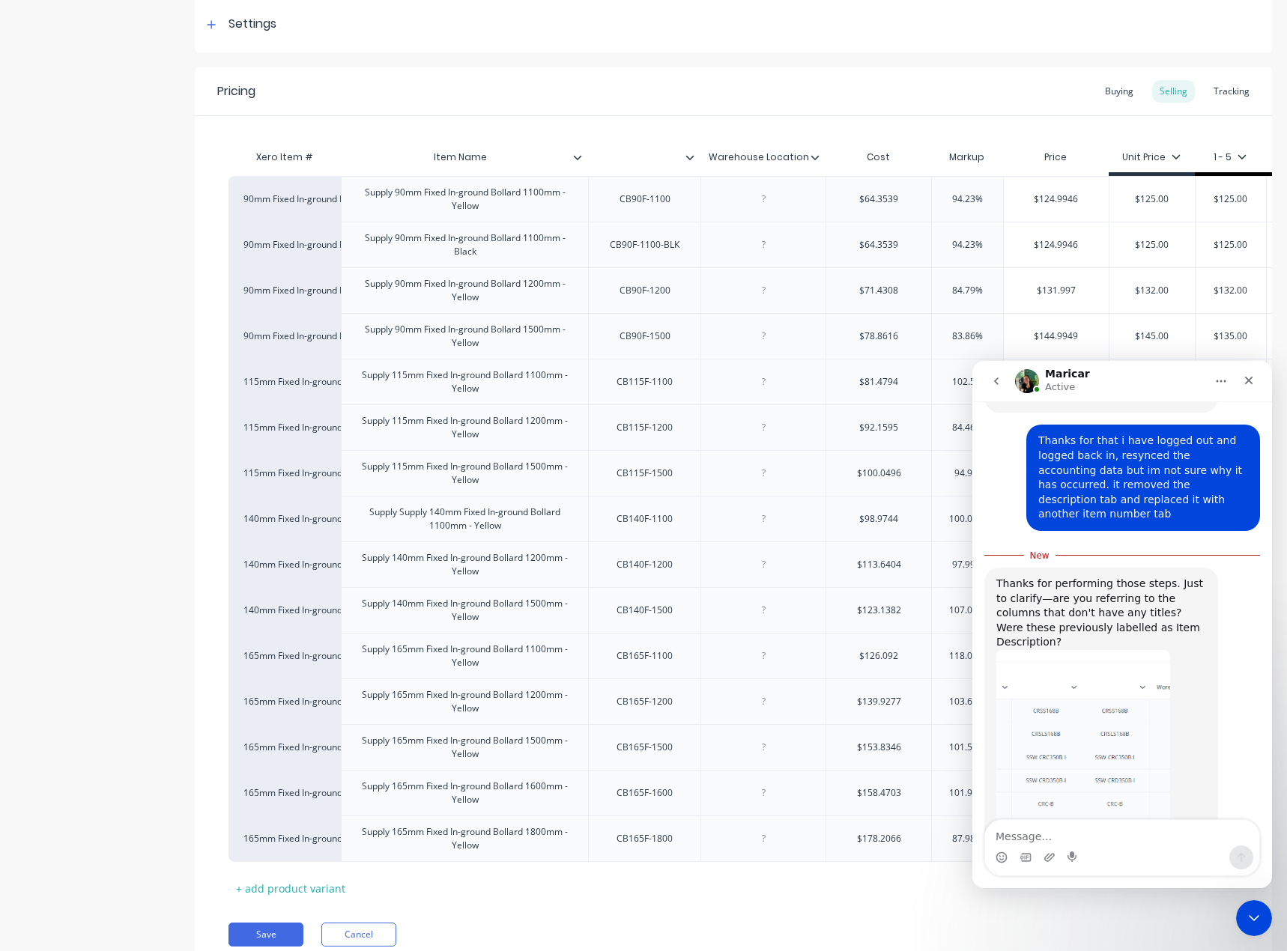
click at [1109, 841] on textarea "Message…" at bounding box center [1122, 832] width 274 height 25
click at [1221, 839] on textarea "they weren't labeled as description i dont believe" at bounding box center [1122, 825] width 274 height 40
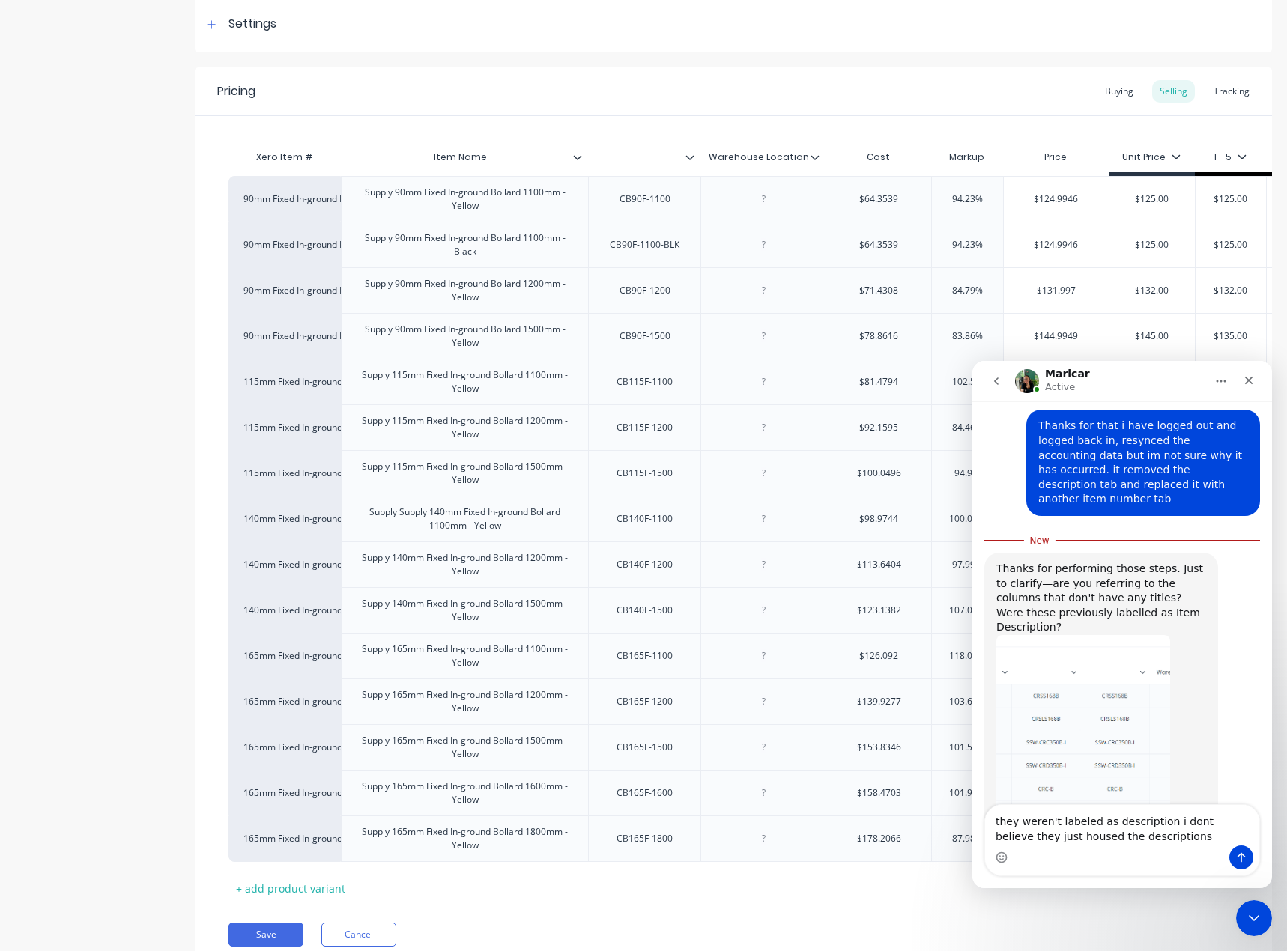
type textarea "they weren't labeled as description i dont believe they just housed the descrip…"
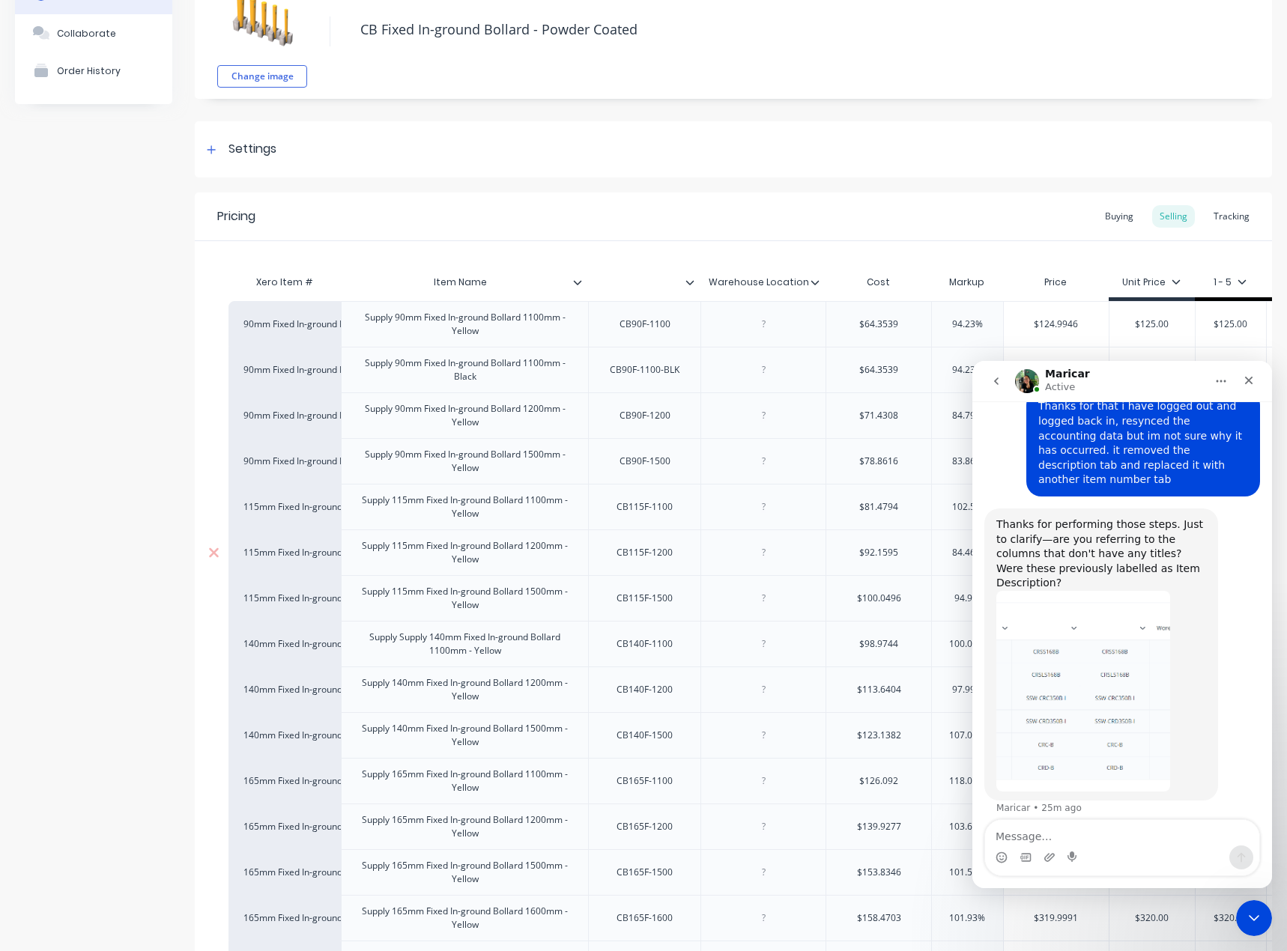
scroll to position [0, 0]
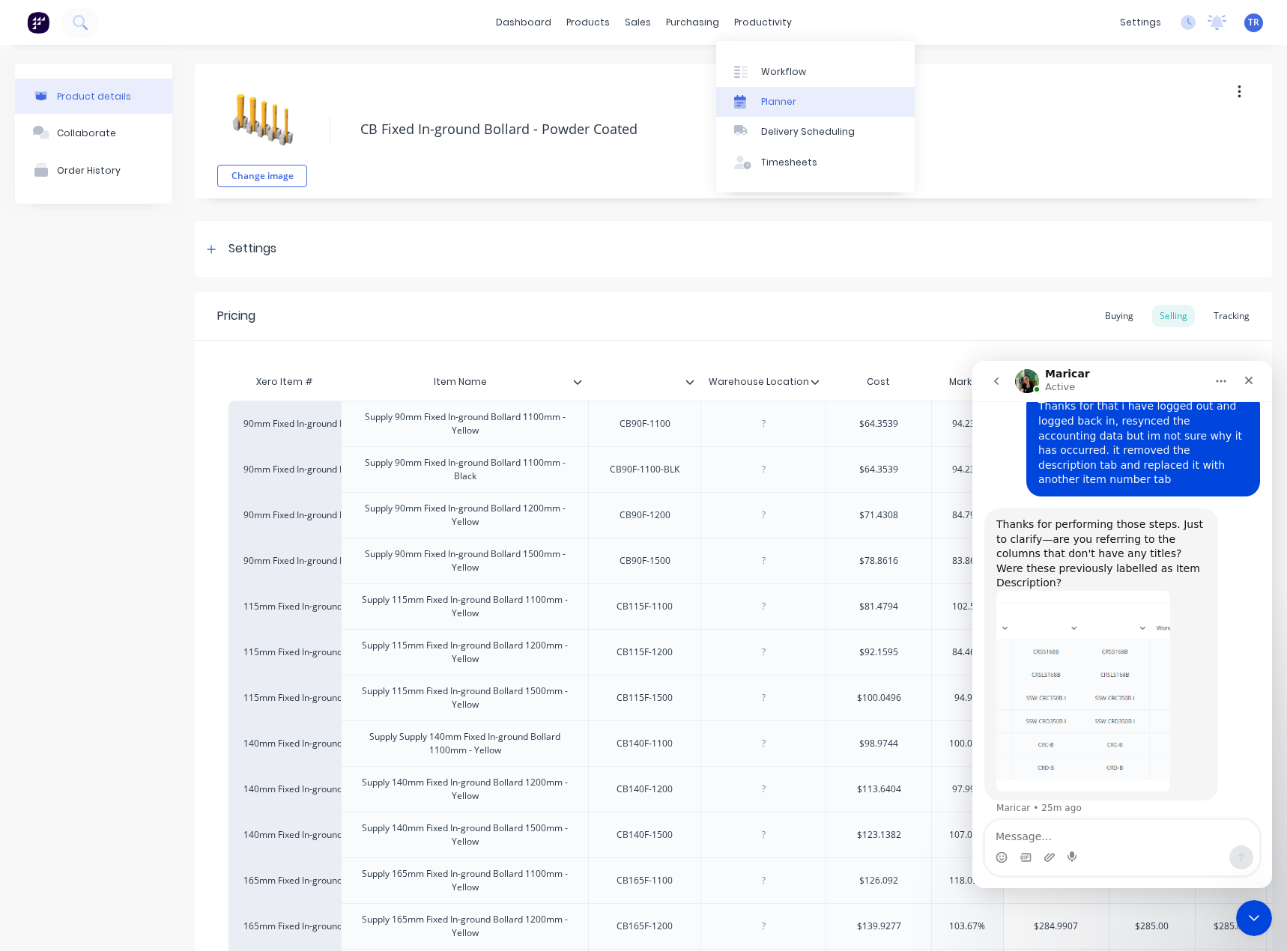
click at [791, 97] on div "Planner" at bounding box center [778, 101] width 35 height 13
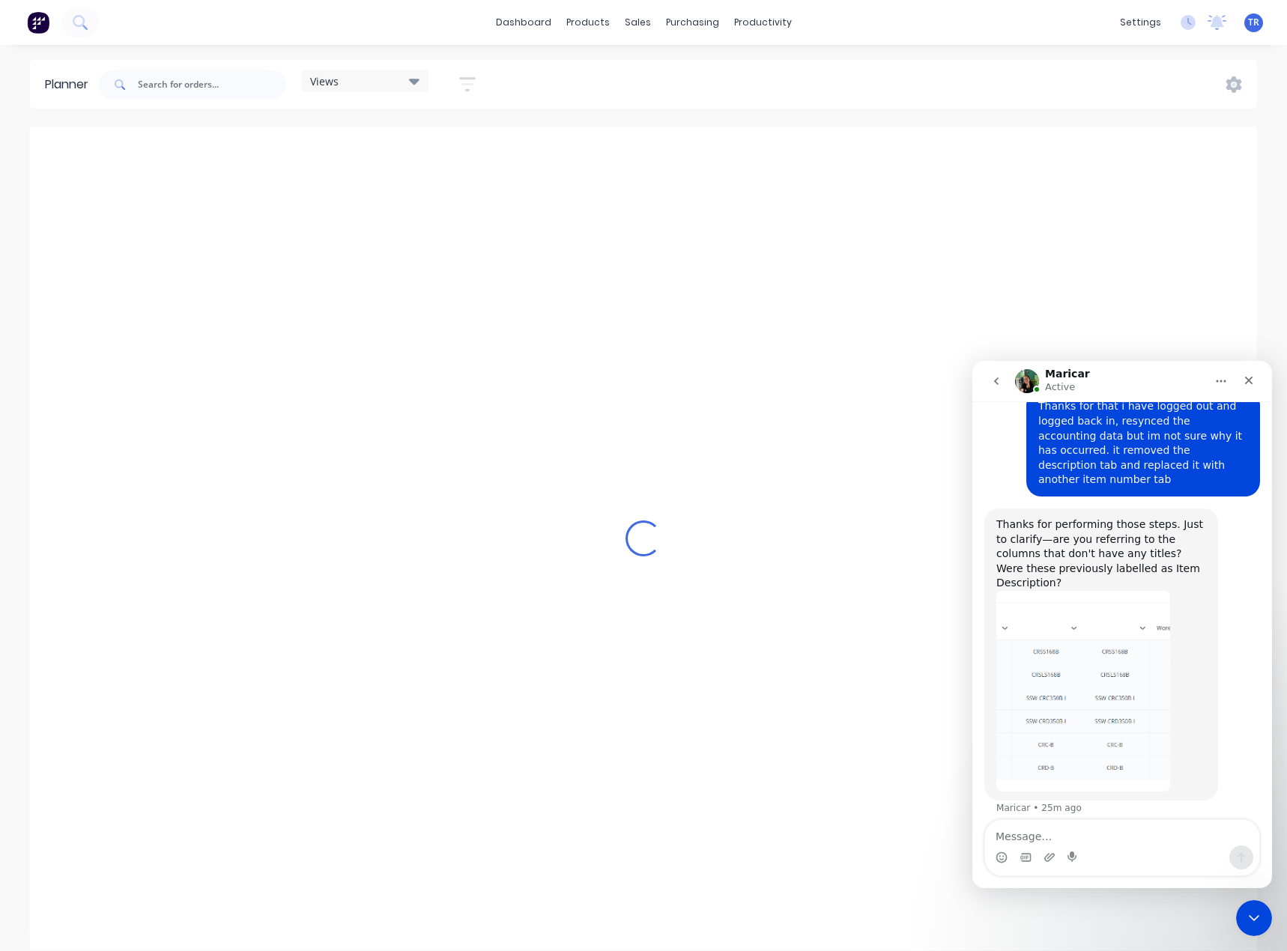
scroll to position [0, 360]
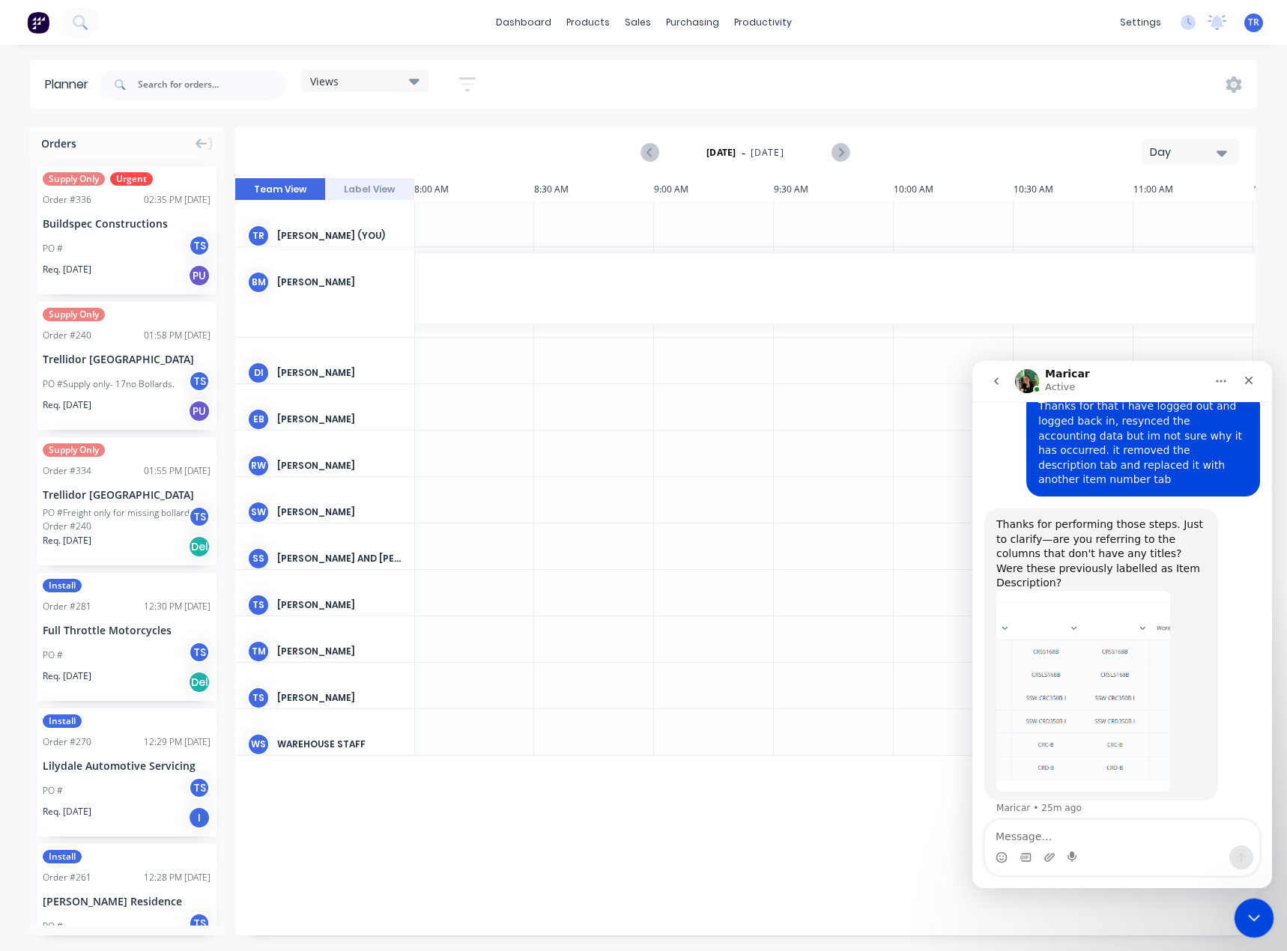
click at [1247, 914] on icon "Close Intercom Messenger" at bounding box center [1251, 916] width 18 height 18
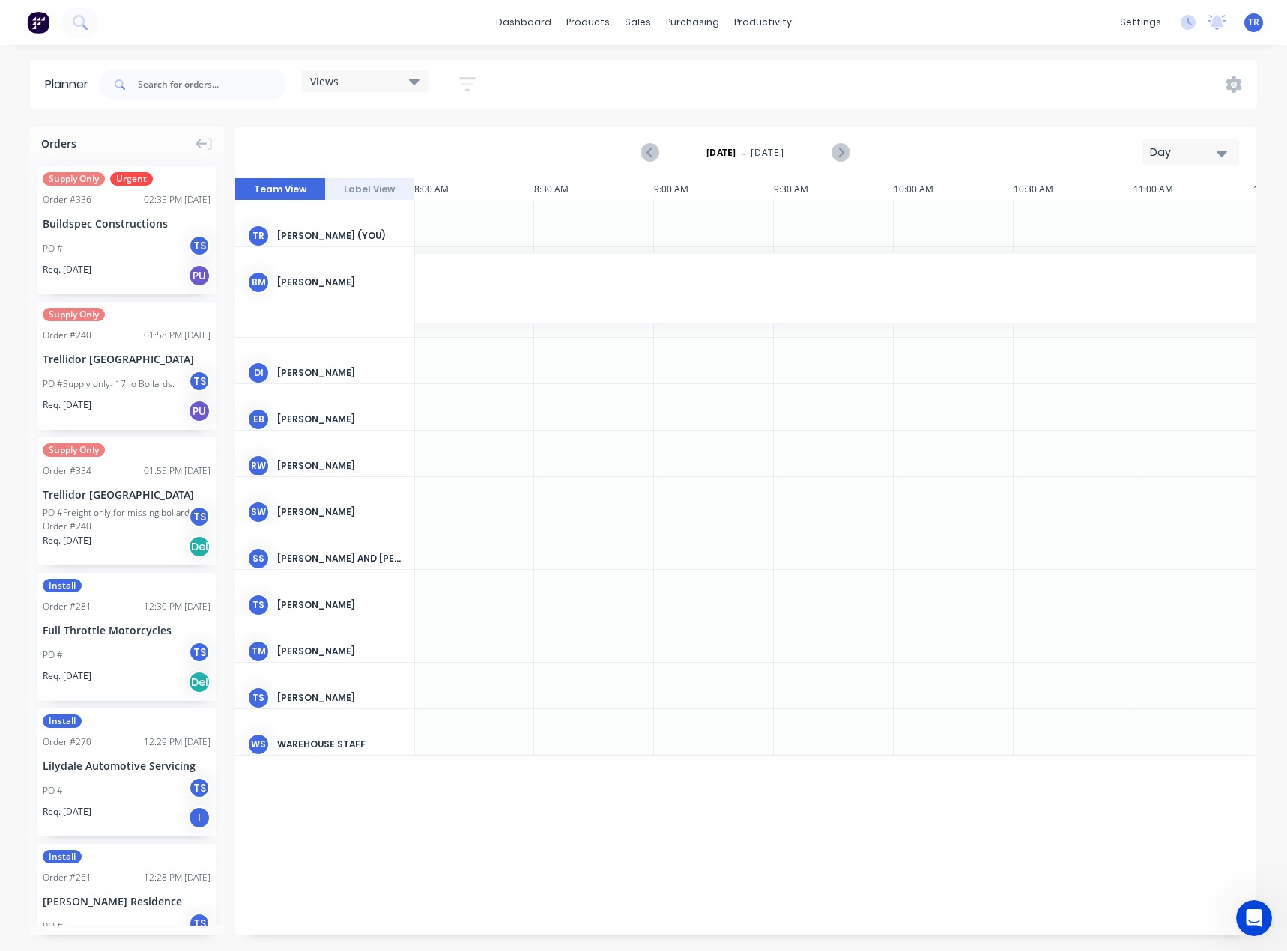
click at [1191, 158] on div "Day" at bounding box center [1183, 153] width 69 height 16
click at [1161, 218] on div "Week" at bounding box center [1163, 222] width 148 height 30
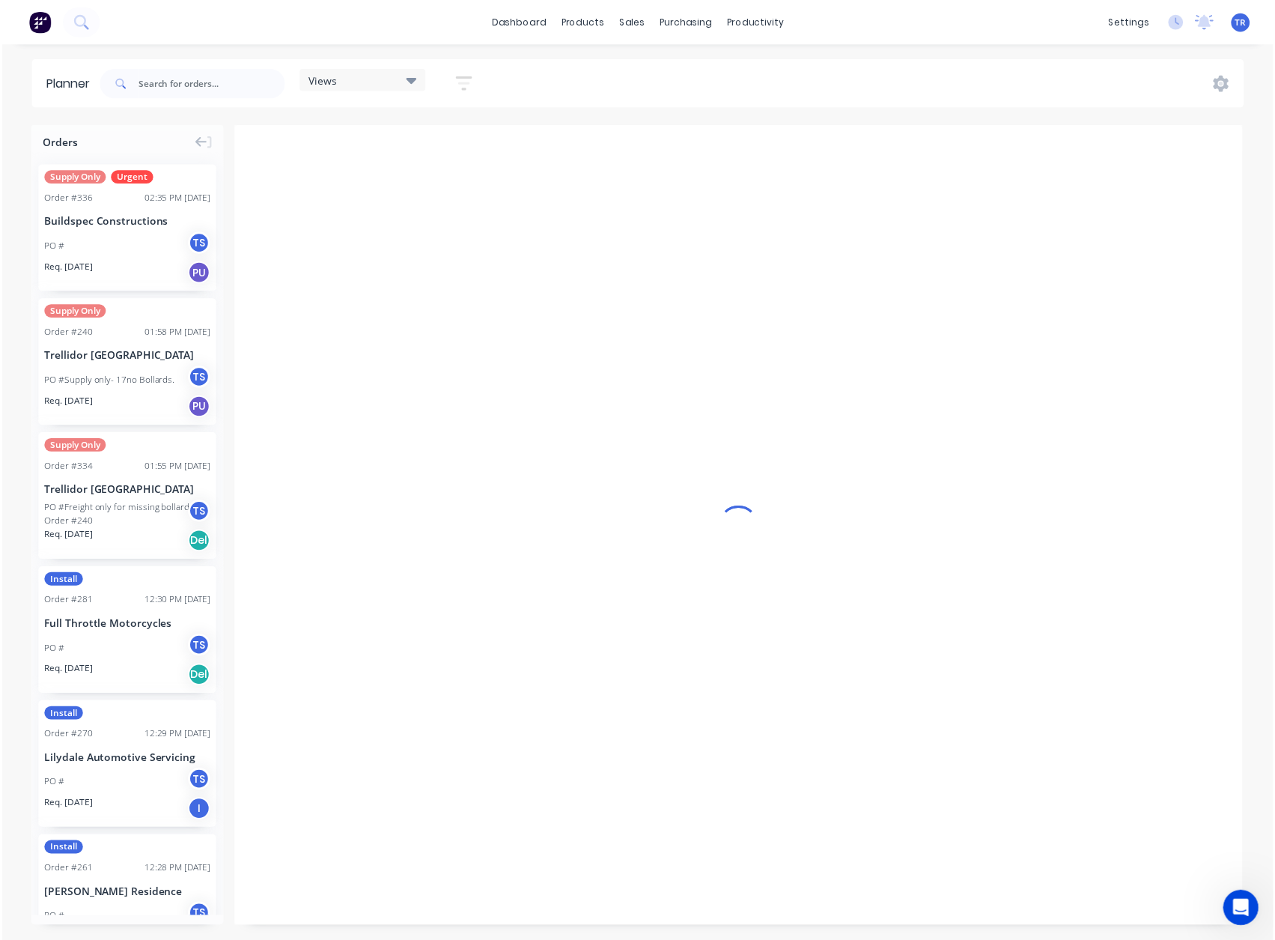
scroll to position [0, 1]
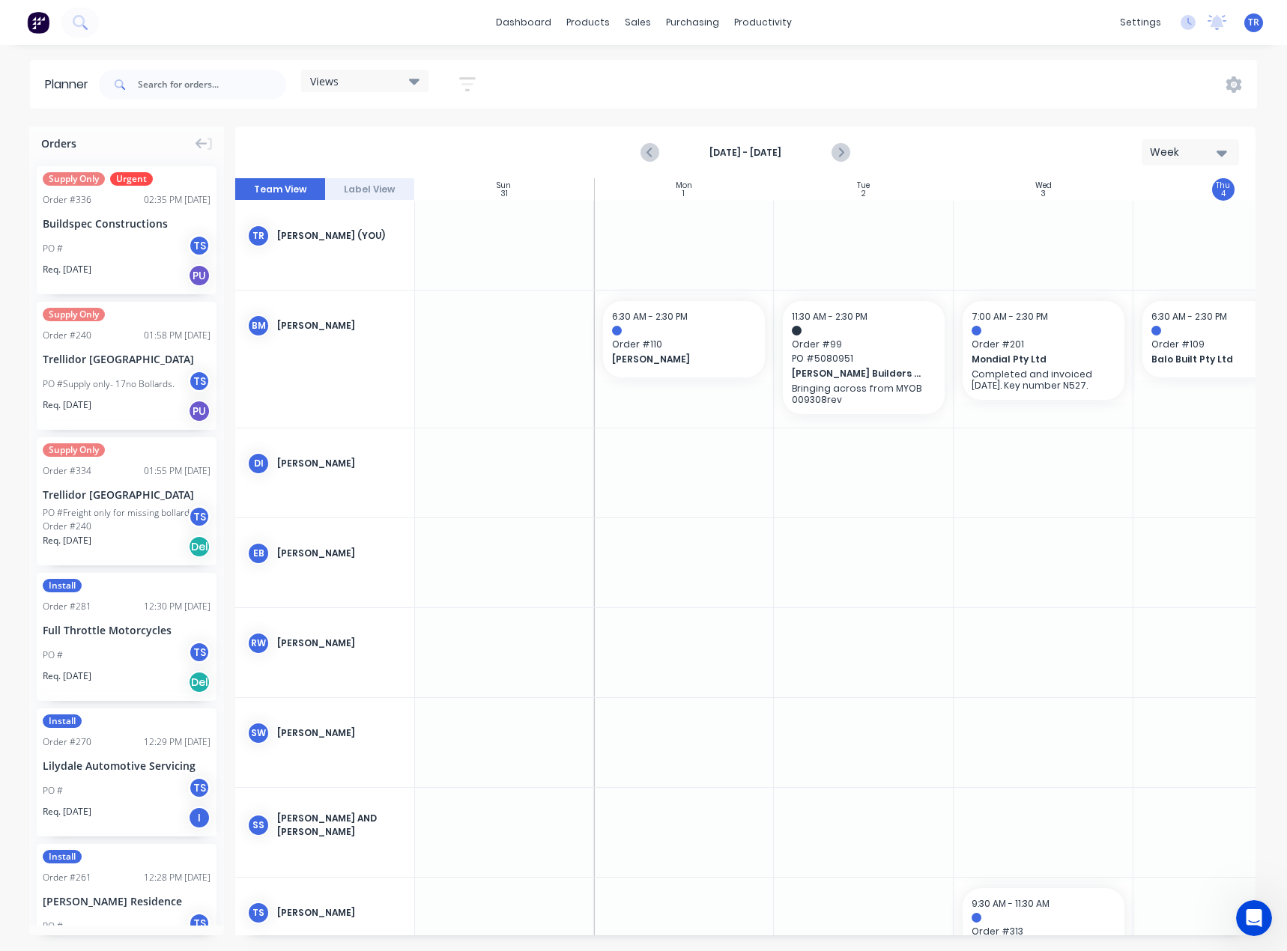
click at [1173, 155] on div "Week" at bounding box center [1183, 153] width 69 height 16
click at [1143, 246] on div "Month" at bounding box center [1163, 252] width 148 height 30
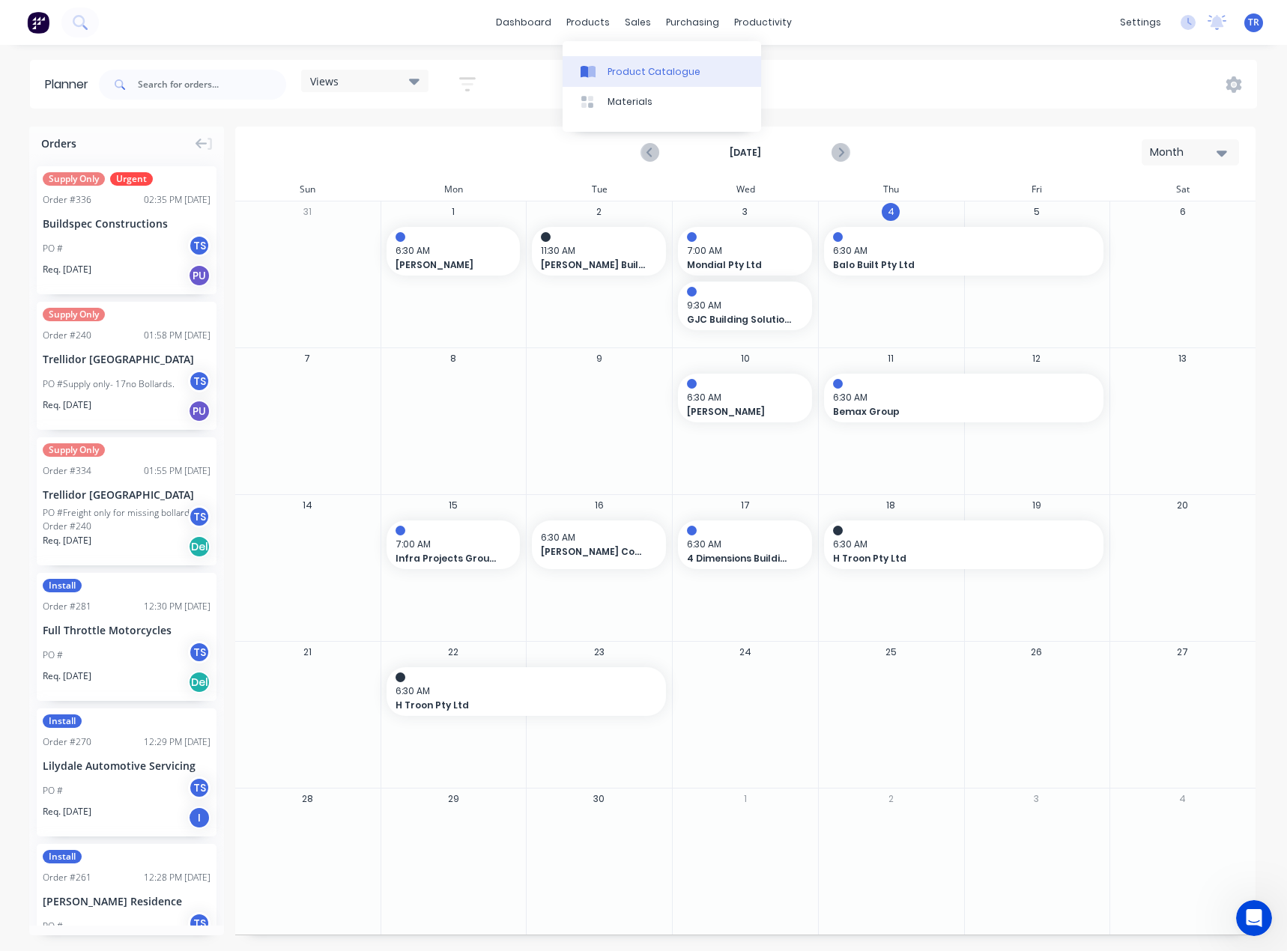
click at [607, 74] on div "Product Catalogue" at bounding box center [653, 71] width 93 height 13
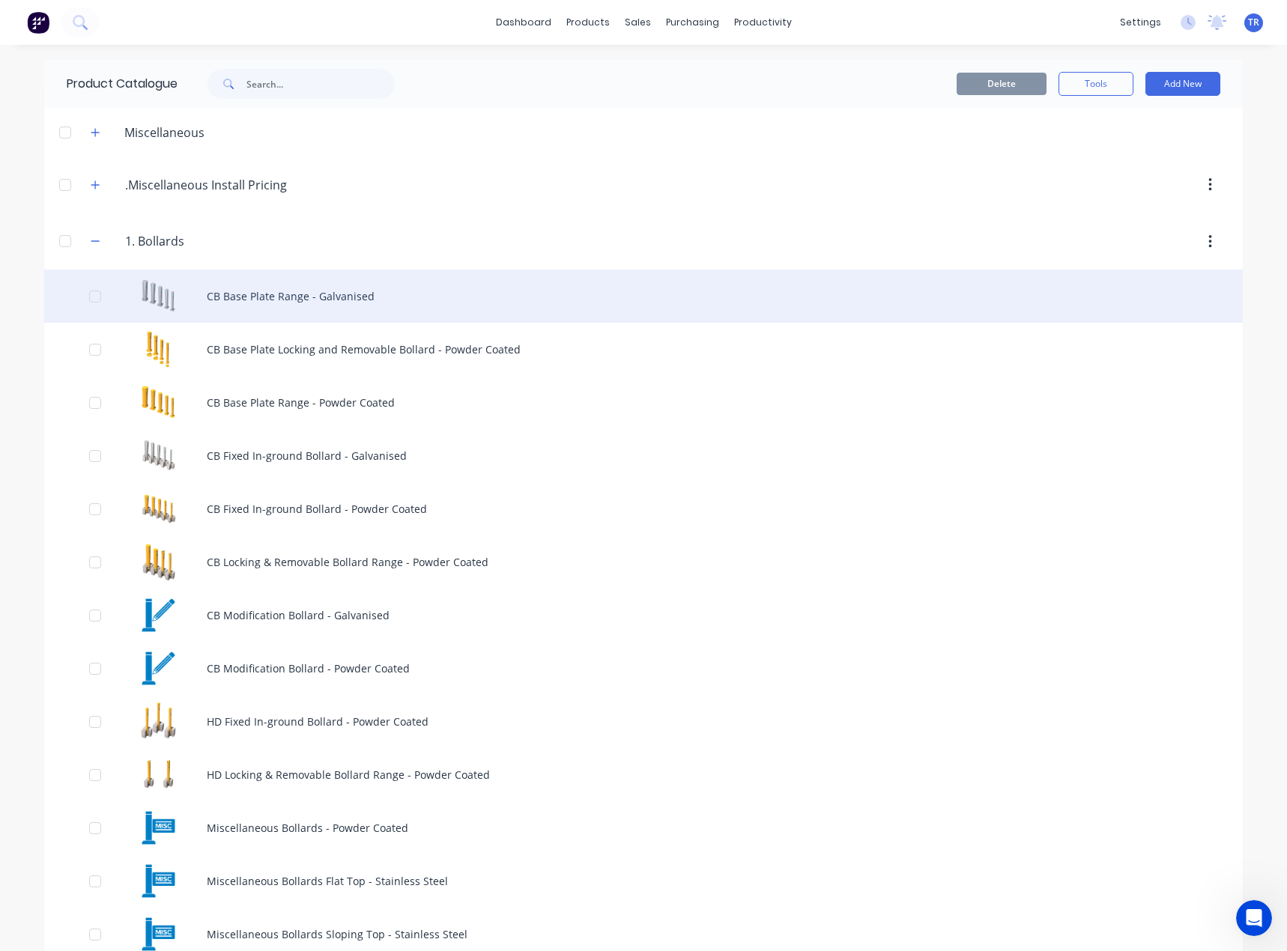
click at [472, 304] on div "CB Base Plate Range - Galvanised" at bounding box center [643, 296] width 1198 height 53
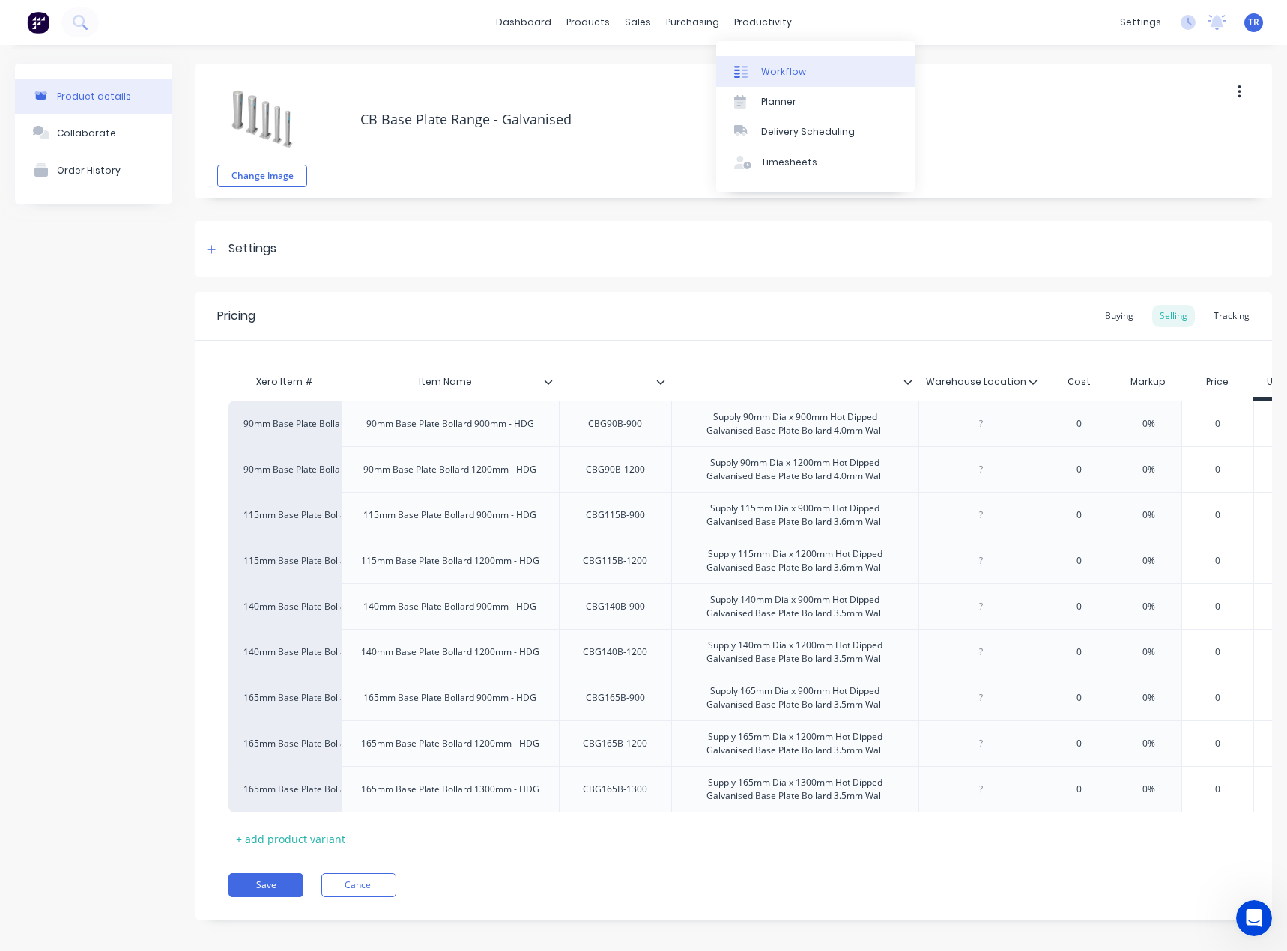
click at [762, 73] on div "Workflow" at bounding box center [783, 71] width 45 height 13
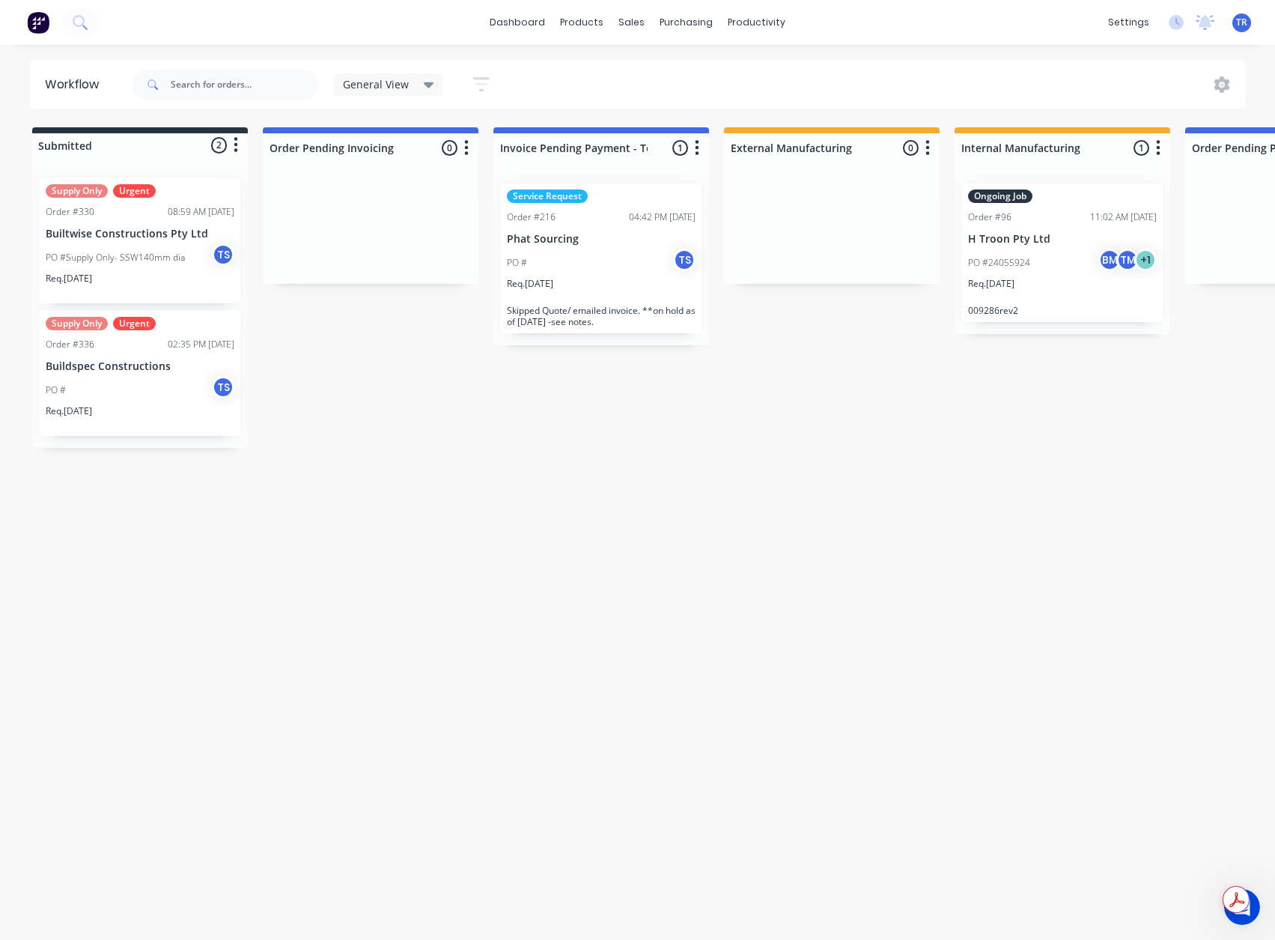
click at [395, 91] on div "General View" at bounding box center [388, 84] width 109 height 22
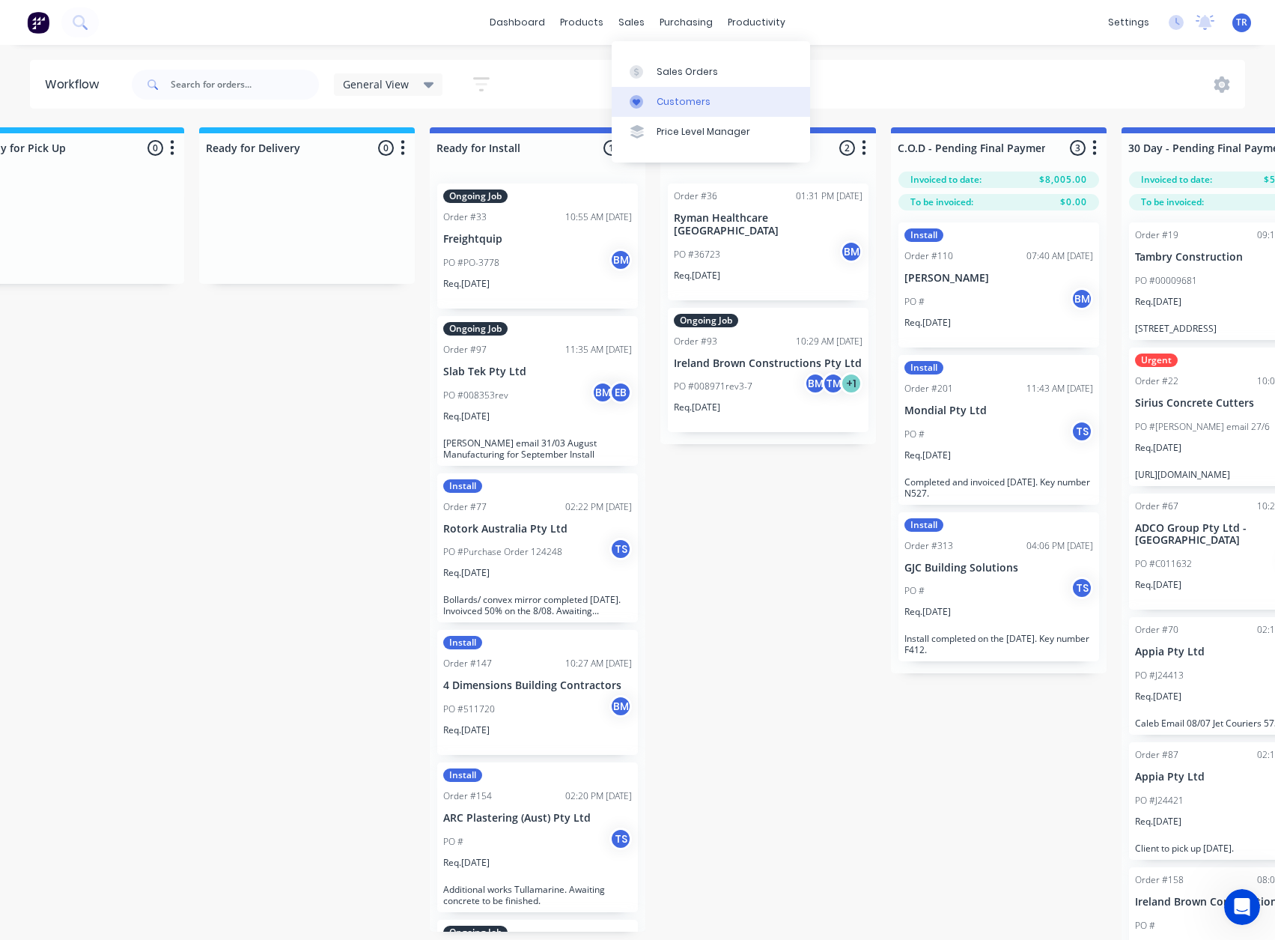
click at [654, 110] on link "Customers" at bounding box center [711, 102] width 198 height 30
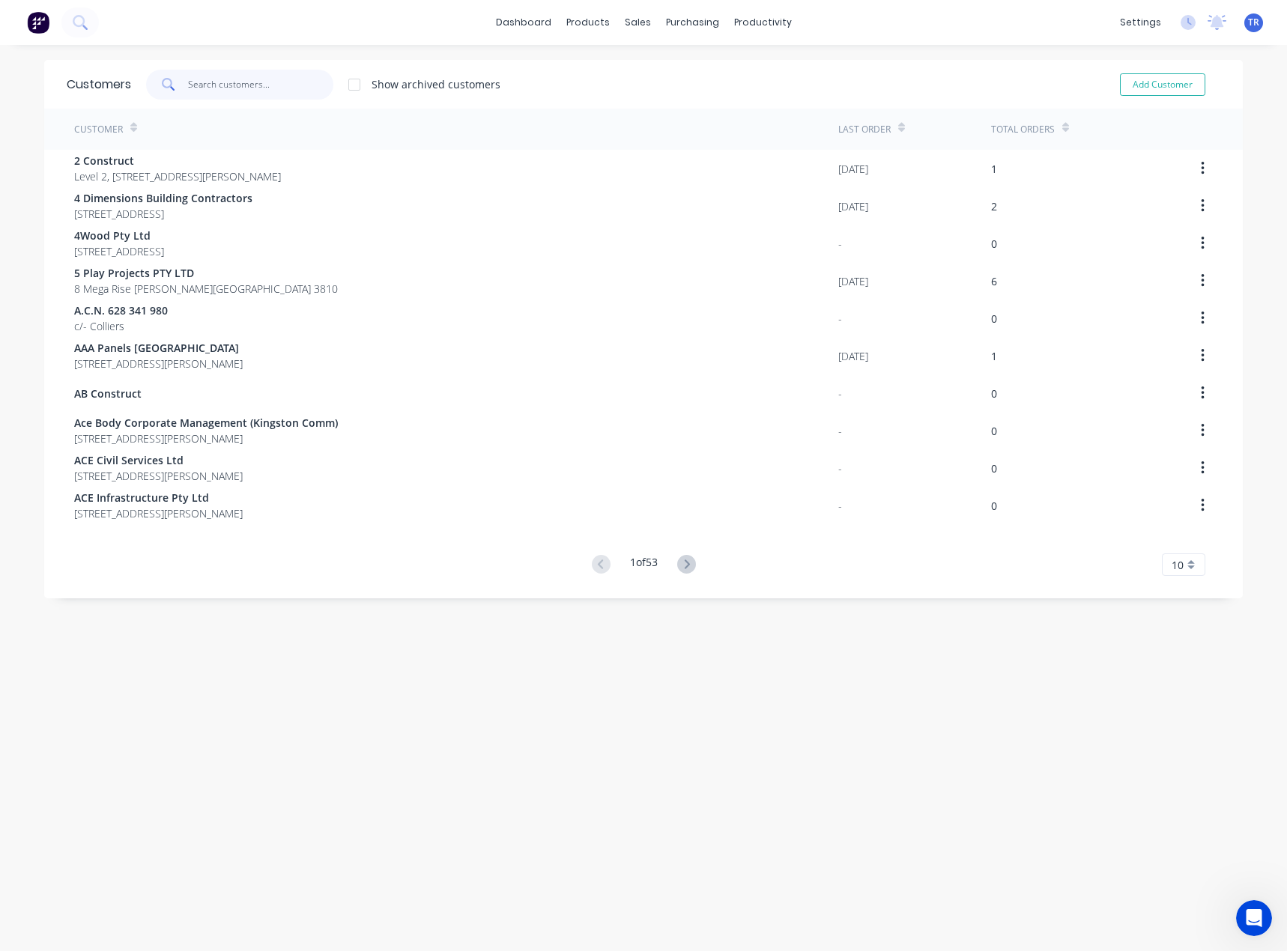
click at [224, 99] on input "text" at bounding box center [261, 85] width 146 height 30
type input "v"
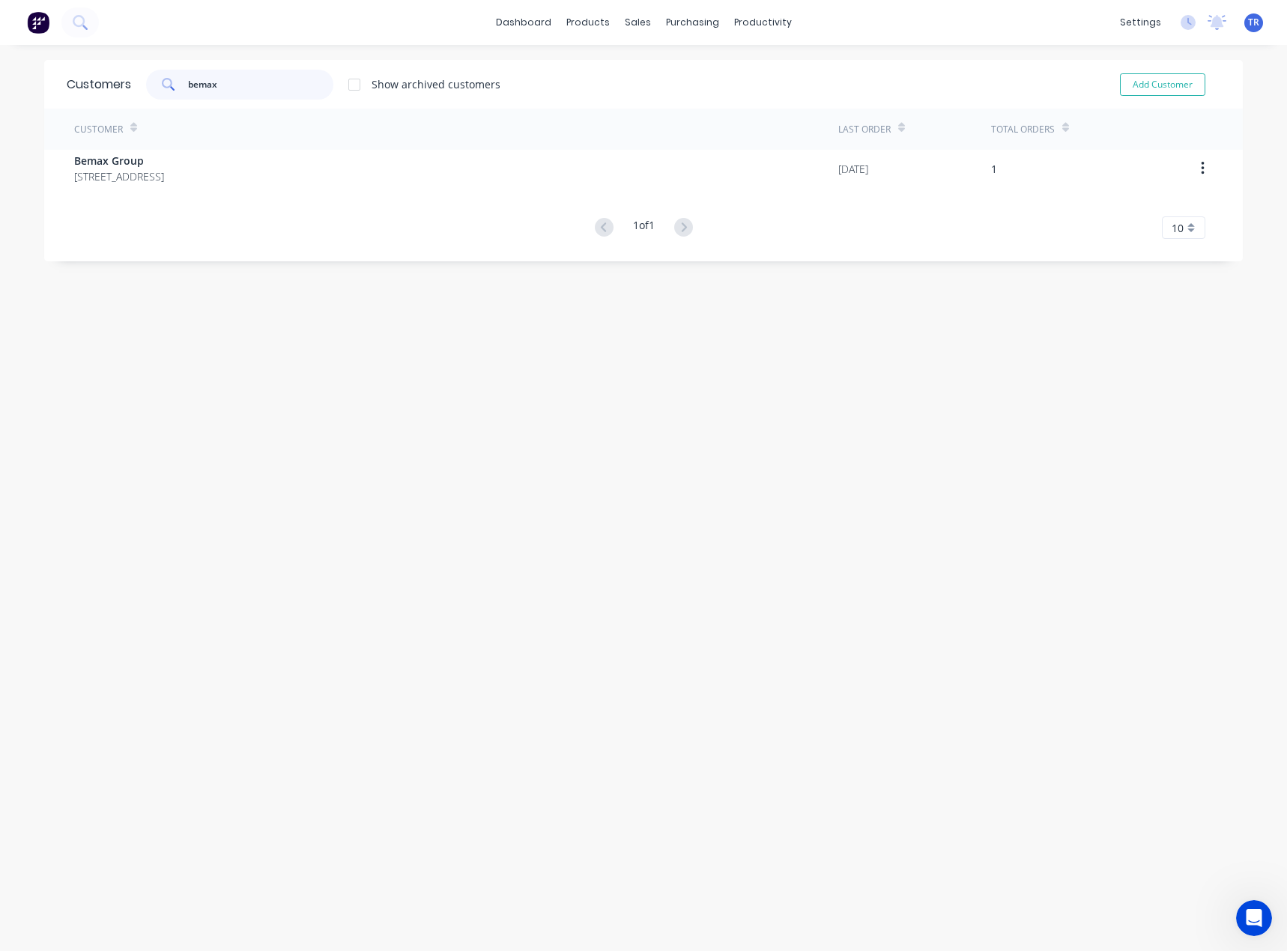
type input "bemax"
click at [226, 197] on div "Customer Last Order Total Orders Bemax Group PO Box 8292 Armadale Victoria Aust…" at bounding box center [643, 174] width 1198 height 130
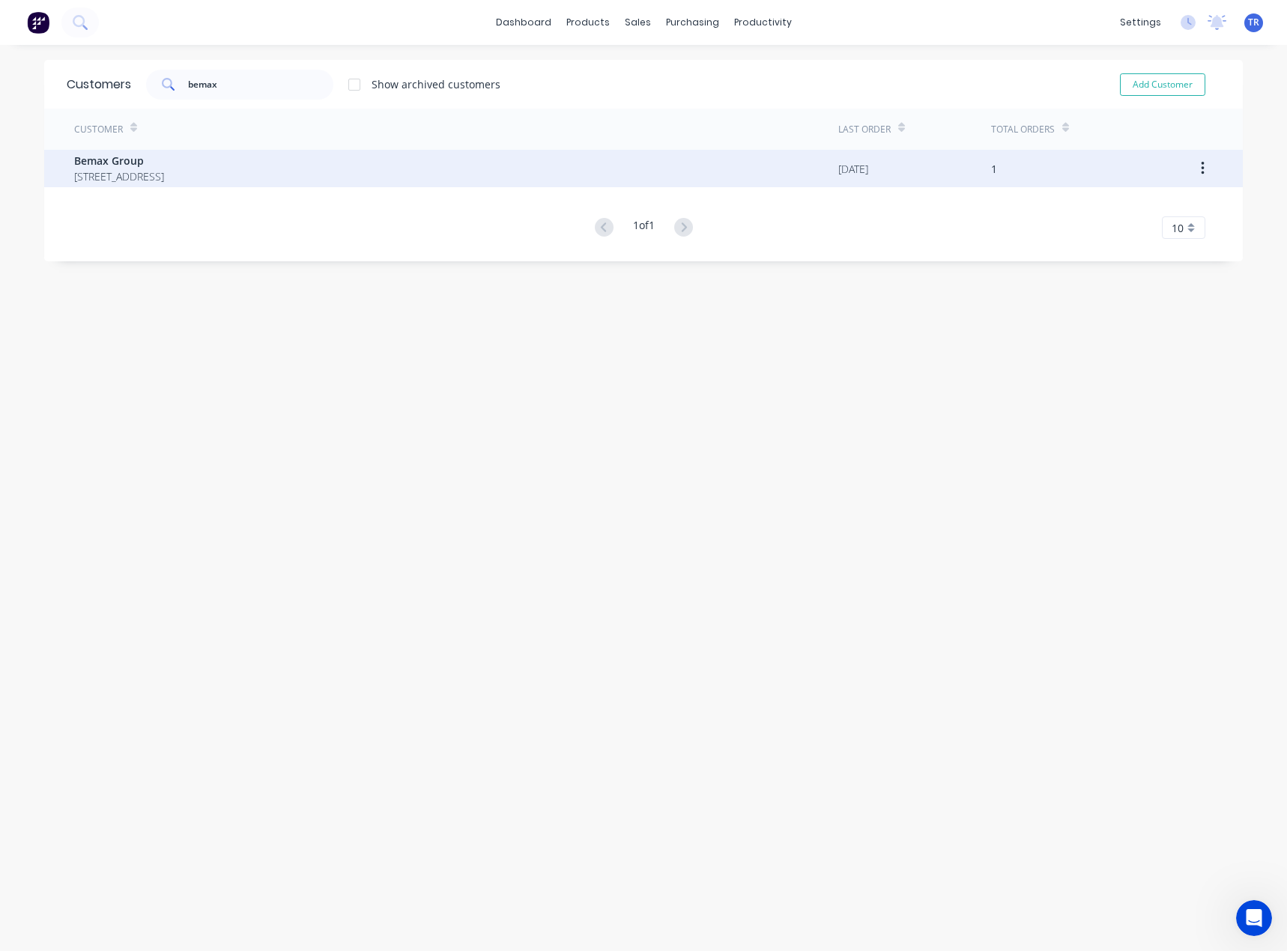
click at [164, 173] on span "PO Box 8292 Armadale Victoria Australia 3143" at bounding box center [119, 176] width 90 height 16
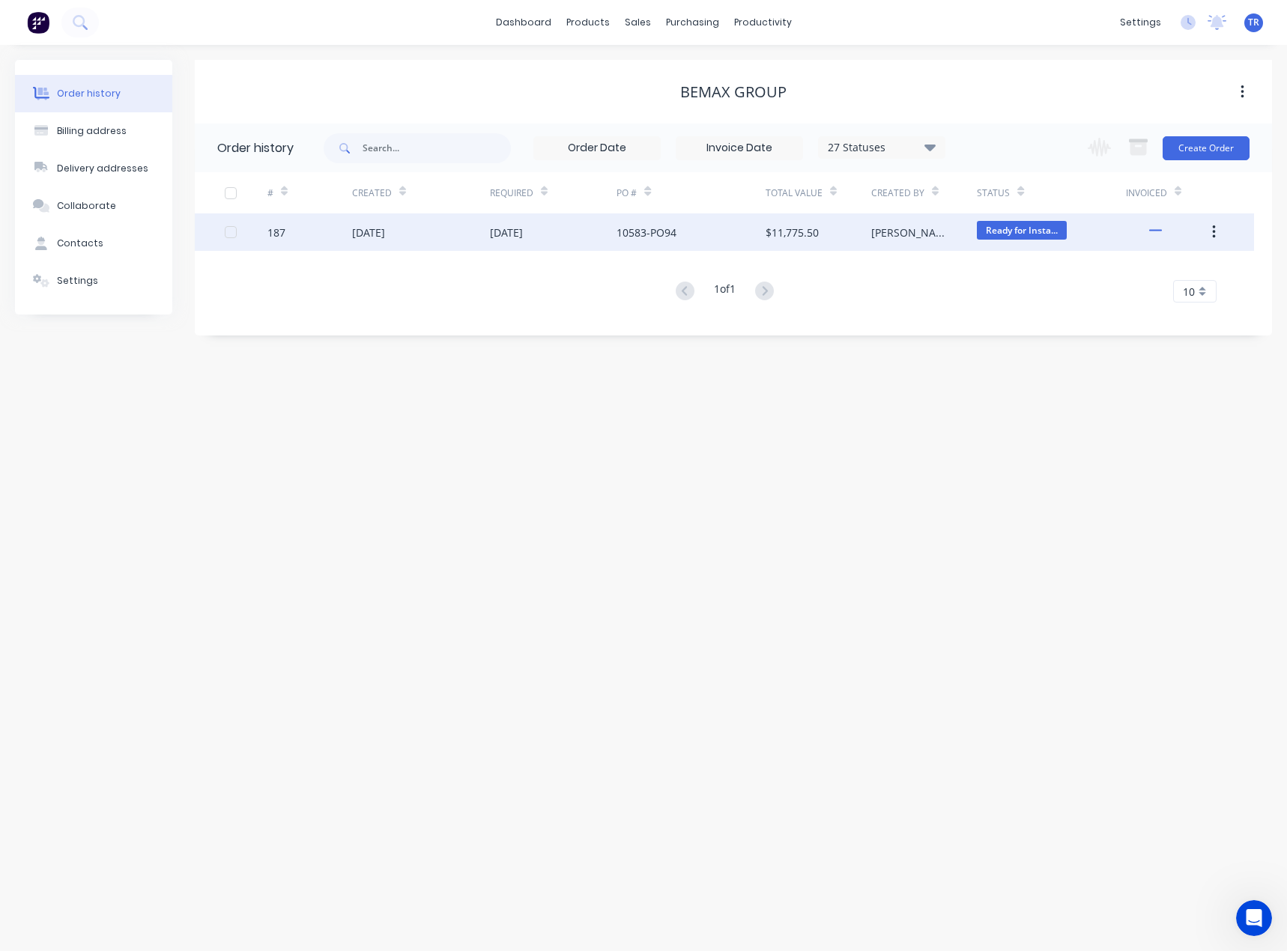
click at [380, 239] on div "[DATE]" at bounding box center [368, 233] width 33 height 16
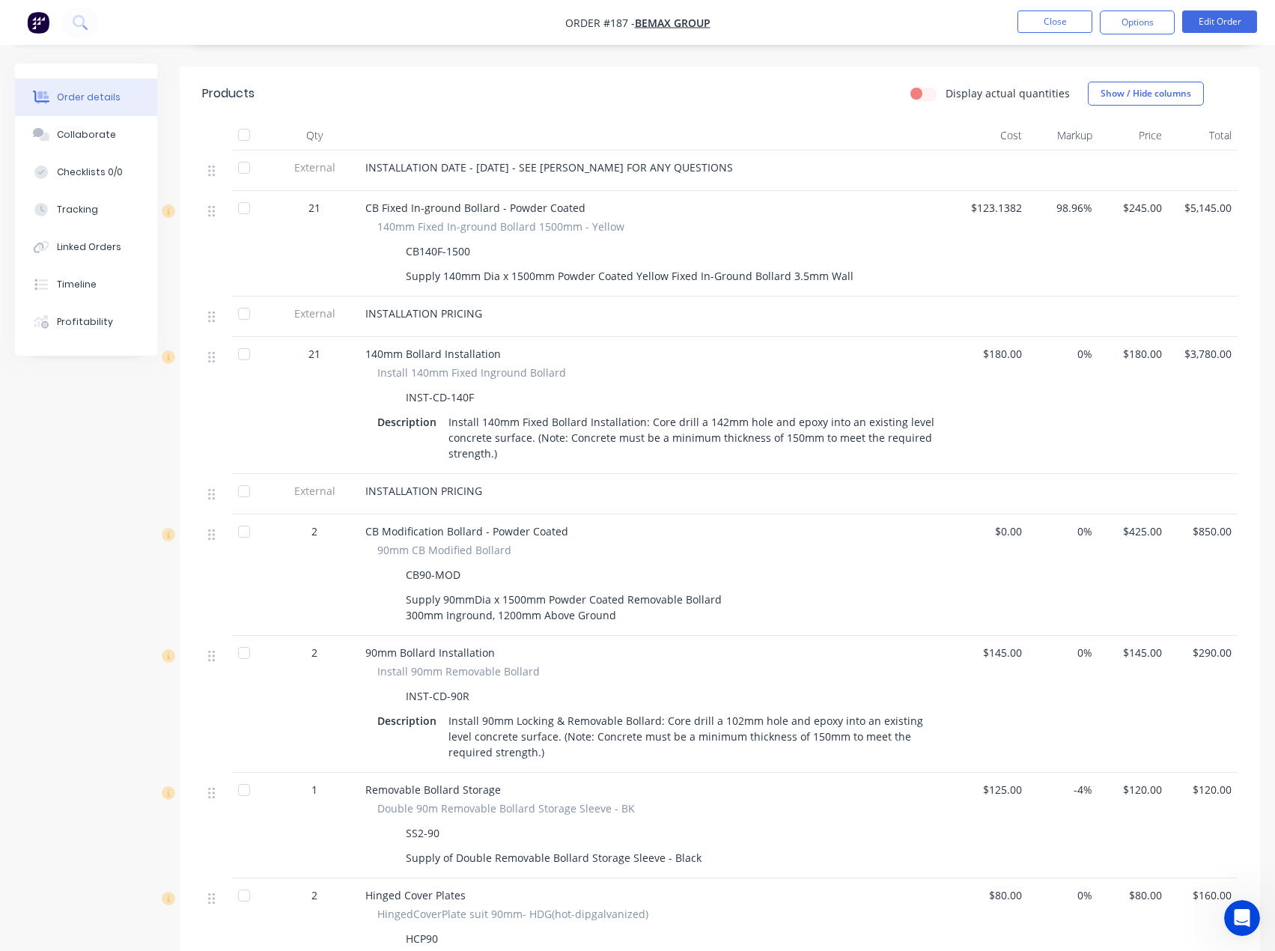
scroll to position [524, 0]
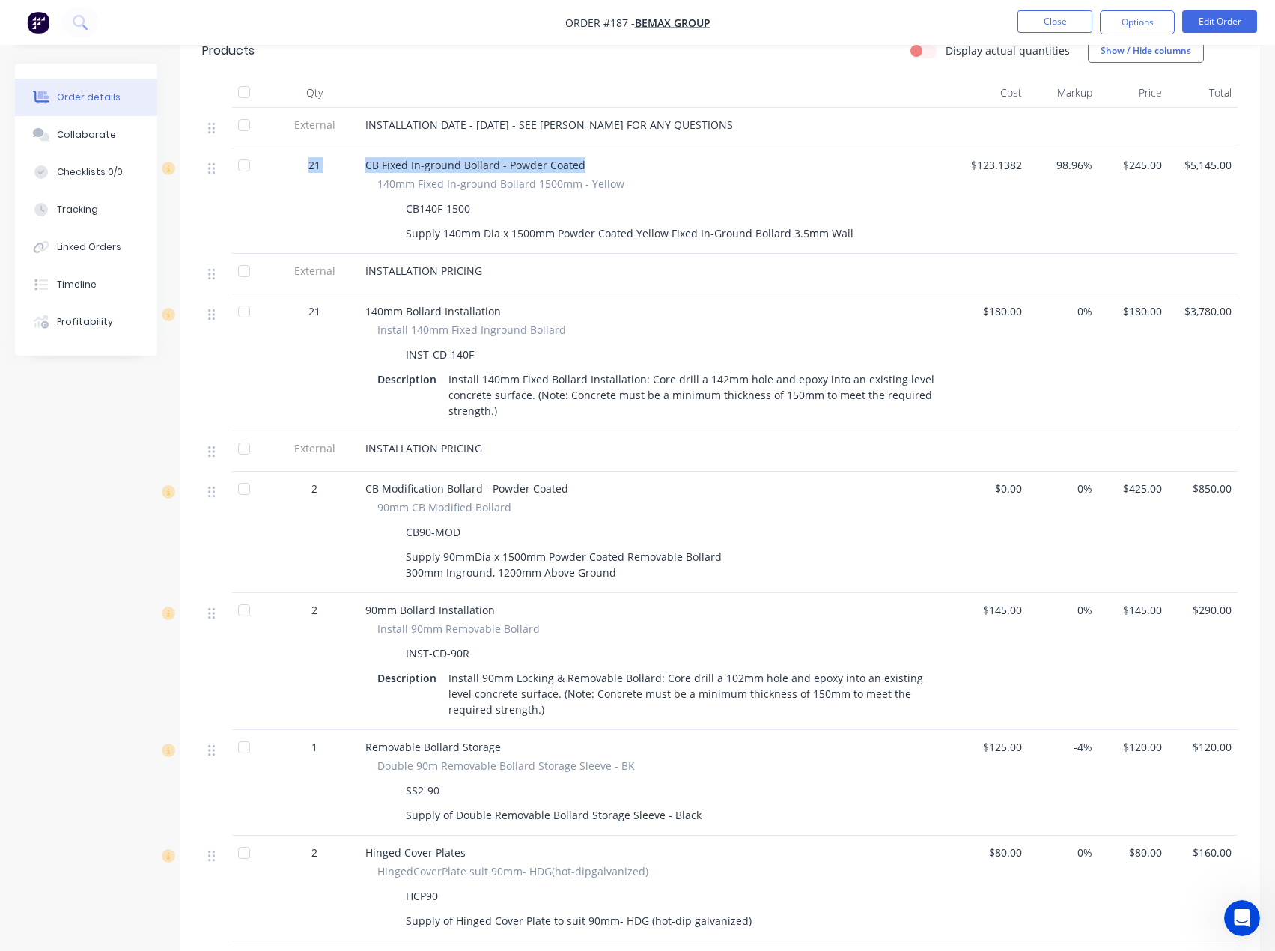
drag, startPoint x: 301, startPoint y: 143, endPoint x: 624, endPoint y: 141, distance: 322.8
click at [624, 148] on div "21 CB Fixed In-ground Bollard - Powder Coated 140mm Fixed In-ground Bollard 150…" at bounding box center [720, 201] width 1036 height 106
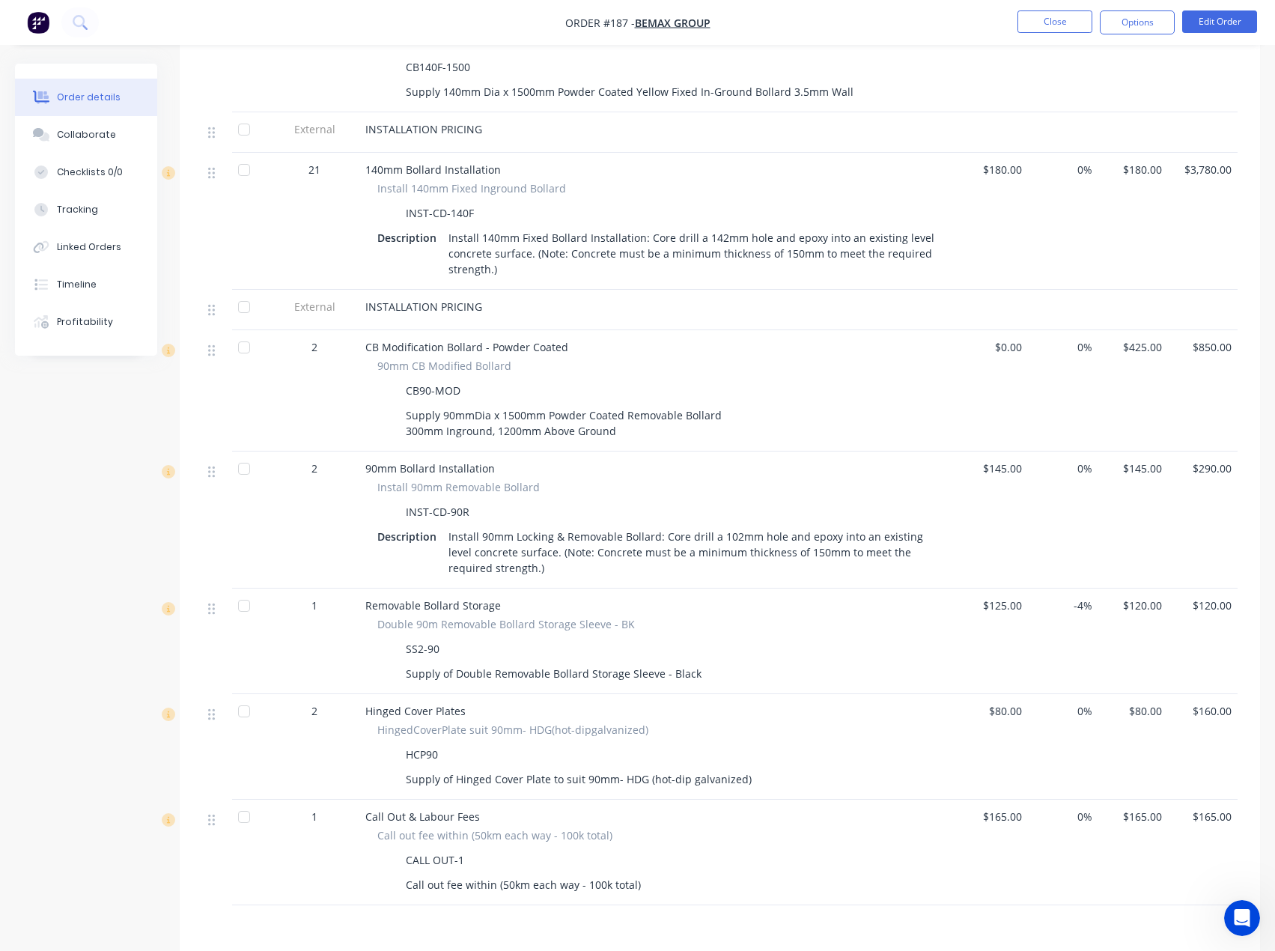
scroll to position [674, 0]
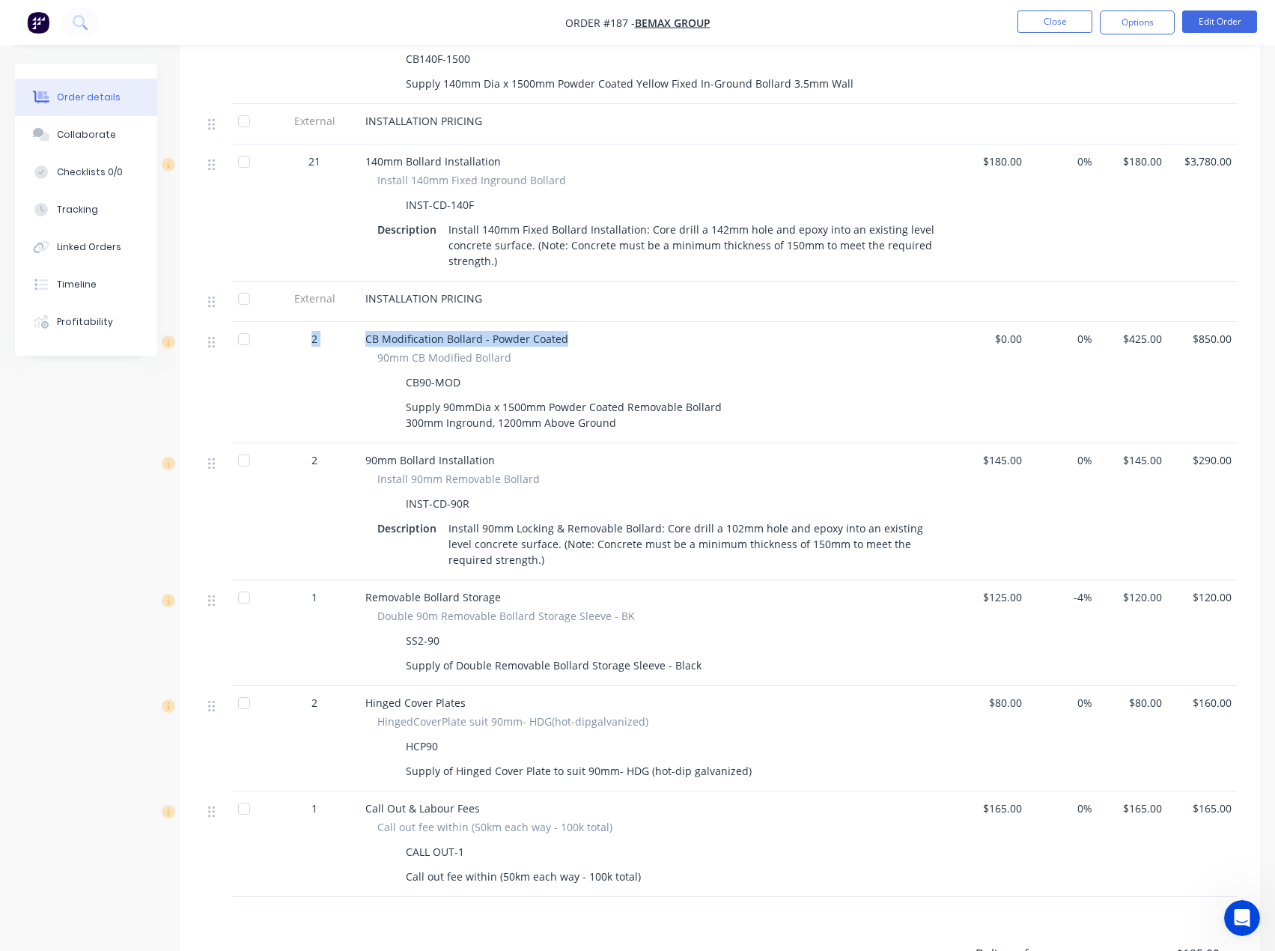
drag, startPoint x: 300, startPoint y: 312, endPoint x: 626, endPoint y: 309, distance: 325.8
click at [626, 322] on div "2 CB Modification Bollard - Powder Coated 90mm CB Modified Bollard CB90-MOD Sup…" at bounding box center [720, 382] width 1036 height 121
drag, startPoint x: 470, startPoint y: 385, endPoint x: 539, endPoint y: 383, distance: 68.9
click at [539, 396] on div "Supply 90mmDia x 1500mm Powder Coated Removable Bollard 300mm Inground, 1200mm …" at bounding box center [565, 414] width 331 height 37
drag, startPoint x: 470, startPoint y: 361, endPoint x: 389, endPoint y: 359, distance: 81.7
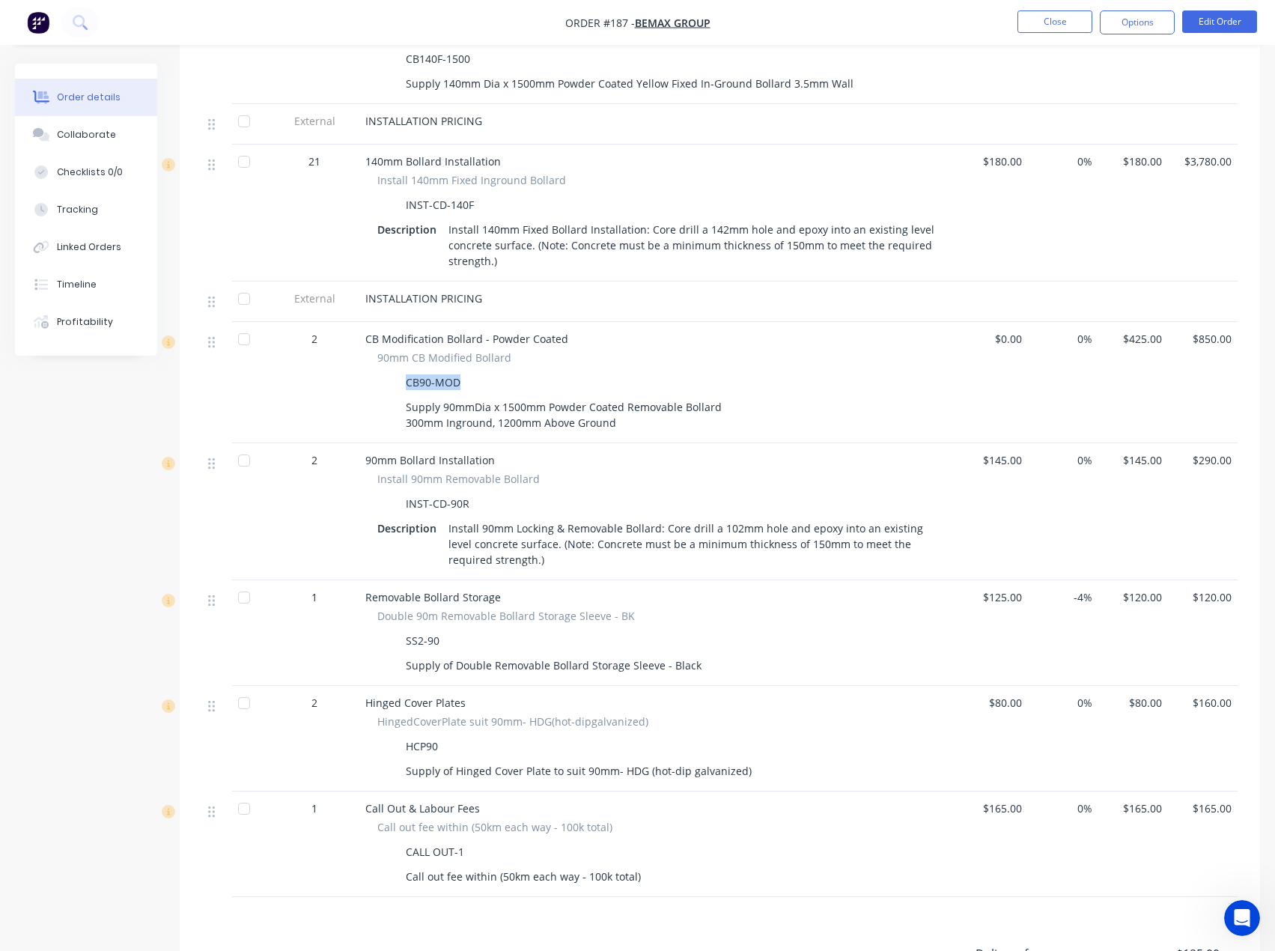
click at [389, 371] on div "CB90-MOD" at bounding box center [658, 382] width 563 height 22
click at [907, 371] on div "CB90-MOD" at bounding box center [658, 382] width 563 height 22
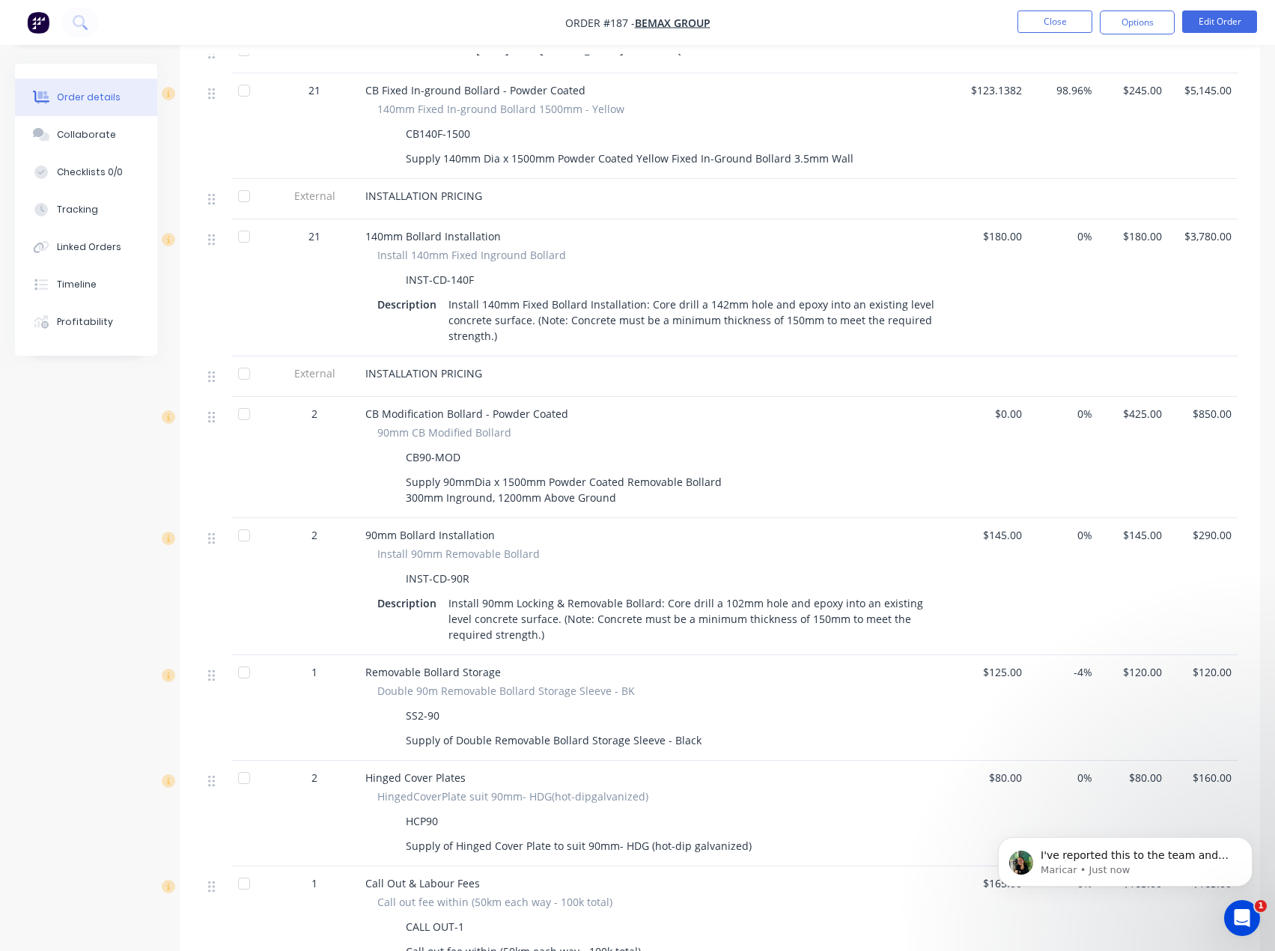
scroll to position [1408, 0]
drag, startPoint x: 401, startPoint y: 455, endPoint x: 743, endPoint y: 482, distance: 343.2
click at [743, 482] on div "Supply 90mmDia x 1500mm Powder Coated Removable Bollard 300mm Inground, 1200mm …" at bounding box center [658, 489] width 563 height 37
click at [666, 479] on div "Supply 90mmDia x 1500mm Powder Coated Removable Bollard 300mm Inground, 1200mm …" at bounding box center [565, 489] width 331 height 37
drag, startPoint x: 633, startPoint y: 483, endPoint x: 710, endPoint y: 488, distance: 77.3
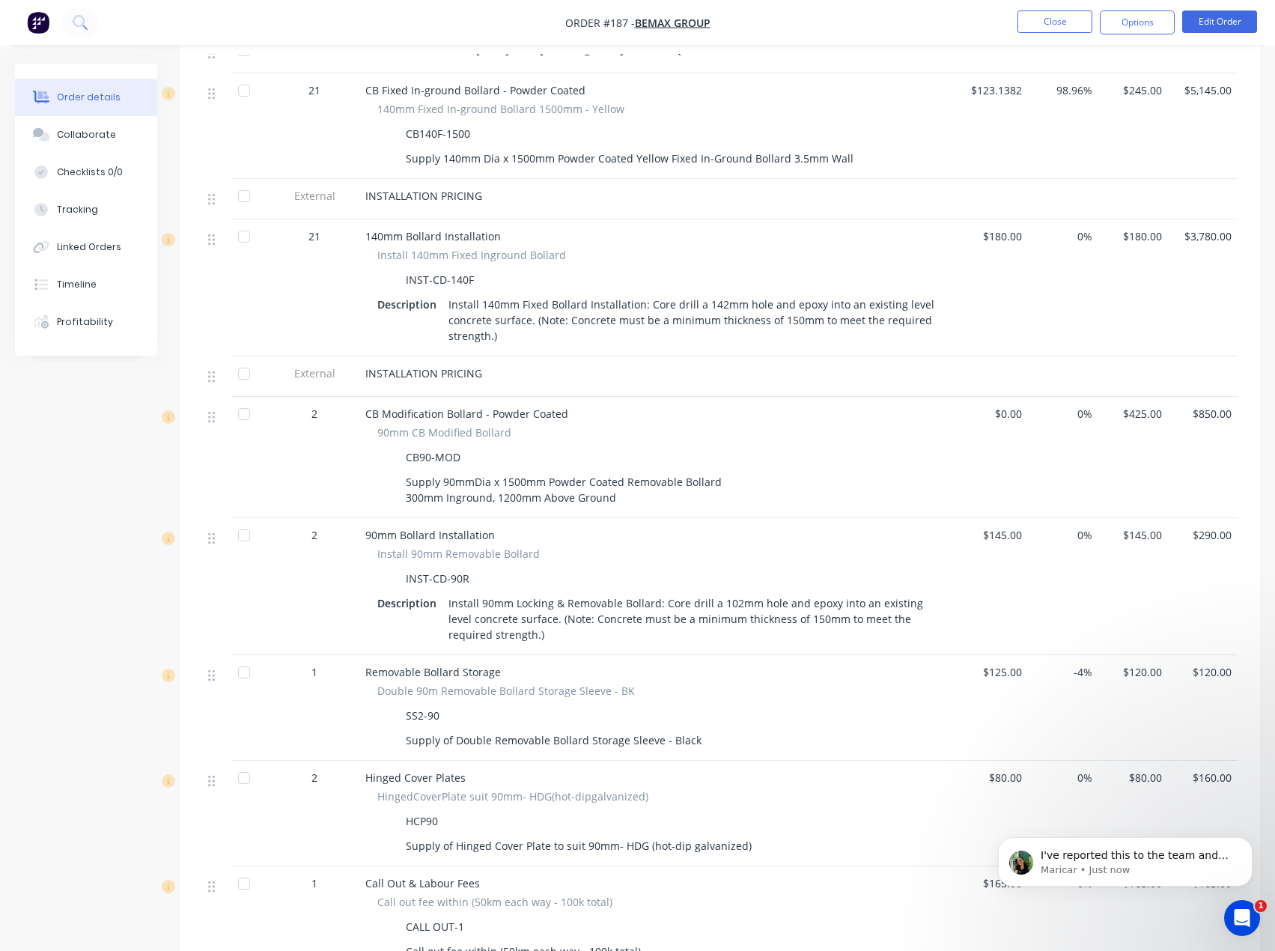
click at [710, 488] on div "CB Modification Bollard - Powder Coated 90mm CB Modified Bollard CB90-MOD Suppl…" at bounding box center [658, 457] width 599 height 121
drag, startPoint x: 485, startPoint y: 441, endPoint x: 400, endPoint y: 434, distance: 85.7
click at [400, 446] on div "CB90-MOD" at bounding box center [658, 457] width 563 height 22
drag, startPoint x: 982, startPoint y: 392, endPoint x: 1232, endPoint y: 398, distance: 250.2
click at [1232, 398] on div "2 CB Modification Bollard - Powder Coated 90mm CB Modified Bollard CB90-MOD Sup…" at bounding box center [720, 457] width 1036 height 121
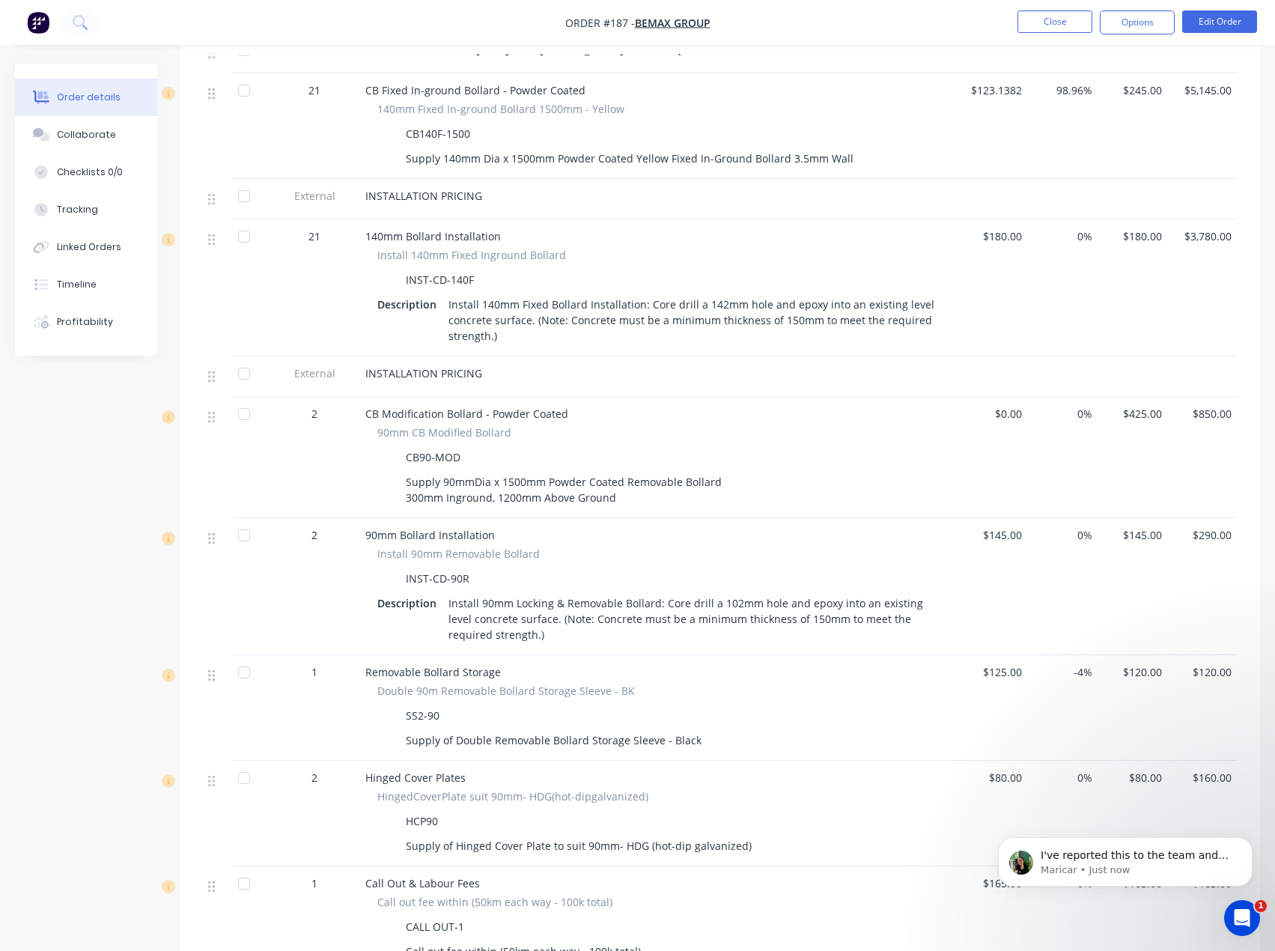
click at [705, 518] on div "90mm Bollard Installation Install 90mm Removable Bollard INST-CD-90R Descriptio…" at bounding box center [658, 586] width 599 height 137
drag, startPoint x: 613, startPoint y: 478, endPoint x: 772, endPoint y: 480, distance: 158.8
click at [772, 480] on div "Supply 90mmDia x 1500mm Powder Coated Removable Bollard 300mm Inground, 1200mm …" at bounding box center [658, 489] width 563 height 37
click at [1057, 11] on button "Close" at bounding box center [1055, 21] width 75 height 22
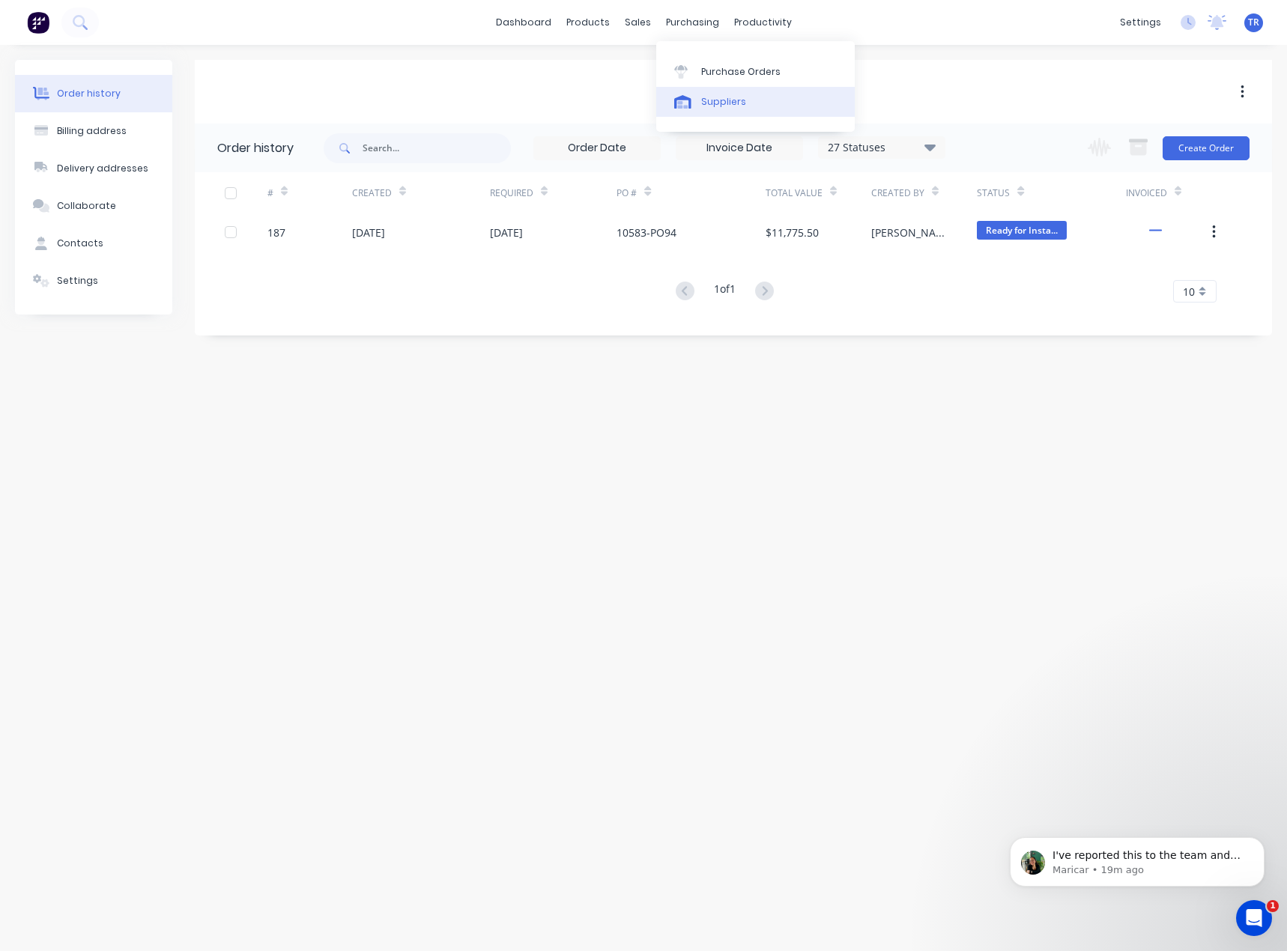
click at [720, 99] on div "Suppliers" at bounding box center [723, 101] width 45 height 13
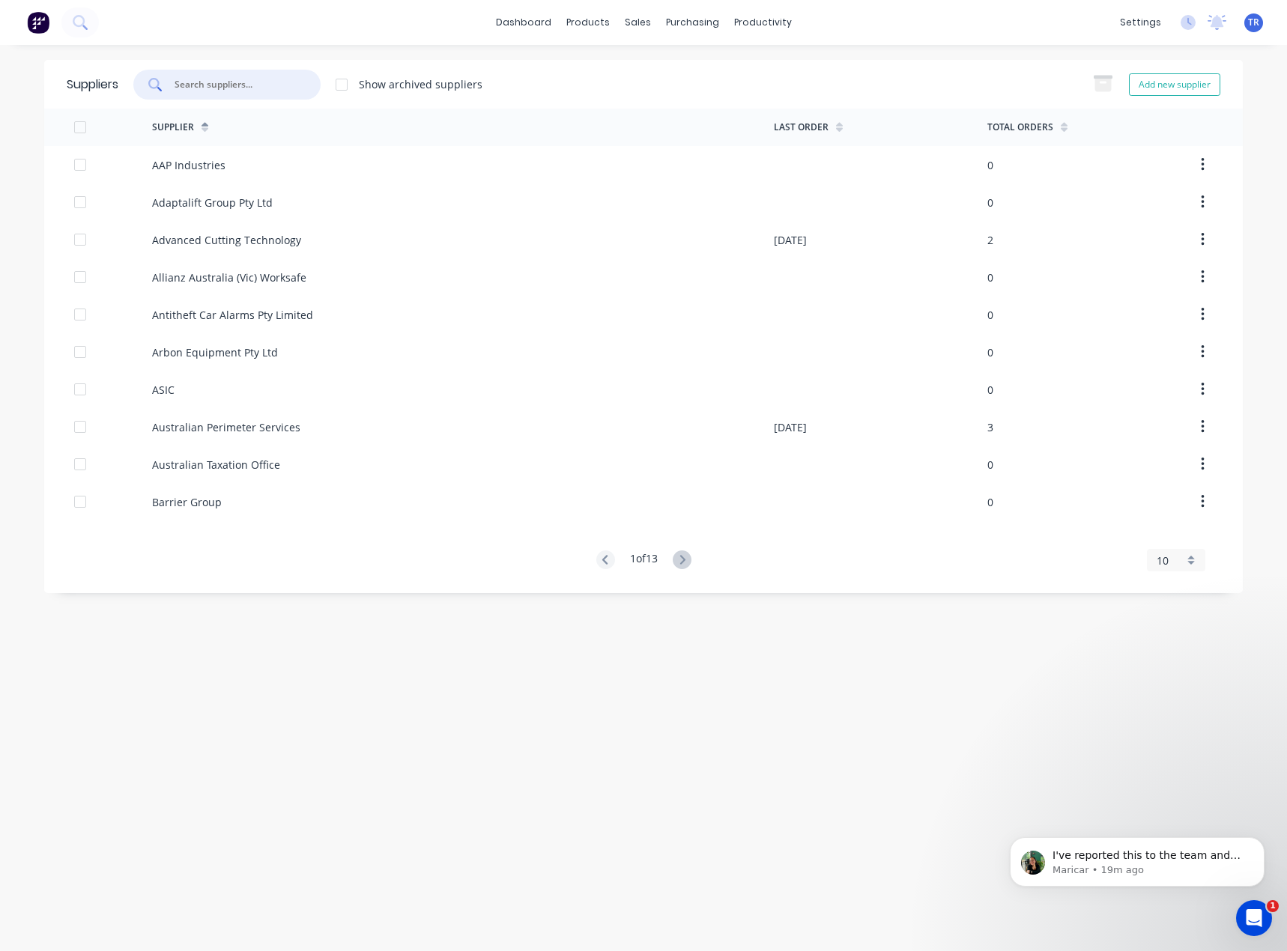
click at [280, 90] on input "text" at bounding box center [235, 84] width 124 height 15
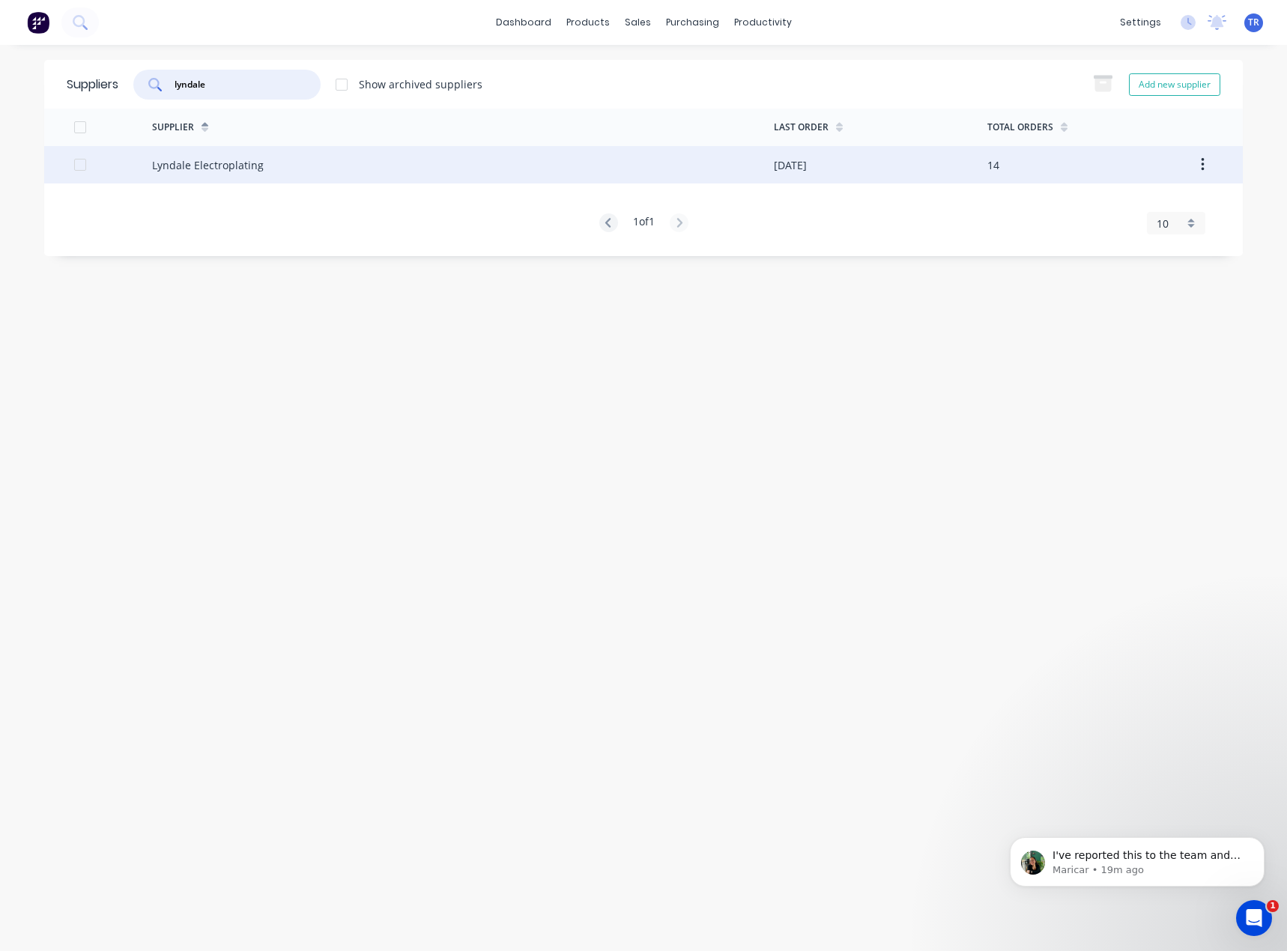
type input "lyndale"
click at [333, 163] on div "Lyndale Electroplating" at bounding box center [463, 164] width 622 height 37
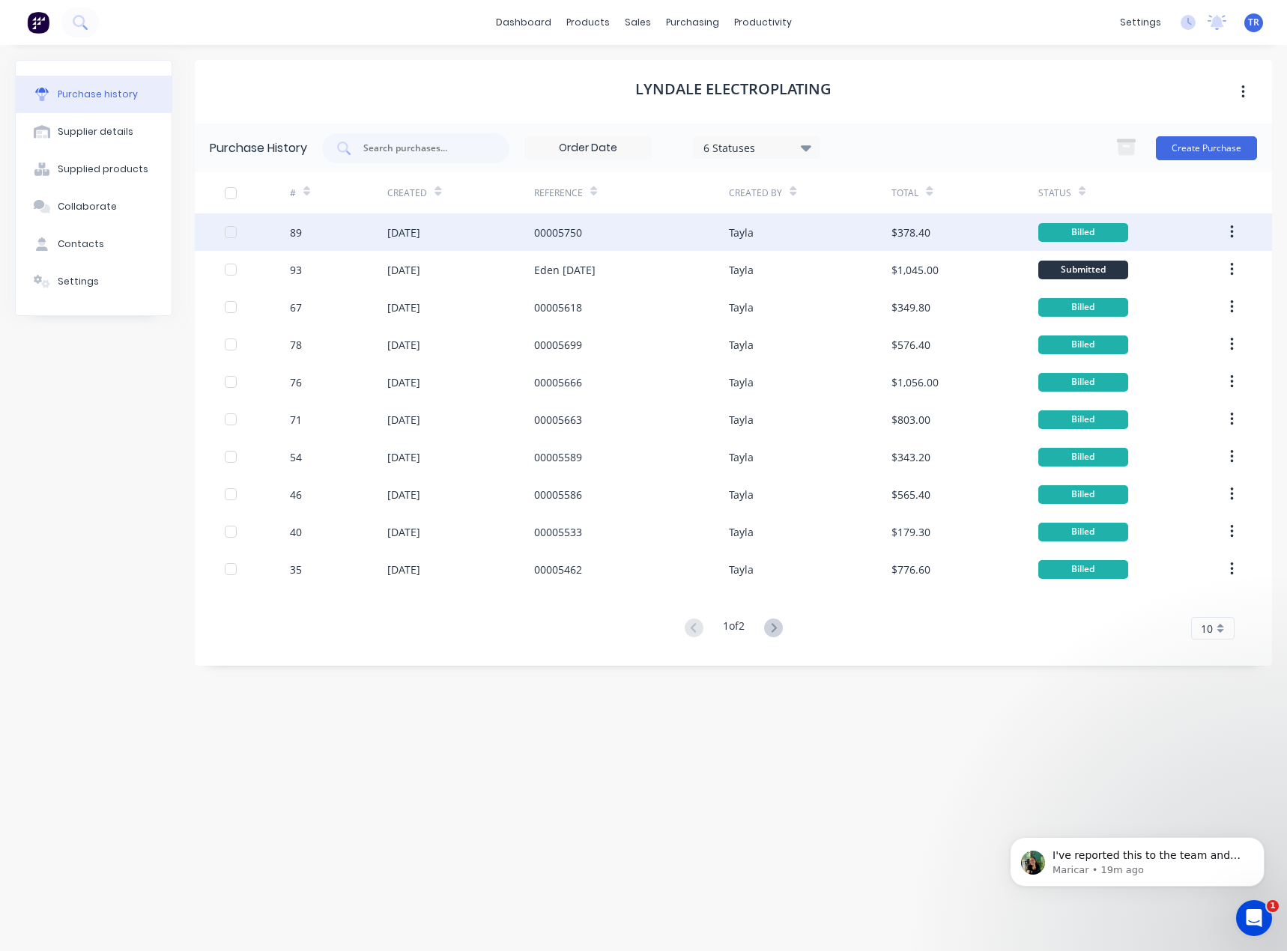
click at [579, 221] on div "00005750" at bounding box center [631, 231] width 195 height 37
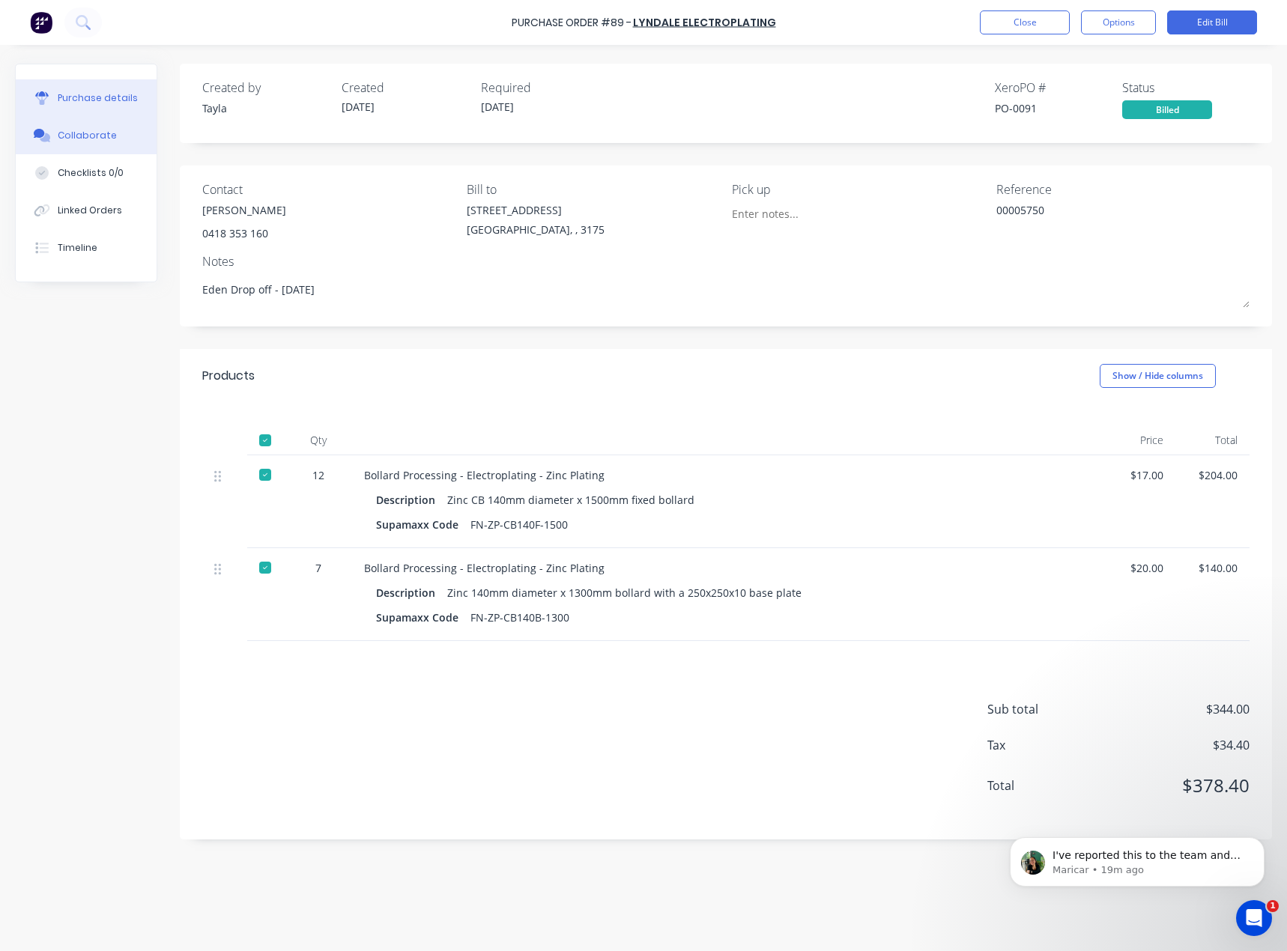
click at [145, 121] on button "Collaborate" at bounding box center [86, 135] width 141 height 37
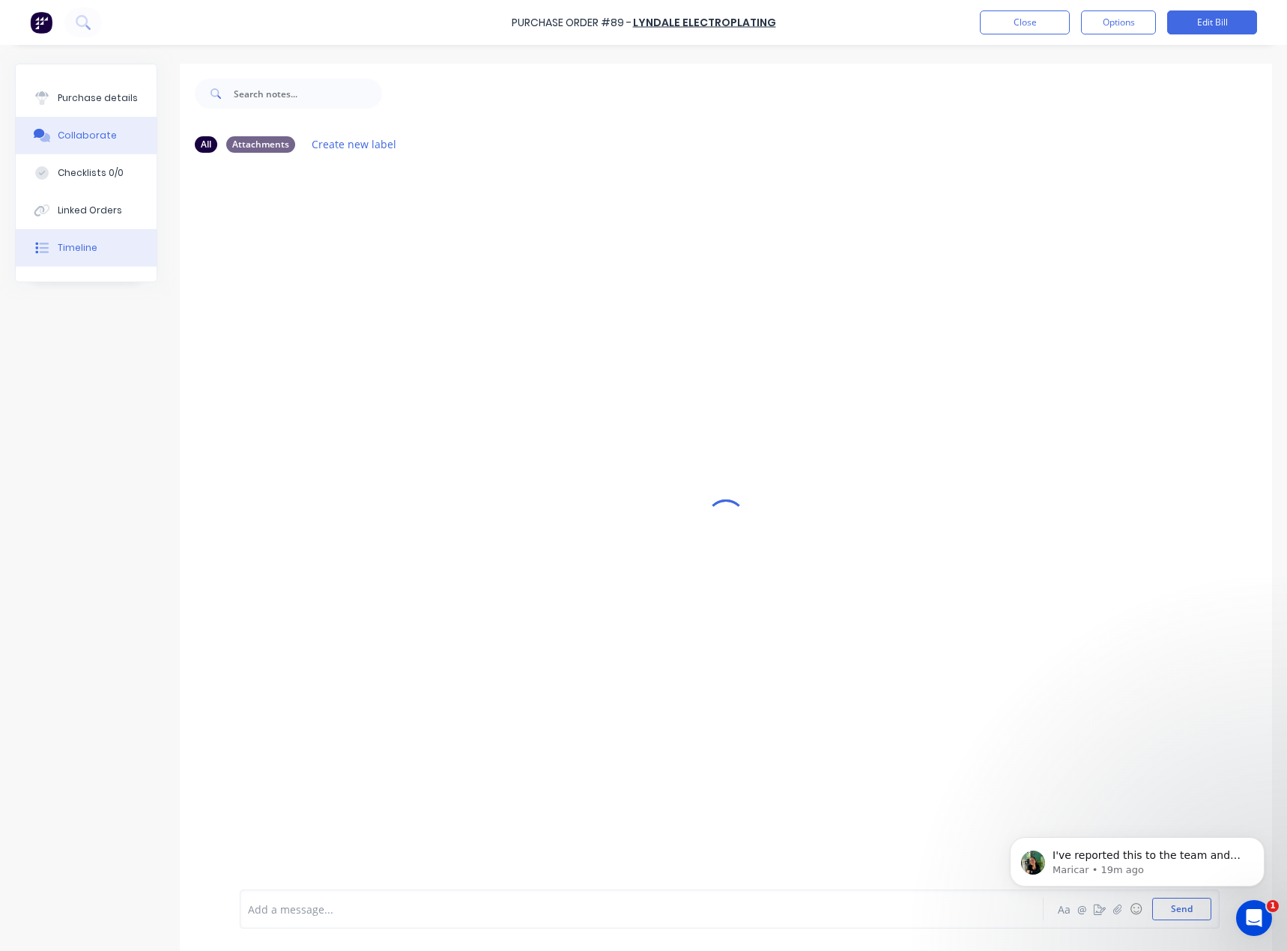
click at [92, 247] on div "Timeline" at bounding box center [78, 247] width 40 height 13
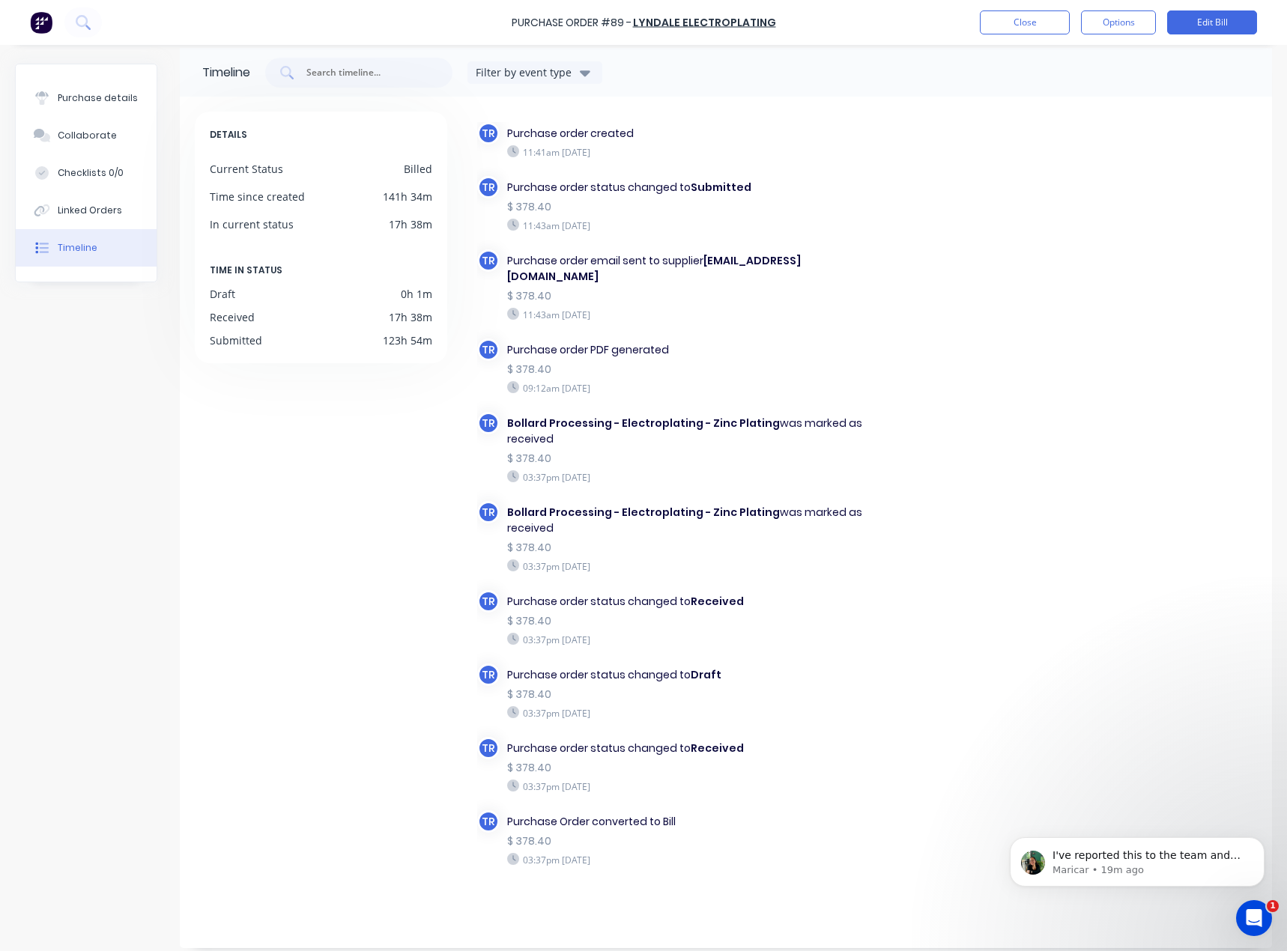
scroll to position [28, 0]
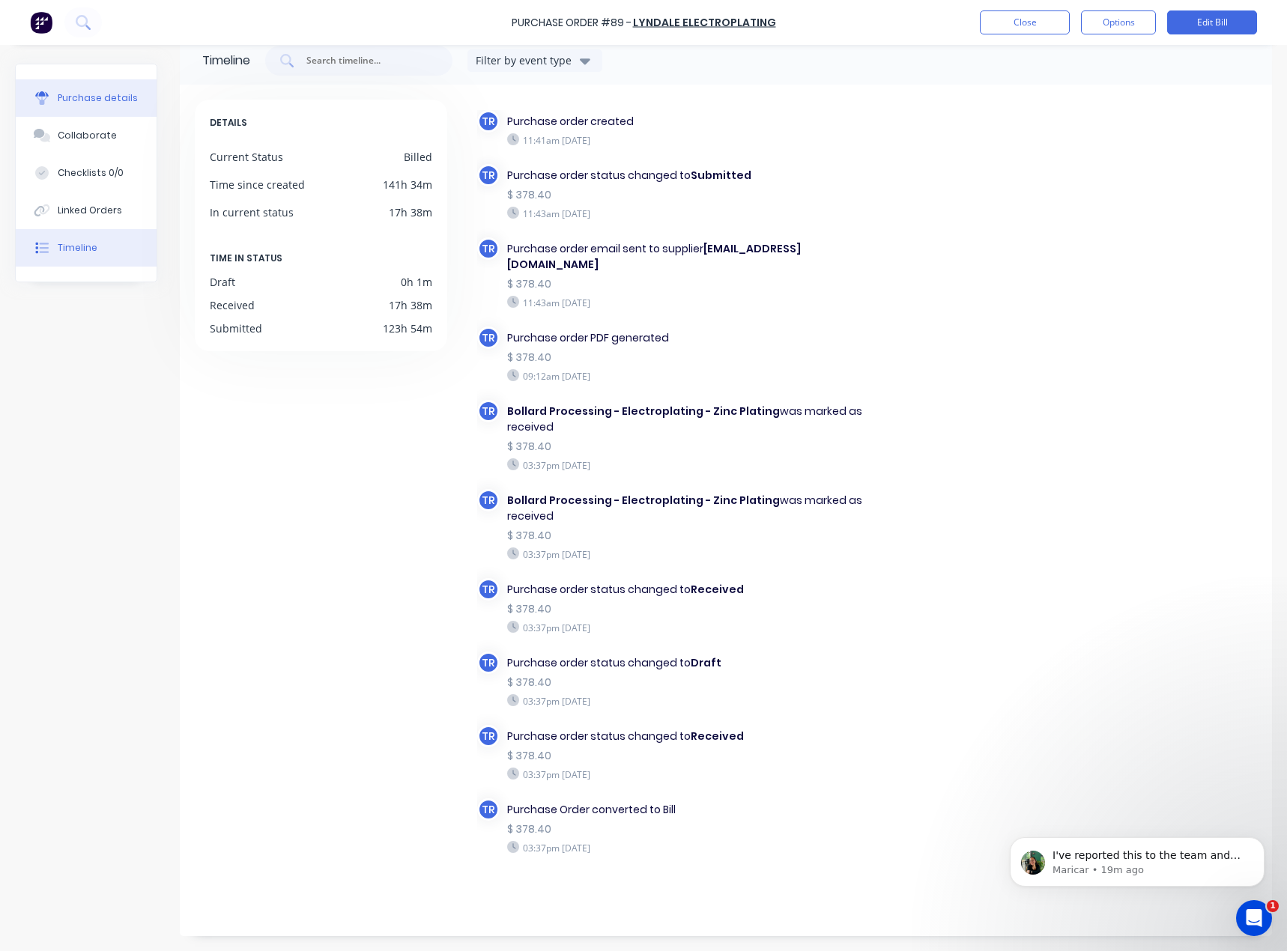
click at [117, 97] on div "Purchase details" at bounding box center [98, 97] width 80 height 13
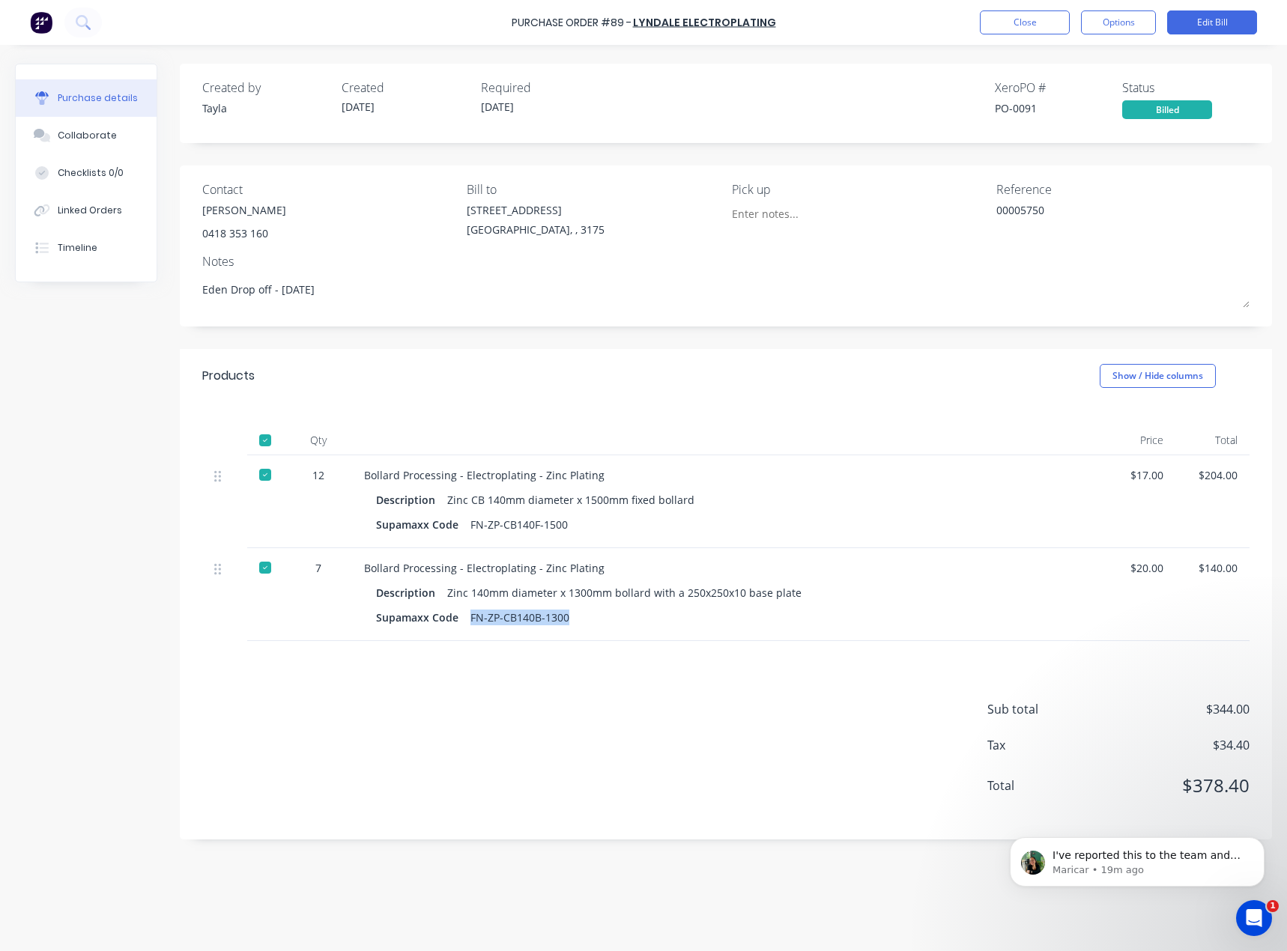
drag, startPoint x: 566, startPoint y: 614, endPoint x: 467, endPoint y: 619, distance: 99.7
click at [467, 619] on div "Supamaxx Code FN-ZP-CB140B-1300" at bounding box center [726, 618] width 701 height 22
click at [521, 682] on div "Sub total $344.00 Tax $34.40 Total $378.40" at bounding box center [726, 740] width 1092 height 198
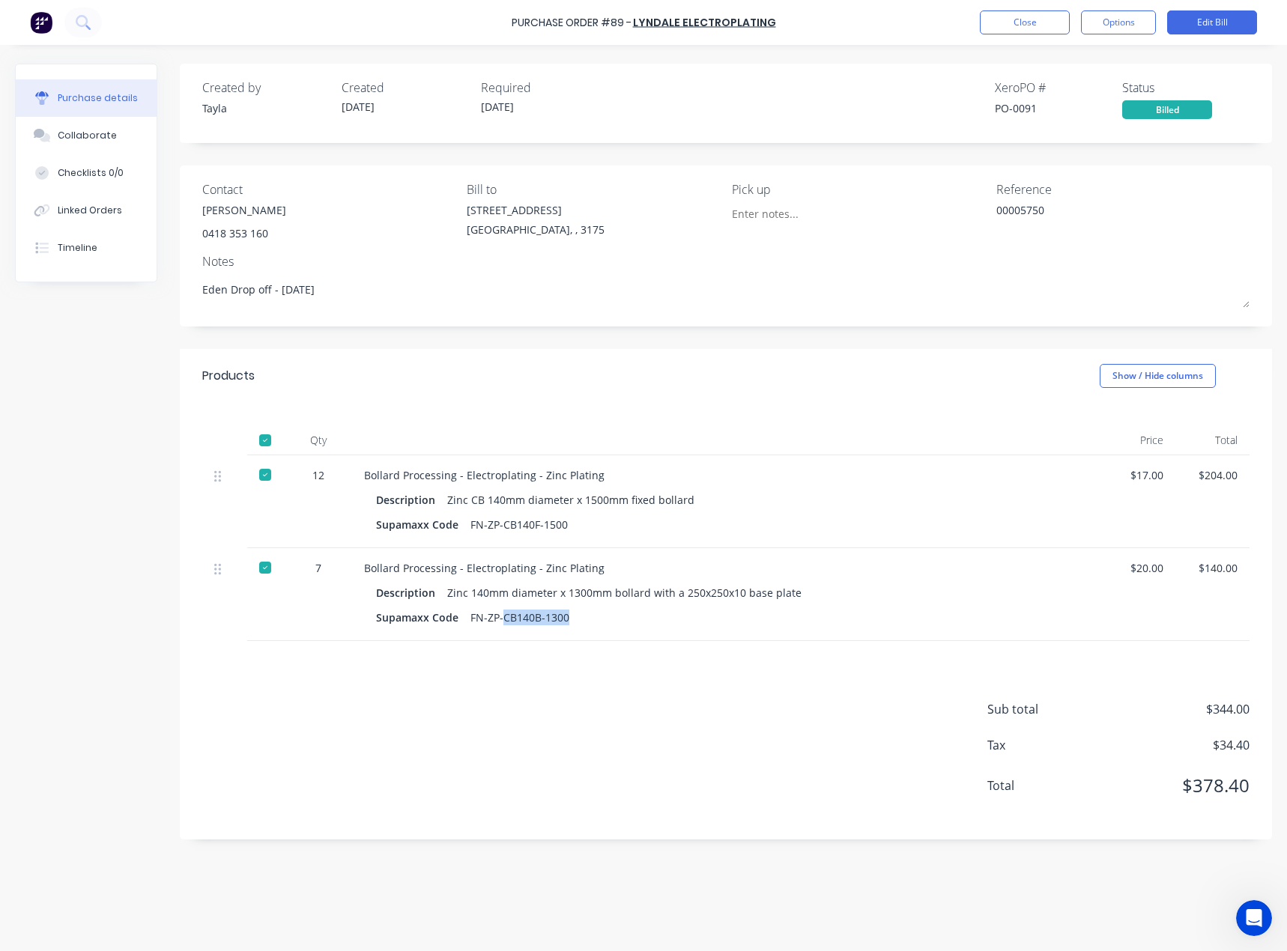
drag, startPoint x: 535, startPoint y: 624, endPoint x: 501, endPoint y: 627, distance: 33.8
click at [501, 627] on div "Supamaxx Code FN-ZP-CB140B-1300" at bounding box center [726, 618] width 701 height 22
copy div "CB140B-1300"
drag, startPoint x: 568, startPoint y: 522, endPoint x: 500, endPoint y: 525, distance: 68.2
click at [500, 525] on div "Supamaxx Code FN-ZP-CB140F-1500" at bounding box center [726, 525] width 701 height 22
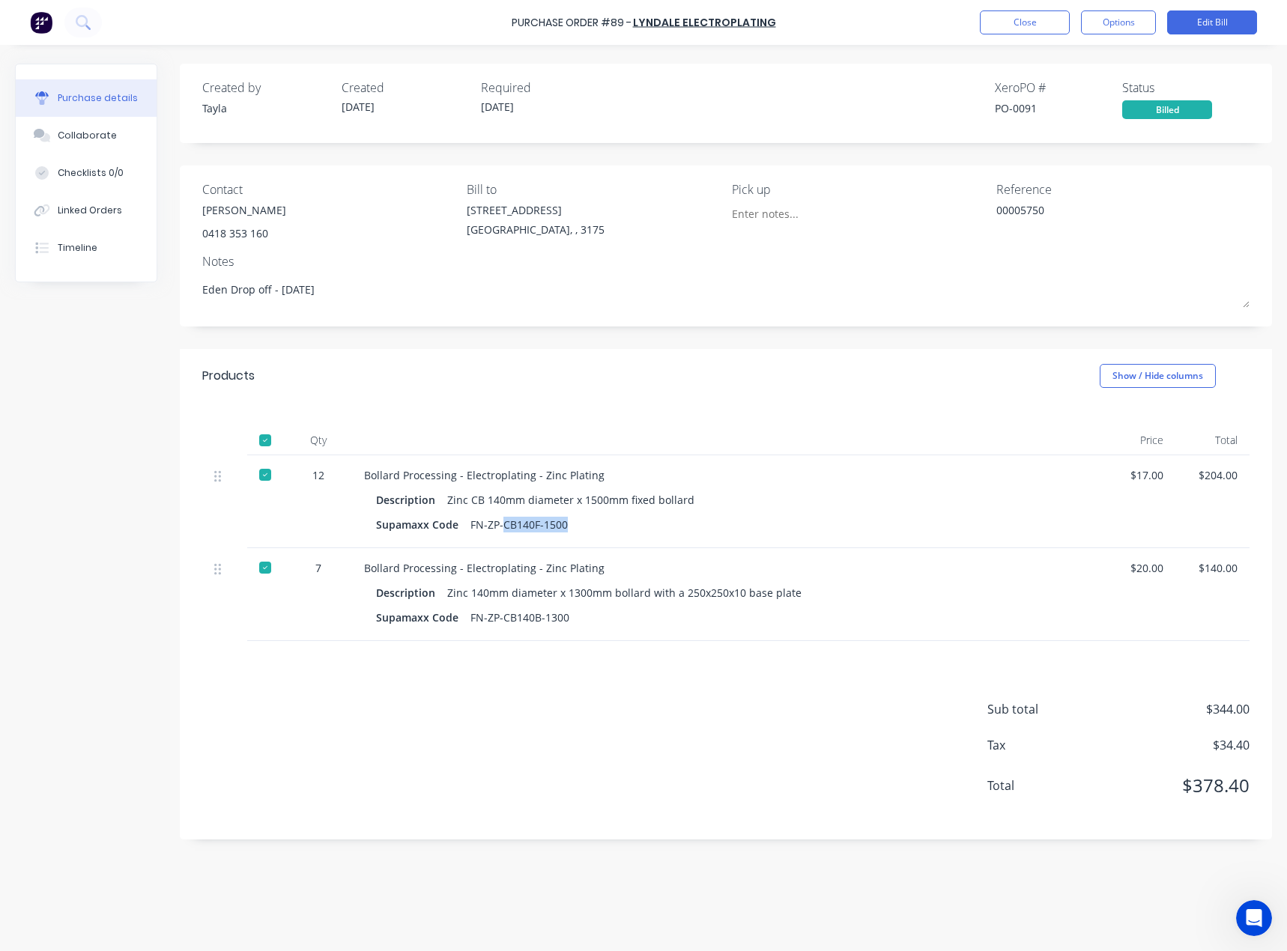
copy div "CB140F-1500"
drag, startPoint x: 579, startPoint y: 615, endPoint x: 500, endPoint y: 620, distance: 78.8
click at [500, 620] on div "Supamaxx Code FN-ZP-CB140B-1300" at bounding box center [726, 618] width 701 height 22
copy div "CB140B-1300"
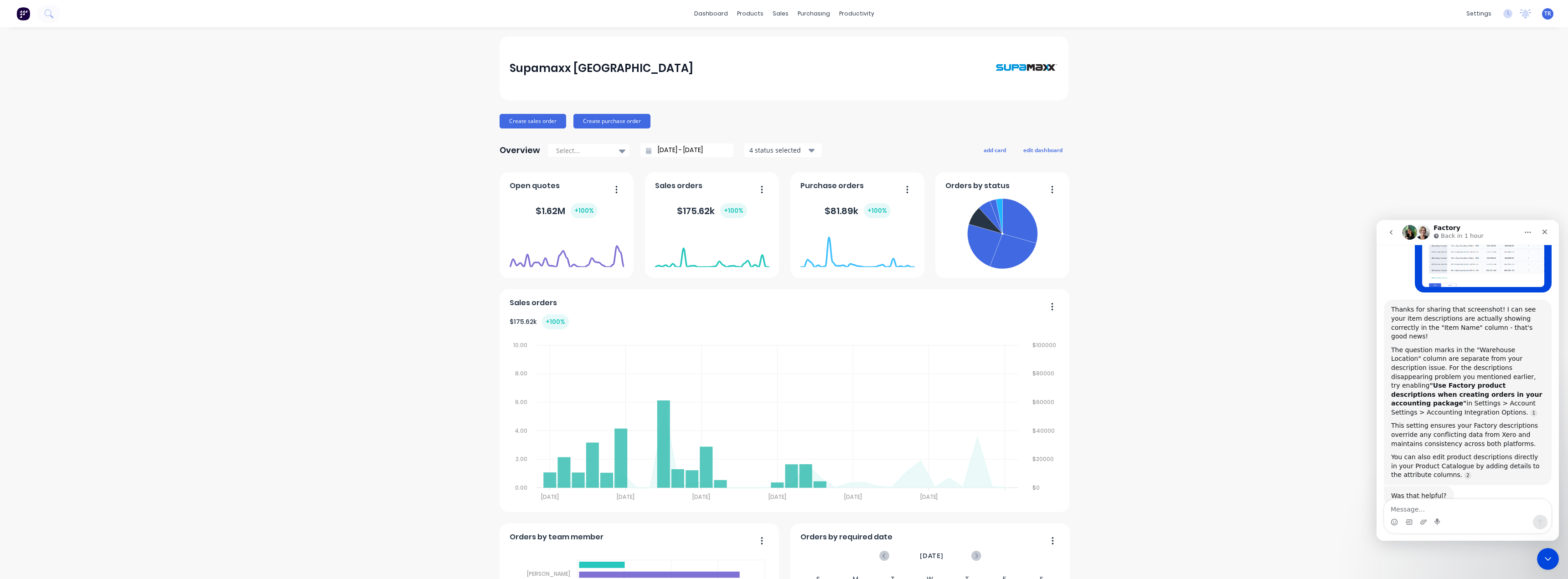
scroll to position [479, 0]
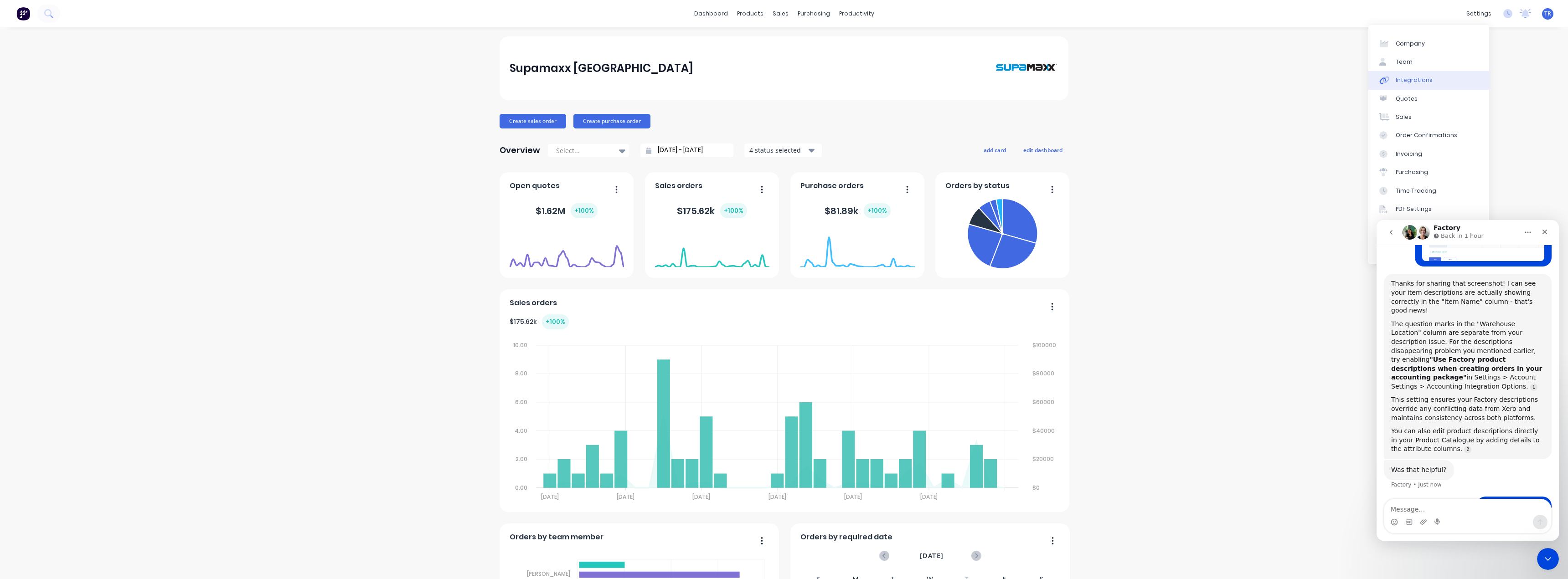
click at [1421, 74] on link "Integrations" at bounding box center [1429, 80] width 121 height 18
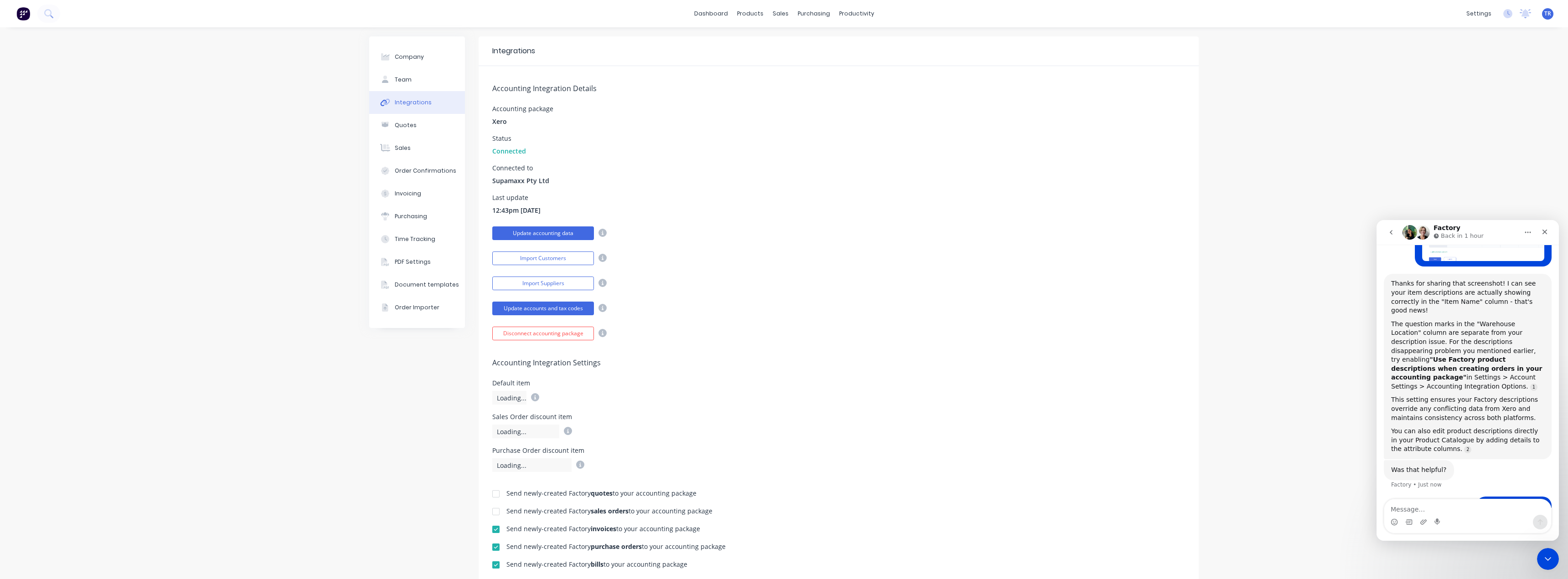
click at [534, 231] on button "Update accounting data" at bounding box center [543, 233] width 102 height 13
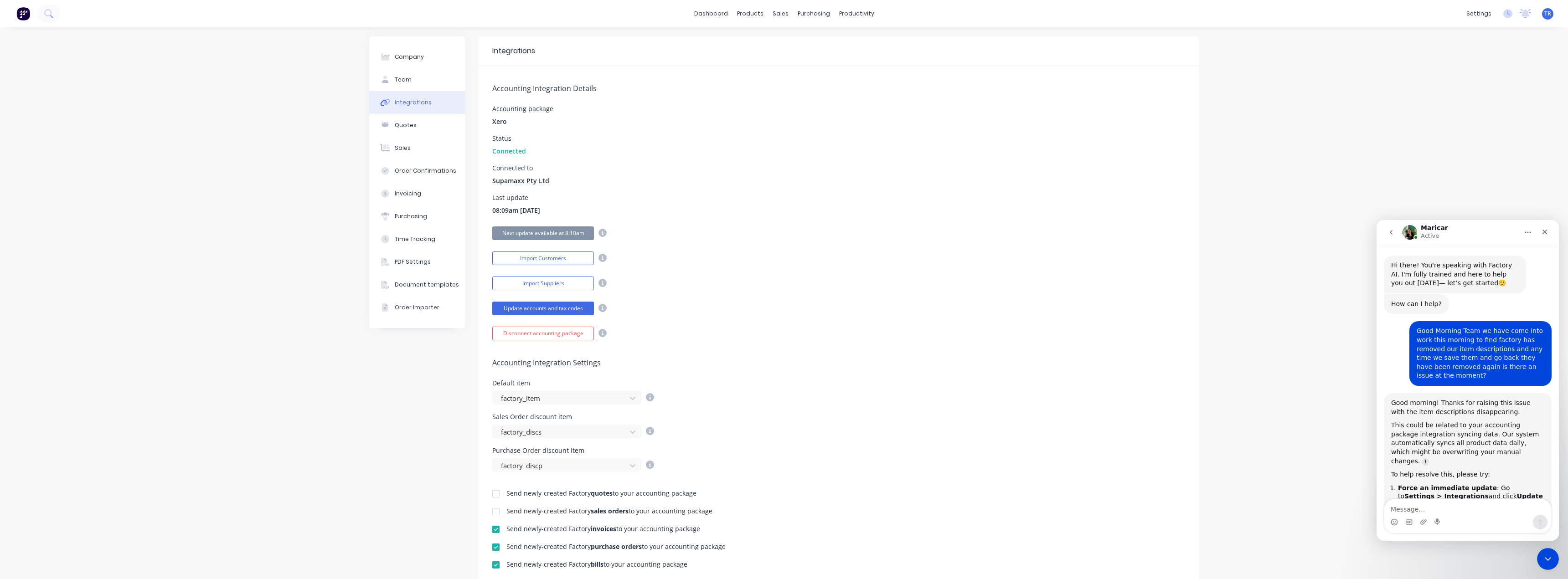
scroll to position [872, 0]
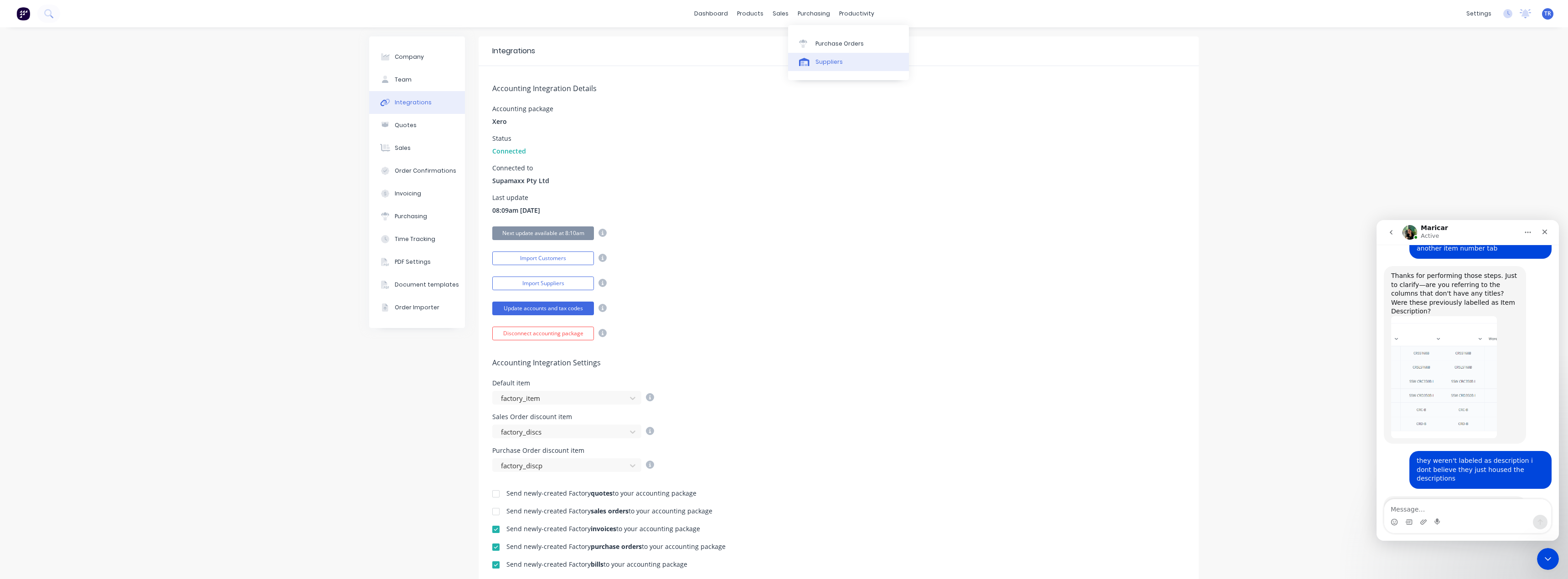
click at [811, 65] on div at bounding box center [806, 61] width 13 height 8
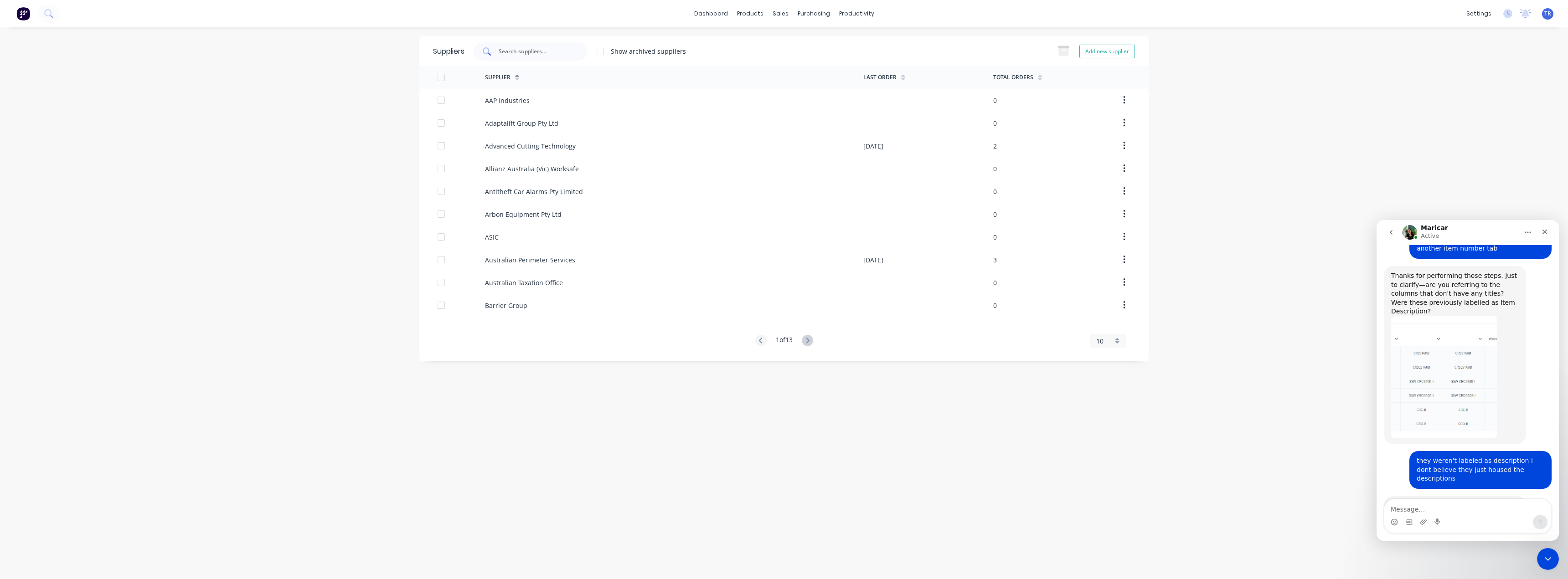
click at [509, 54] on input "text" at bounding box center [536, 51] width 75 height 9
type input "instacoat"
click at [618, 97] on div "InstaCoat Powder Coating Pty Ltd" at bounding box center [674, 100] width 379 height 23
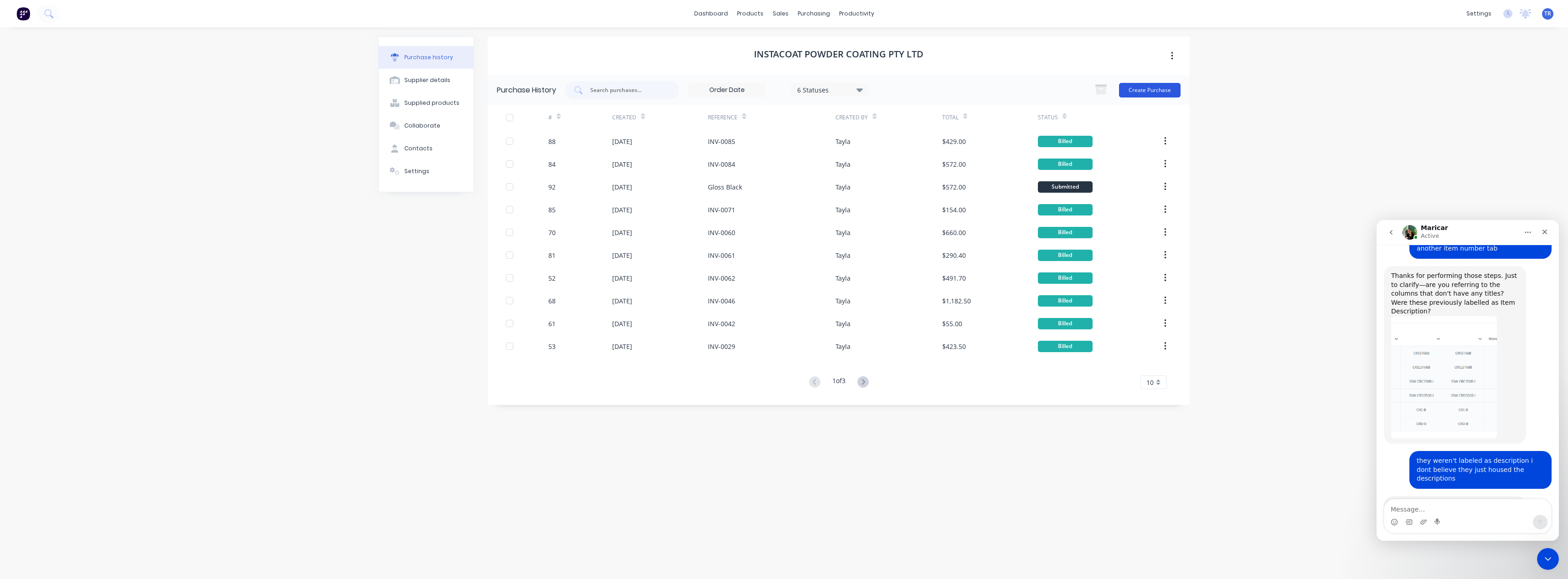
click at [1128, 91] on button "Create Purchase" at bounding box center [1149, 90] width 61 height 15
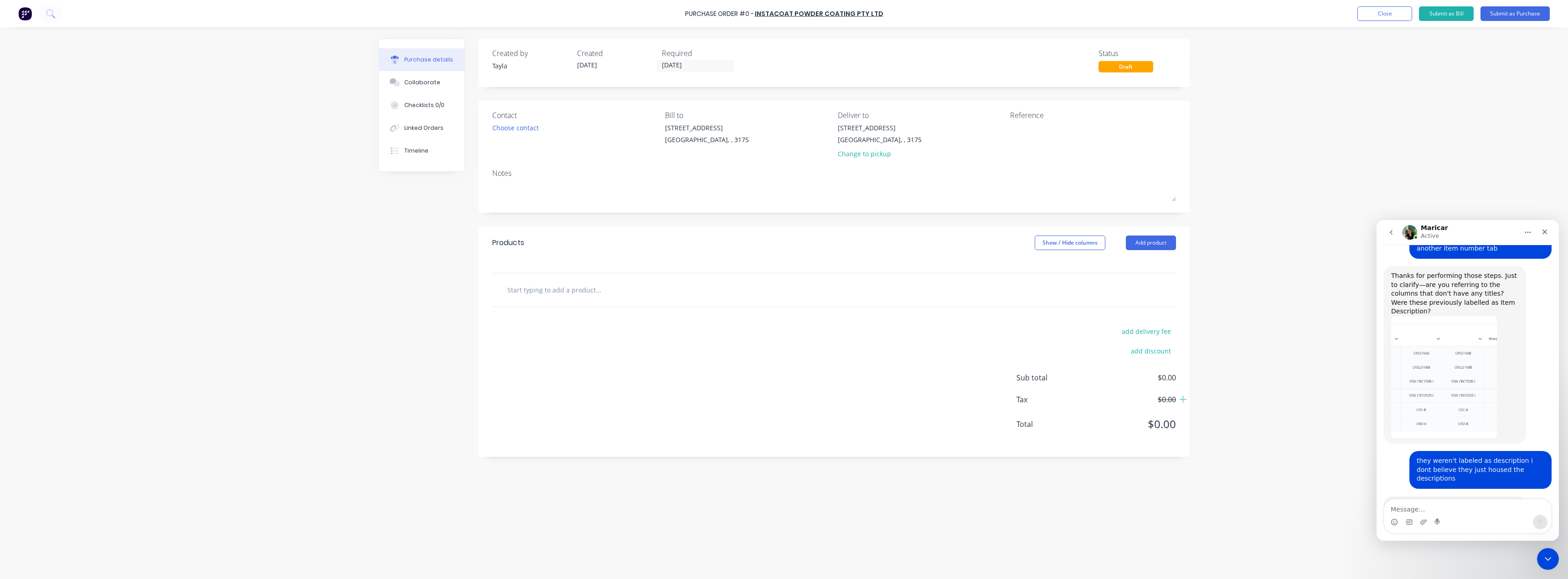
click at [505, 134] on div "Contact Choose contact" at bounding box center [575, 136] width 166 height 54
click at [511, 130] on div "Choose contact" at bounding box center [516, 128] width 46 height 10
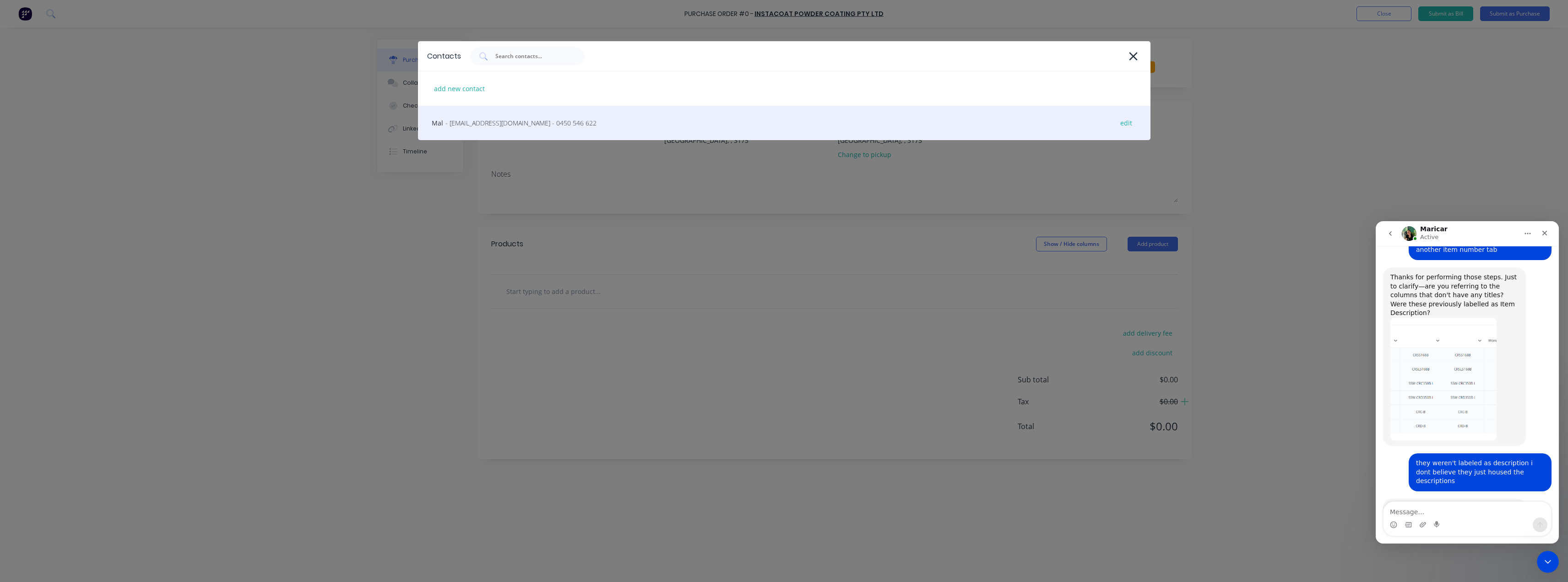
click at [491, 117] on div "Mal - [EMAIL_ADDRESS][DOMAIN_NAME] - 0450 546 622 edit" at bounding box center [784, 123] width 732 height 34
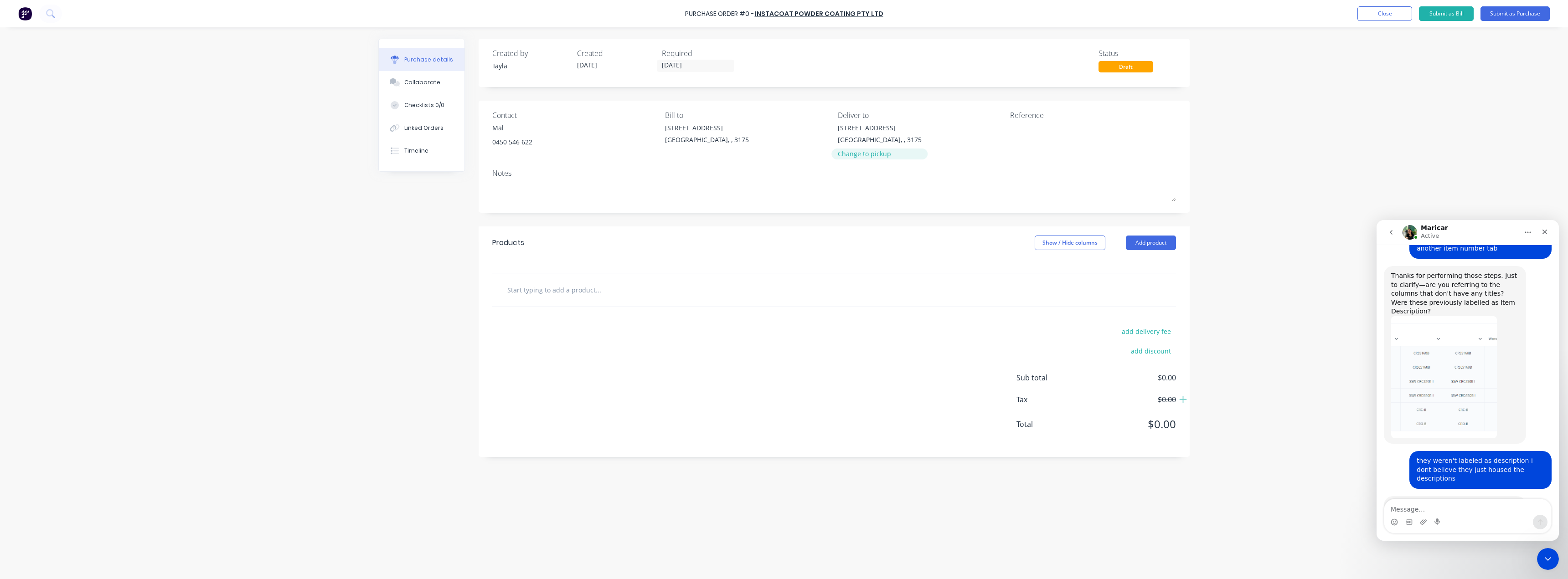
click at [850, 150] on div "Change to pickup" at bounding box center [880, 154] width 84 height 10
click at [1026, 140] on textarea at bounding box center [1066, 133] width 114 height 21
type textarea "x"
type textarea "Ia"
type textarea "x"
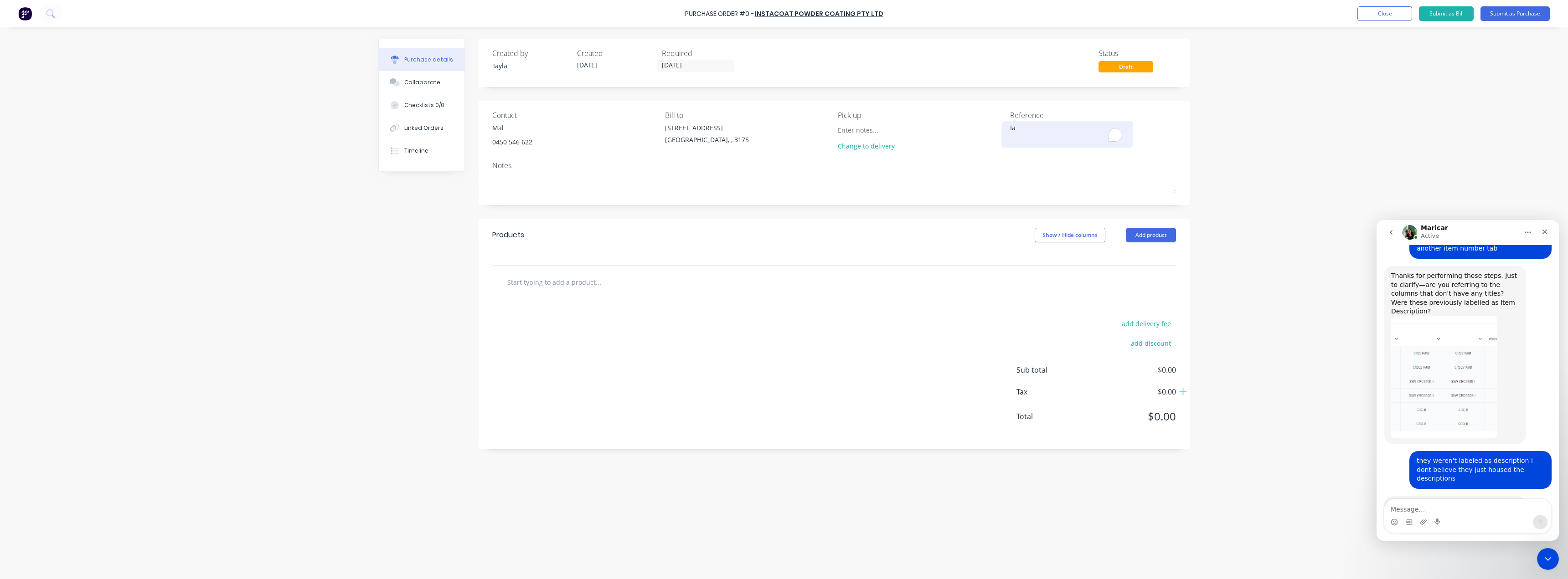
type textarea "[PERSON_NAME]"
type textarea "x"
type textarea "[PERSON_NAME]"
type textarea "x"
type textarea "[PERSON_NAME]"
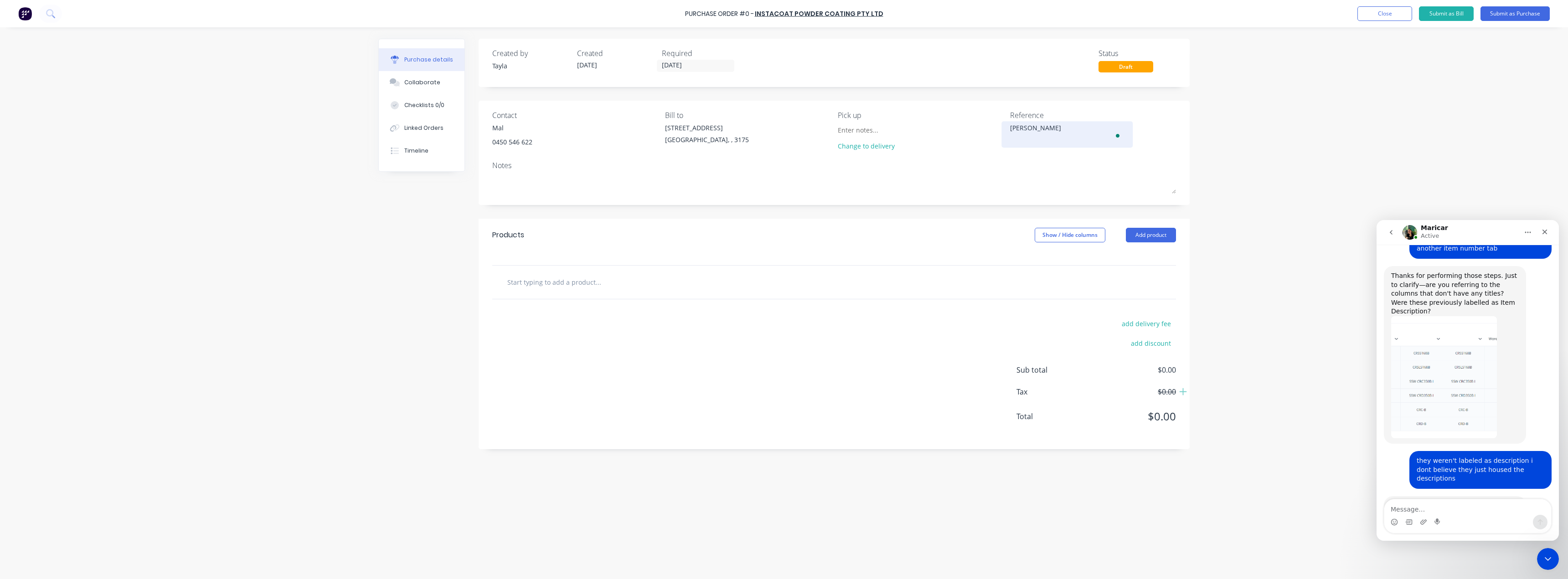
type textarea "x"
type textarea "[PERSON_NAME] Dr"
type textarea "x"
type textarea "[PERSON_NAME]"
type textarea "x"
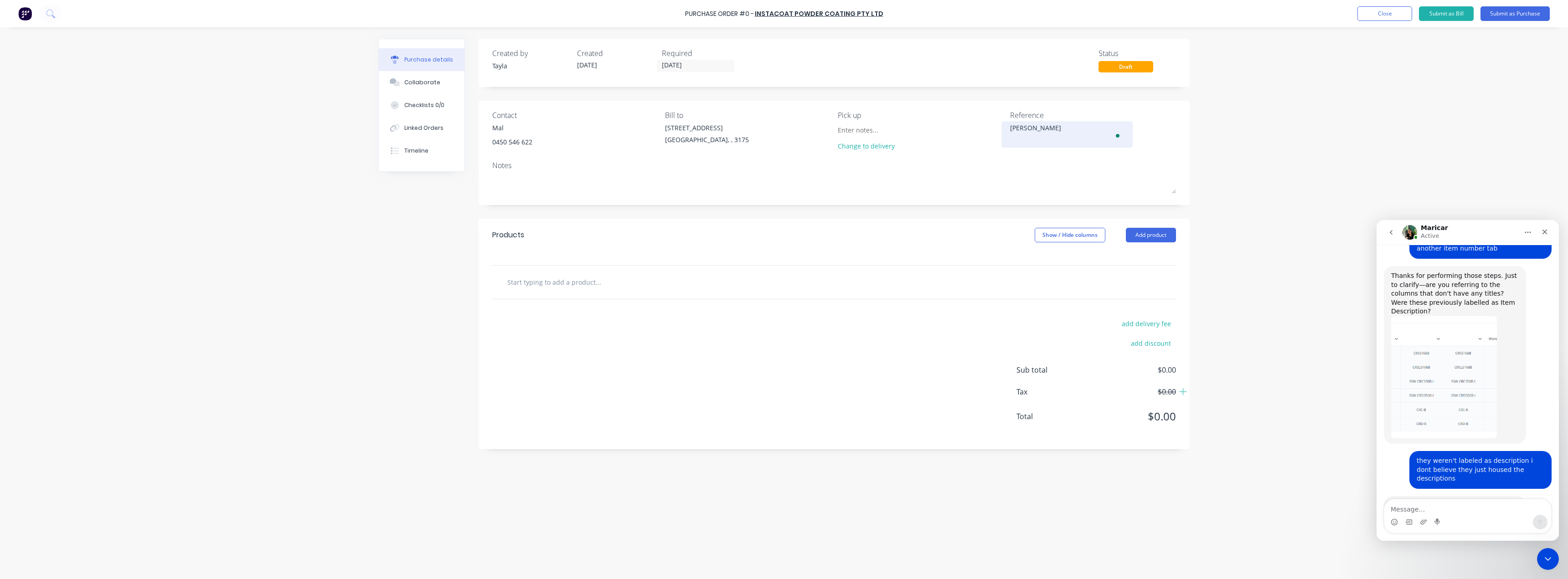
type textarea "[PERSON_NAME]"
type textarea "x"
type textarea "[PERSON_NAME]"
type textarea "x"
type textarea "[PERSON_NAME] Drop O"
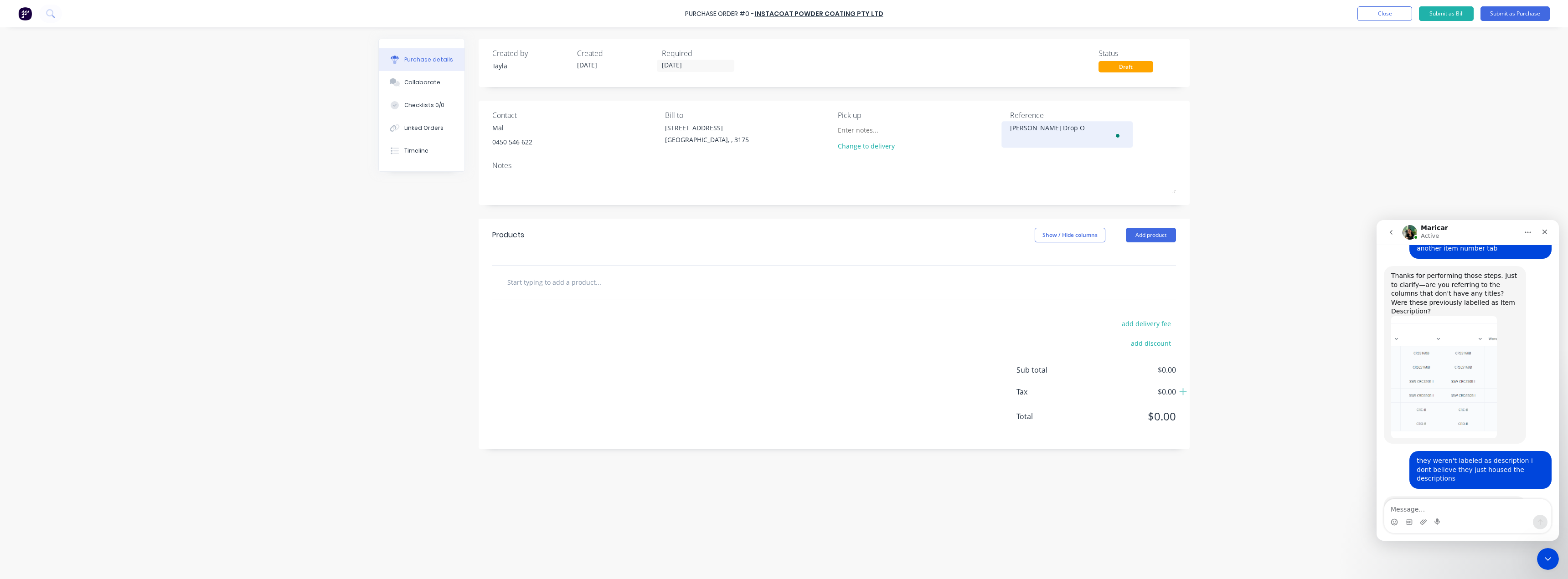
type textarea "x"
type textarea "[PERSON_NAME] Drop Of"
type textarea "x"
type textarea "[PERSON_NAME] Drop Off"
type textarea "x"
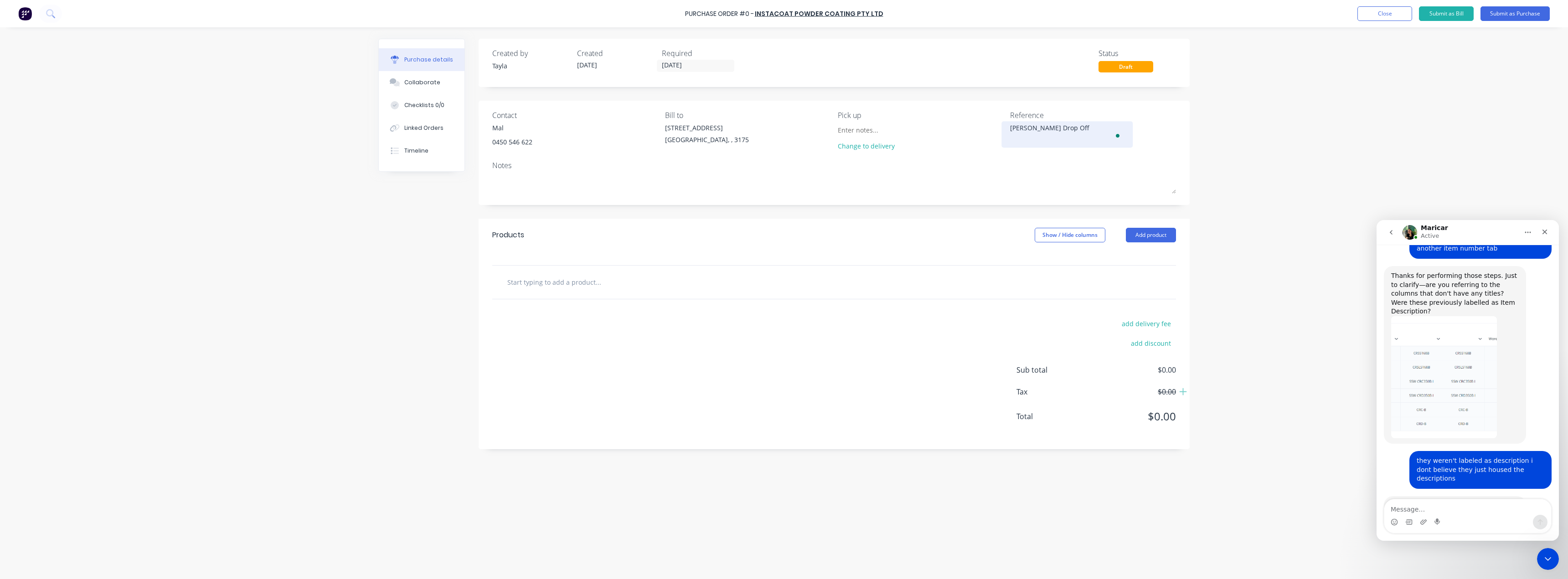
type textarea "[PERSON_NAME] Drop Off"
type textarea "x"
type textarea "[PERSON_NAME] Drop Off -"
type textarea "x"
type textarea "[PERSON_NAME] Drop Off -"
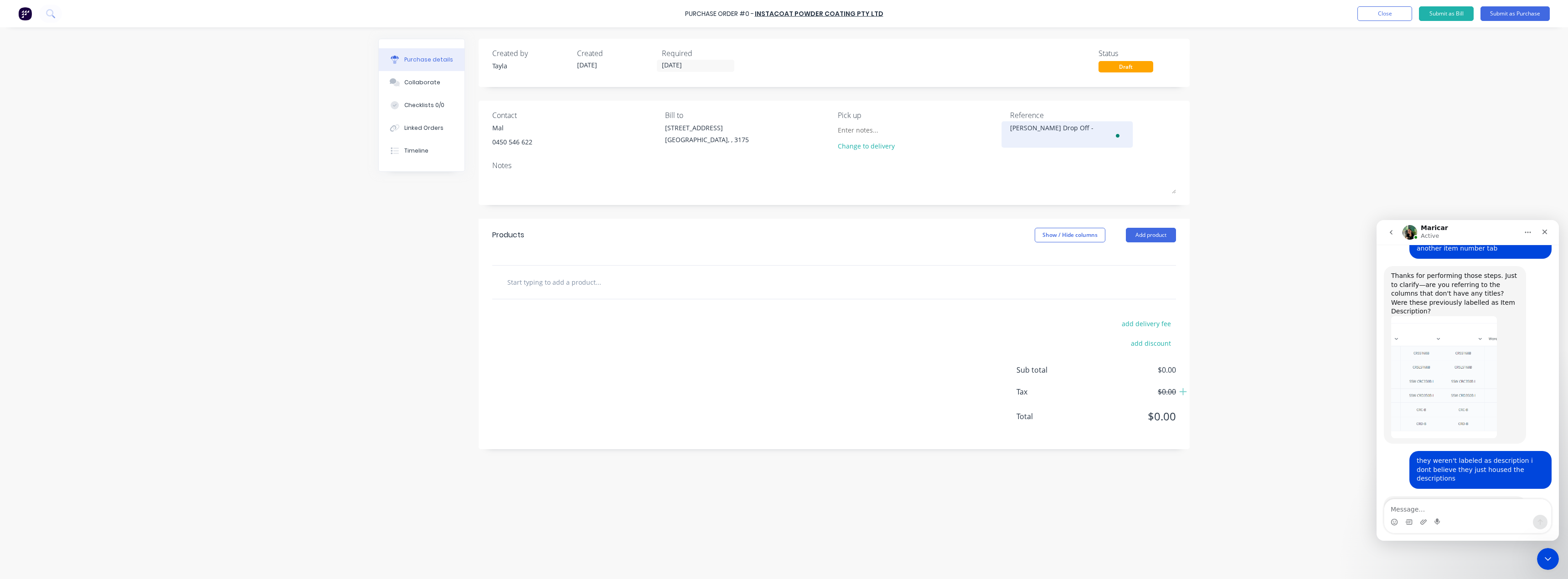
type textarea "x"
type textarea "[PERSON_NAME] Drop Off - 4"
type textarea "x"
type textarea "[PERSON_NAME] Drop Off - 4/"
type textarea "x"
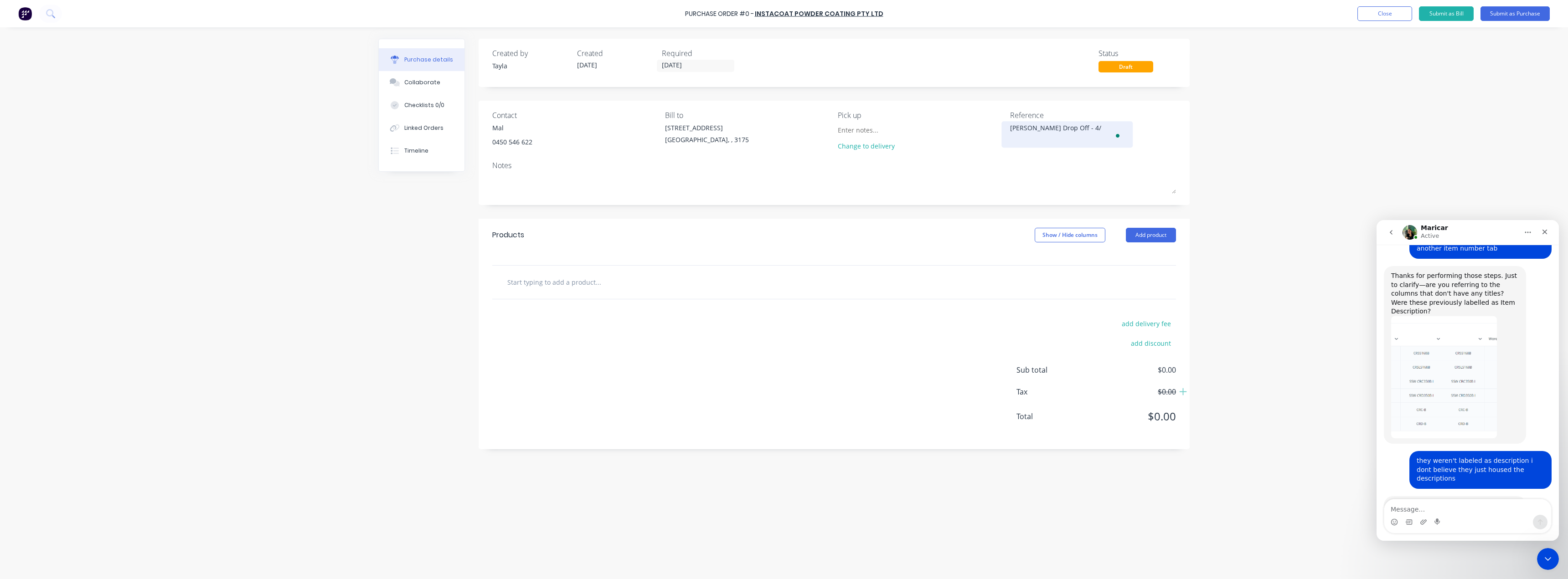
type textarea "[PERSON_NAME] Drop Off - 4/0"
type textarea "x"
type textarea "[PERSON_NAME] Drop Off - 4/09"
type textarea "x"
type textarea "[PERSON_NAME] Drop Off - 4/09/"
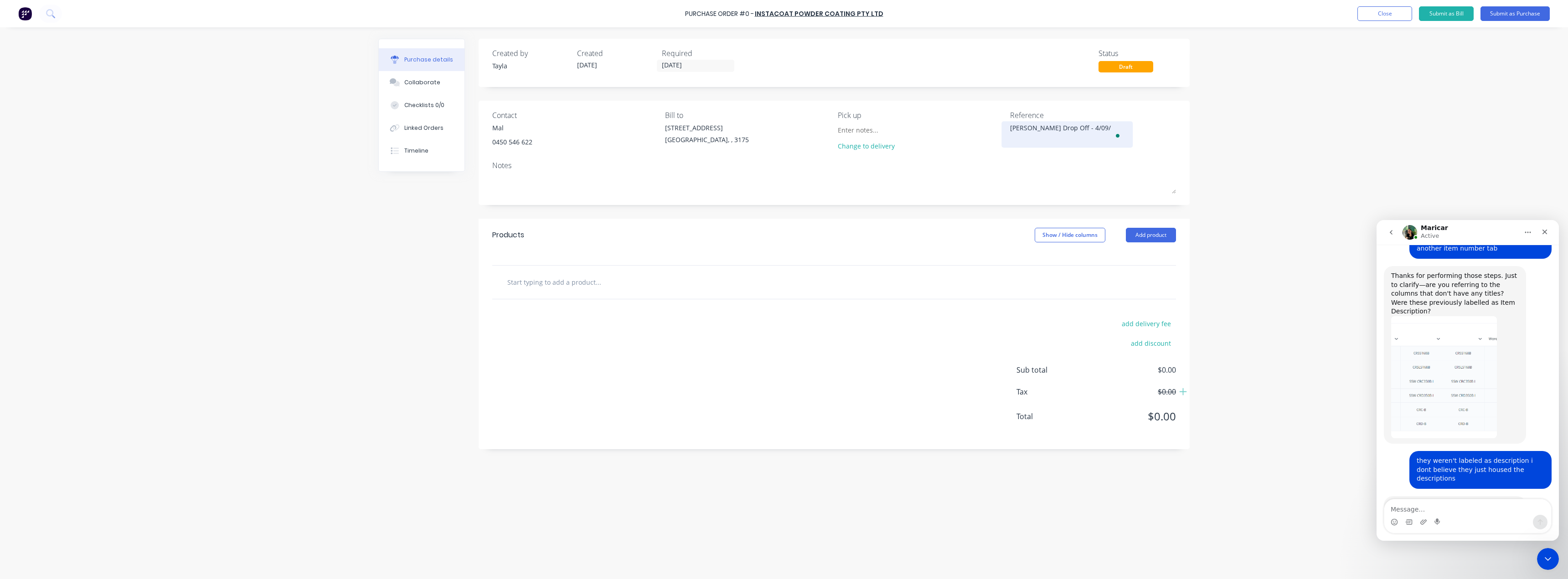
type textarea "x"
type textarea "[PERSON_NAME] Drop Off - 4/09/2"
type textarea "x"
type textarea "[PERSON_NAME] Drop Off - [DATE]"
type textarea "x"
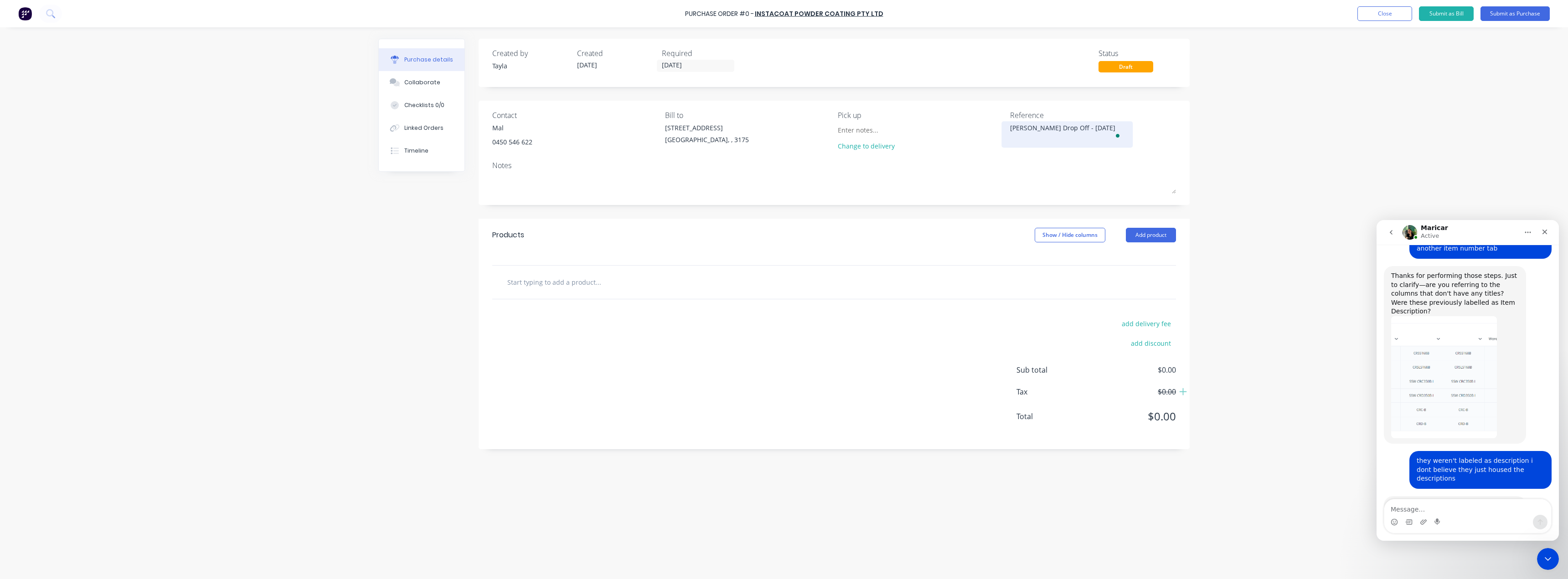
type textarea "[PERSON_NAME] Drop Off - 4/09/202"
type textarea "x"
type textarea "[PERSON_NAME] Drop Off - [DATE]"
type textarea "x"
type textarea "[PERSON_NAME] Drop Off - [DATE]"
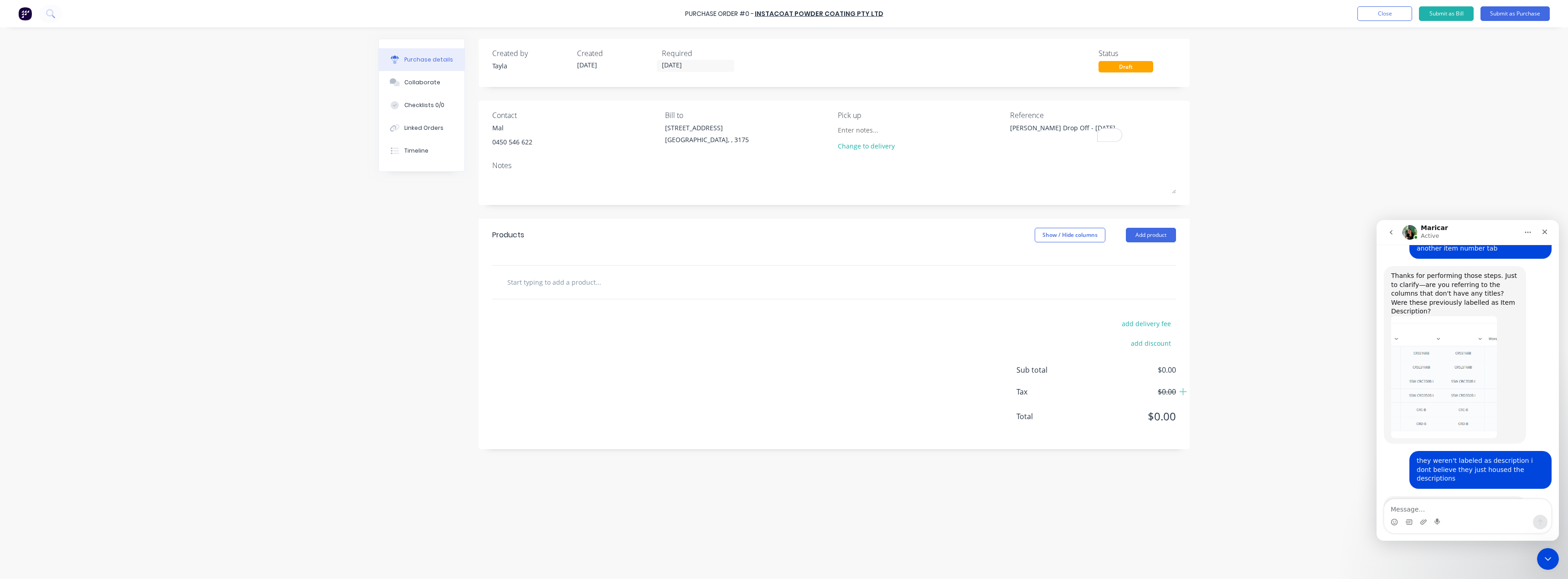
click at [984, 167] on div "Notes" at bounding box center [834, 165] width 684 height 11
click at [1164, 230] on button "Add product" at bounding box center [1151, 235] width 50 height 15
click at [1117, 263] on div "Product catalogue" at bounding box center [1132, 258] width 70 height 13
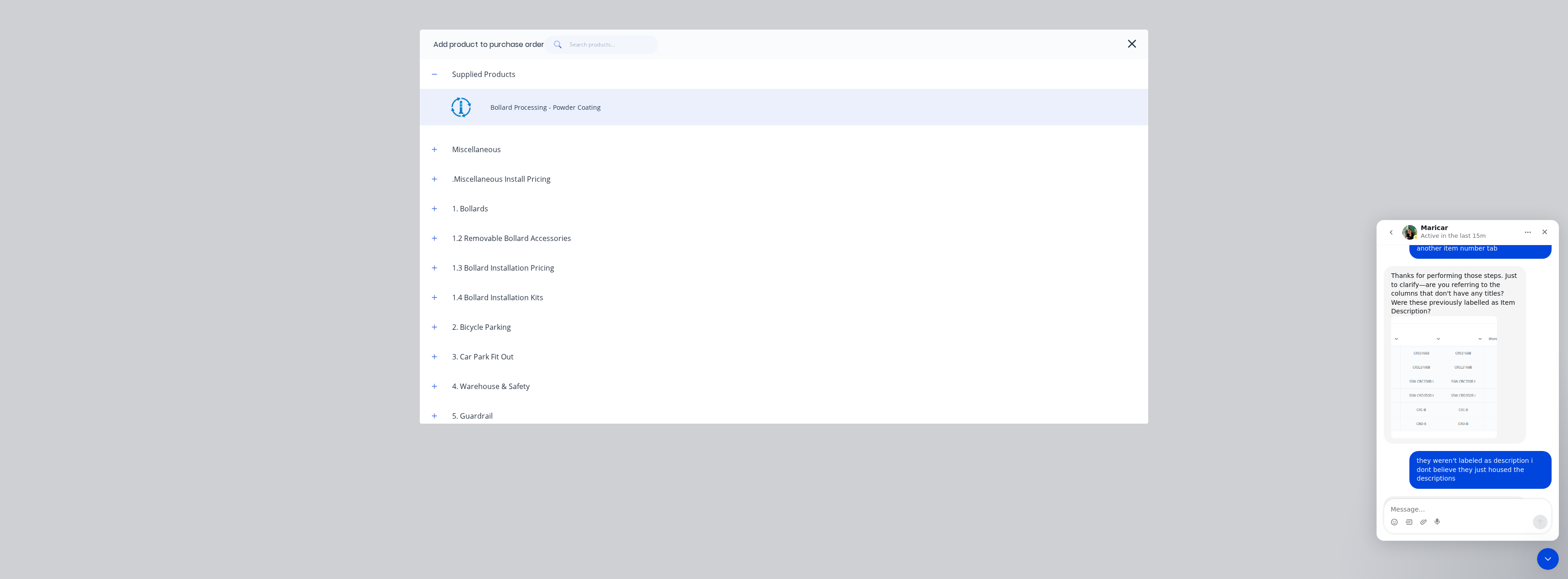
click at [575, 106] on div "Bollard Processing - Powder Coating" at bounding box center [784, 107] width 729 height 36
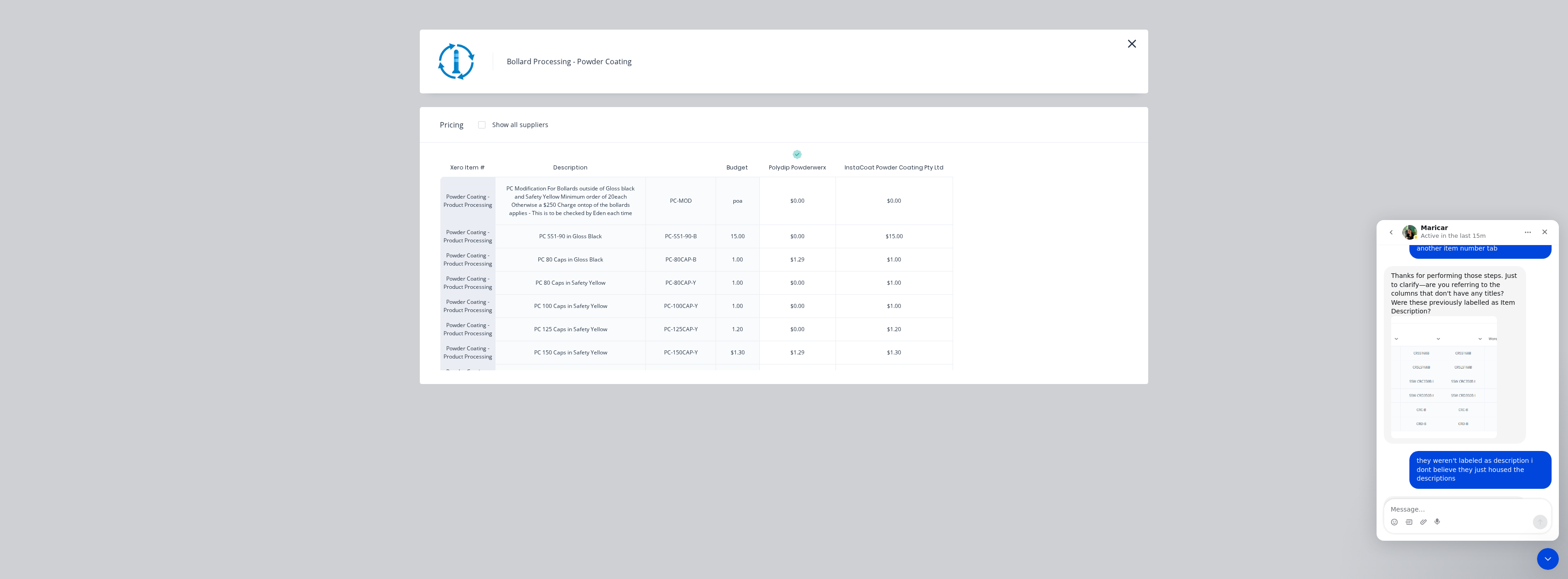
scroll to position [1373, 0]
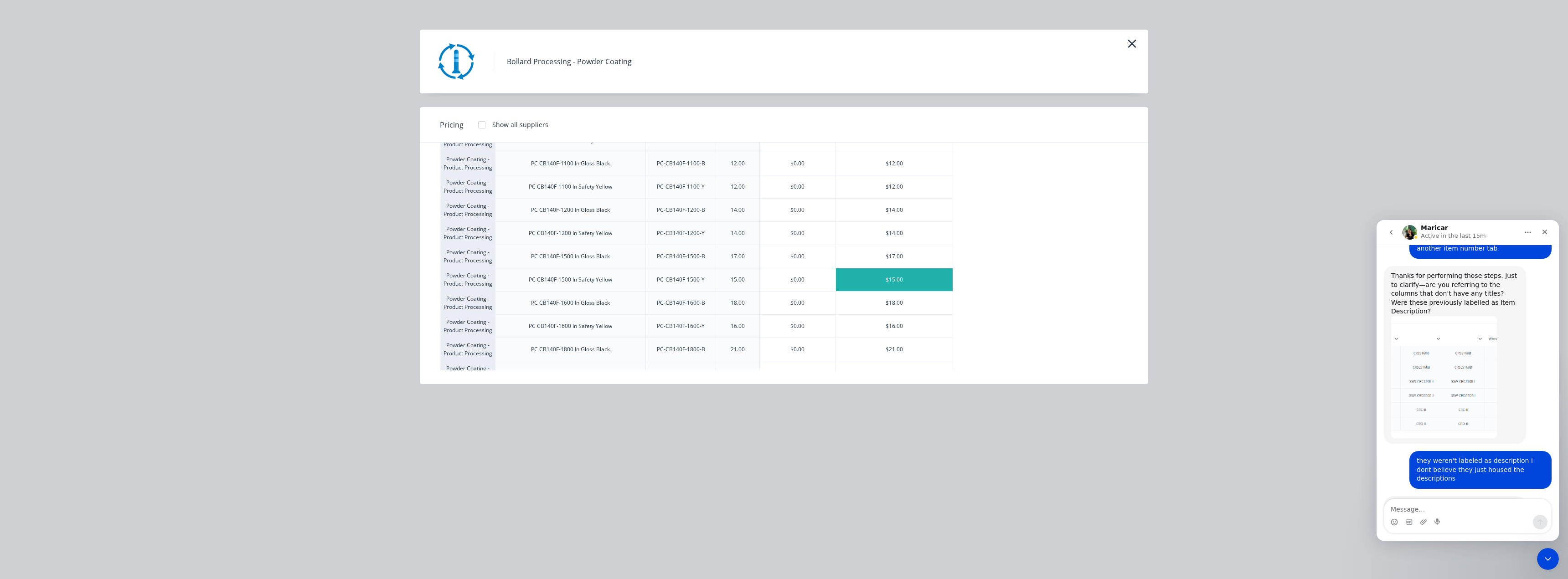
click at [917, 285] on div "$15.00" at bounding box center [894, 279] width 117 height 23
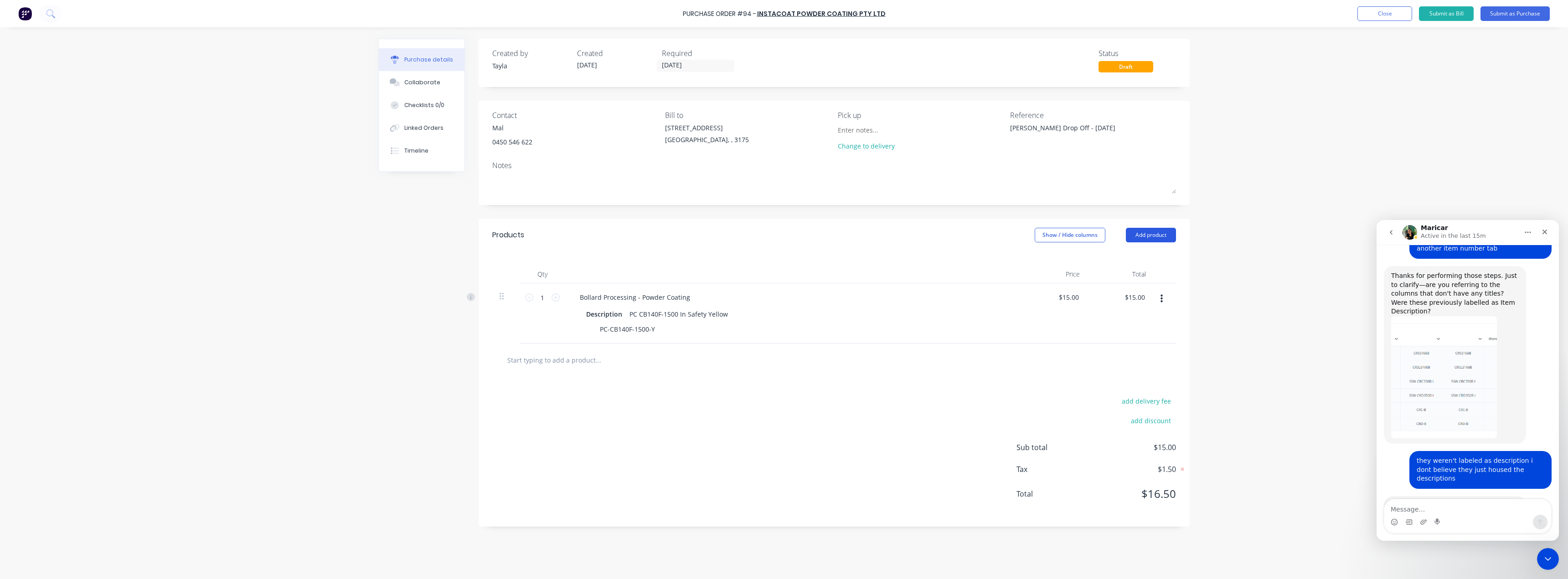
click at [1139, 234] on button "Add product" at bounding box center [1151, 235] width 50 height 15
click at [1127, 257] on div "Product catalogue" at bounding box center [1132, 258] width 70 height 13
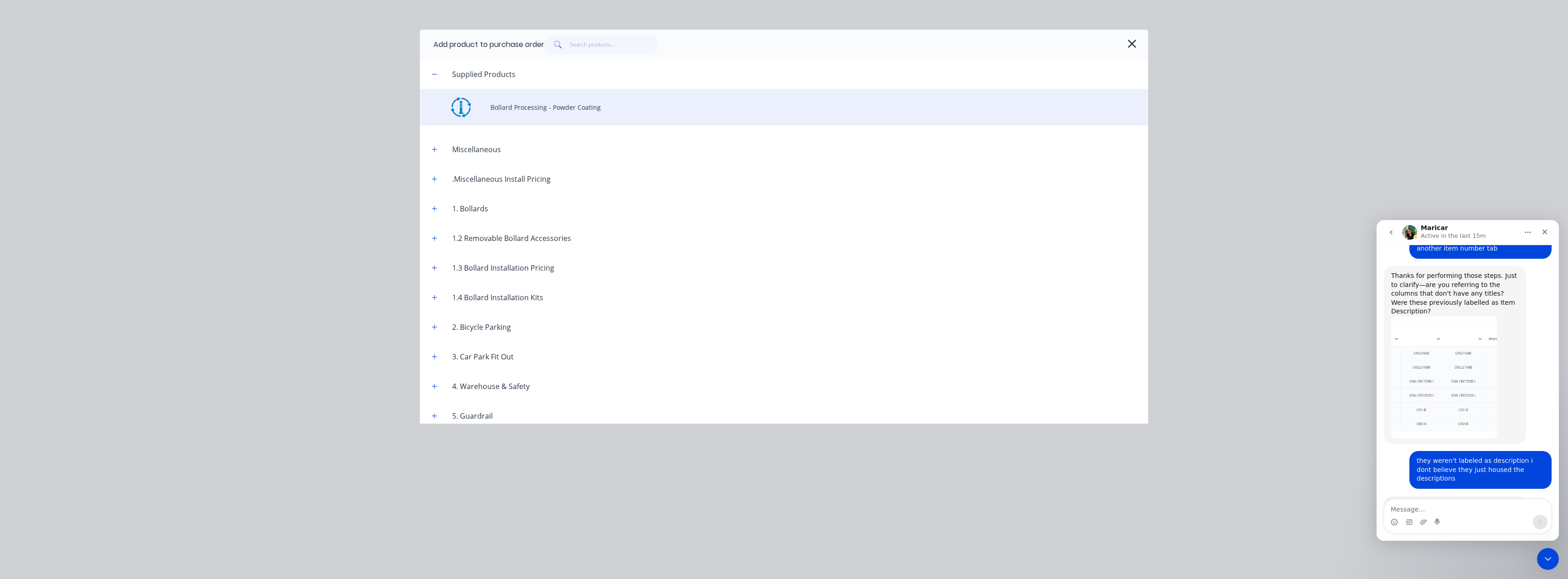
click at [583, 108] on div "Bollard Processing - Powder Coating" at bounding box center [784, 107] width 729 height 36
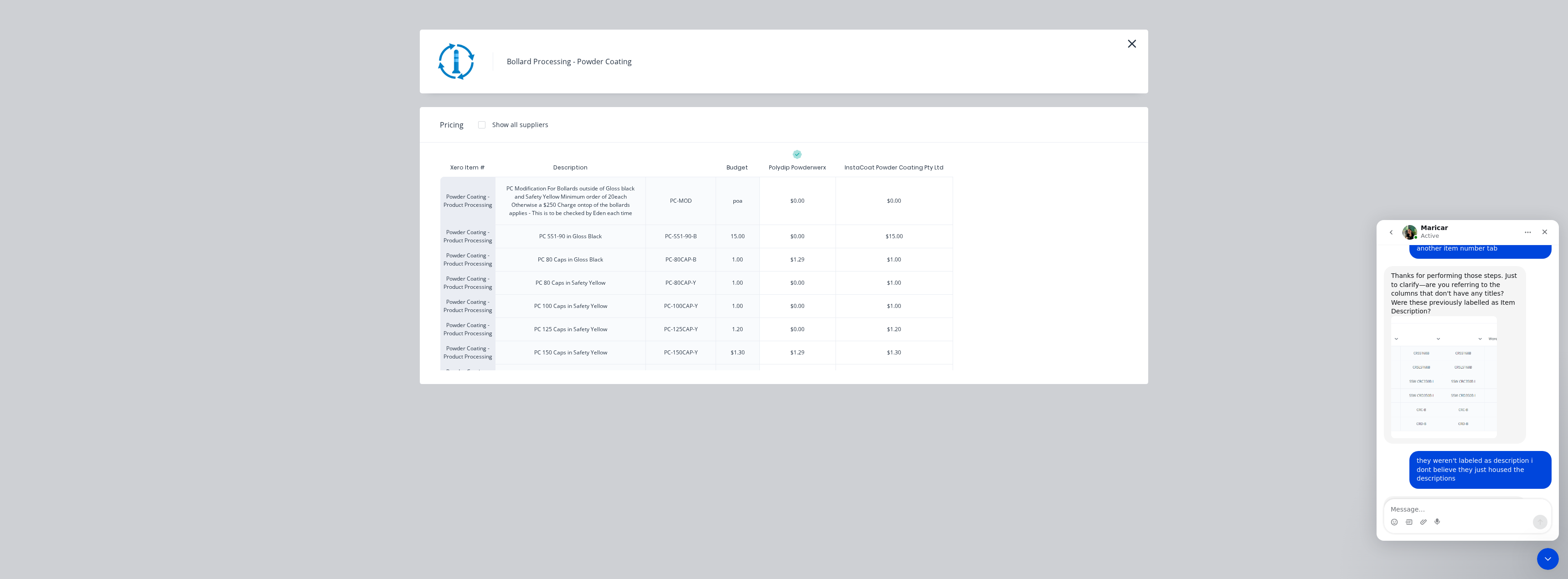
scroll to position [2442, 0]
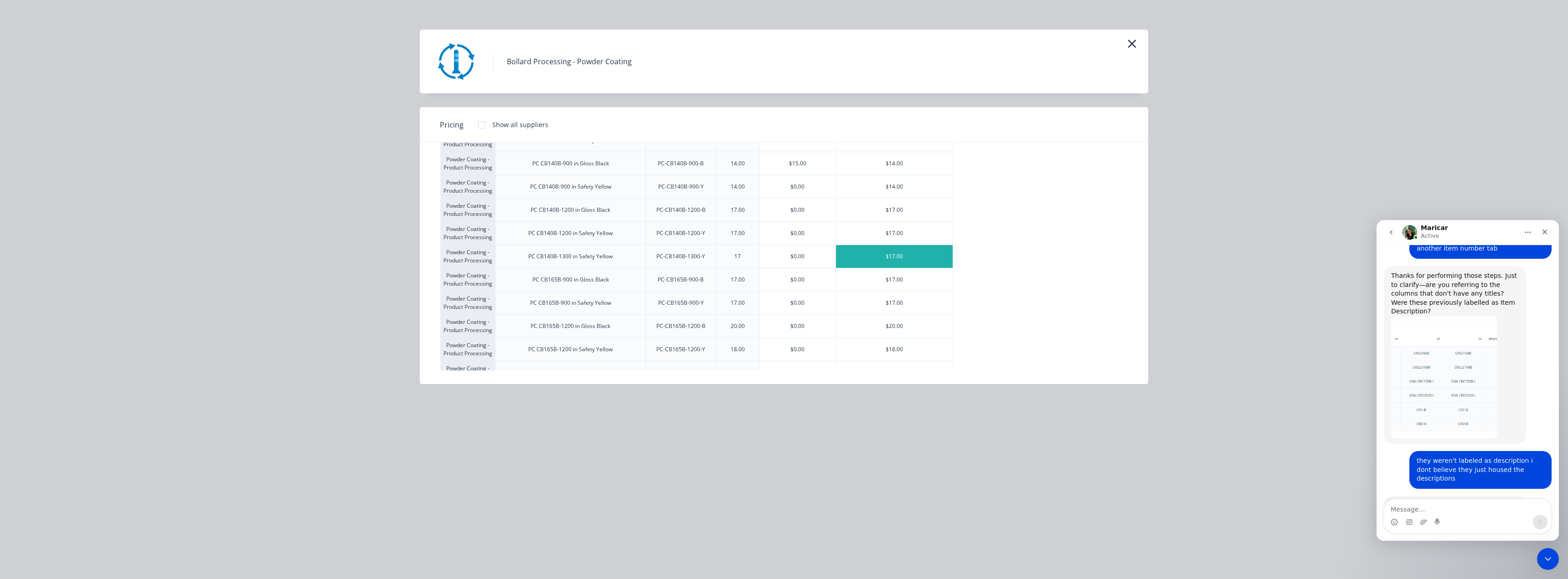
click at [905, 252] on div "$17.00" at bounding box center [894, 256] width 117 height 23
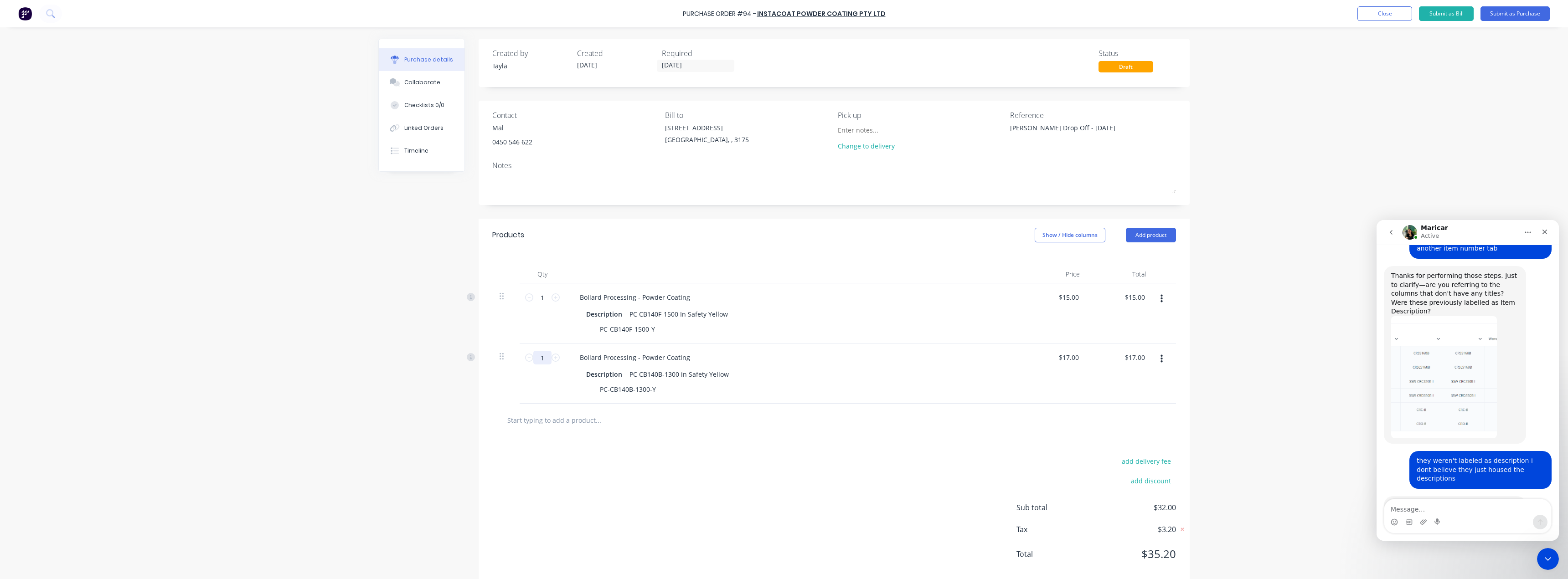
click at [536, 359] on input "1" at bounding box center [542, 358] width 18 height 13
type textarea "x"
type input "7"
type input "$119.00"
type textarea "x"
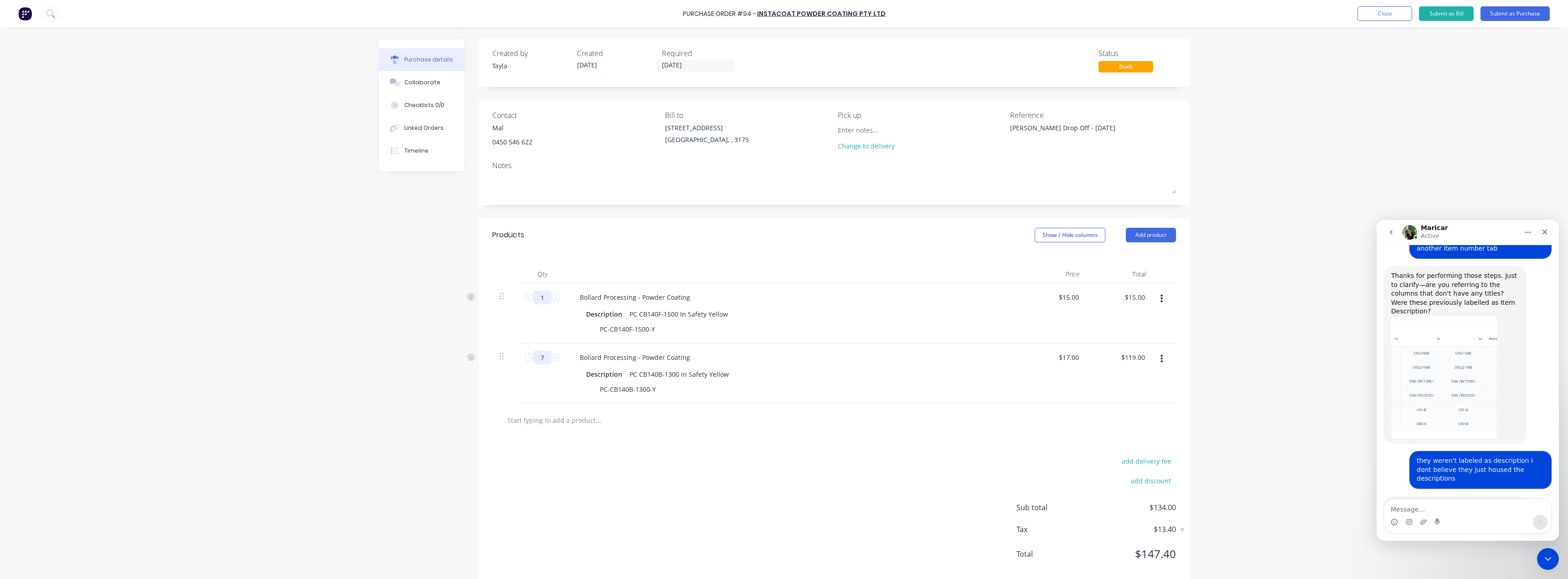
type input "7"
click at [542, 297] on input "1" at bounding box center [542, 297] width 18 height 13
type textarea "x"
type input "12"
type input "$180.00"
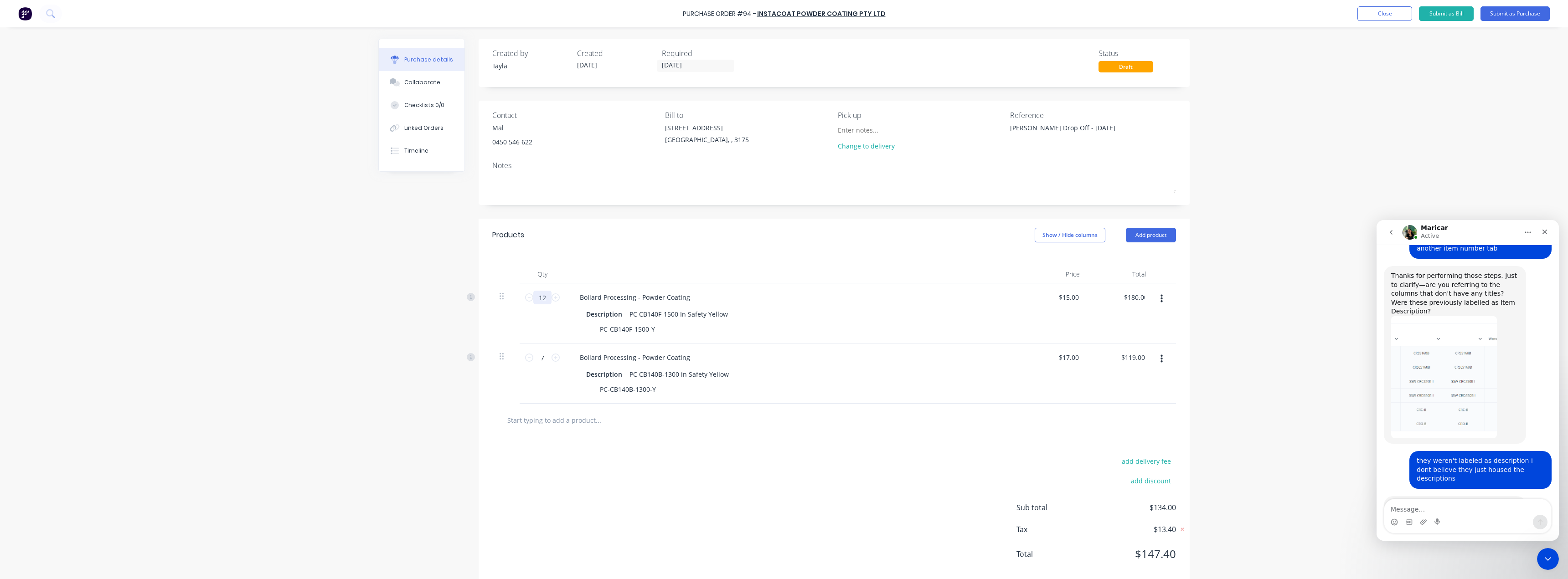
type textarea "x"
type input "12"
click at [573, 471] on div "add delivery fee add discount Sub total $299.00 Tax $29.90 Total $328.90" at bounding box center [834, 511] width 711 height 150
click at [781, 458] on div "add delivery fee add discount Sub total $299.00 Tax $29.90 Total $328.90" at bounding box center [834, 511] width 711 height 150
click at [1544, 554] on icon "Close Intercom Messenger" at bounding box center [1547, 558] width 11 height 11
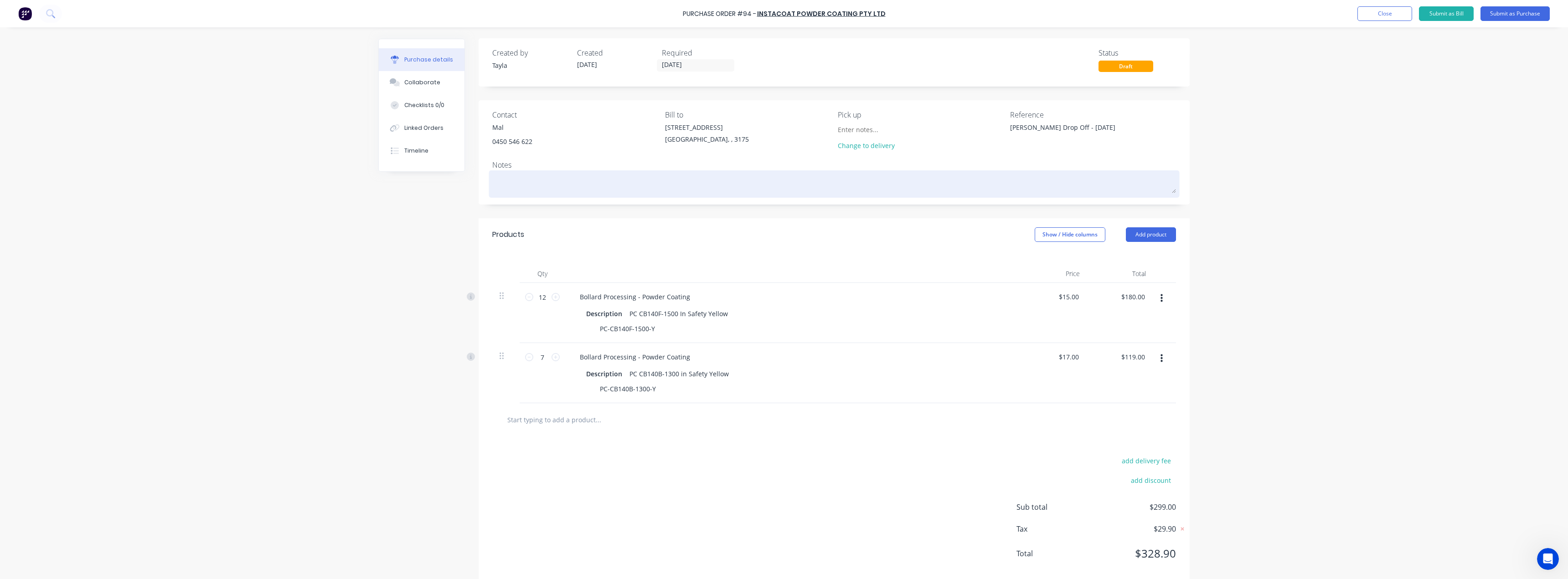
scroll to position [0, 0]
click at [544, 190] on textarea at bounding box center [834, 184] width 684 height 21
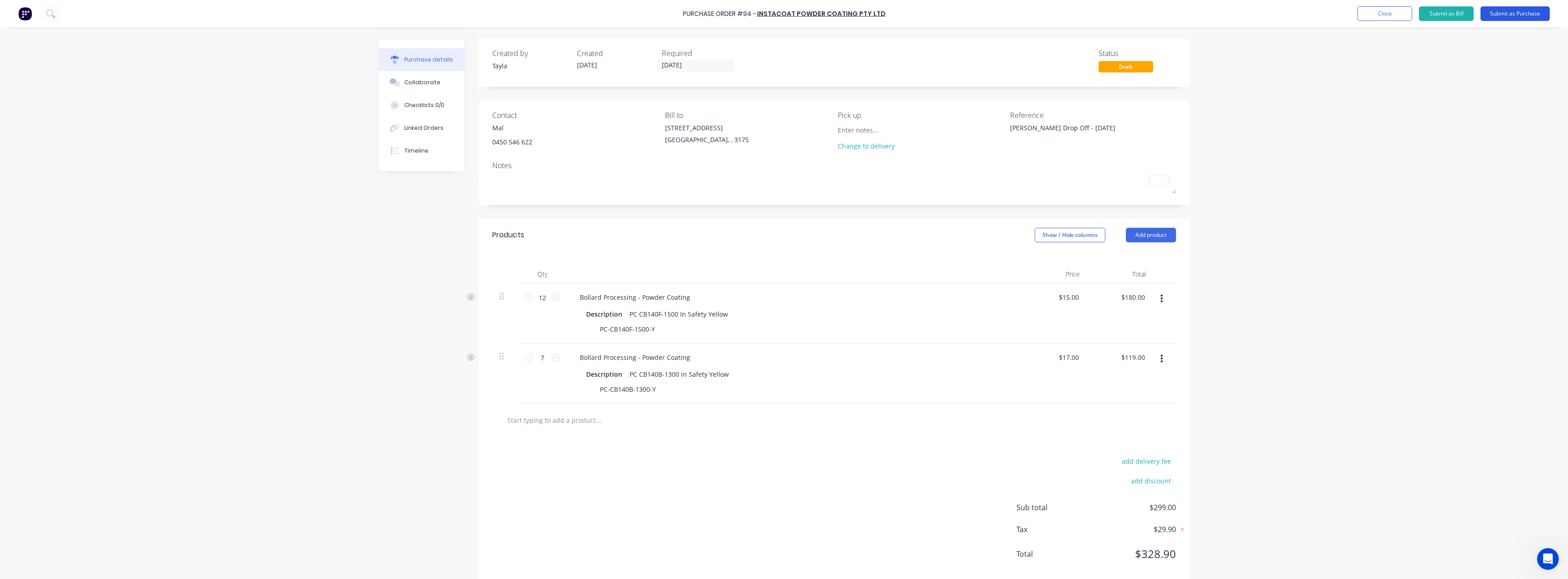
click at [1507, 16] on button "Submit as Purchase" at bounding box center [1515, 13] width 69 height 15
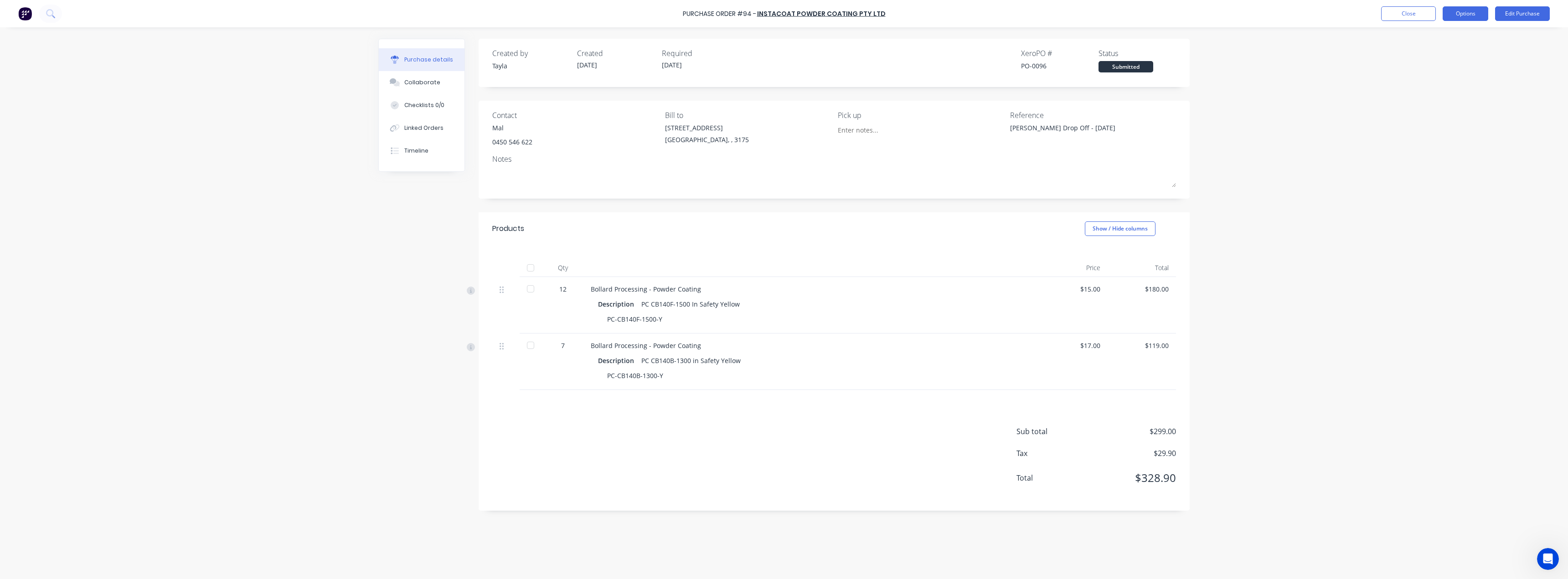
click at [1460, 13] on button "Options" at bounding box center [1465, 13] width 46 height 15
click at [1461, 35] on div "Print / Email" at bounding box center [1444, 37] width 70 height 13
click at [1449, 72] on div "Without pricing" at bounding box center [1444, 74] width 70 height 13
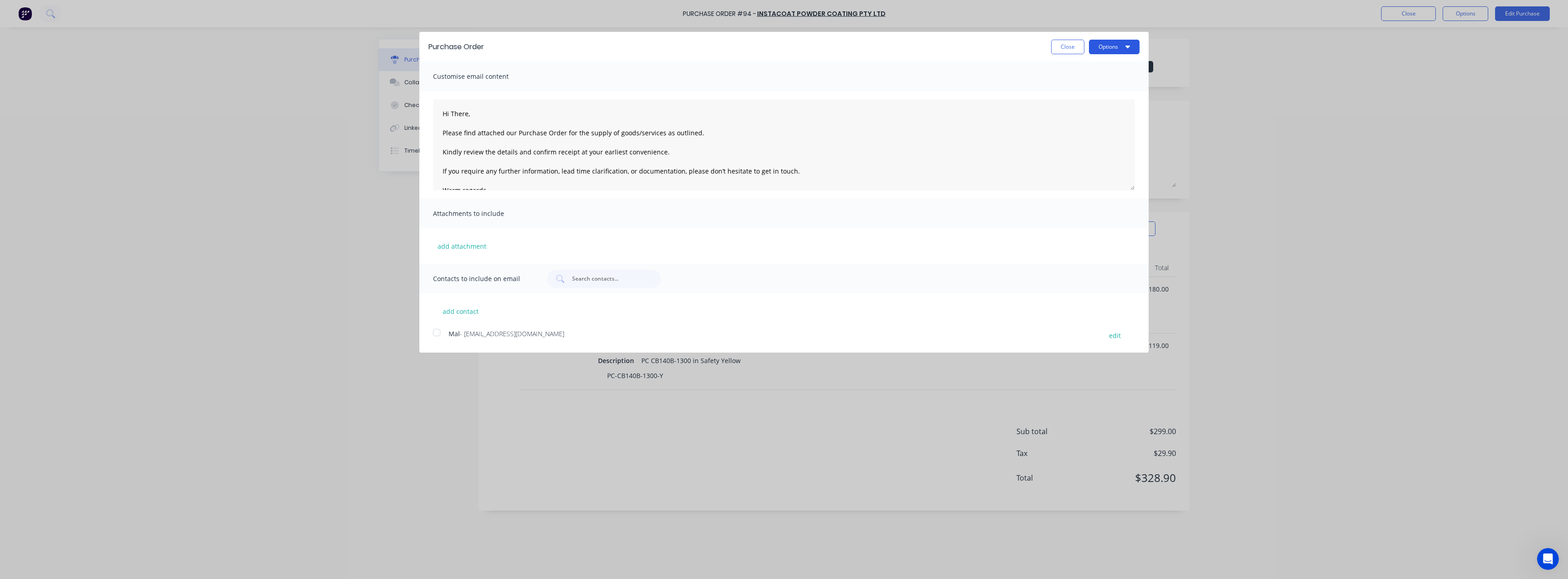
click at [1125, 50] on button "Options" at bounding box center [1114, 47] width 51 height 15
click at [1115, 66] on div "Print" at bounding box center [1096, 70] width 70 height 13
click at [1060, 50] on button "Close" at bounding box center [1068, 47] width 33 height 15
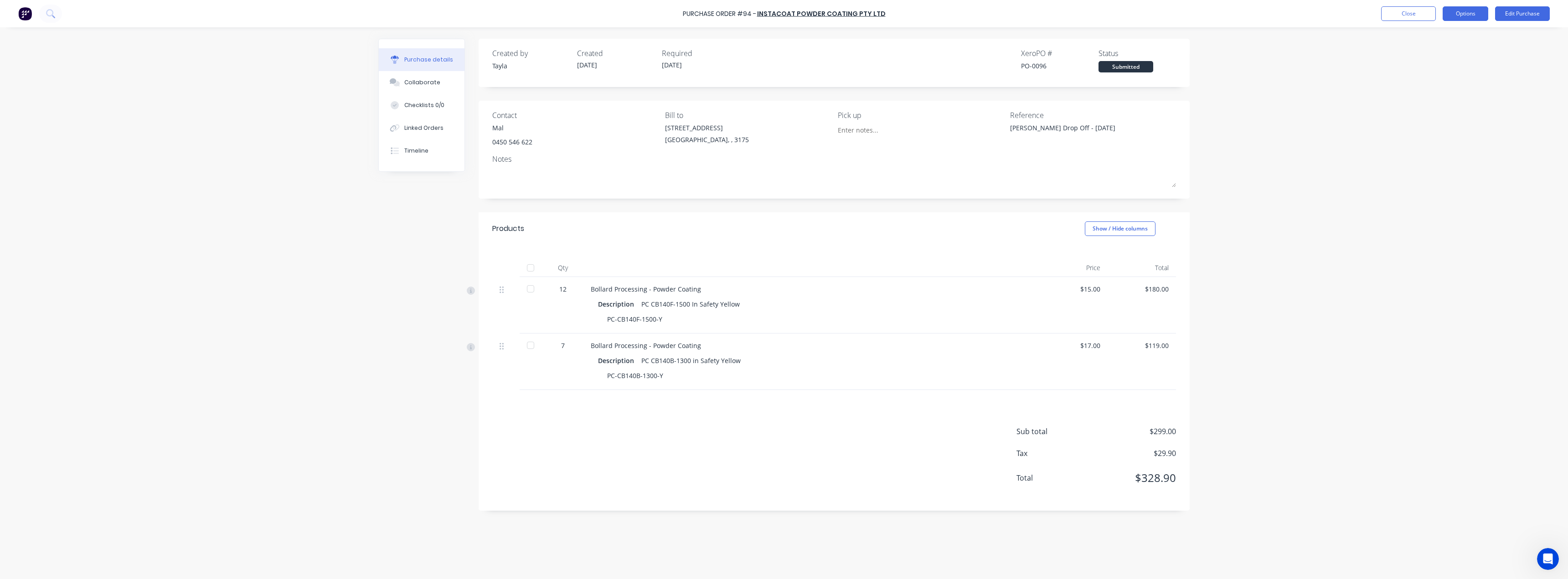
click at [1483, 15] on button "Options" at bounding box center [1465, 13] width 46 height 15
click at [1471, 43] on div "Print / Email" at bounding box center [1444, 37] width 70 height 13
click at [1461, 61] on div "With pricing" at bounding box center [1444, 55] width 70 height 13
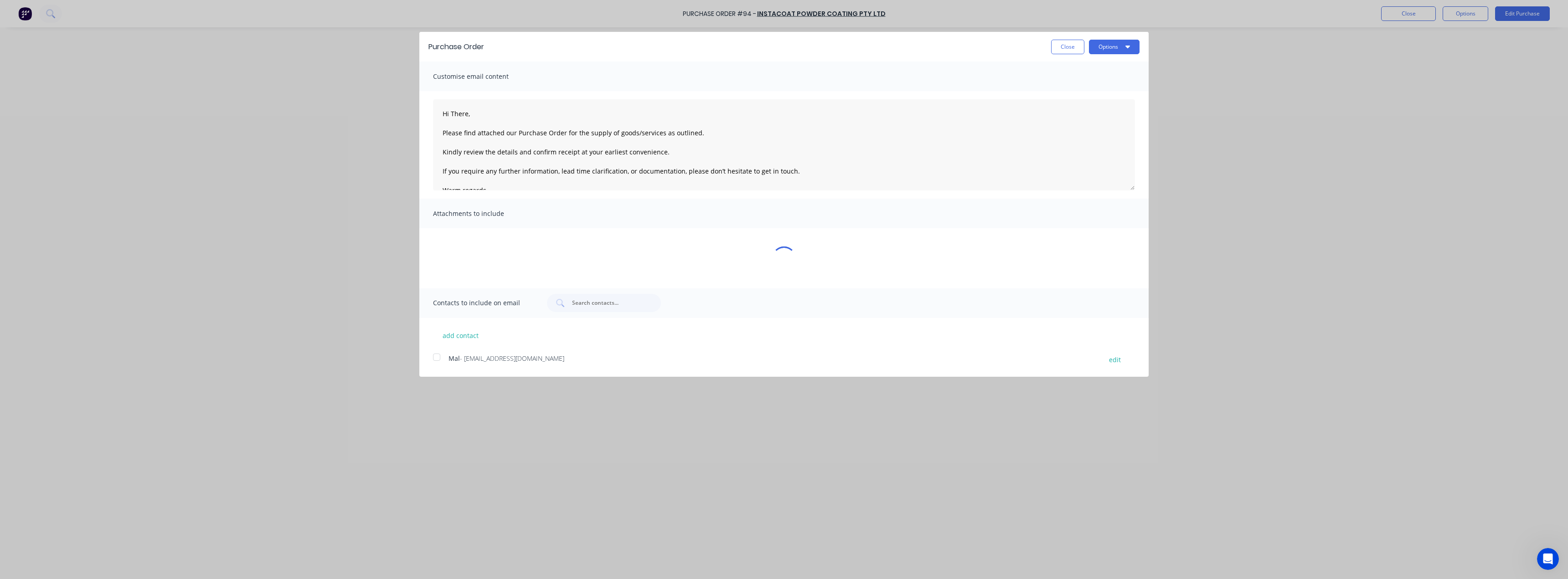
type textarea "x"
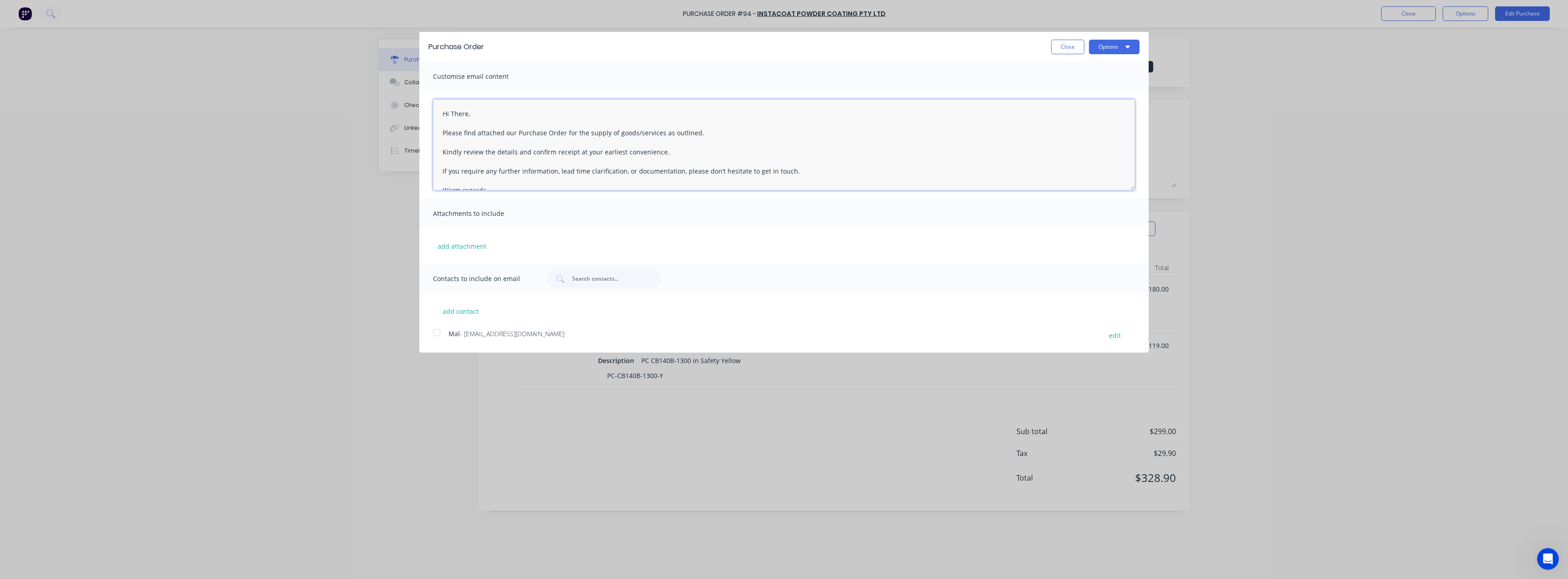
click at [461, 113] on textarea "Hi There, Please find attached our Purchase Order for the supply of goods/servi…" at bounding box center [783, 145] width 702 height 91
type textarea "Hi Mal, Please find attached our Purchase Order for the supply of goods/service…"
click at [486, 333] on span "- sales@instacoat.com.au" at bounding box center [512, 333] width 104 height 9
click at [1119, 44] on button "Options" at bounding box center [1114, 47] width 51 height 15
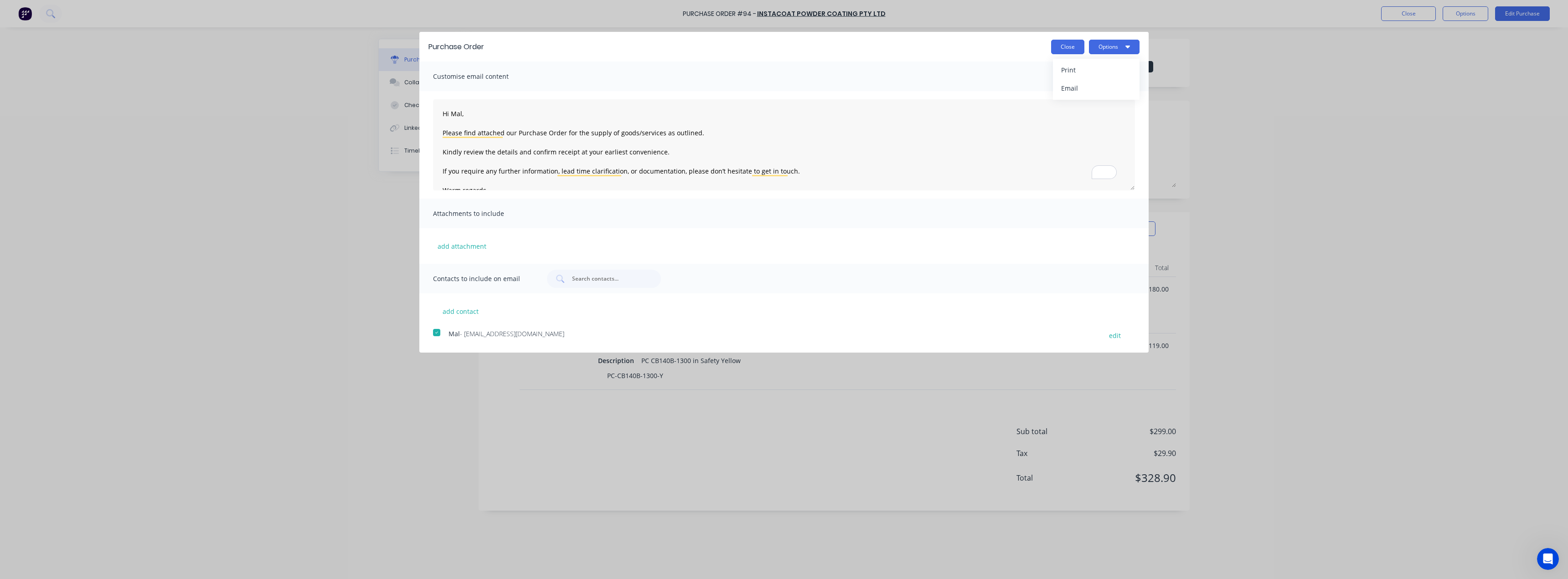
click at [1057, 47] on button "Close" at bounding box center [1068, 47] width 33 height 15
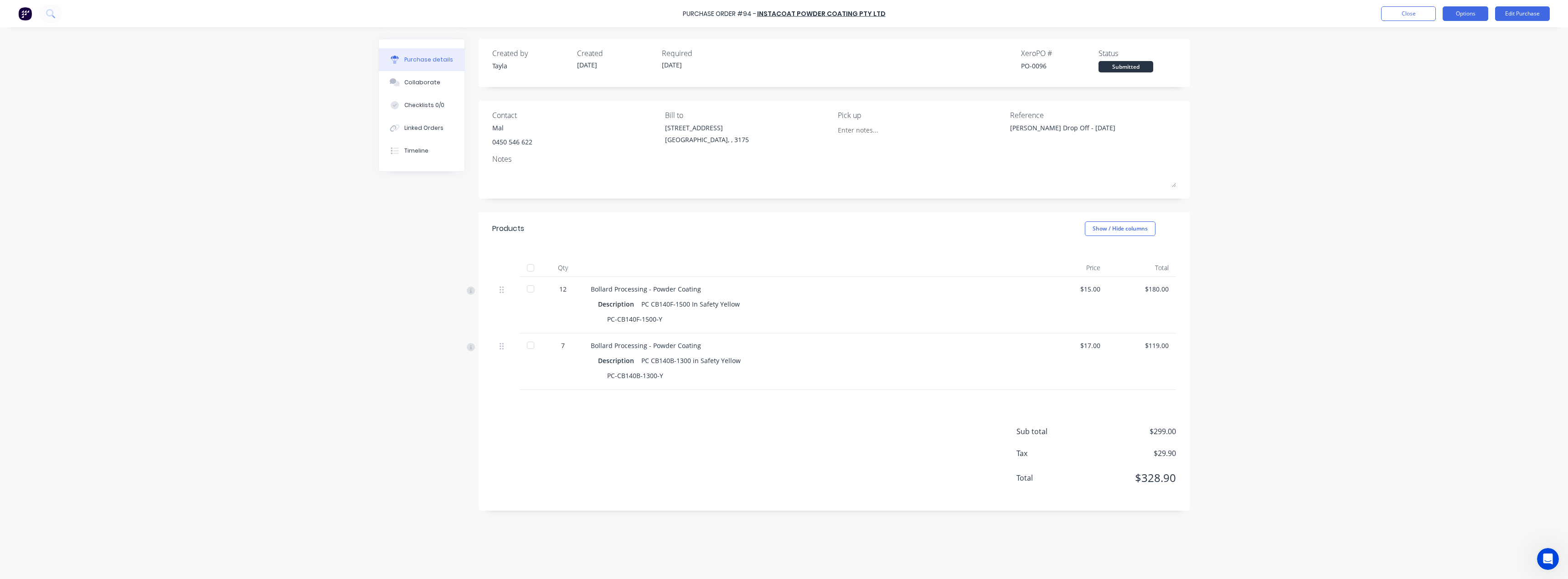
click at [1471, 16] on button "Options" at bounding box center [1465, 13] width 46 height 15
click at [1462, 40] on div "Print / Email" at bounding box center [1444, 37] width 70 height 13
click at [1455, 60] on div "With pricing" at bounding box center [1444, 55] width 70 height 13
type textarea "x"
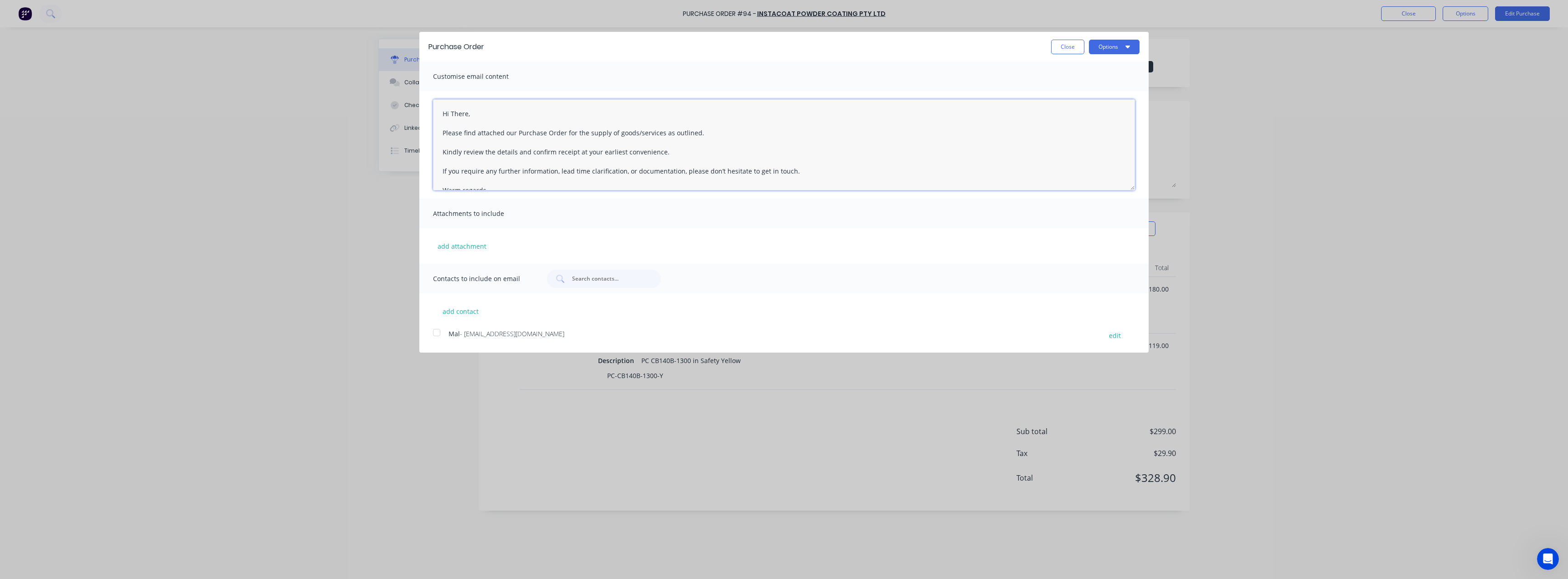
click at [457, 111] on textarea "Hi There, Please find attached our Purchase Order for the supply of goods/servi…" at bounding box center [783, 145] width 702 height 91
click at [433, 329] on div at bounding box center [436, 333] width 18 height 18
type textarea "Hi Mal, Please find attached our Purchase Order for the supply of goods/service…"
click at [1109, 47] on button "Options" at bounding box center [1114, 47] width 51 height 15
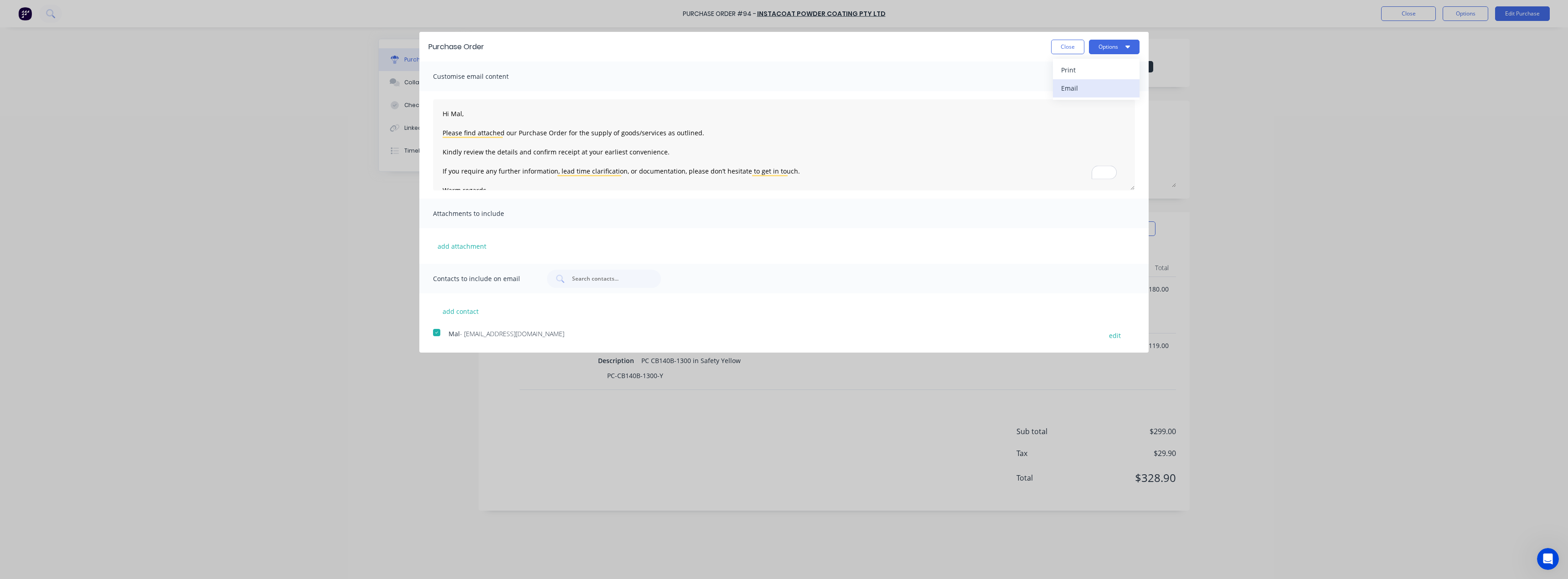
click at [1119, 84] on div "Email" at bounding box center [1096, 88] width 70 height 13
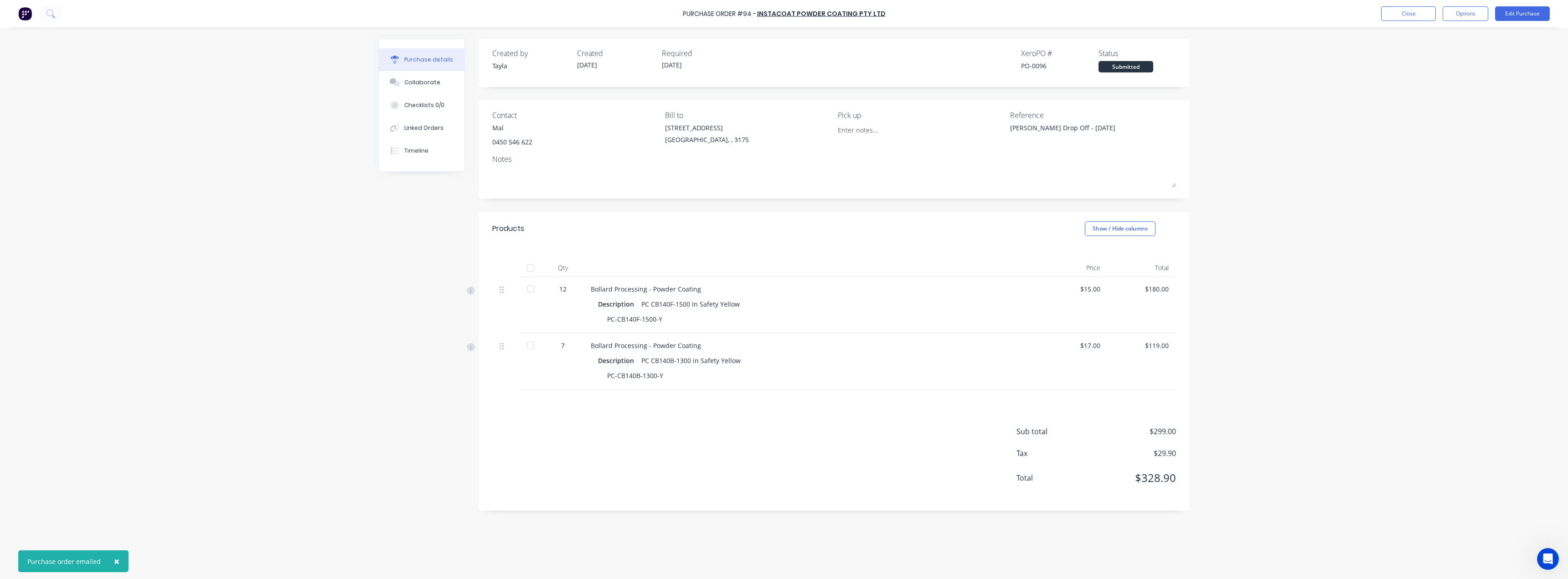
type textarea "x"
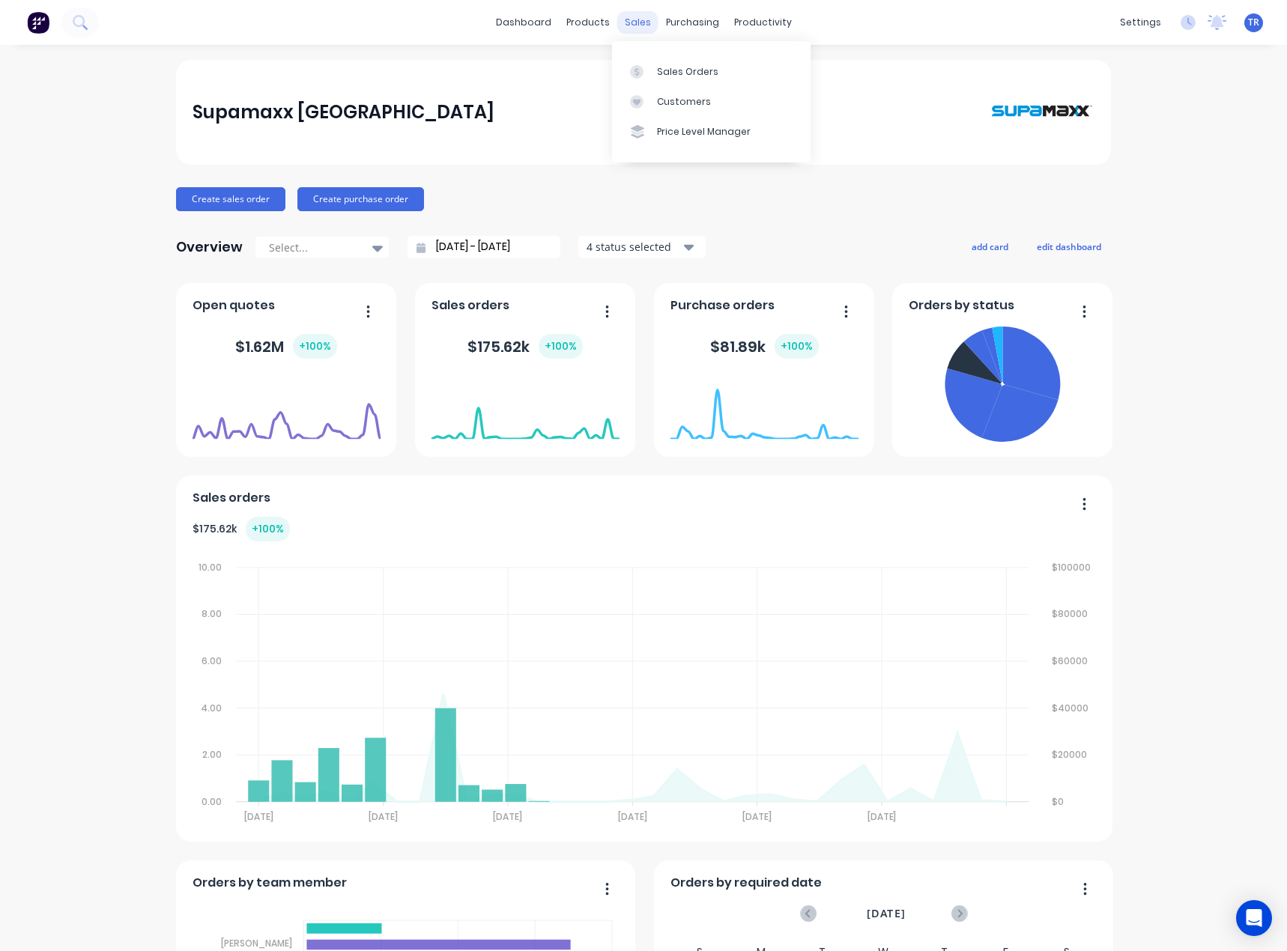
click at [631, 22] on div "sales" at bounding box center [637, 22] width 41 height 22
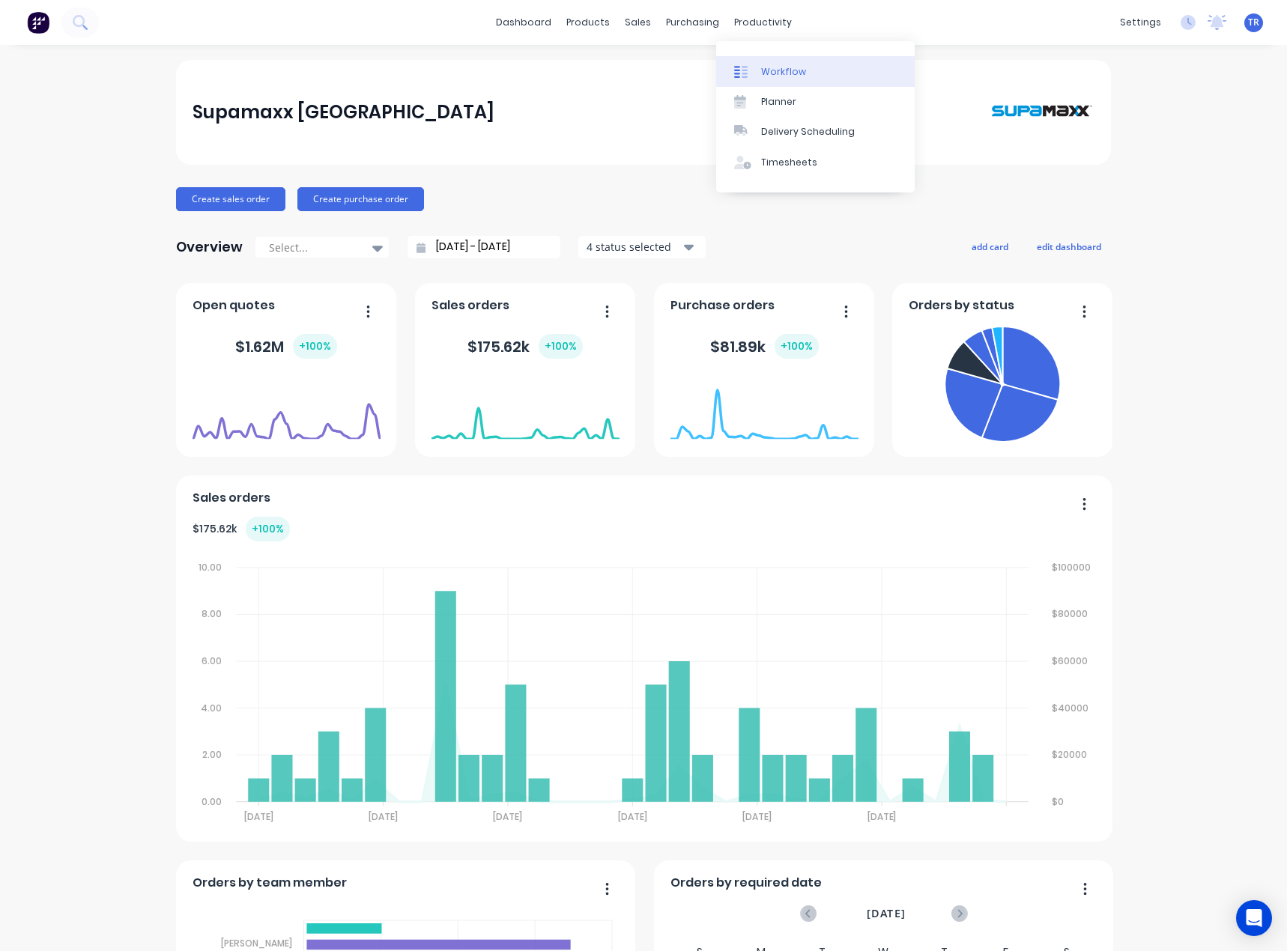
click at [762, 64] on link "Workflow" at bounding box center [815, 71] width 198 height 30
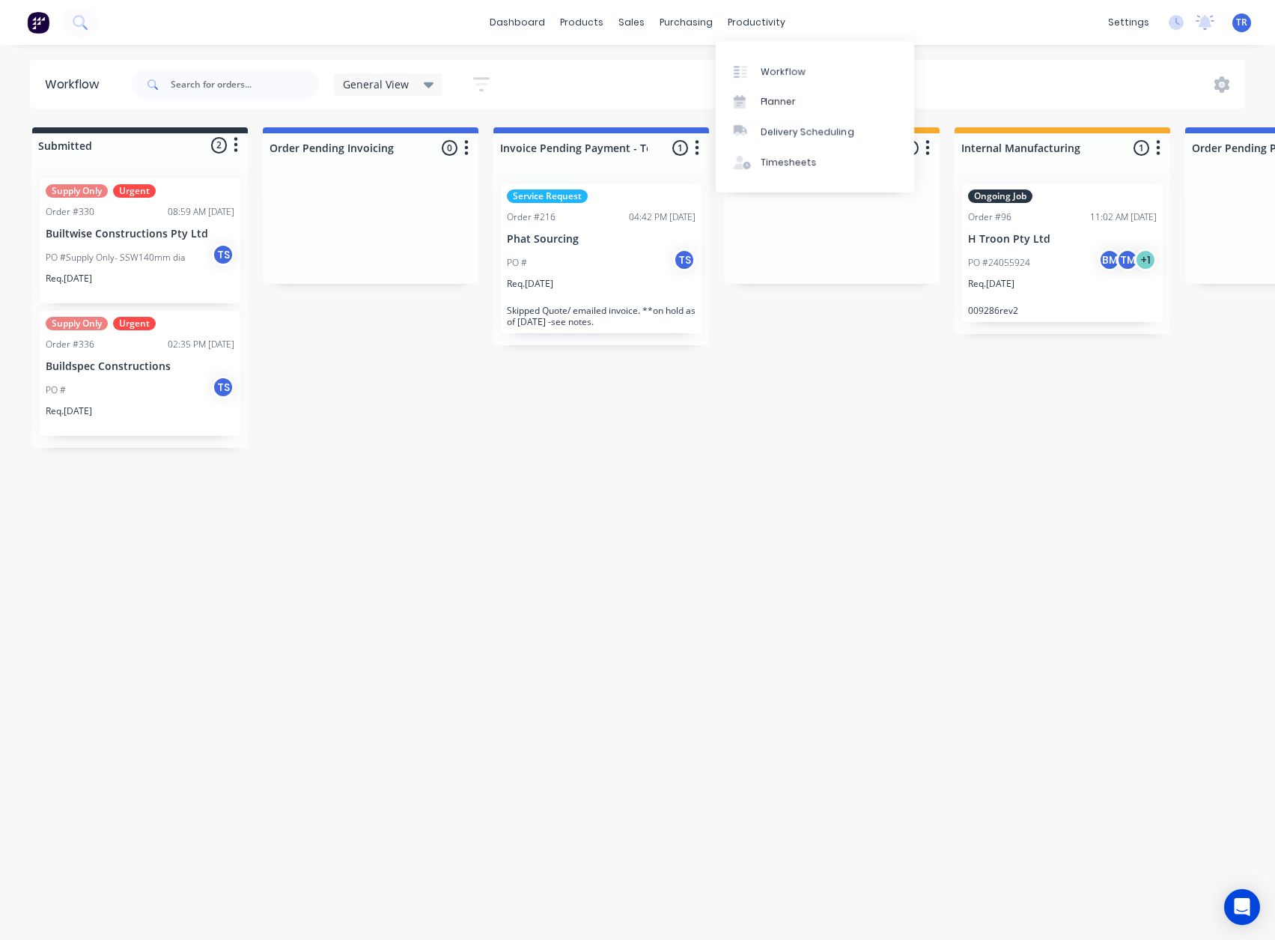
click at [543, 270] on div "PO # TS" at bounding box center [601, 263] width 189 height 28
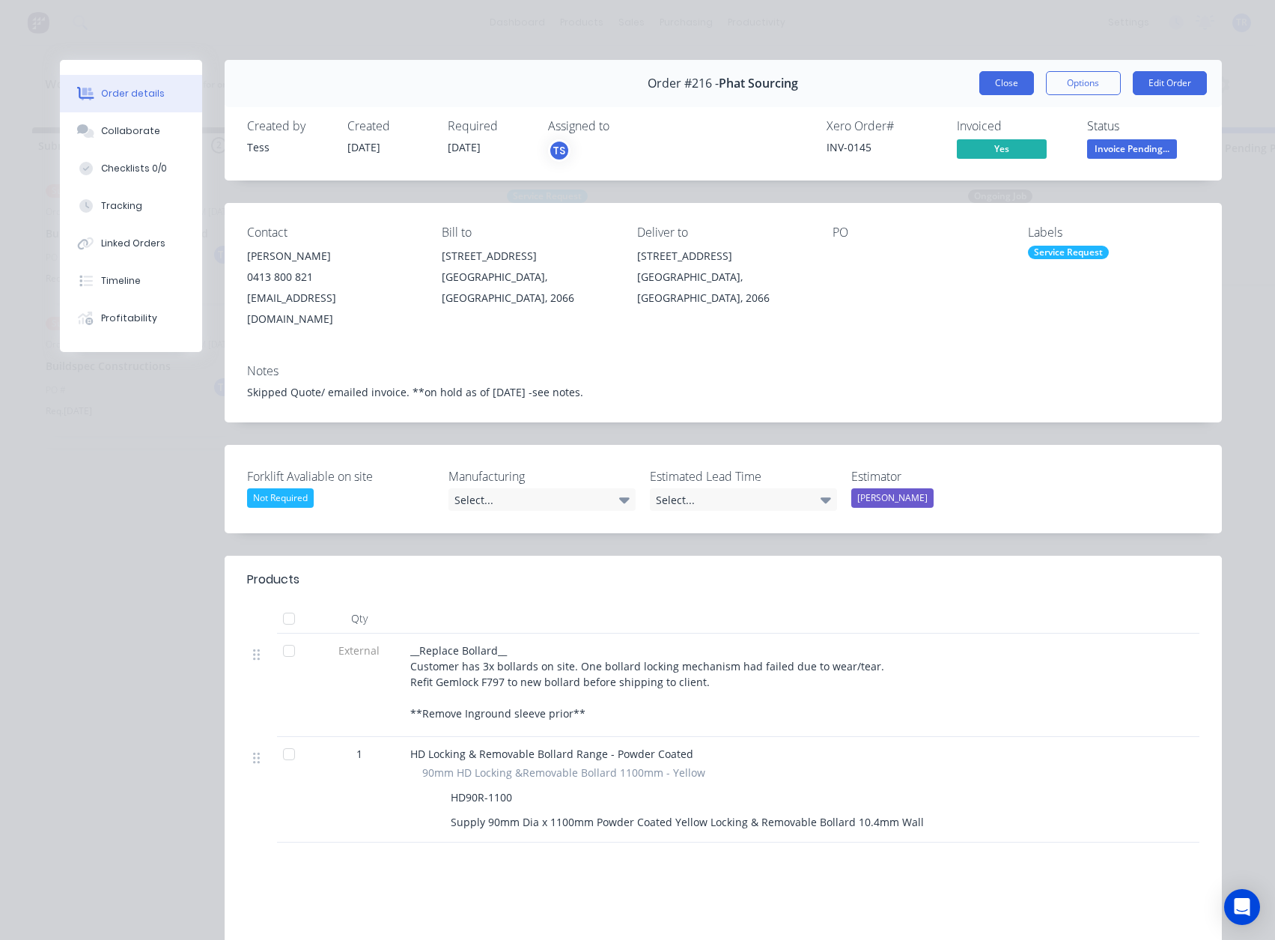
click at [995, 84] on button "Close" at bounding box center [1006, 83] width 55 height 24
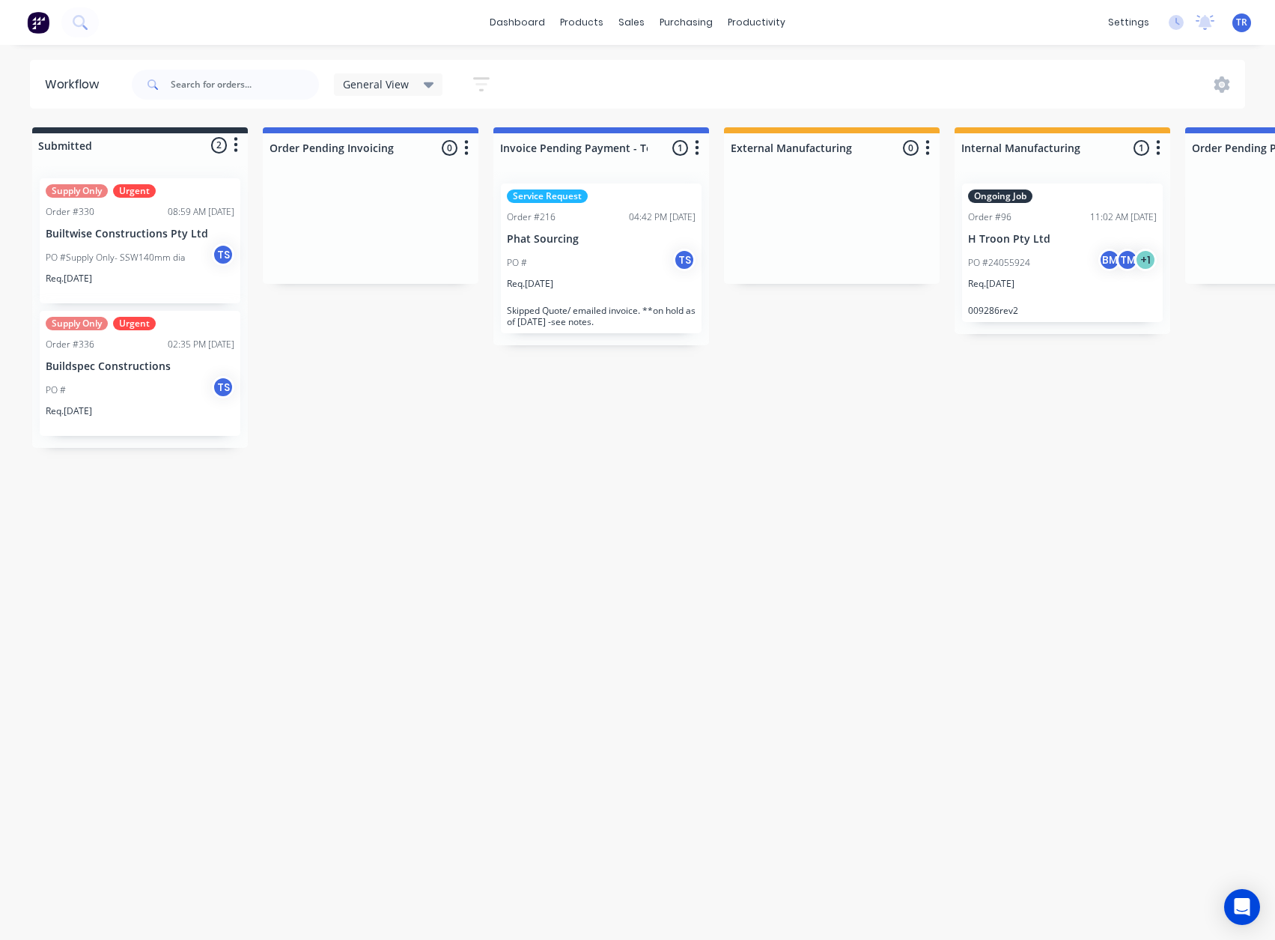
click at [1009, 313] on p "009286rev2" at bounding box center [1062, 310] width 189 height 11
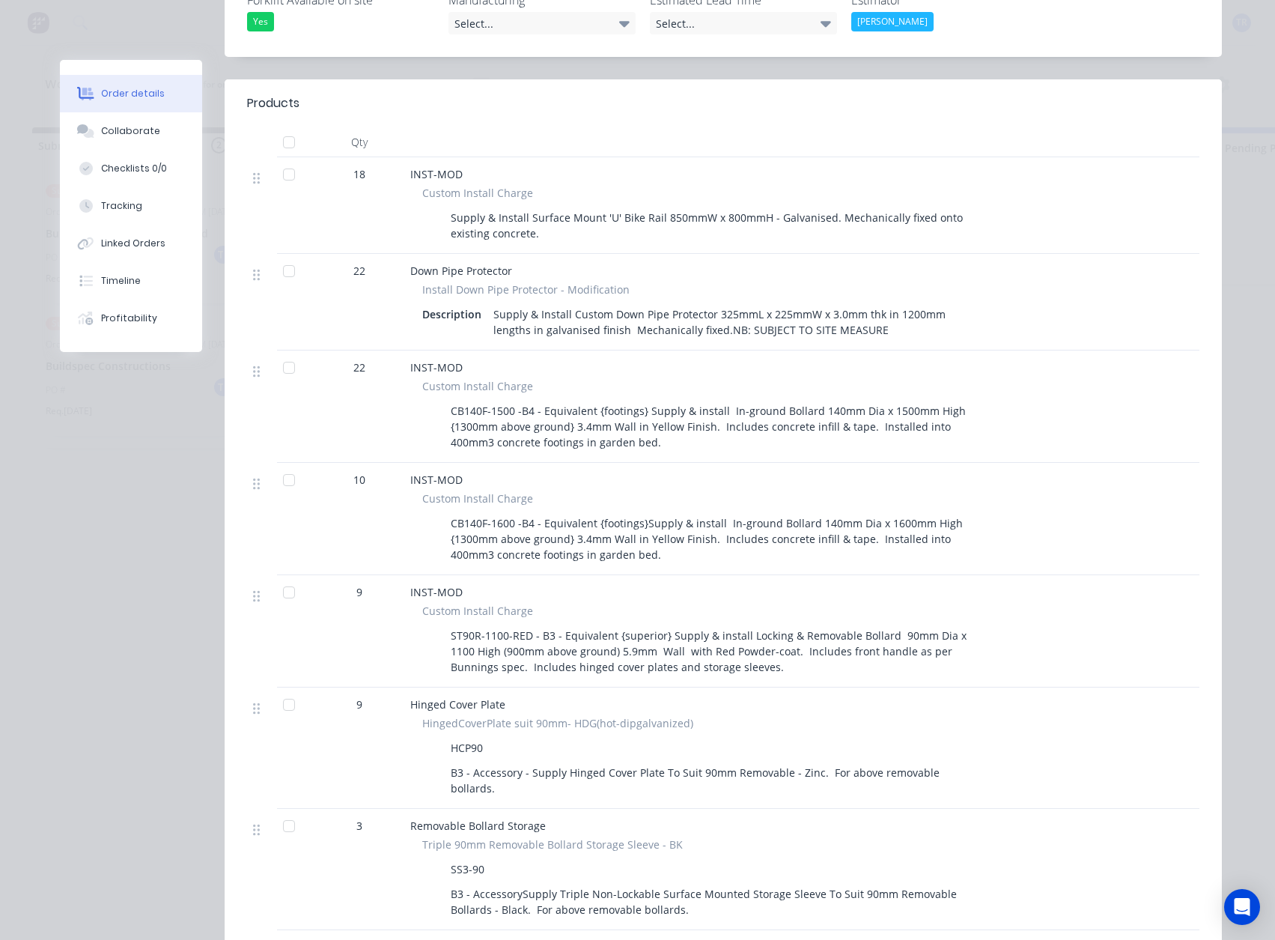
scroll to position [524, 0]
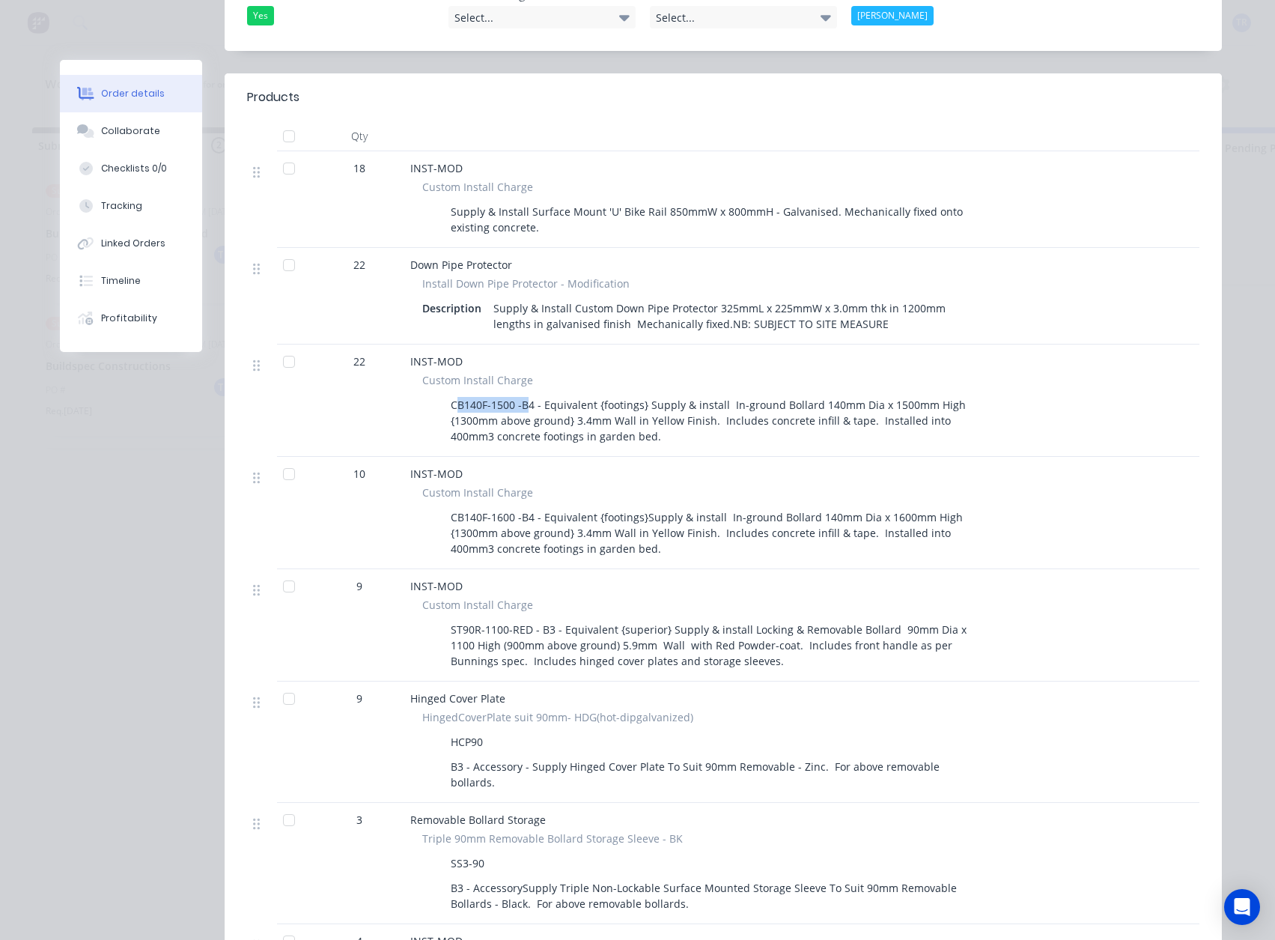
drag, startPoint x: 449, startPoint y: 362, endPoint x: 519, endPoint y: 369, distance: 70.8
click at [519, 394] on div "CB140F-1500 -B4 - Equivalent {footings} Supply & install In-ground Bollard 140m…" at bounding box center [715, 420] width 541 height 53
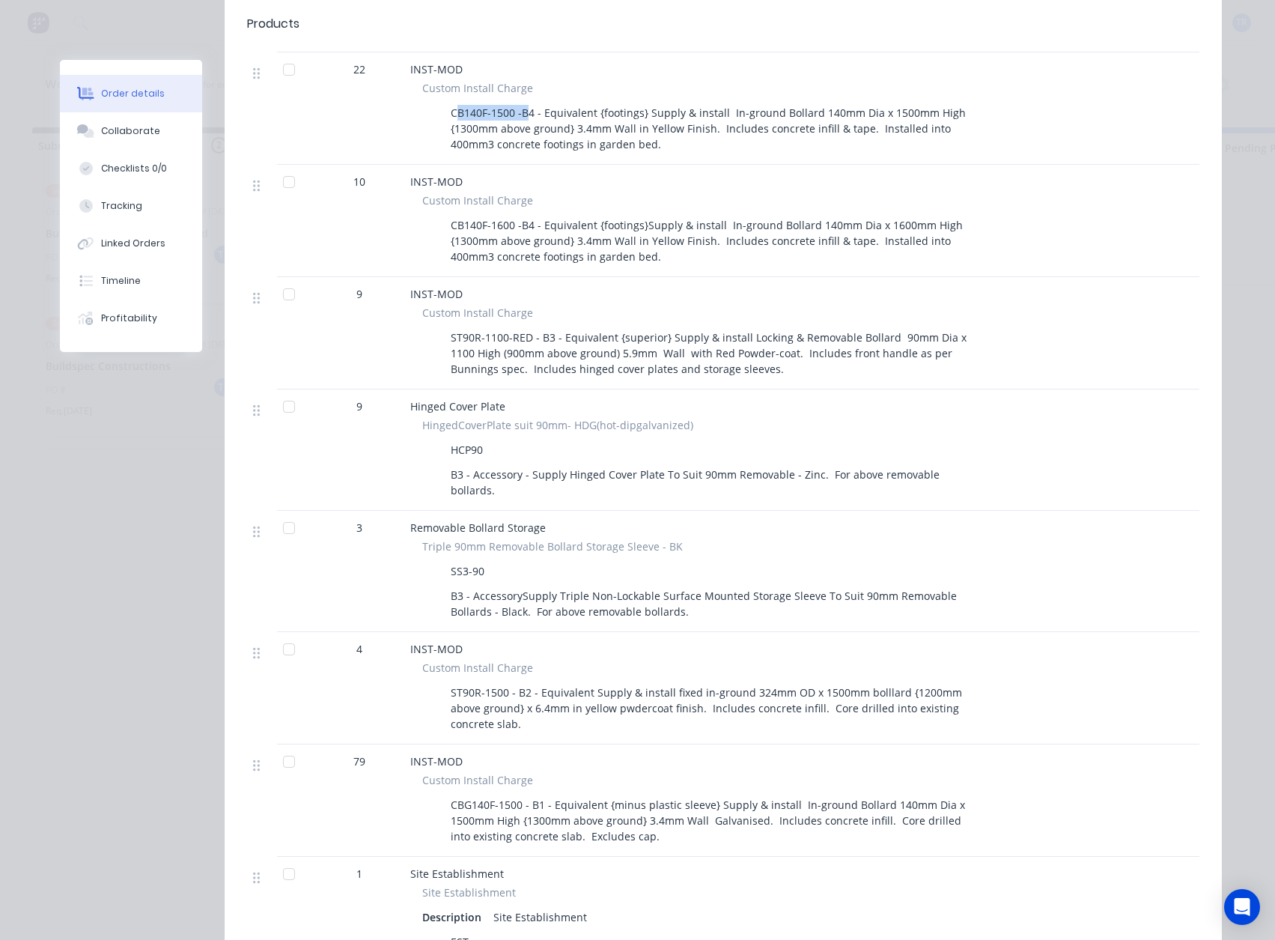
scroll to position [749, 0]
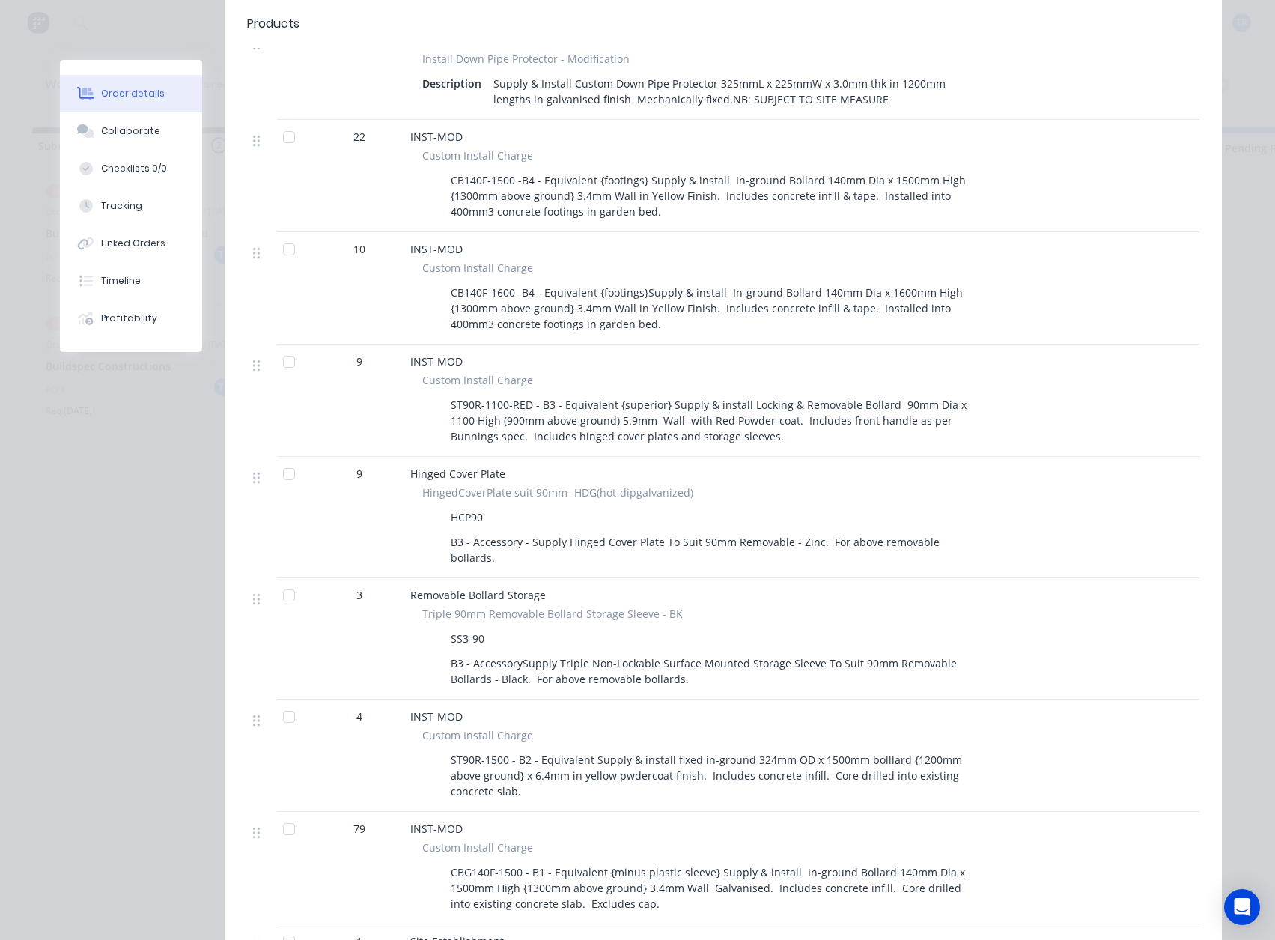
click at [445, 169] on div "CB140F-1500 -B4 - Equivalent {footings} Supply & install In-ground Bollard 140m…" at bounding box center [715, 195] width 541 height 53
drag, startPoint x: 445, startPoint y: 136, endPoint x: 507, endPoint y: 141, distance: 62.4
click at [507, 169] on div "CB140F-1500 -B4 - Equivalent {footings} Supply & install In-ground Bollard 140m…" at bounding box center [715, 195] width 541 height 53
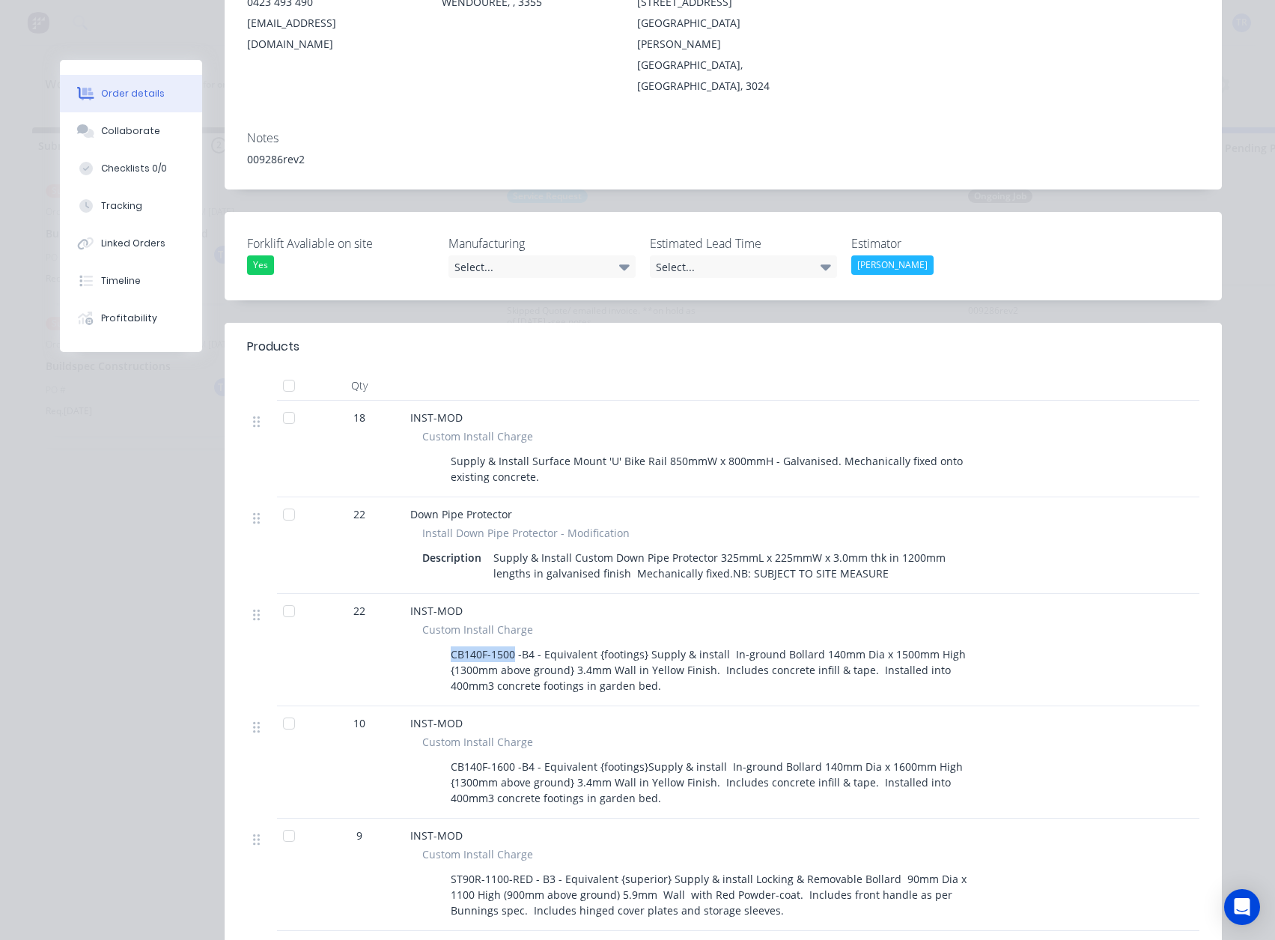
scroll to position [374, 0]
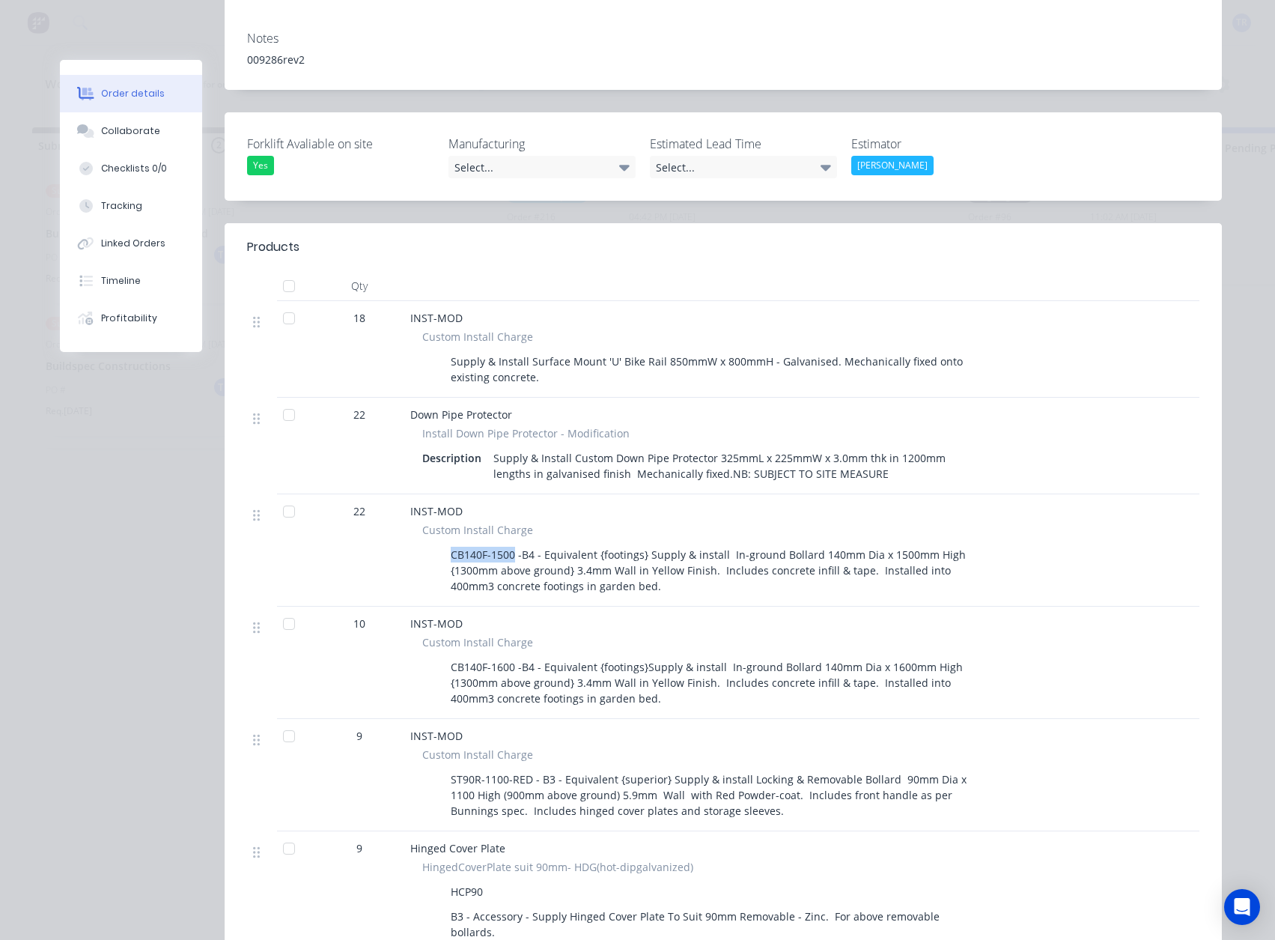
click at [446, 544] on div "CB140F-1500 -B4 - Equivalent {footings} Supply & install In-ground Bollard 140m…" at bounding box center [715, 570] width 541 height 53
drag, startPoint x: 443, startPoint y: 512, endPoint x: 607, endPoint y: 526, distance: 163.8
click at [607, 544] on div "CB140F-1500 -B4 - Equivalent {footings} Supply & install In-ground Bollard 140m…" at bounding box center [715, 570] width 541 height 53
click at [422, 544] on div at bounding box center [433, 555] width 22 height 22
drag, startPoint x: 435, startPoint y: 510, endPoint x: 509, endPoint y: 510, distance: 74.1
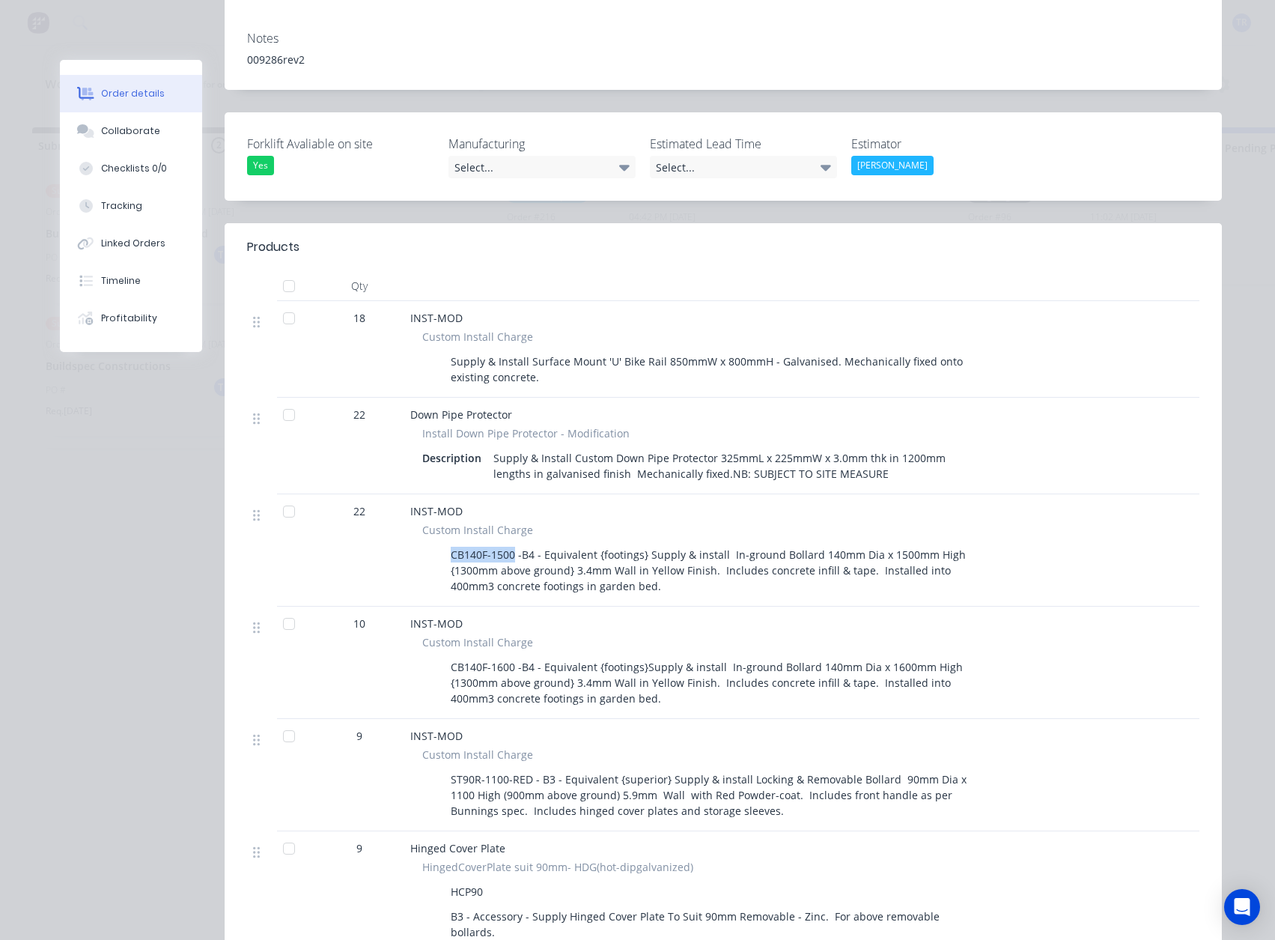
click at [509, 544] on div "CB140F-1500 -B4 - Equivalent {footings} Supply & install In-ground Bollard 140m…" at bounding box center [703, 570] width 563 height 53
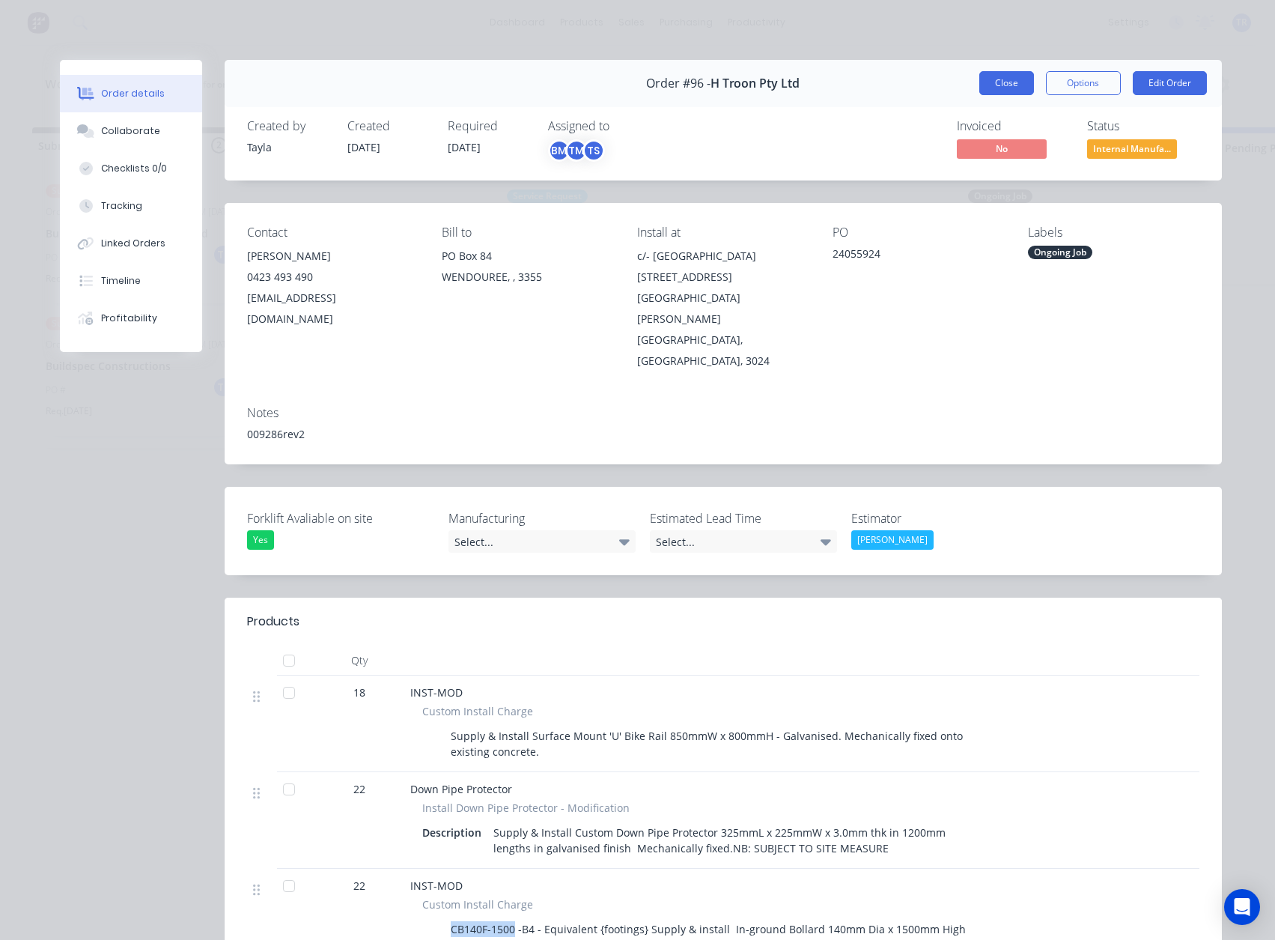
click at [985, 86] on button "Close" at bounding box center [1006, 83] width 55 height 24
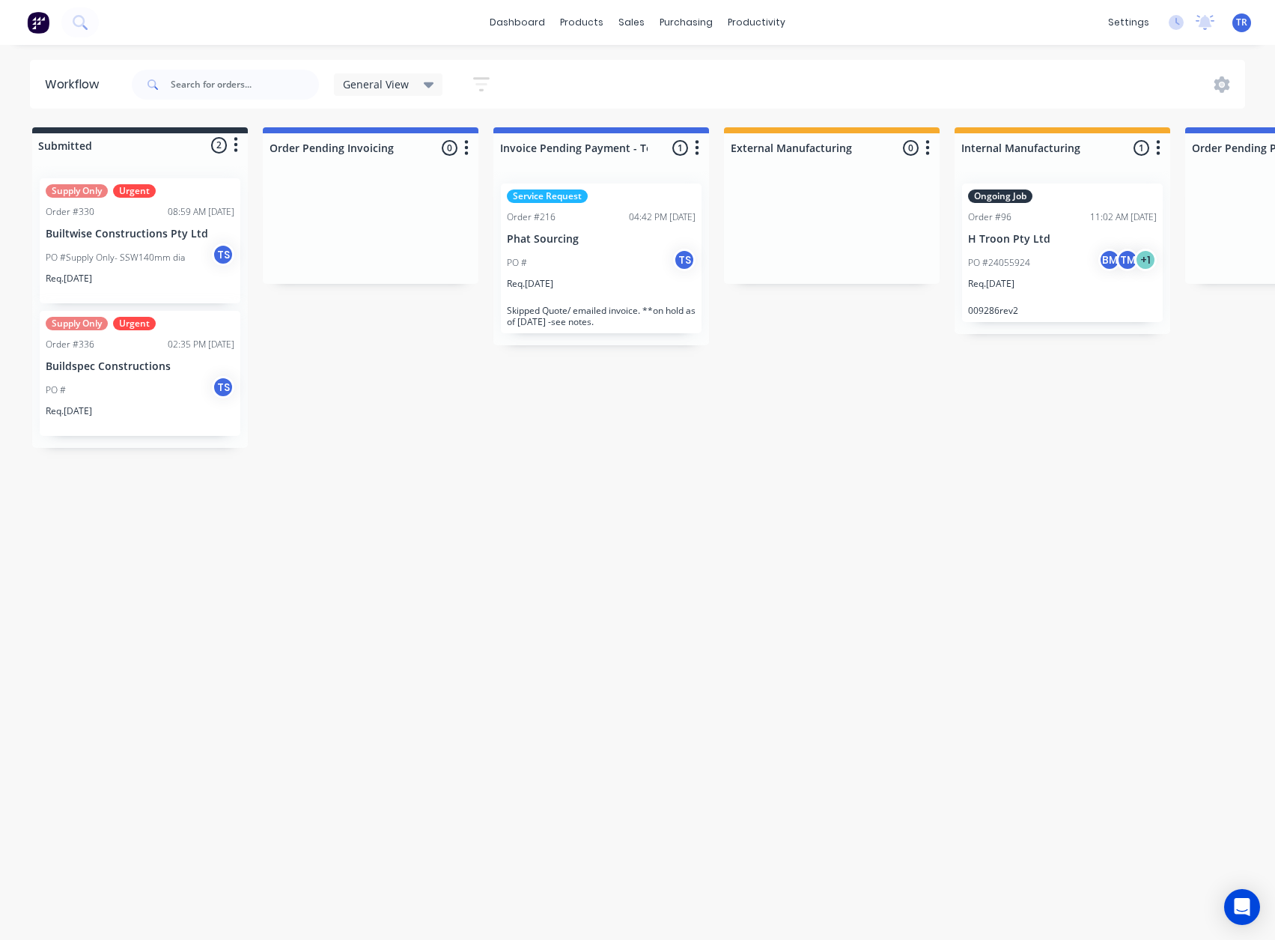
click at [154, 404] on div "Req. 03/09/25" at bounding box center [140, 416] width 189 height 25
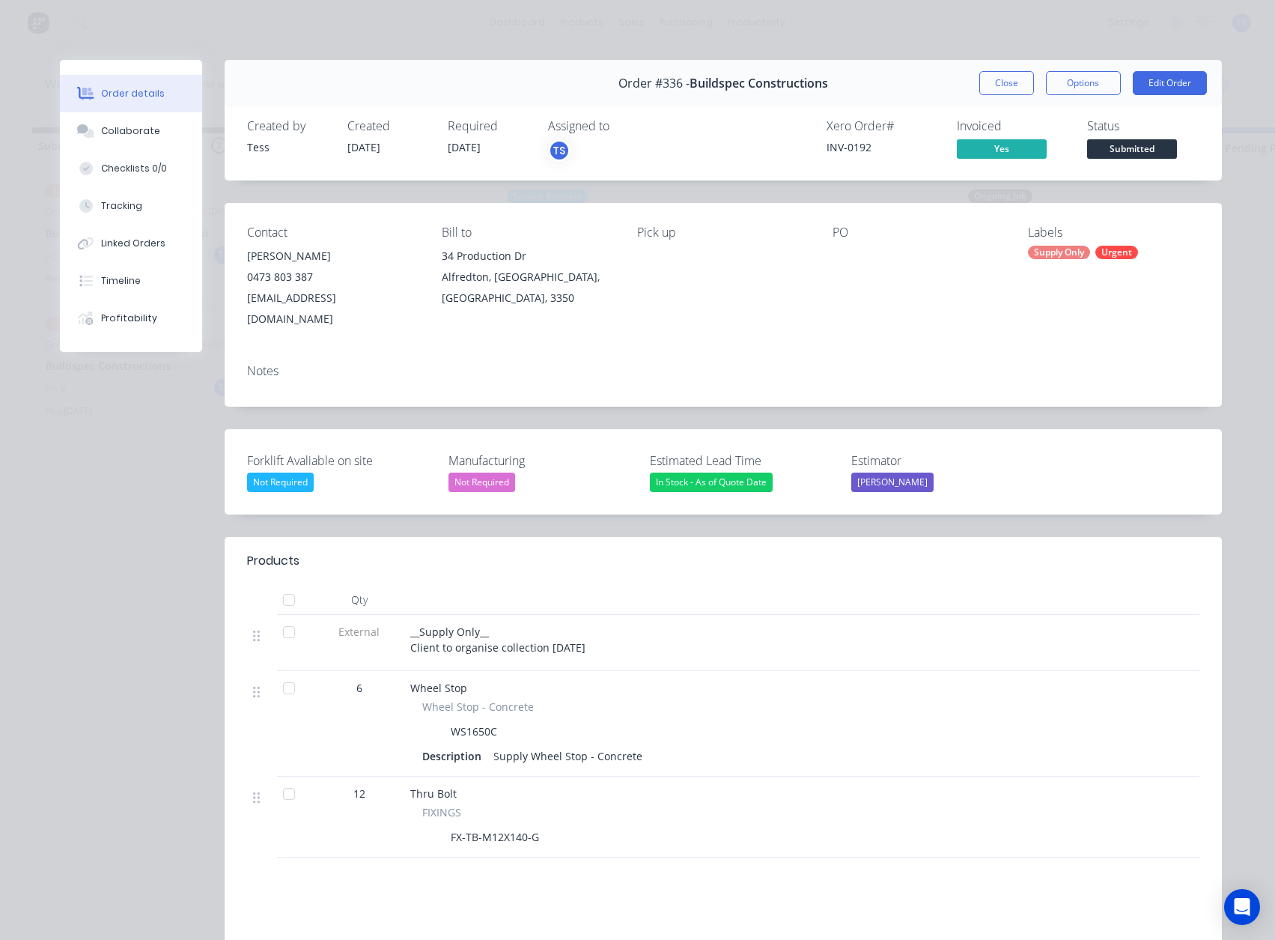
click at [1021, 73] on button "Close" at bounding box center [1006, 83] width 55 height 24
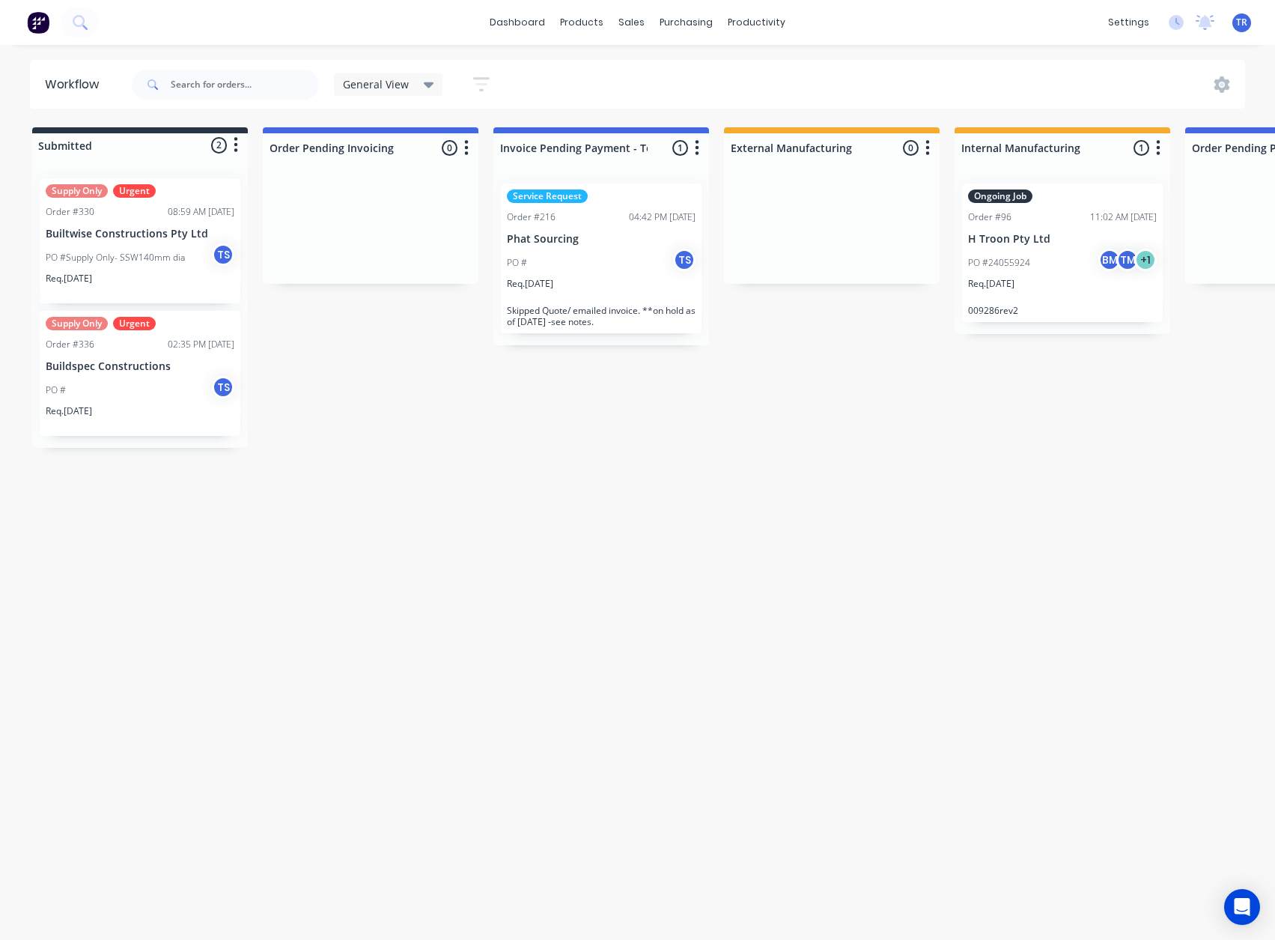
click at [104, 234] on p "Builtwise Constructions Pty Ltd" at bounding box center [140, 234] width 189 height 13
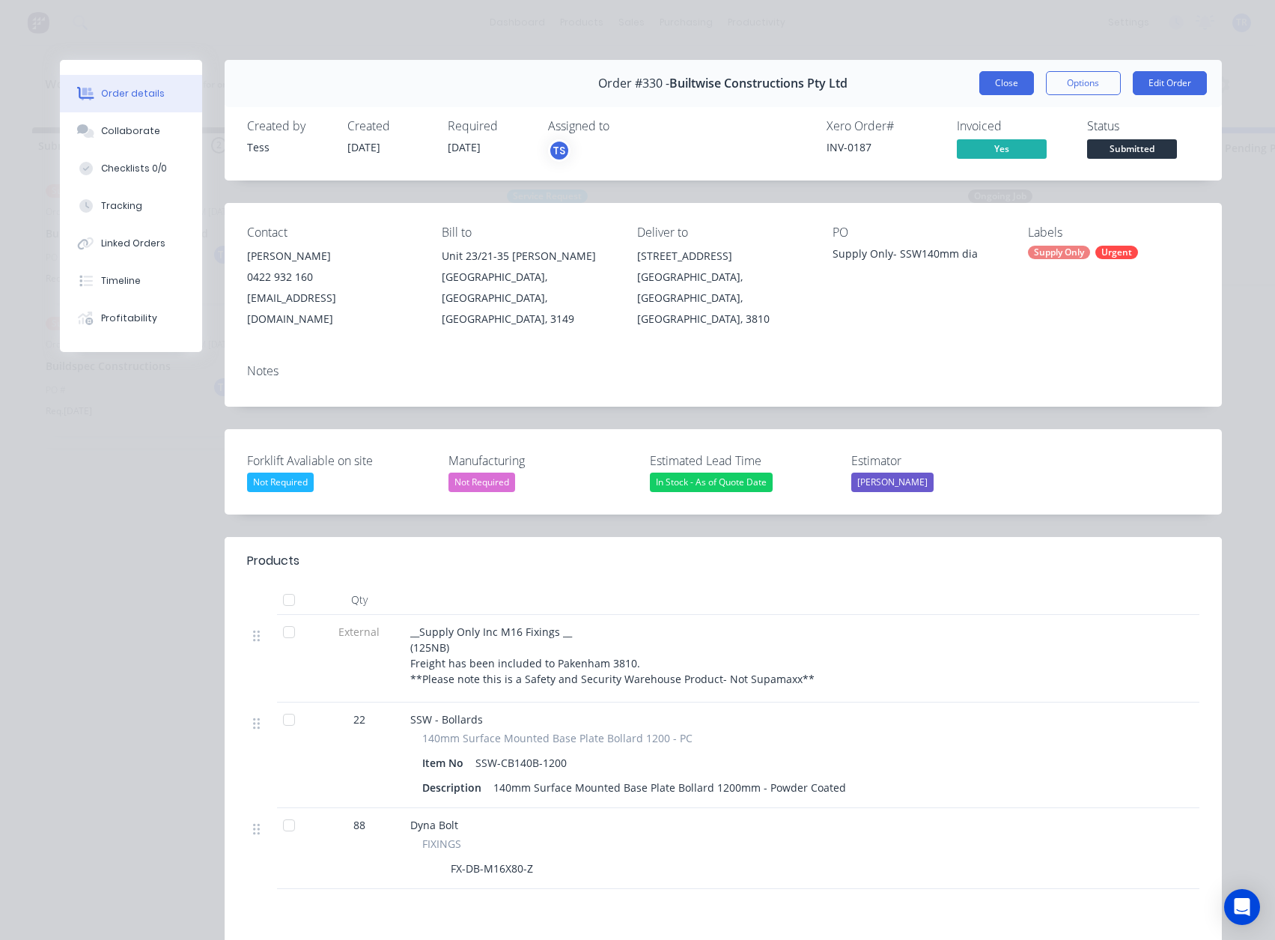
click at [1012, 72] on button "Close" at bounding box center [1006, 83] width 55 height 24
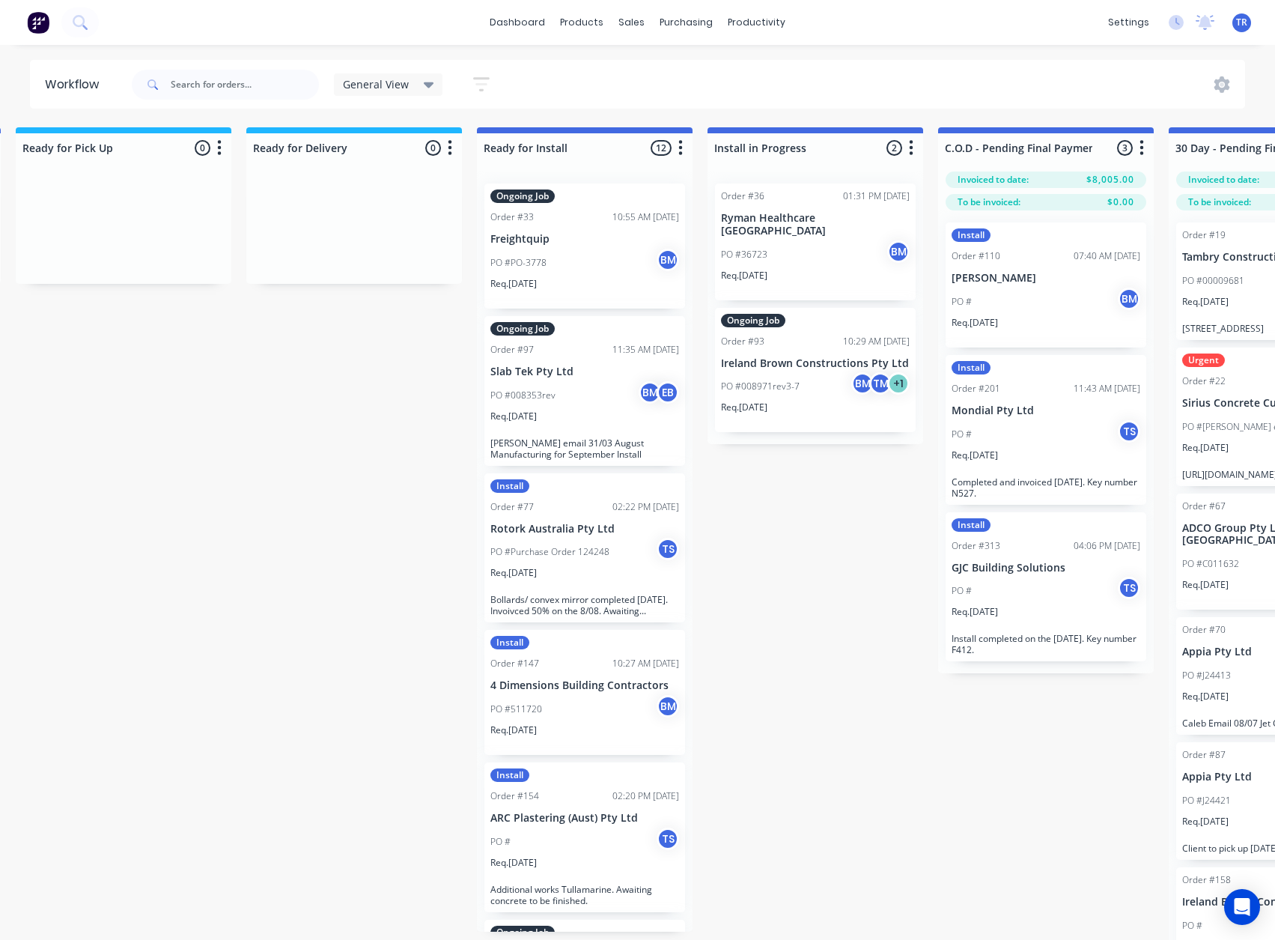
click at [540, 264] on p "PO #PO-3778" at bounding box center [518, 262] width 56 height 13
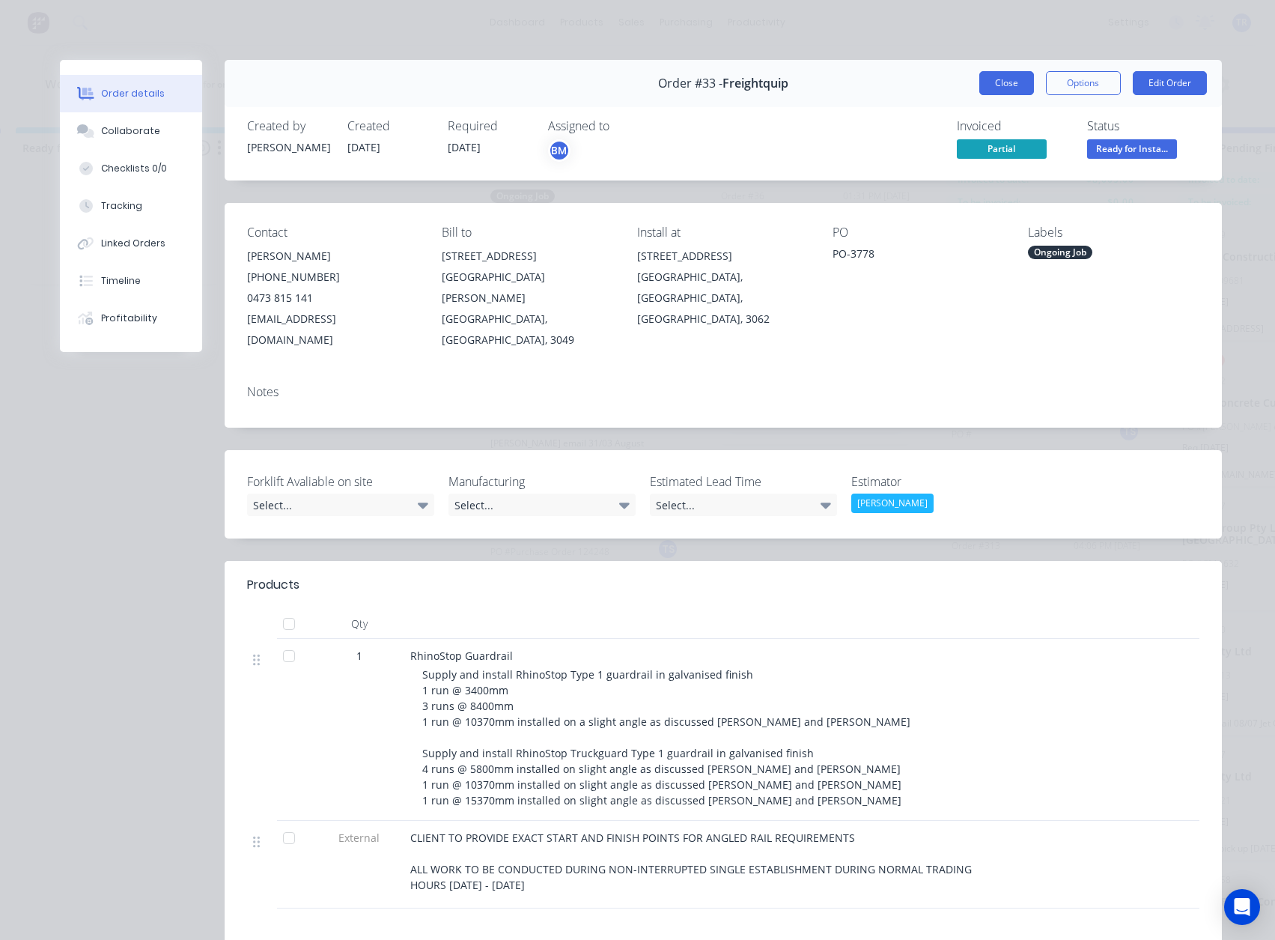
click at [1002, 83] on button "Close" at bounding box center [1006, 83] width 55 height 24
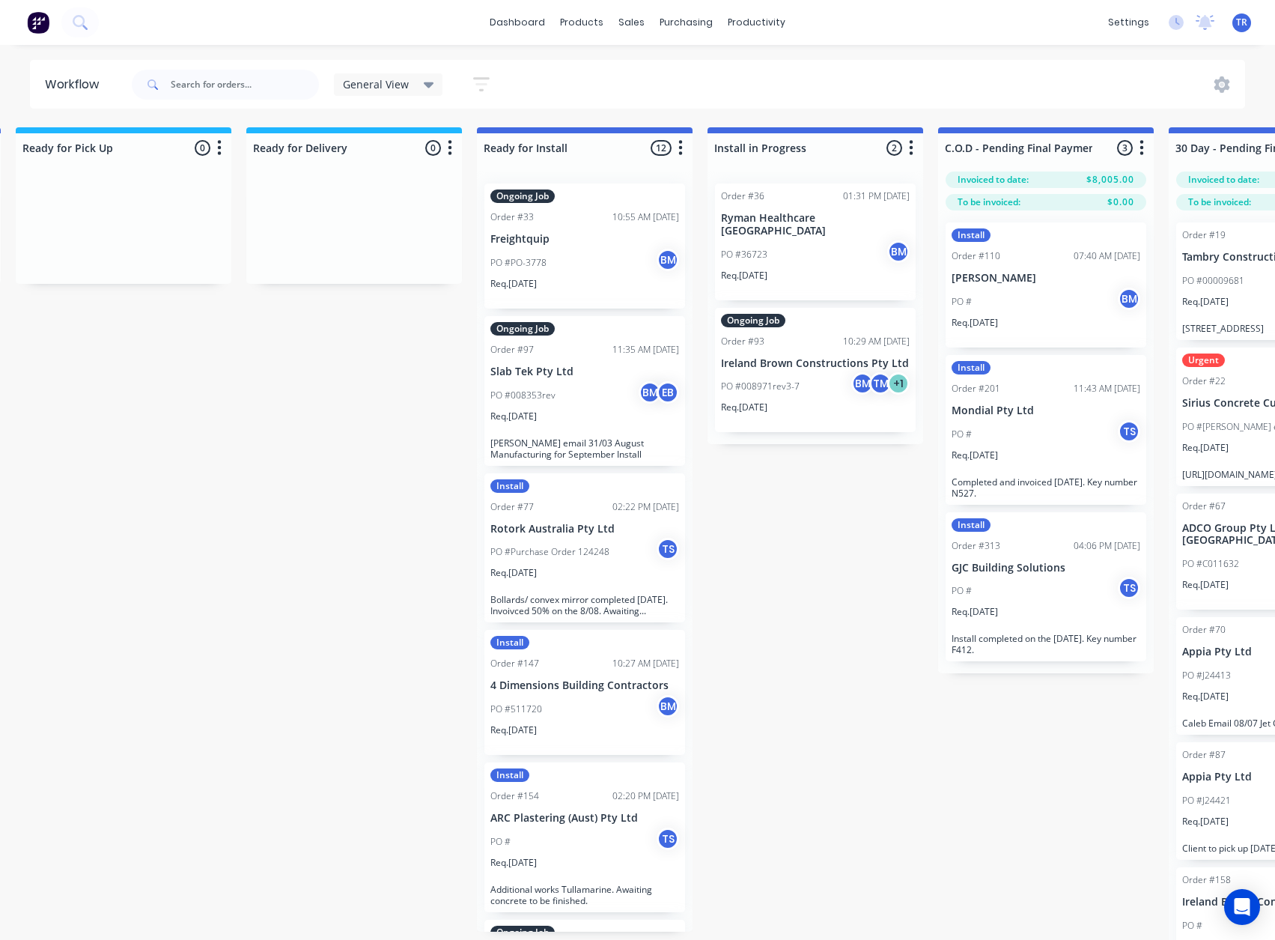
click at [544, 384] on div "PO #008353rev BM EB" at bounding box center [584, 395] width 189 height 28
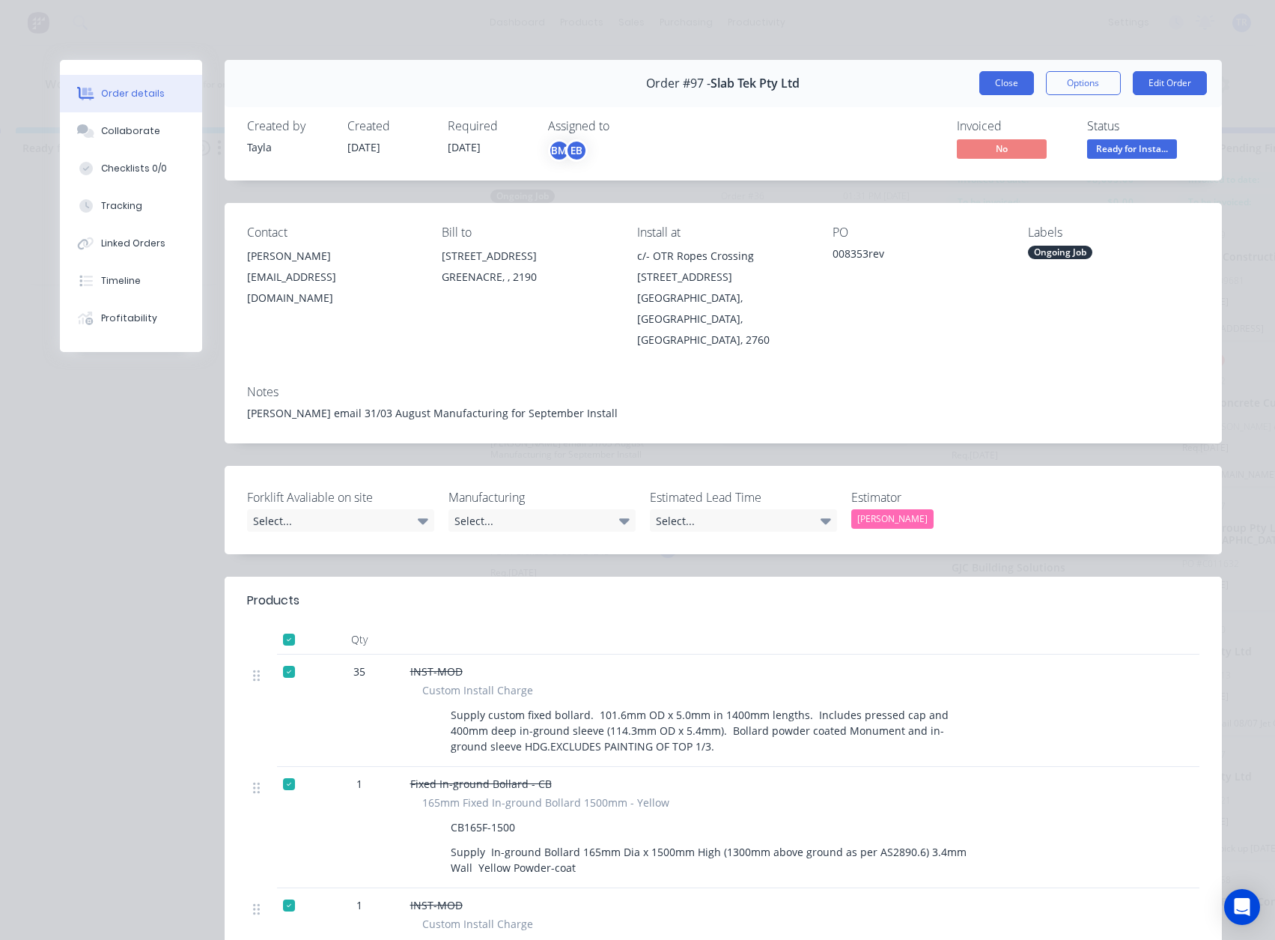
click at [996, 89] on button "Close" at bounding box center [1006, 83] width 55 height 24
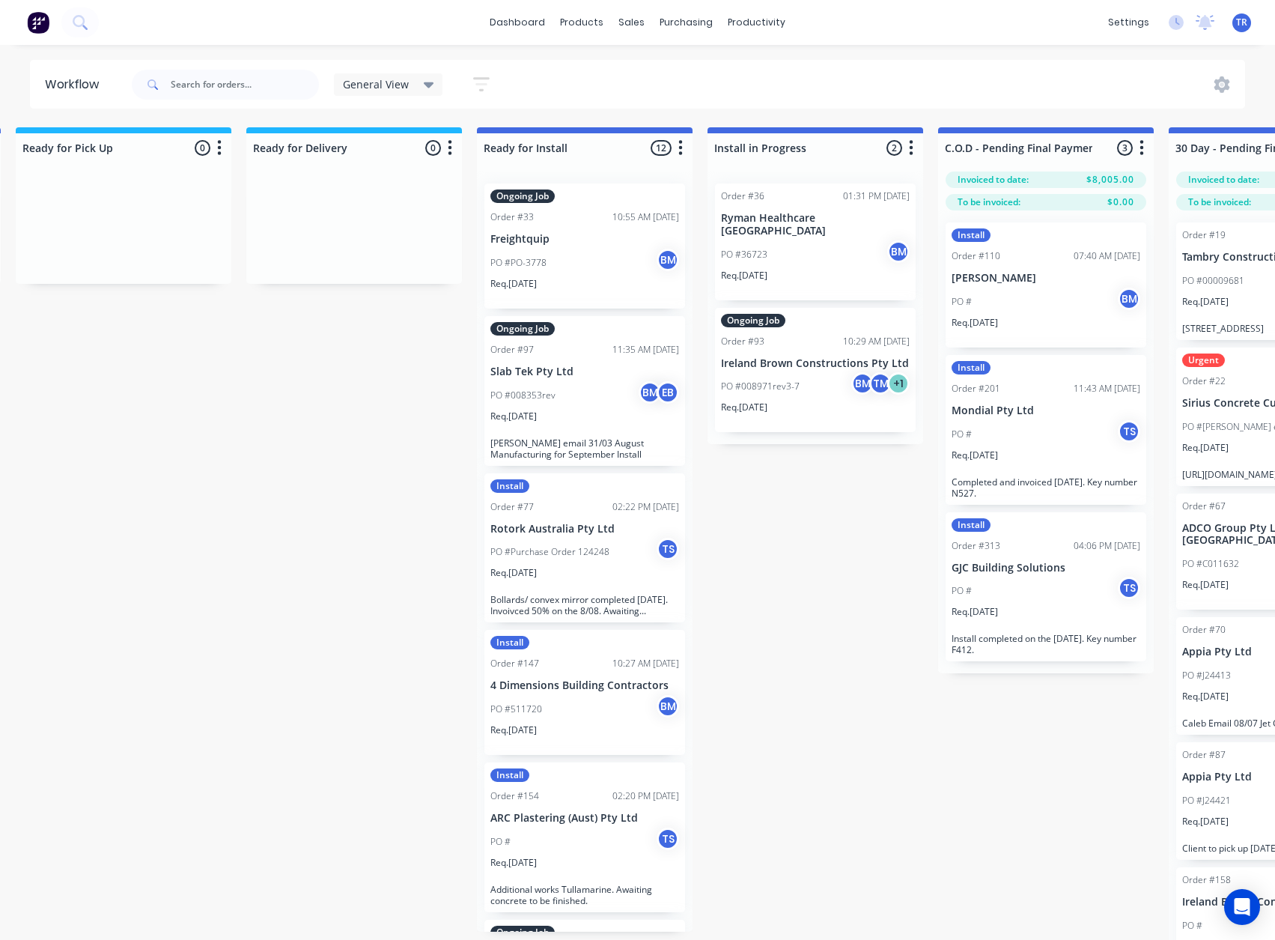
click at [561, 543] on div "PO #Purchase Order 124248 TS" at bounding box center [584, 552] width 189 height 28
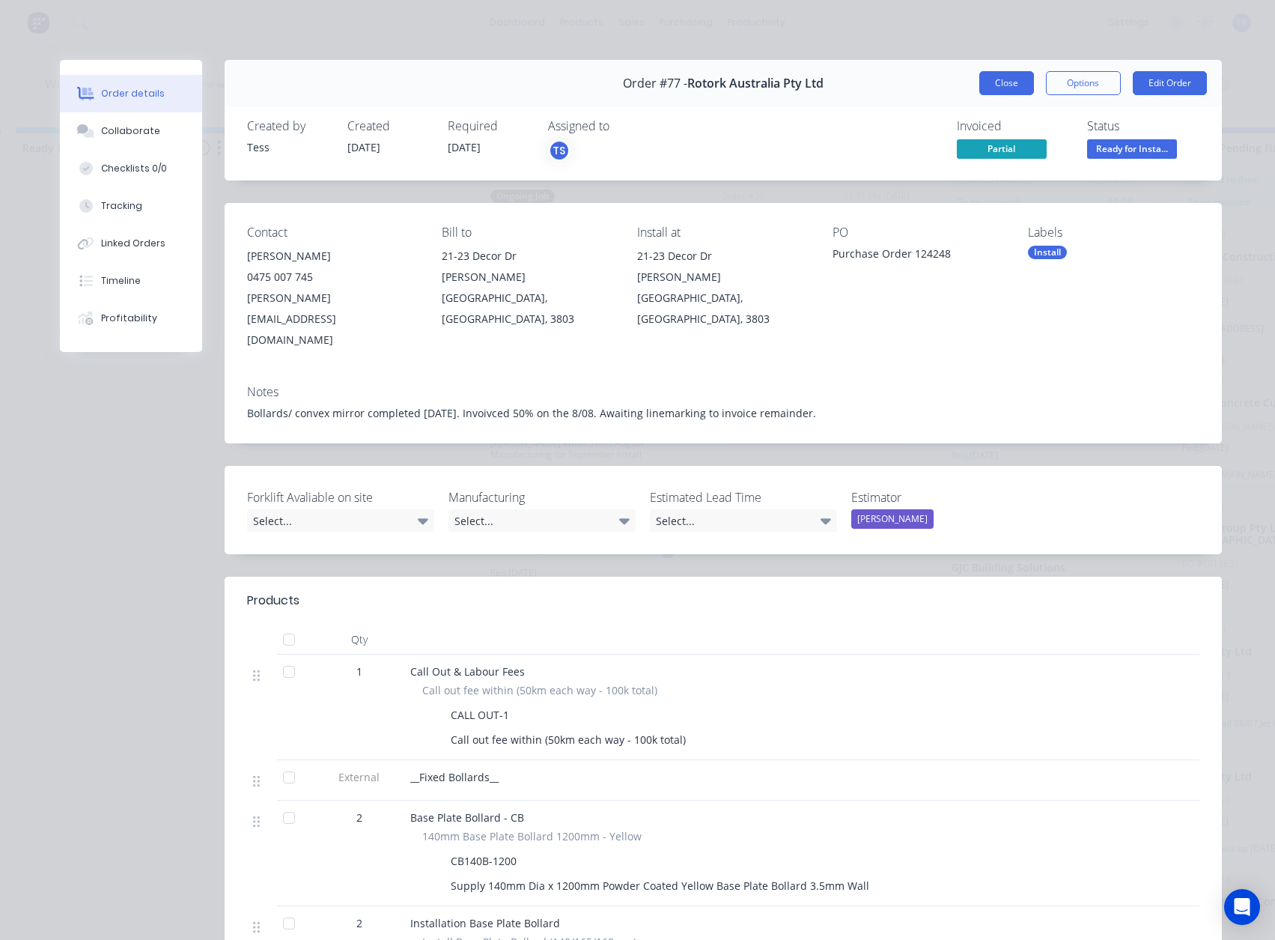
click at [984, 79] on button "Close" at bounding box center [1006, 83] width 55 height 24
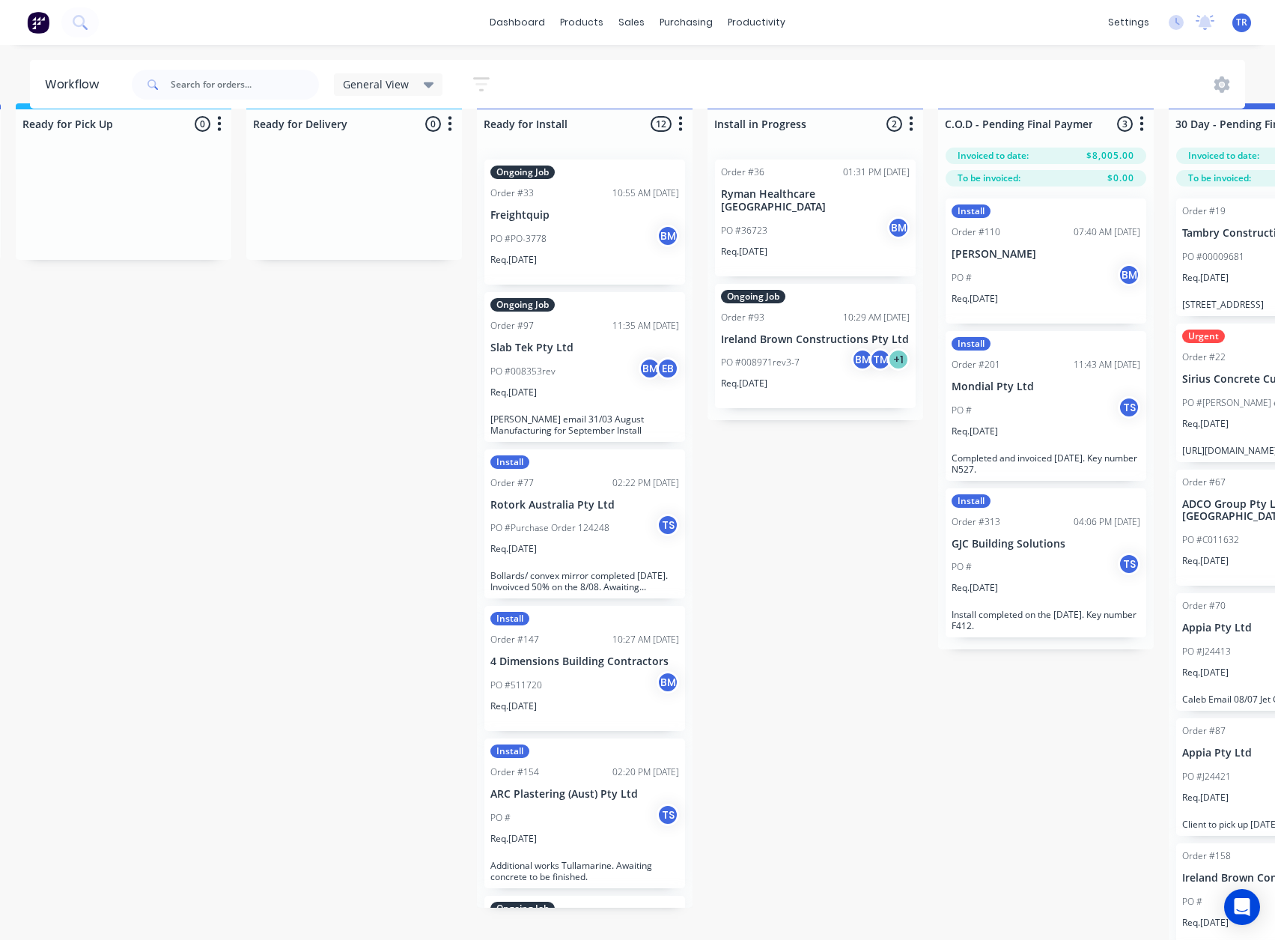
scroll to position [42, 1400]
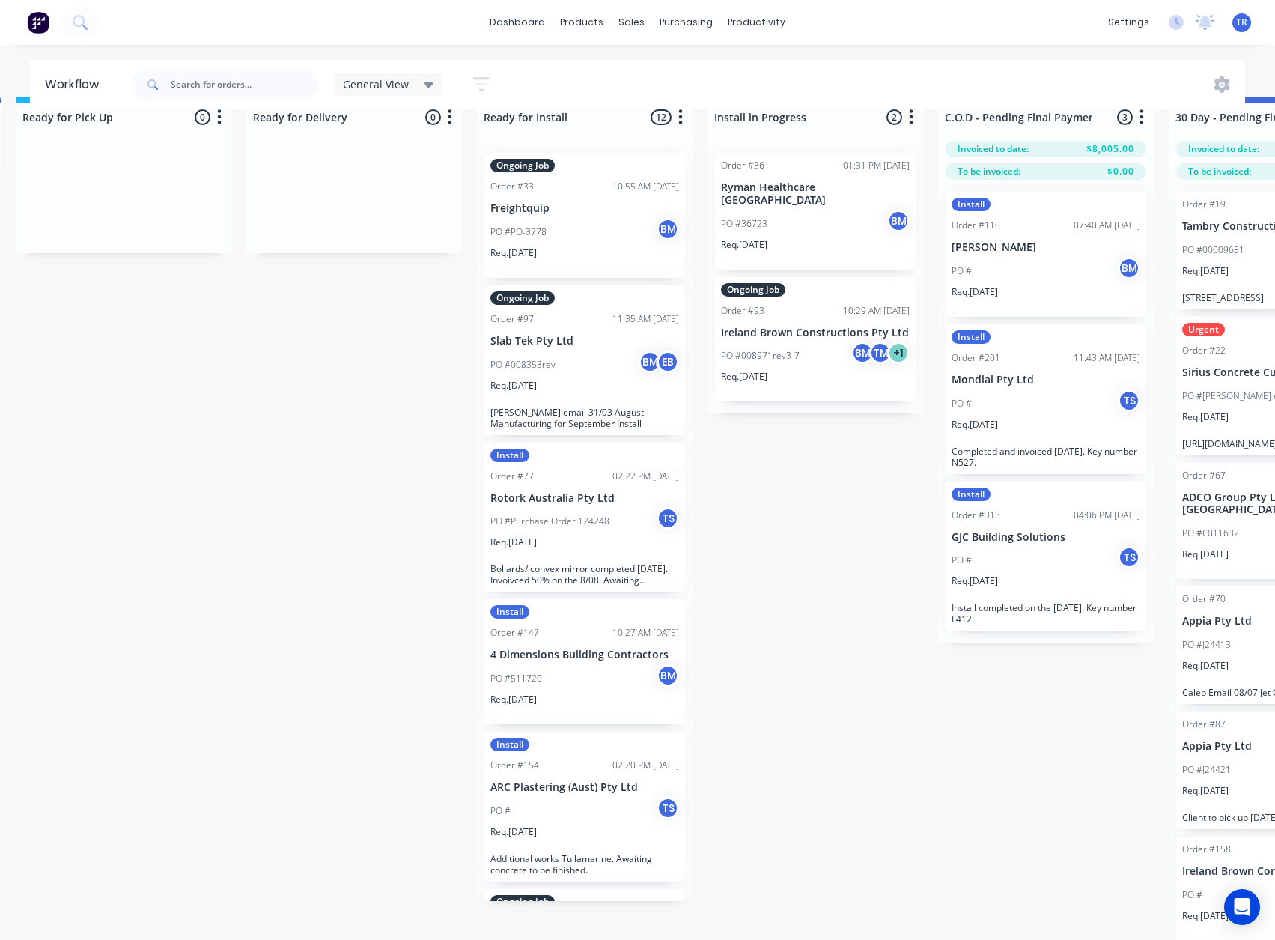
click at [548, 781] on p "ARC Plastering (Aust) Pty Ltd" at bounding box center [584, 787] width 189 height 13
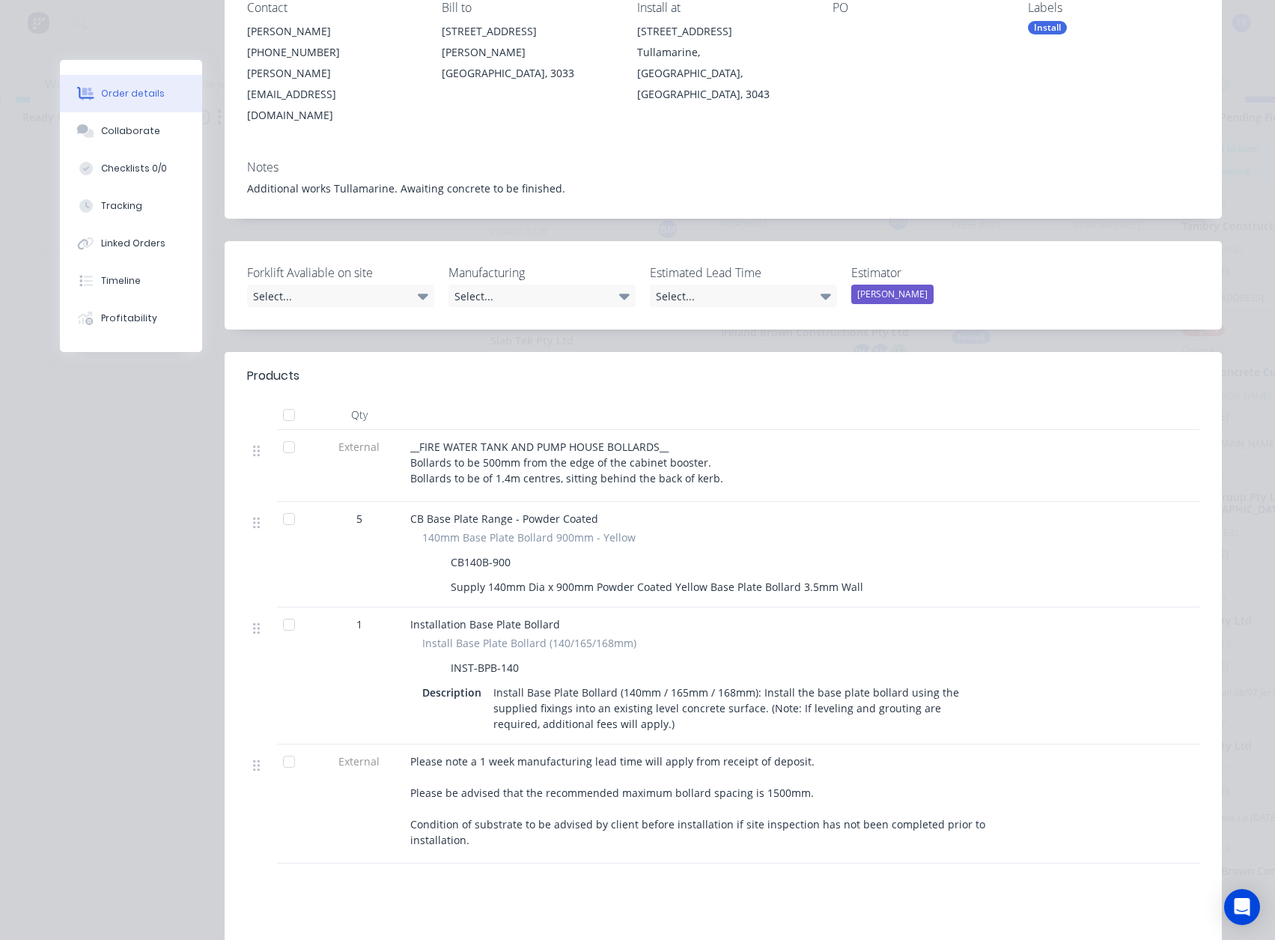
scroll to position [0, 0]
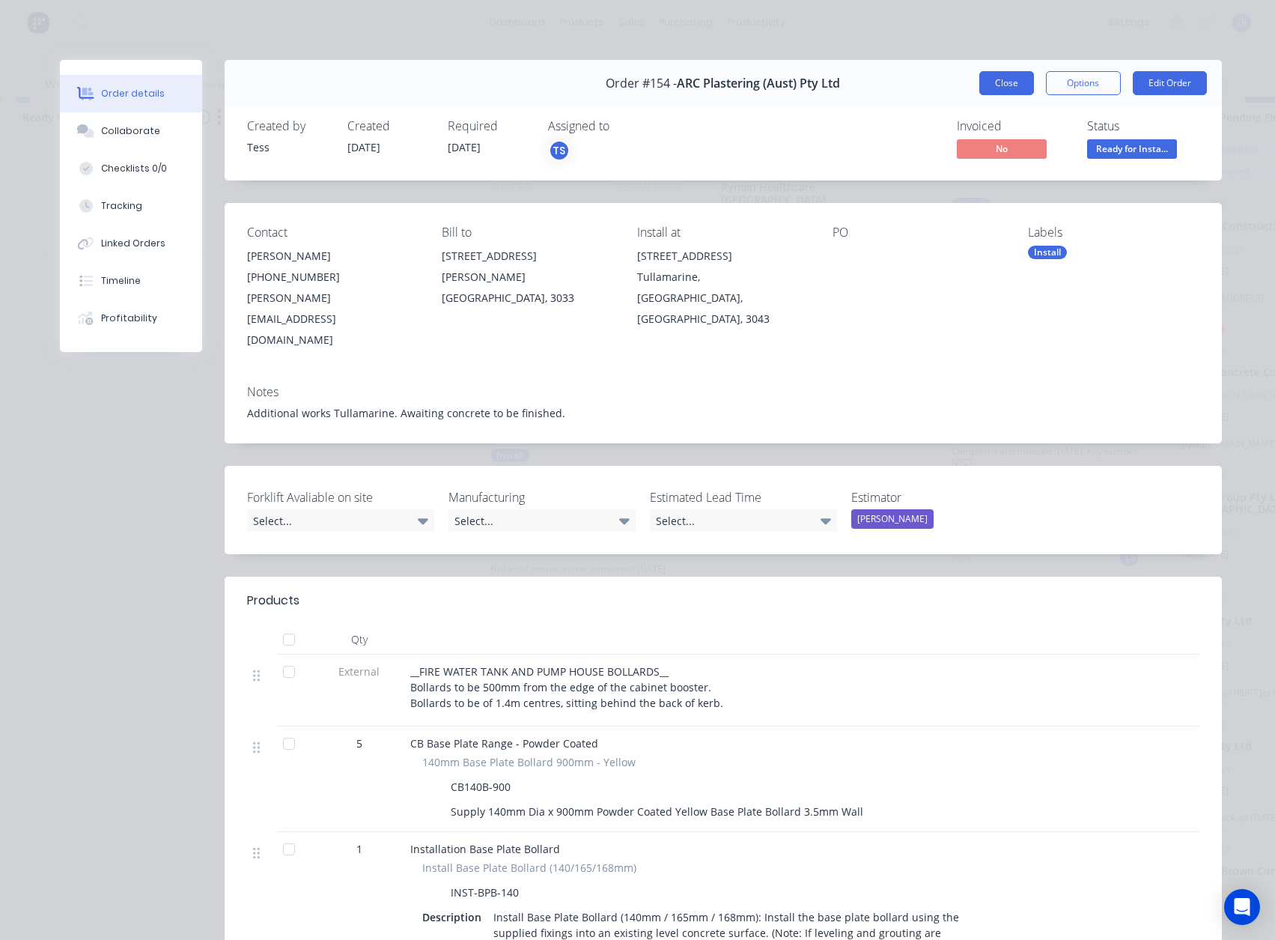
click at [1013, 88] on button "Close" at bounding box center [1006, 83] width 55 height 24
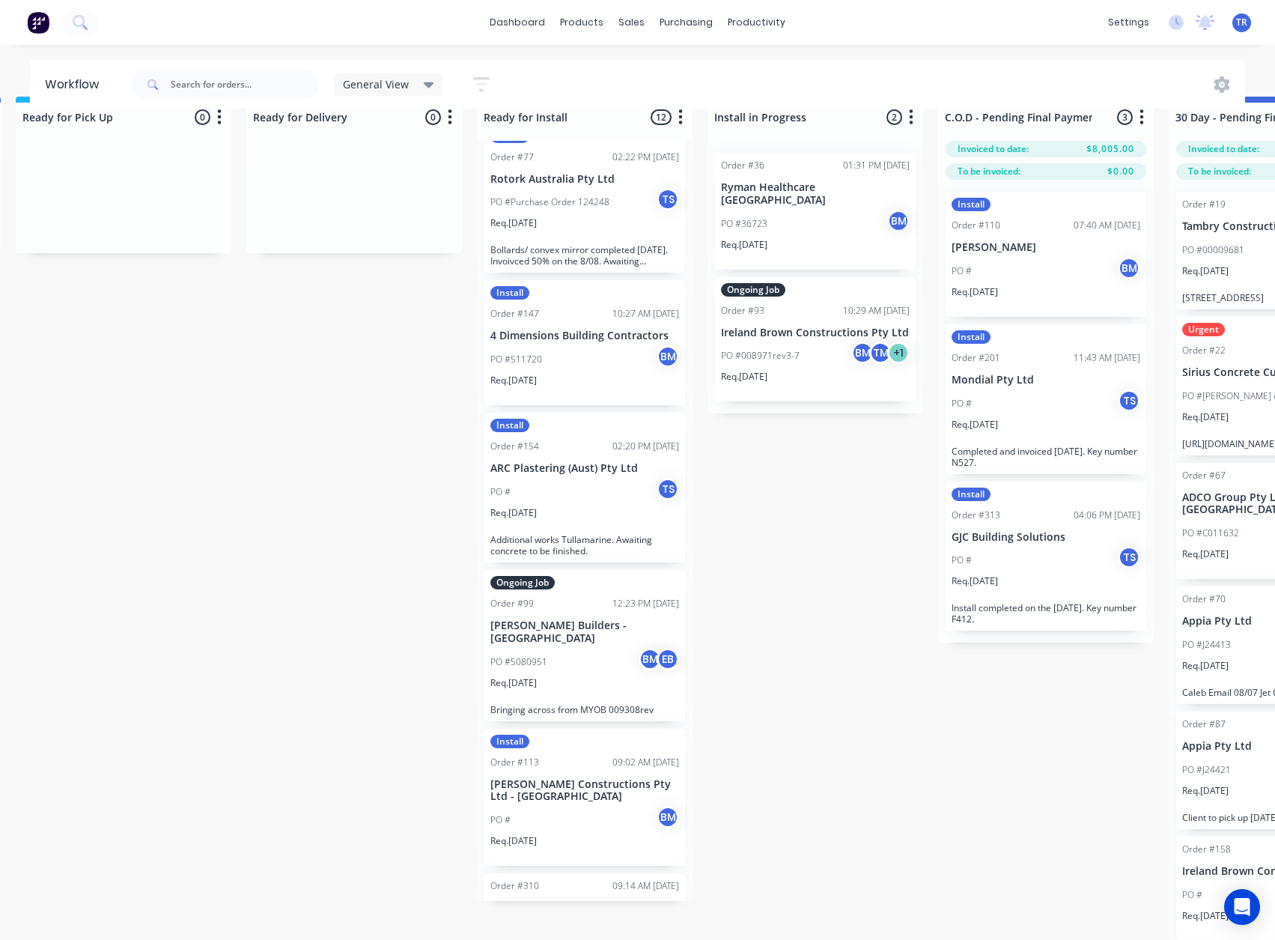
scroll to position [374, 0]
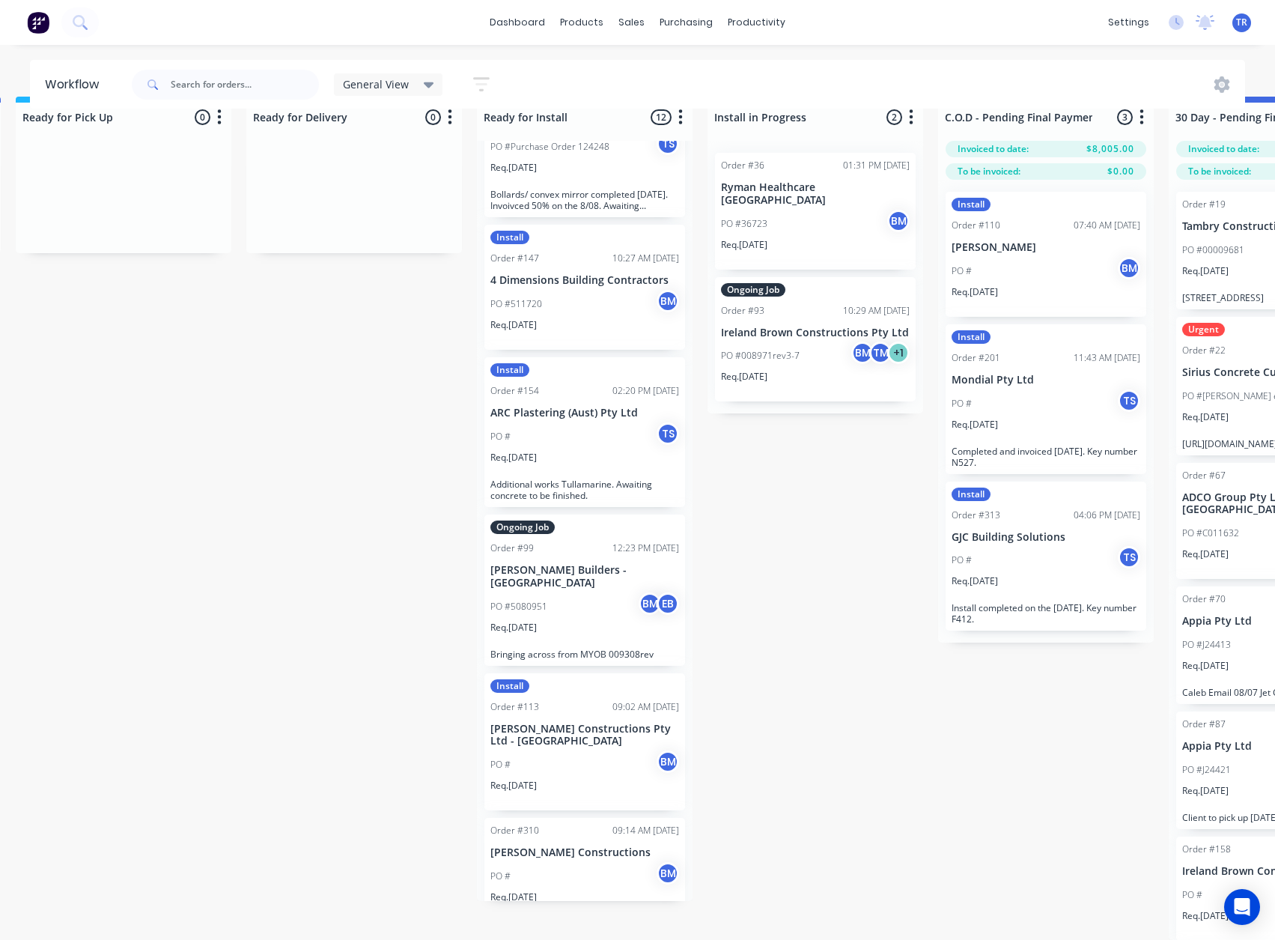
click at [591, 451] on div "Req. 25/07/25" at bounding box center [584, 463] width 189 height 25
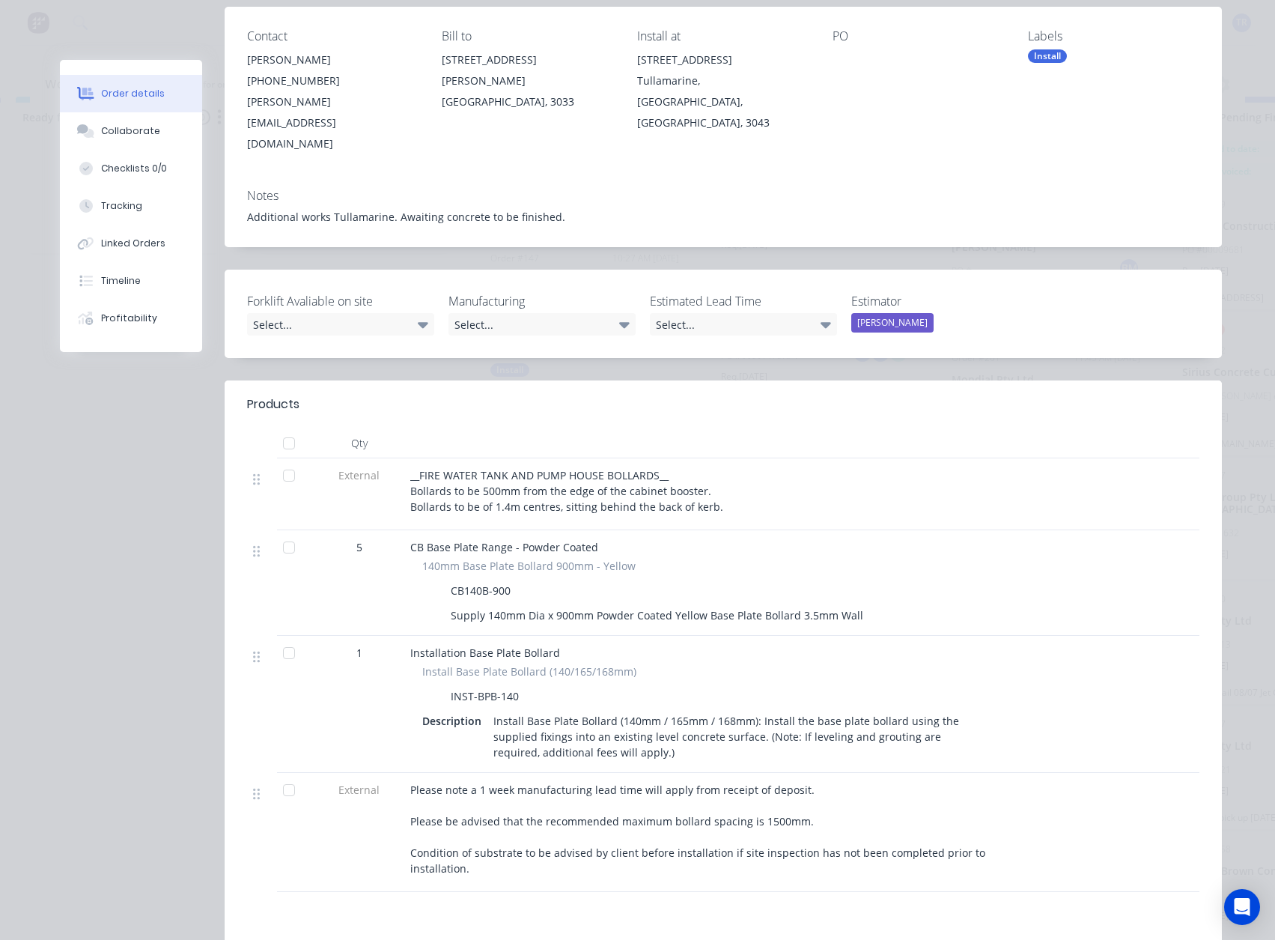
scroll to position [0, 0]
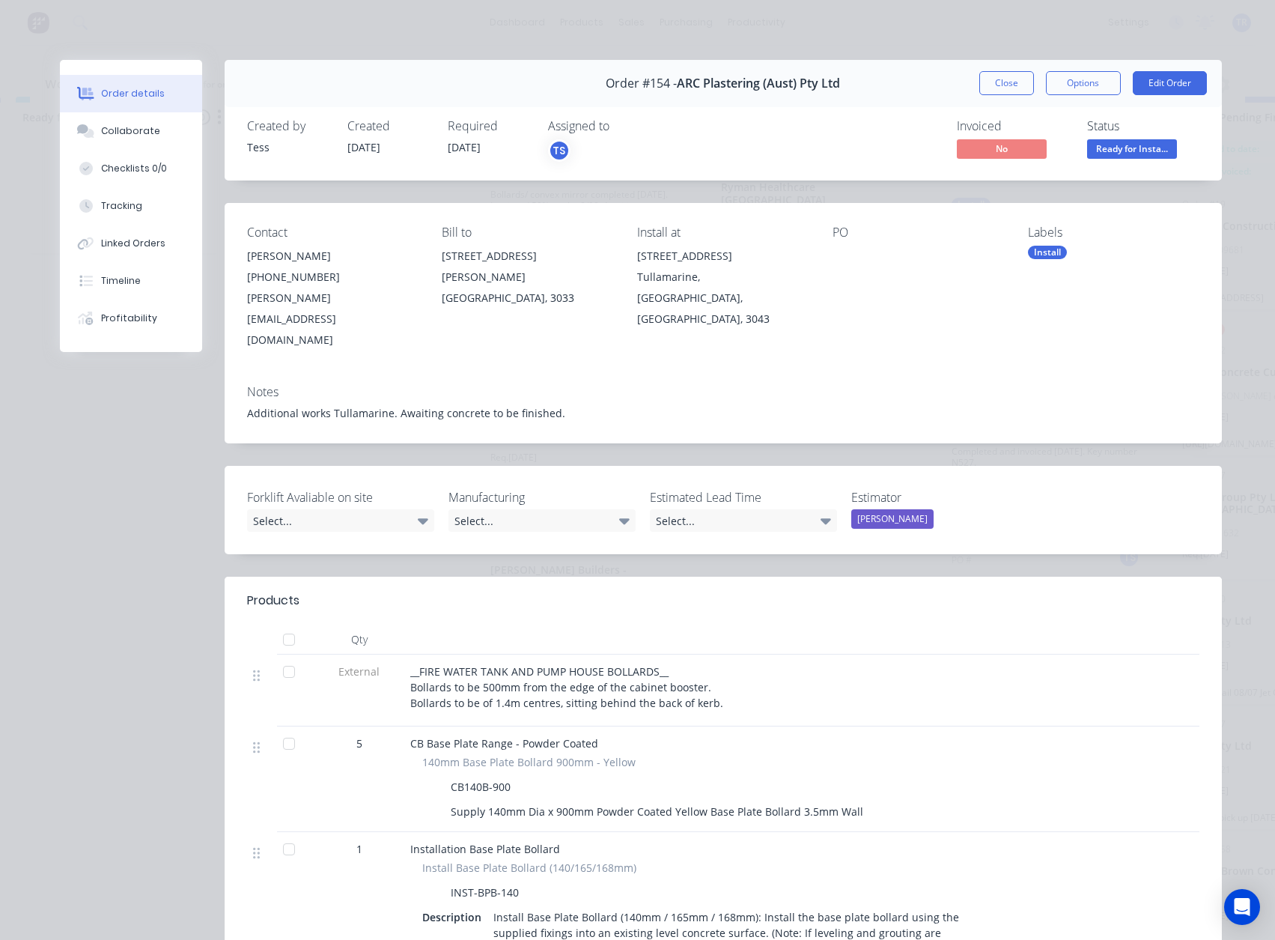
click at [1024, 86] on button "Close" at bounding box center [1006, 83] width 55 height 24
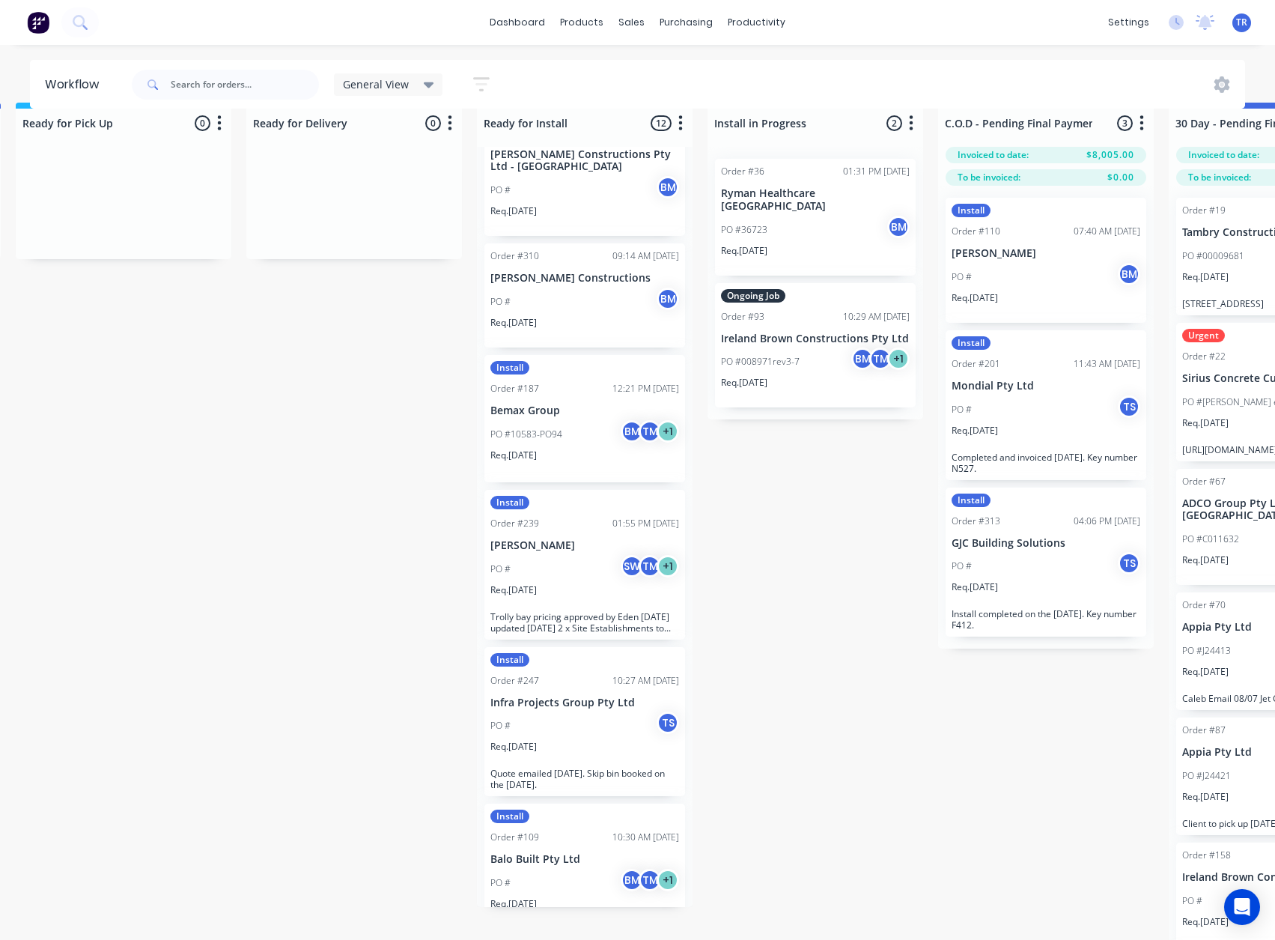
scroll to position [42, 1400]
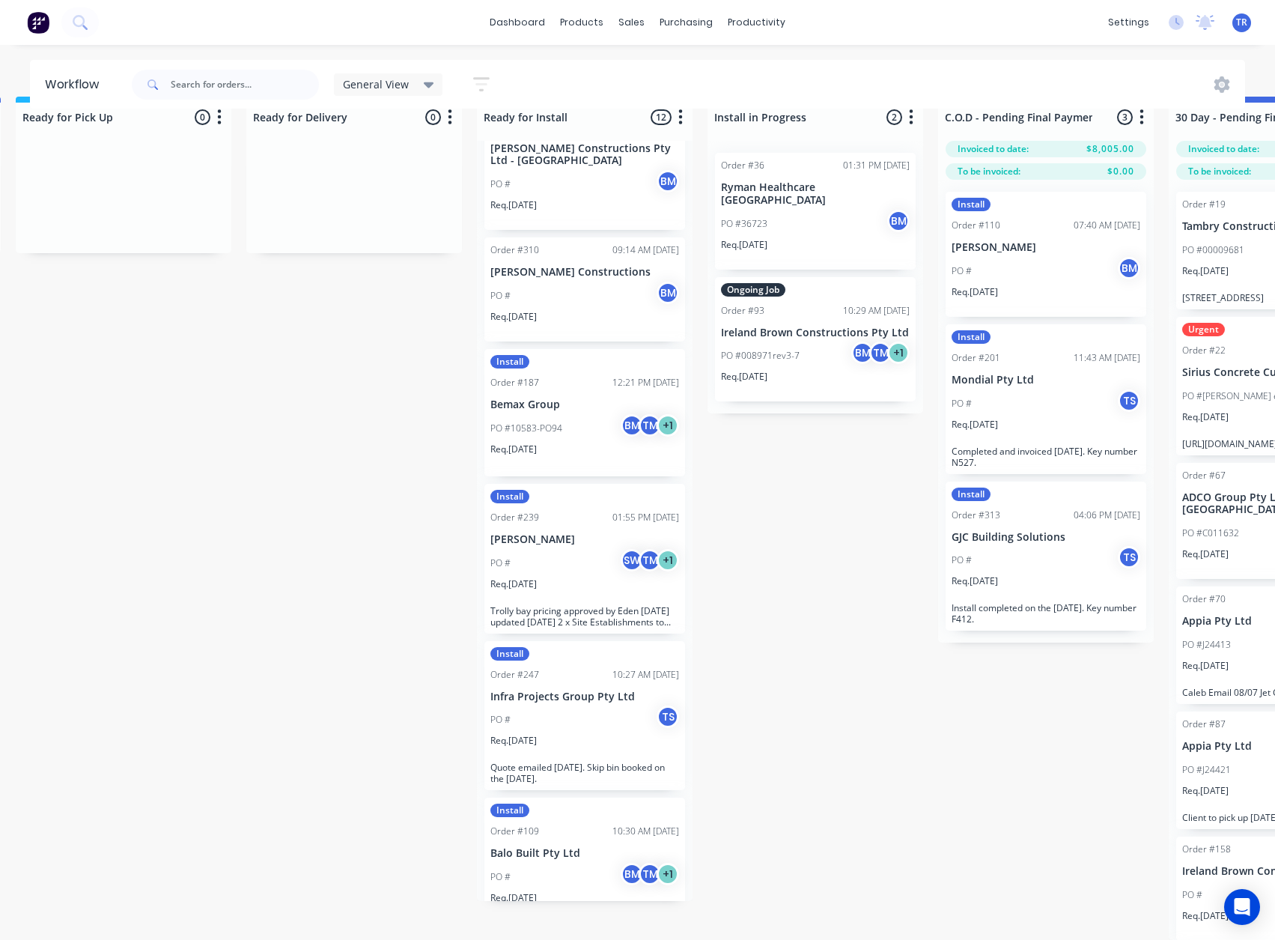
click at [571, 847] on p "Balo Built Pty Ltd" at bounding box center [584, 853] width 189 height 13
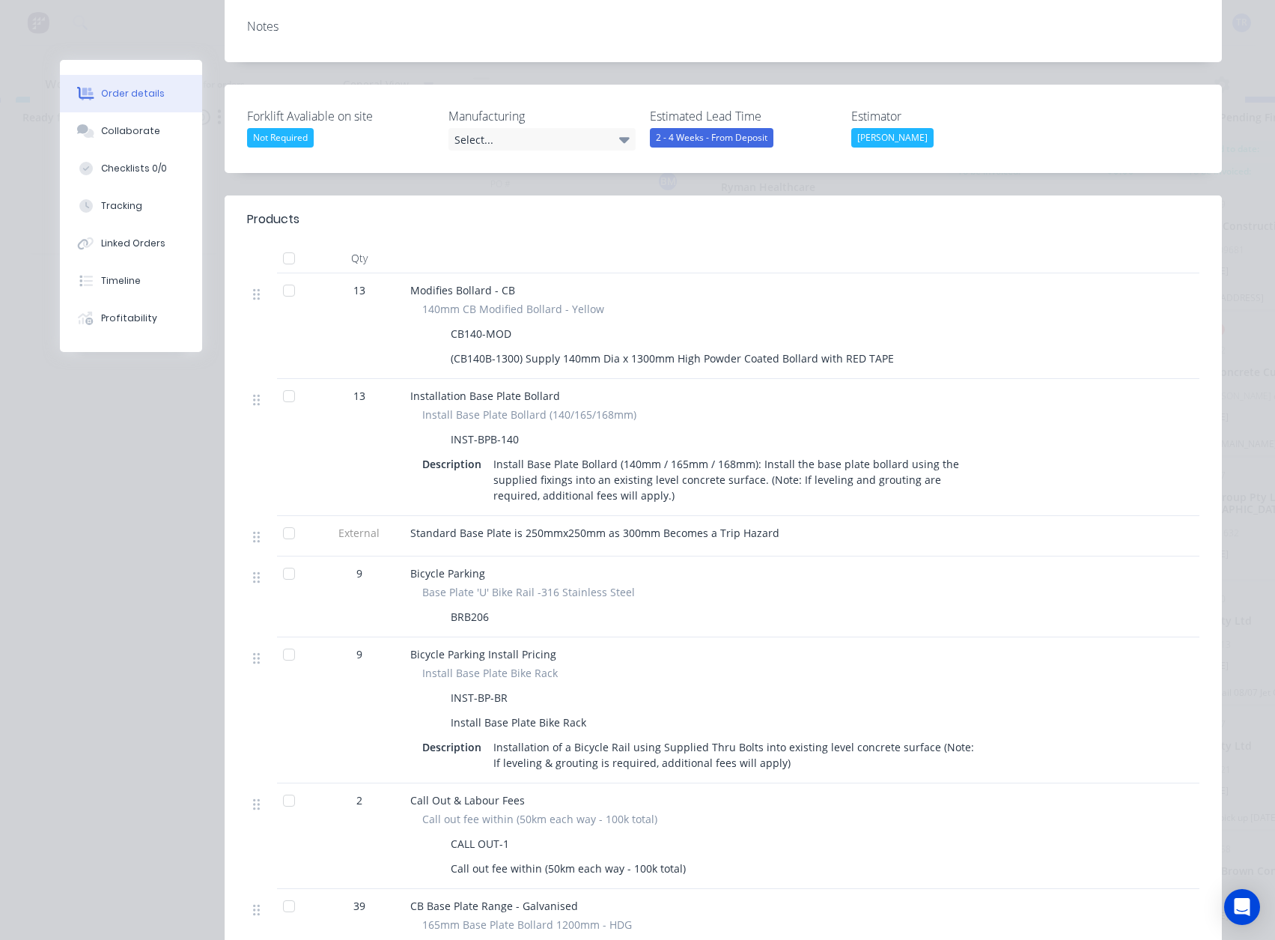
scroll to position [0, 0]
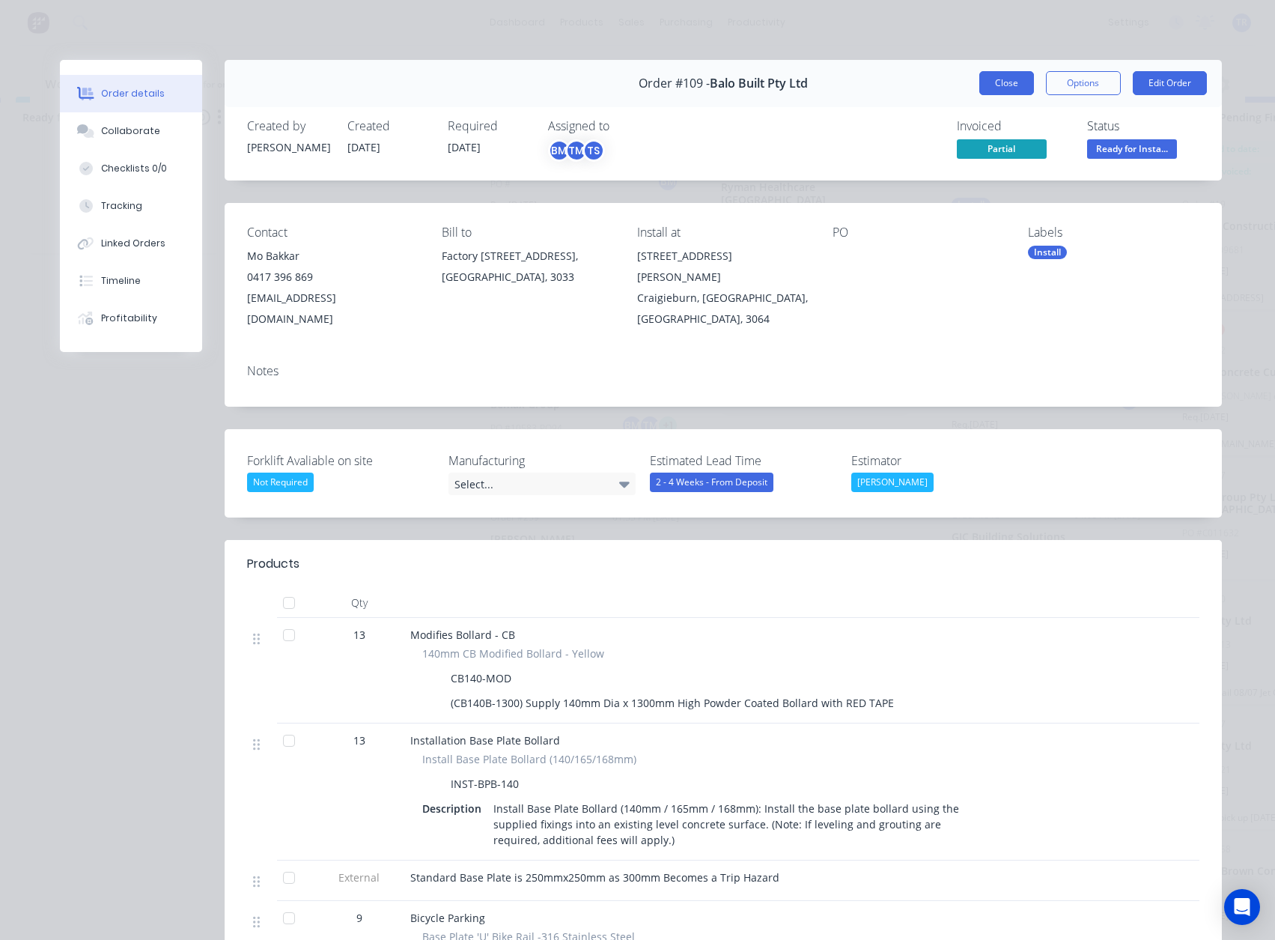
click at [995, 78] on button "Close" at bounding box center [1006, 83] width 55 height 24
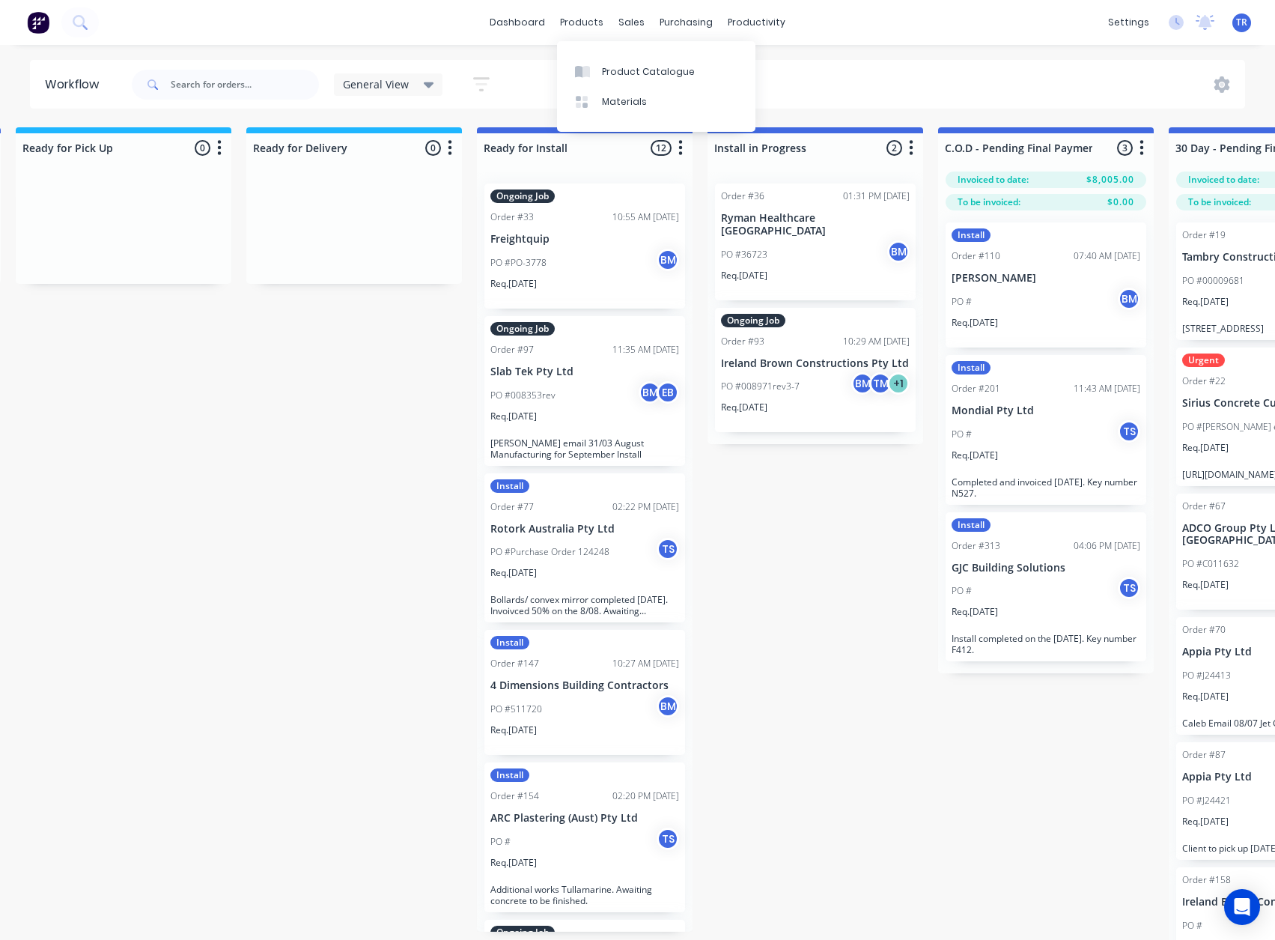
drag, startPoint x: 592, startPoint y: 64, endPoint x: 592, endPoint y: 100, distance: 36.7
click at [592, 64] on link "Product Catalogue" at bounding box center [656, 71] width 198 height 30
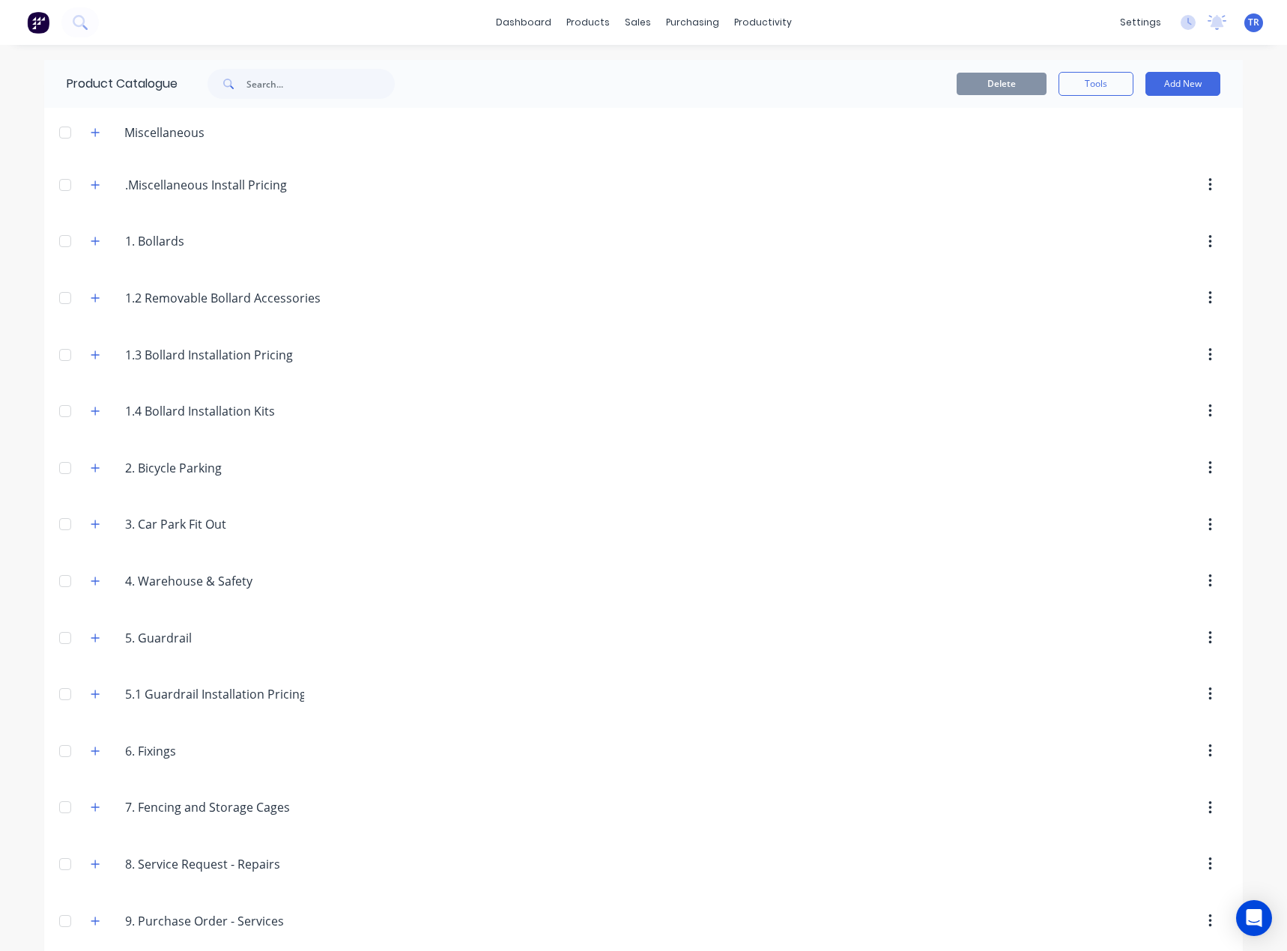
click at [90, 538] on div "3..Car.Park.Fit.Out 3. Car Park Fit Out" at bounding box center [196, 524] width 235 height 27
click at [91, 529] on icon "button" at bounding box center [95, 524] width 9 height 10
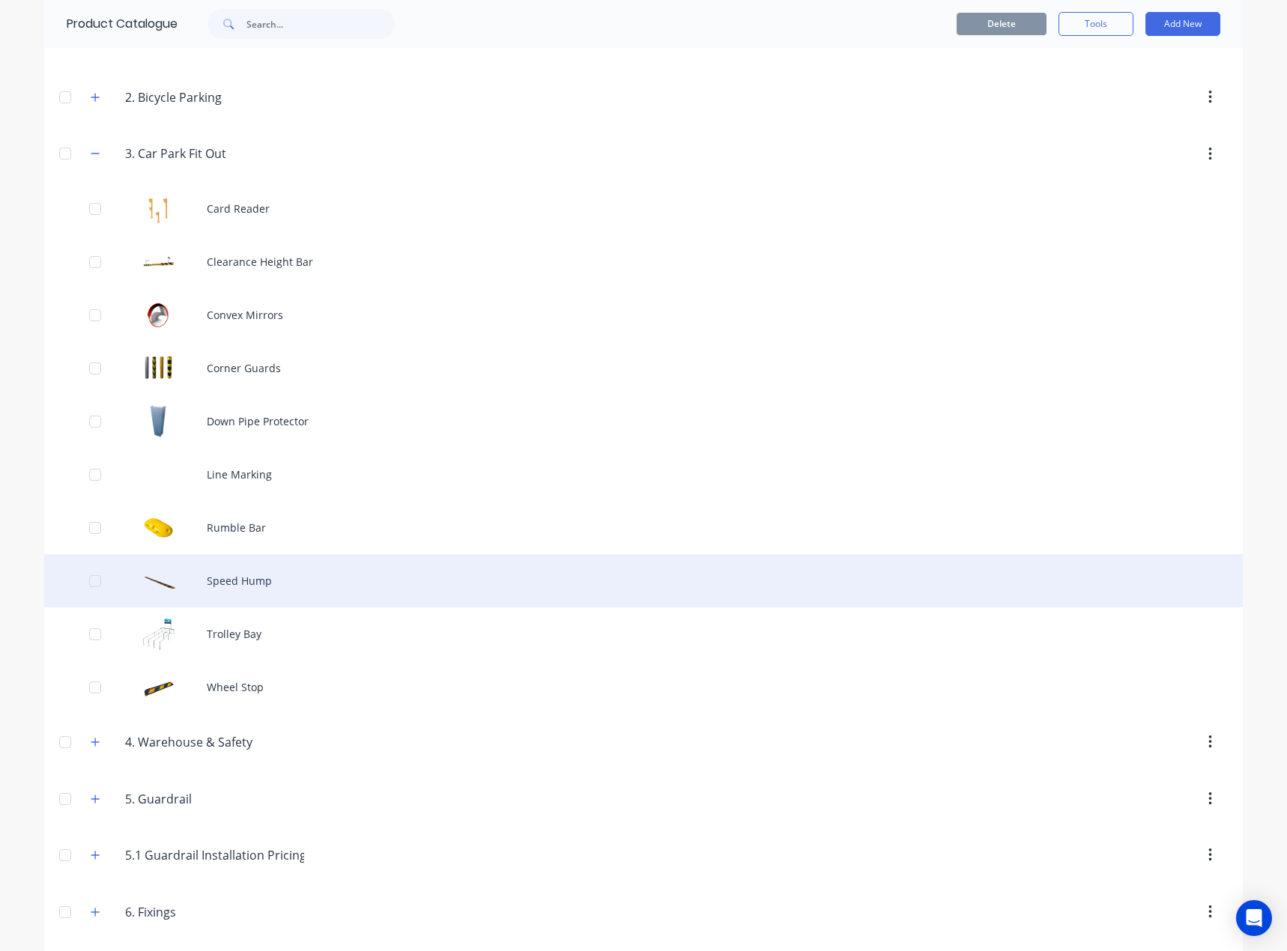
scroll to position [374, 0]
click at [247, 576] on div "Speed Hump" at bounding box center [643, 576] width 1198 height 53
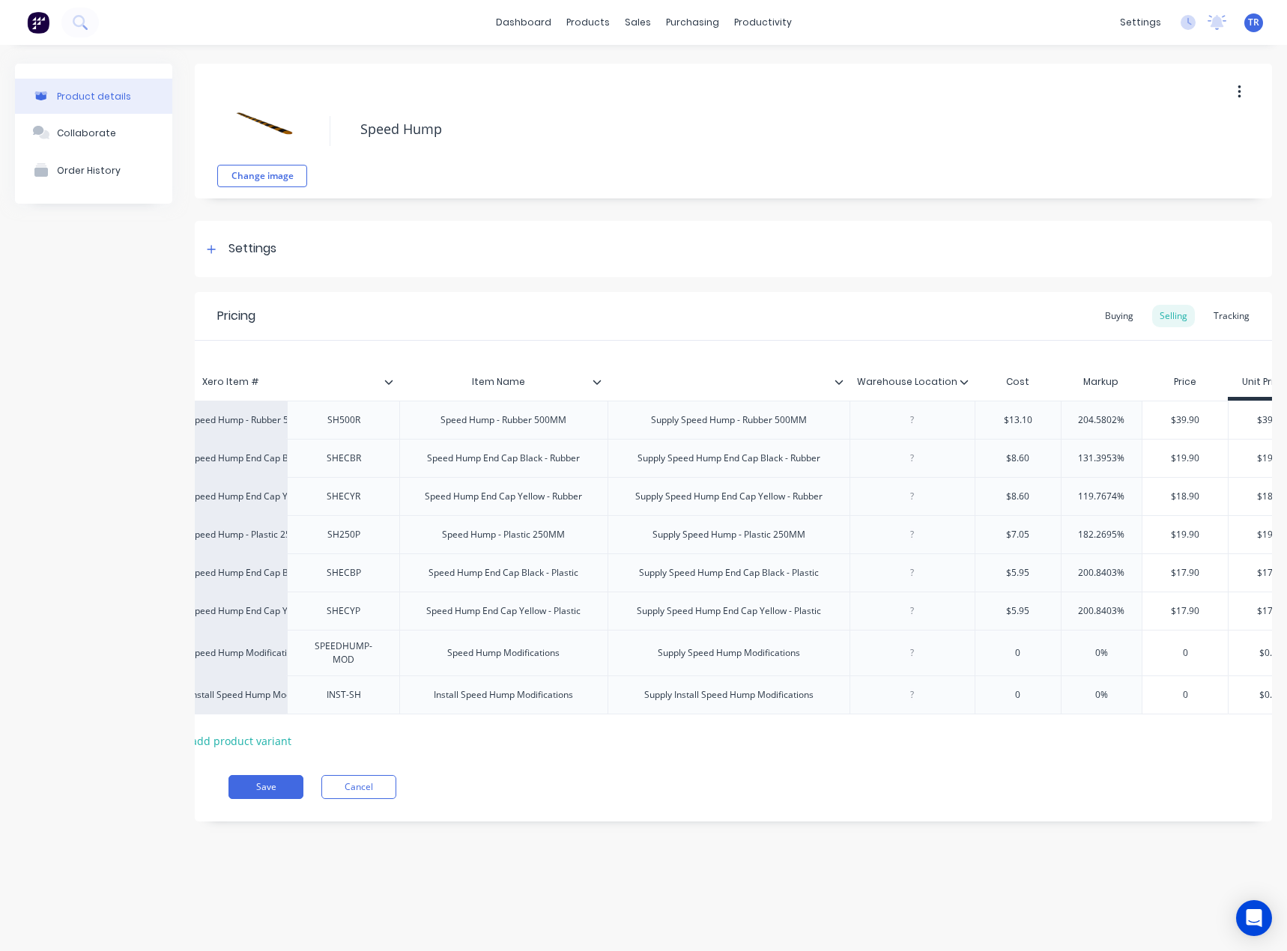
scroll to position [0, 55]
click at [635, 79] on link "Product Catalogue" at bounding box center [661, 71] width 198 height 30
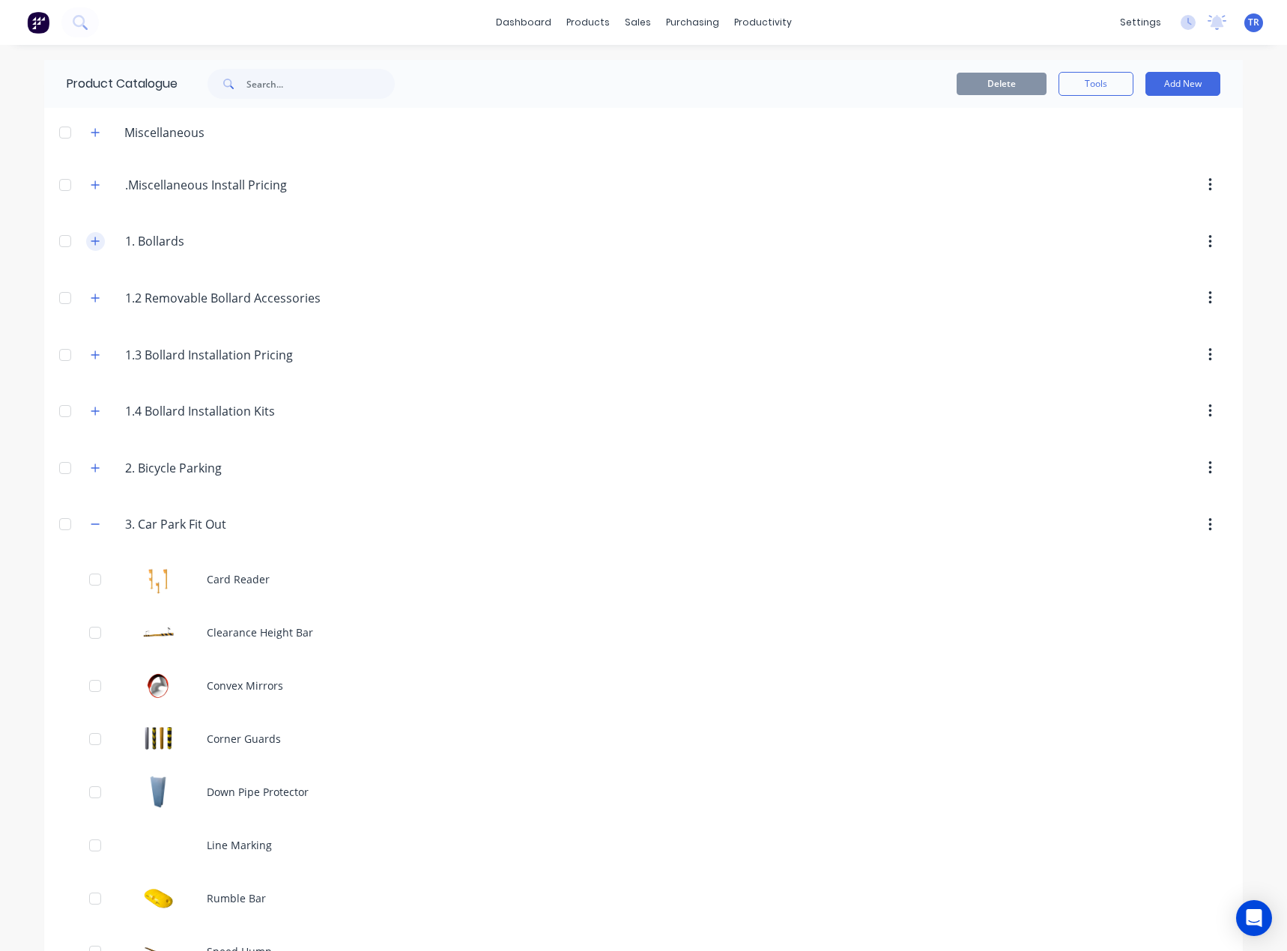
click at [91, 239] on icon "button" at bounding box center [95, 241] width 9 height 10
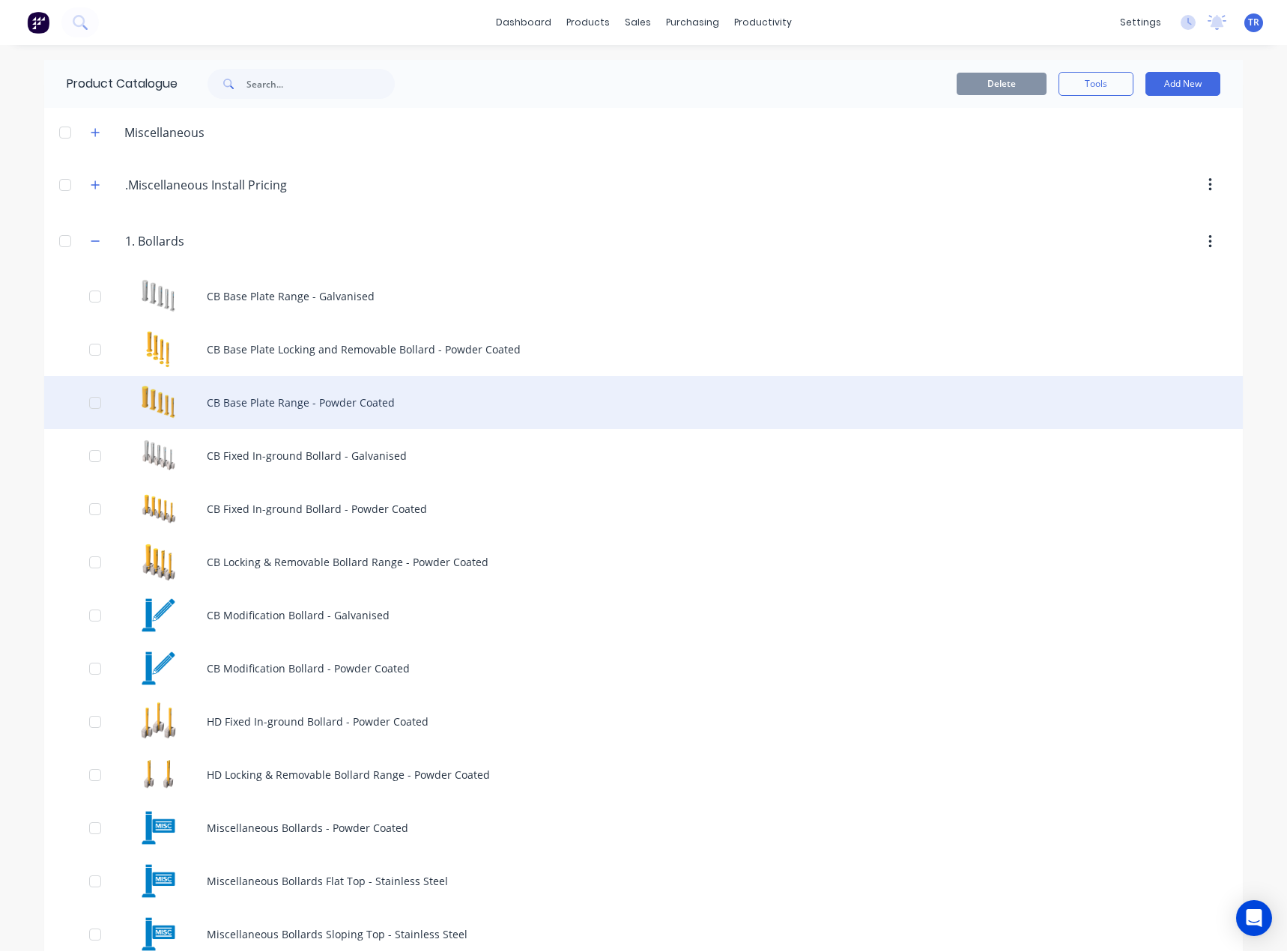
click at [227, 424] on div "CB Base Plate Range - Powder Coated" at bounding box center [643, 402] width 1198 height 53
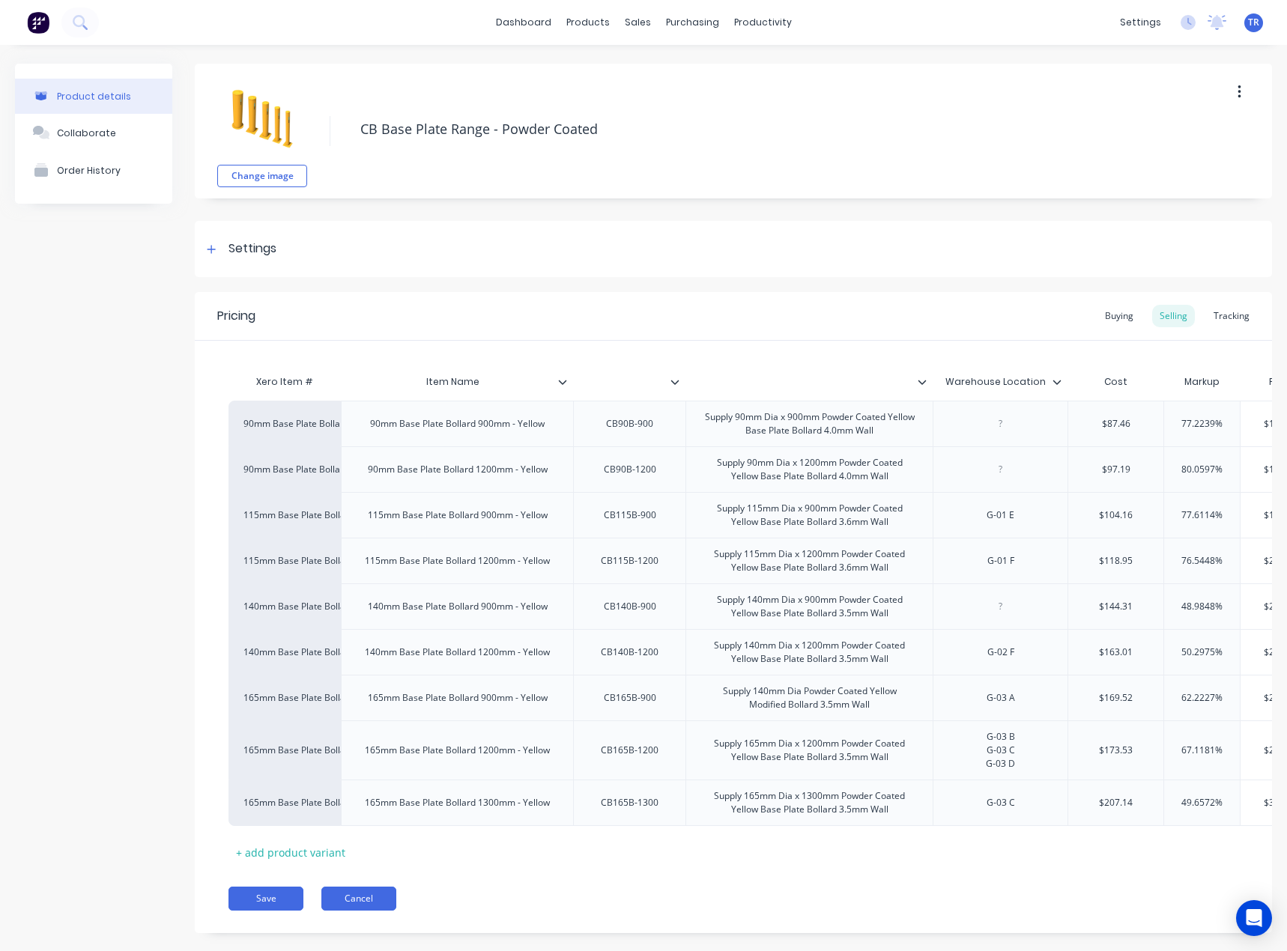
click at [365, 911] on button "Cancel" at bounding box center [358, 899] width 75 height 24
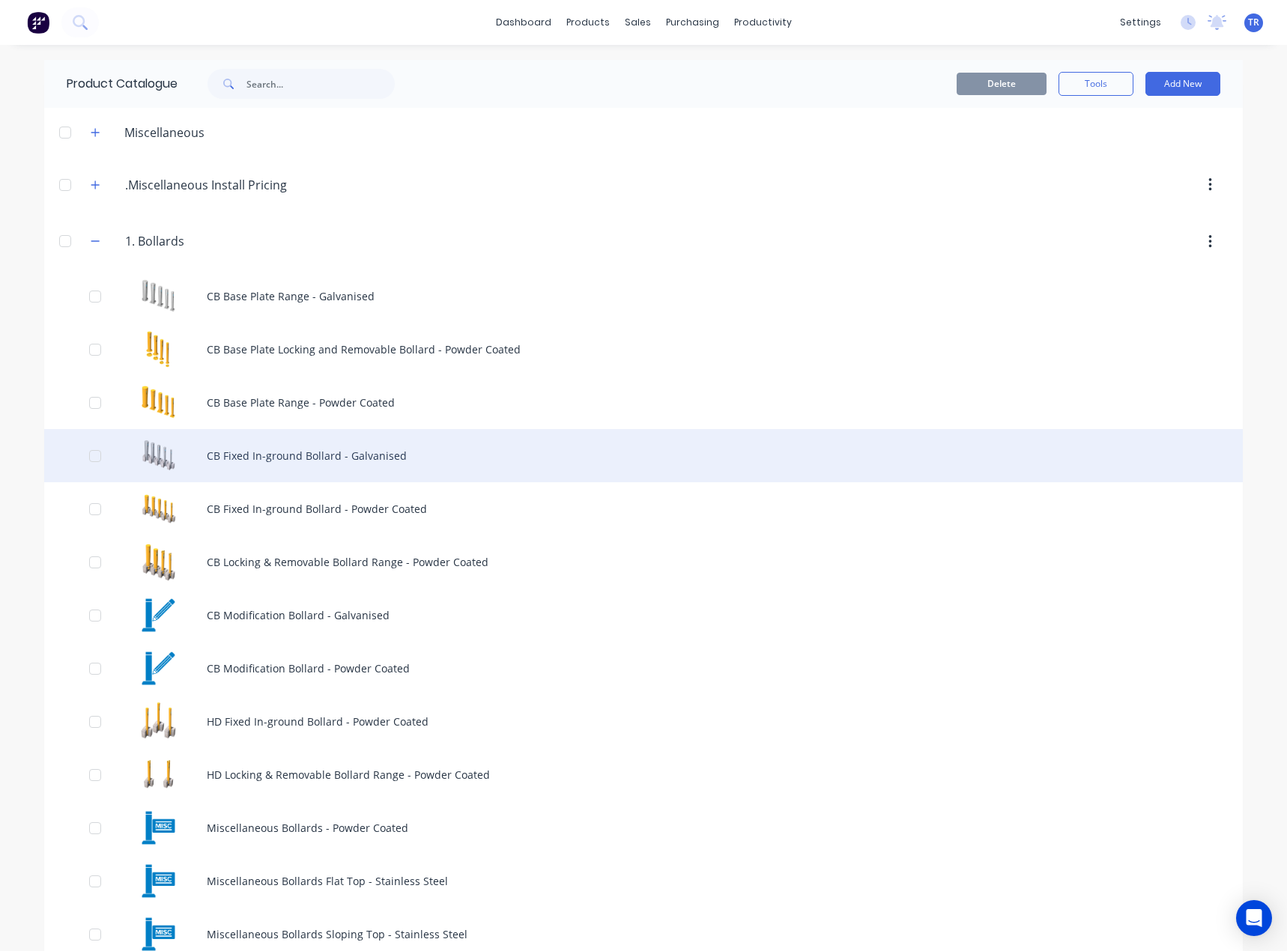
click at [277, 441] on div "CB Fixed In-ground Bollard - Galvanised" at bounding box center [643, 455] width 1198 height 53
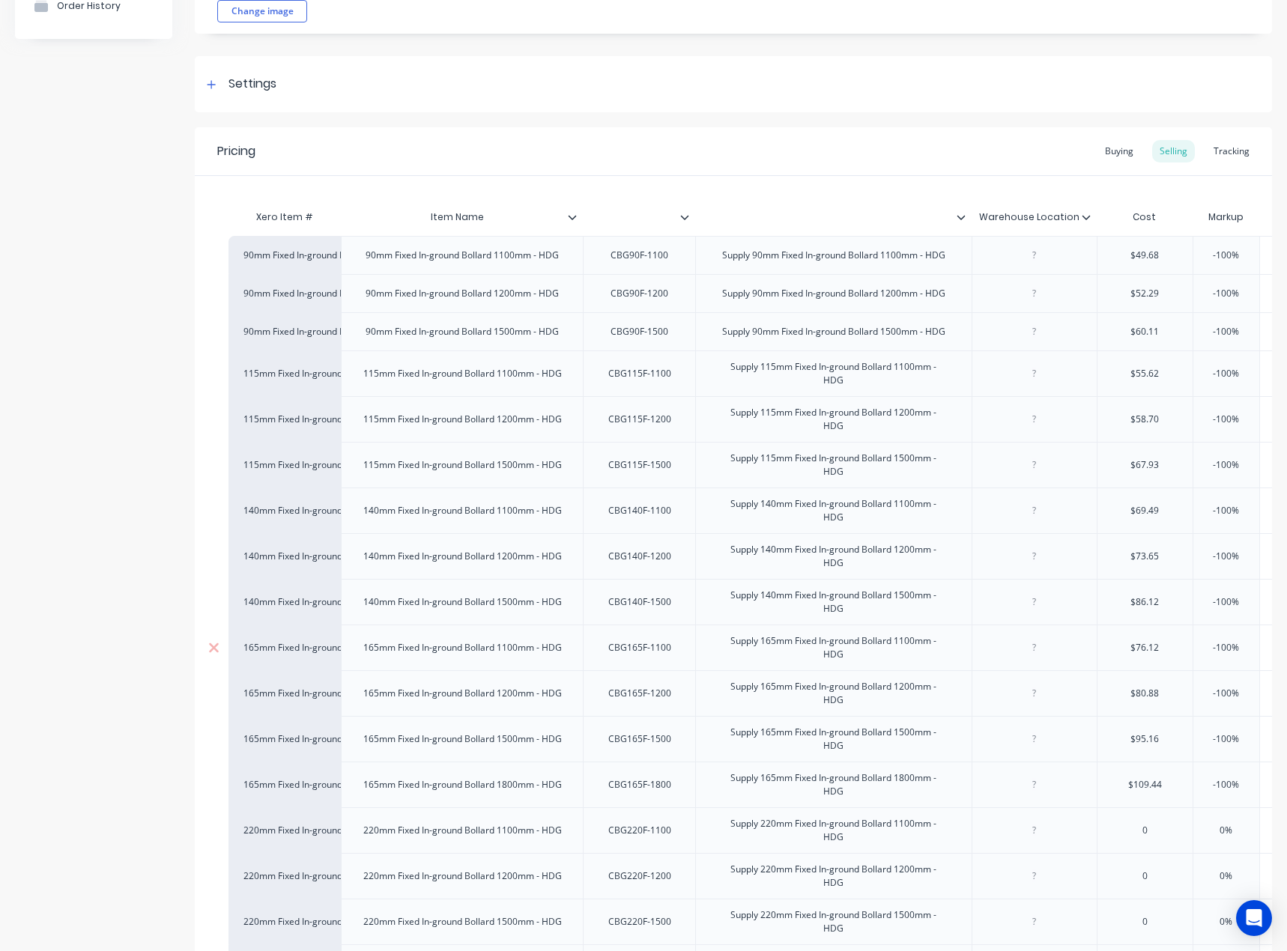
scroll to position [379, 0]
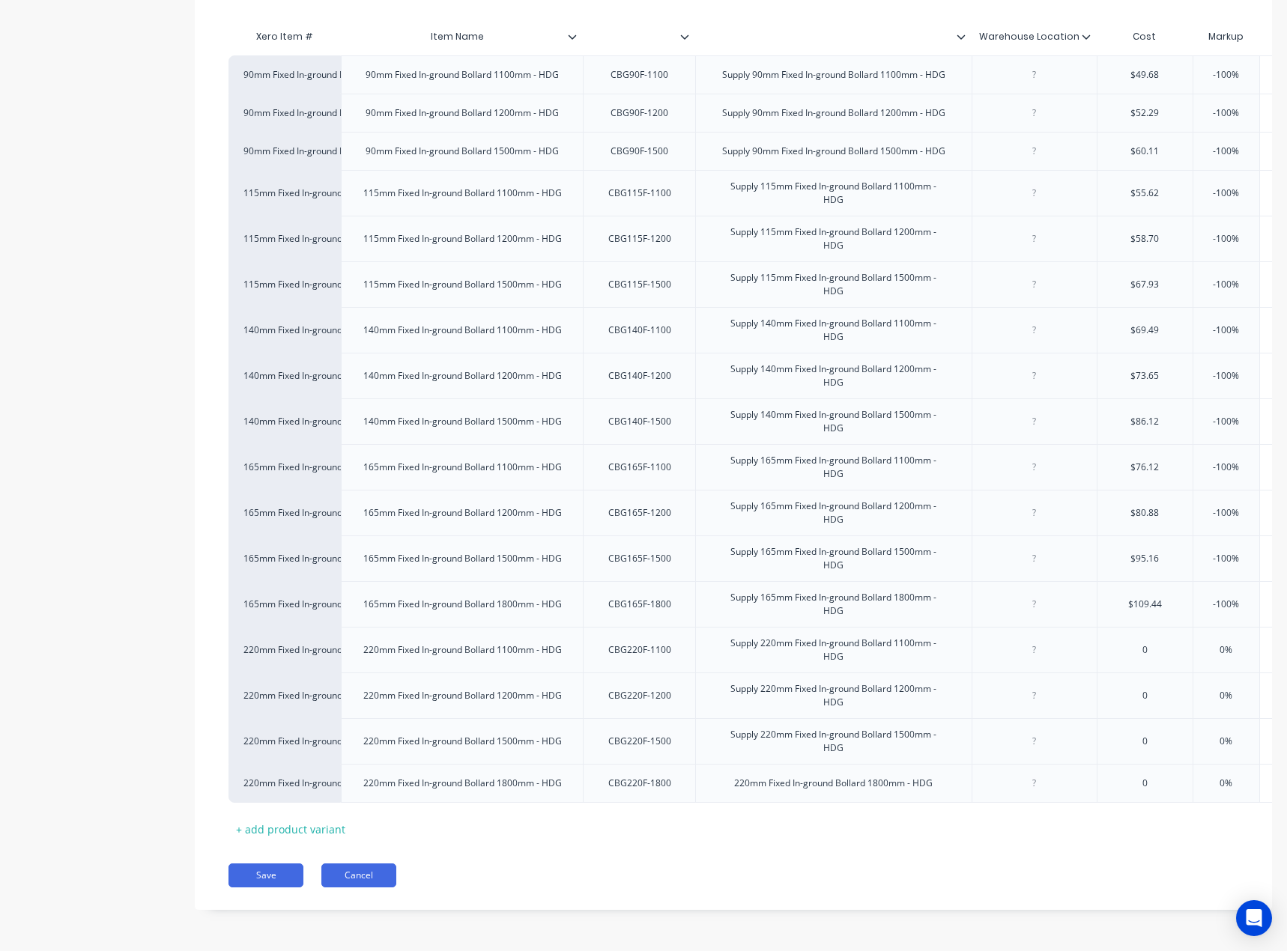
click at [368, 875] on button "Cancel" at bounding box center [358, 875] width 75 height 24
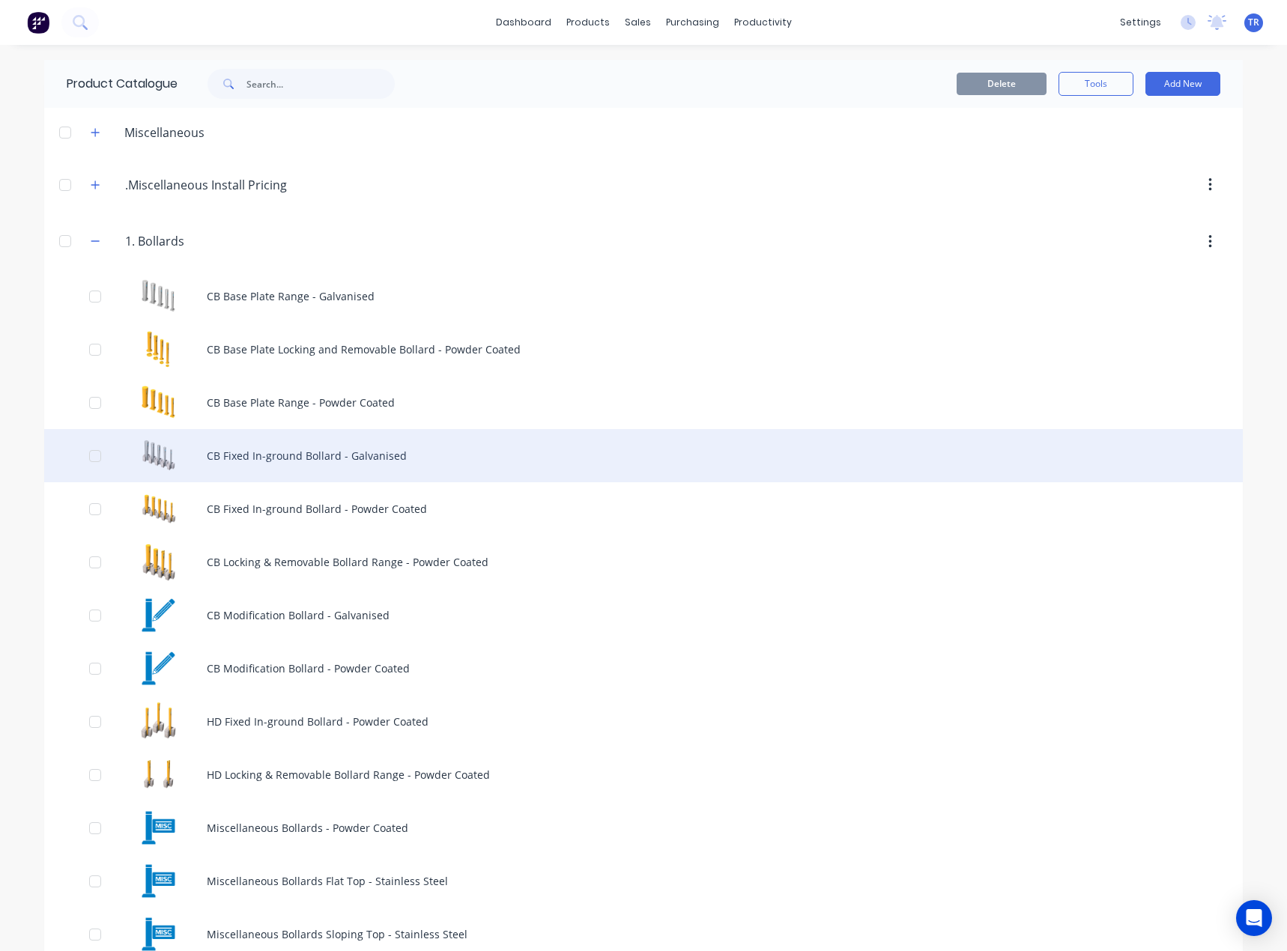
click at [295, 470] on div "CB Fixed In-ground Bollard - Galvanised" at bounding box center [643, 455] width 1198 height 53
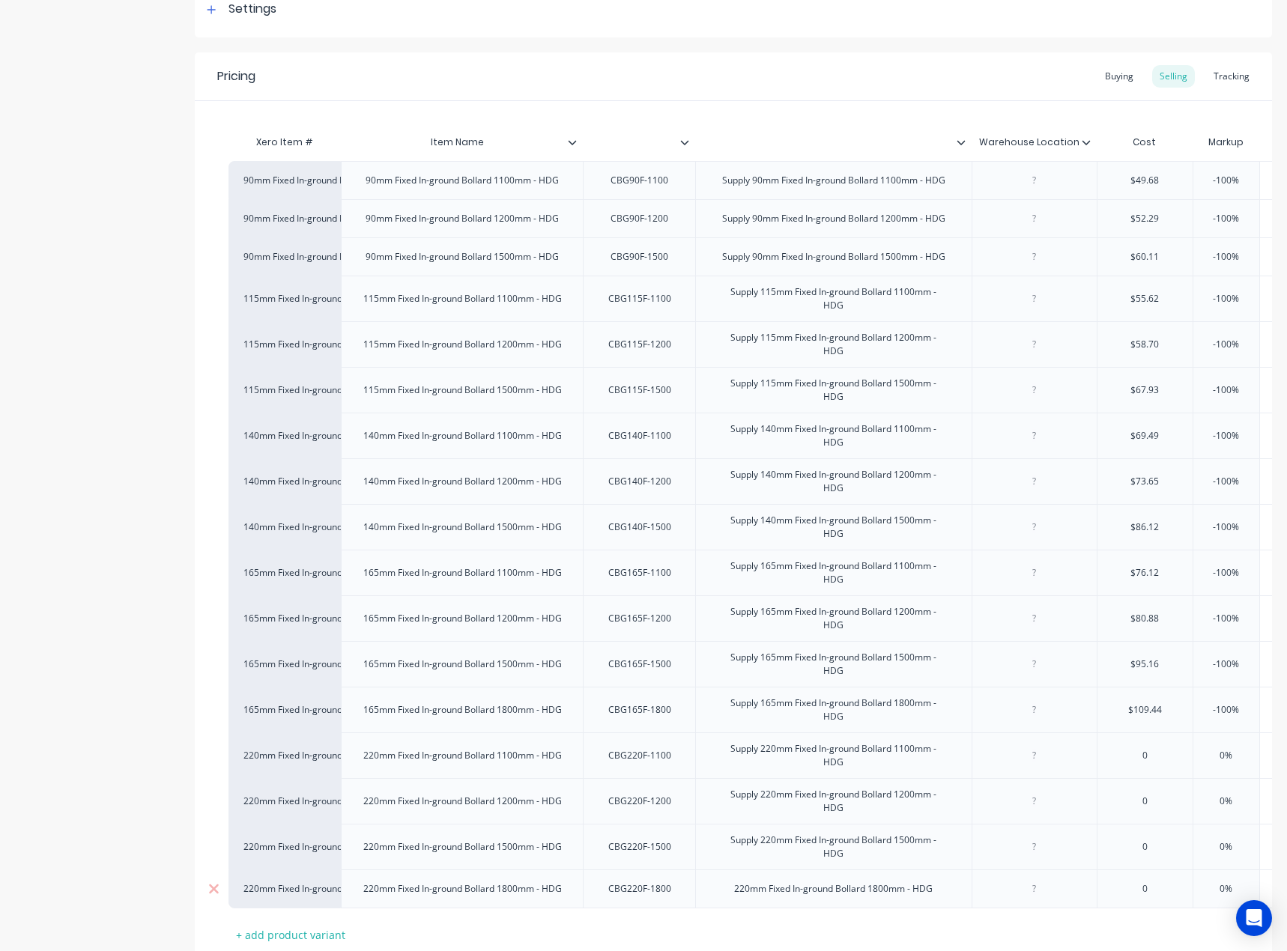
scroll to position [225, 0]
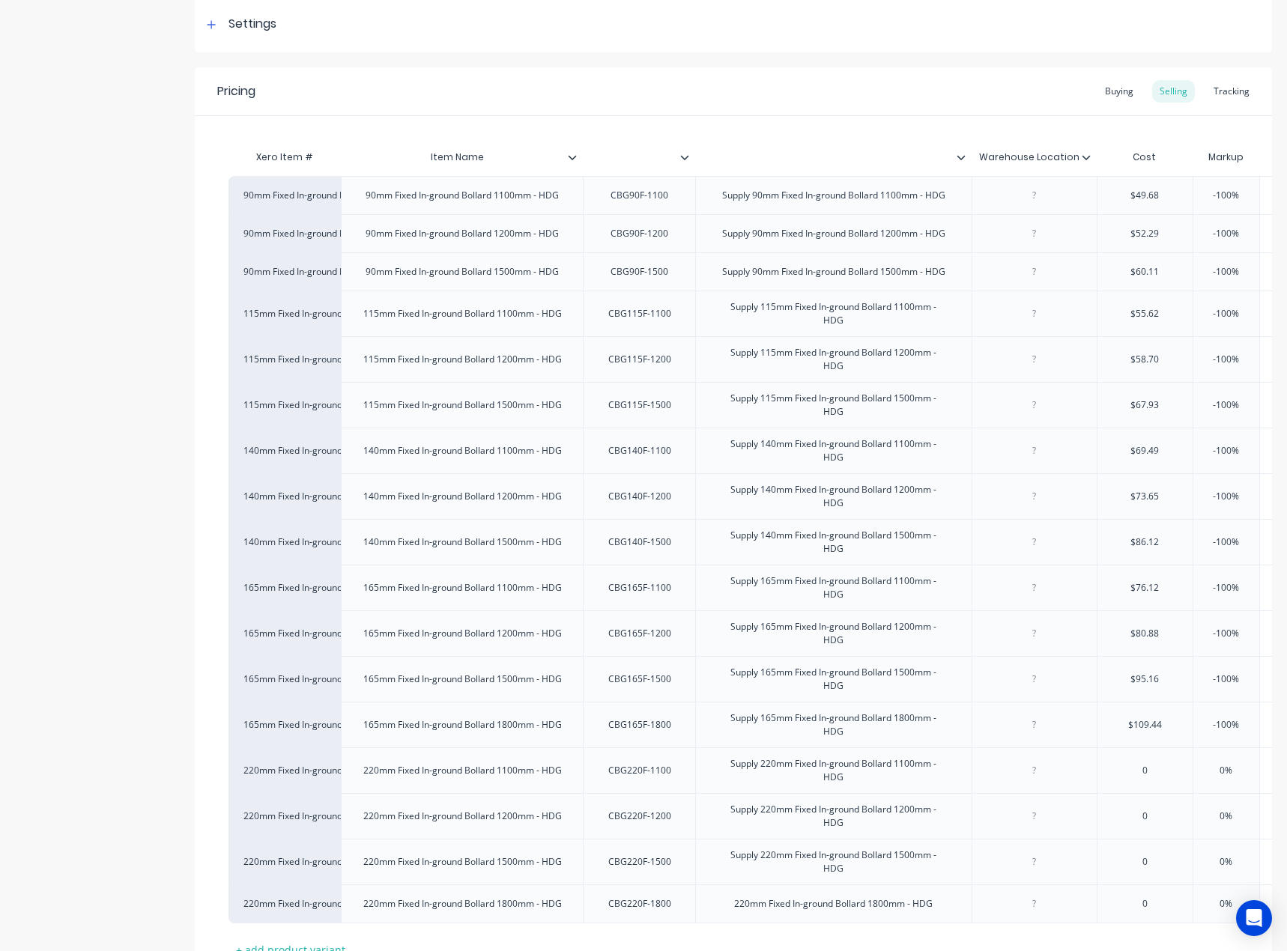
click at [958, 154] on icon at bounding box center [960, 157] width 9 height 9
click at [680, 160] on div at bounding box center [639, 157] width 112 height 37
click at [684, 160] on icon at bounding box center [684, 157] width 9 height 9
click at [577, 158] on div at bounding box center [578, 157] width 9 height 13
click at [1082, 157] on icon at bounding box center [1085, 157] width 9 height 9
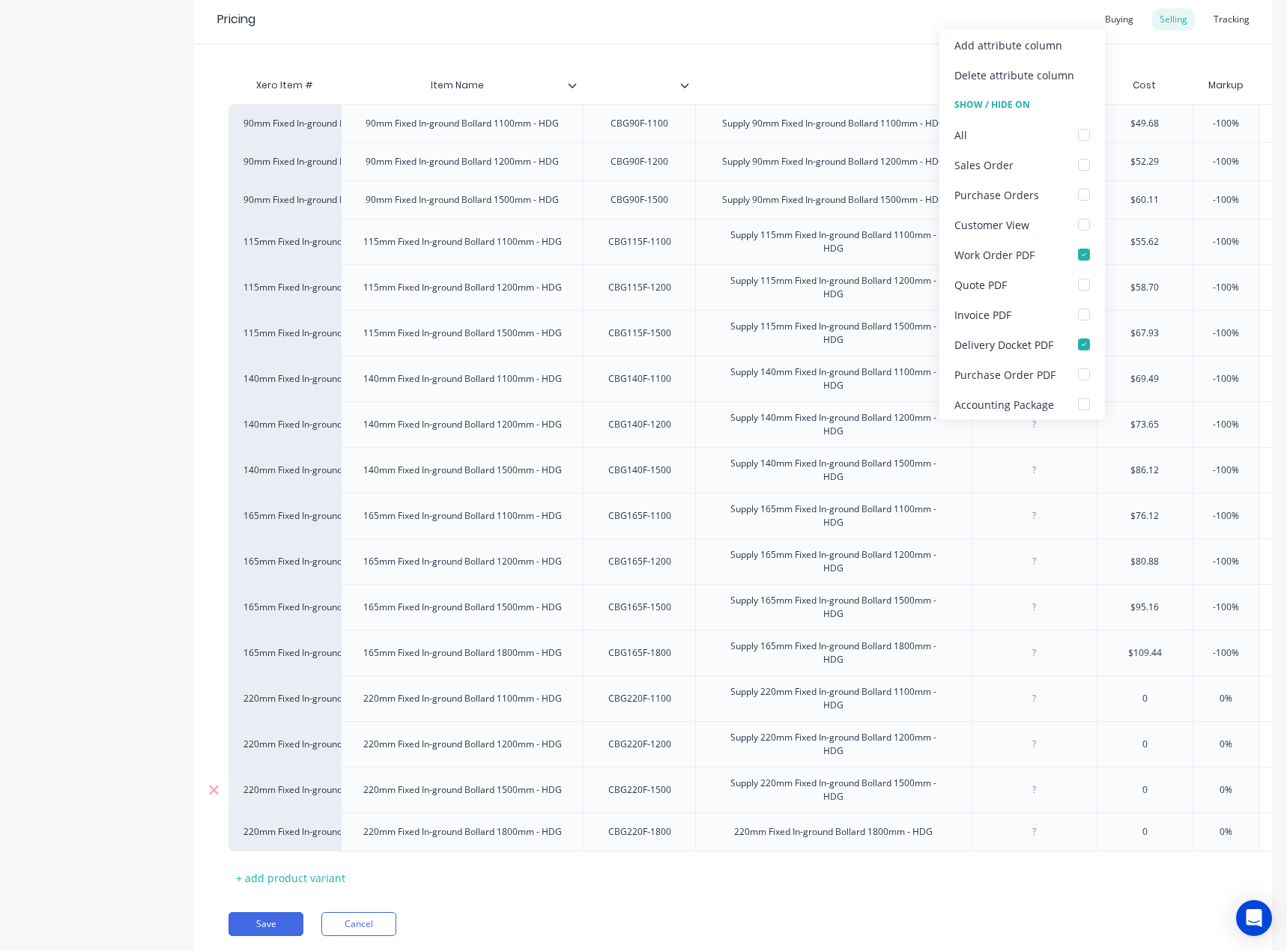
scroll to position [379, 0]
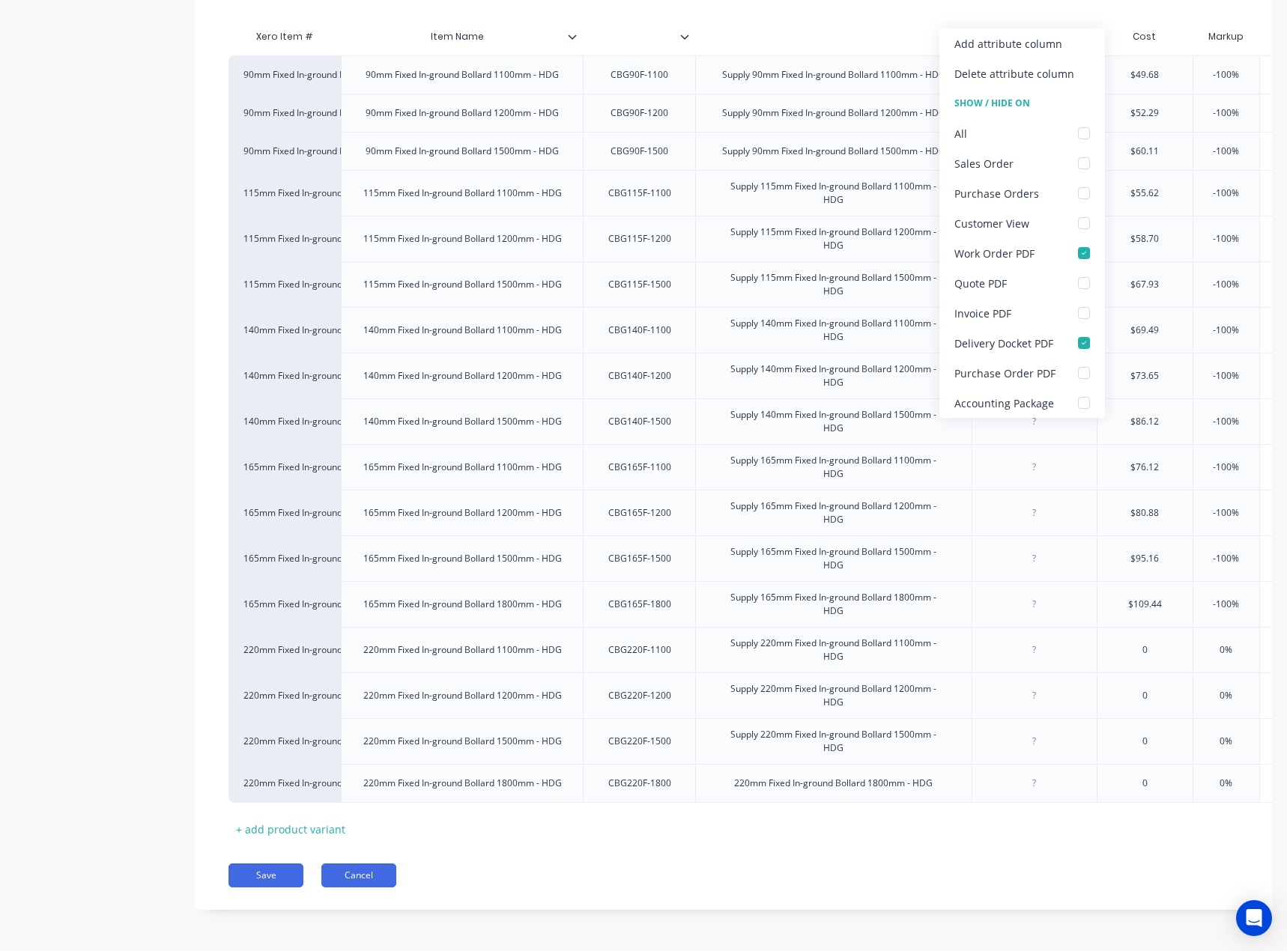
click at [365, 869] on button "Cancel" at bounding box center [358, 875] width 75 height 24
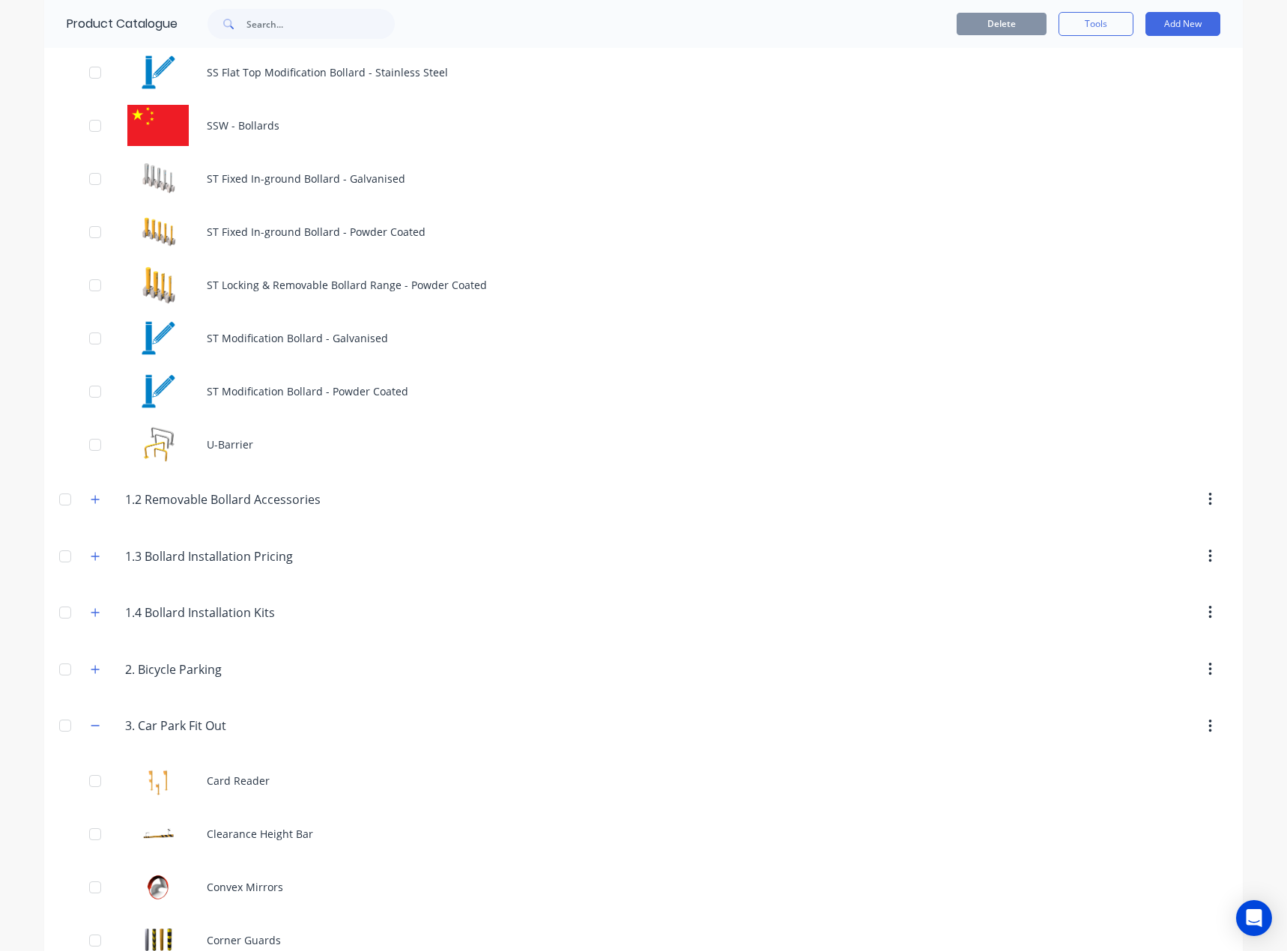
scroll to position [1722, 0]
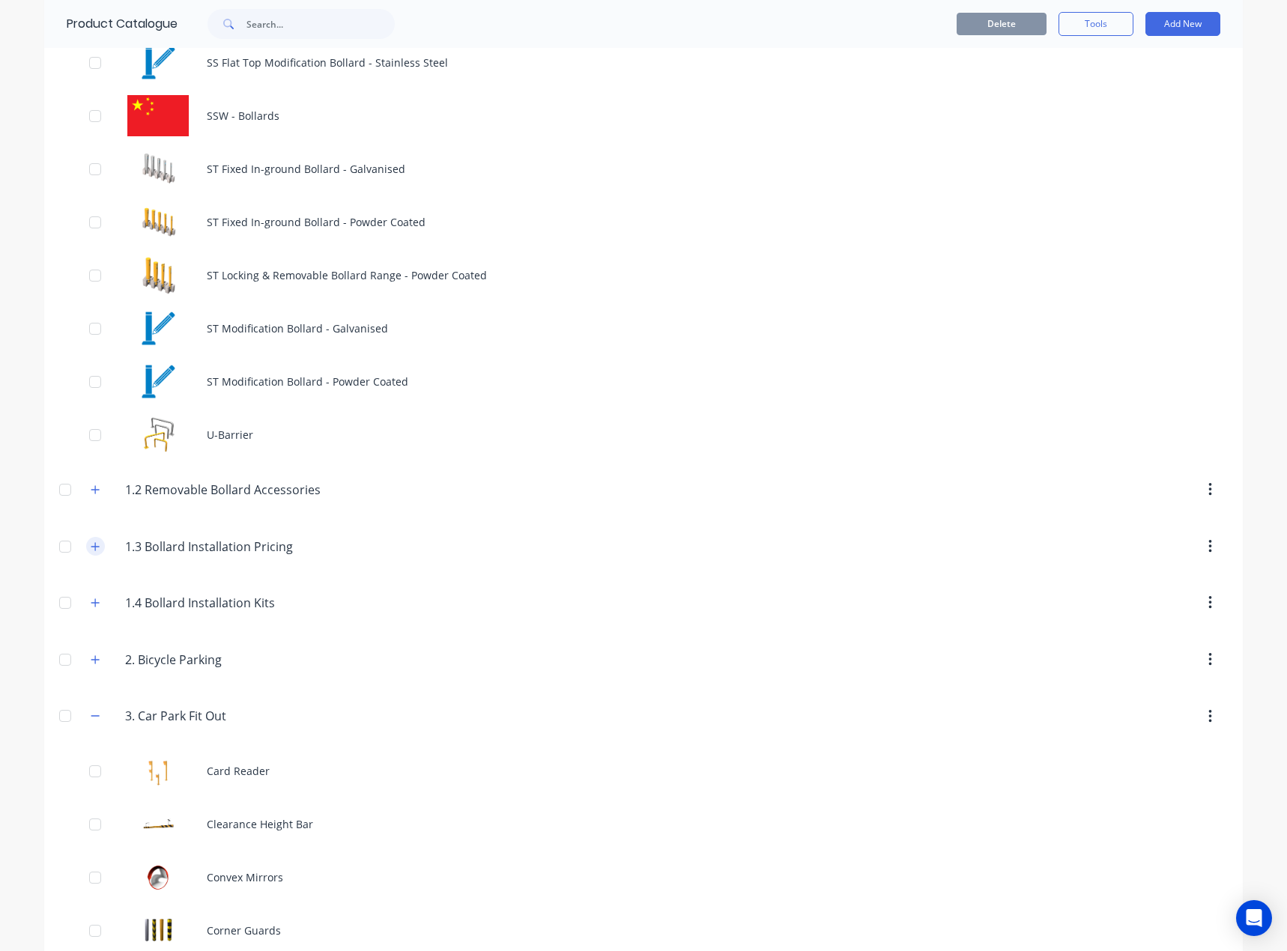
click at [91, 547] on icon "button" at bounding box center [95, 546] width 9 height 10
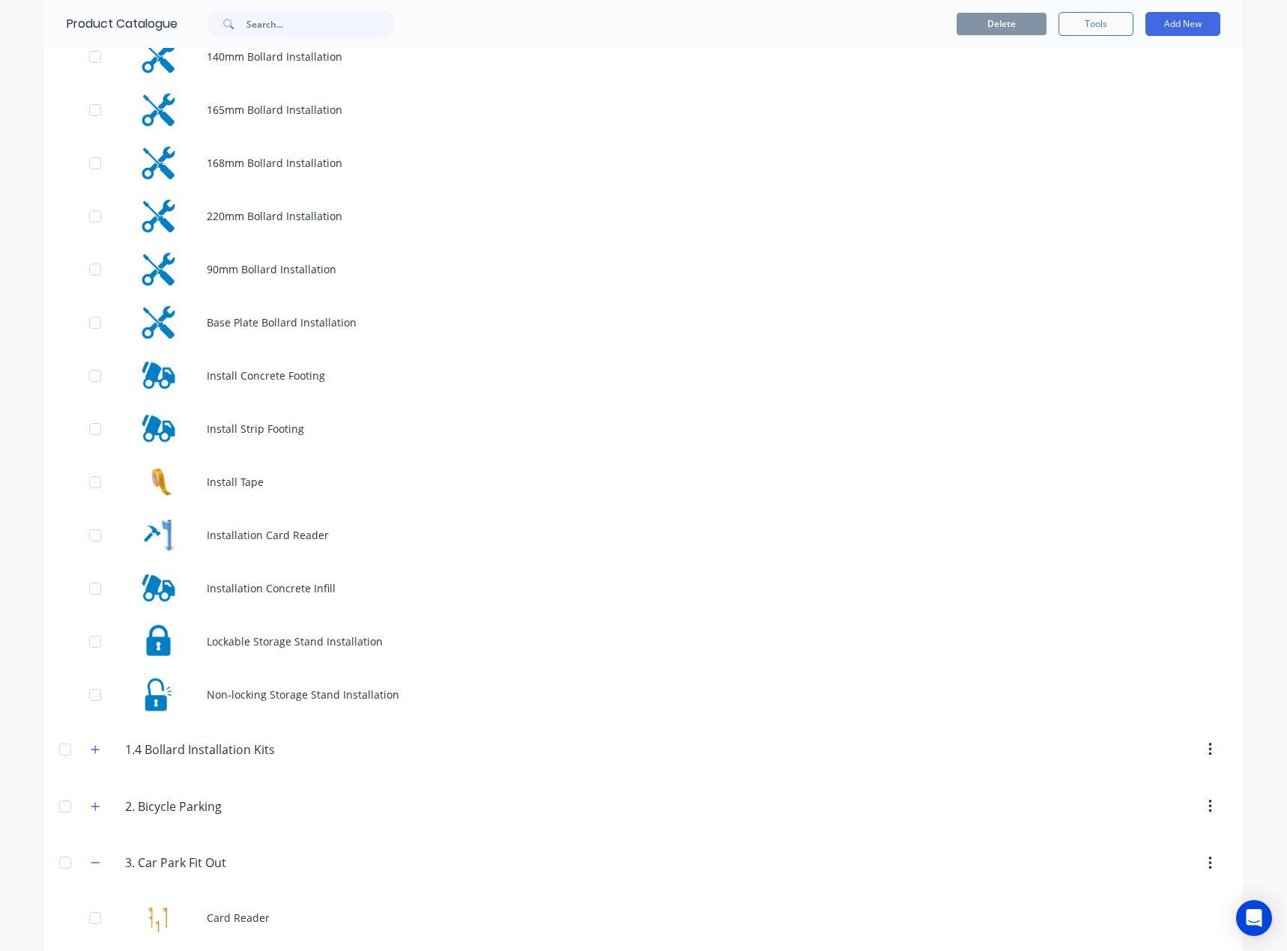
scroll to position [2321, 0]
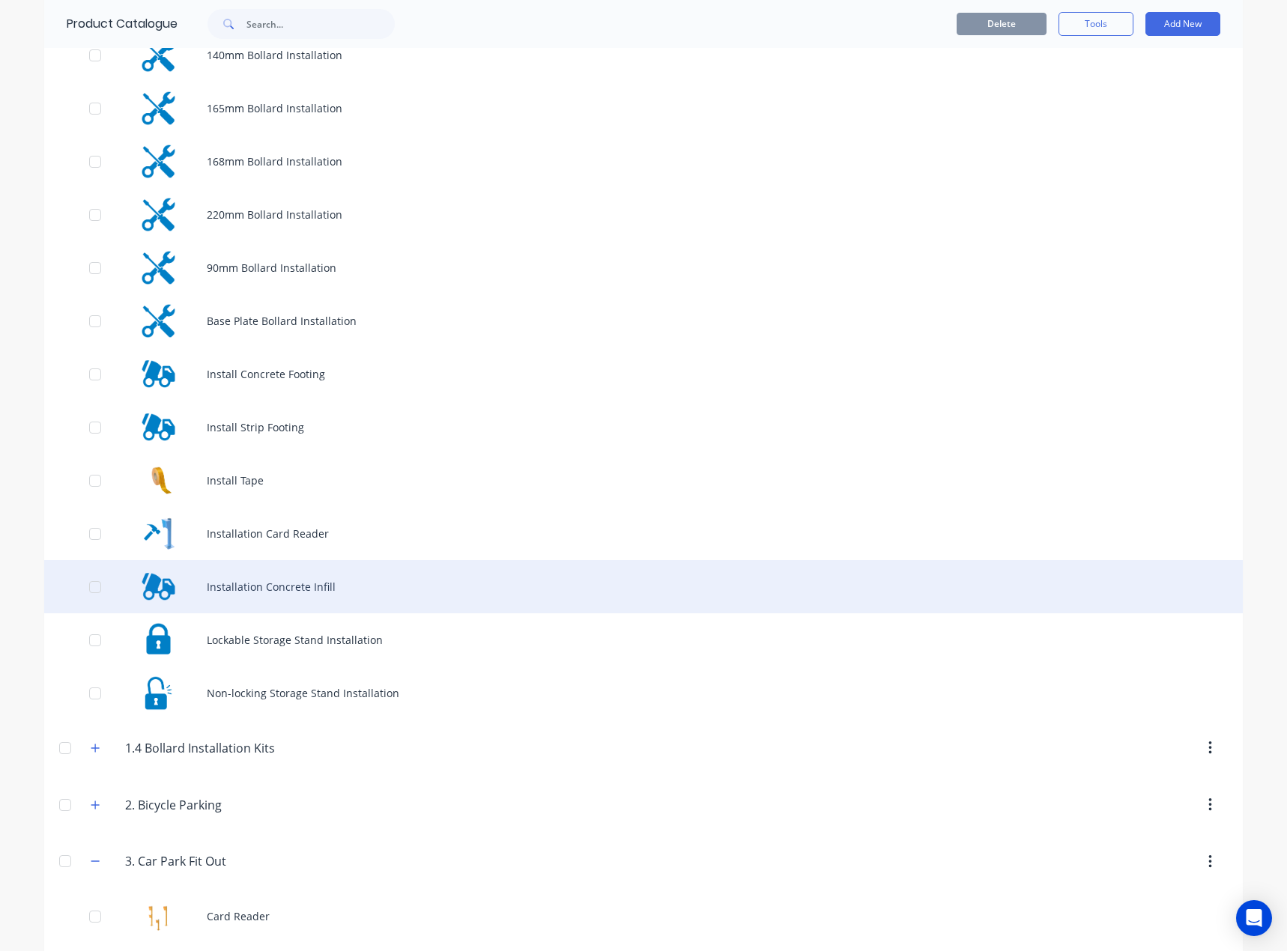
click at [242, 580] on div "Installation Concrete Infill" at bounding box center [643, 586] width 1198 height 53
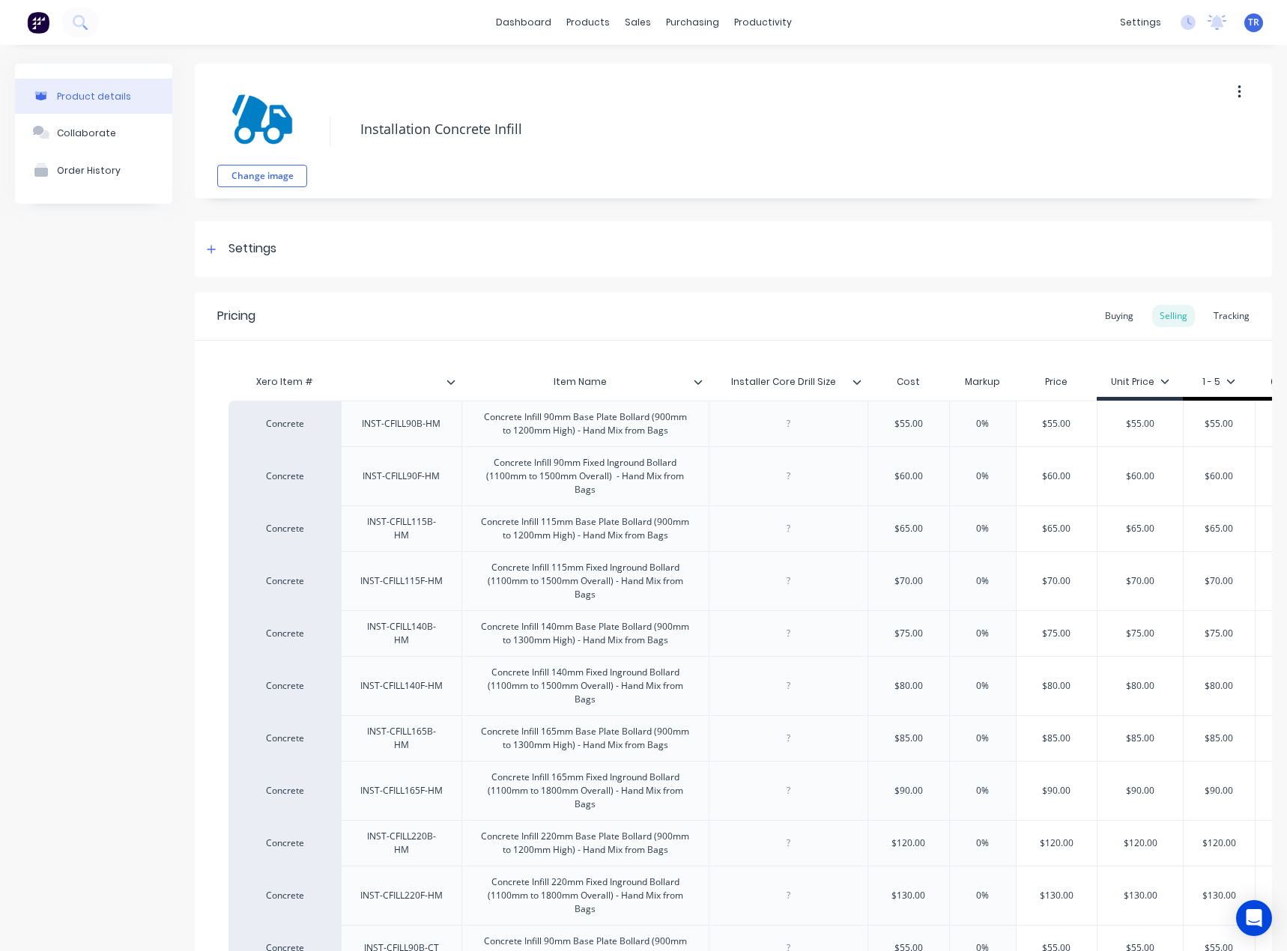
click at [860, 380] on icon at bounding box center [856, 381] width 9 height 9
click at [695, 380] on icon at bounding box center [697, 381] width 9 height 9
click at [457, 382] on div at bounding box center [456, 381] width 9 height 13
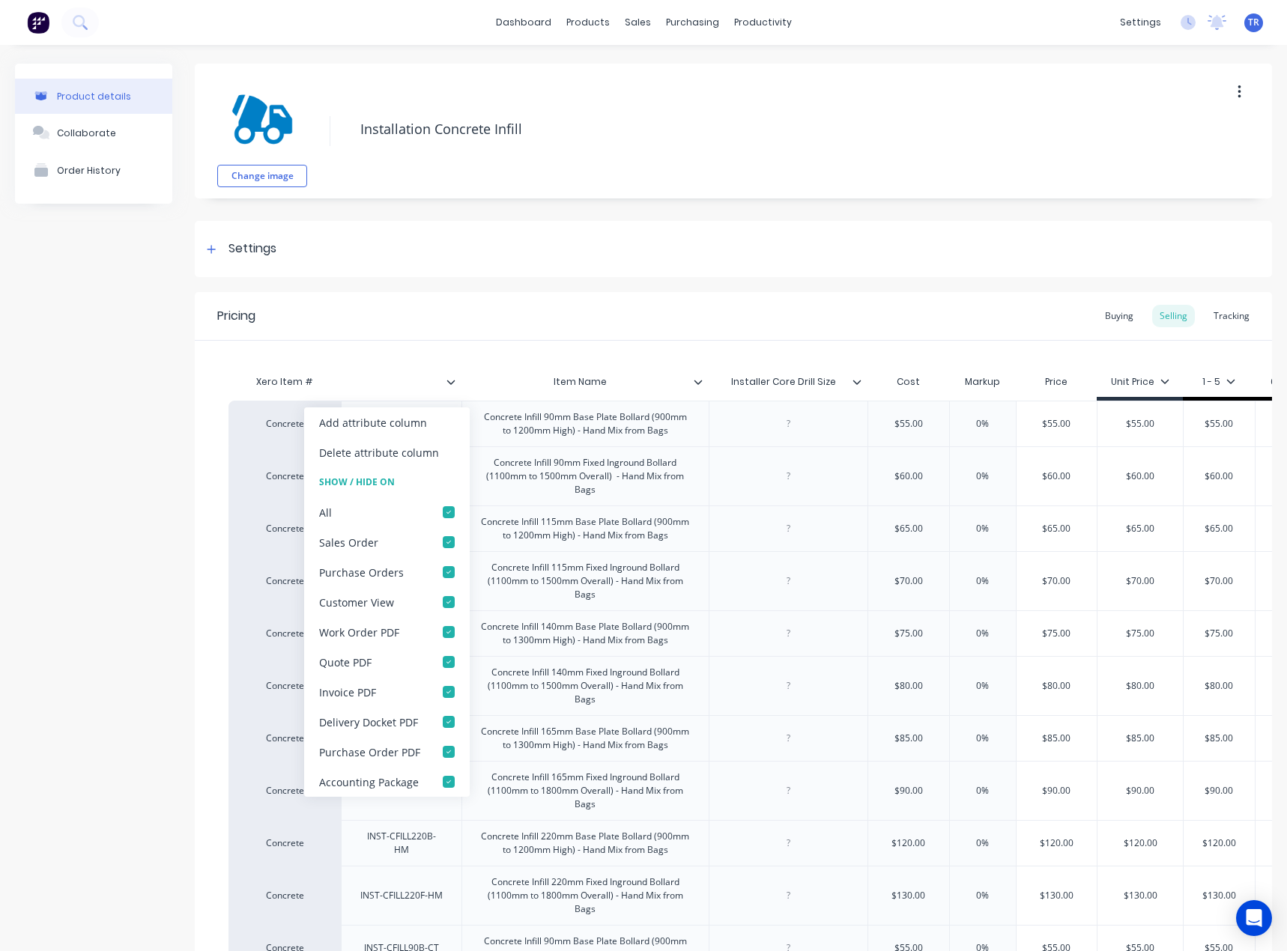
click at [868, 383] on div "Cost" at bounding box center [908, 382] width 82 height 30
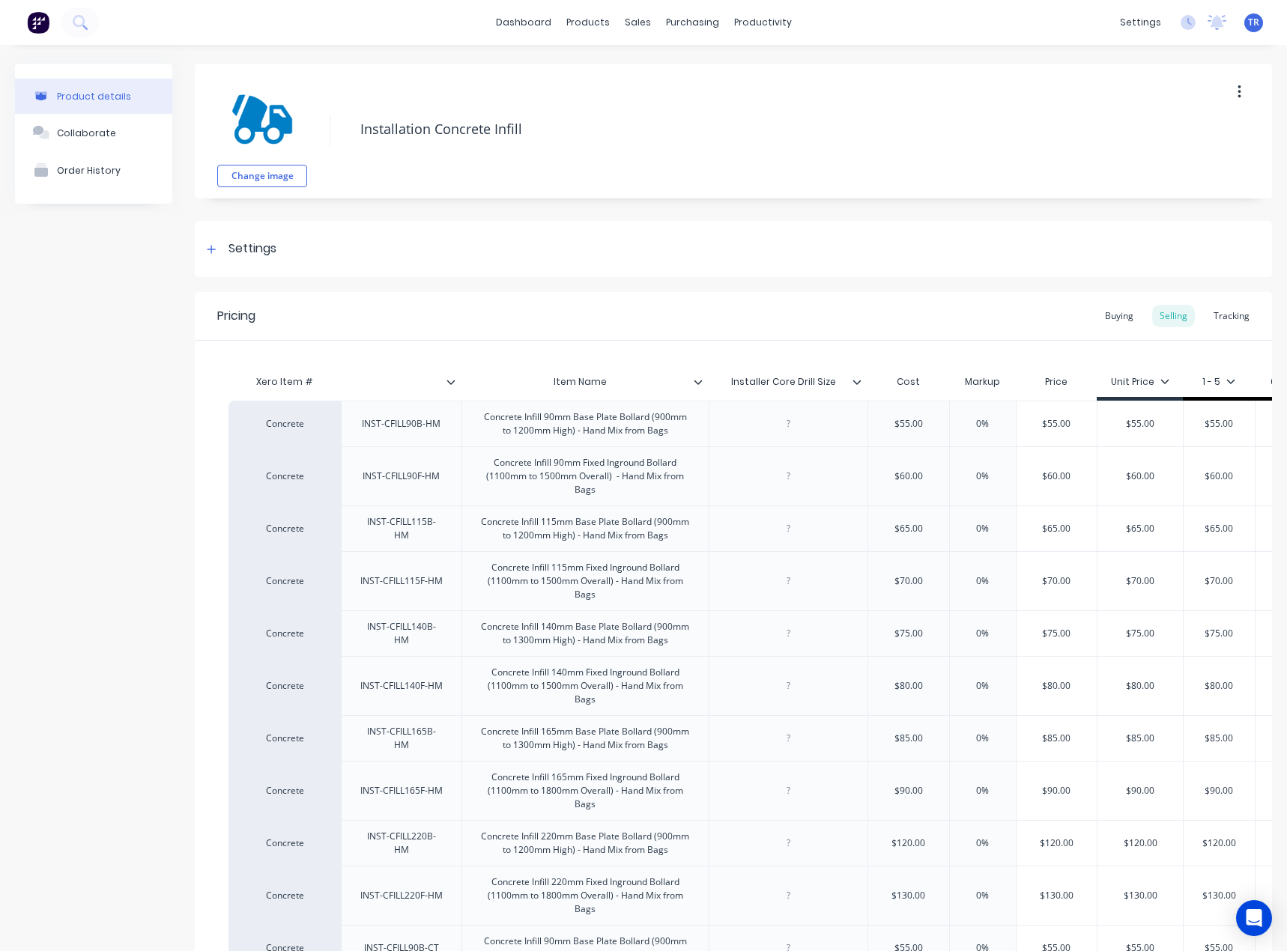
click at [854, 384] on icon at bounding box center [856, 381] width 9 height 9
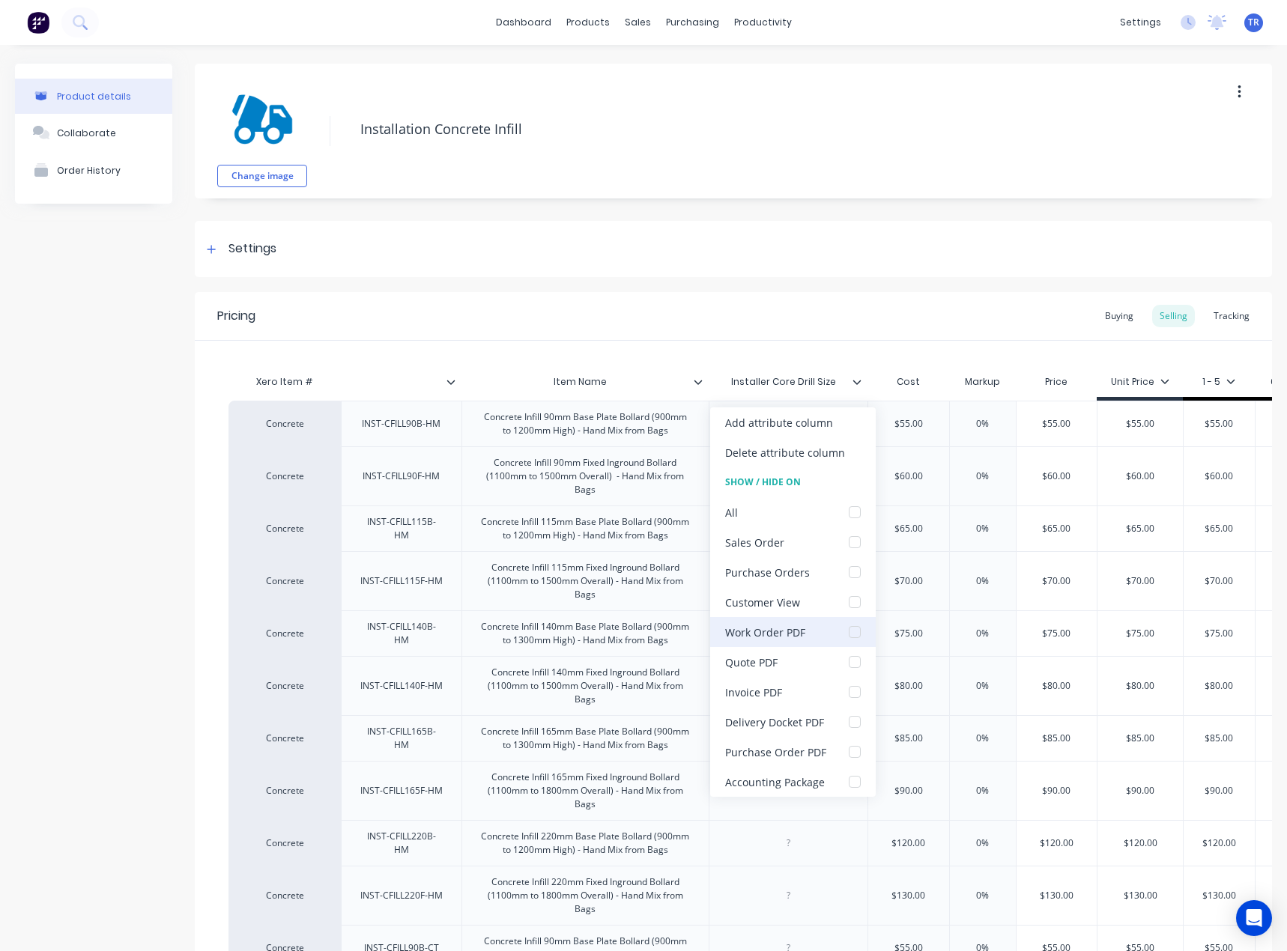
click at [828, 626] on div "Work Order PDF" at bounding box center [792, 632] width 165 height 30
click at [808, 712] on div "Delivery Docket PDF" at bounding box center [792, 722] width 165 height 30
click at [646, 356] on div "Xero Item # Item Name Installer Core Drill Size Cost Markup Price Unit Price 1 …" at bounding box center [733, 887] width 1077 height 1093
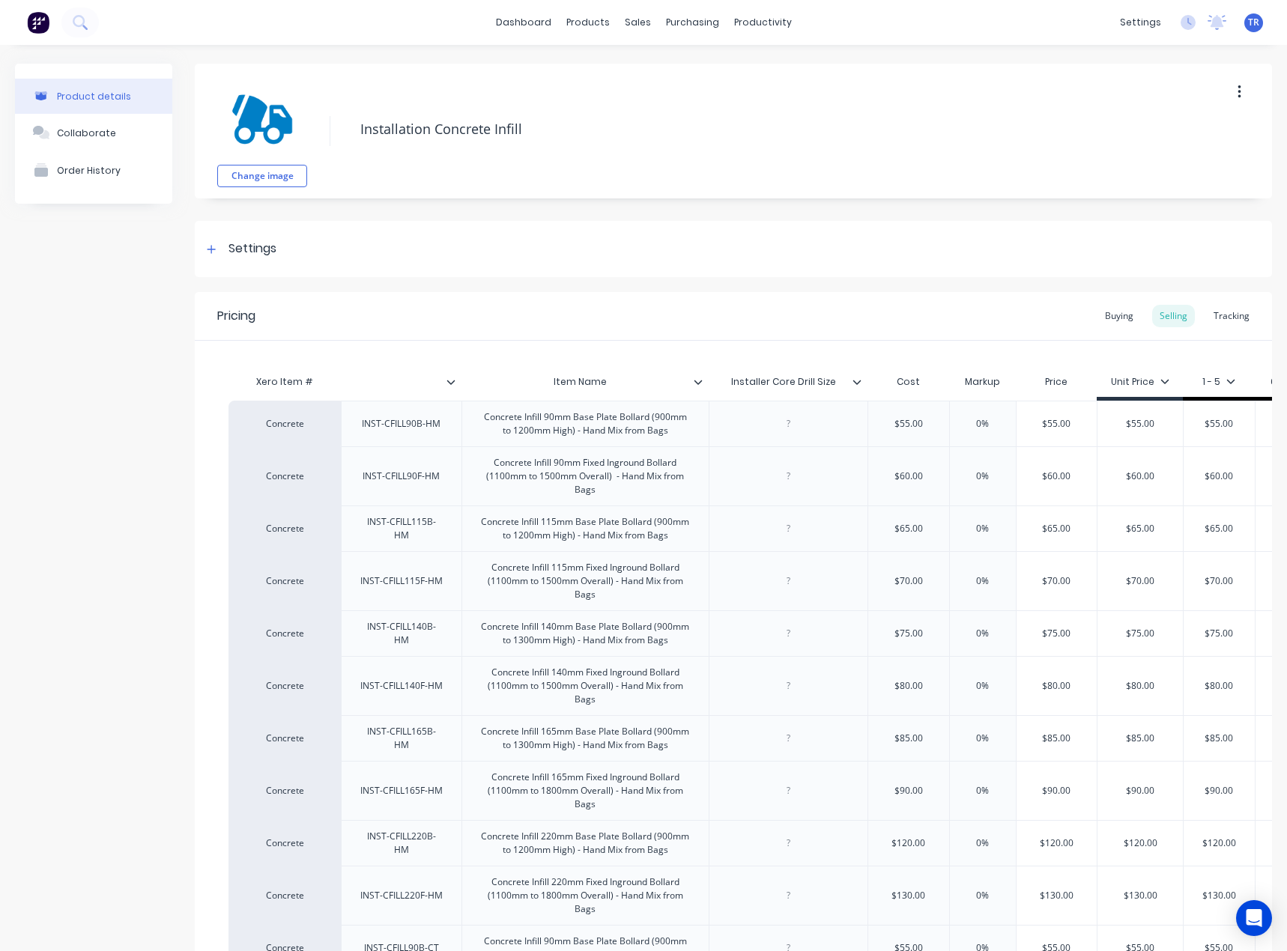
scroll to position [604, 0]
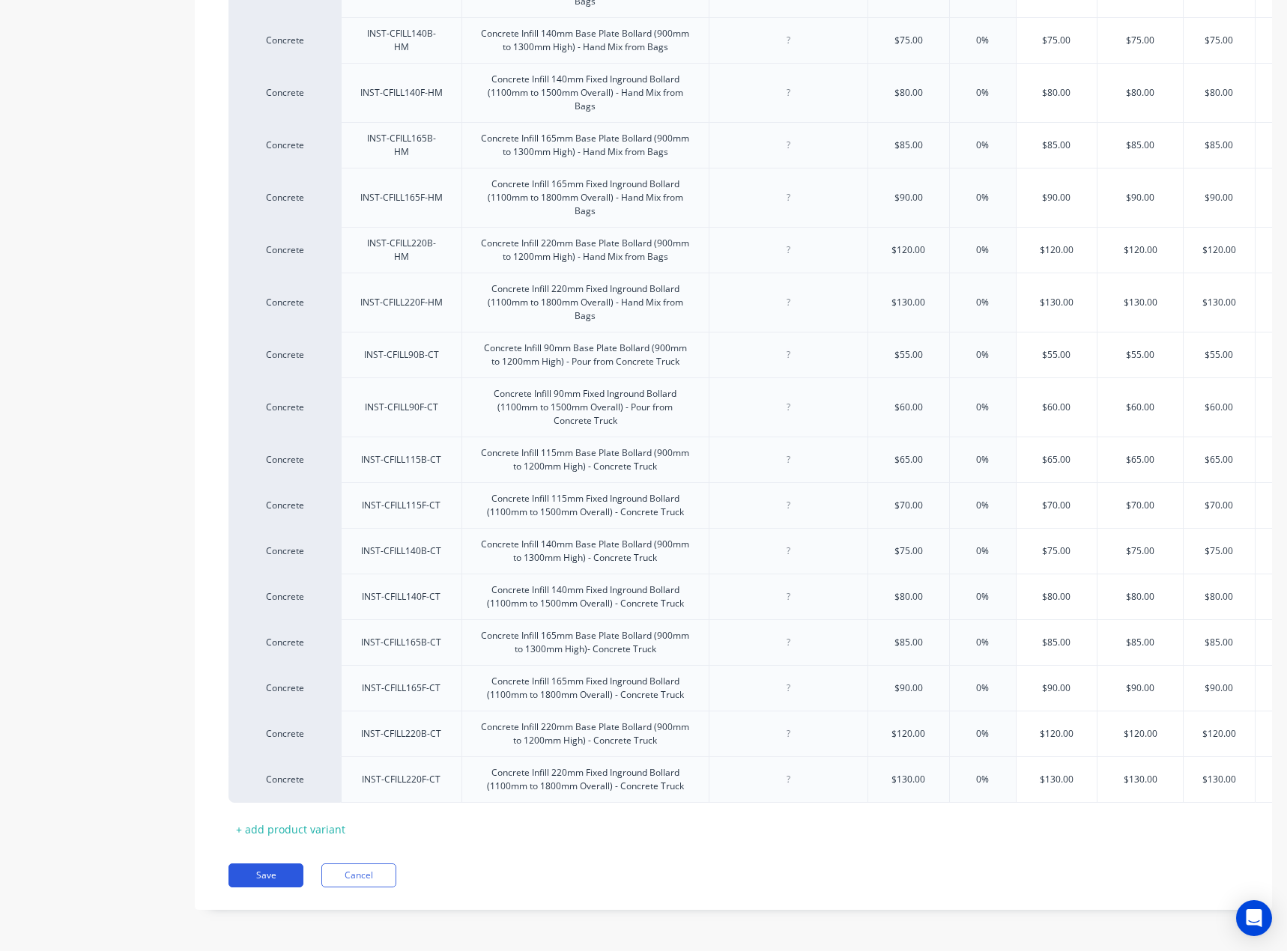
click at [243, 872] on button "Save" at bounding box center [265, 875] width 75 height 24
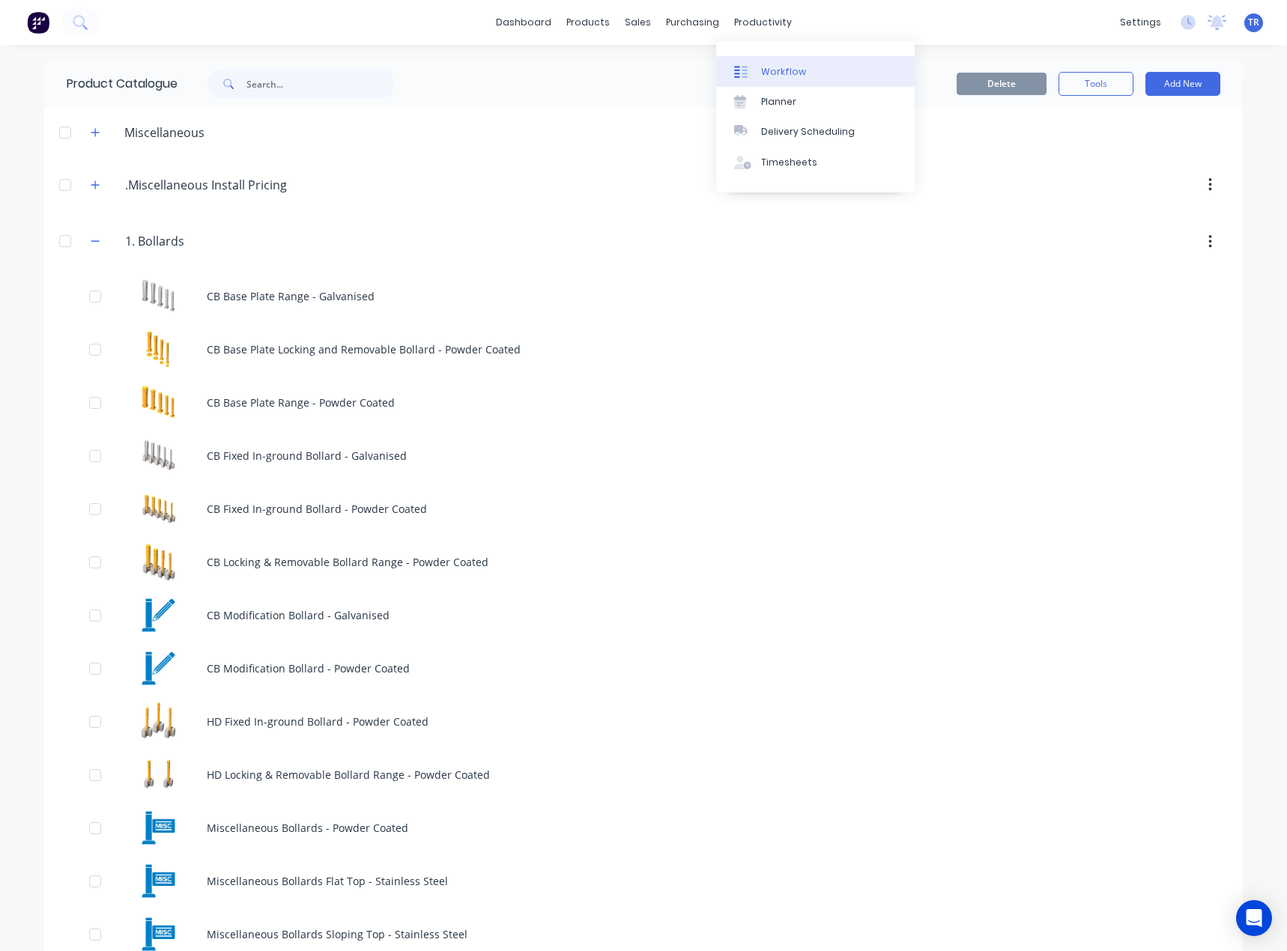
click at [771, 67] on div "Workflow" at bounding box center [783, 71] width 45 height 13
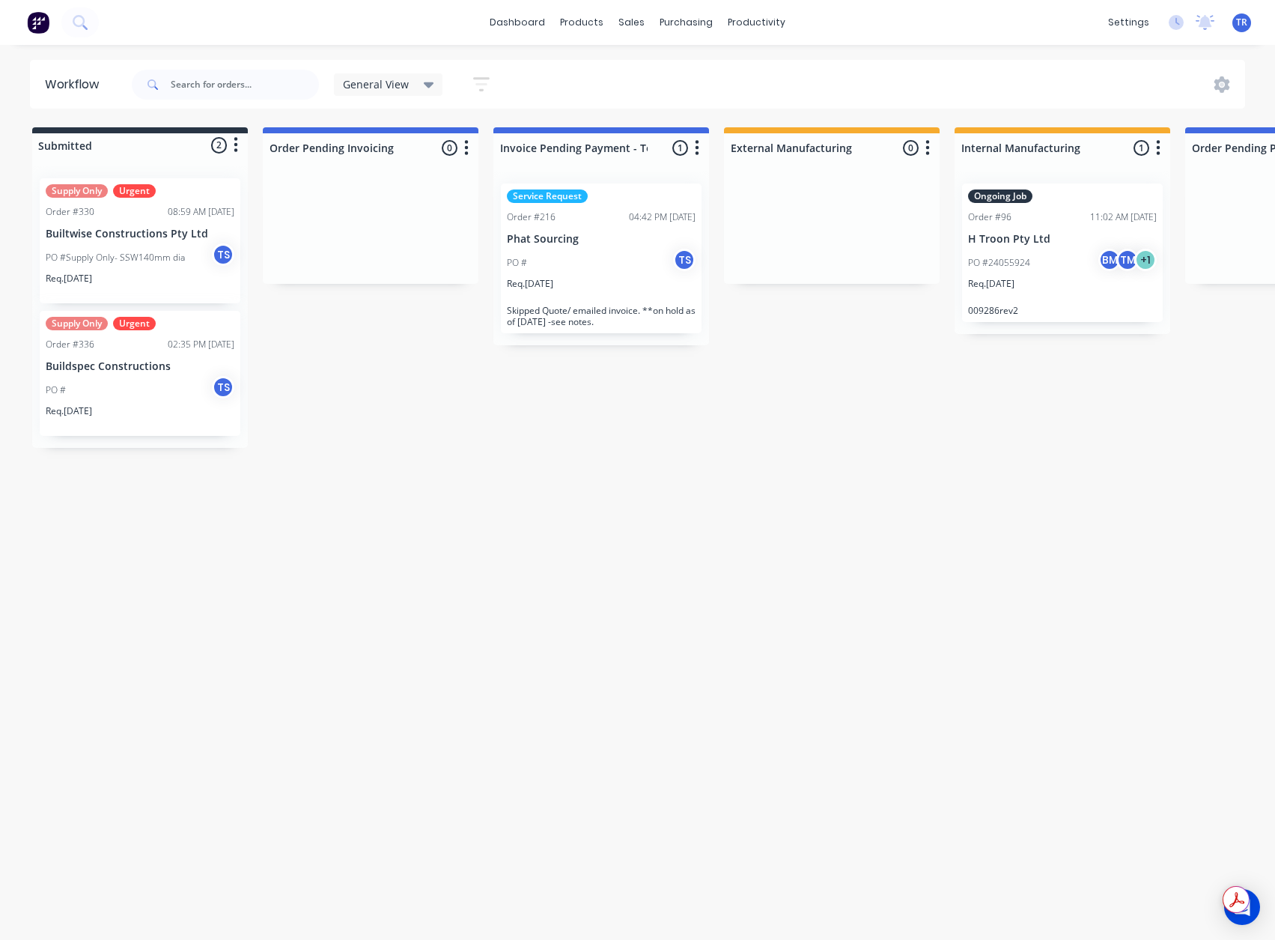
click at [613, 281] on div "Req. 12/08/25" at bounding box center [601, 289] width 189 height 25
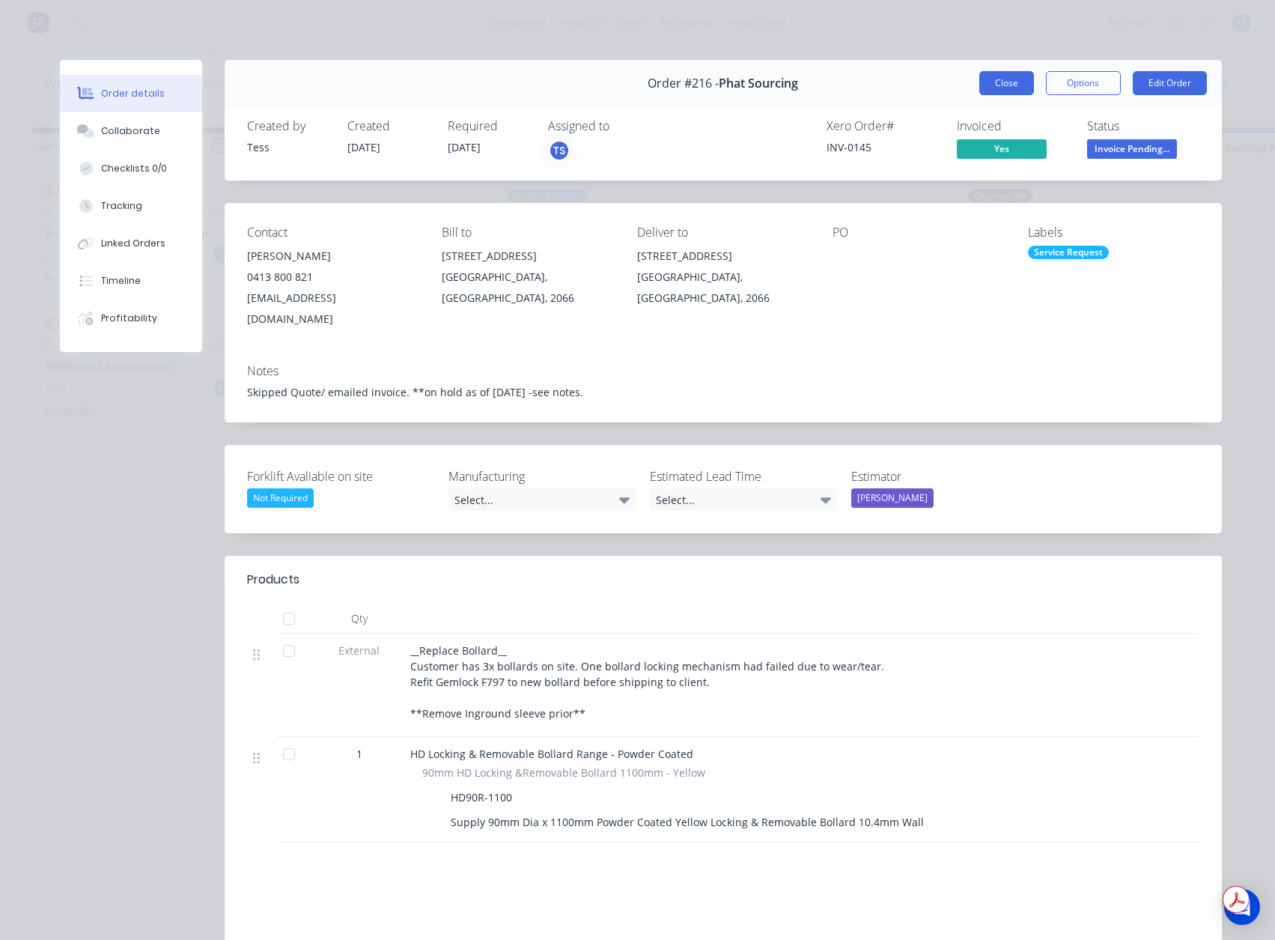
click at [1005, 75] on button "Close" at bounding box center [1006, 83] width 55 height 24
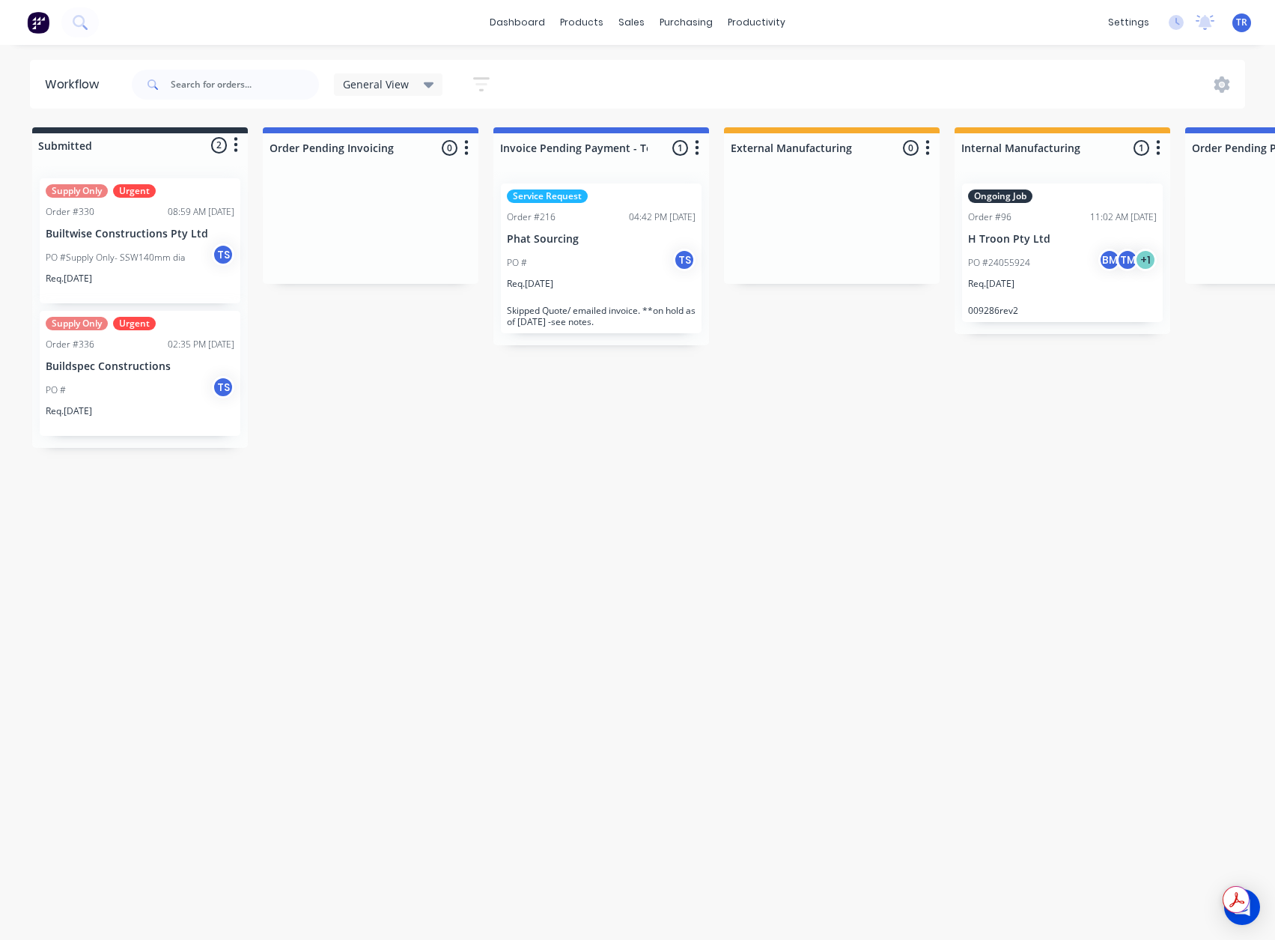
click at [1087, 240] on p "H Troon Pty Ltd" at bounding box center [1062, 239] width 189 height 13
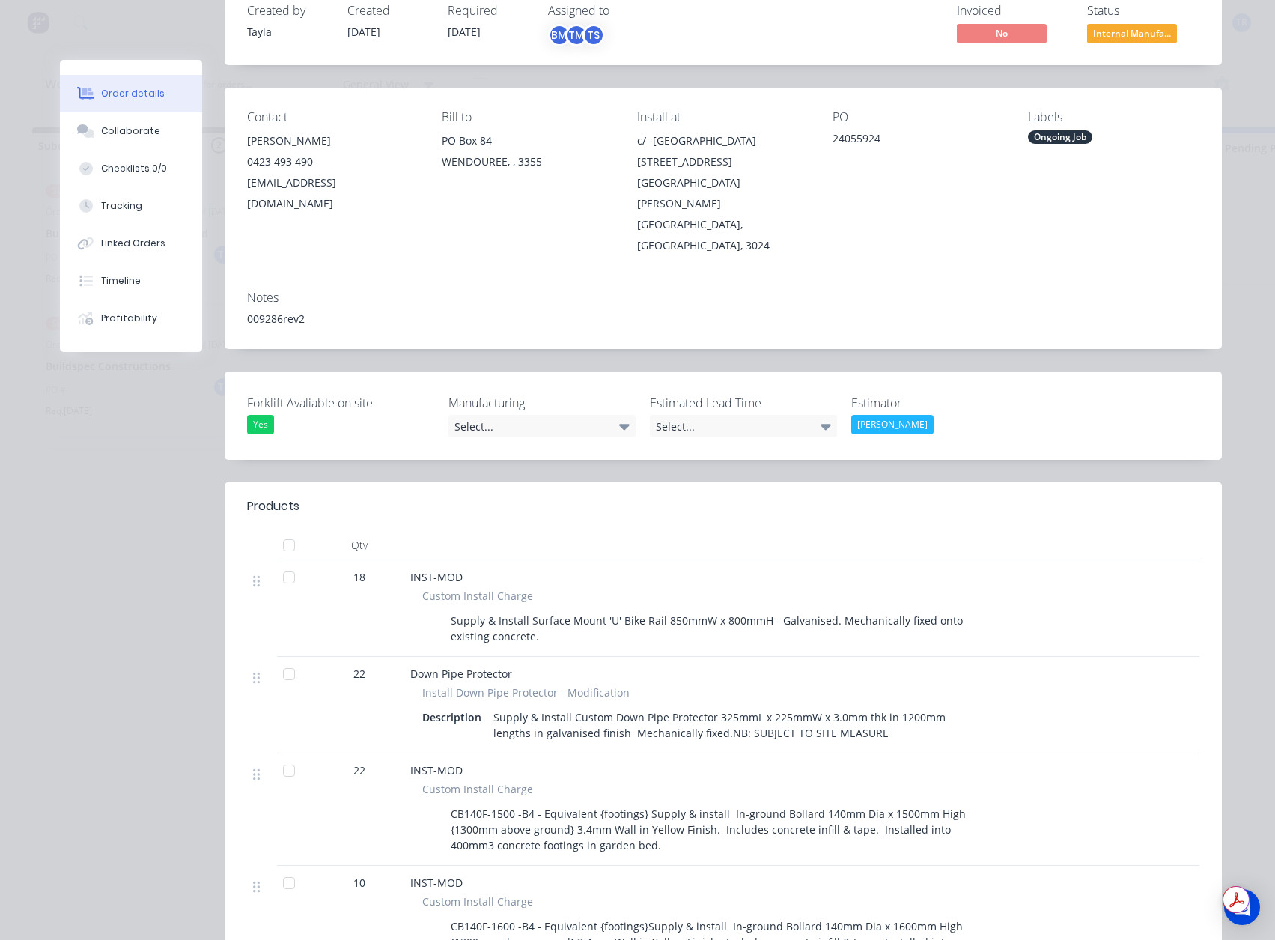
scroll to position [75, 0]
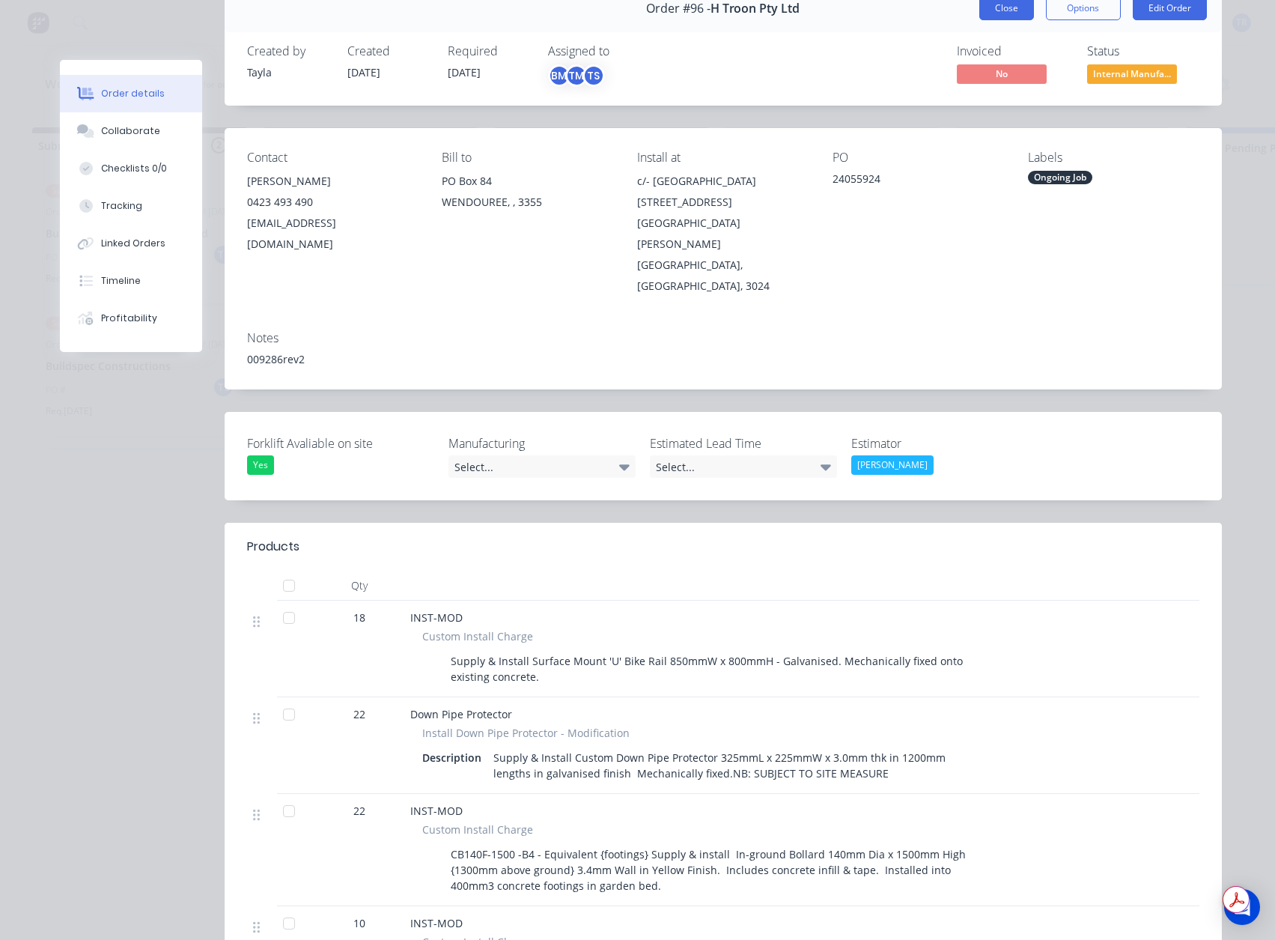
click at [1006, 0] on button "Close" at bounding box center [1006, 8] width 55 height 24
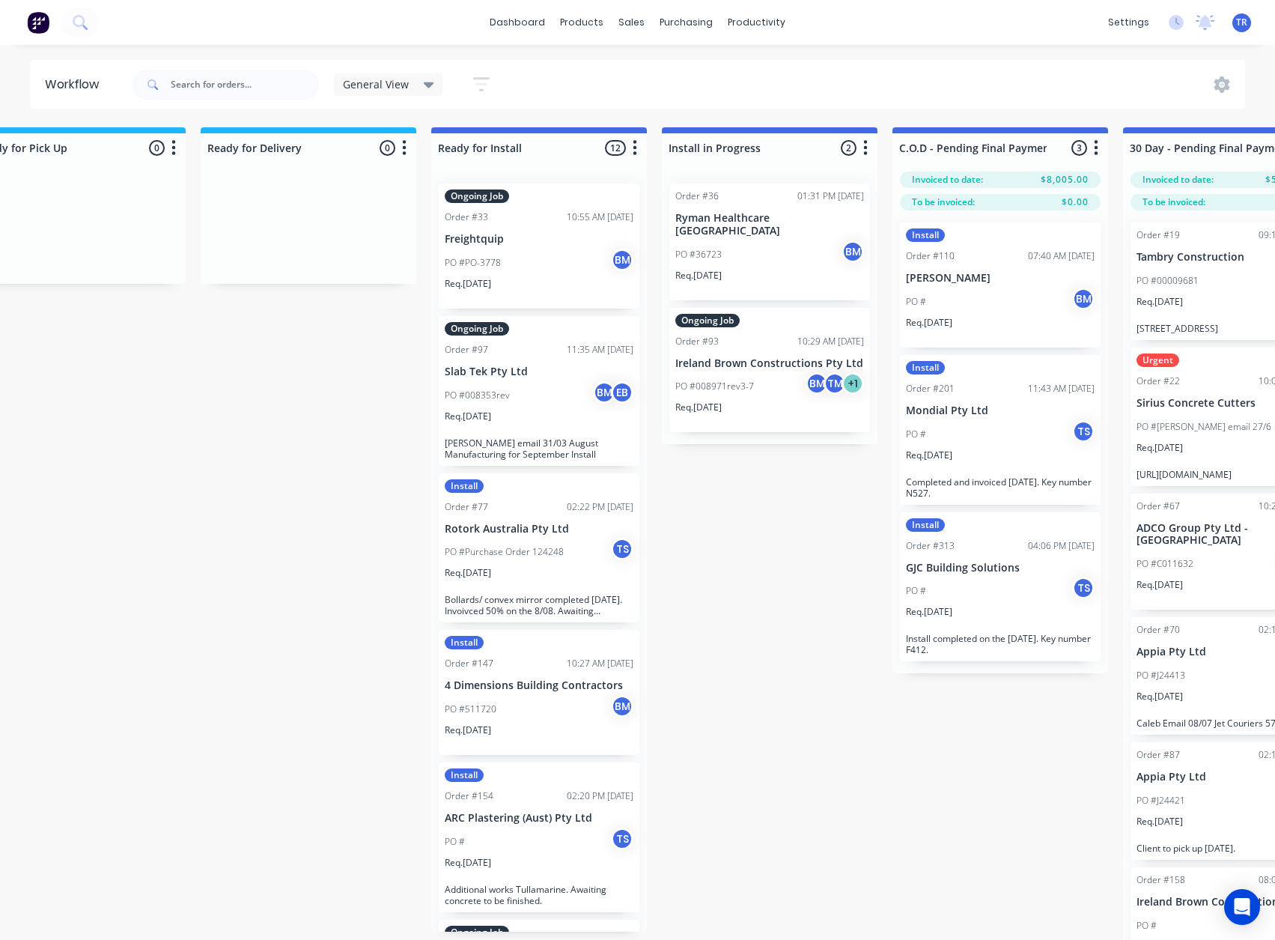
scroll to position [0, 1448]
click at [583, 261] on div "PO #PO-3778 BM" at bounding box center [537, 263] width 189 height 28
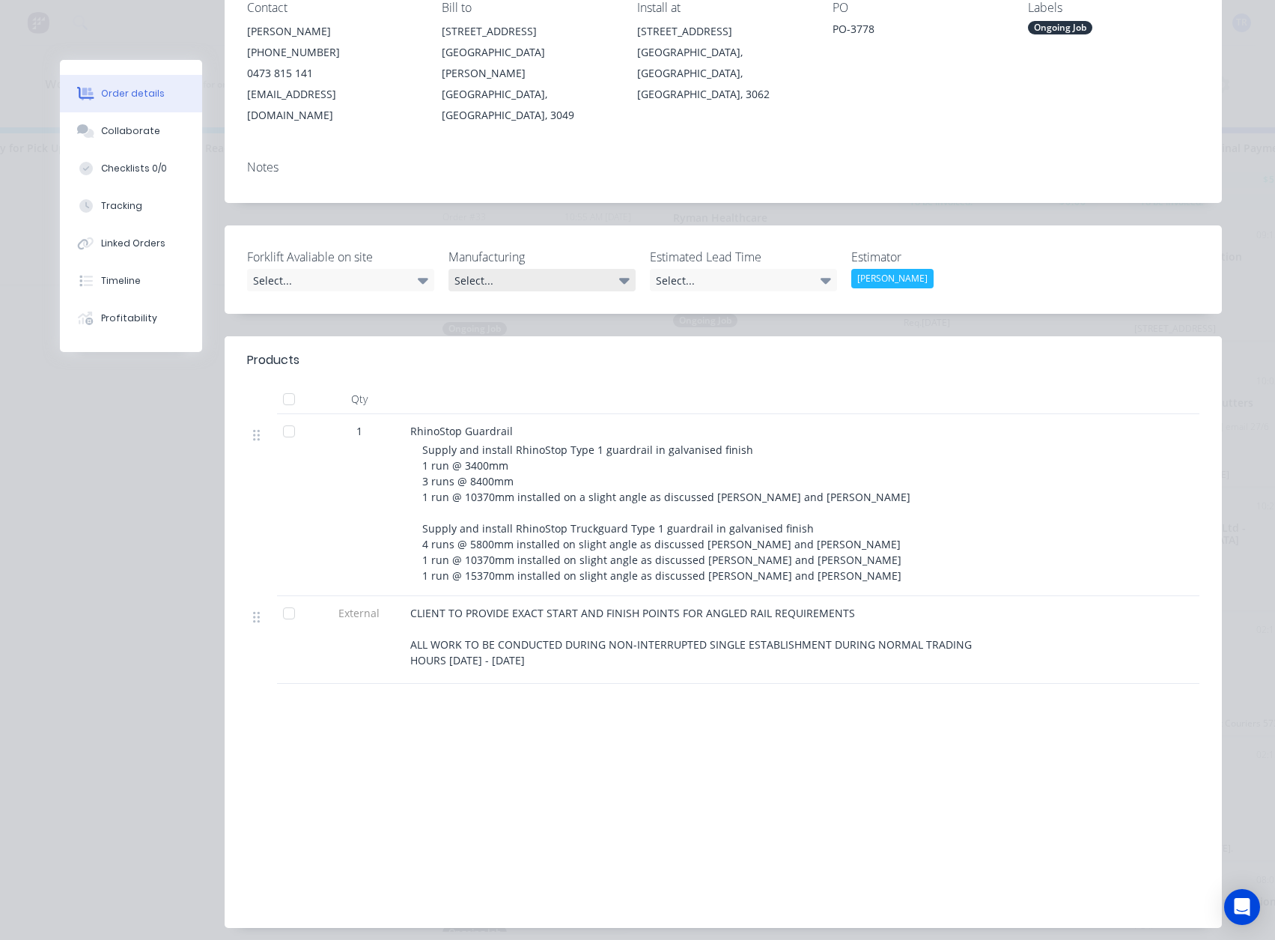
scroll to position [0, 0]
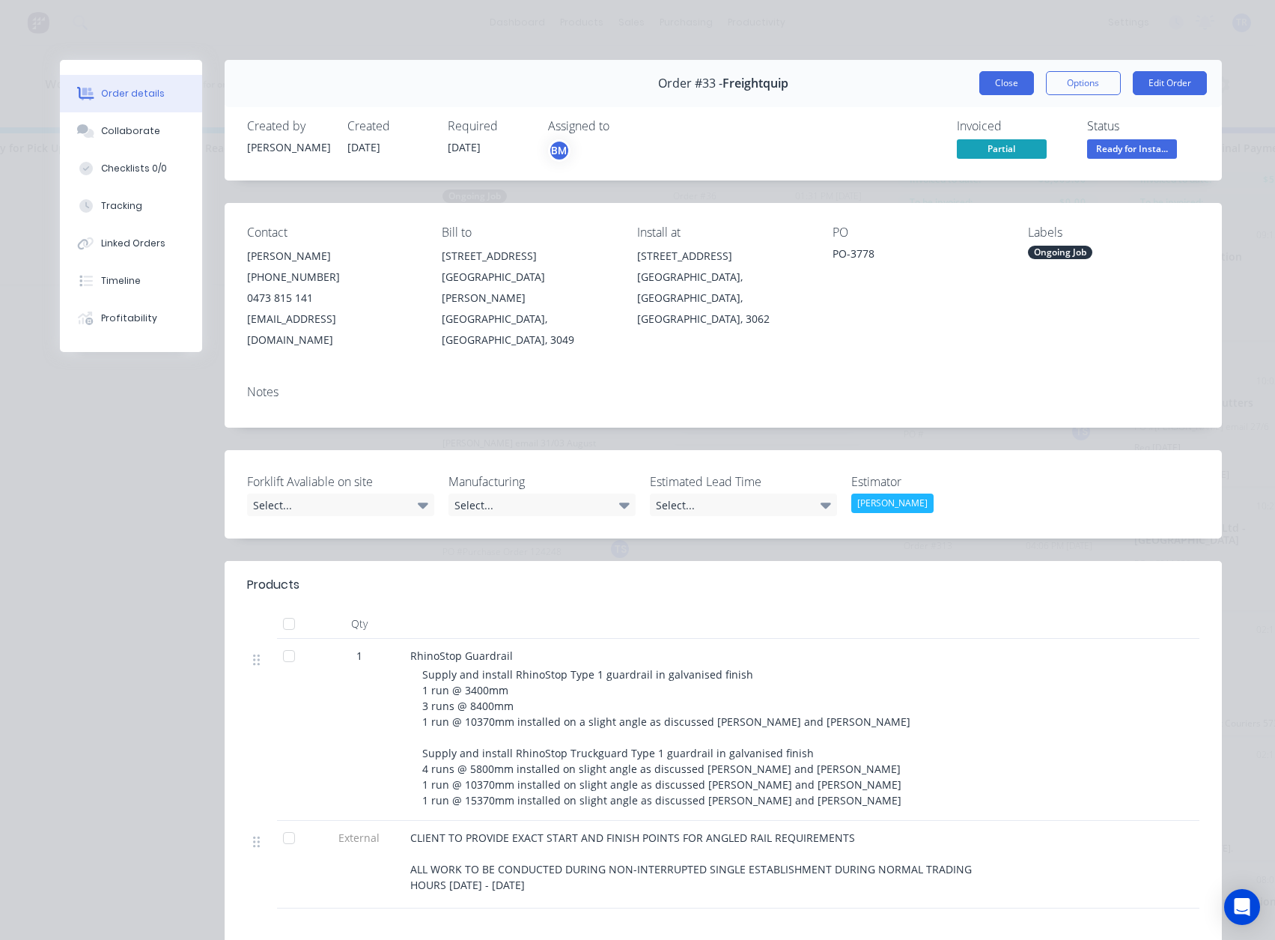
click at [994, 89] on button "Close" at bounding box center [1006, 83] width 55 height 24
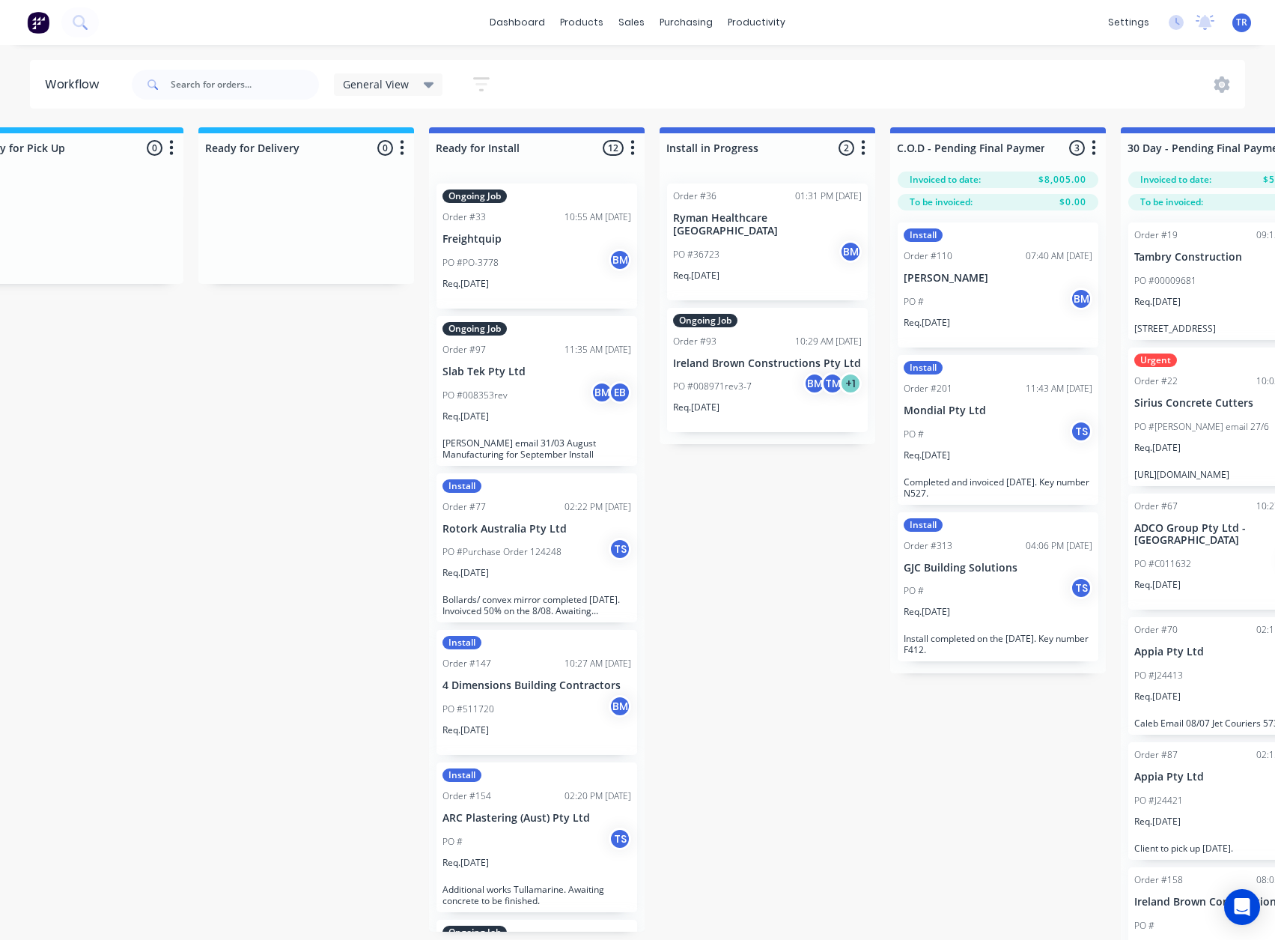
click at [490, 447] on p "[PERSON_NAME] email 31/03 August Manufacturing for September Install" at bounding box center [537, 448] width 189 height 22
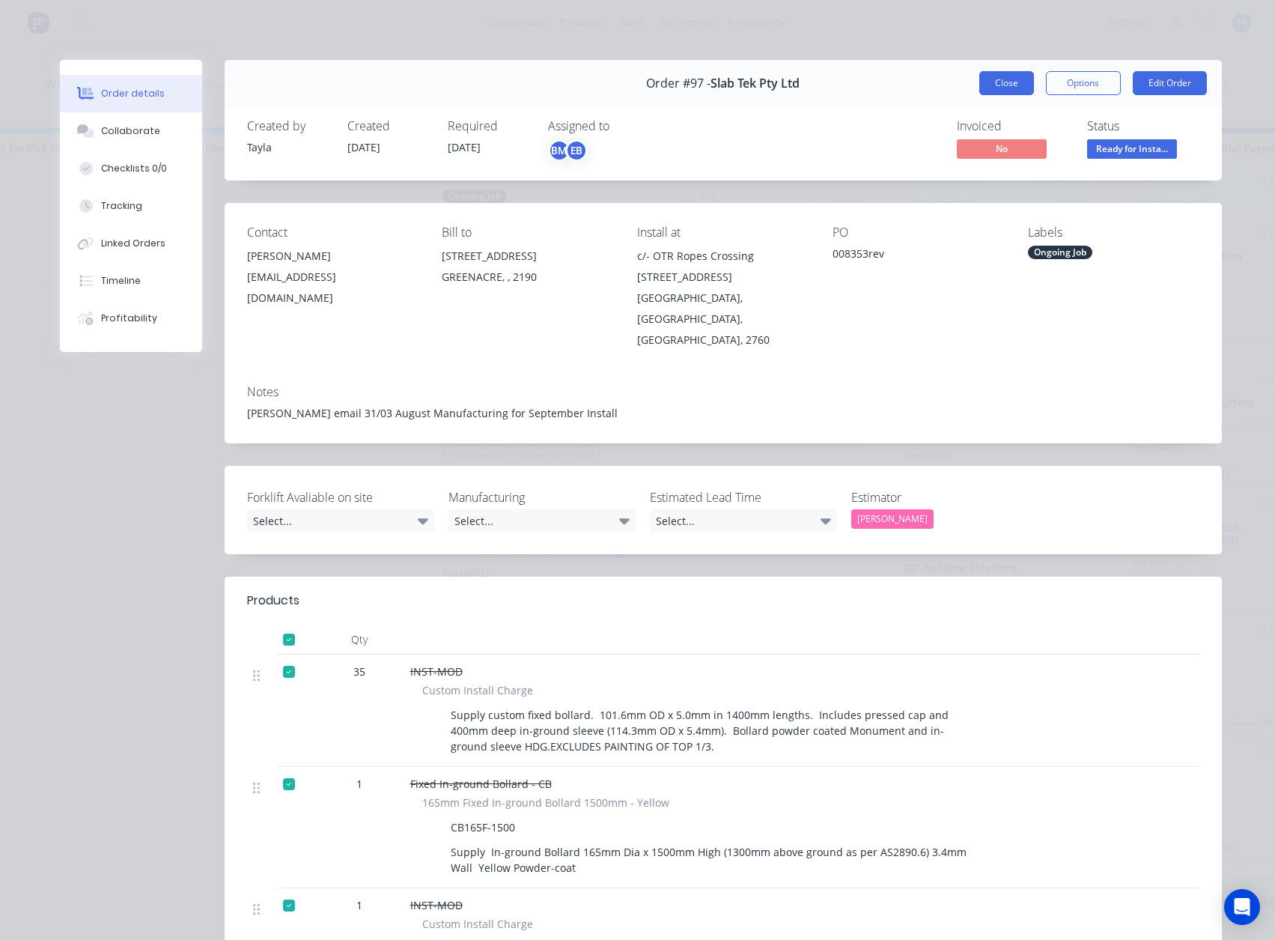
click at [1002, 87] on button "Close" at bounding box center [1006, 83] width 55 height 24
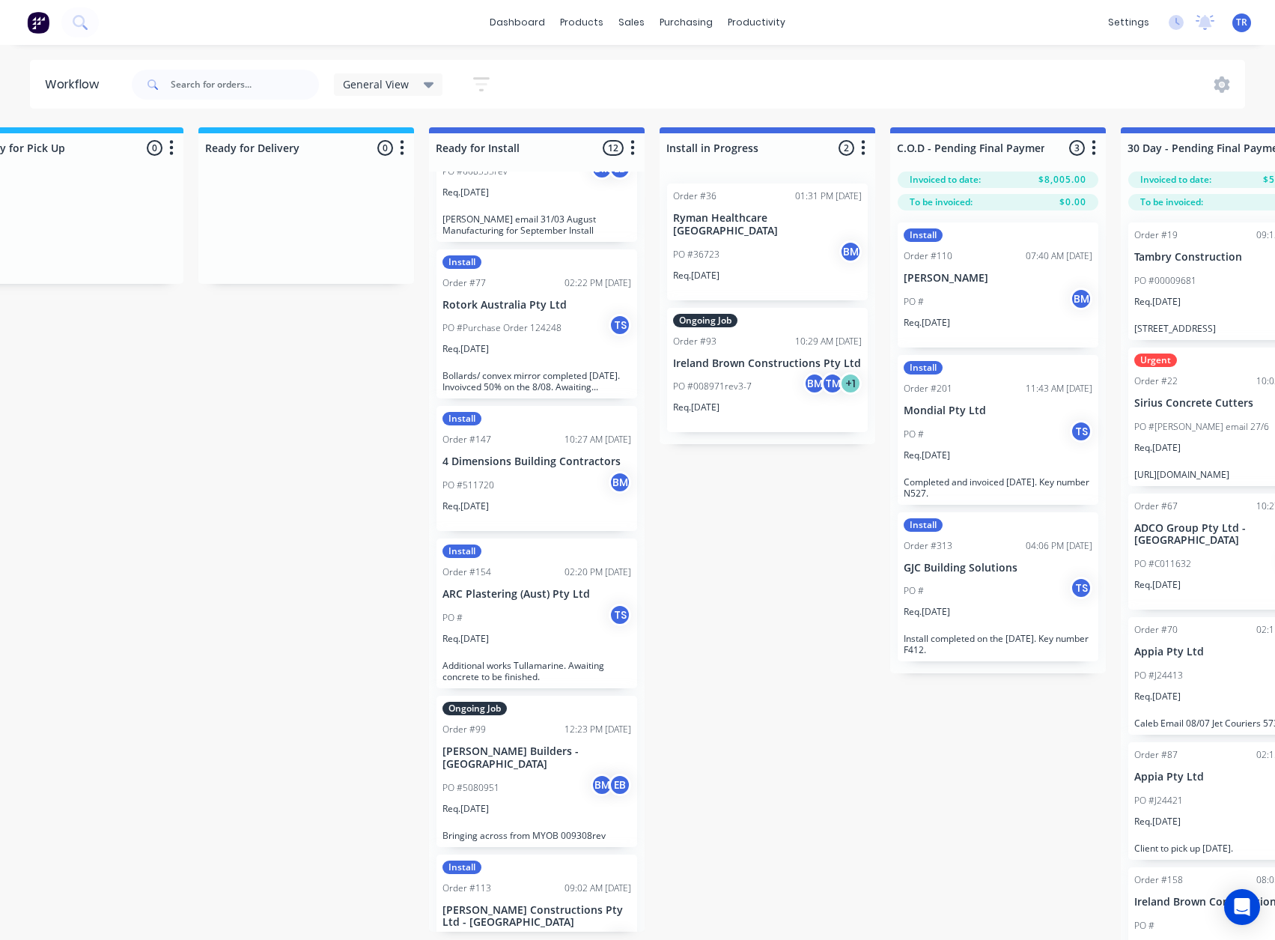
scroll to position [225, 0]
click at [506, 491] on div "PO #511720 BM" at bounding box center [537, 484] width 189 height 28
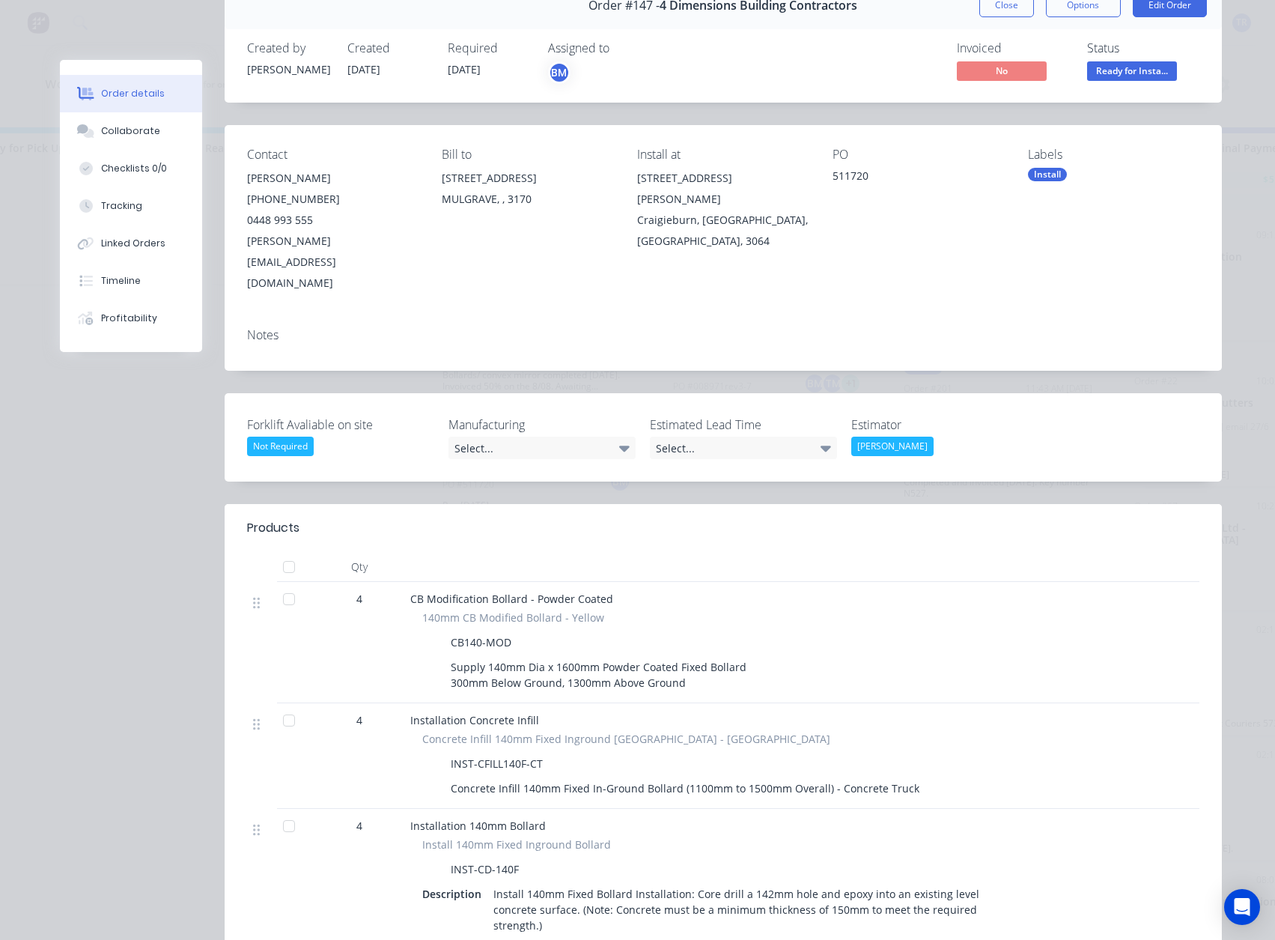
scroll to position [75, 0]
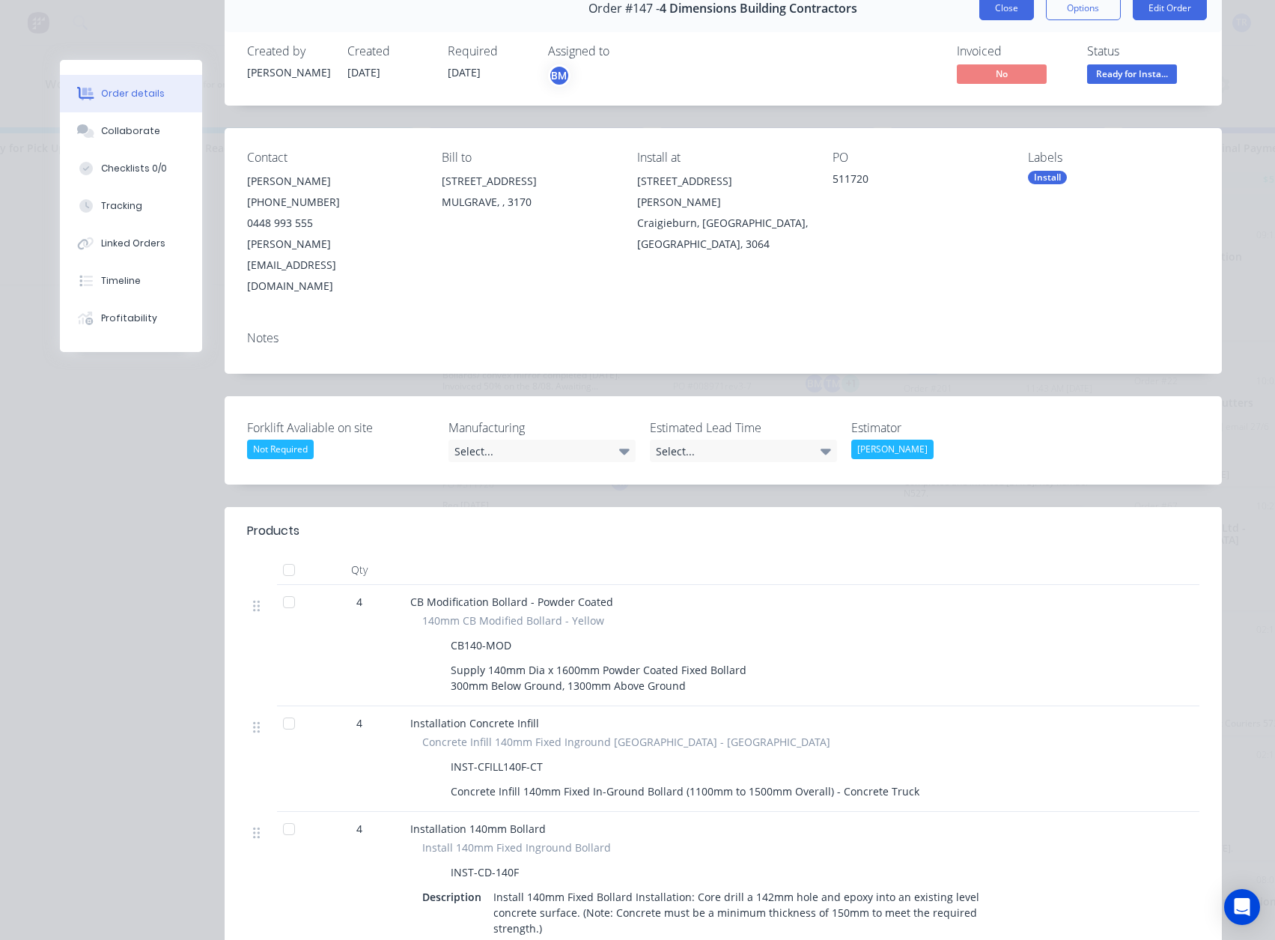
click at [995, 15] on button "Close" at bounding box center [1006, 8] width 55 height 24
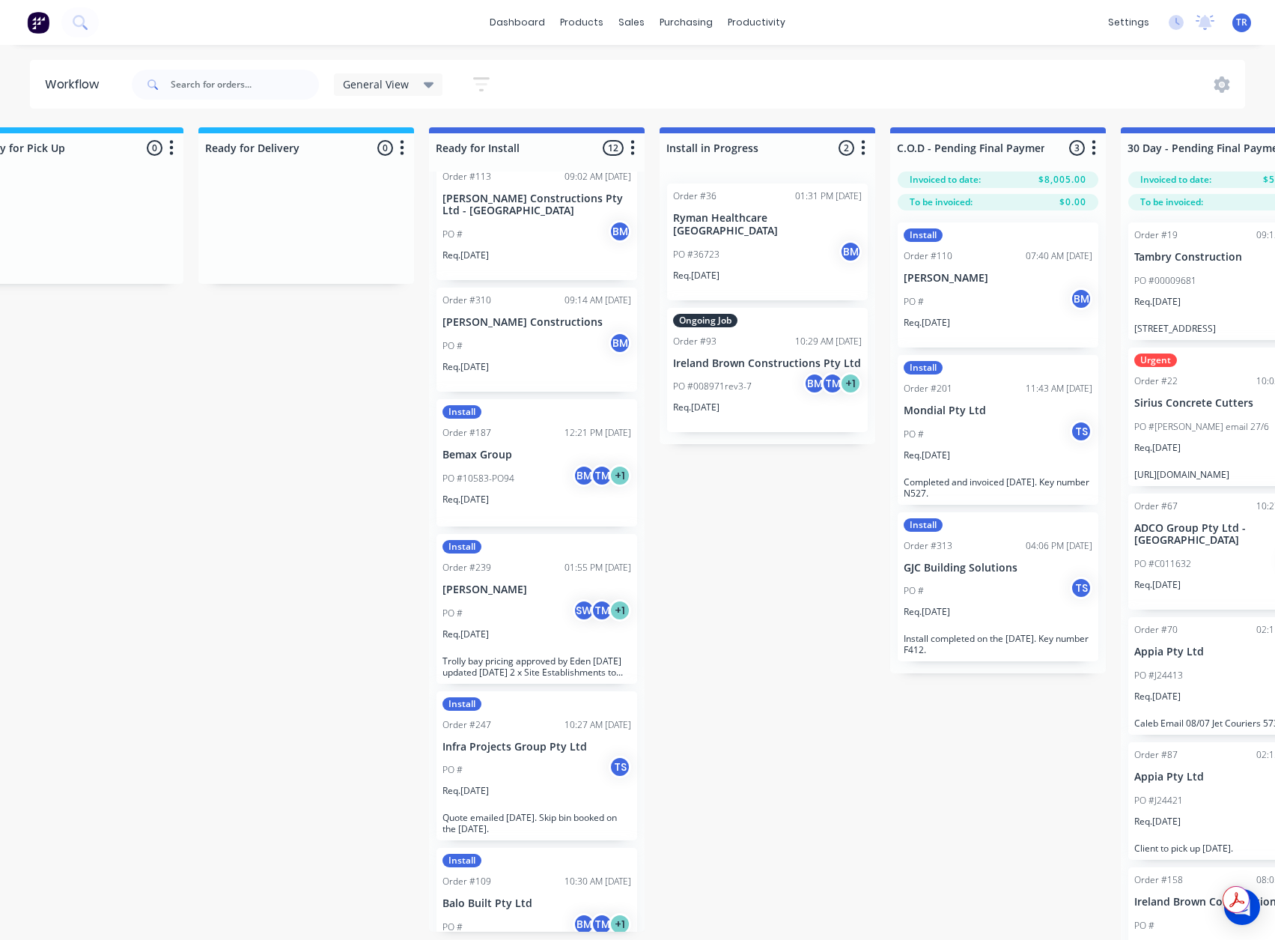
scroll to position [955, 0]
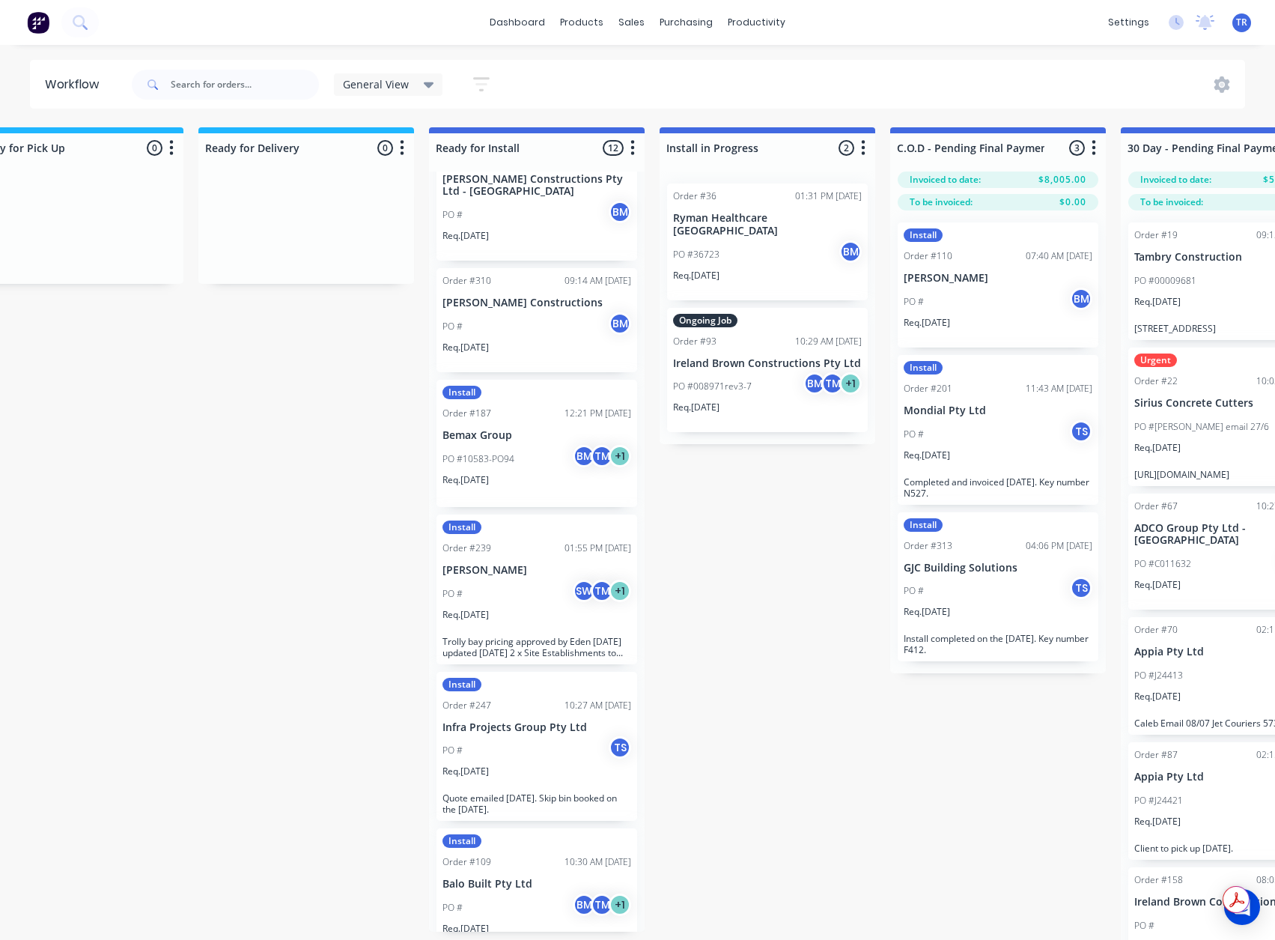
click at [517, 445] on div "PO #10583-PO94 BM TM + 1" at bounding box center [537, 459] width 189 height 28
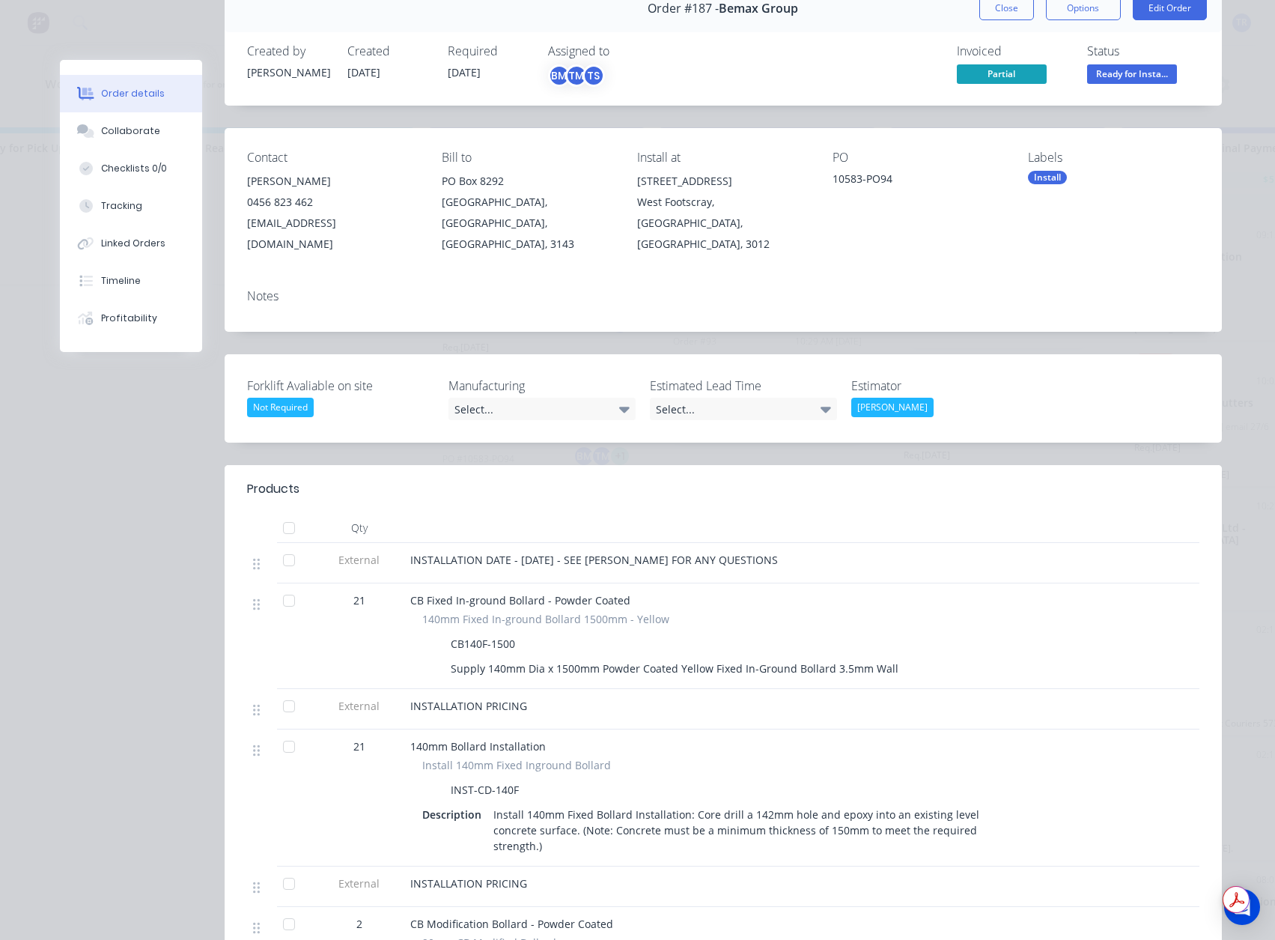
scroll to position [0, 0]
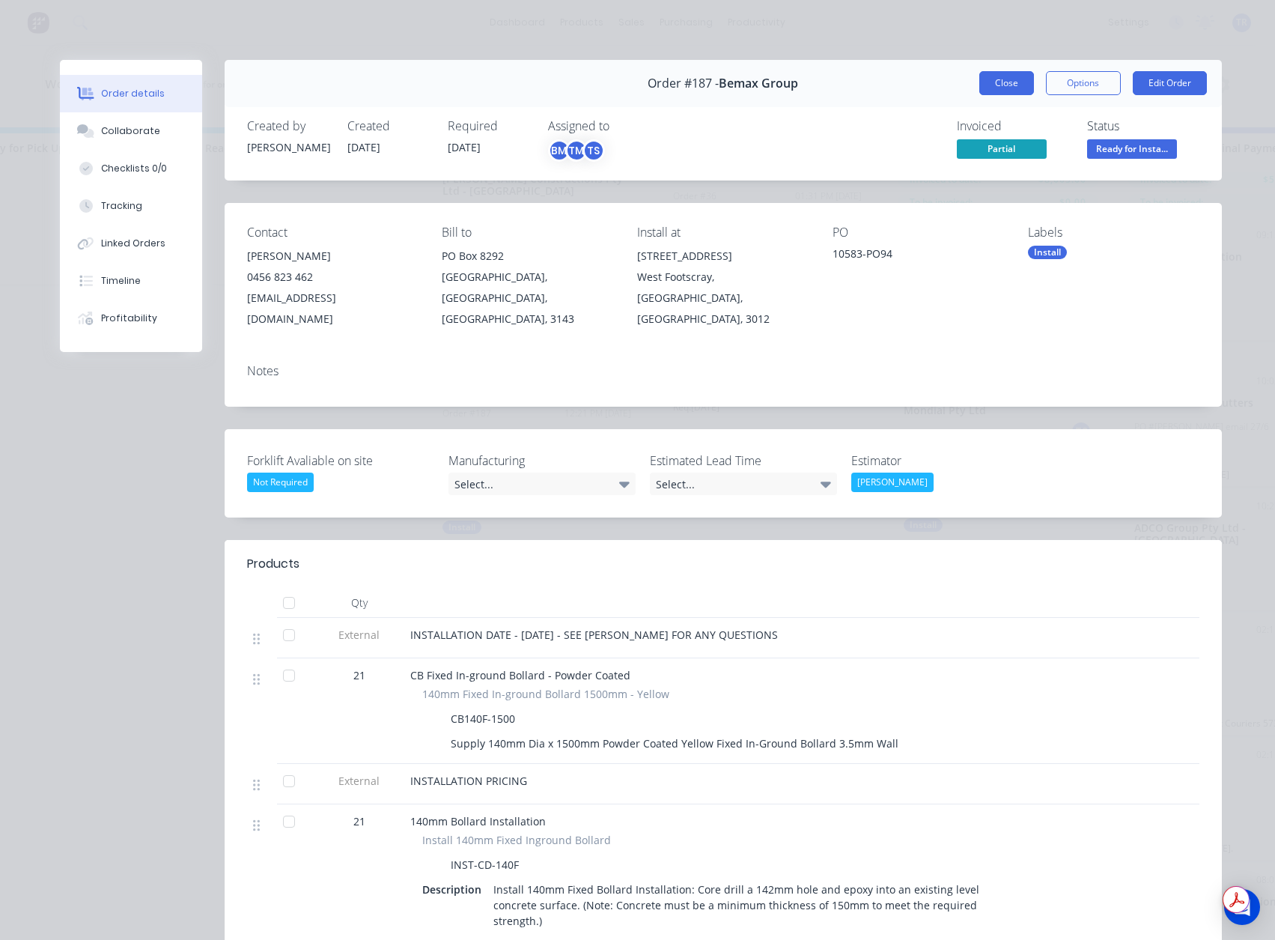
click at [1012, 77] on button "Close" at bounding box center [1006, 83] width 55 height 24
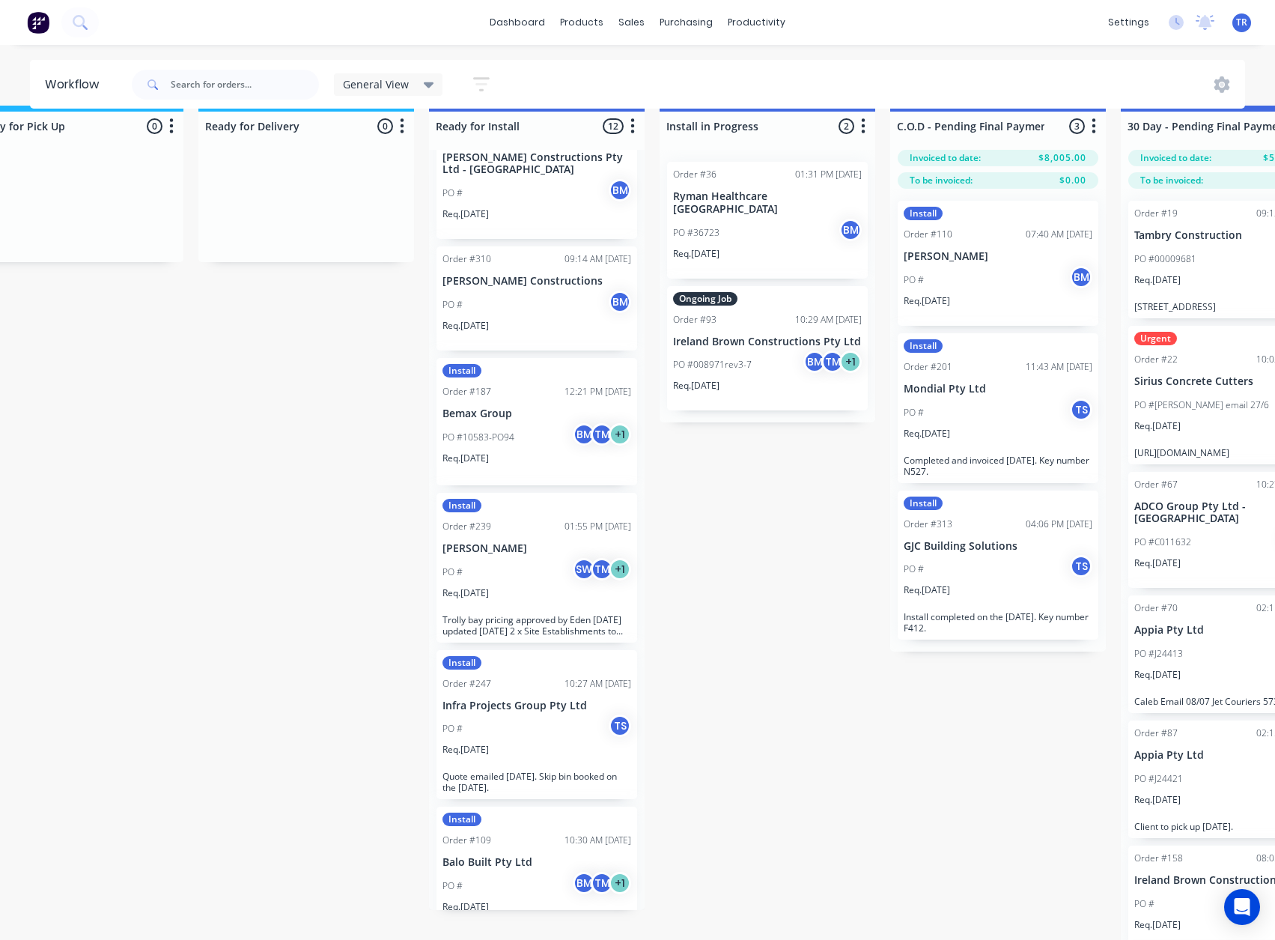
scroll to position [42, 1448]
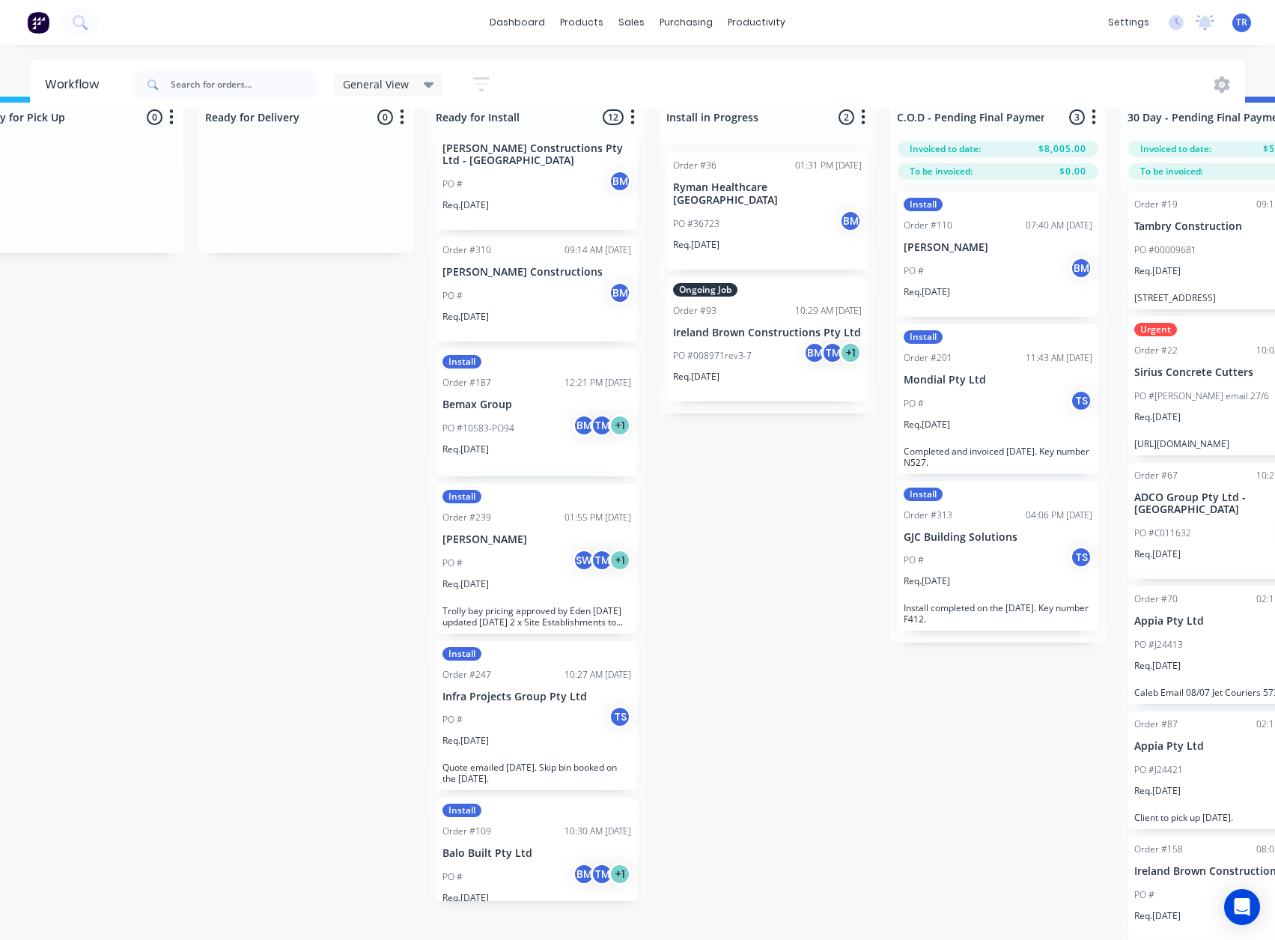
click at [550, 549] on div "PO # SW TM + 1" at bounding box center [537, 563] width 189 height 28
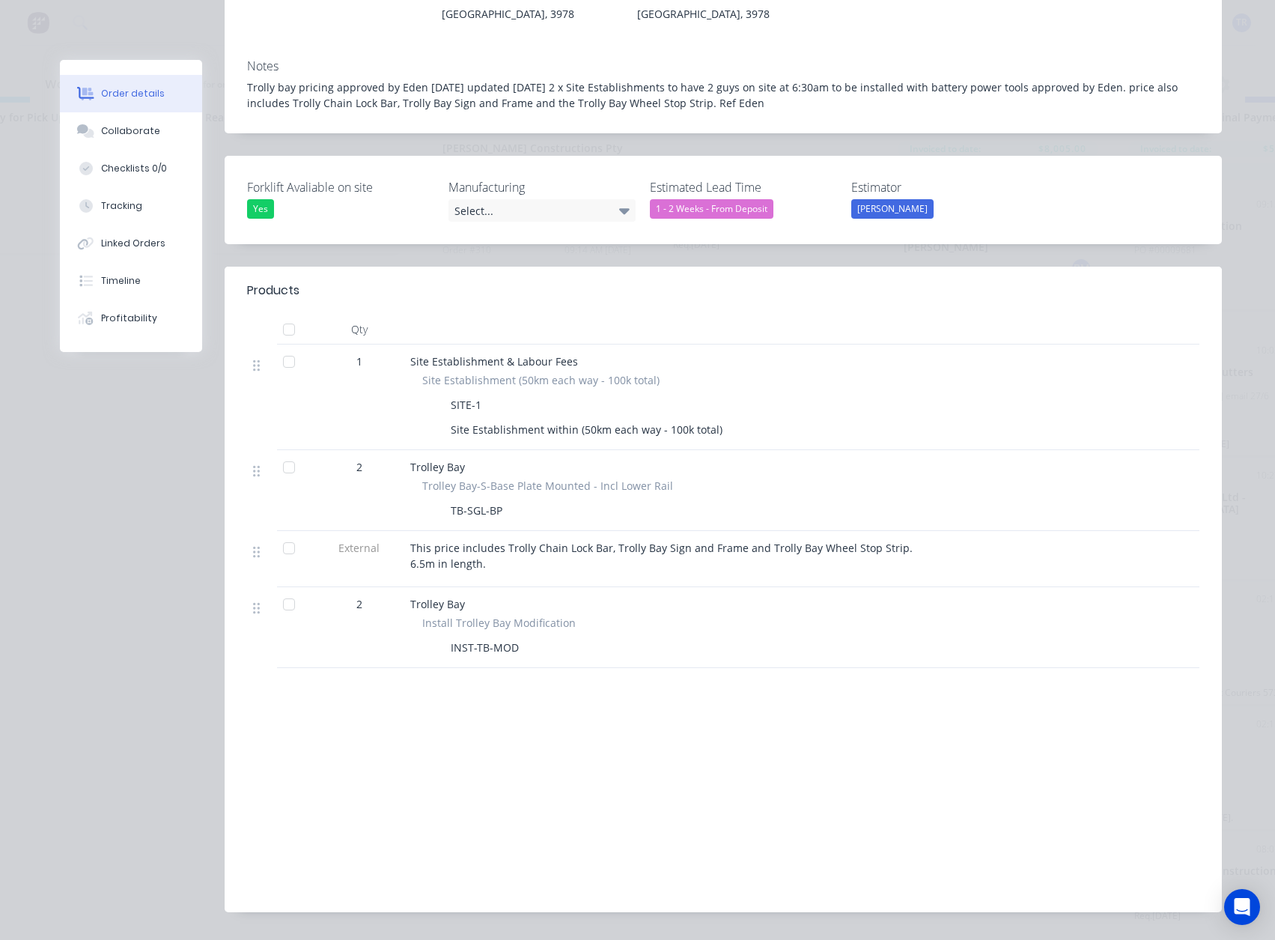
scroll to position [26, 0]
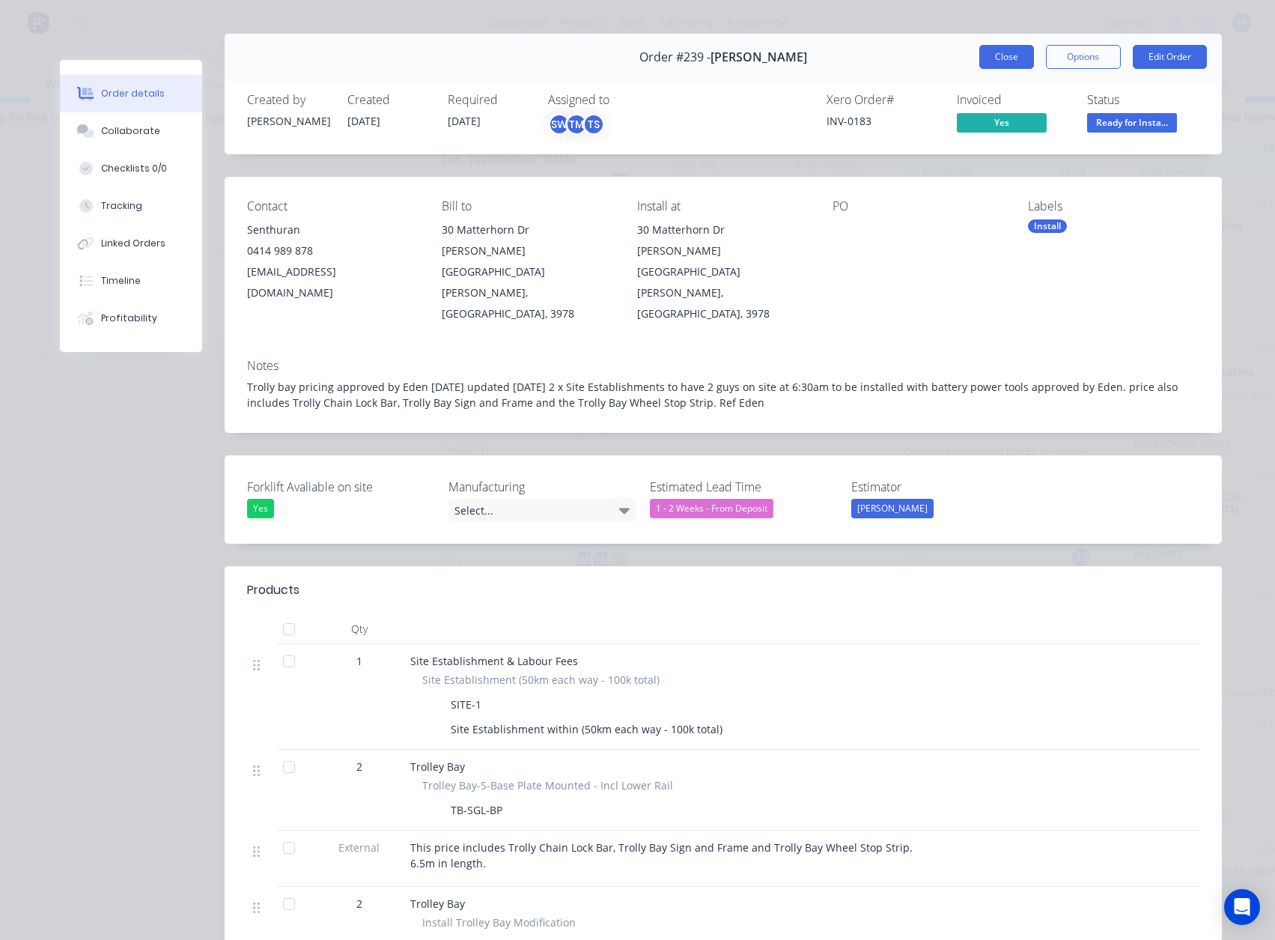
click at [986, 51] on button "Close" at bounding box center [1006, 57] width 55 height 24
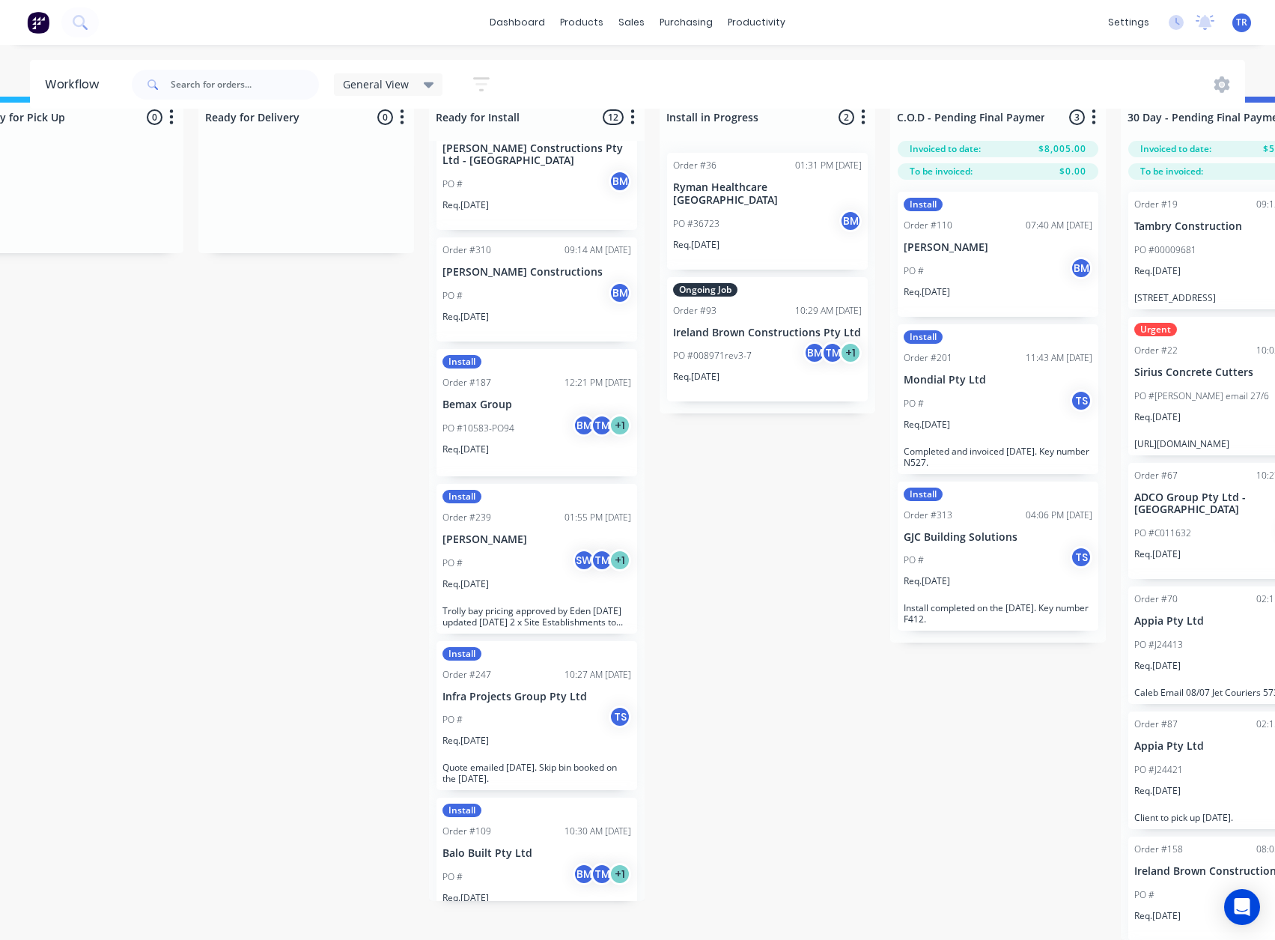
scroll to position [42, 1524]
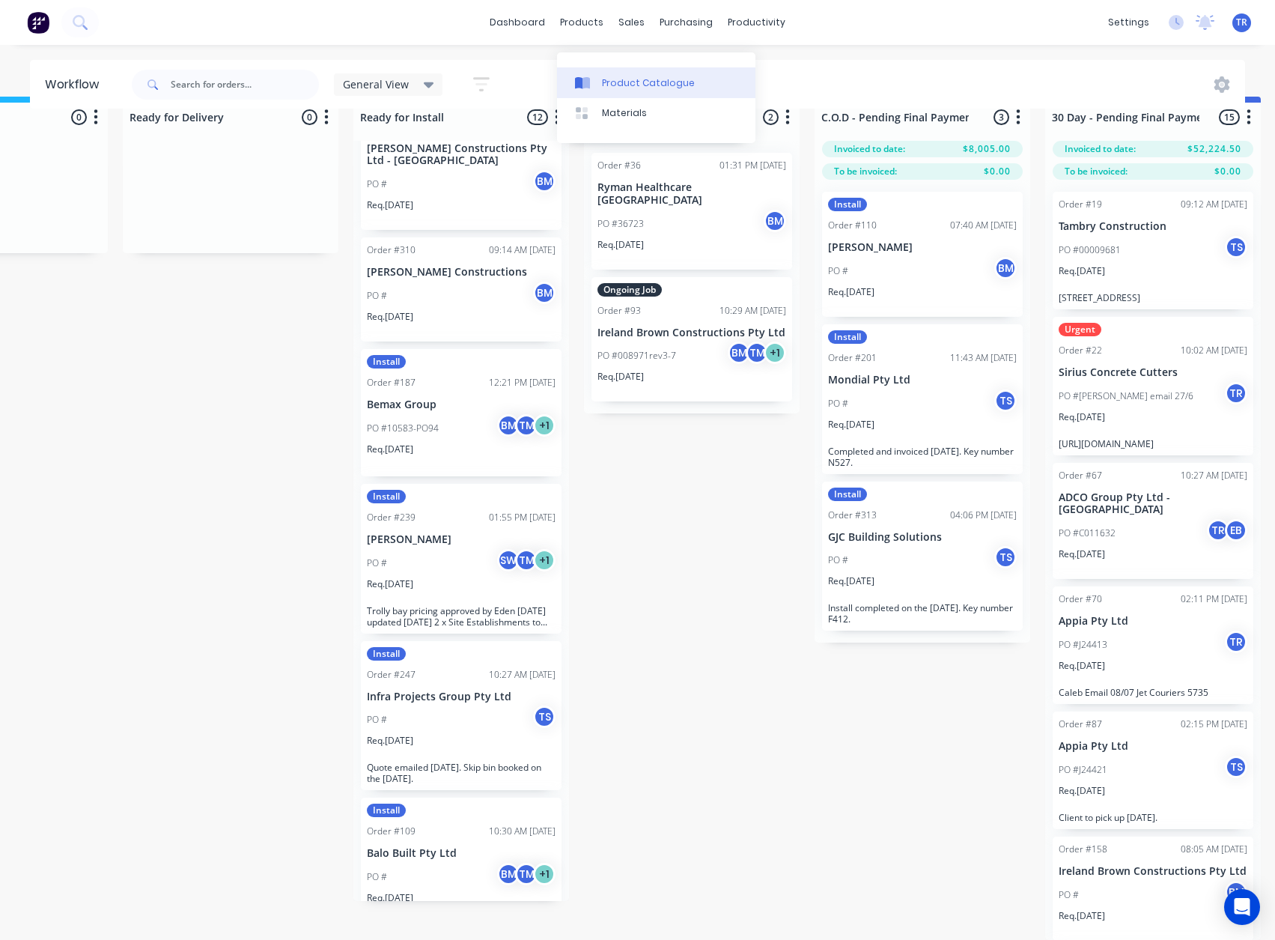
click at [607, 76] on div "Product Catalogue" at bounding box center [648, 82] width 93 height 13
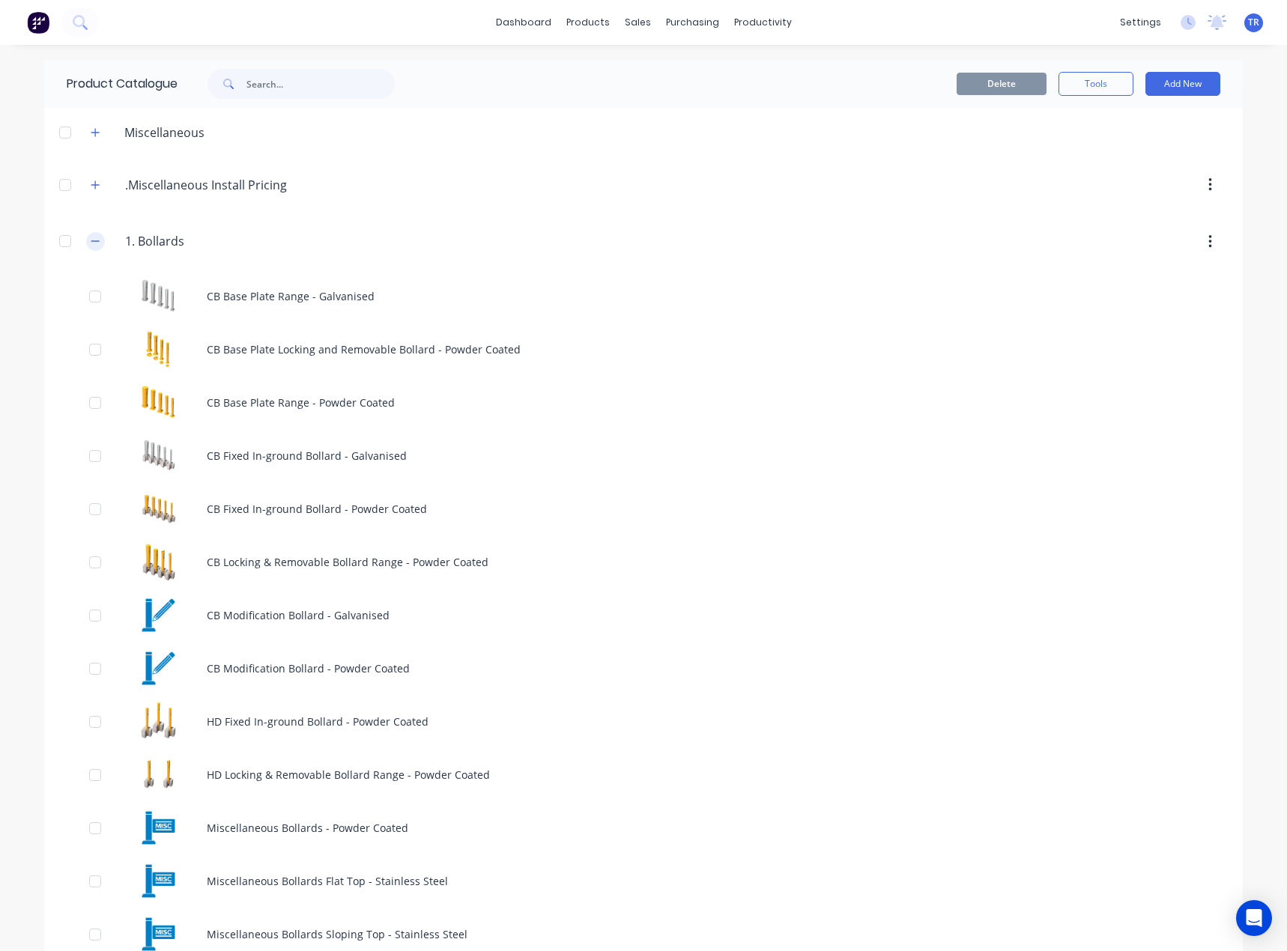
click at [93, 235] on button "button" at bounding box center [95, 241] width 19 height 19
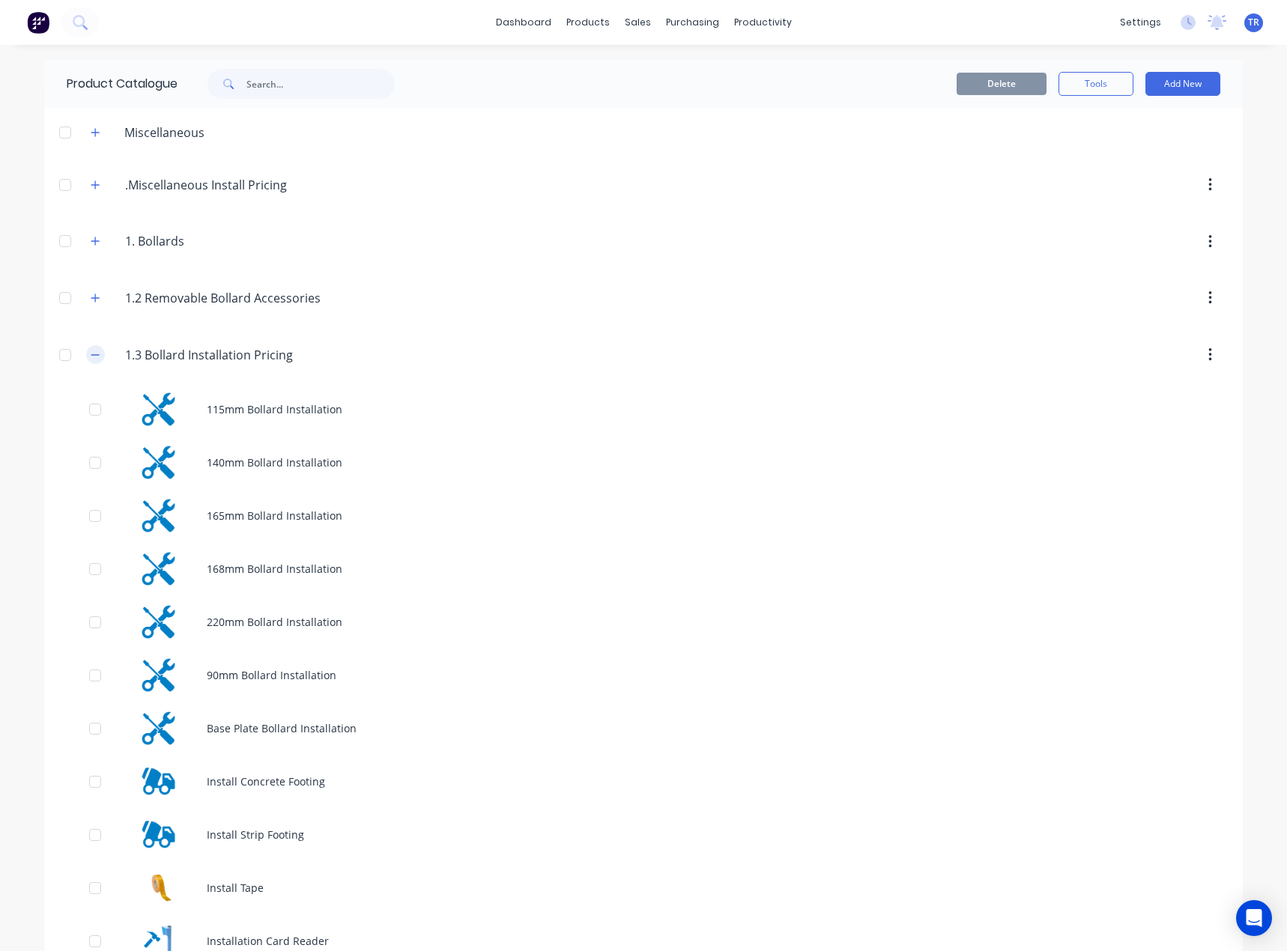
click at [88, 360] on button "button" at bounding box center [95, 354] width 19 height 19
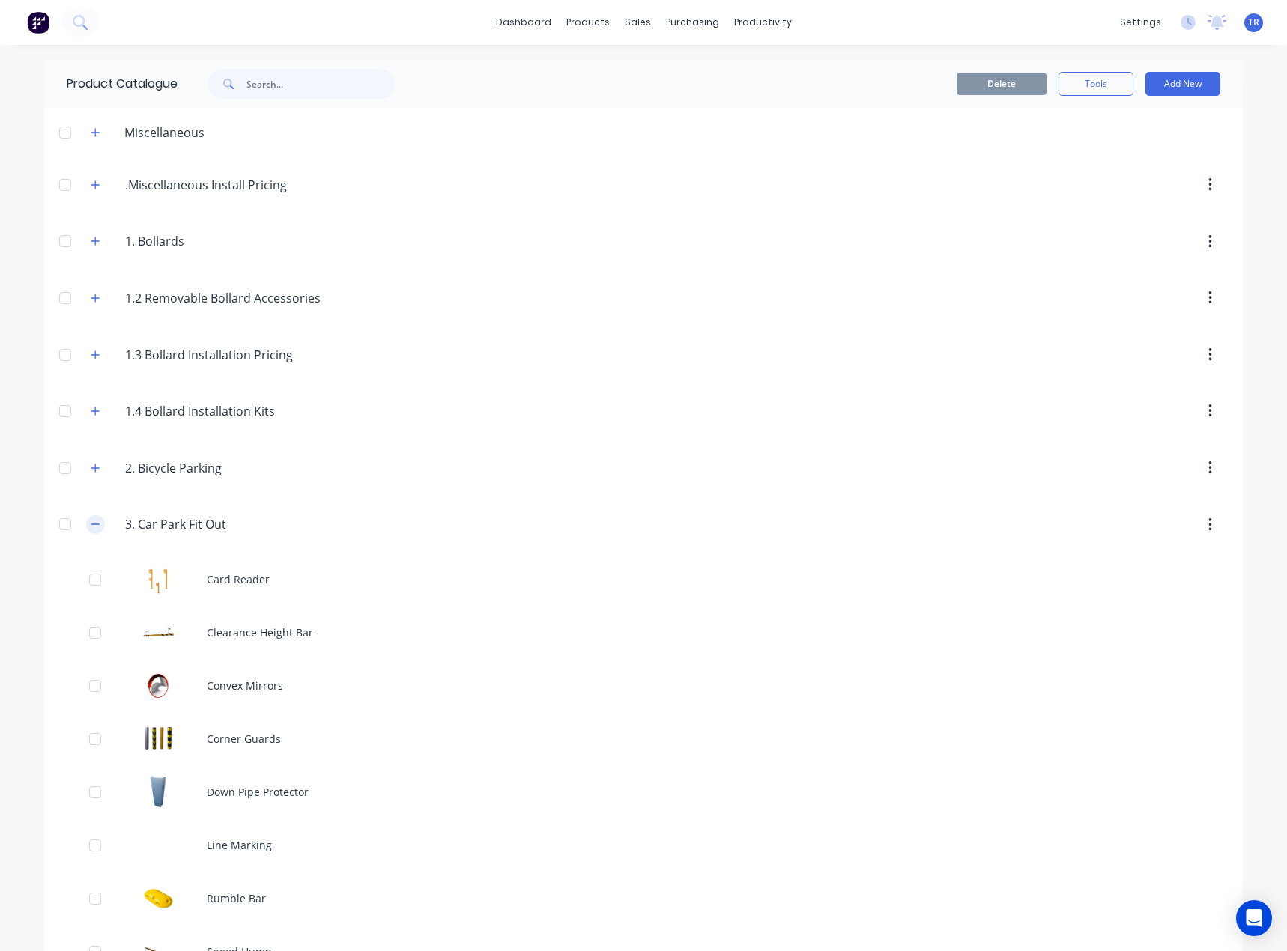
click at [91, 522] on icon "button" at bounding box center [95, 524] width 9 height 10
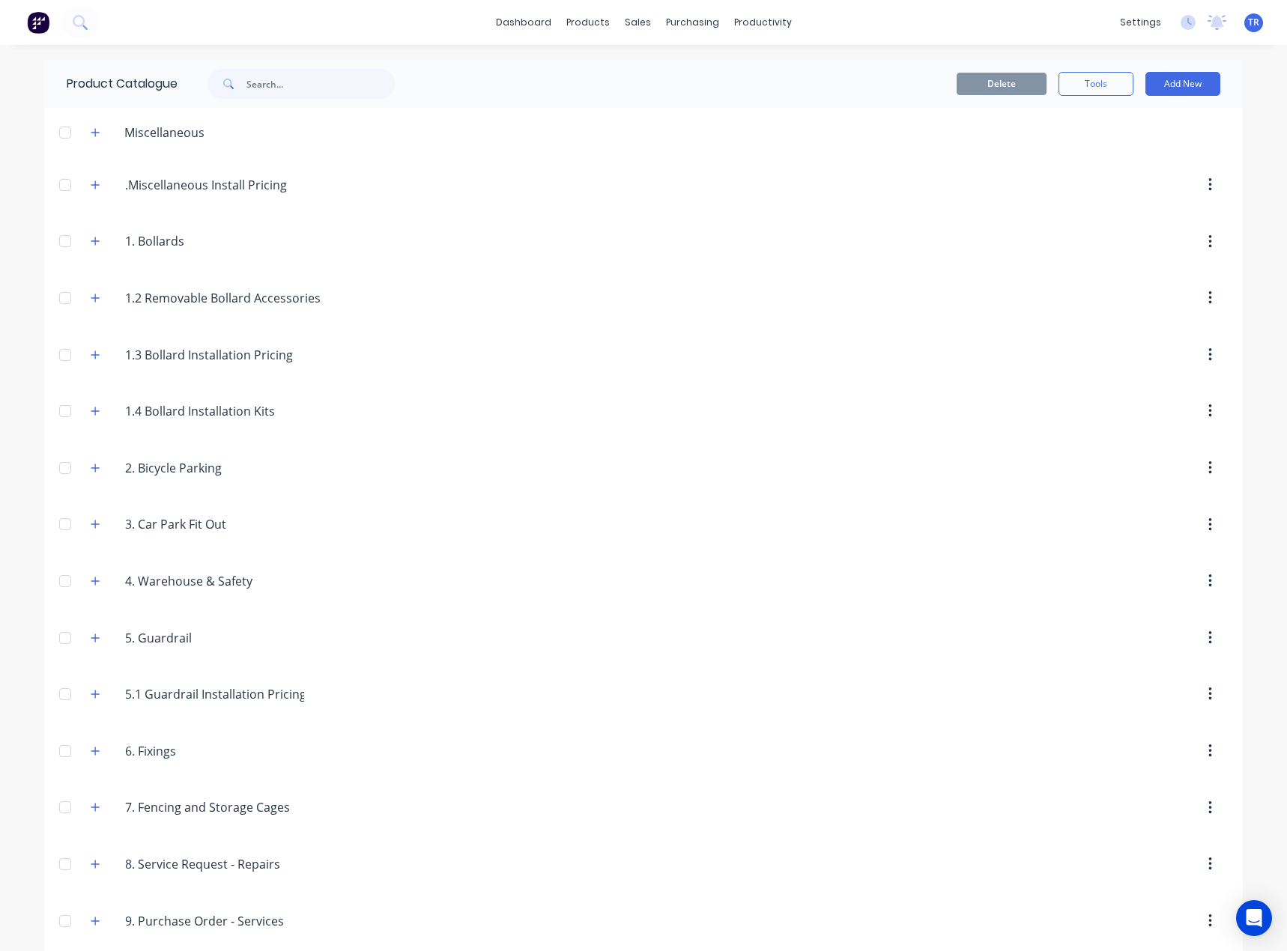
scroll to position [70, 0]
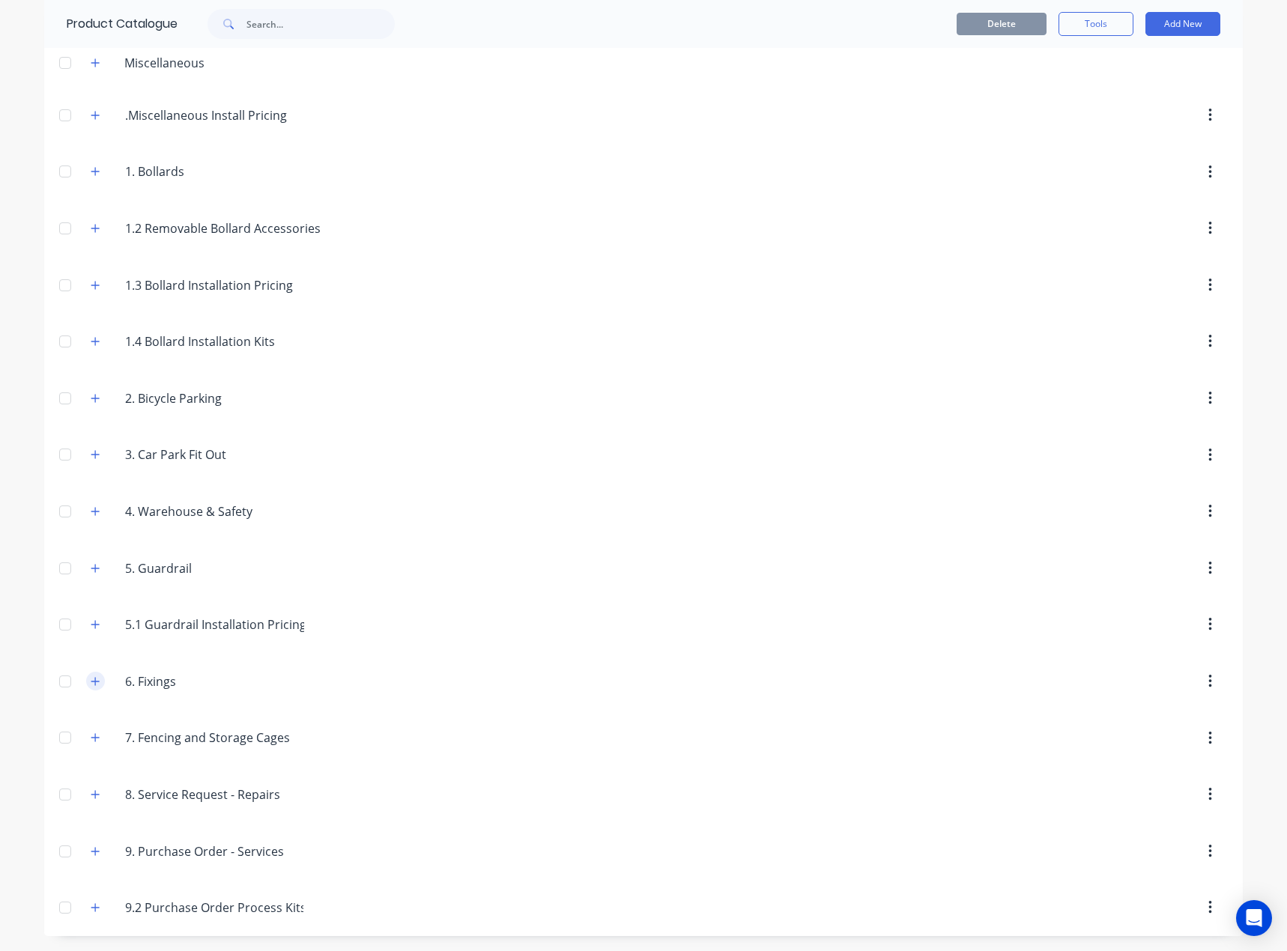
click at [94, 683] on icon "button" at bounding box center [95, 681] width 9 height 10
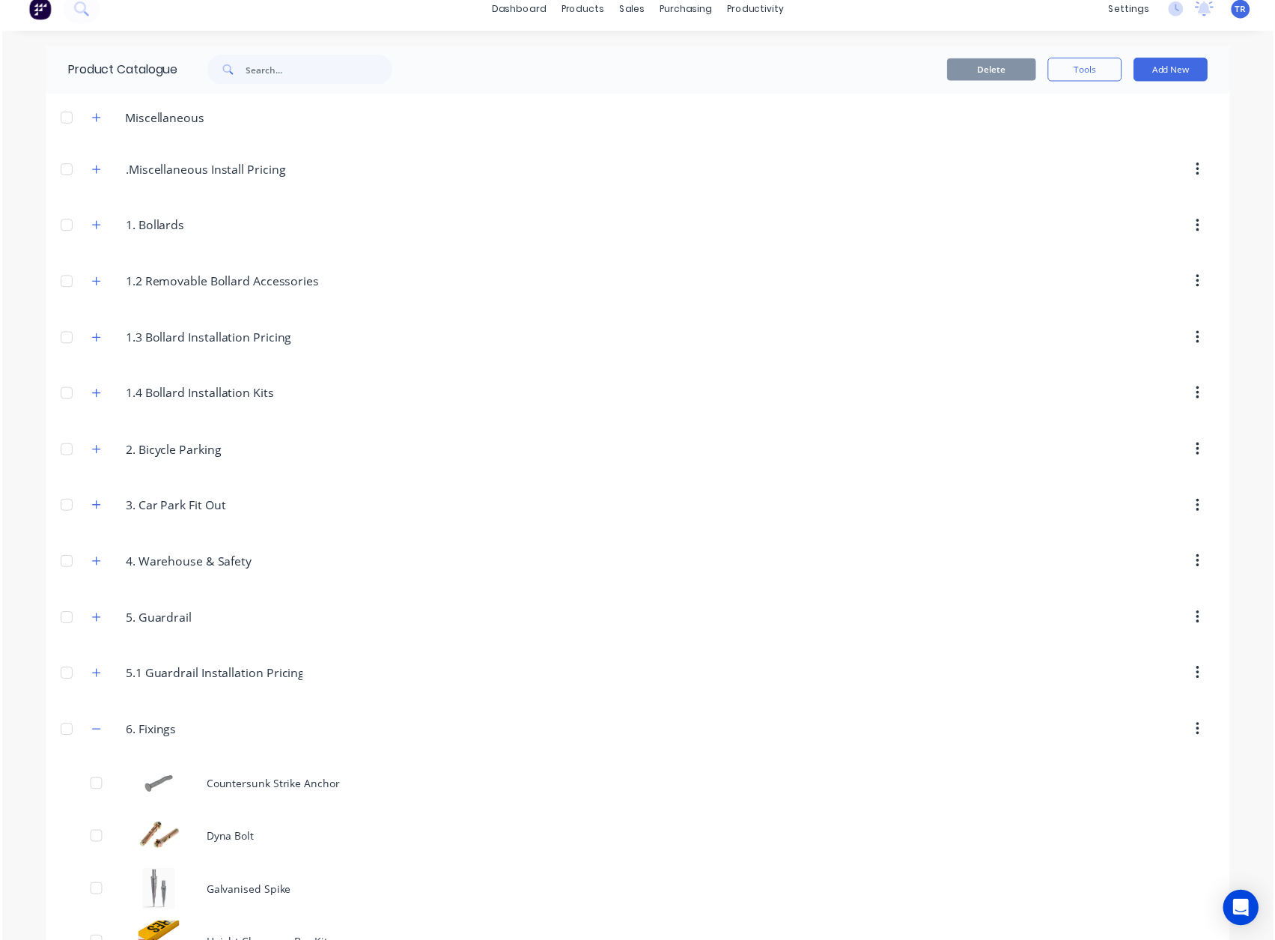
scroll to position [0, 0]
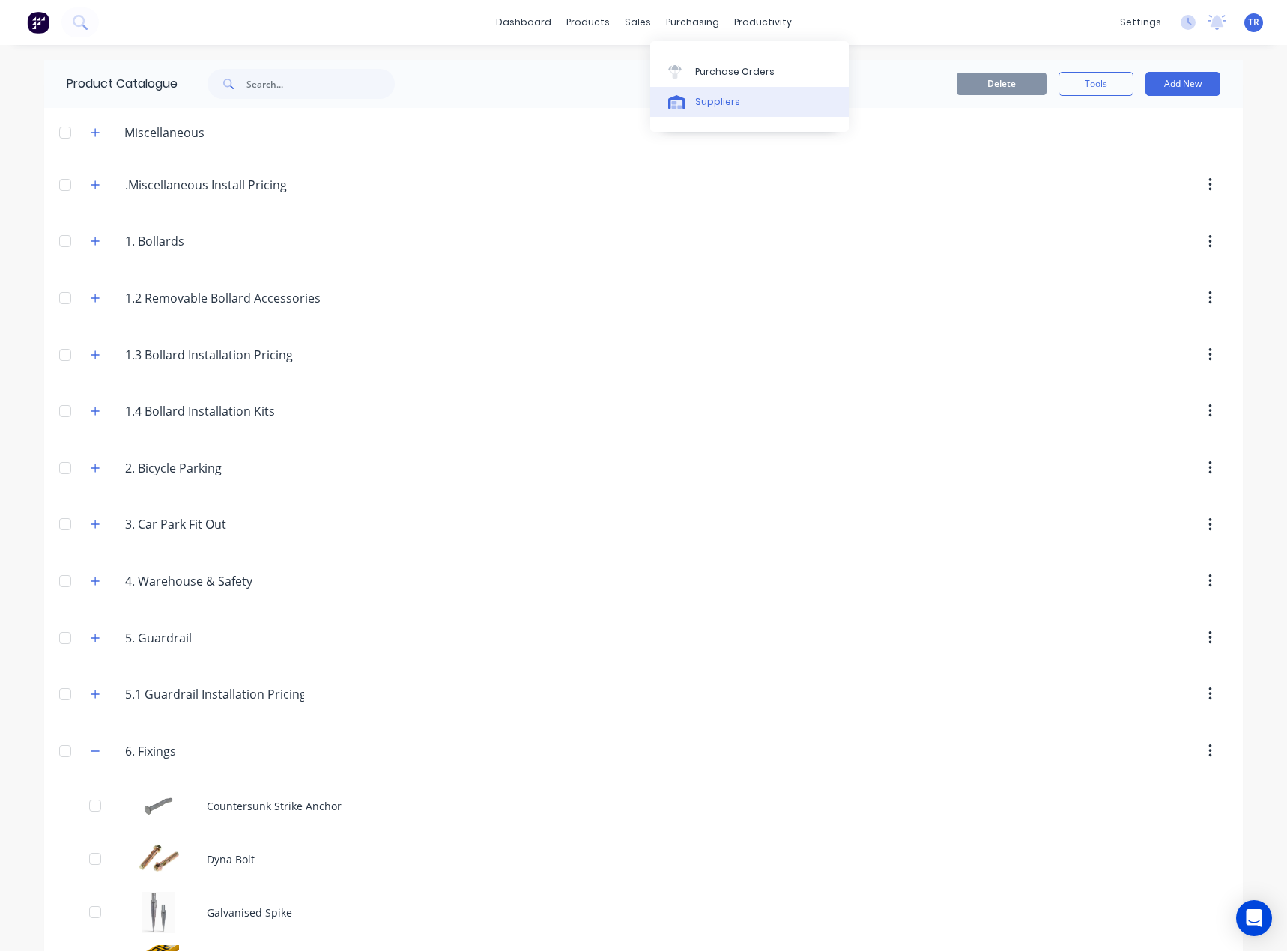
click at [684, 102] on icon at bounding box center [676, 101] width 17 height 13
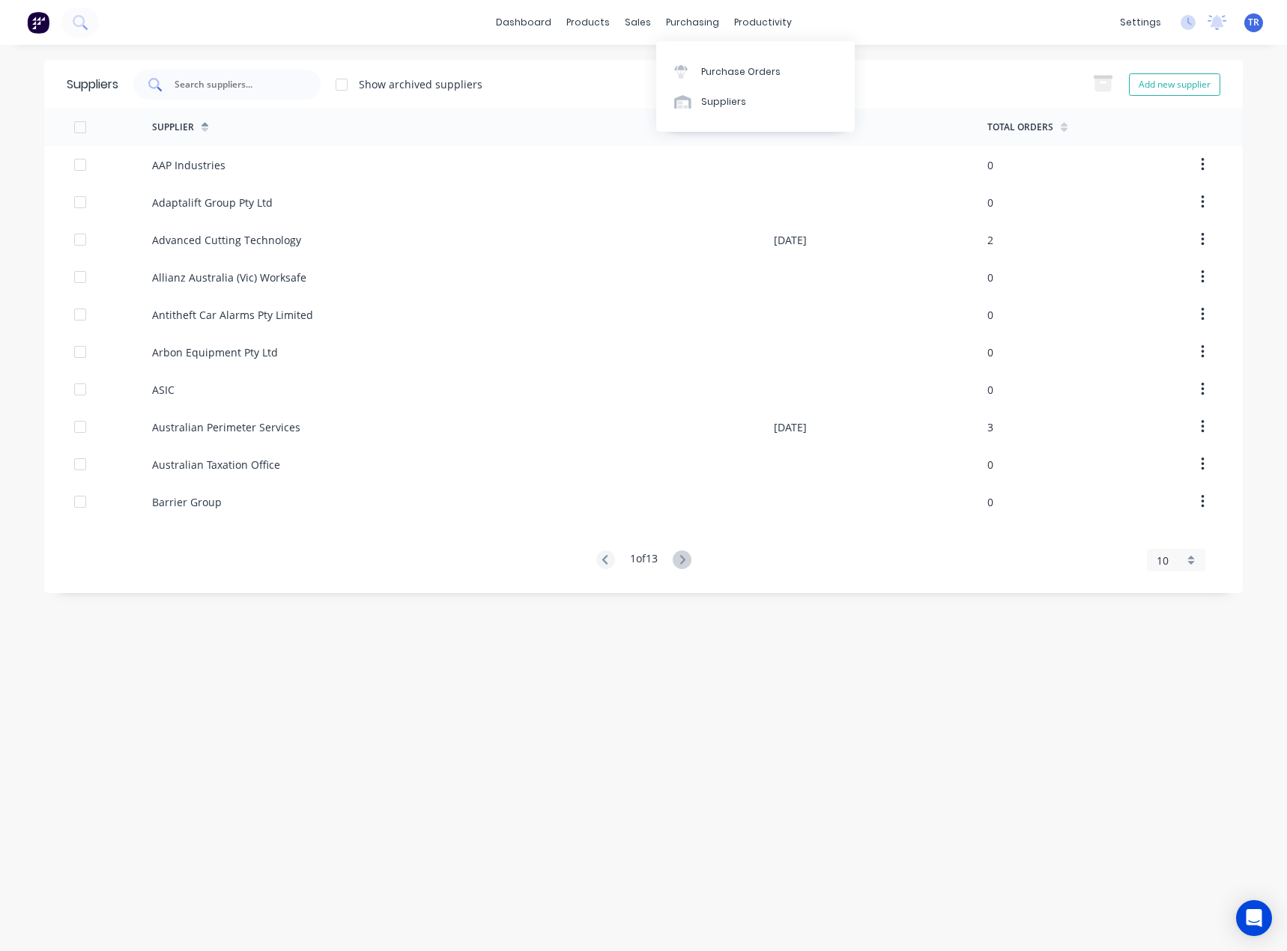
click at [258, 73] on div at bounding box center [226, 85] width 187 height 30
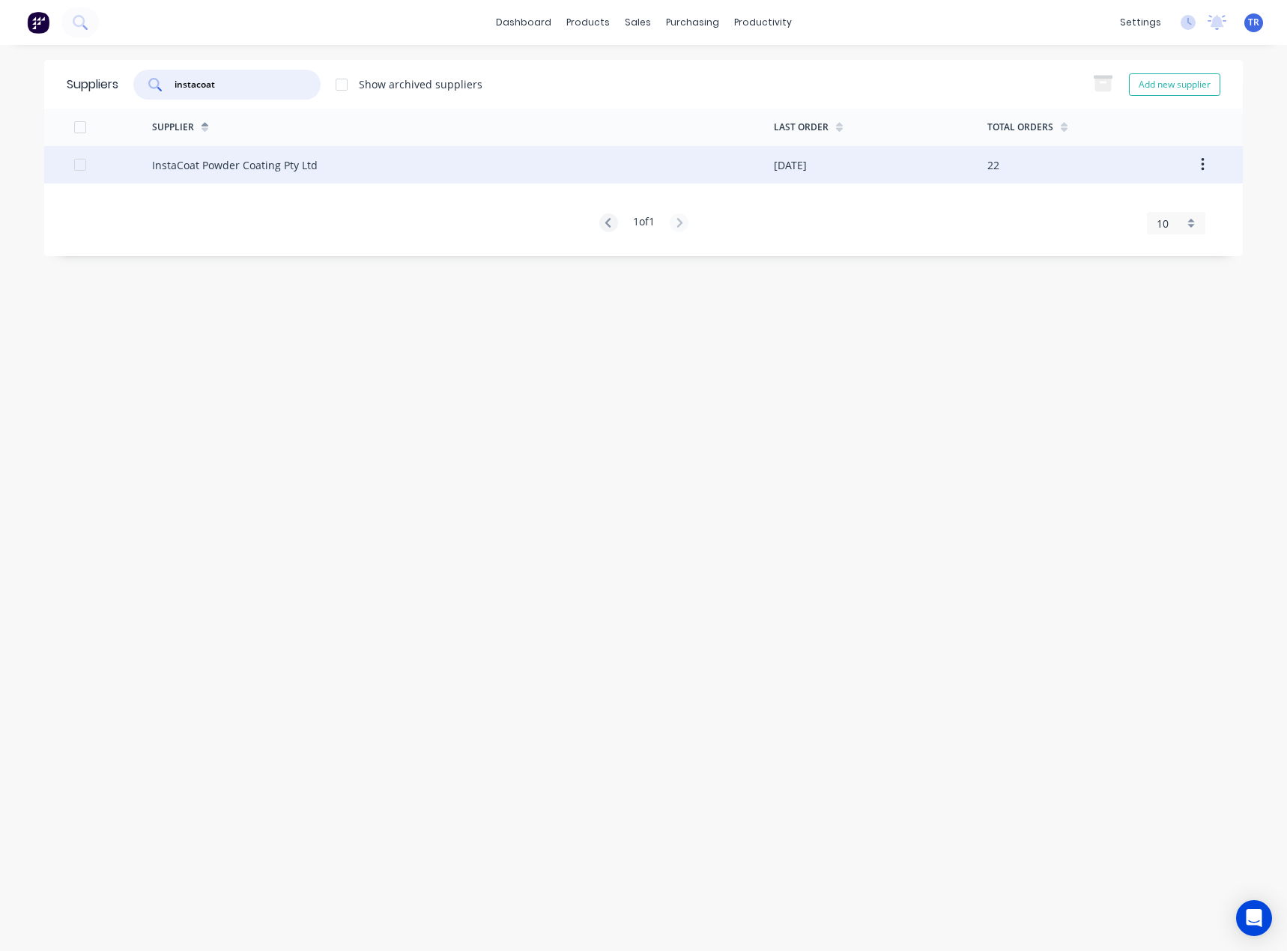
type input "instacoat"
click at [259, 160] on div "InstaCoat Powder Coating Pty Ltd" at bounding box center [234, 165] width 165 height 16
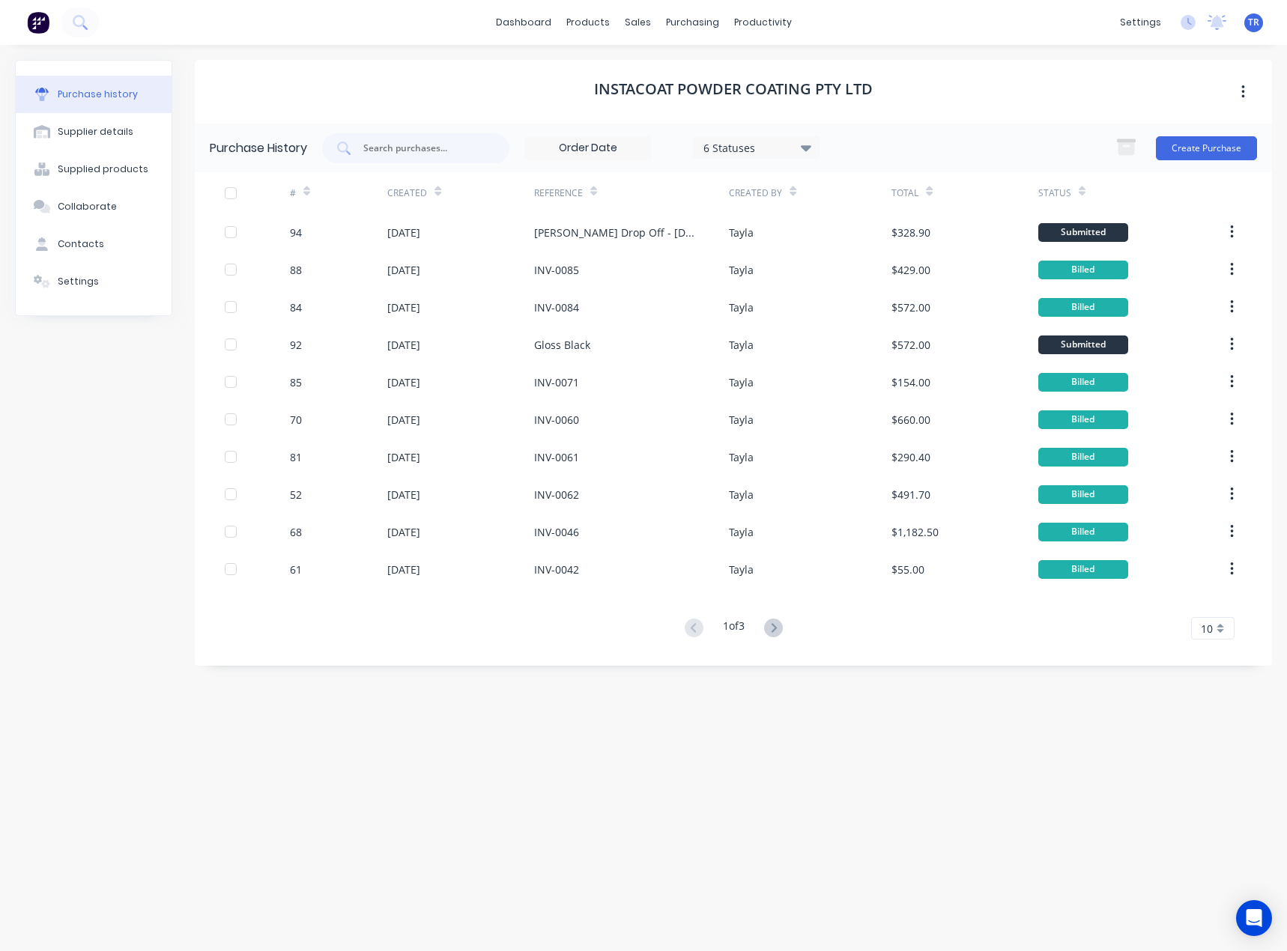
click at [1080, 186] on icon at bounding box center [1081, 191] width 7 height 11
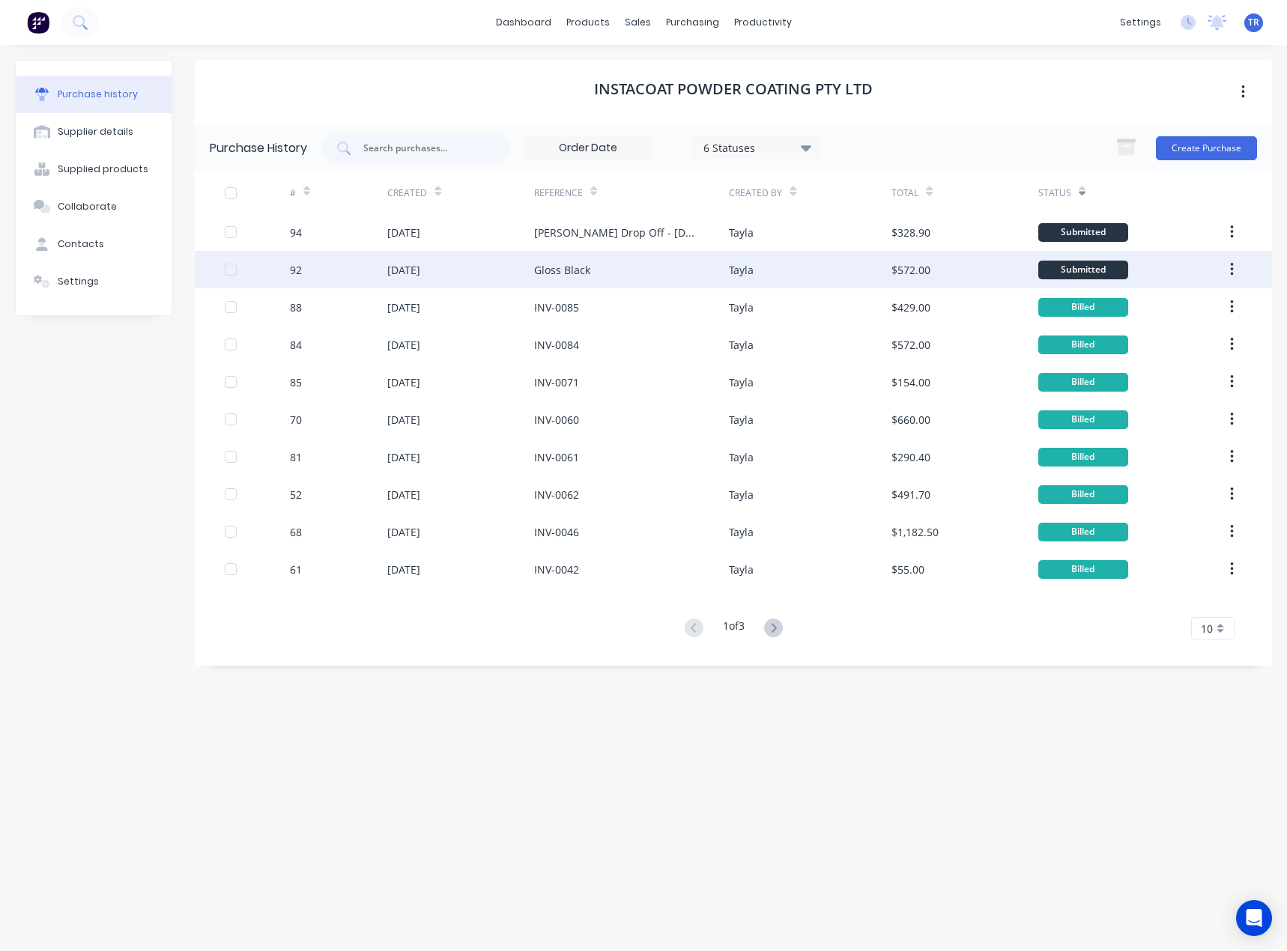
click at [972, 282] on div "$572.00" at bounding box center [964, 269] width 146 height 37
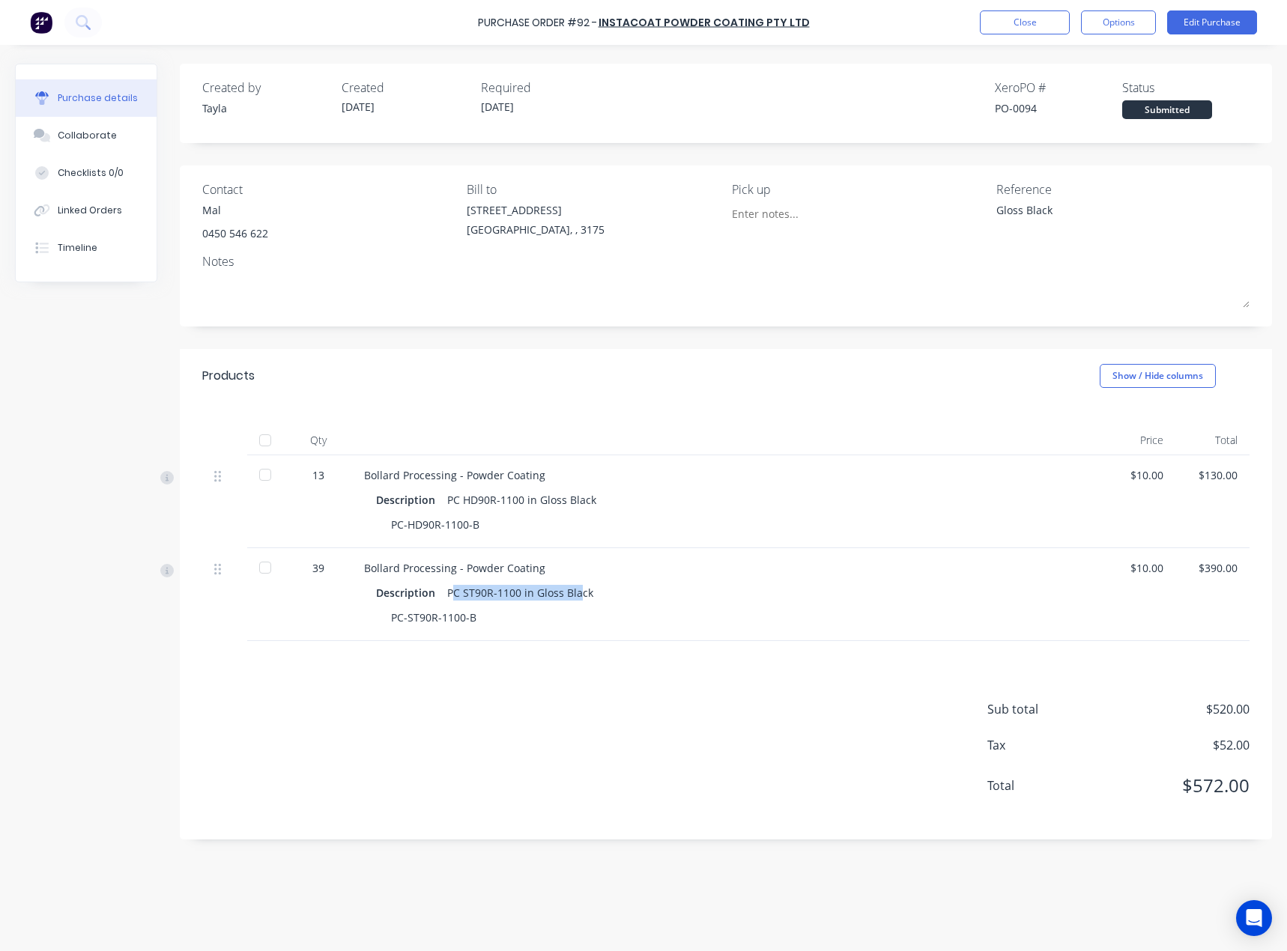
drag, startPoint x: 467, startPoint y: 594, endPoint x: 583, endPoint y: 596, distance: 116.8
click at [580, 596] on div "PC ST90R-1100 in Gloss Black" at bounding box center [520, 593] width 146 height 22
drag, startPoint x: 469, startPoint y: 499, endPoint x: 645, endPoint y: 510, distance: 176.3
click at [645, 510] on div "Description PC HD90R-1100 in Gloss Black" at bounding box center [726, 500] width 701 height 22
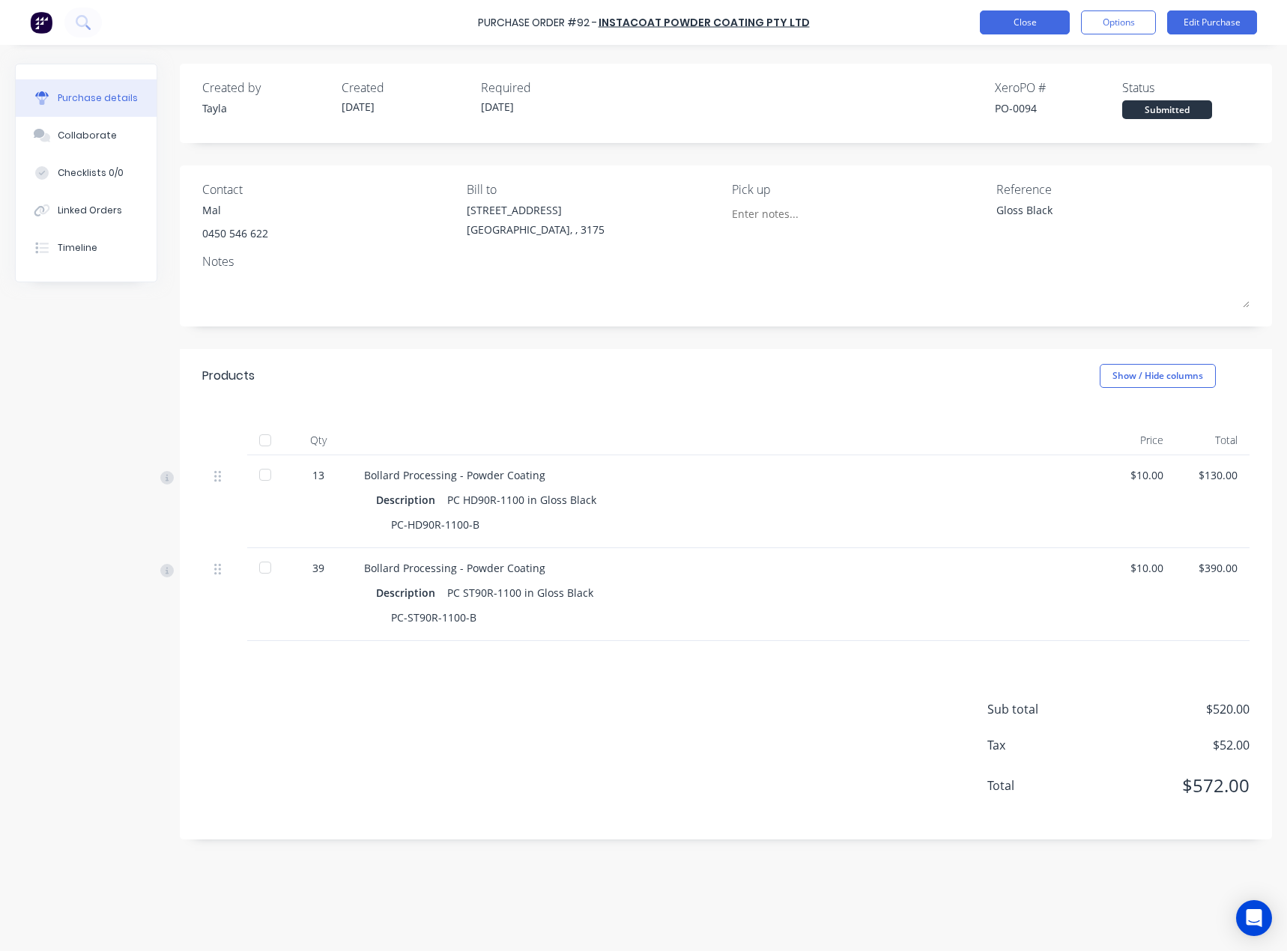
click at [1003, 28] on button "Close" at bounding box center [1024, 22] width 90 height 24
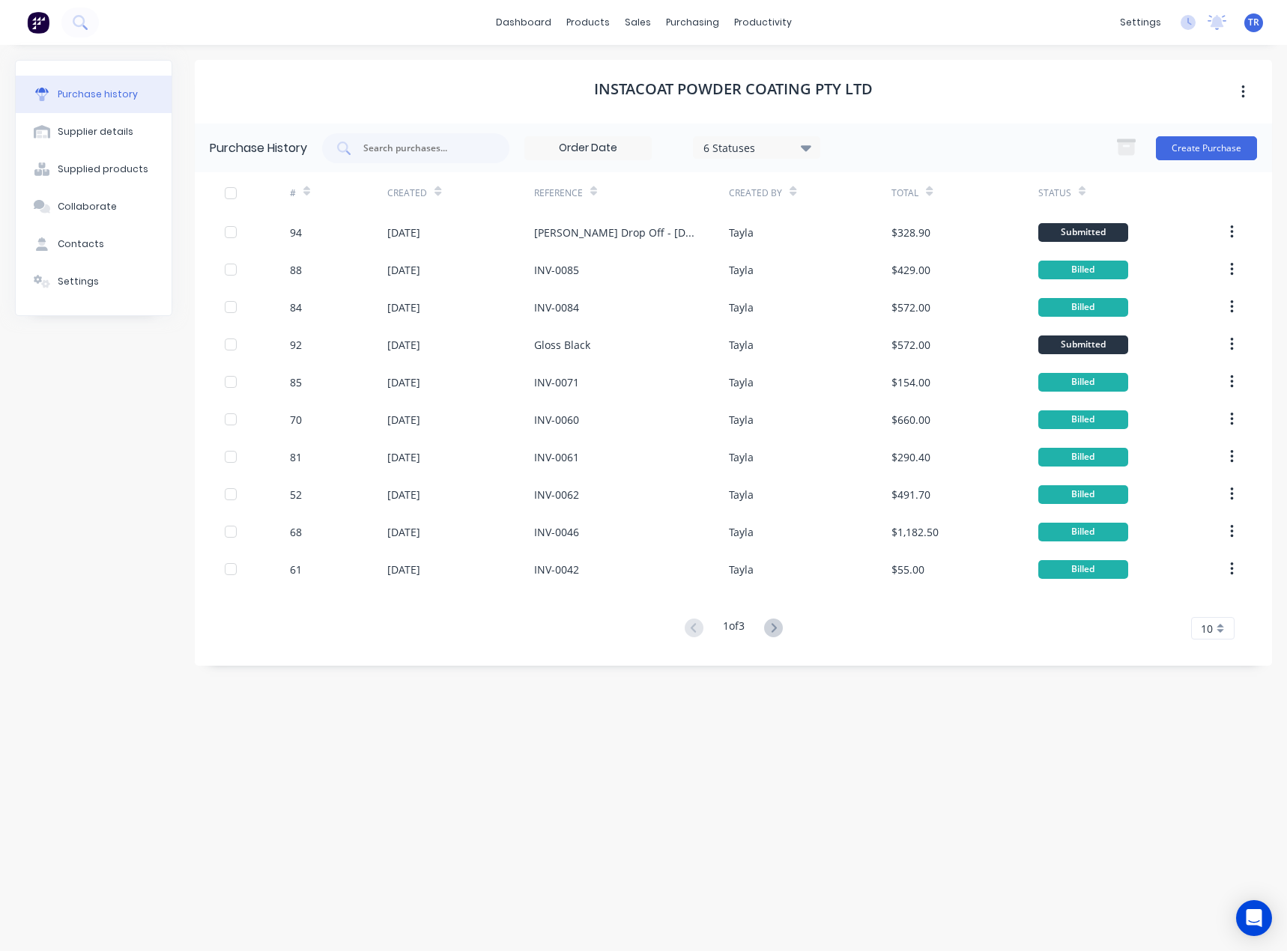
click at [1084, 186] on div "Status" at bounding box center [1127, 192] width 179 height 41
click at [1078, 188] on icon at bounding box center [1081, 191] width 7 height 11
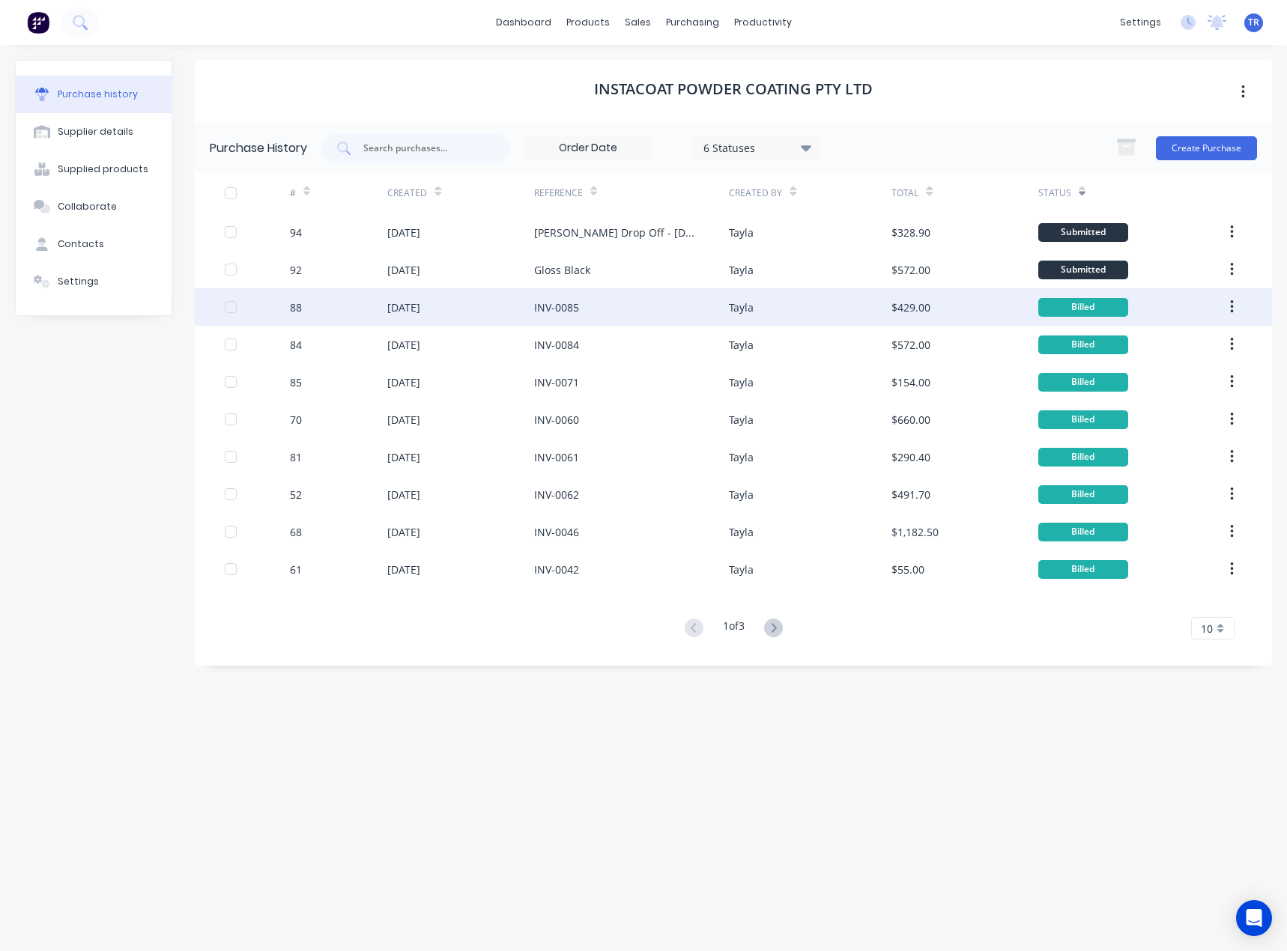
click at [651, 310] on div "INV-0085" at bounding box center [631, 306] width 195 height 37
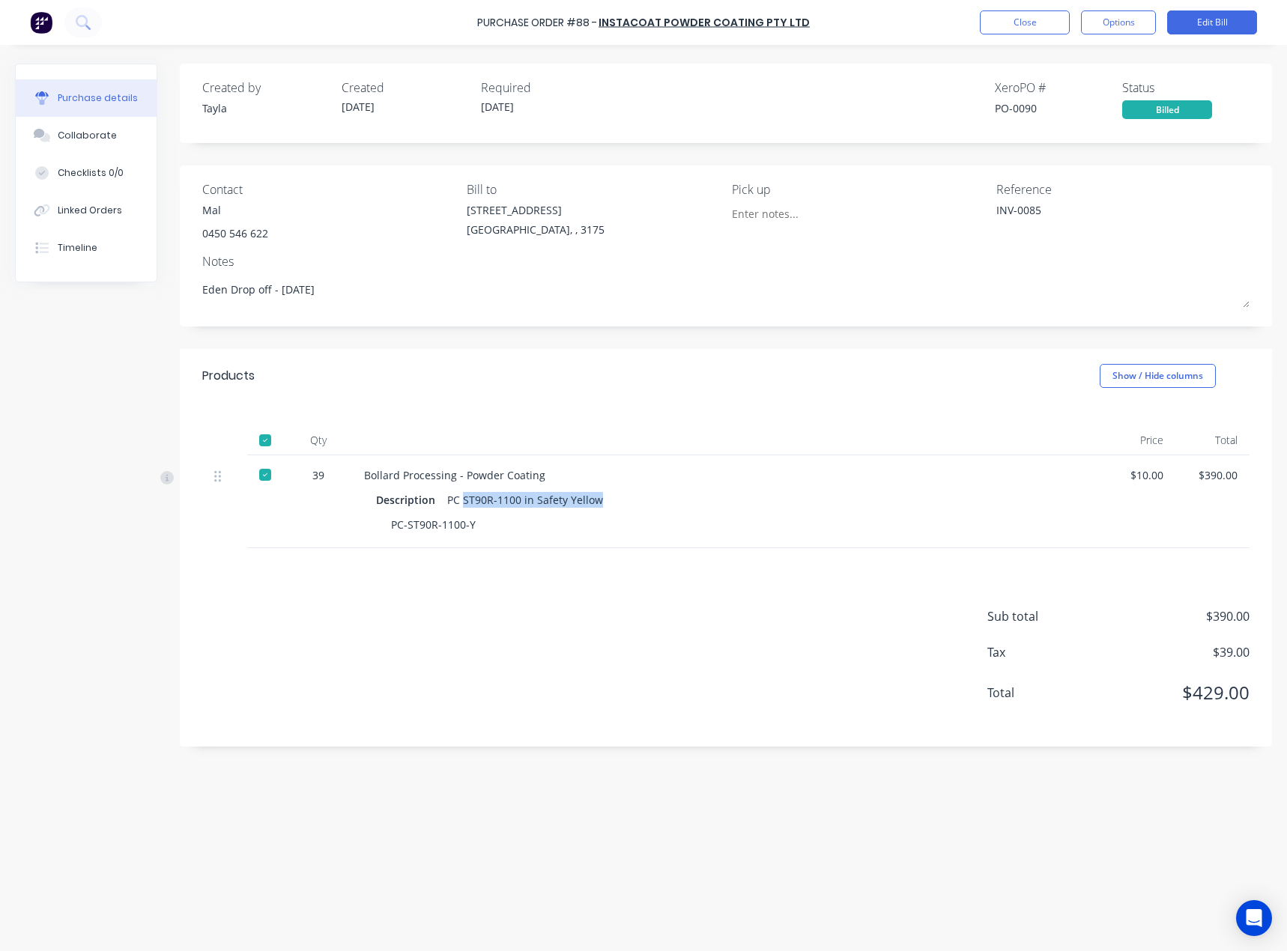
drag, startPoint x: 465, startPoint y: 498, endPoint x: 669, endPoint y: 499, distance: 203.7
click at [669, 499] on div "Description PC ST90R-1100 in Safety Yellow" at bounding box center [726, 500] width 701 height 22
click at [1042, 13] on button "Close" at bounding box center [1024, 22] width 90 height 24
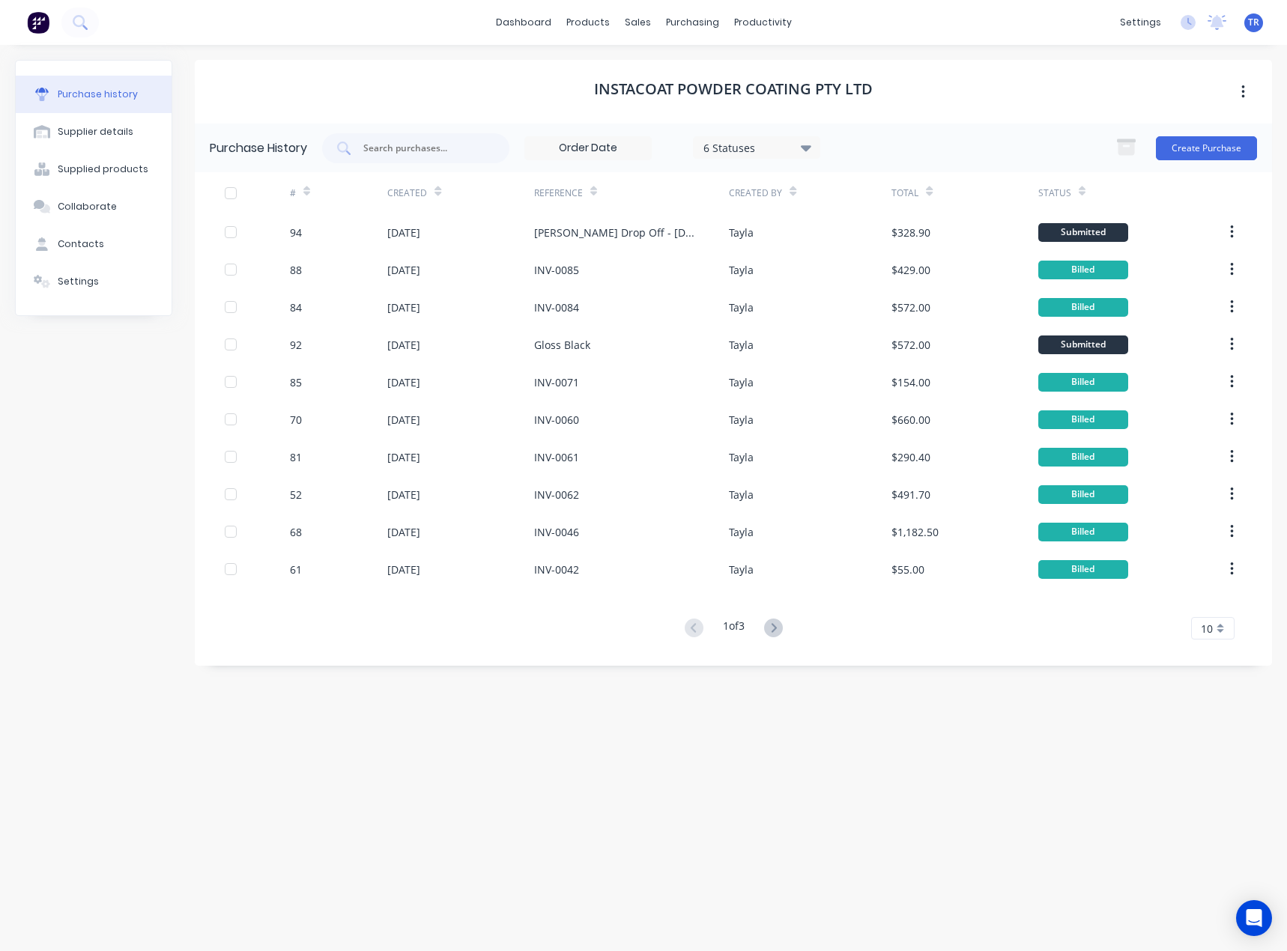
click at [1081, 186] on icon at bounding box center [1081, 191] width 7 height 11
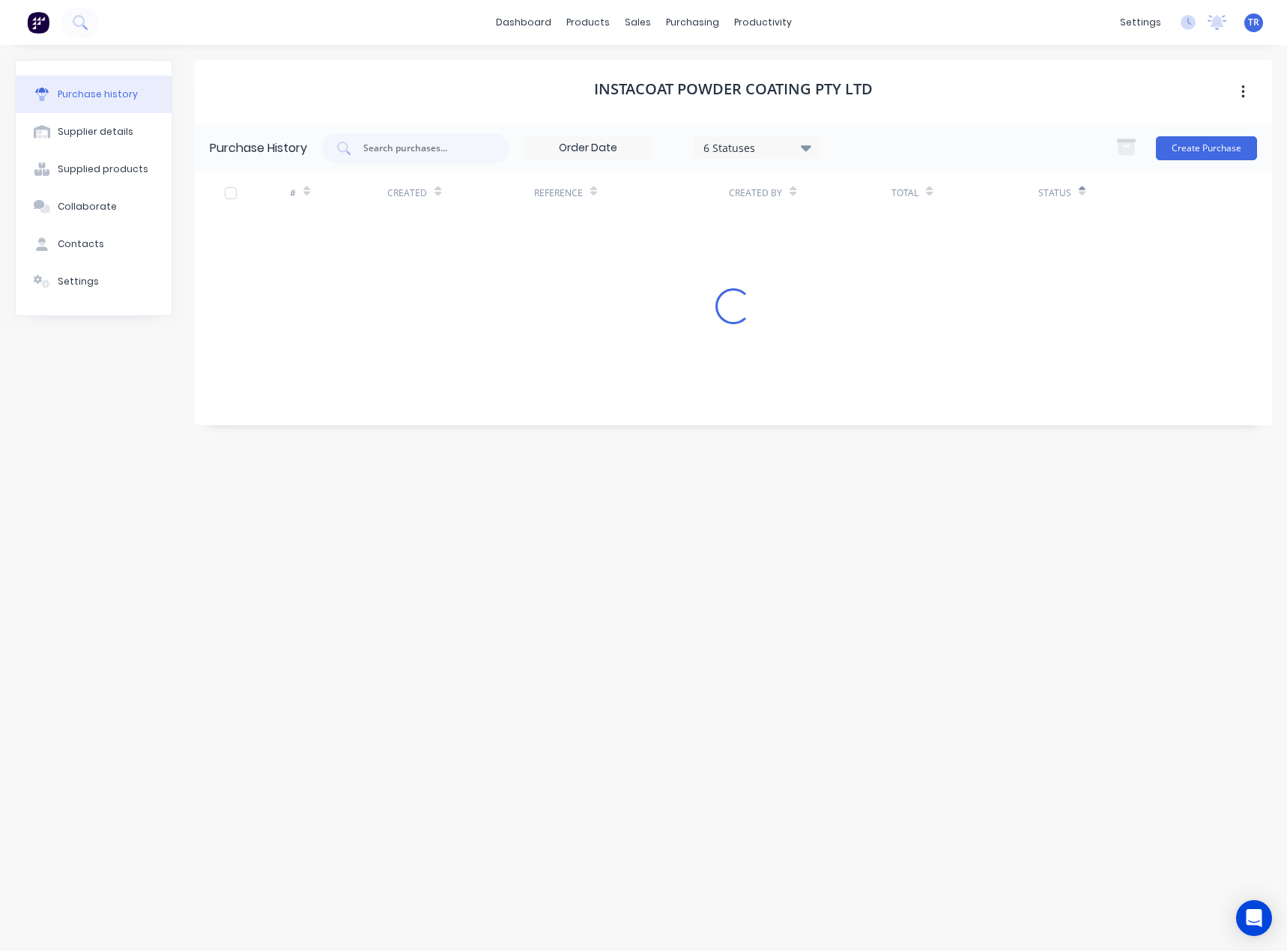
click at [1081, 186] on icon at bounding box center [1081, 191] width 7 height 11
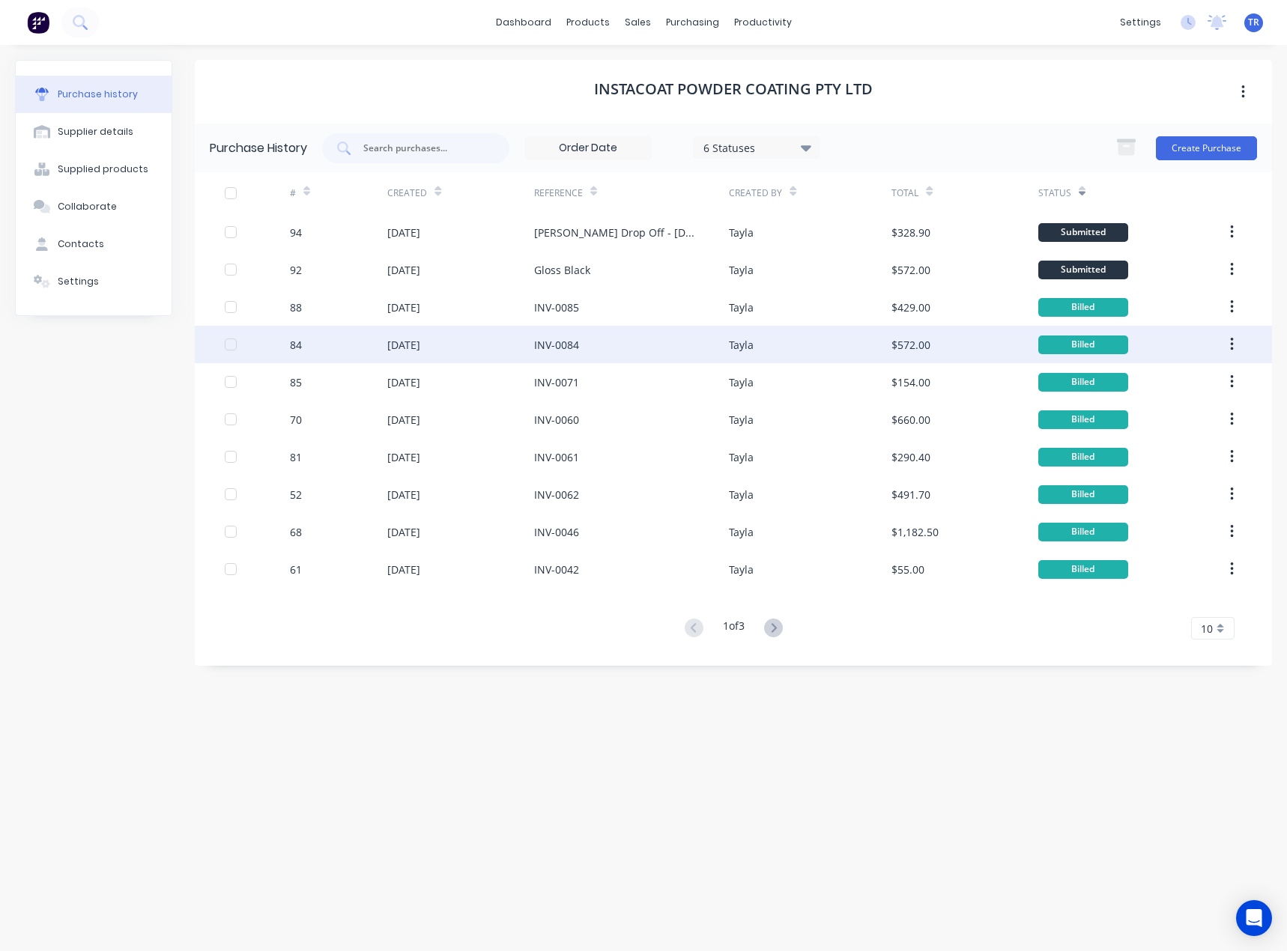
click at [681, 350] on div "INV-0084" at bounding box center [631, 344] width 195 height 37
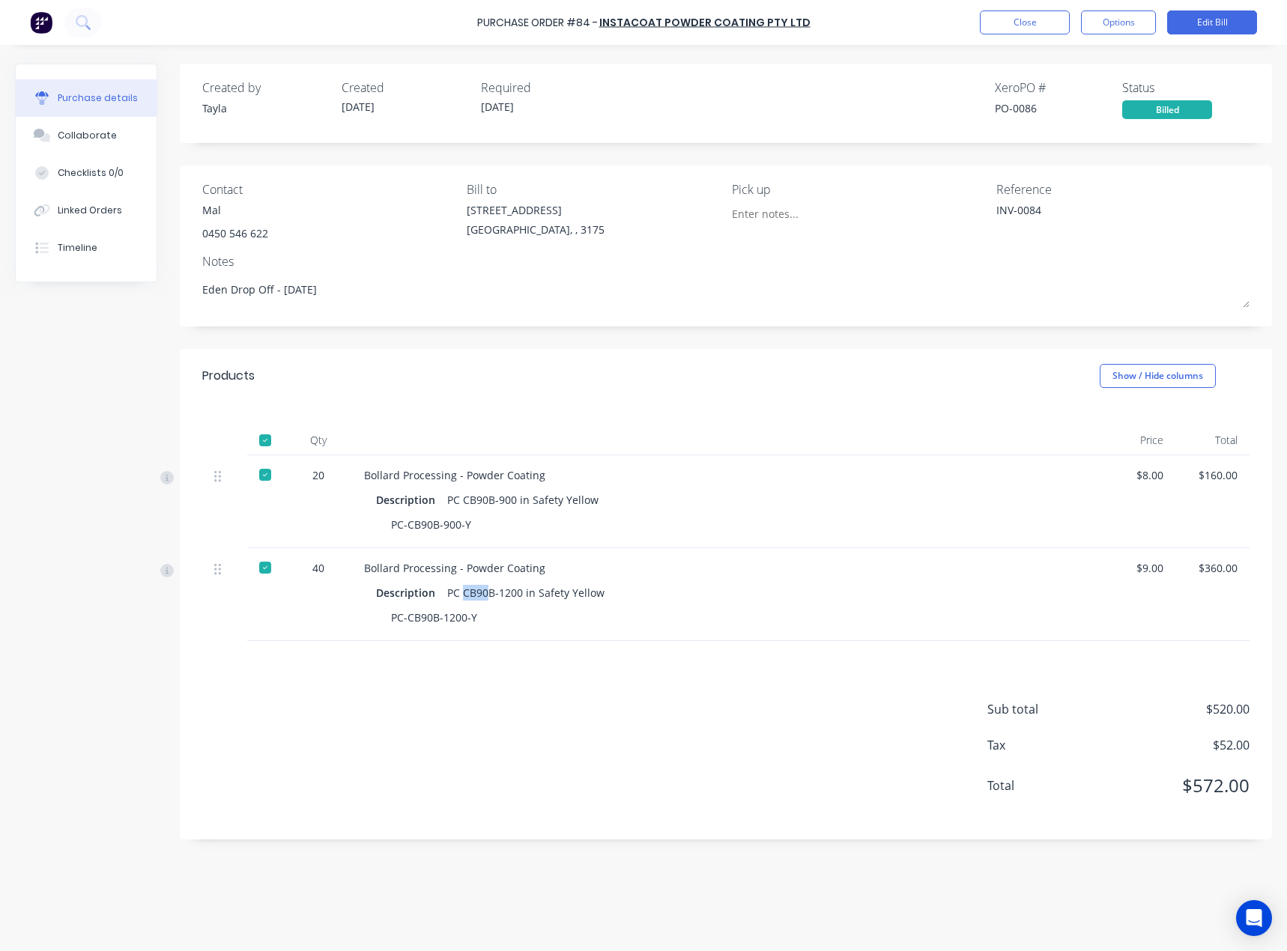
drag, startPoint x: 467, startPoint y: 594, endPoint x: 659, endPoint y: 589, distance: 192.5
click at [672, 601] on div "Description PC CB90B-1200 in Safety Yellow" at bounding box center [726, 593] width 701 height 22
drag, startPoint x: 467, startPoint y: 496, endPoint x: 766, endPoint y: 500, distance: 298.8
click at [766, 500] on div "Description PC CB90B-900 in Safety Yellow" at bounding box center [726, 500] width 701 height 22
click at [1032, 25] on button "Close" at bounding box center [1024, 22] width 90 height 24
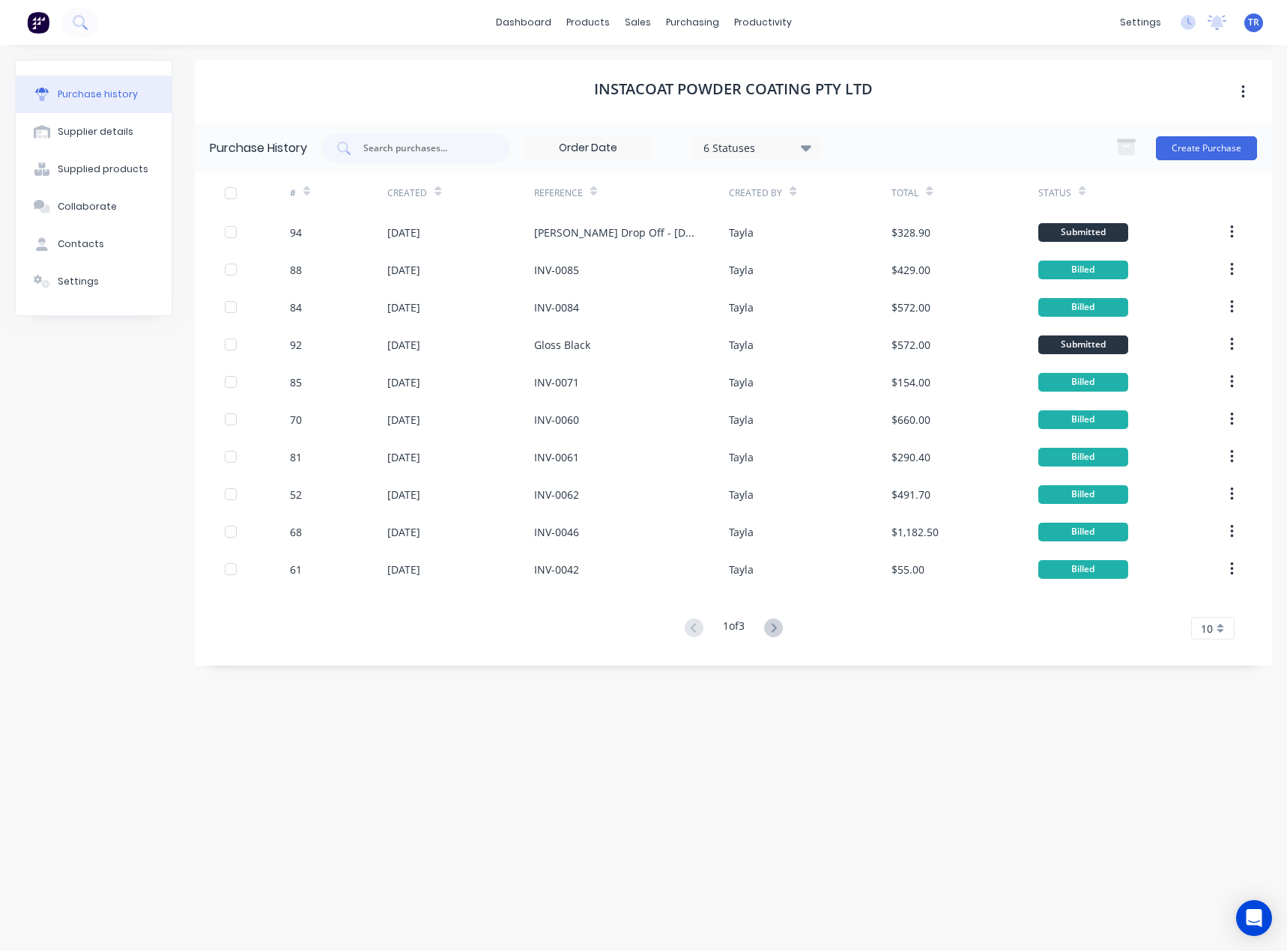
click at [1073, 189] on div "Status" at bounding box center [1061, 193] width 47 height 26
click at [1078, 186] on icon at bounding box center [1081, 191] width 7 height 11
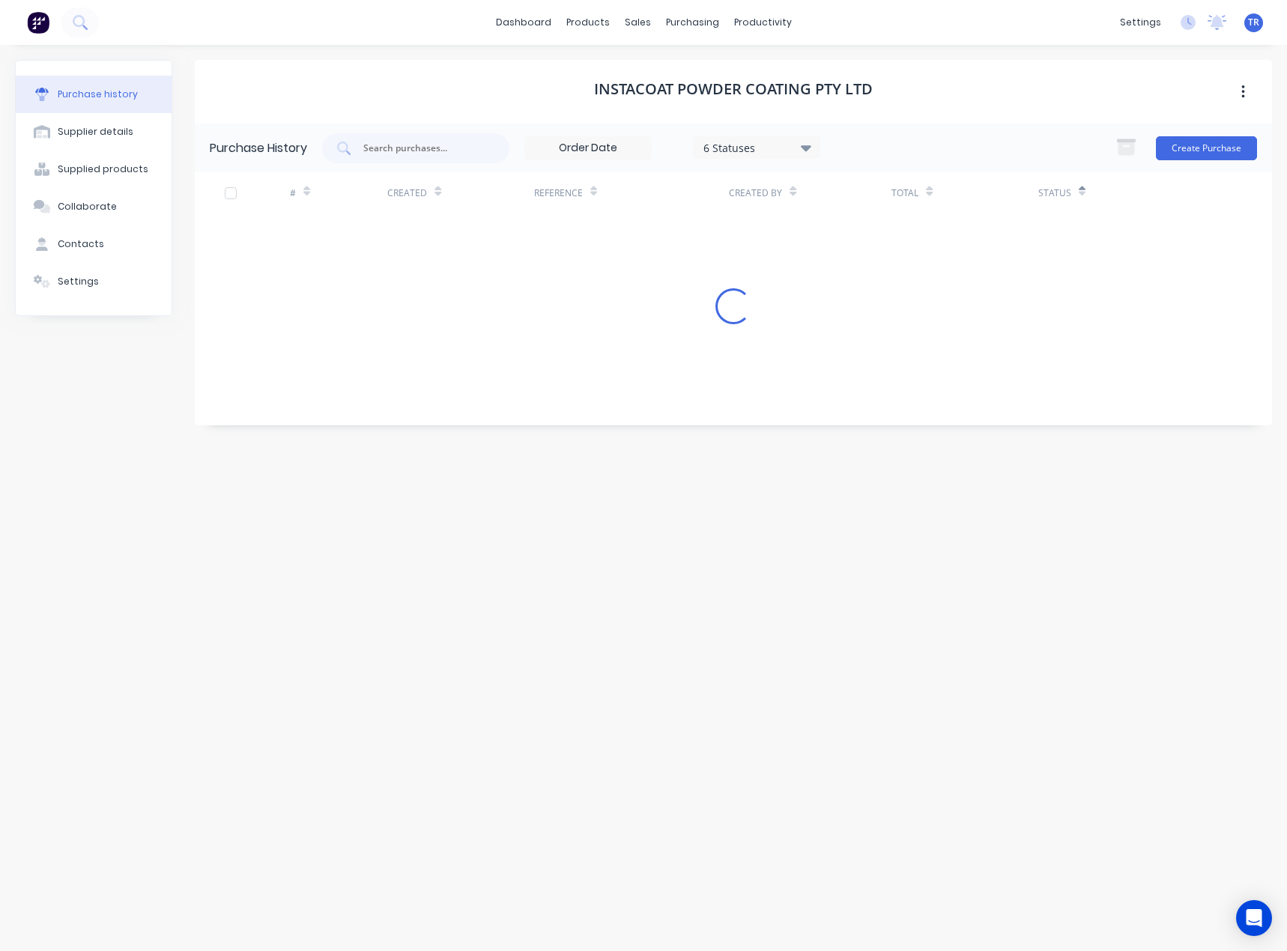
click at [1078, 186] on icon at bounding box center [1081, 191] width 7 height 11
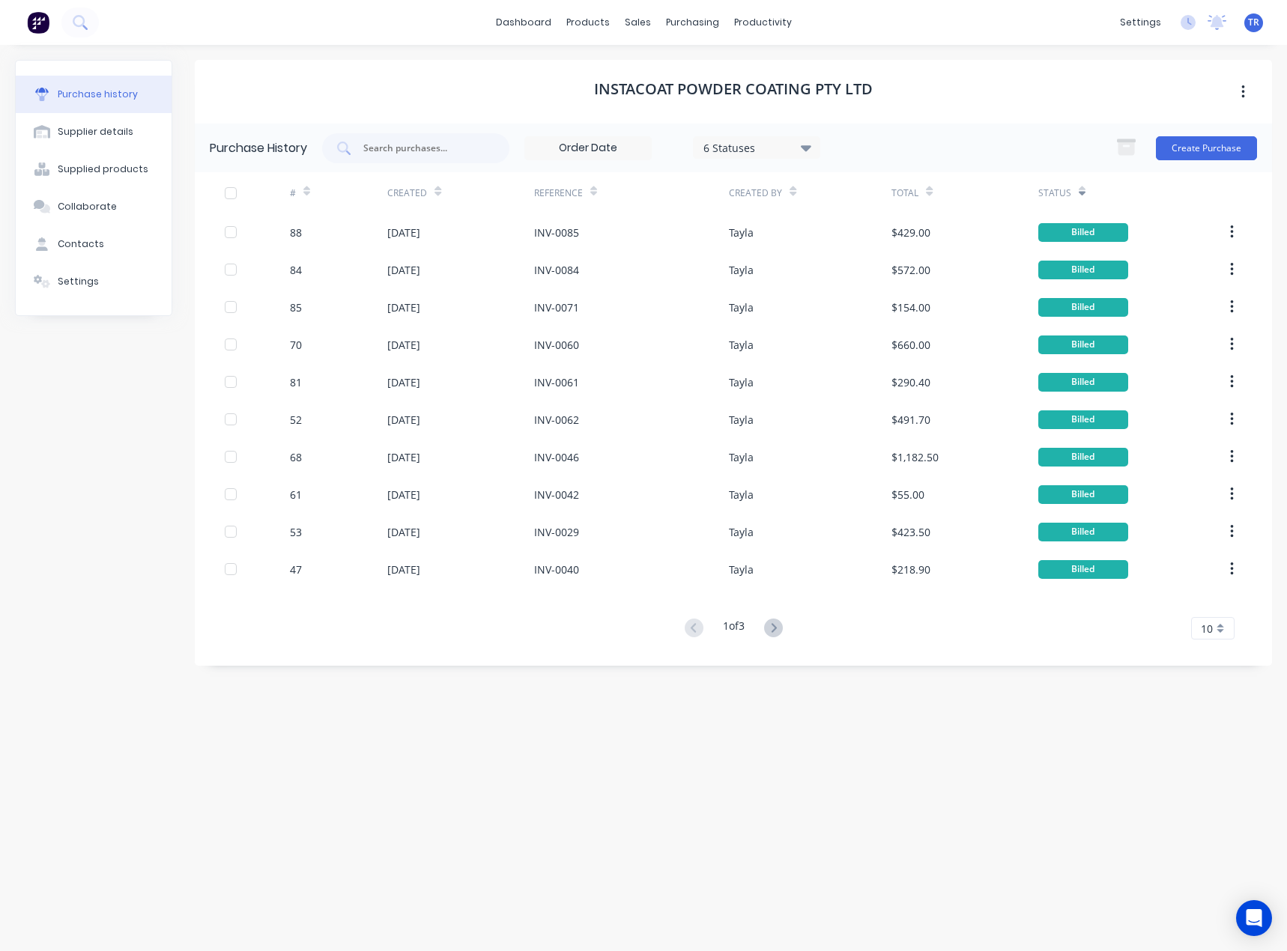
click at [1087, 192] on div "Status" at bounding box center [1127, 192] width 179 height 41
click at [1081, 190] on icon at bounding box center [1081, 191] width 7 height 11
click at [1080, 192] on icon at bounding box center [1081, 194] width 7 height 4
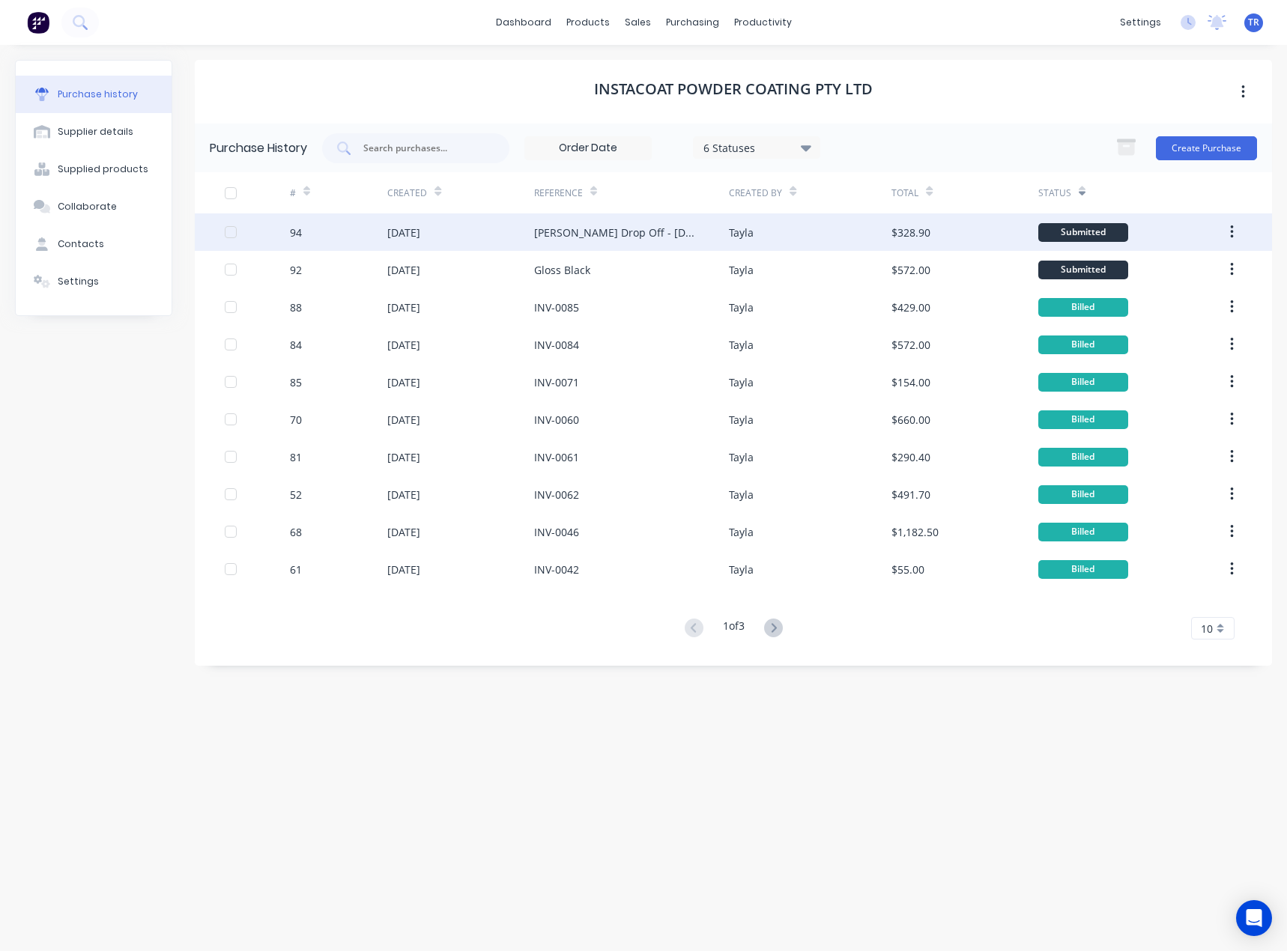
click at [710, 246] on div "[PERSON_NAME] Drop Off - [DATE]" at bounding box center [631, 231] width 195 height 37
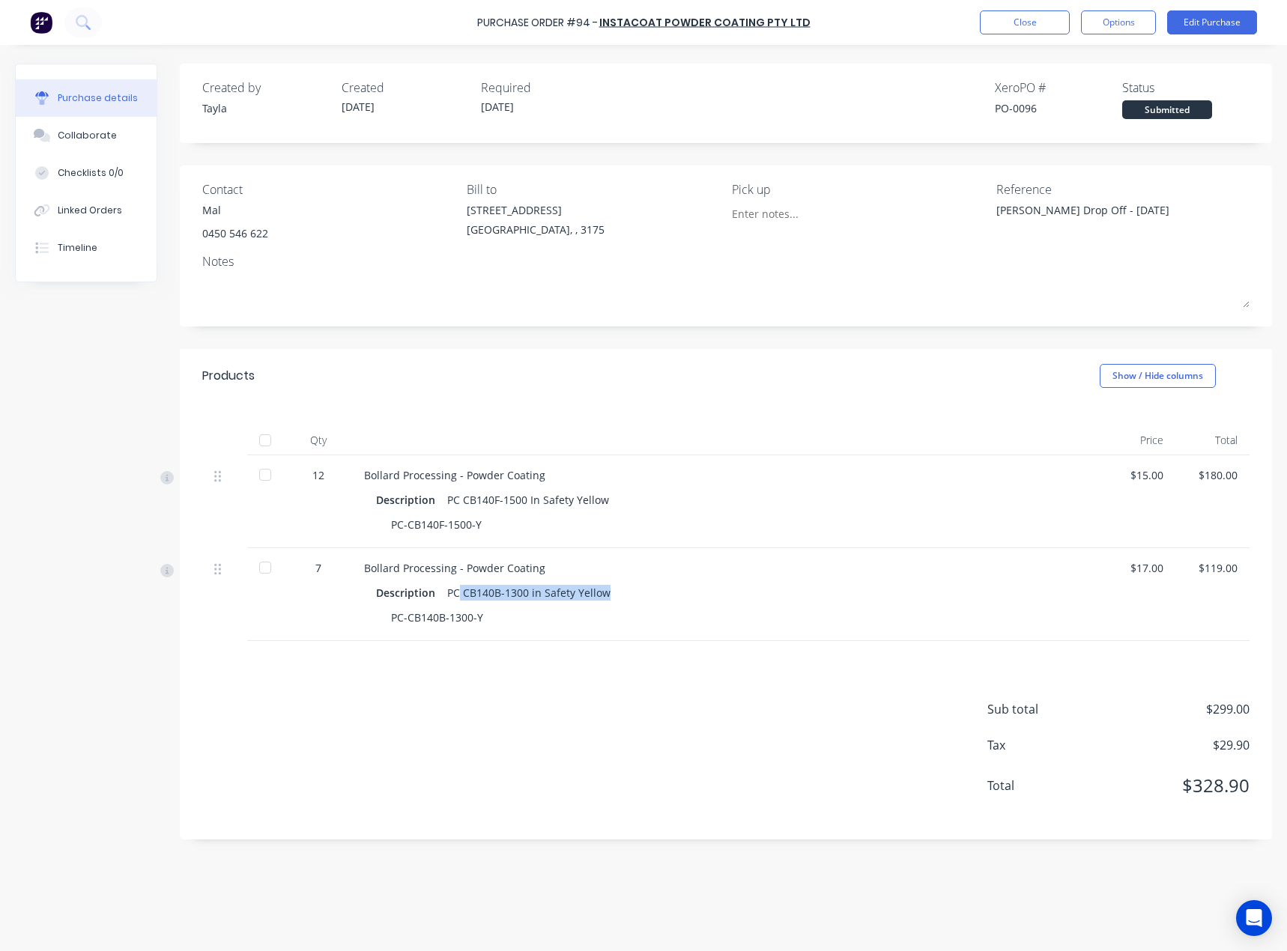
drag, startPoint x: 463, startPoint y: 589, endPoint x: 630, endPoint y: 597, distance: 167.2
click at [630, 597] on div "Description PC CB140B-1300 in Safety Yellow" at bounding box center [726, 593] width 701 height 22
drag, startPoint x: 477, startPoint y: 499, endPoint x: 527, endPoint y: 499, distance: 50.2
click at [527, 499] on div "PC CB140F-1500 In Safety Yellow" at bounding box center [528, 500] width 162 height 22
click at [521, 514] on div "PC-CB140F-1500-Y" at bounding box center [726, 525] width 701 height 22
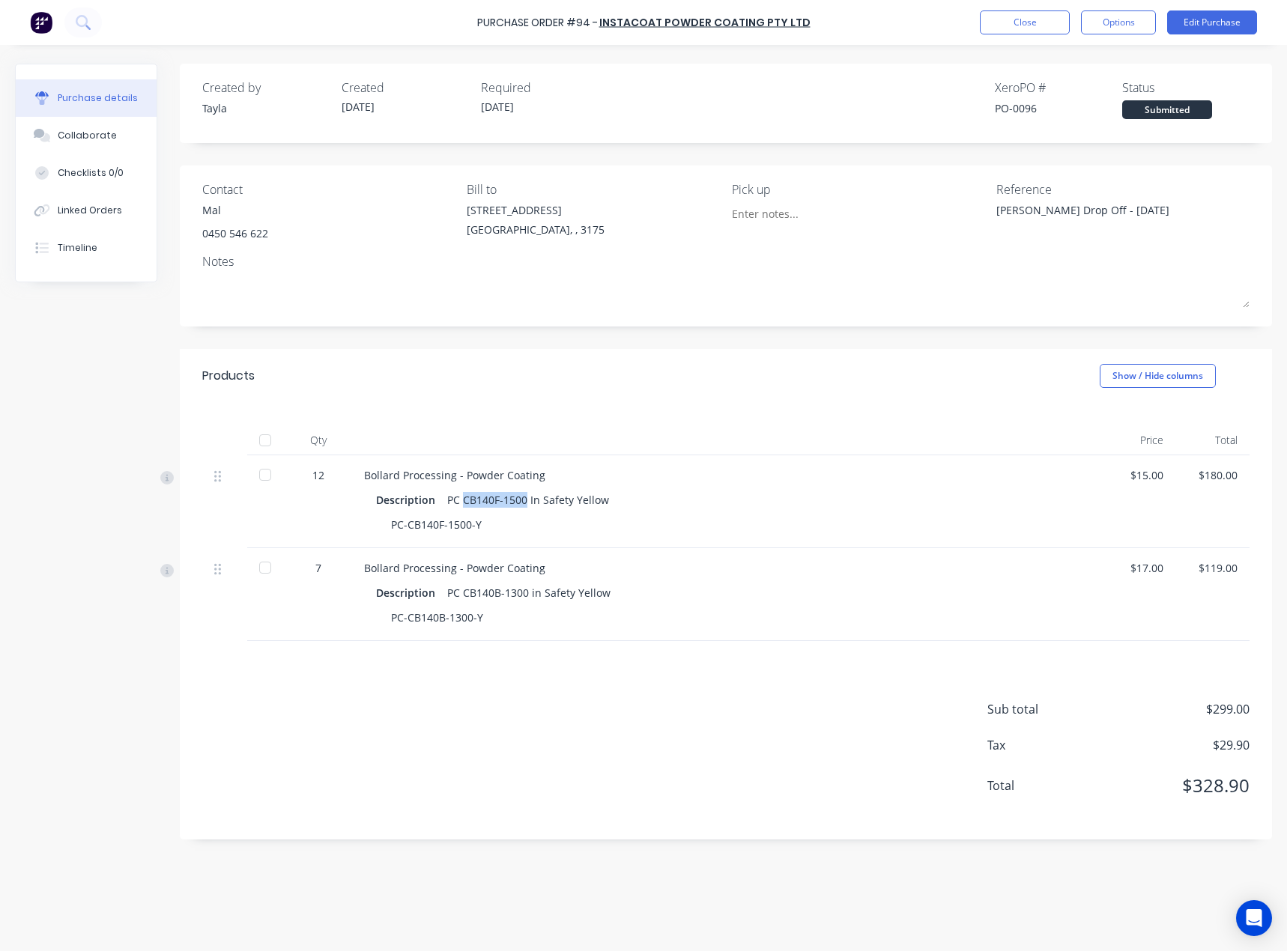
drag, startPoint x: 517, startPoint y: 499, endPoint x: 466, endPoint y: 495, distance: 51.8
click at [466, 495] on div "PC CB140F-1500 In Safety Yellow" at bounding box center [528, 500] width 162 height 22
click at [990, 24] on button "Close" at bounding box center [1024, 22] width 90 height 24
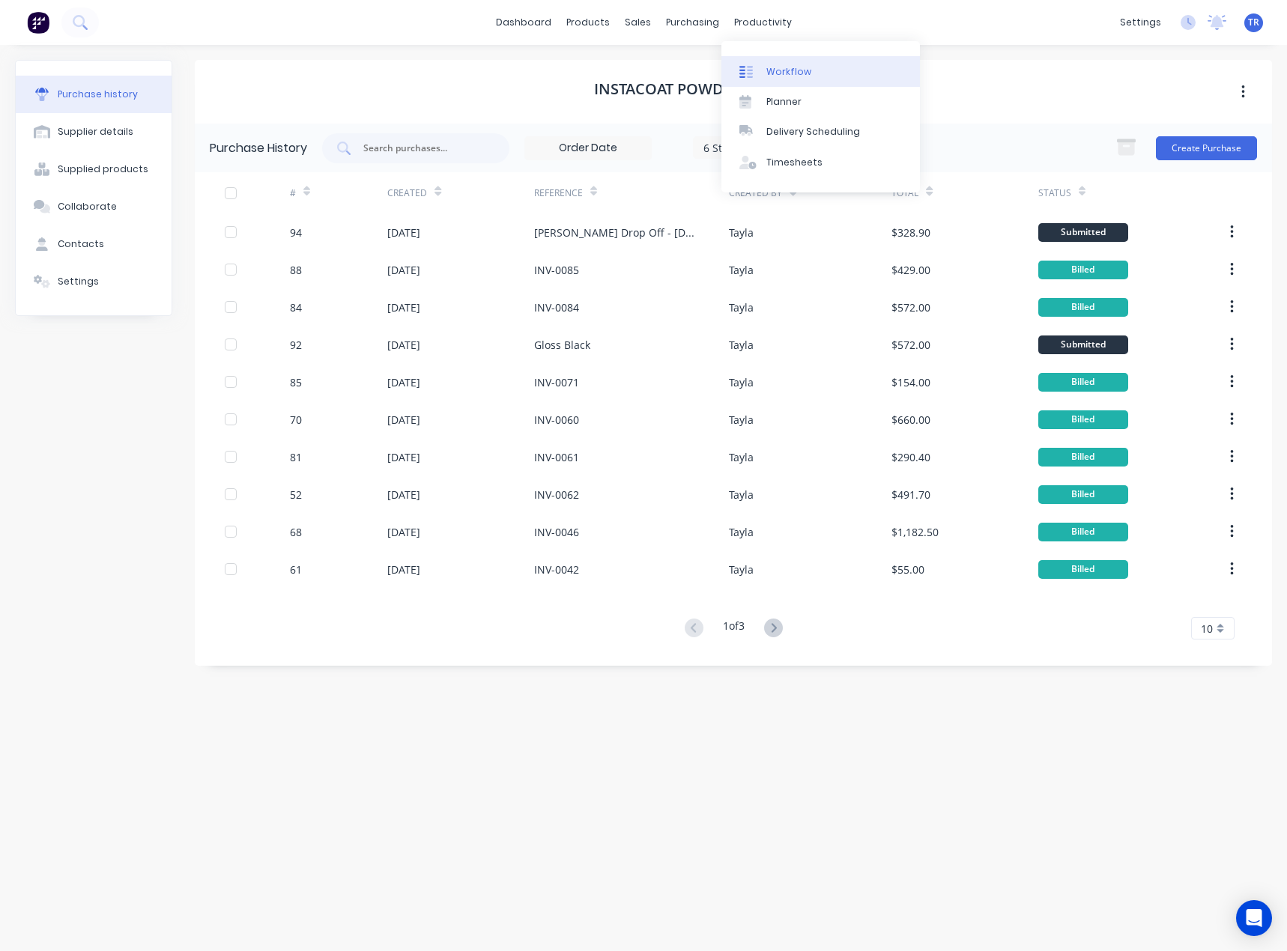
click at [767, 67] on div "Workflow" at bounding box center [788, 71] width 45 height 13
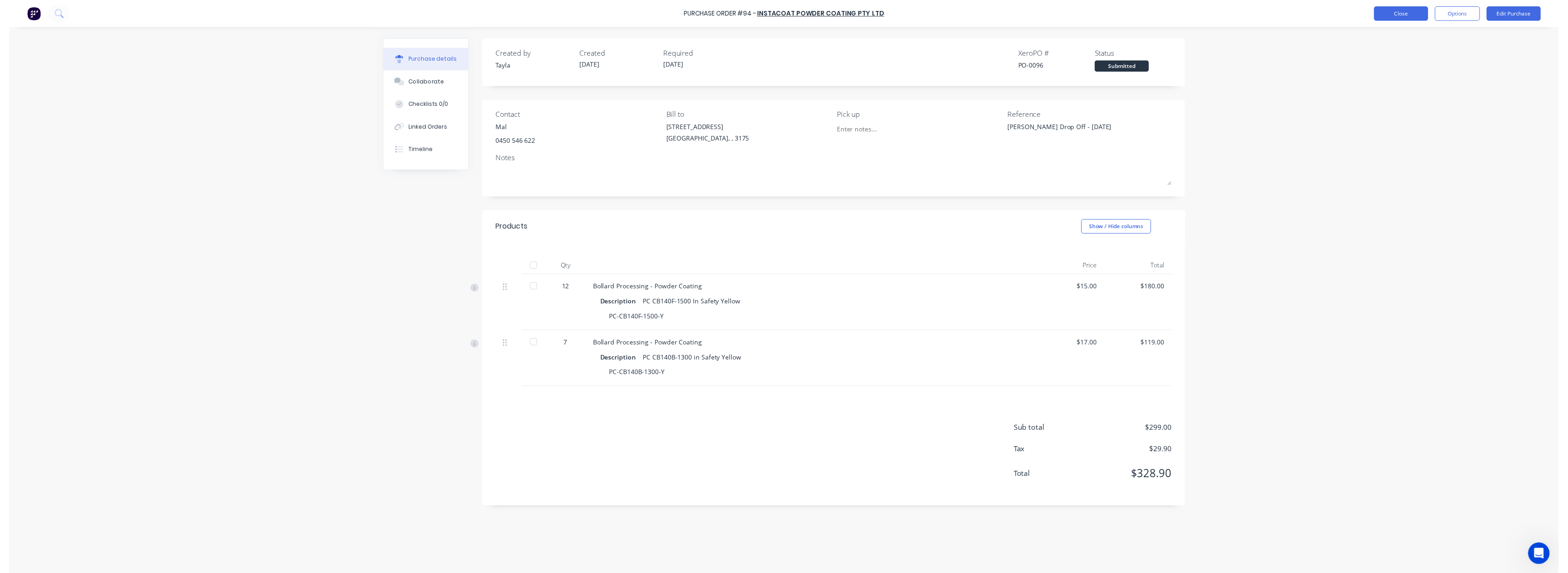
scroll to position [857, 0]
click at [821, 13] on link "InstaCoat Powder Coating Pty Ltd" at bounding box center [821, 13] width 128 height 9
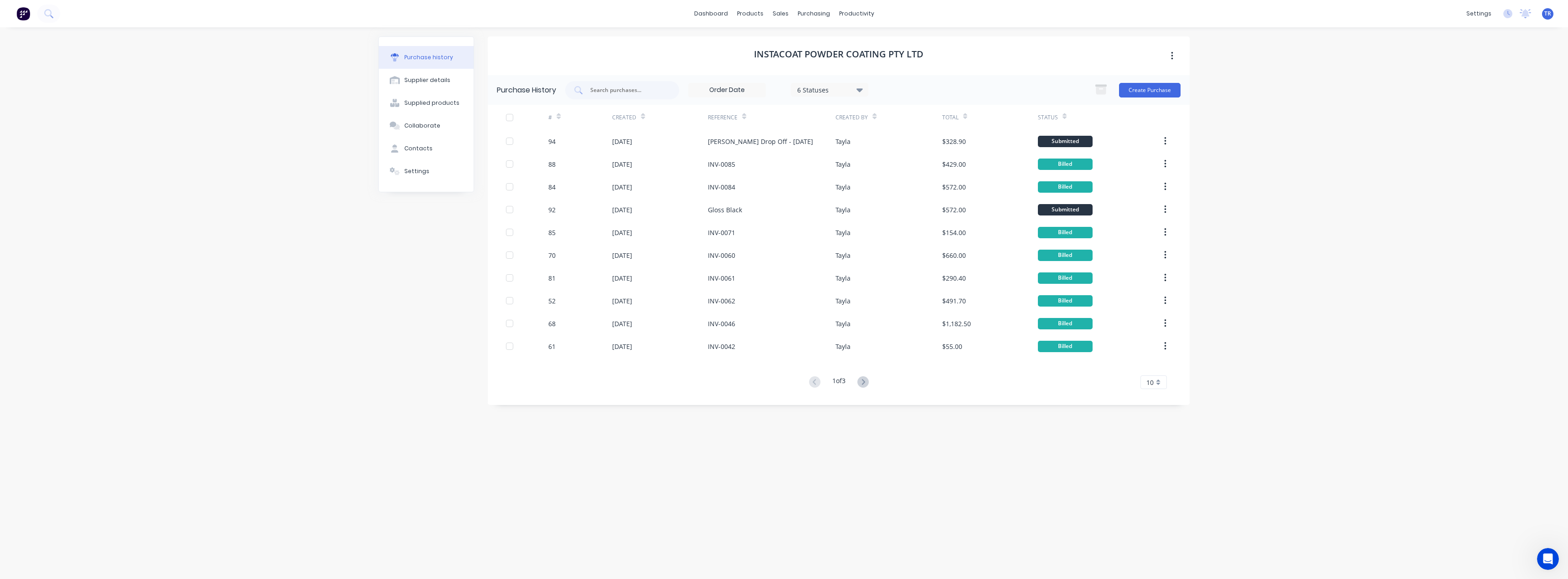
click at [556, 111] on div "#" at bounding box center [555, 117] width 12 height 16
click at [557, 113] on icon at bounding box center [558, 116] width 4 height 7
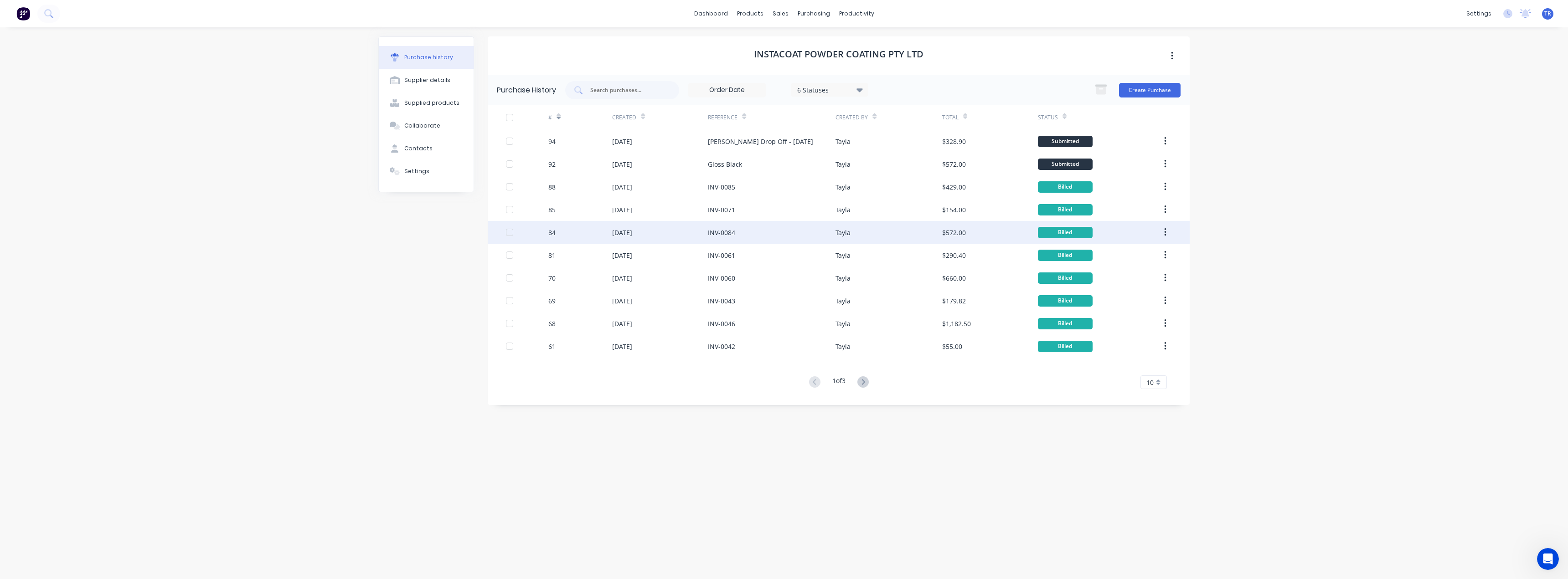
click at [567, 237] on div "84" at bounding box center [580, 232] width 64 height 23
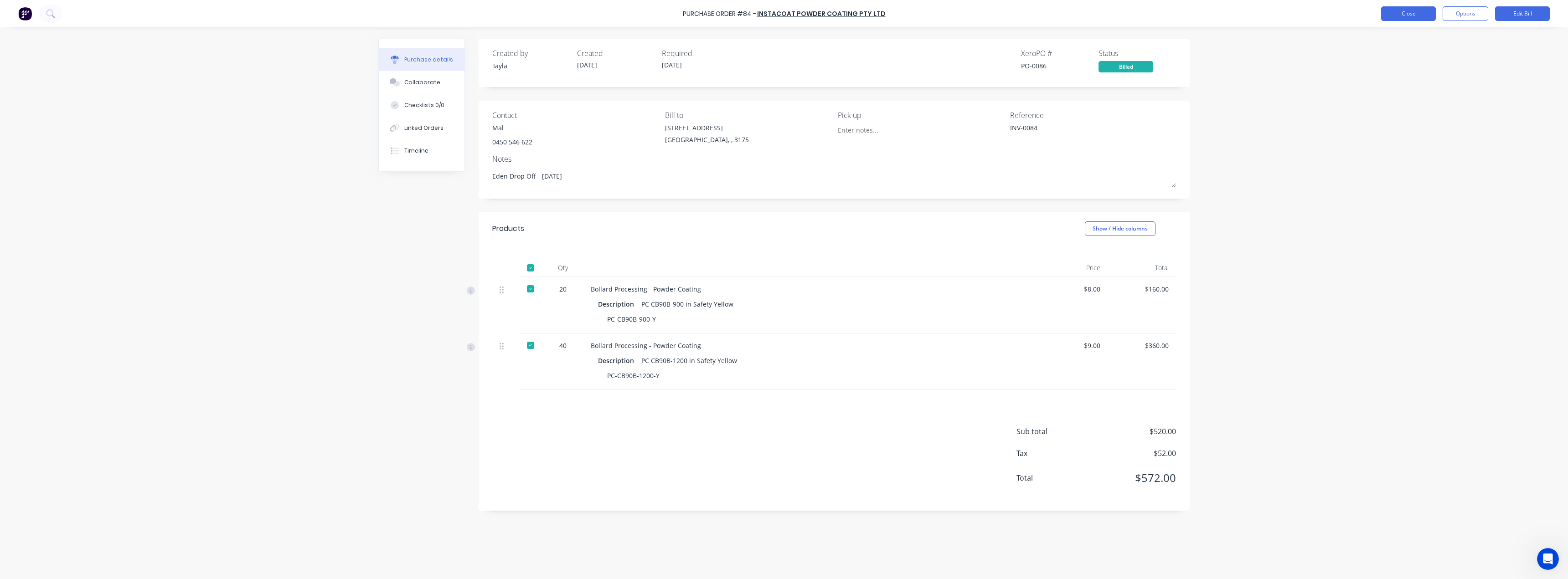
click at [1410, 19] on button "Close" at bounding box center [1409, 13] width 55 height 15
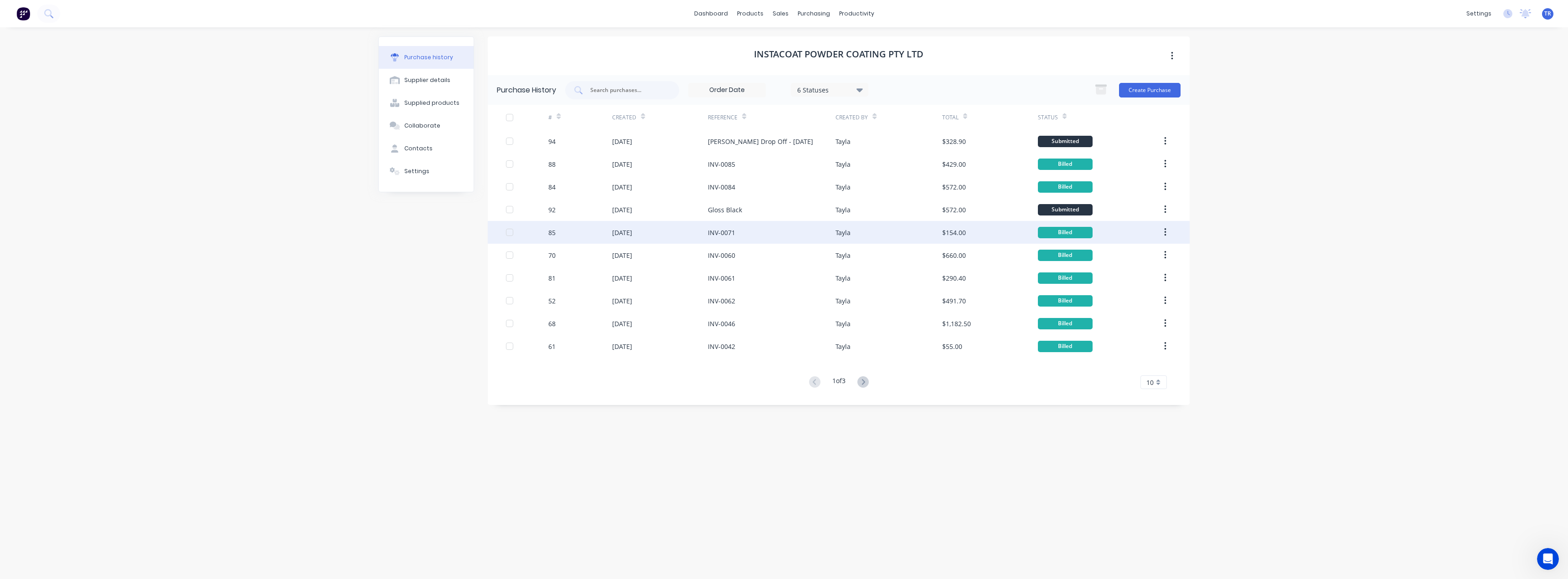
click at [631, 231] on div "[DATE]" at bounding box center [622, 232] width 20 height 10
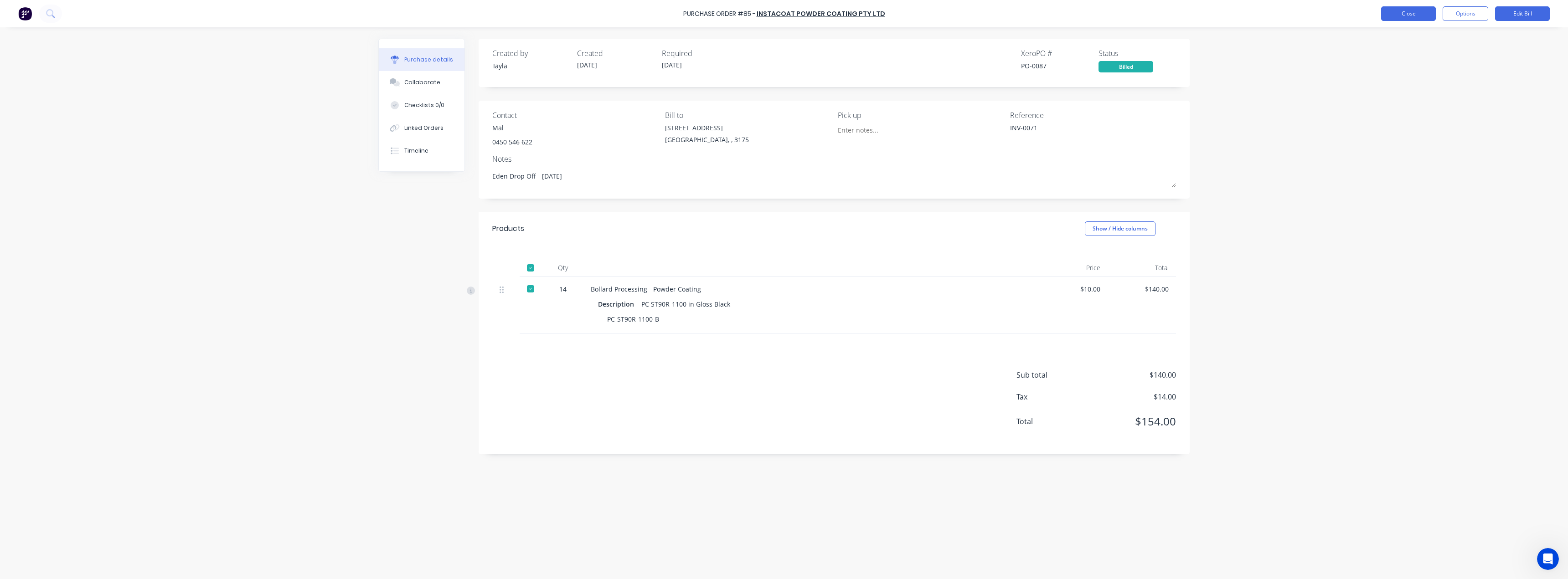
click at [1401, 20] on button "Close" at bounding box center [1409, 13] width 55 height 15
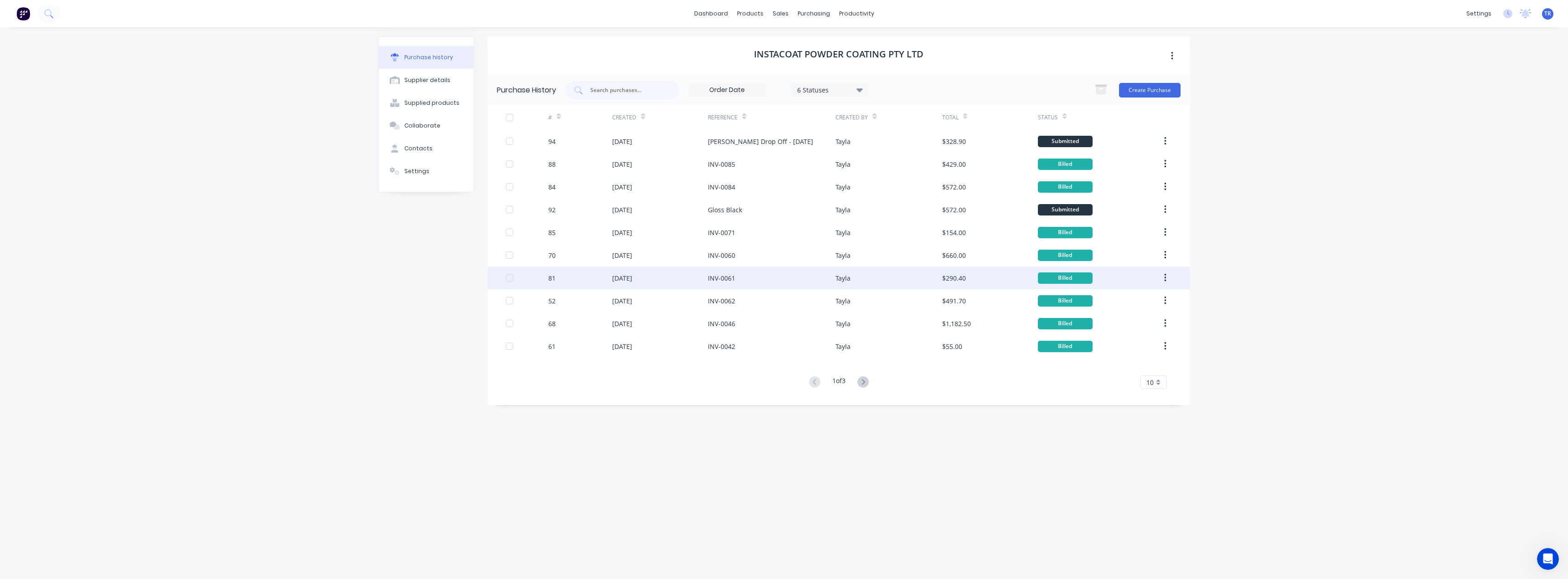
click at [780, 283] on div "INV-0061" at bounding box center [772, 277] width 128 height 23
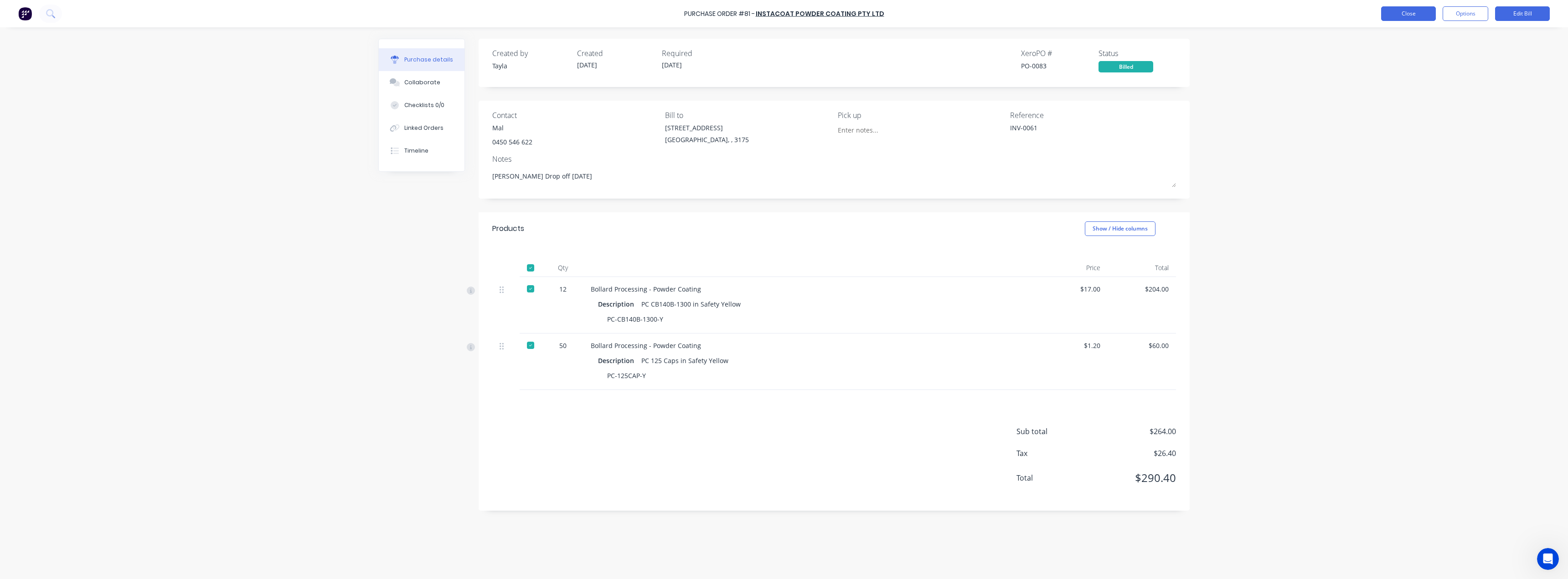
click at [1401, 13] on button "Close" at bounding box center [1409, 13] width 55 height 15
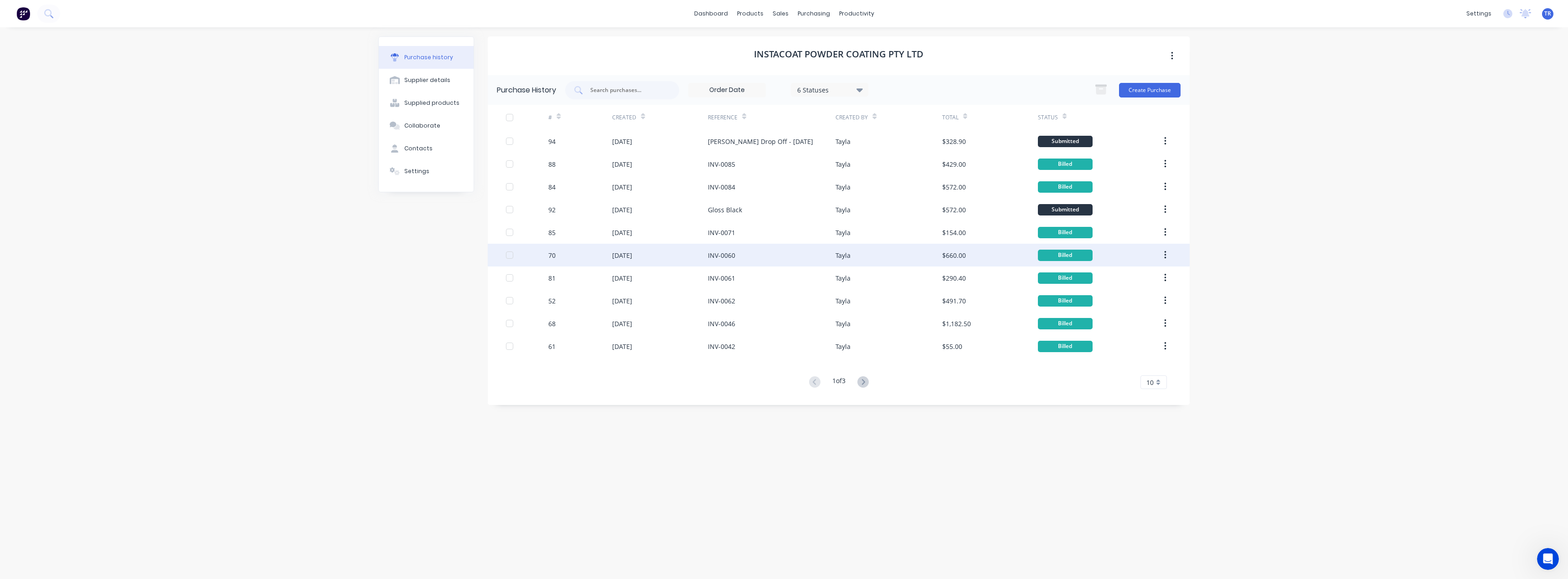
click at [658, 262] on div "[DATE]" at bounding box center [660, 255] width 96 height 23
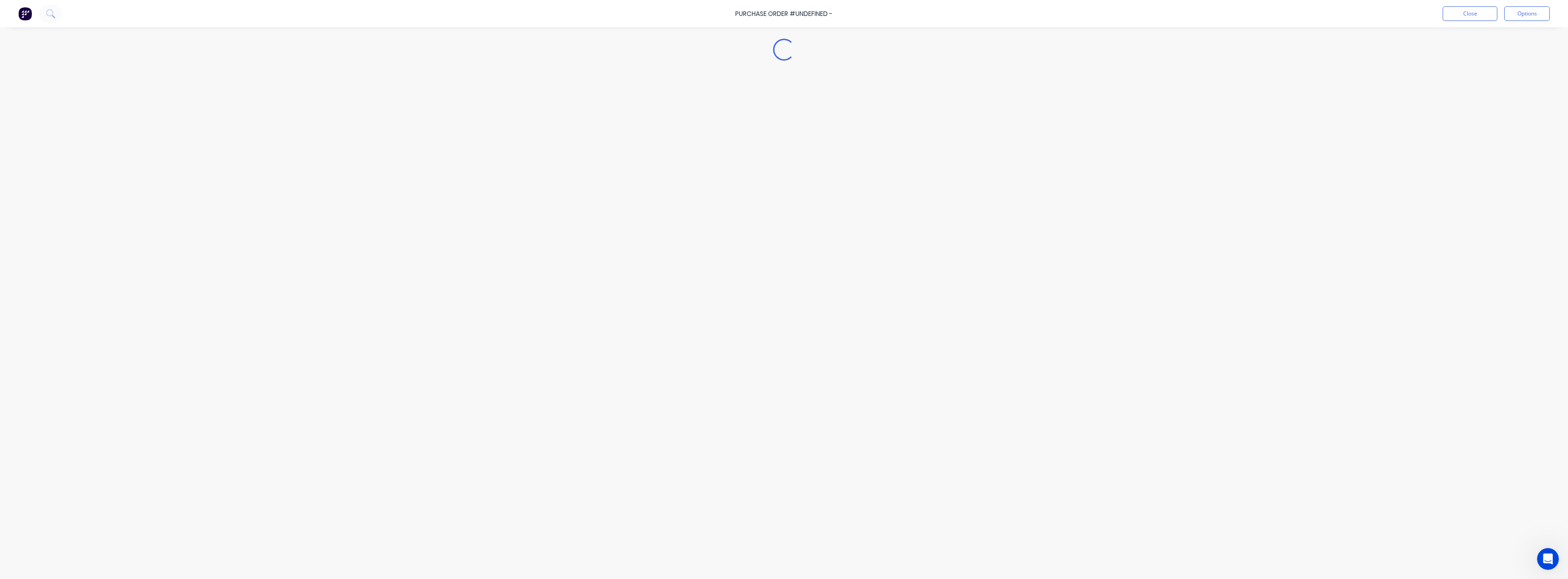
type textarea "x"
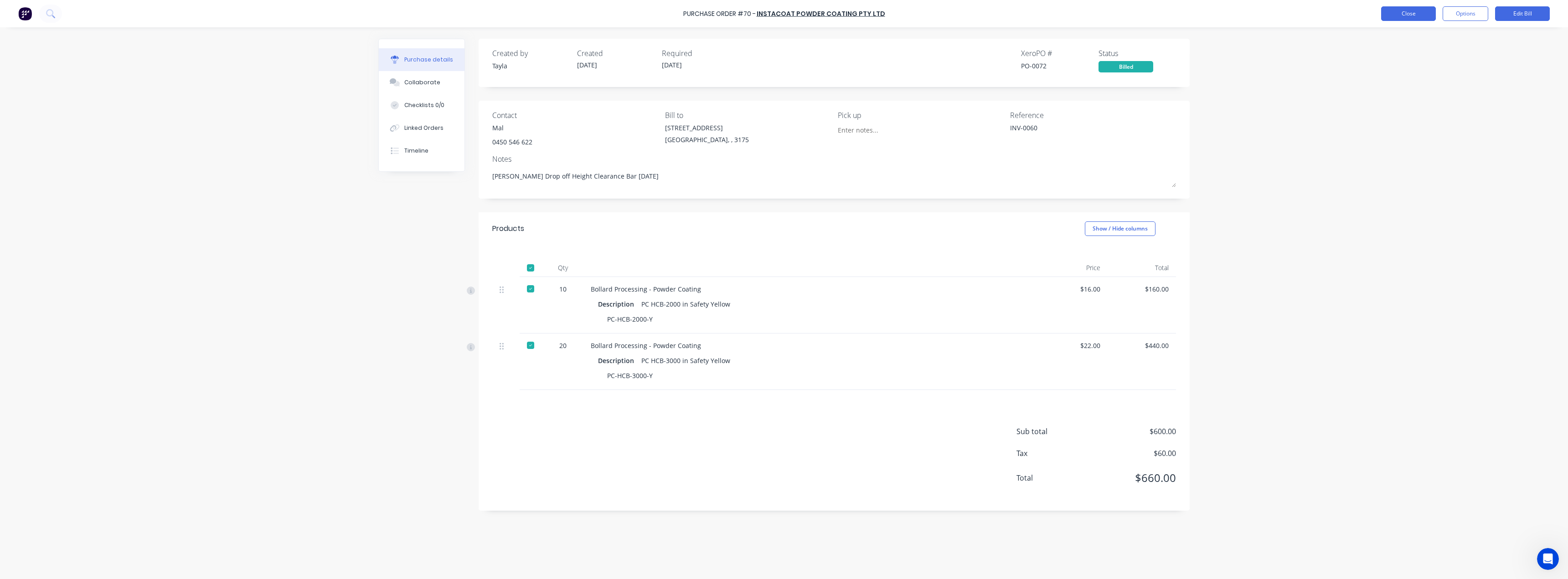
click at [1409, 13] on button "Close" at bounding box center [1409, 13] width 55 height 15
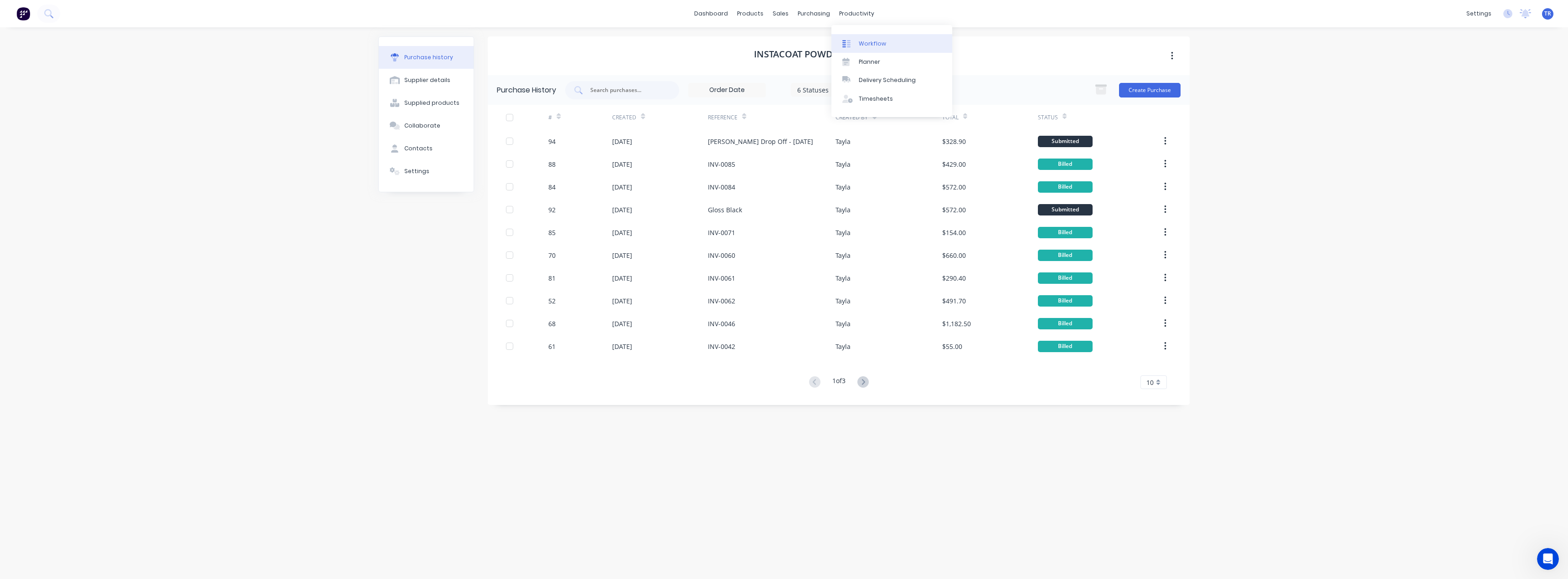
click at [868, 38] on link "Workflow" at bounding box center [892, 43] width 121 height 18
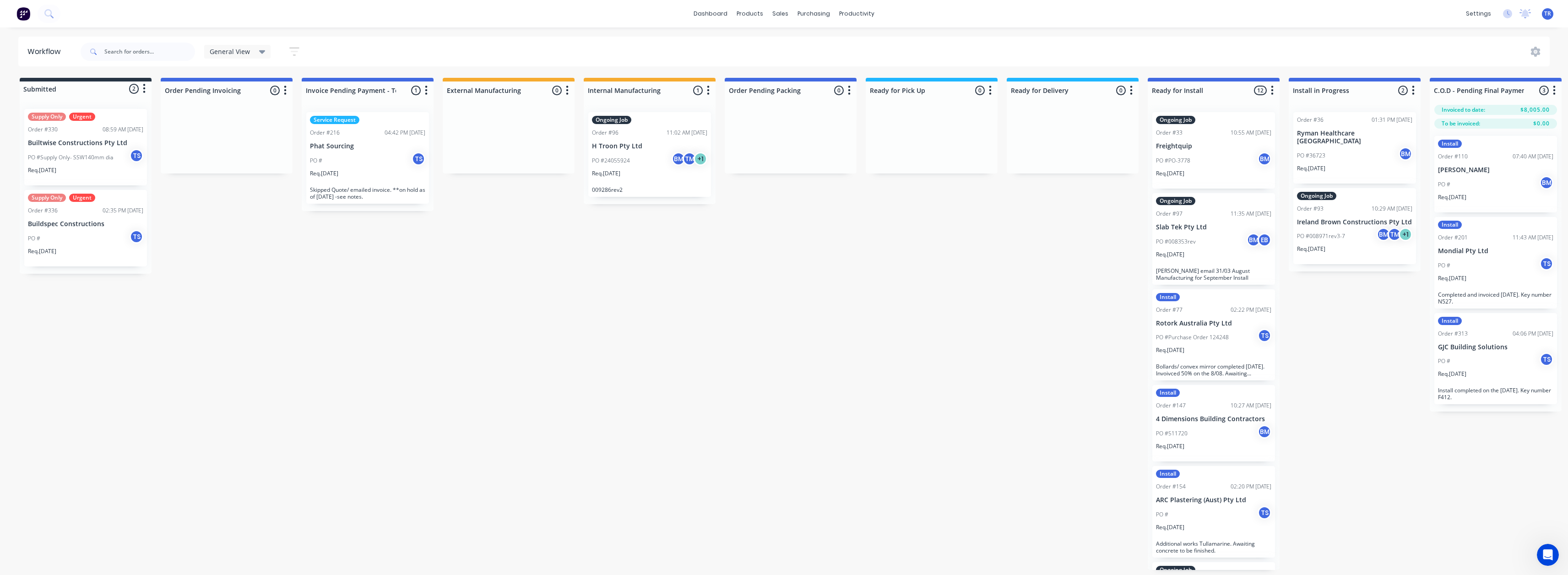
click at [236, 52] on span "General View" at bounding box center [230, 51] width 40 height 10
click at [245, 159] on button "Manufacturing" at bounding box center [260, 156] width 98 height 10
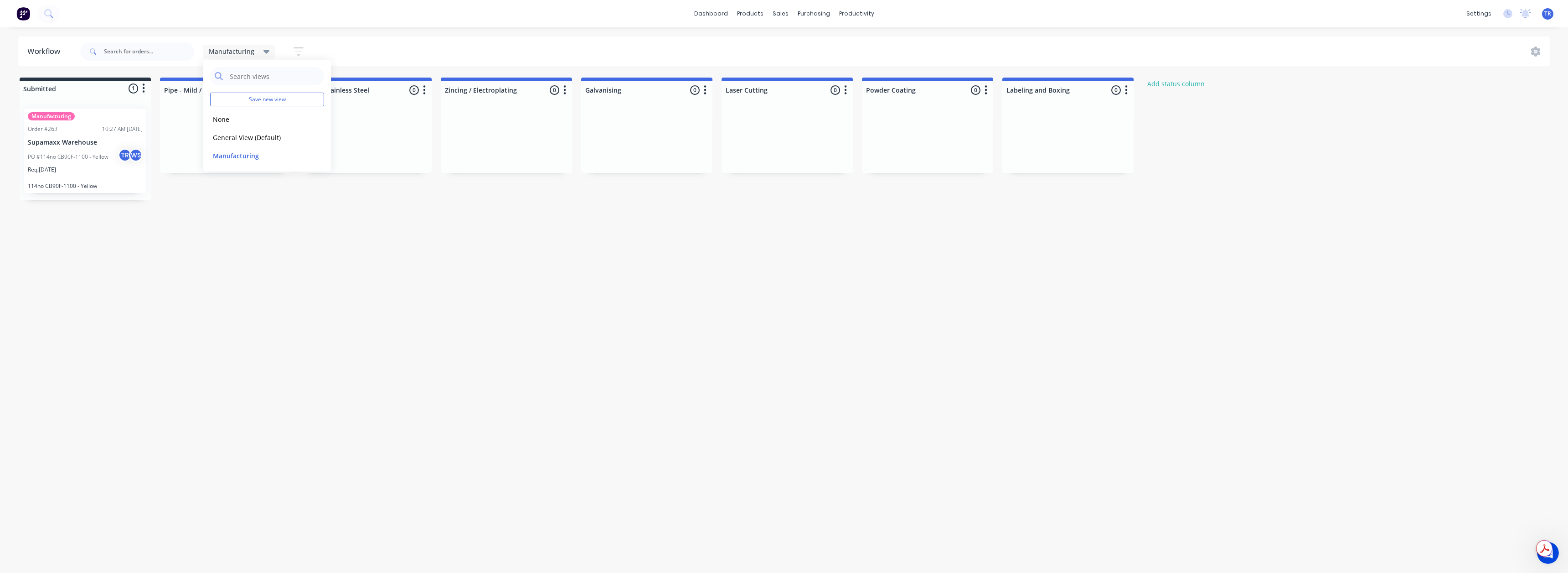
click at [424, 55] on div "Manufacturing Save new view None edit General View (Default) edit Manufacturing…" at bounding box center [814, 51] width 1472 height 27
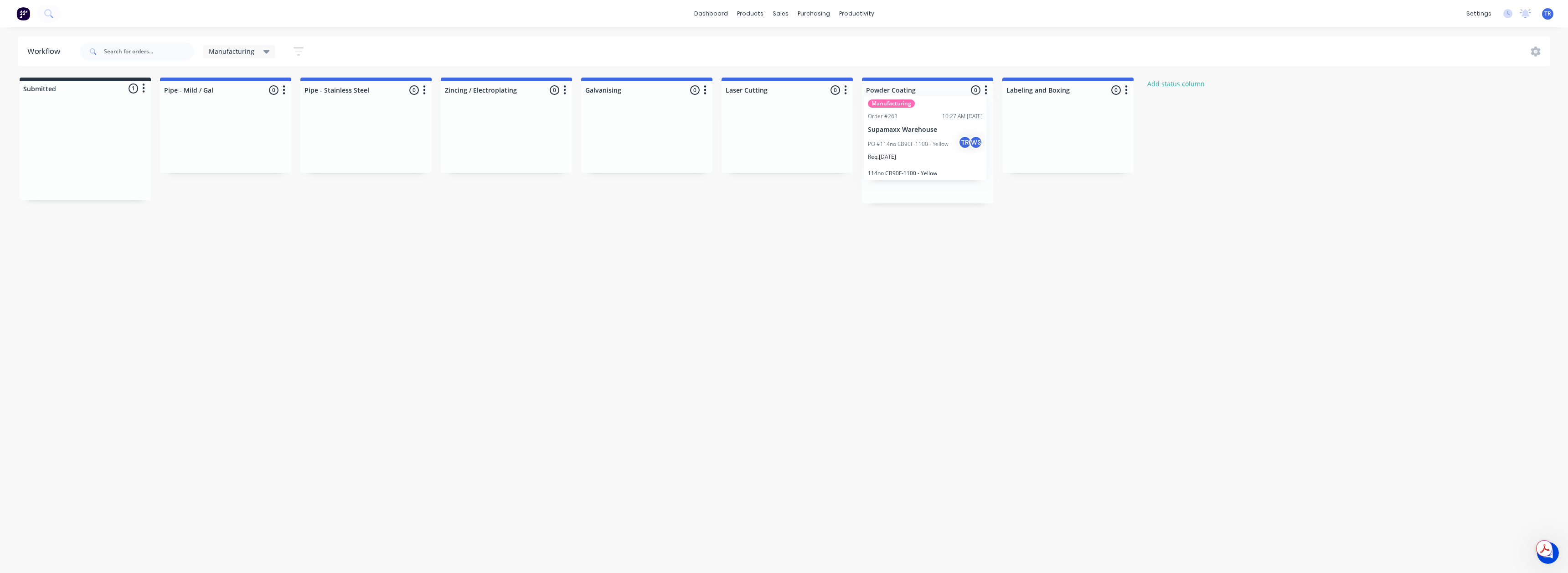
drag, startPoint x: 79, startPoint y: 166, endPoint x: 920, endPoint y: 153, distance: 841.1
click at [920, 153] on div "Submitted 1 Status colour #273444 hex #273444 Save Cancel Summaries Total order…" at bounding box center [1480, 140] width 2974 height 126
click at [919, 155] on div "PO #114no CB90F-1100 - Yellow TR WS" at bounding box center [928, 160] width 115 height 17
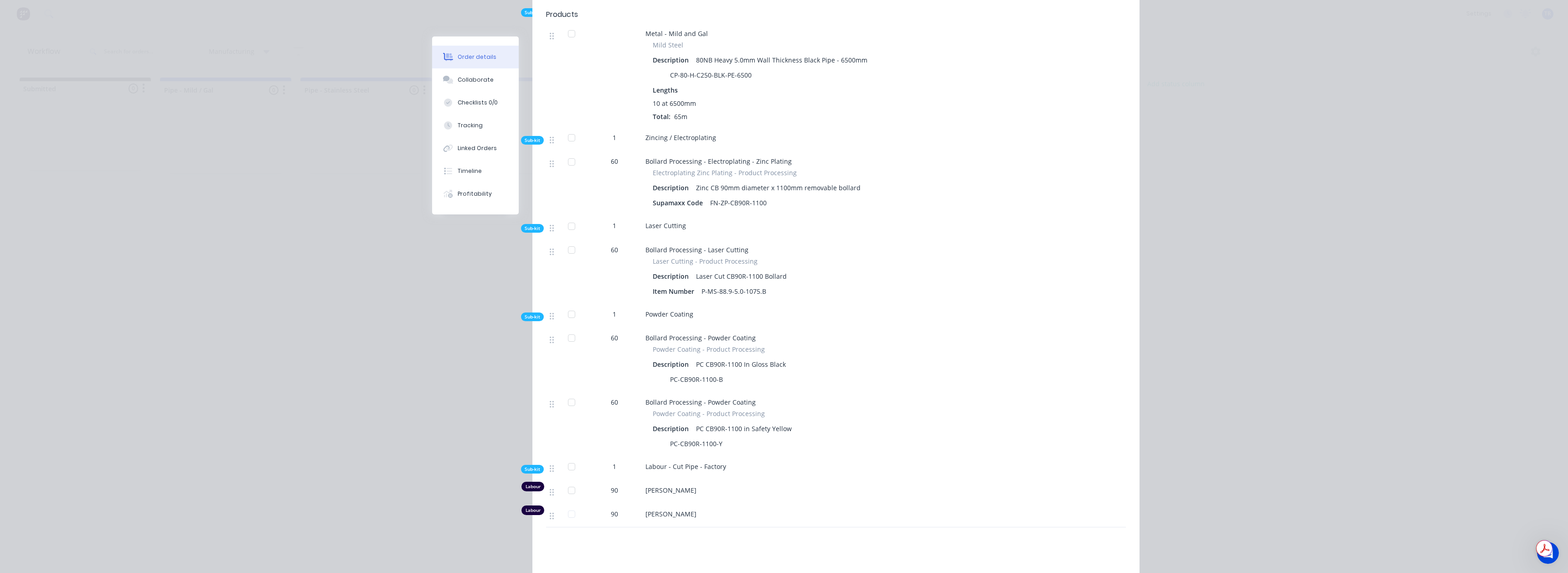
scroll to position [502, 0]
drag, startPoint x: 653, startPoint y: 322, endPoint x: 957, endPoint y: 326, distance: 304.0
click at [957, 326] on div "Bollard Processing - Powder Coating Powder Coating - Product Processing Descrip…" at bounding box center [824, 356] width 365 height 65
drag, startPoint x: 690, startPoint y: 342, endPoint x: 849, endPoint y: 349, distance: 159.2
click at [849, 354] on div "Description PC CB90R-1100 In Gloss Black" at bounding box center [824, 360] width 343 height 13
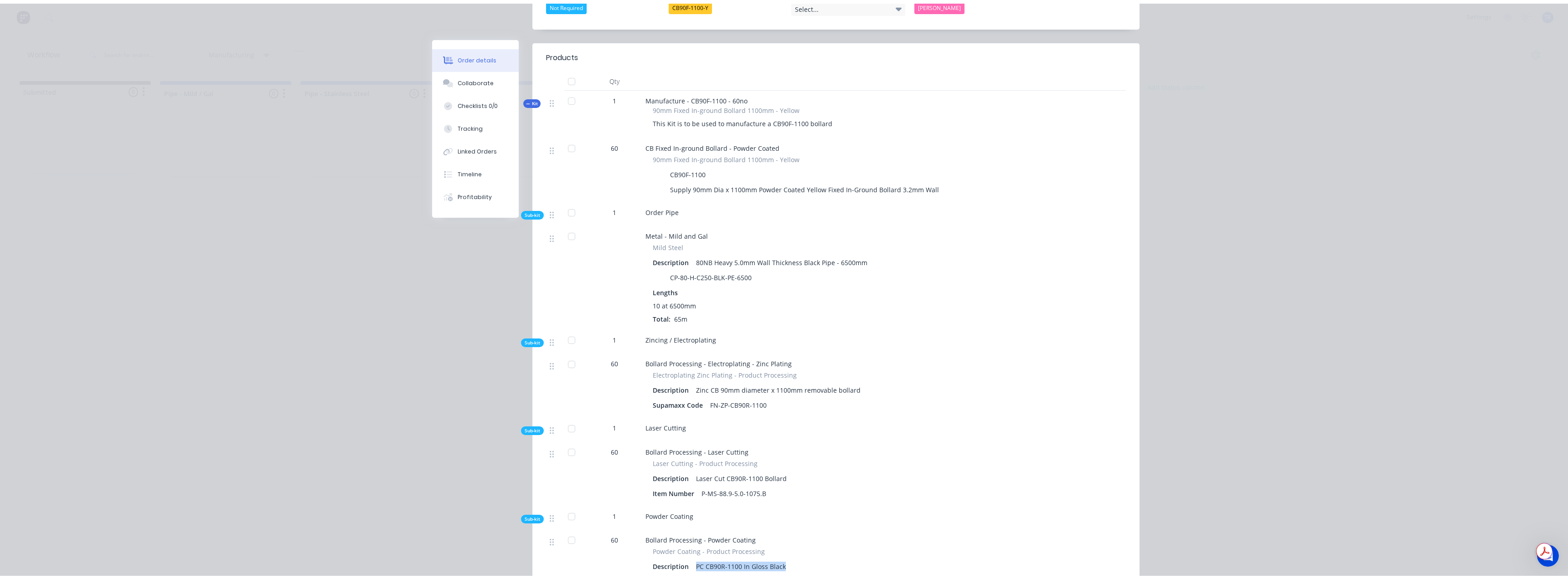
scroll to position [0, 0]
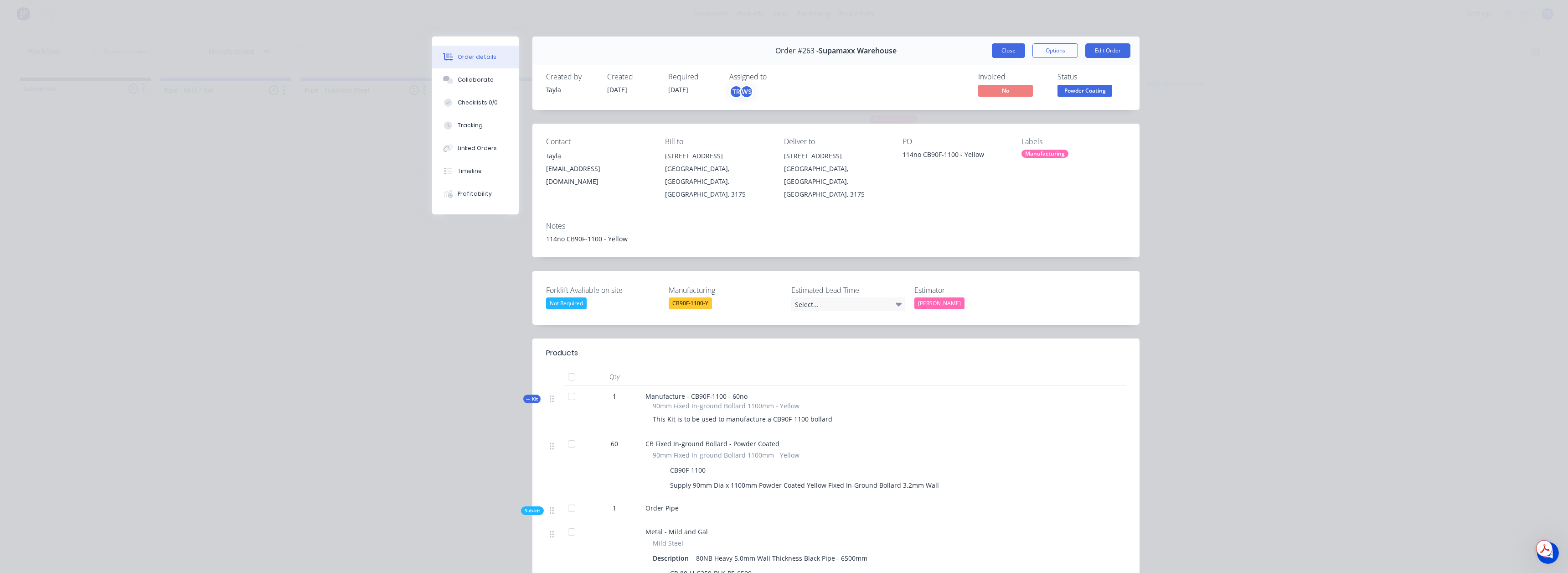
click at [997, 55] on button "Close" at bounding box center [1008, 51] width 33 height 15
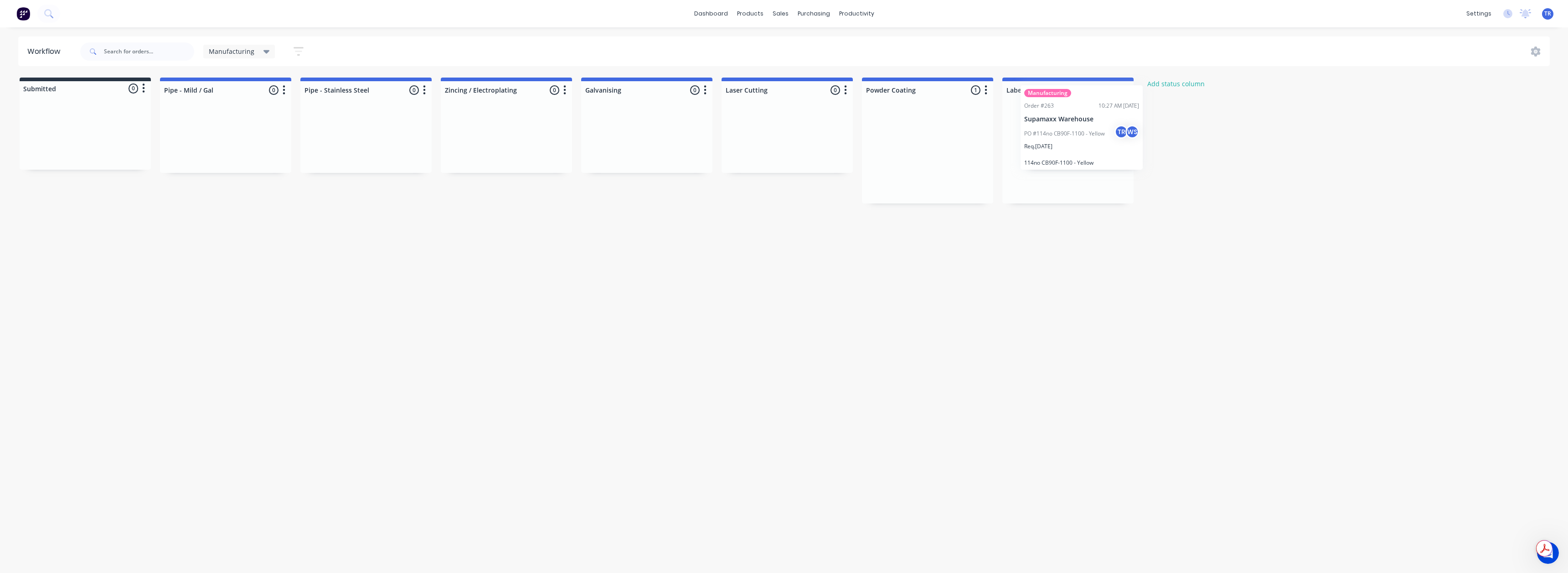
drag, startPoint x: 928, startPoint y: 167, endPoint x: 1077, endPoint y: 140, distance: 151.4
click at [1077, 140] on div "Submitted 0 Status colour #273444 hex #273444 Save Cancel Summaries Total order…" at bounding box center [1480, 140] width 2974 height 126
drag, startPoint x: 1025, startPoint y: 149, endPoint x: 97, endPoint y: 133, distance: 928.1
click at [97, 133] on div "Submitted 0 Status colour #273444 hex #273444 Save Cancel Summaries Total order…" at bounding box center [1480, 140] width 2974 height 126
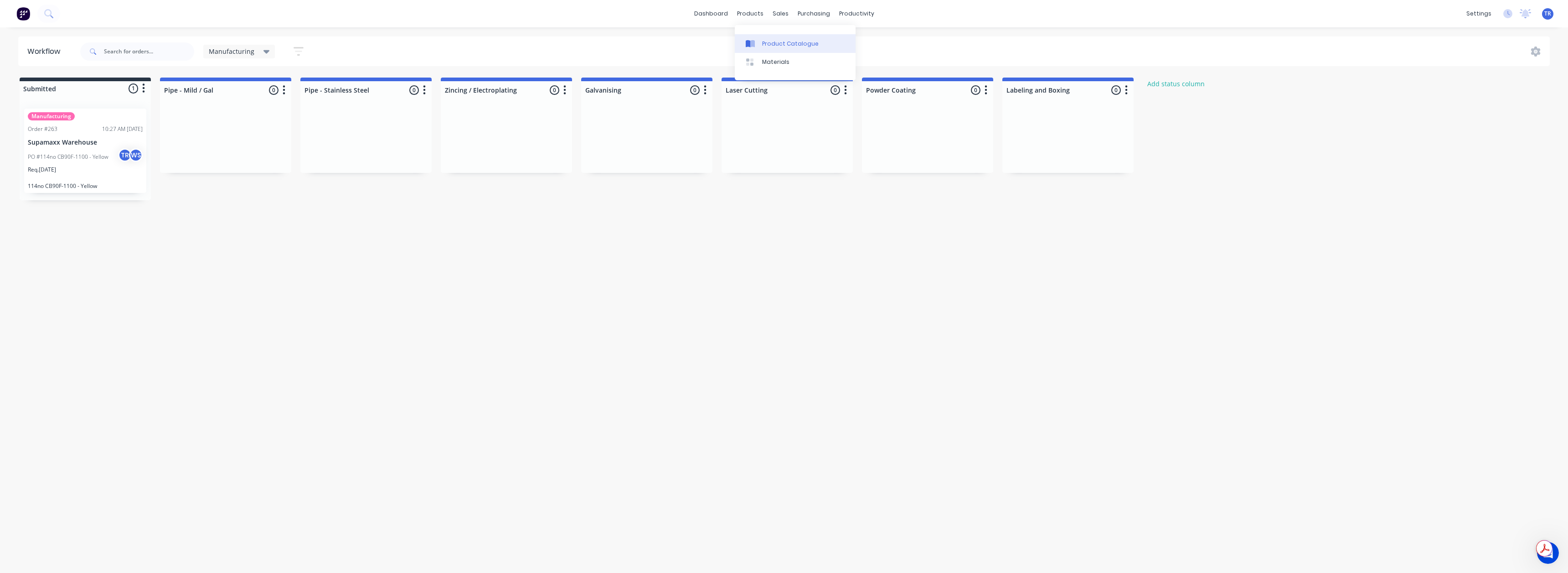
click at [759, 40] on div at bounding box center [752, 43] width 13 height 8
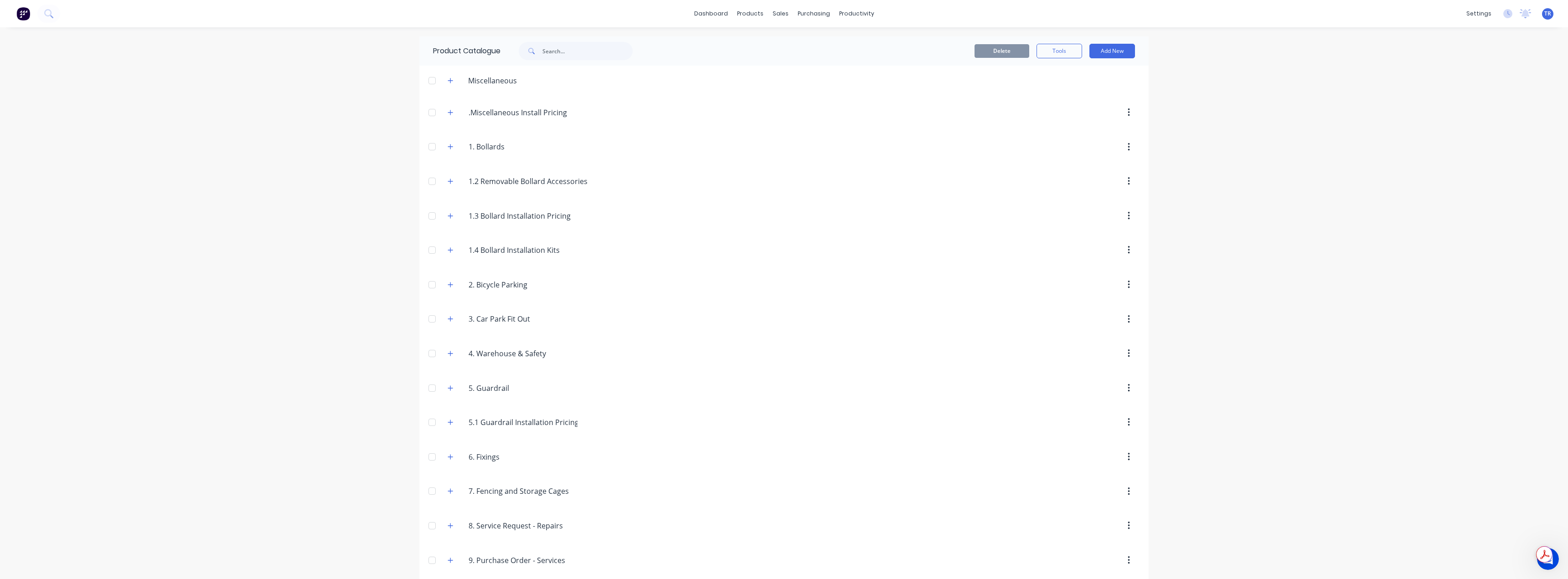
scroll to position [42, 0]
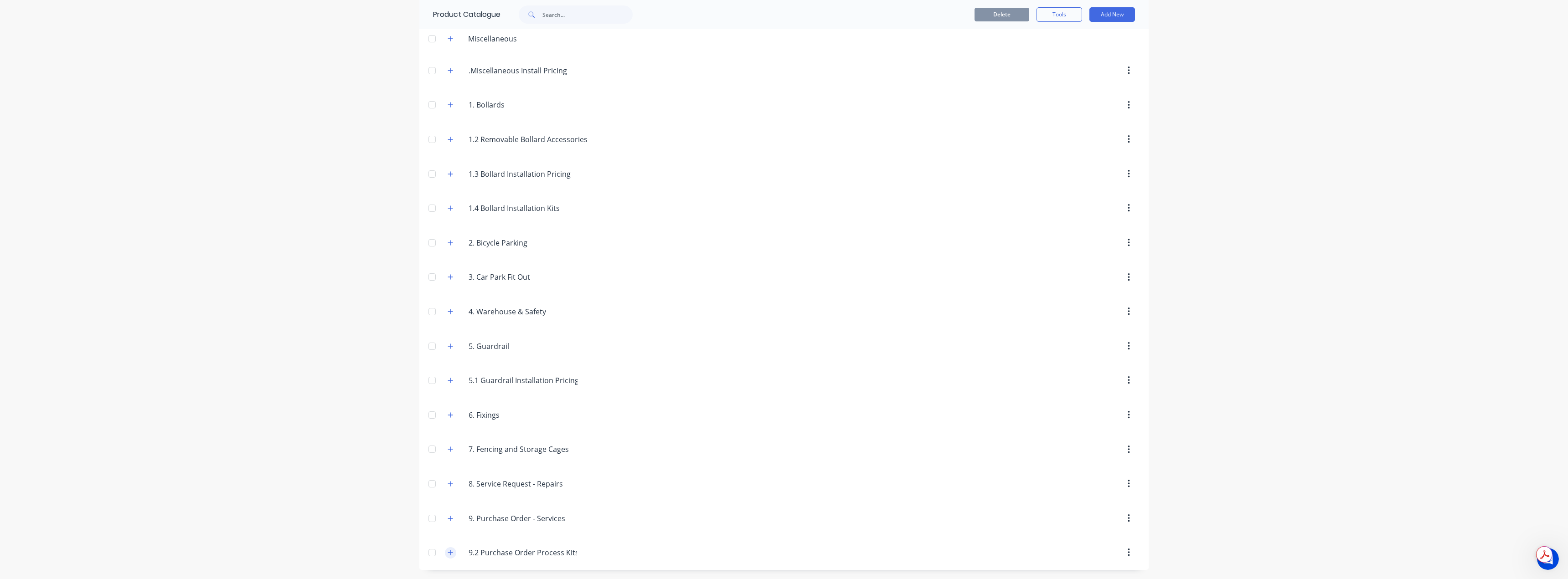
click at [447, 551] on icon "button" at bounding box center [450, 552] width 5 height 6
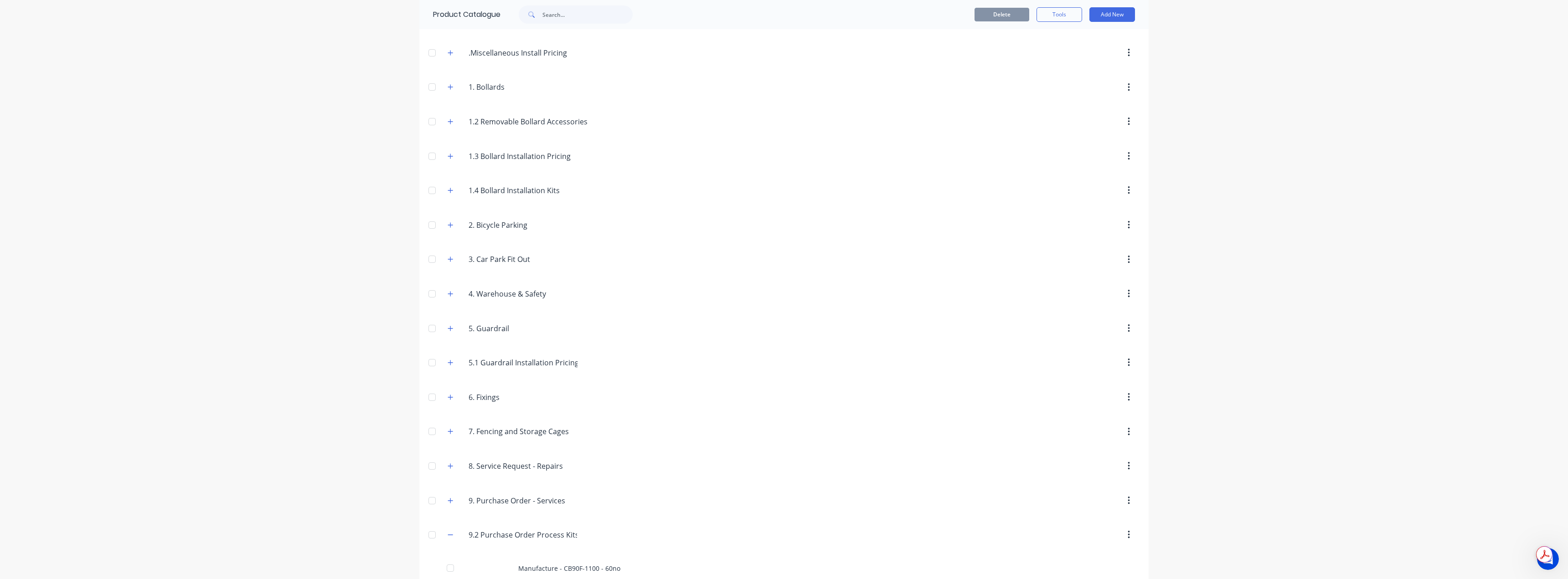
scroll to position [74, 0]
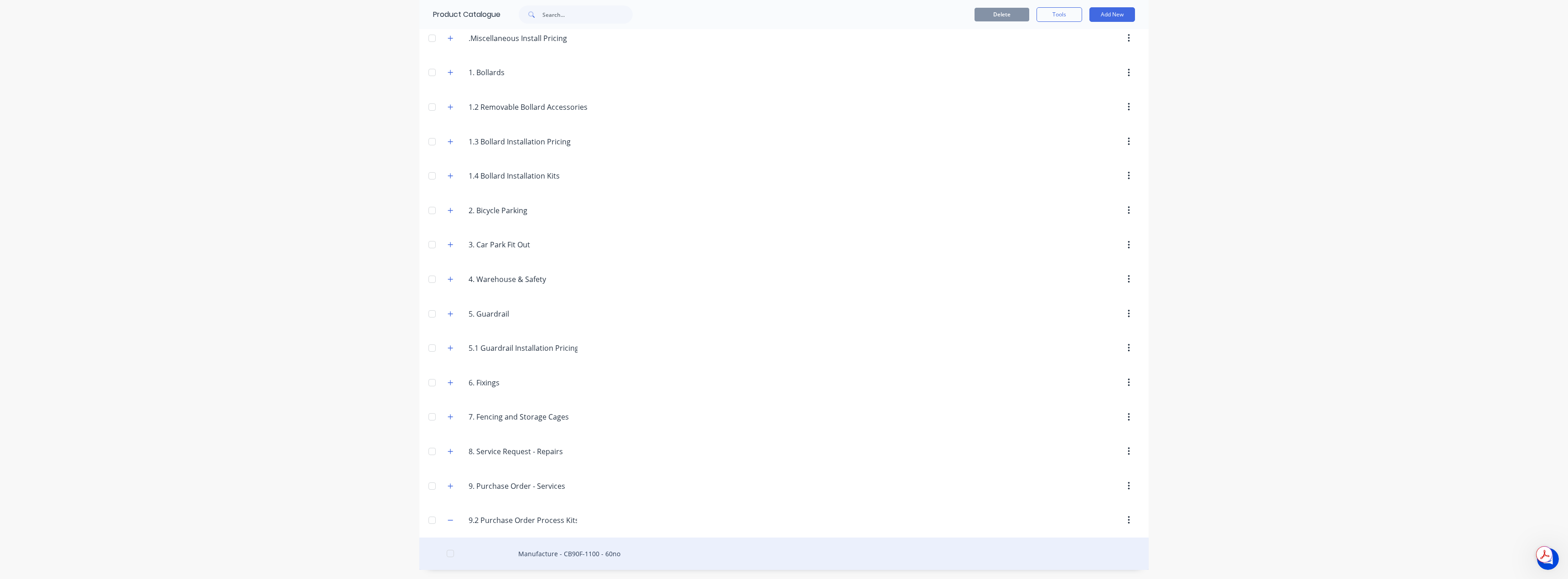
click at [565, 542] on div "Manufacture - CB90F-1100 - 60no" at bounding box center [784, 553] width 729 height 32
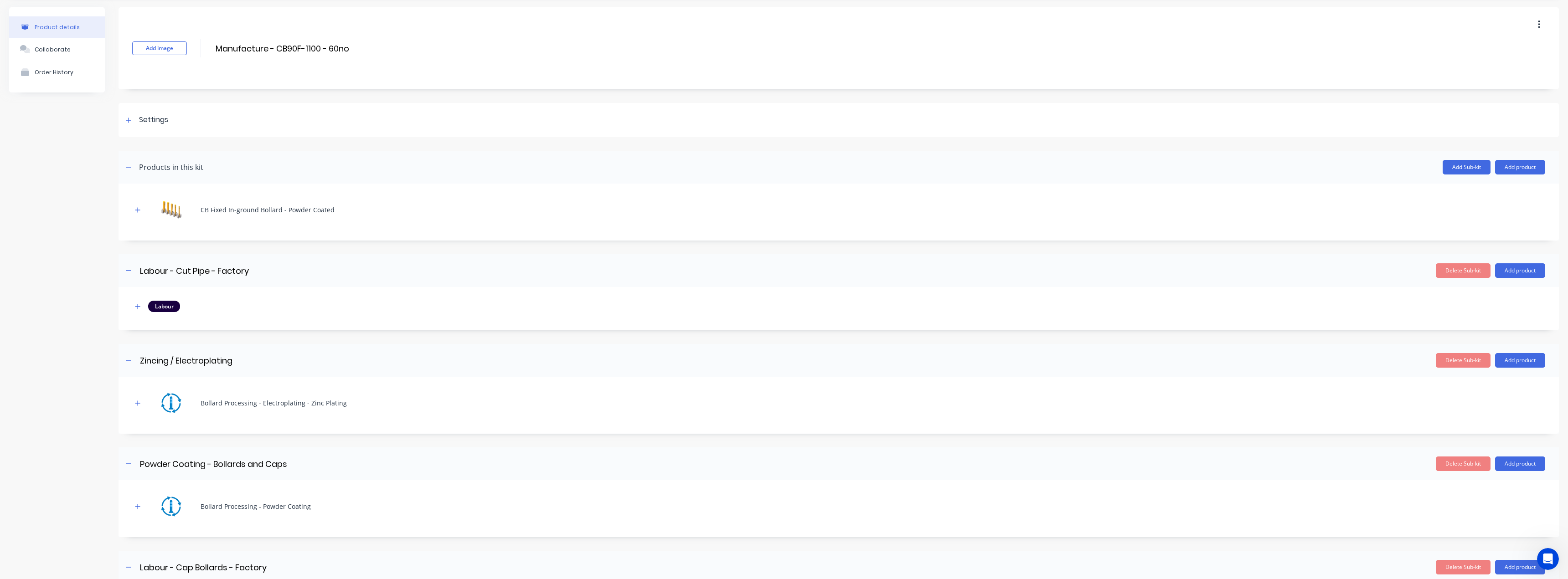
scroll to position [218, 0]
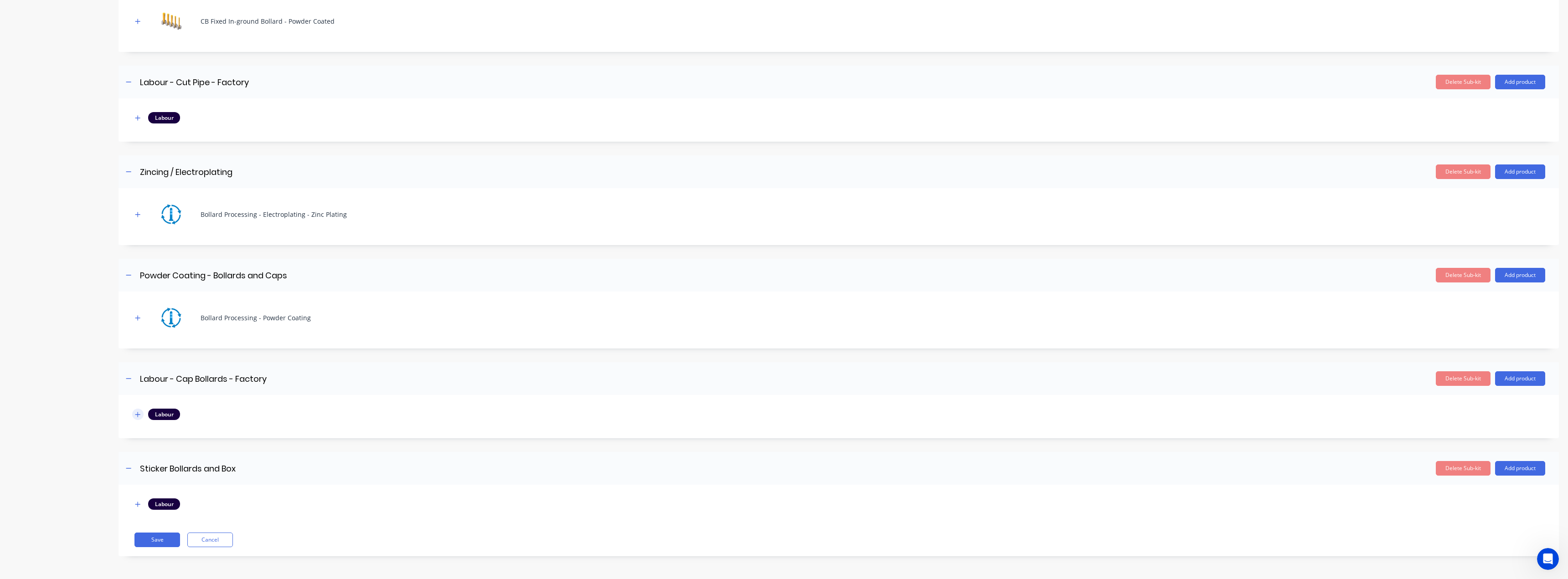
click at [138, 414] on icon "button" at bounding box center [138, 414] width 5 height 5
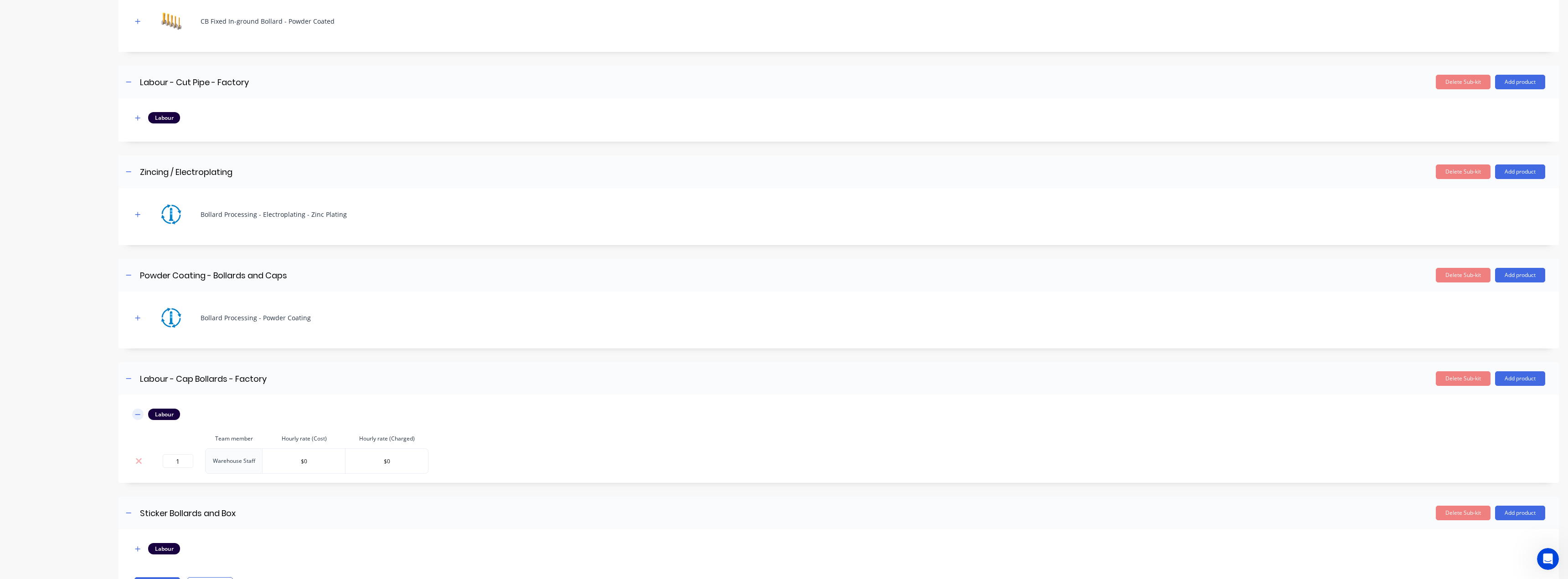
click at [140, 414] on icon "button" at bounding box center [138, 414] width 5 height 1
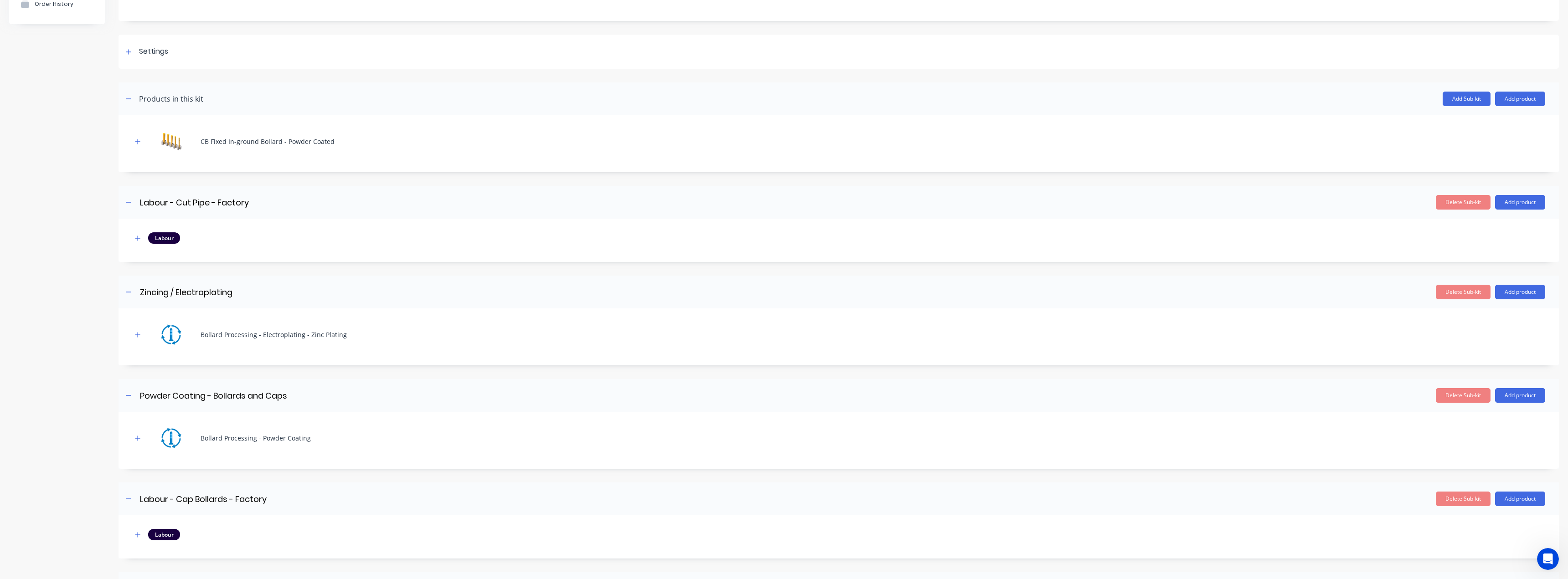
scroll to position [0, 0]
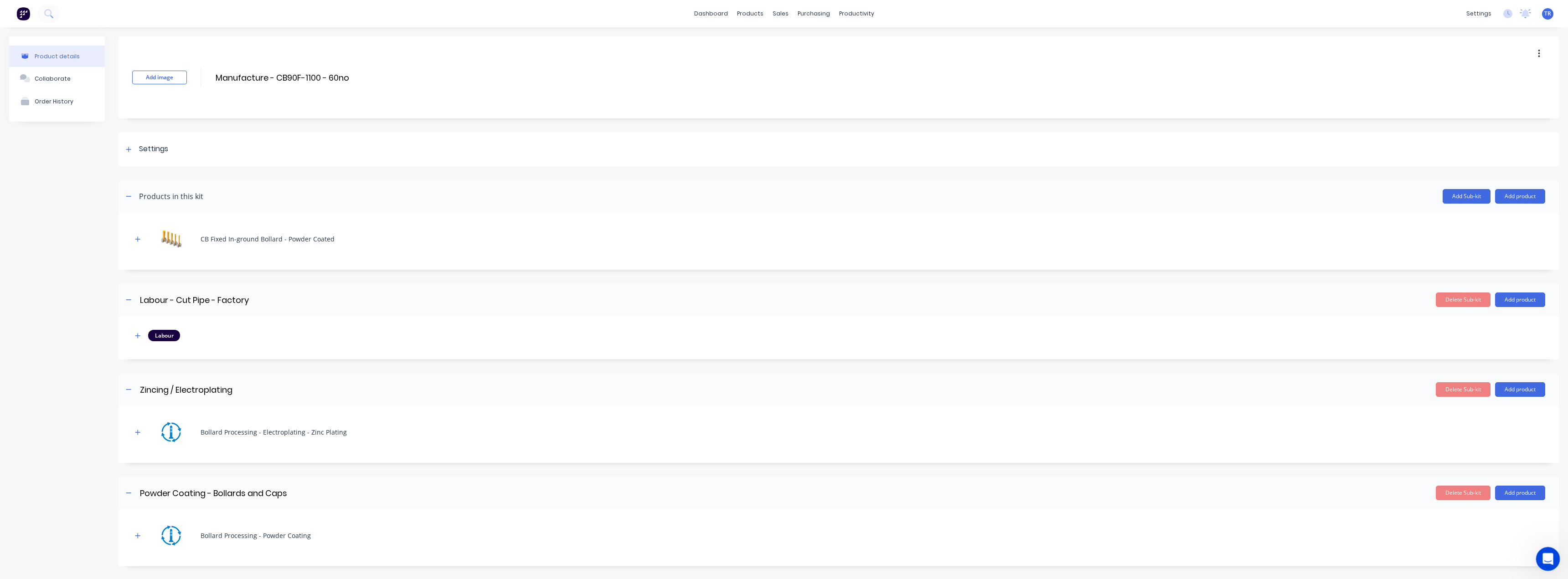
click at [1550, 561] on icon "Open Intercom Messenger" at bounding box center [1547, 558] width 15 height 15
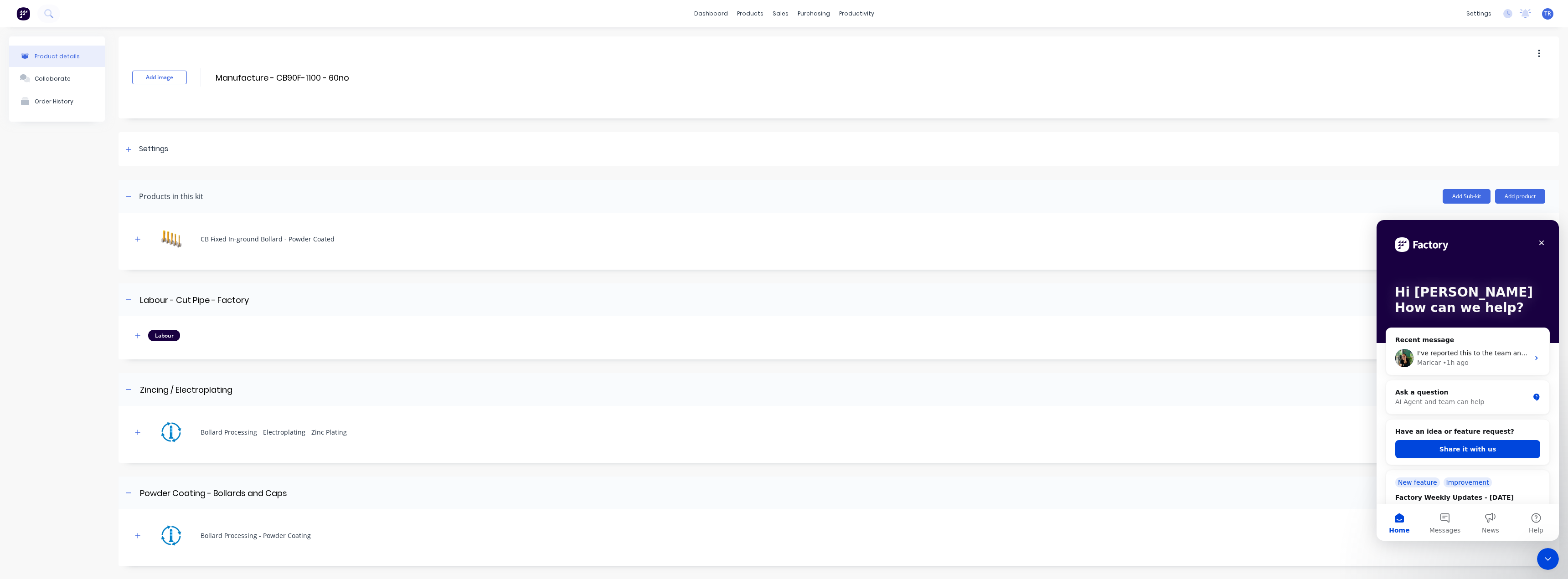
click at [1279, 123] on div "Add image Manufacture - CB90F-1100 - 60no Manufacture - CB90F-1100 - 60no Enter…" at bounding box center [839, 412] width 1440 height 751
click at [746, 8] on div "products" at bounding box center [750, 13] width 35 height 13
click at [756, 36] on link "Product Catalogue" at bounding box center [792, 43] width 121 height 18
